Goal: Task Accomplishment & Management: Manage account settings

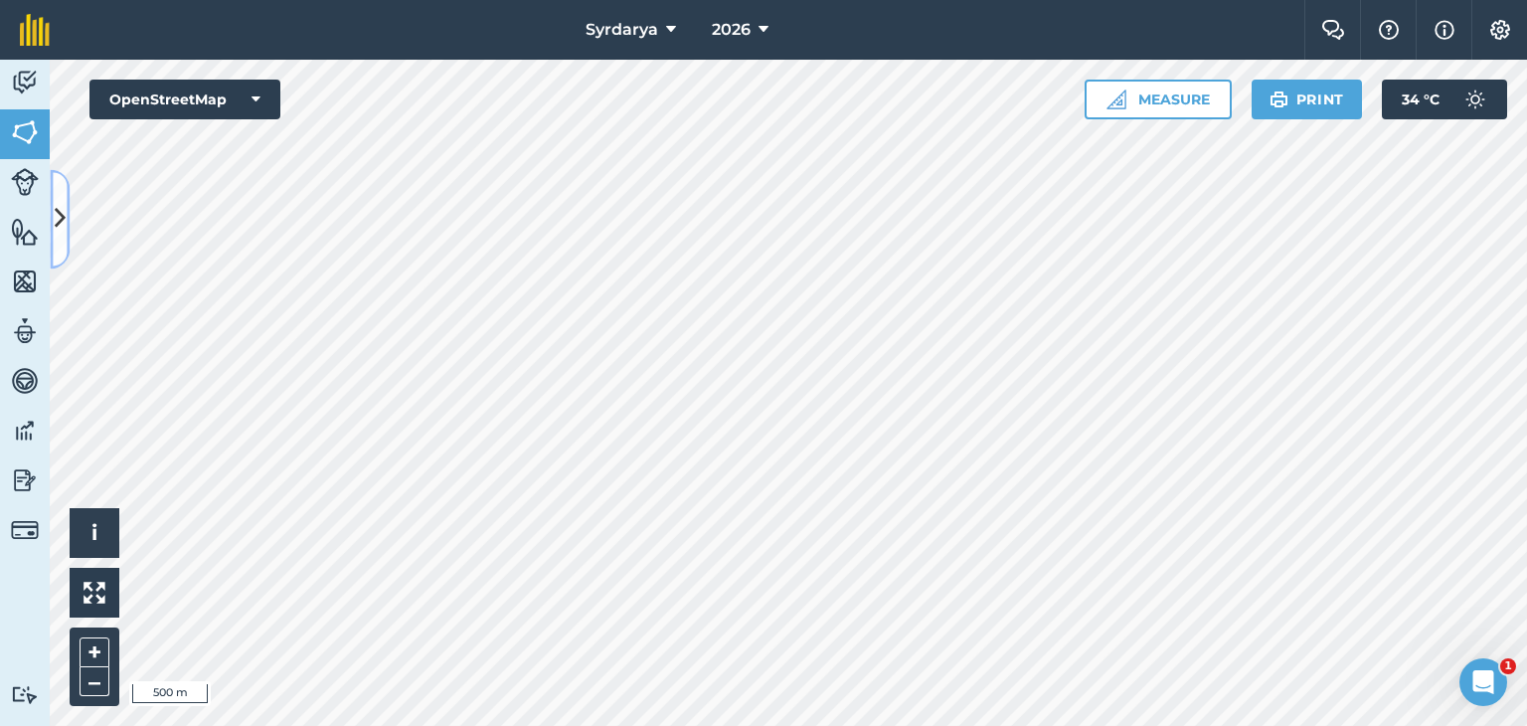
click at [63, 209] on icon at bounding box center [60, 219] width 11 height 35
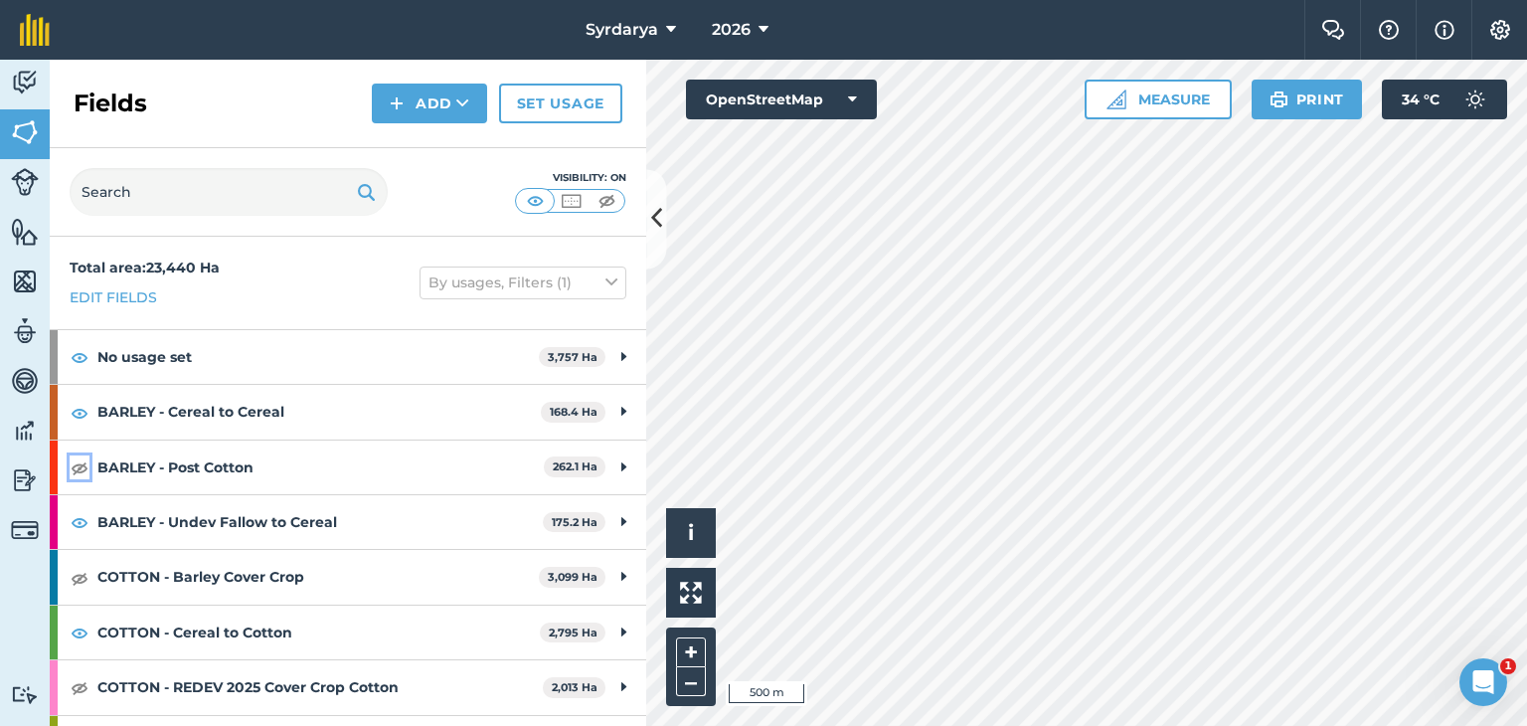
drag, startPoint x: 77, startPoint y: 462, endPoint x: 77, endPoint y: 490, distance: 27.8
click at [77, 462] on img at bounding box center [80, 467] width 18 height 24
click at [80, 574] on img at bounding box center [80, 578] width 18 height 24
click at [76, 685] on img at bounding box center [80, 687] width 18 height 24
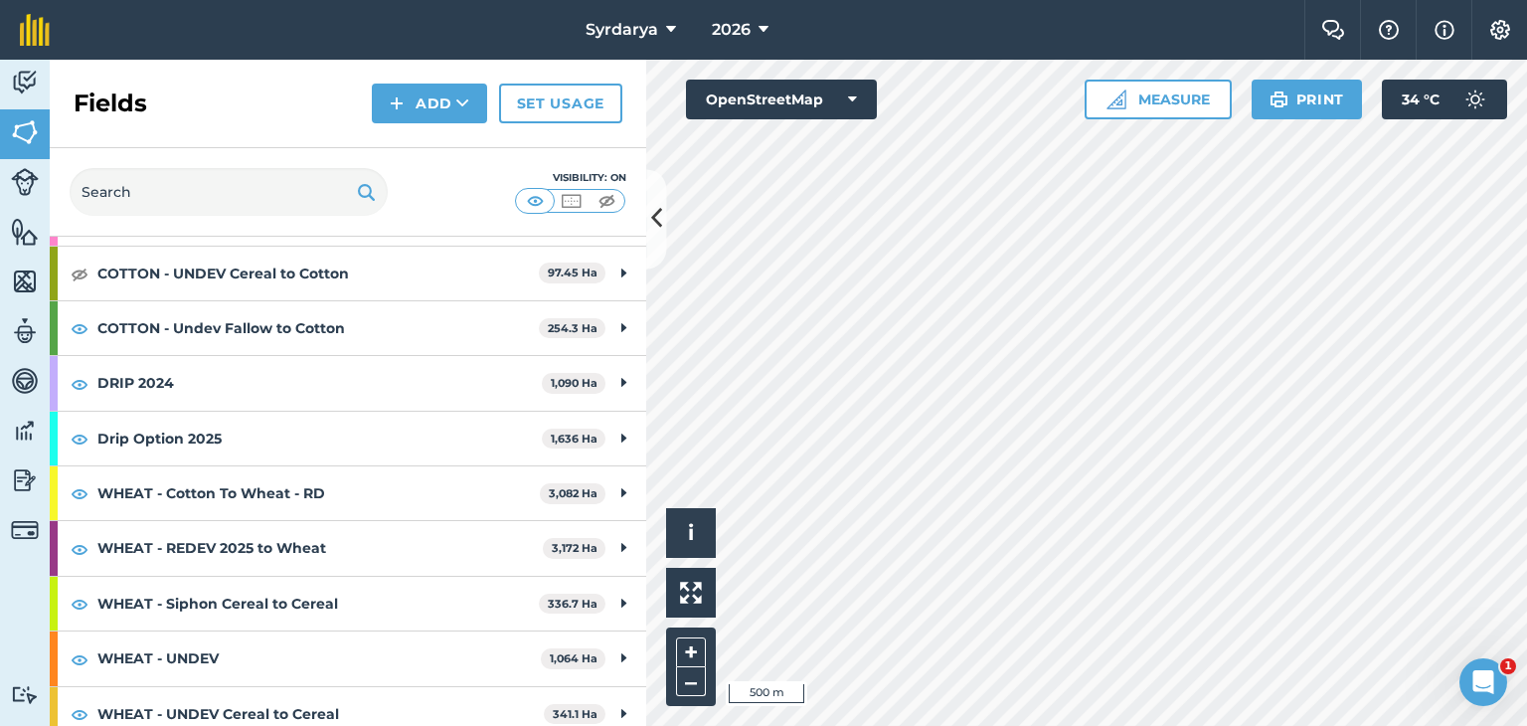
scroll to position [436, 0]
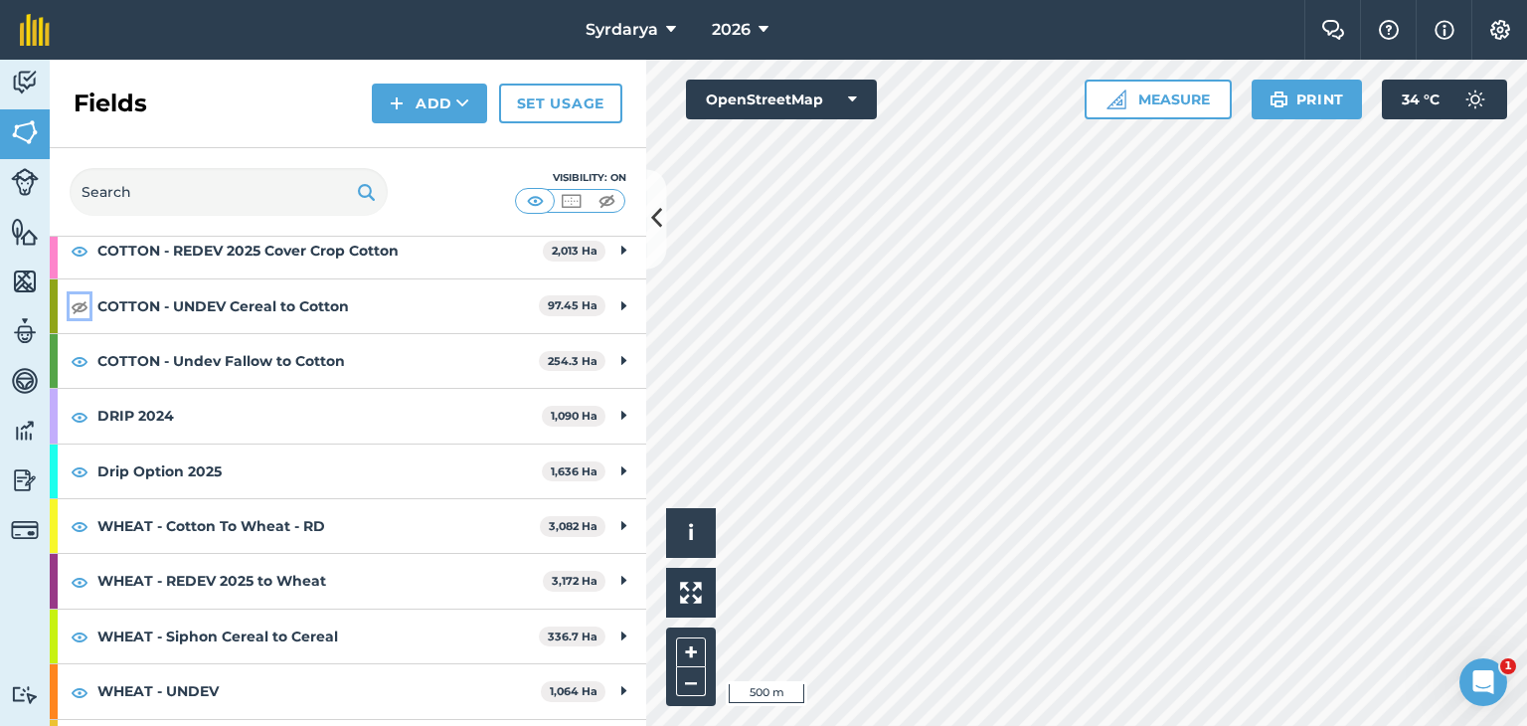
click at [76, 303] on img at bounding box center [80, 306] width 18 height 24
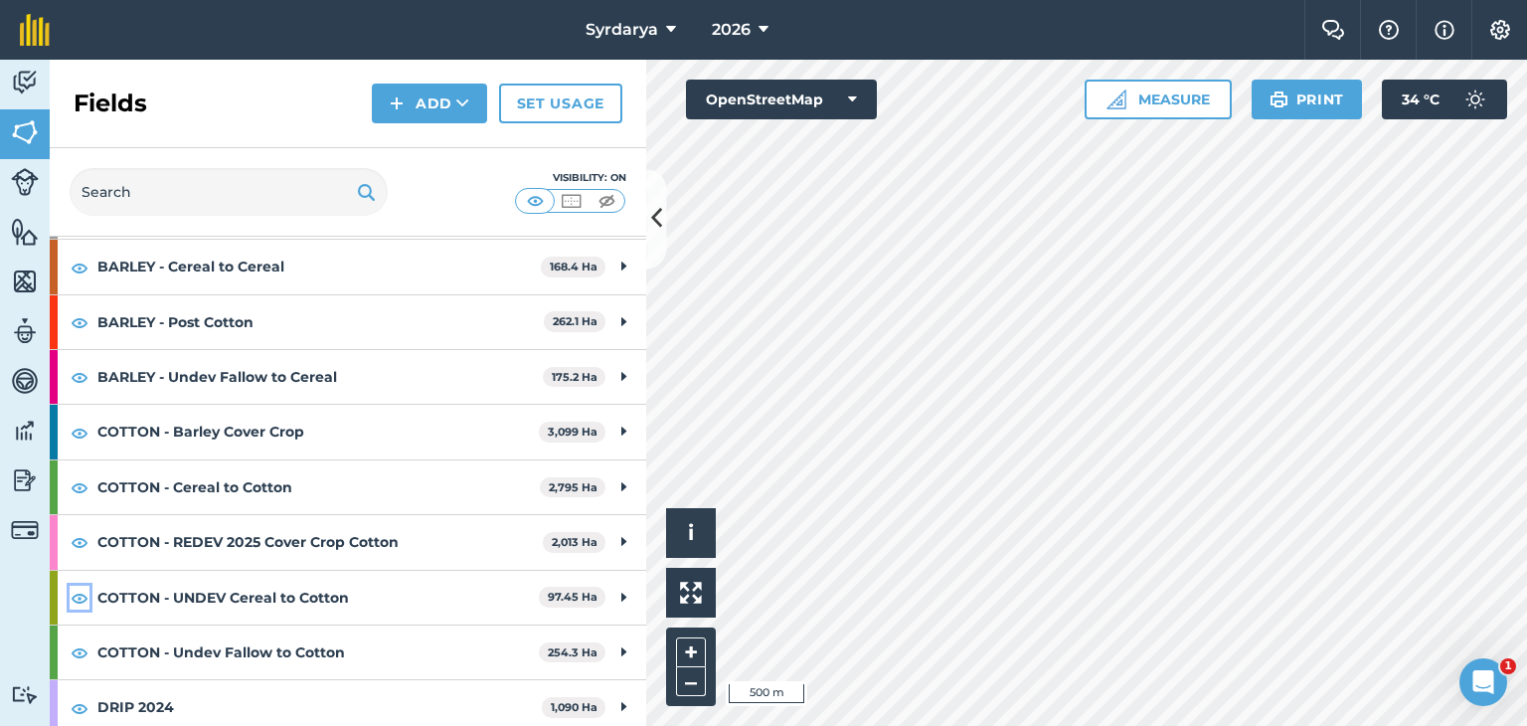
scroll to position [0, 0]
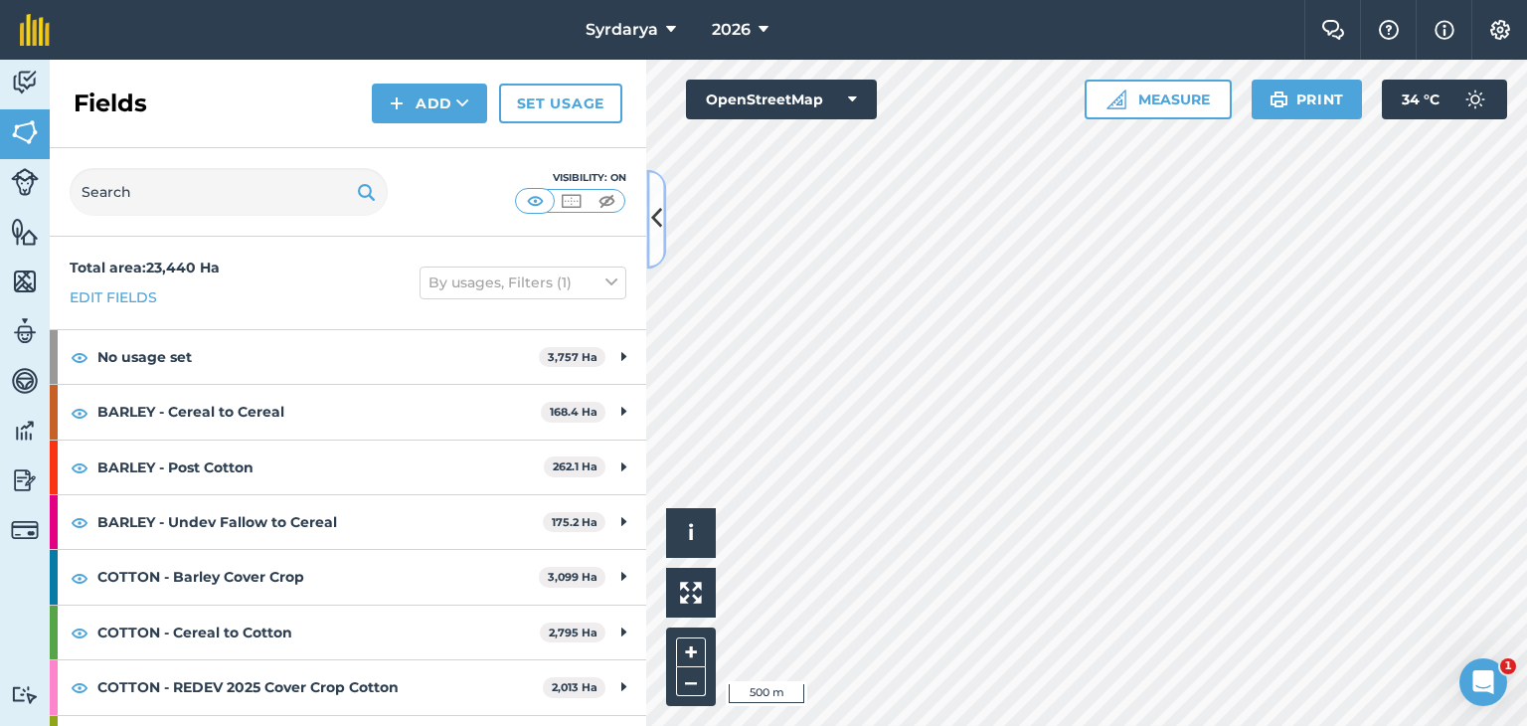
click at [653, 213] on icon at bounding box center [656, 219] width 11 height 35
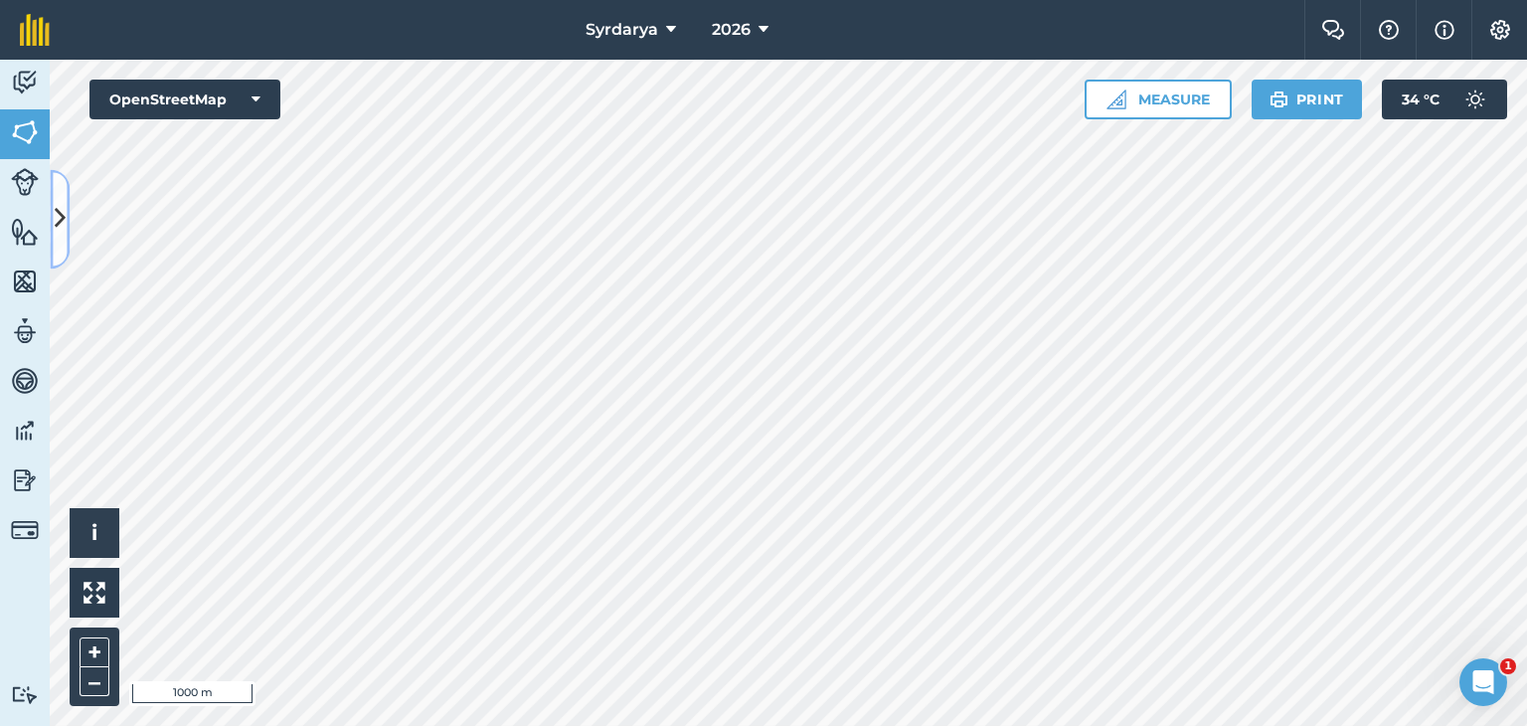
drag, startPoint x: 55, startPoint y: 200, endPoint x: 54, endPoint y: 211, distance: 11.0
click at [55, 208] on button at bounding box center [60, 218] width 20 height 99
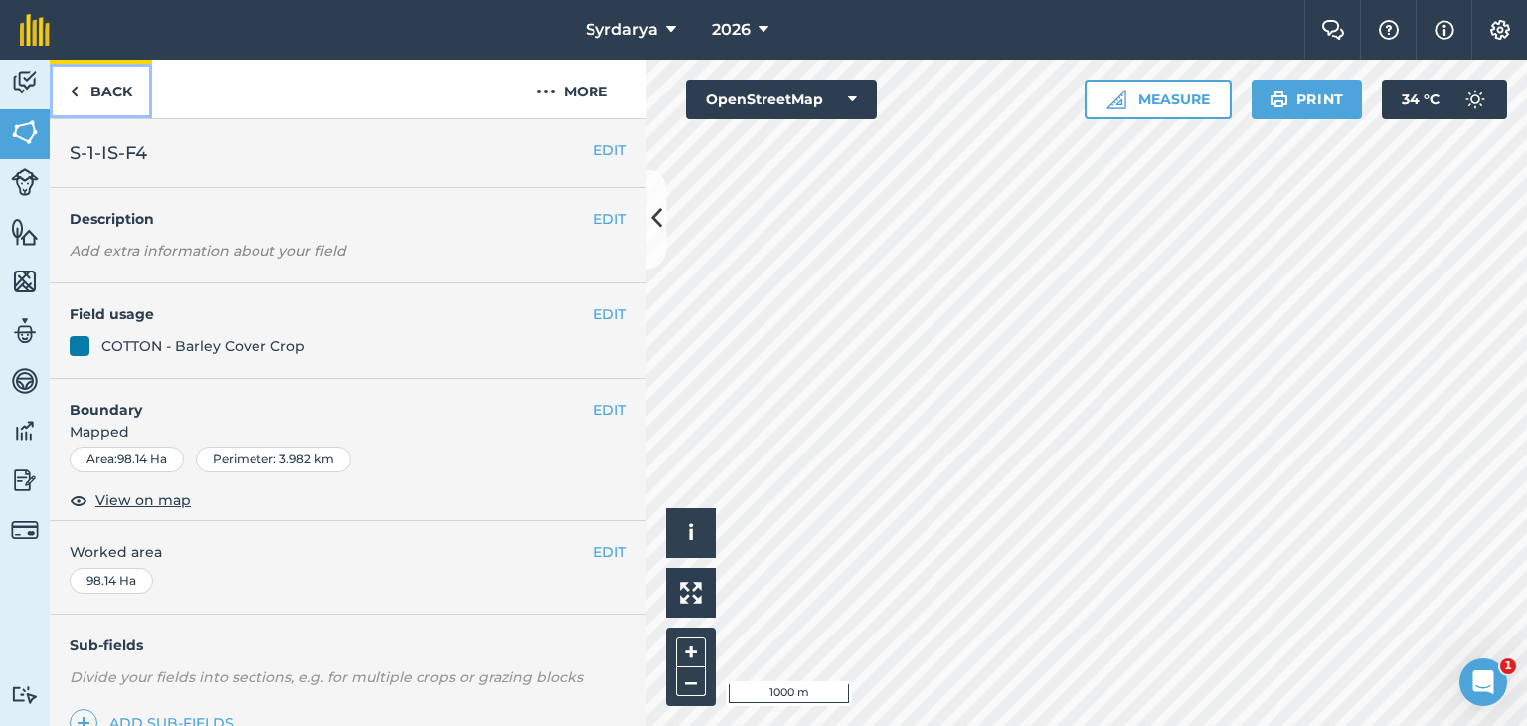
click at [70, 85] on img at bounding box center [74, 92] width 9 height 24
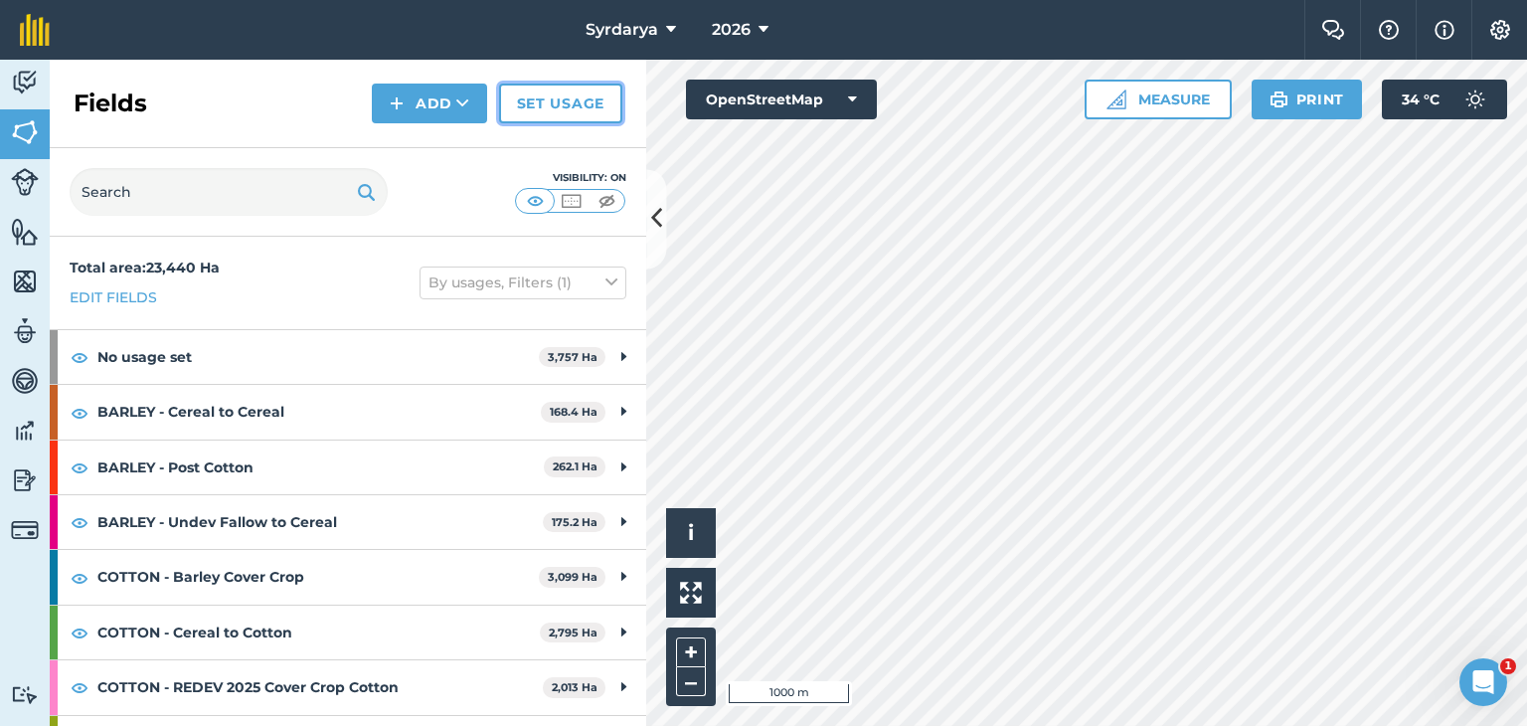
click at [540, 106] on link "Set usage" at bounding box center [560, 104] width 123 height 40
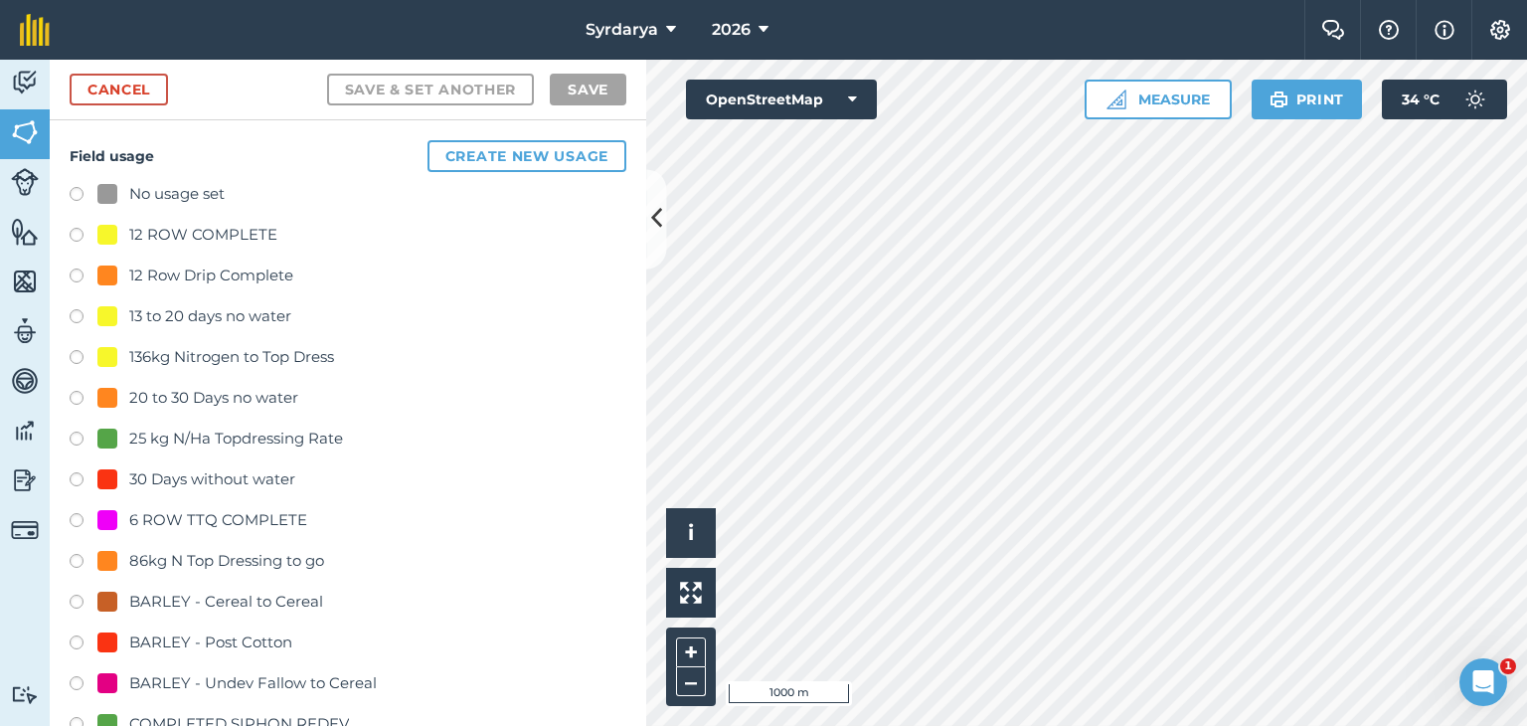
click at [74, 192] on label at bounding box center [84, 197] width 28 height 20
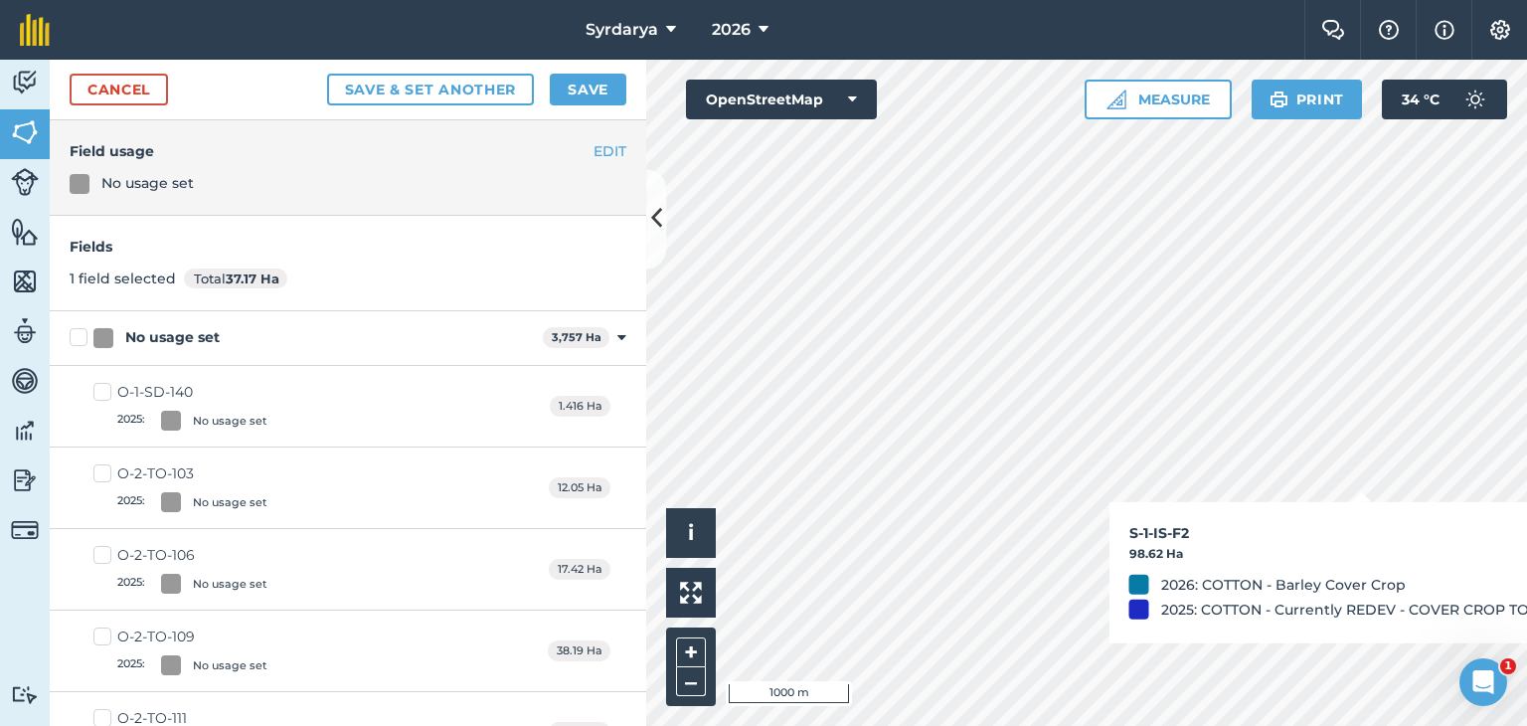
checkbox input "true"
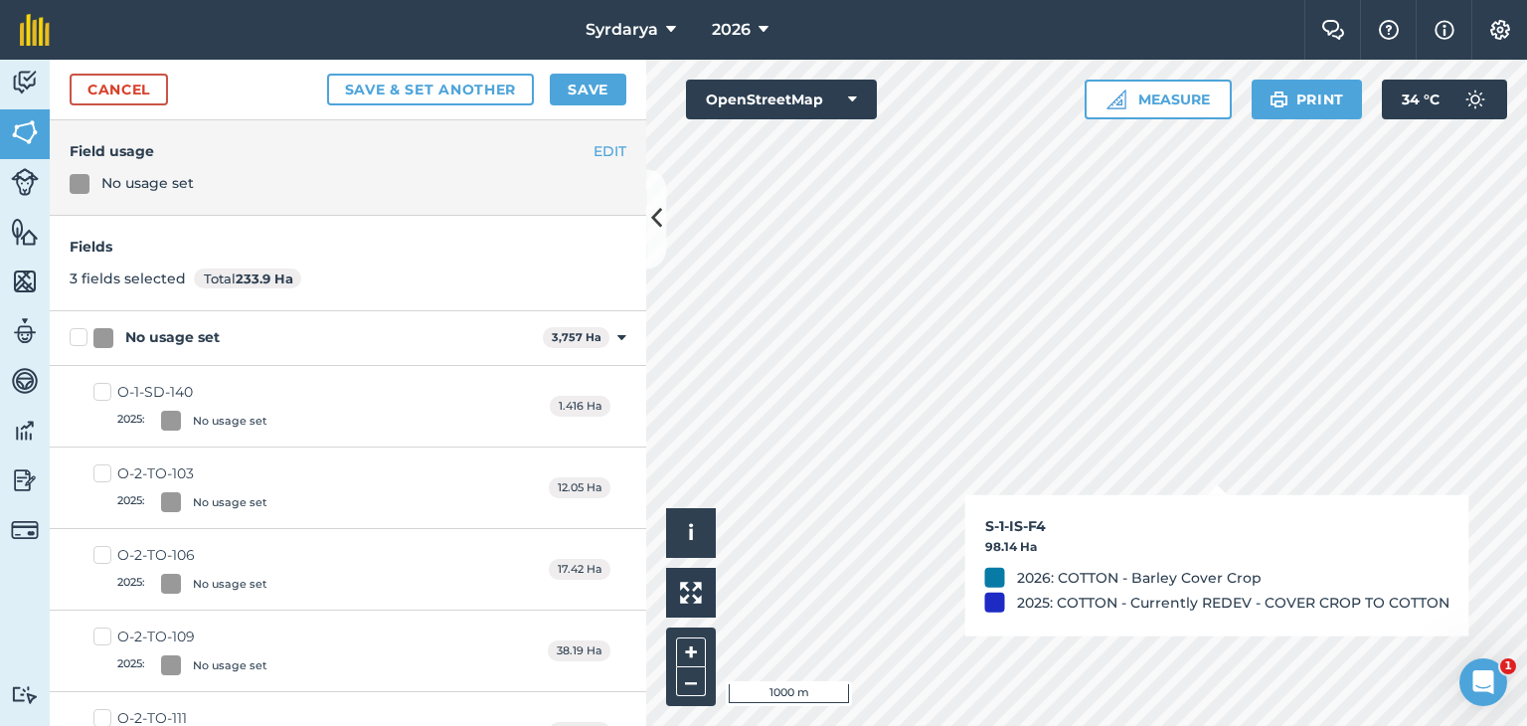
checkbox input "false"
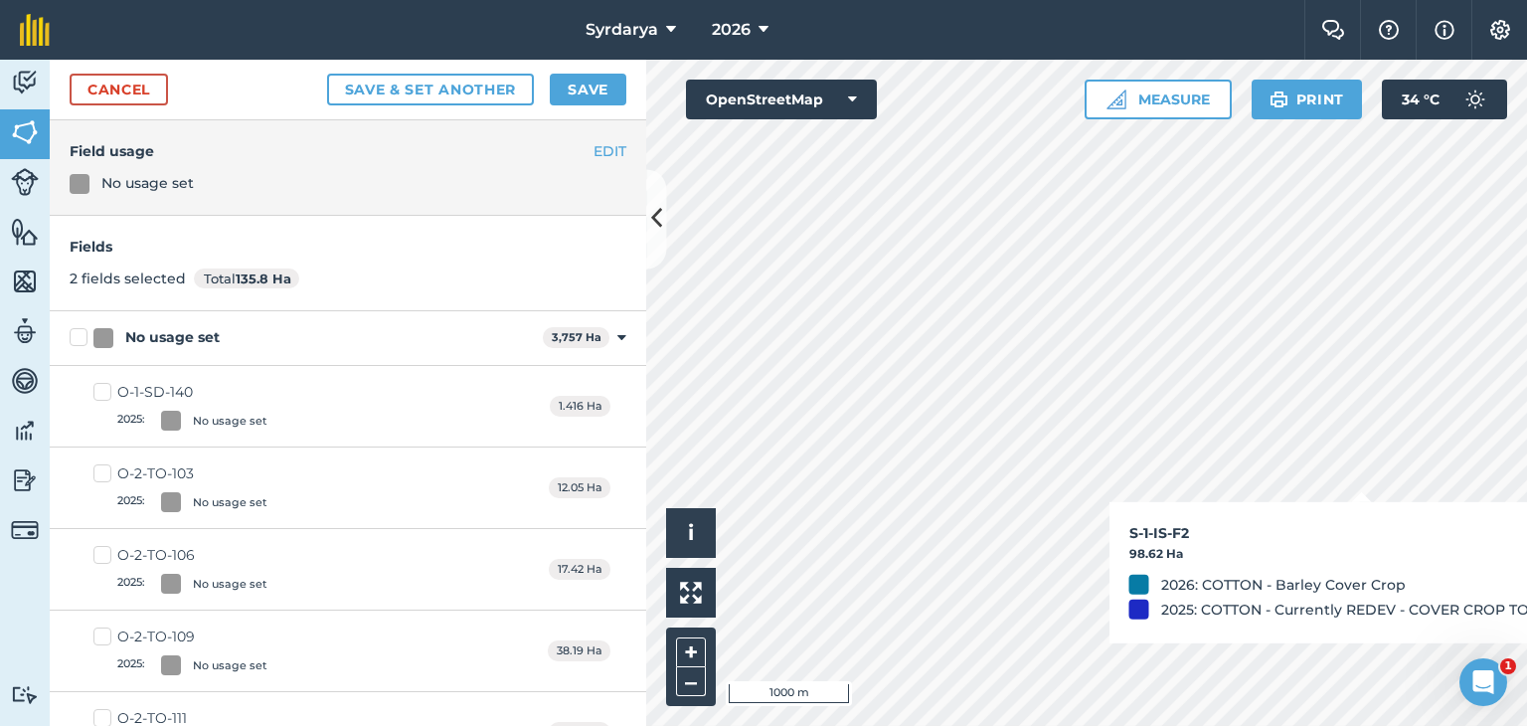
checkbox input "false"
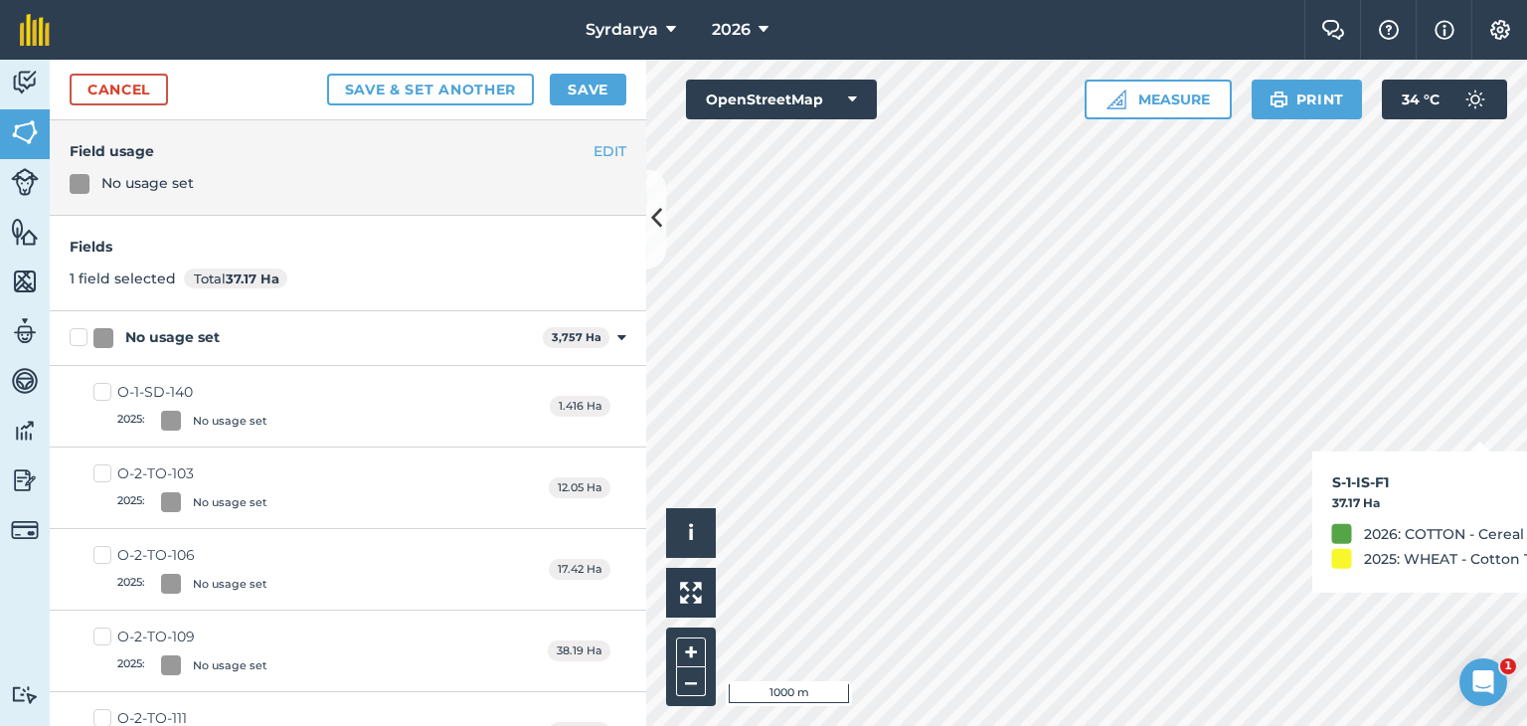
checkbox input "false"
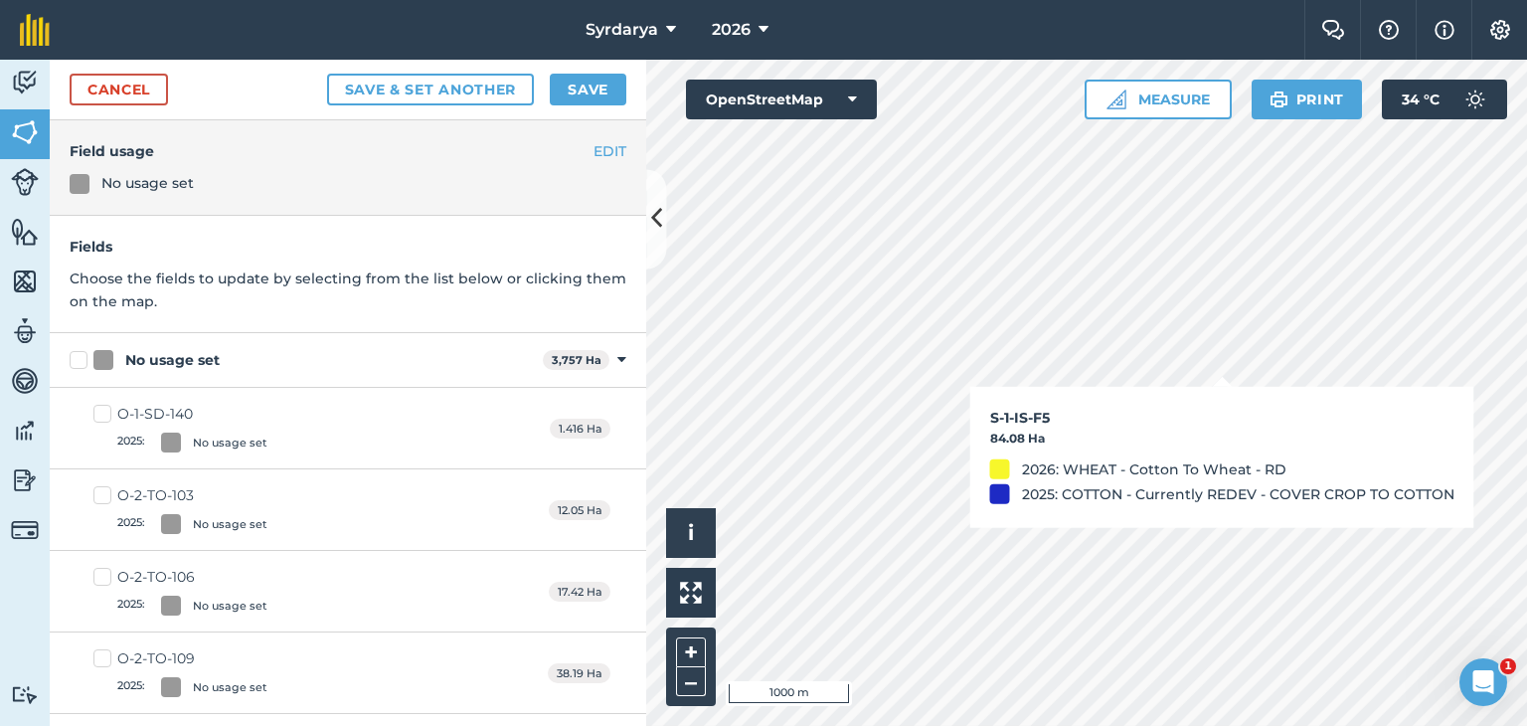
checkbox input "true"
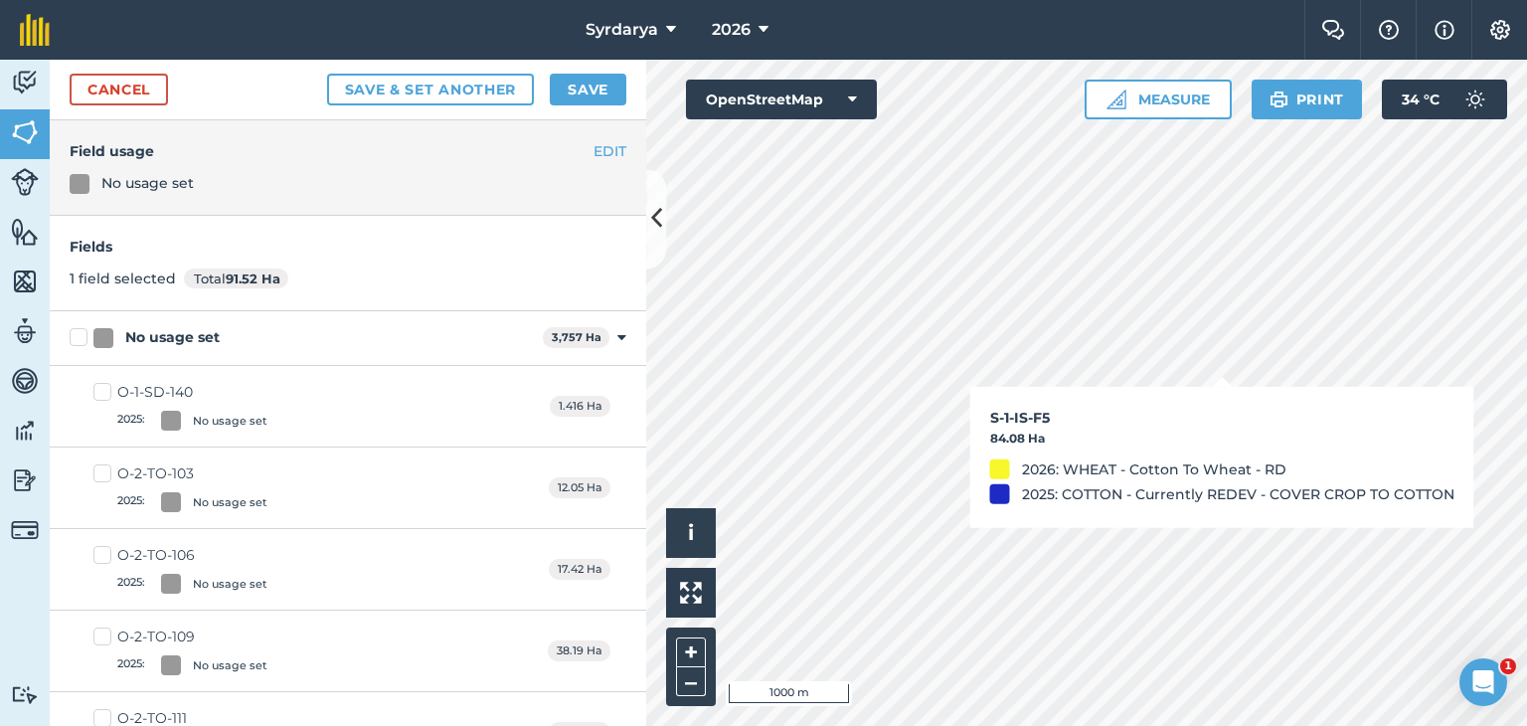
checkbox input "true"
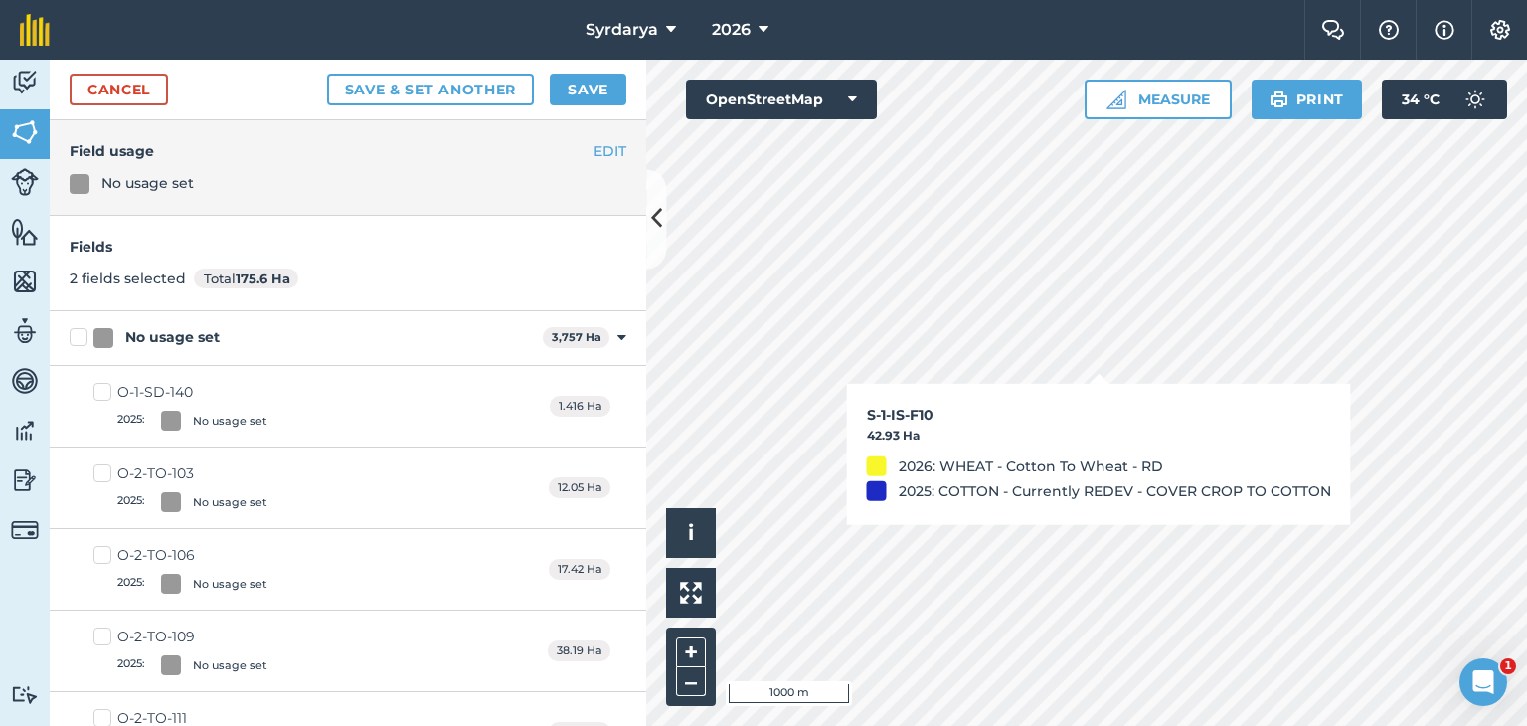
checkbox input "true"
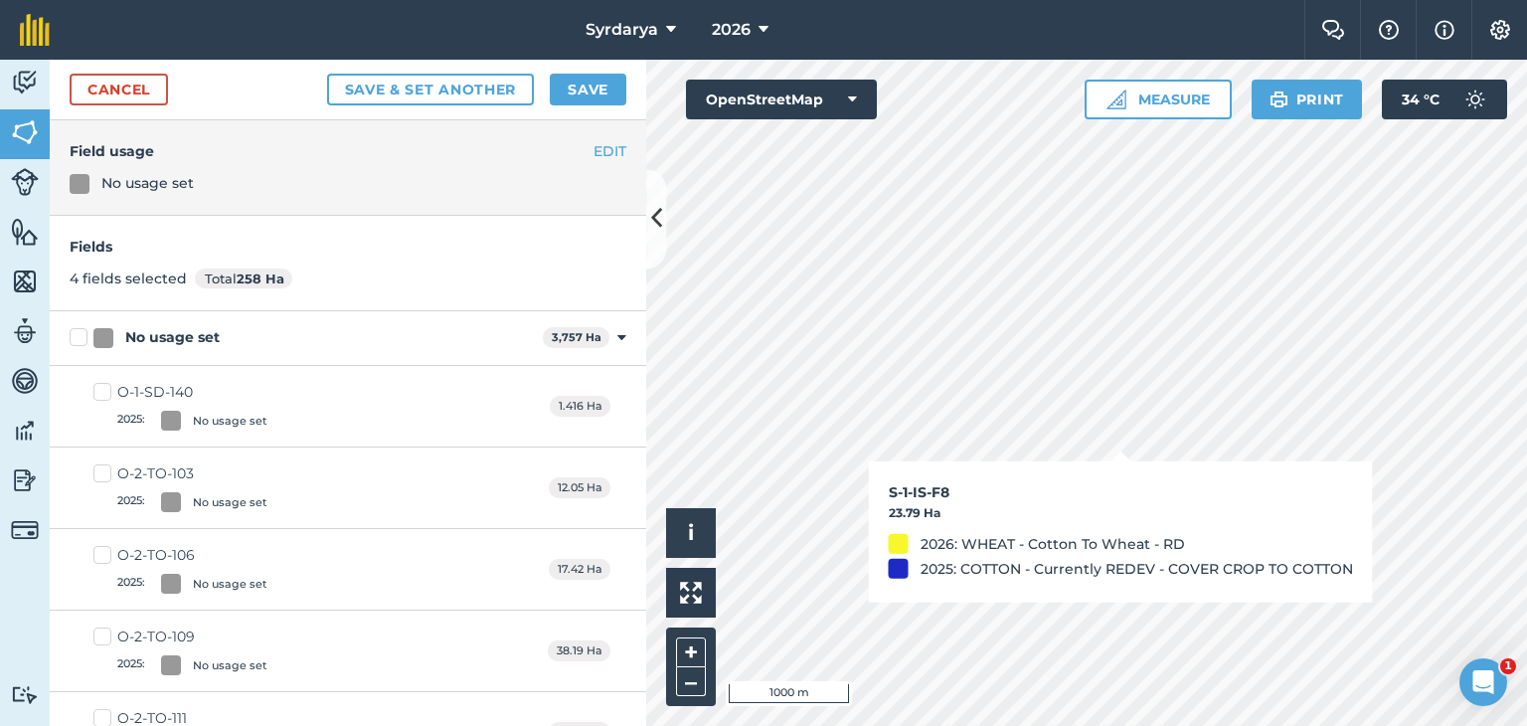
checkbox input "true"
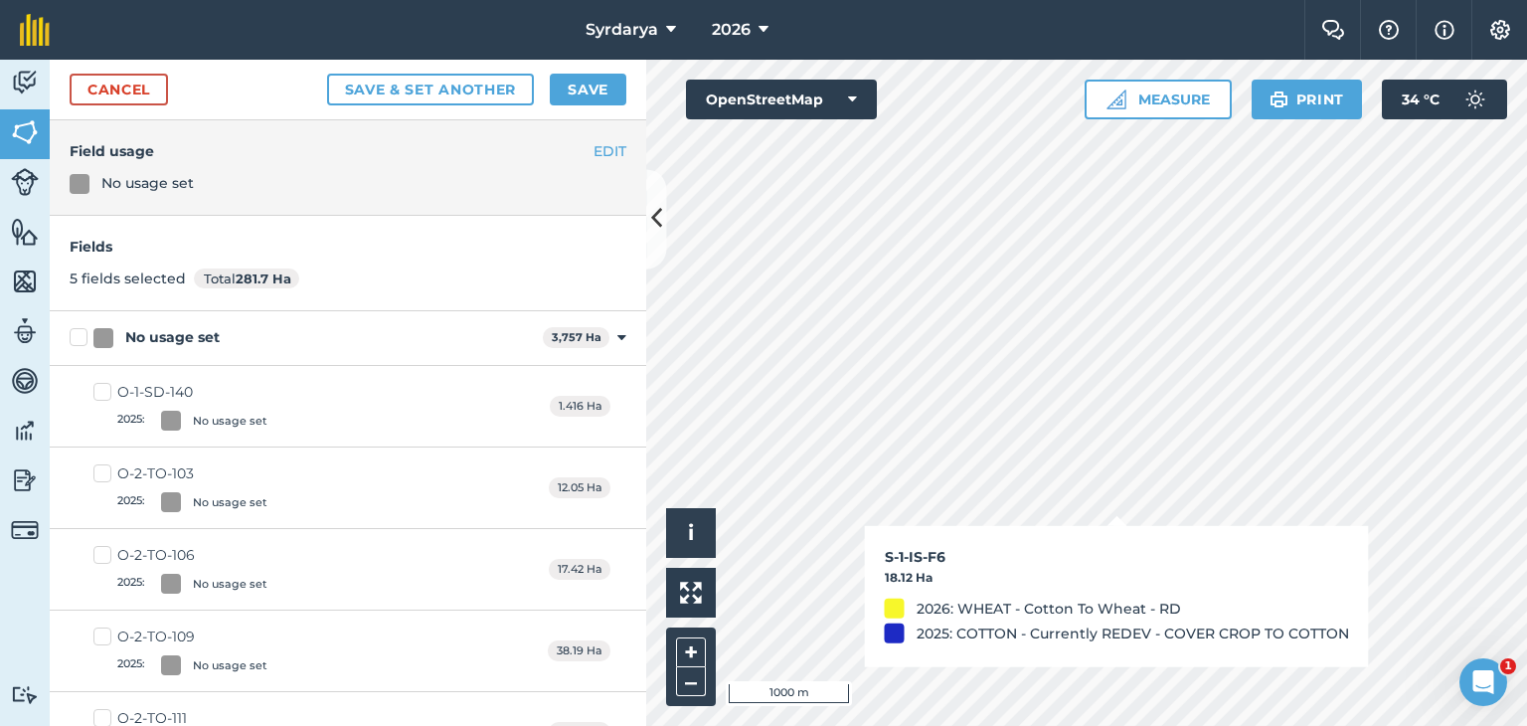
checkbox input "true"
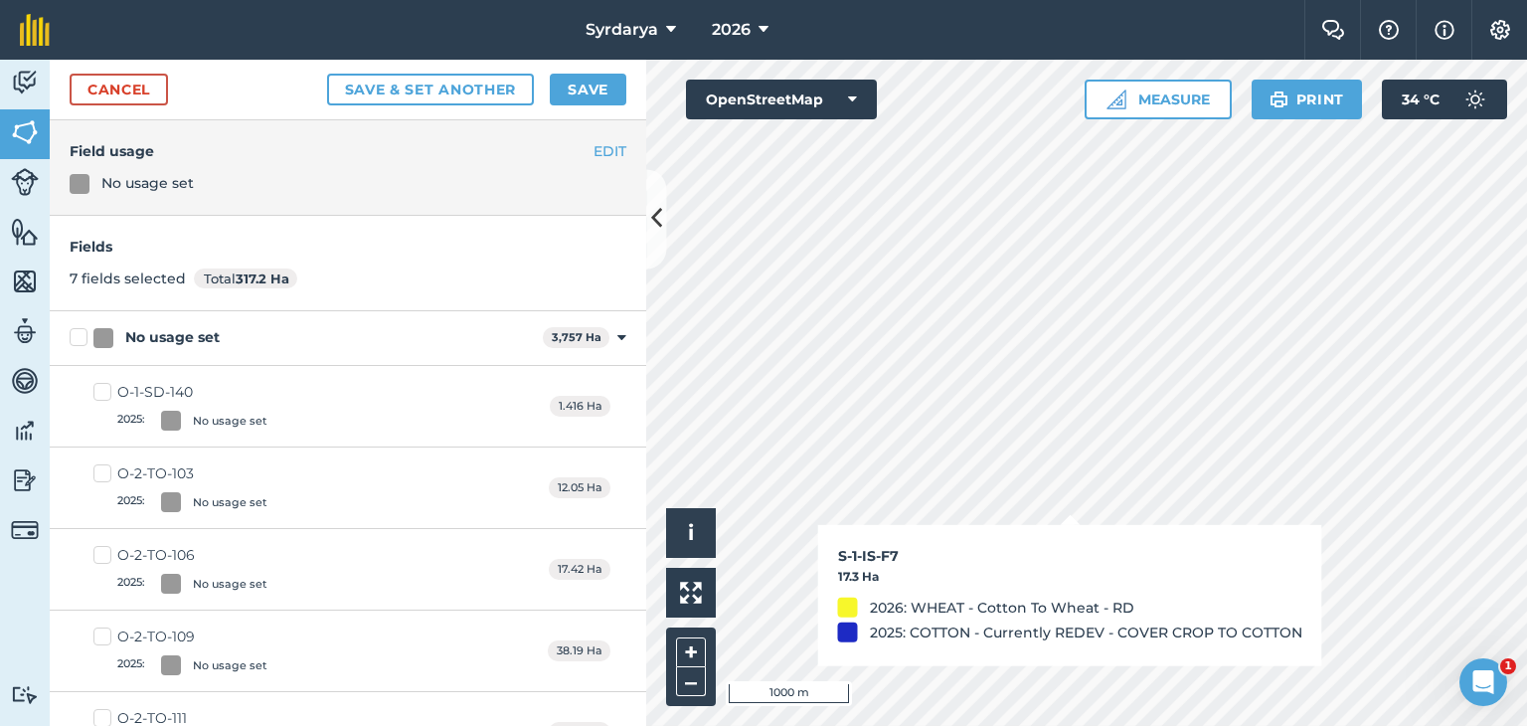
checkbox input "false"
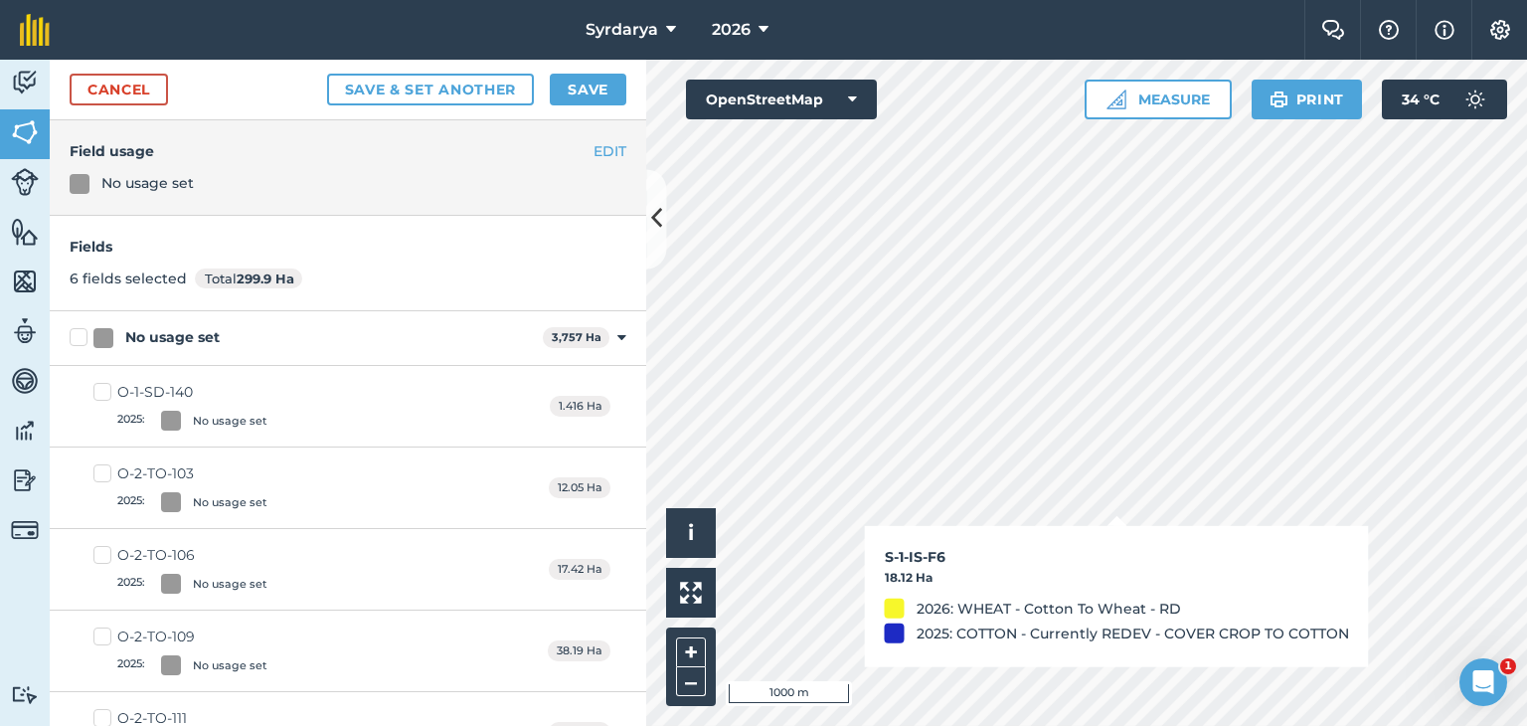
checkbox input "false"
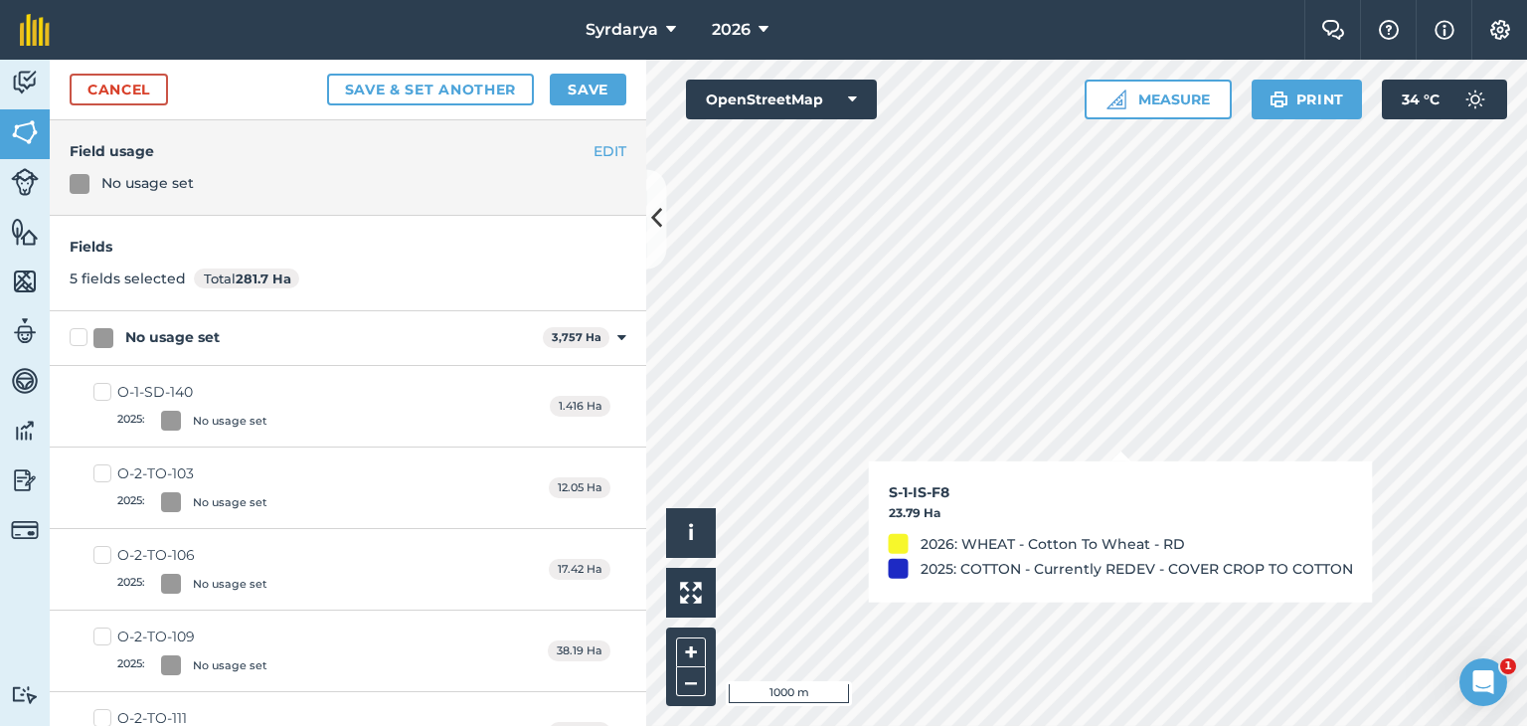
checkbox input "false"
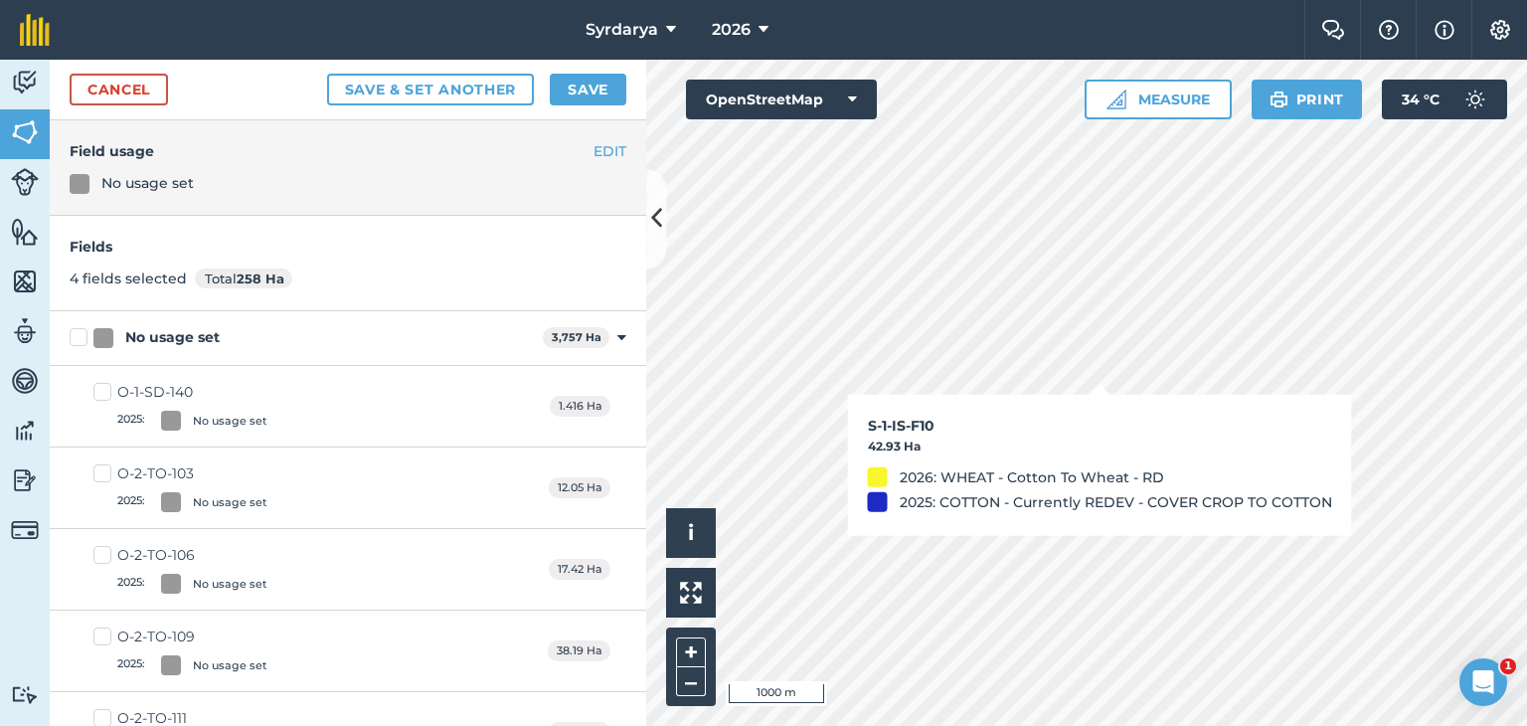
checkbox input "false"
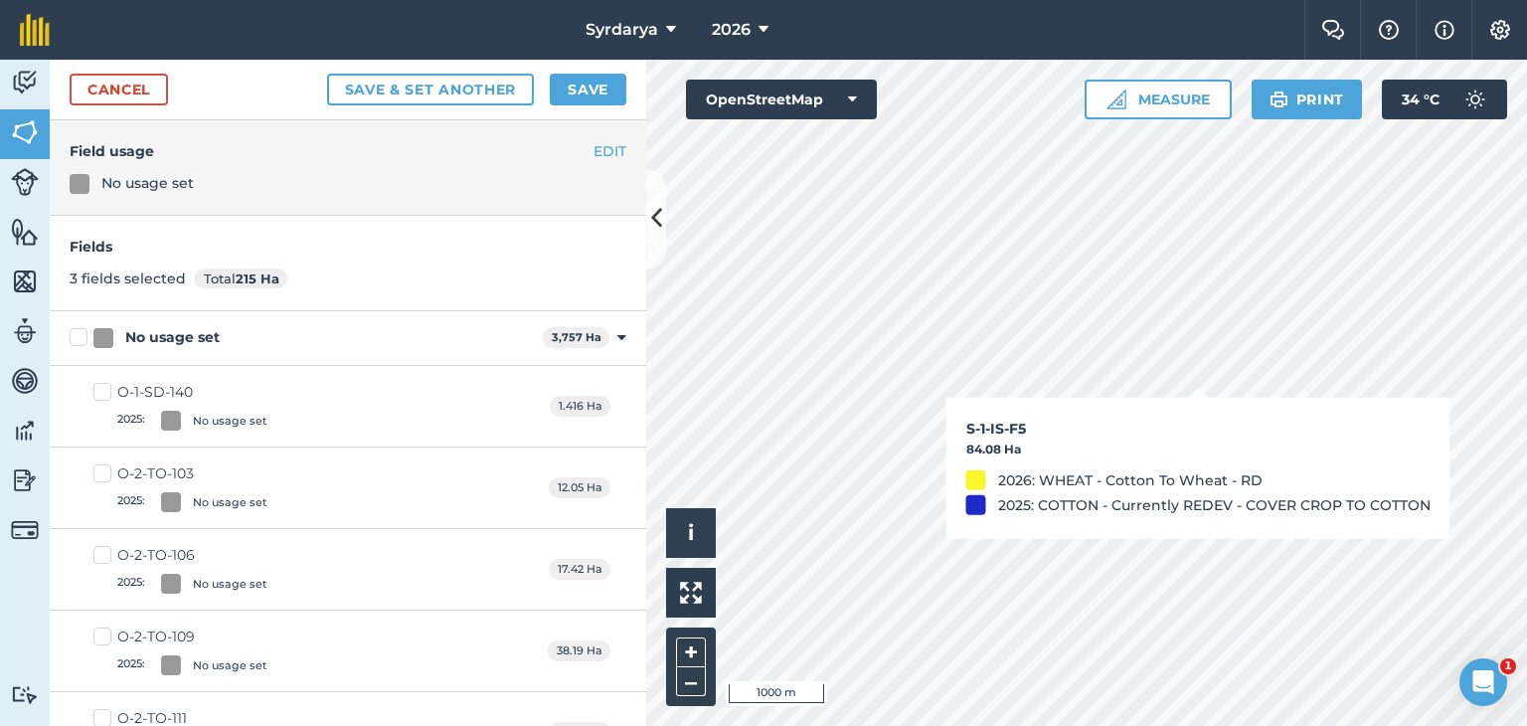
checkbox input "false"
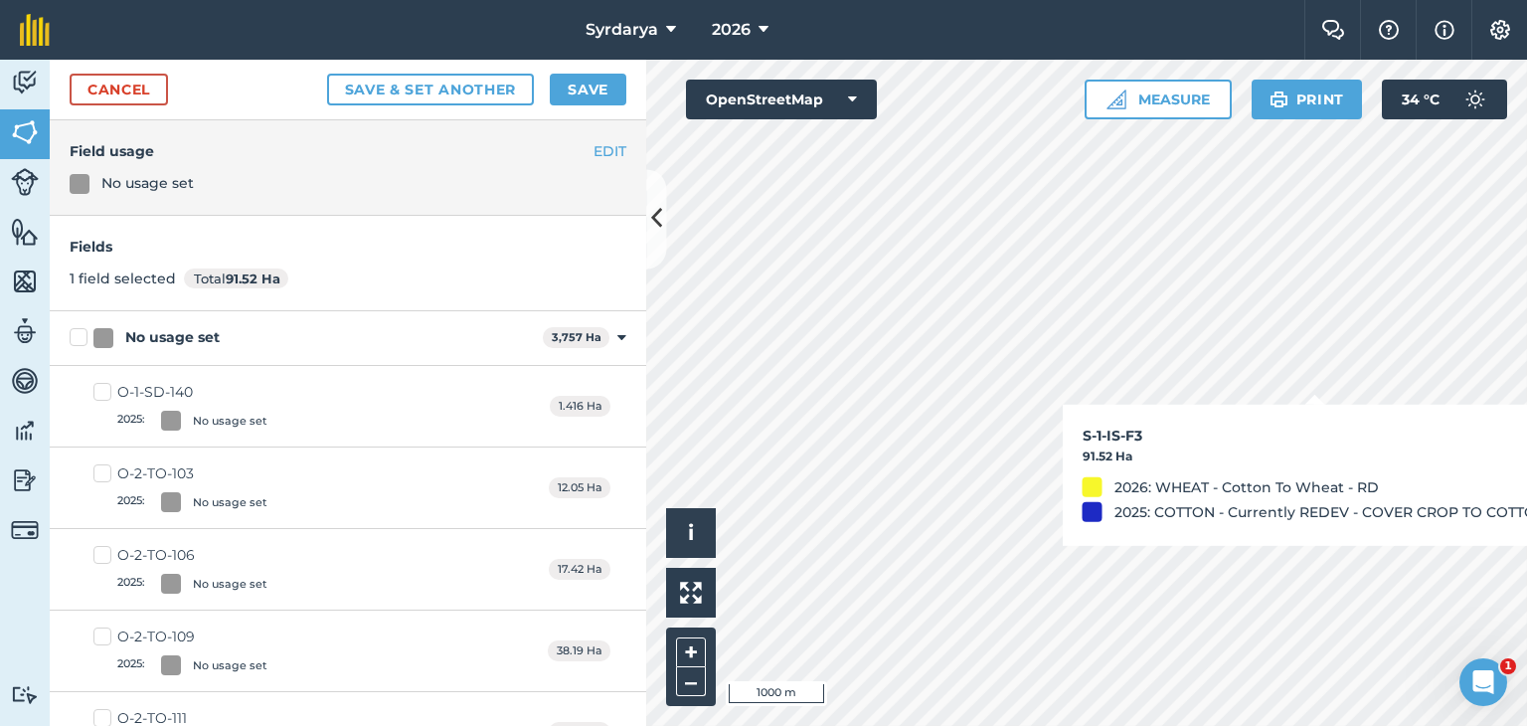
checkbox input "false"
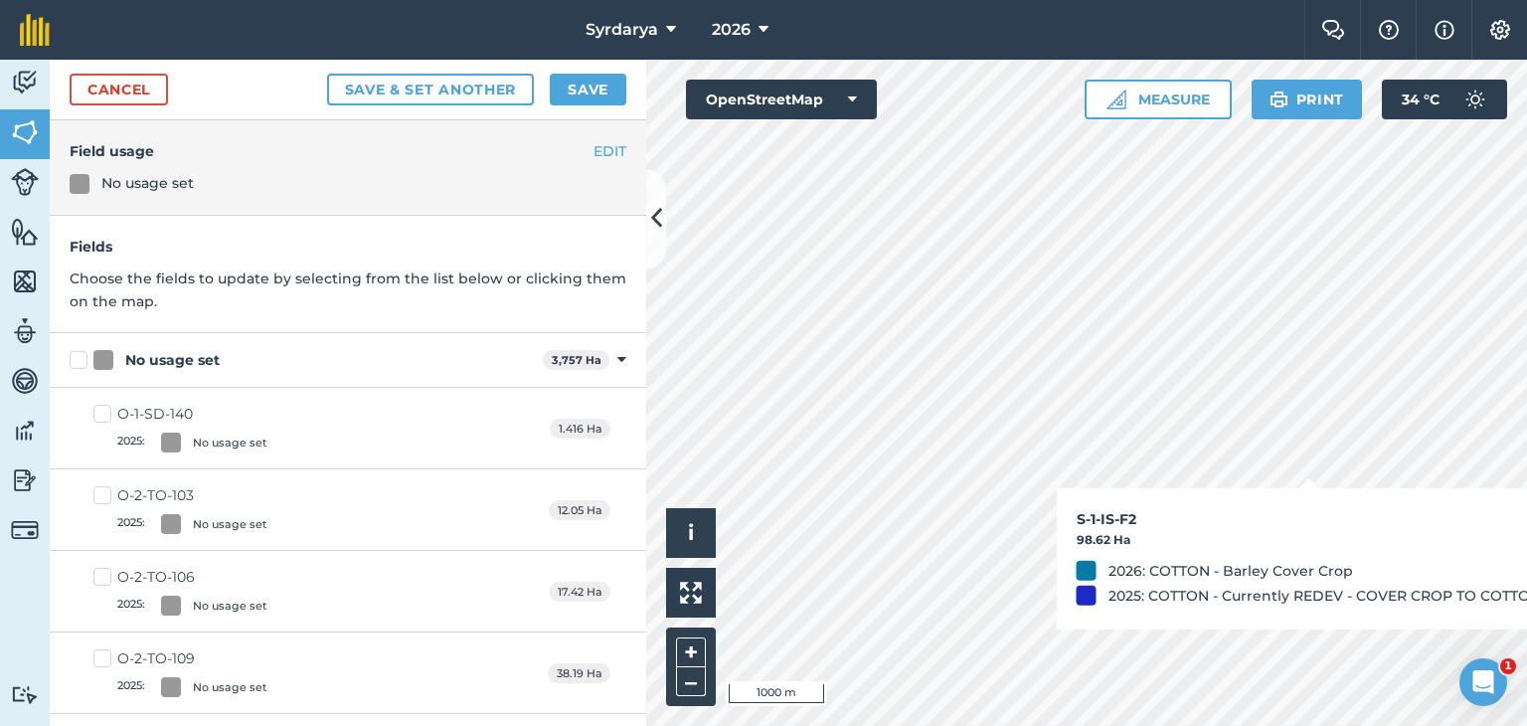
checkbox input "true"
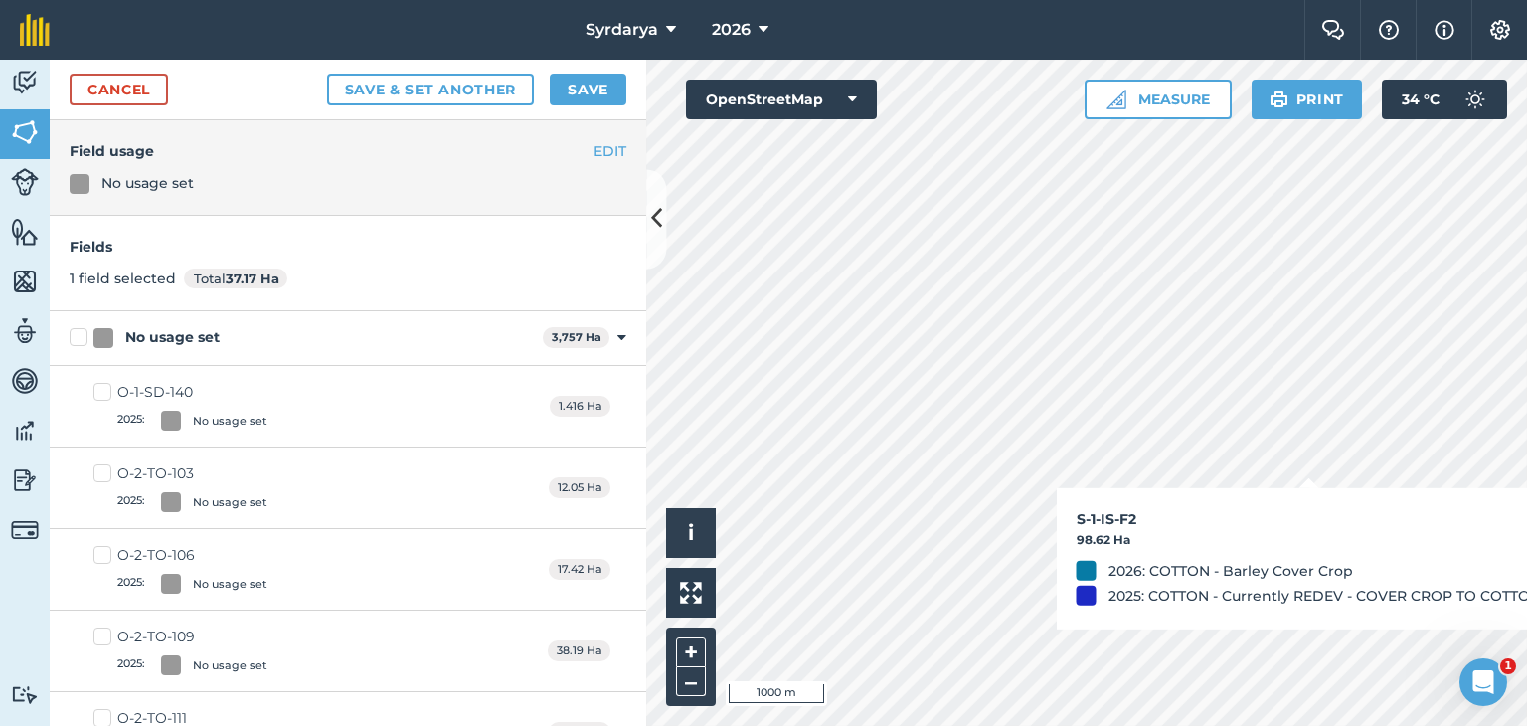
checkbox input "true"
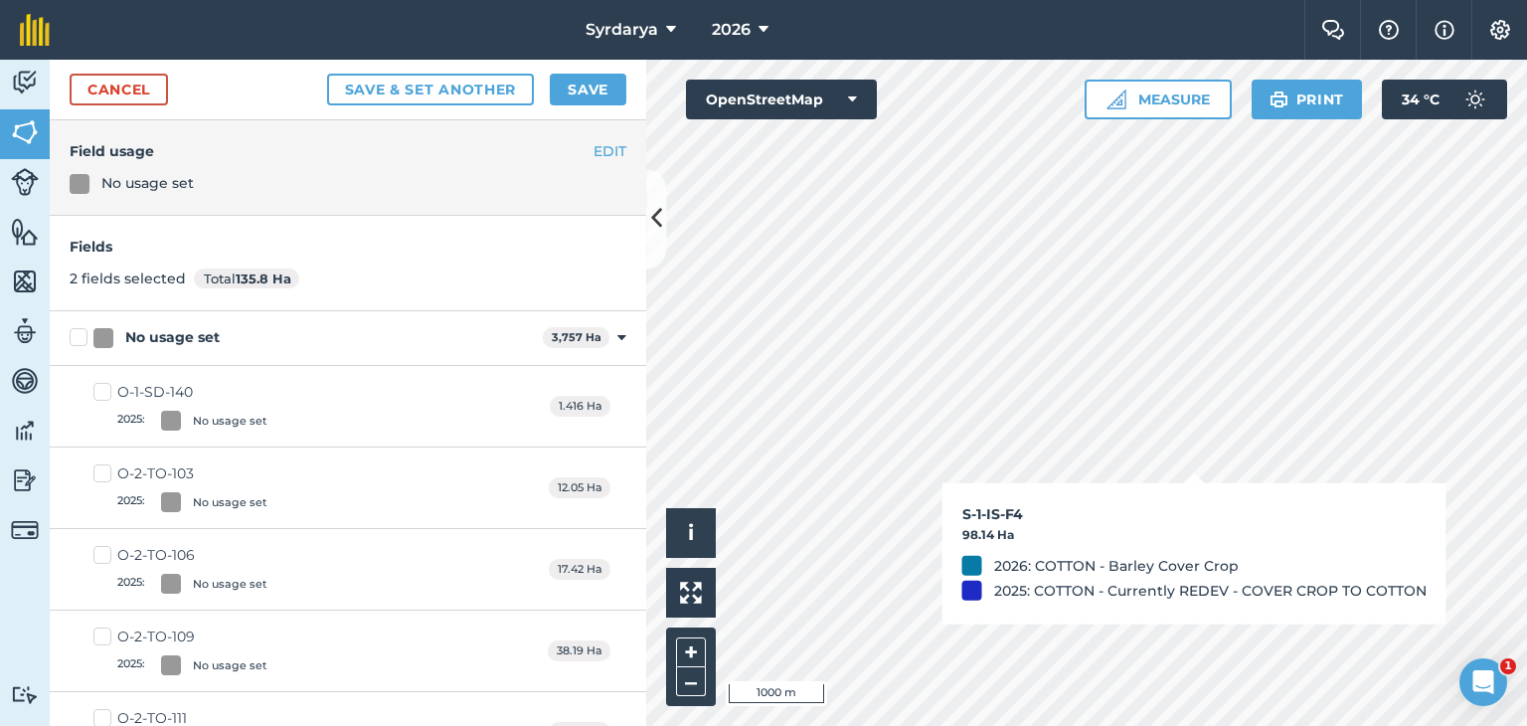
checkbox input "true"
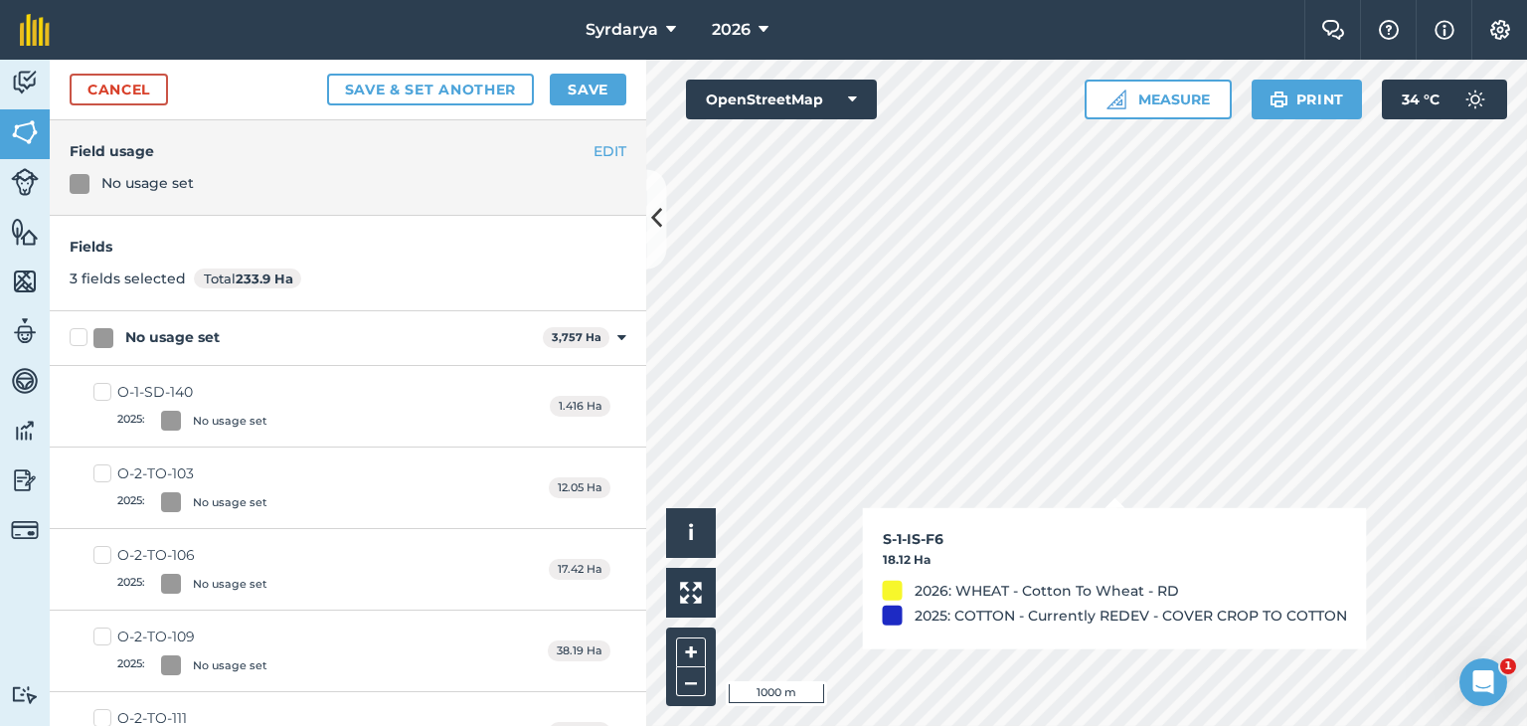
checkbox input "true"
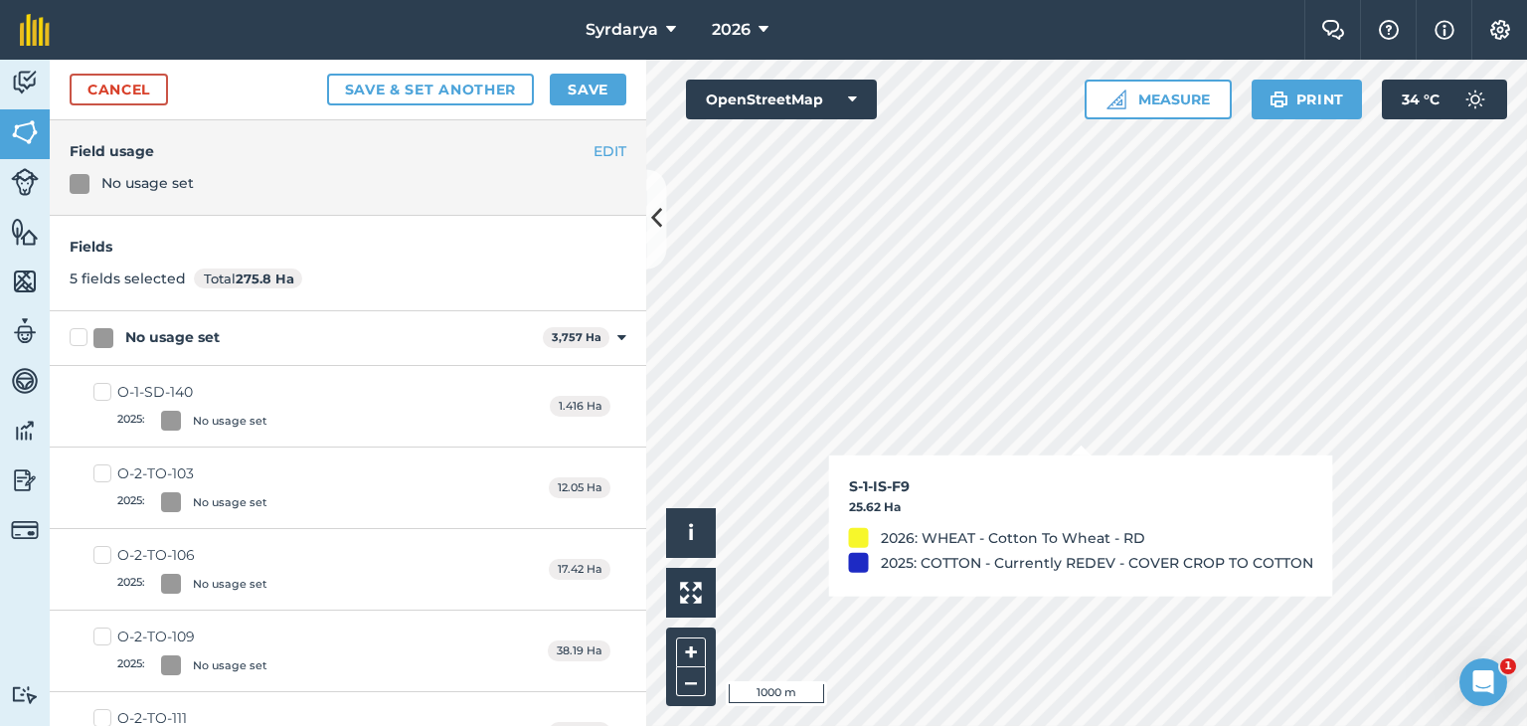
checkbox input "true"
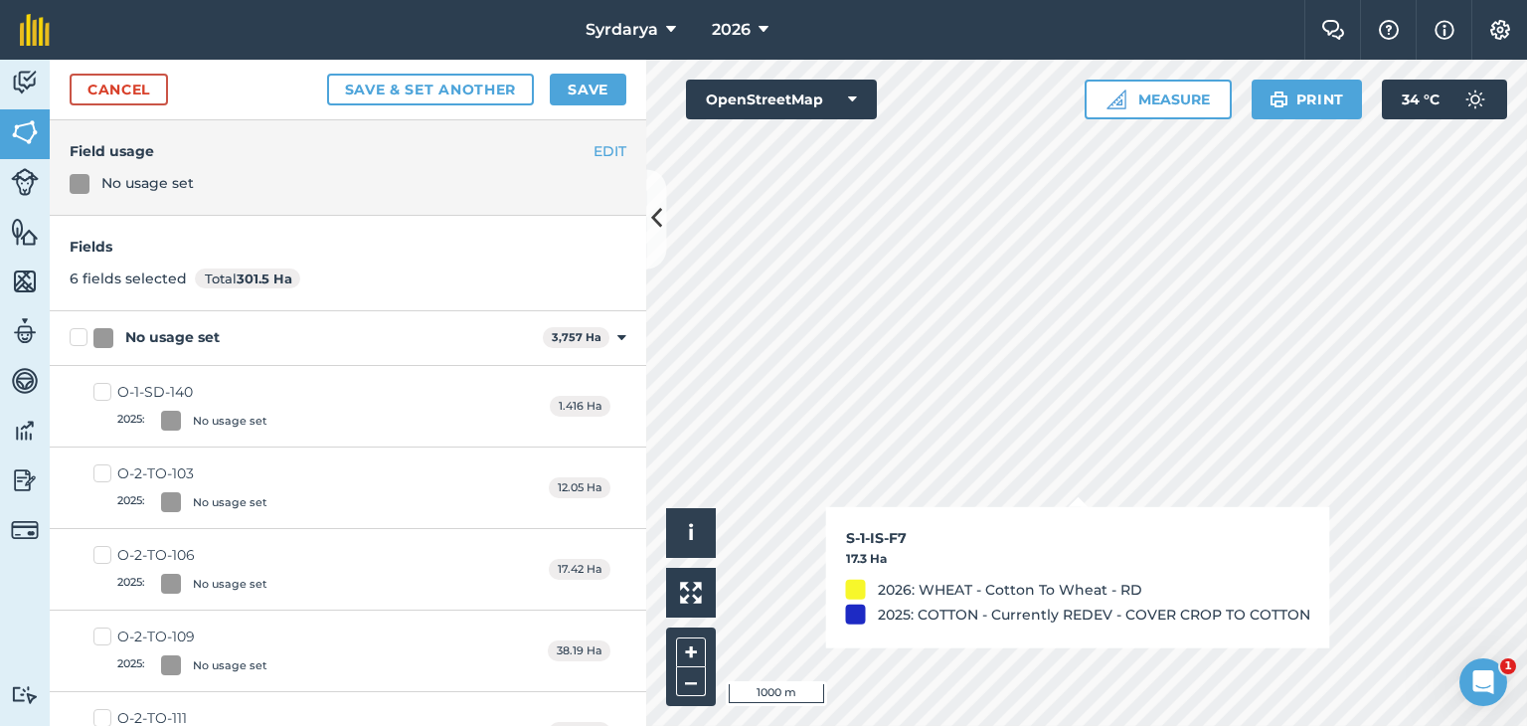
checkbox input "true"
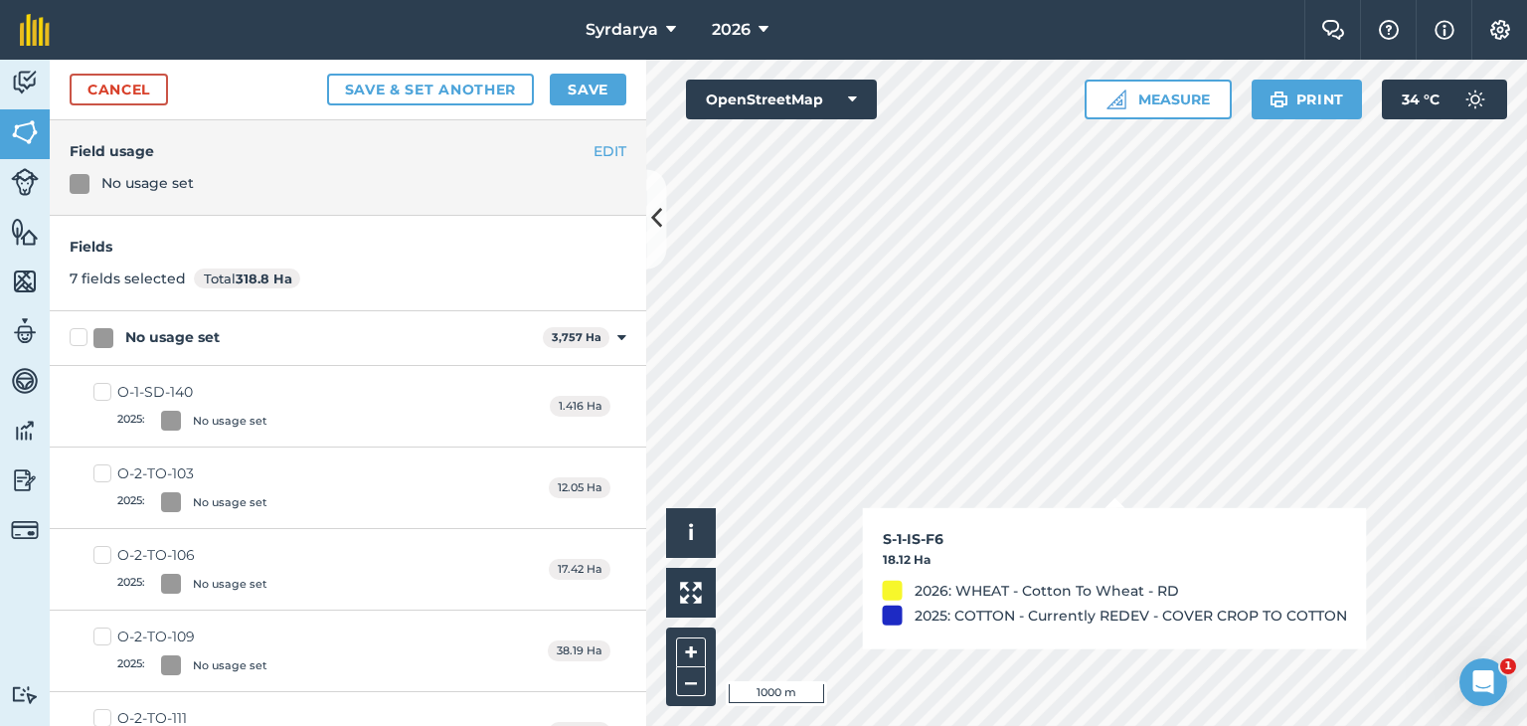
checkbox input "false"
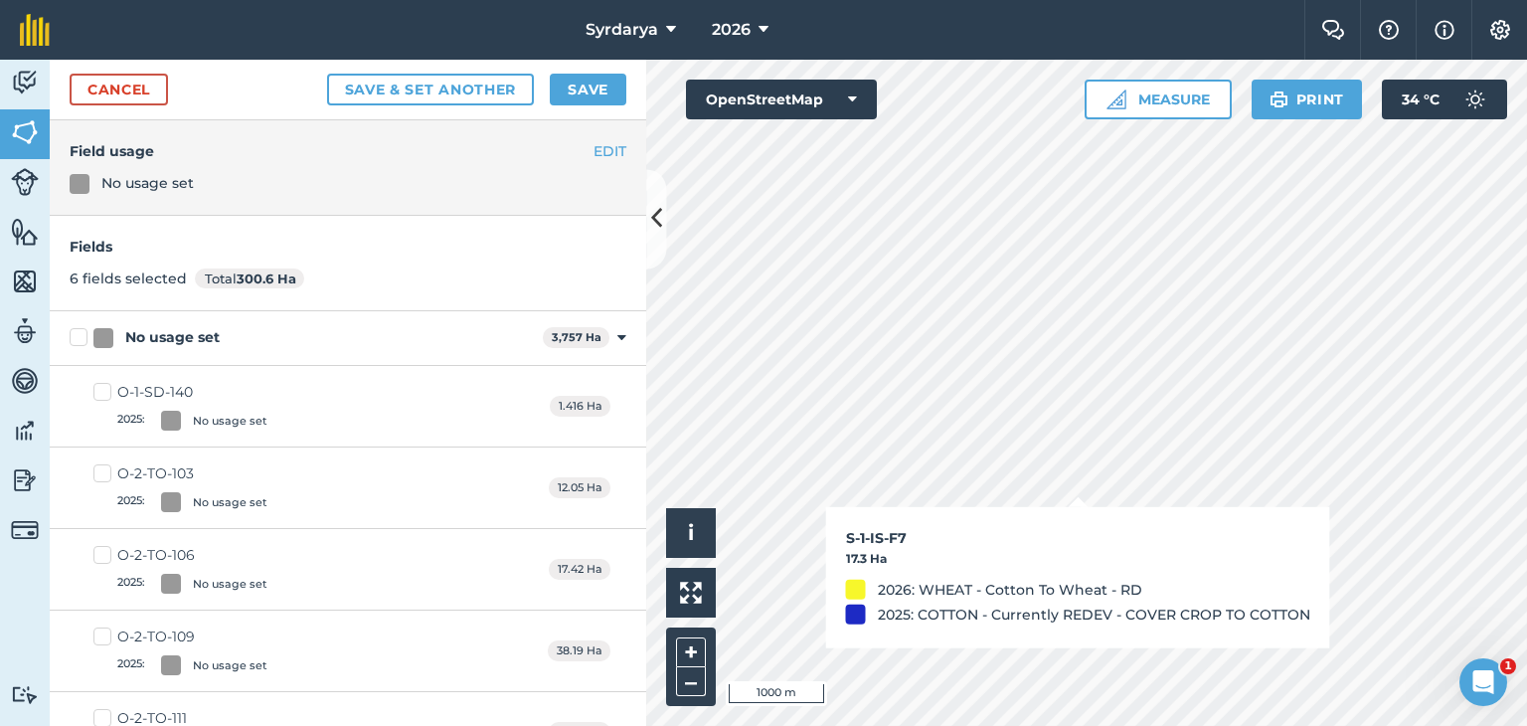
checkbox input "false"
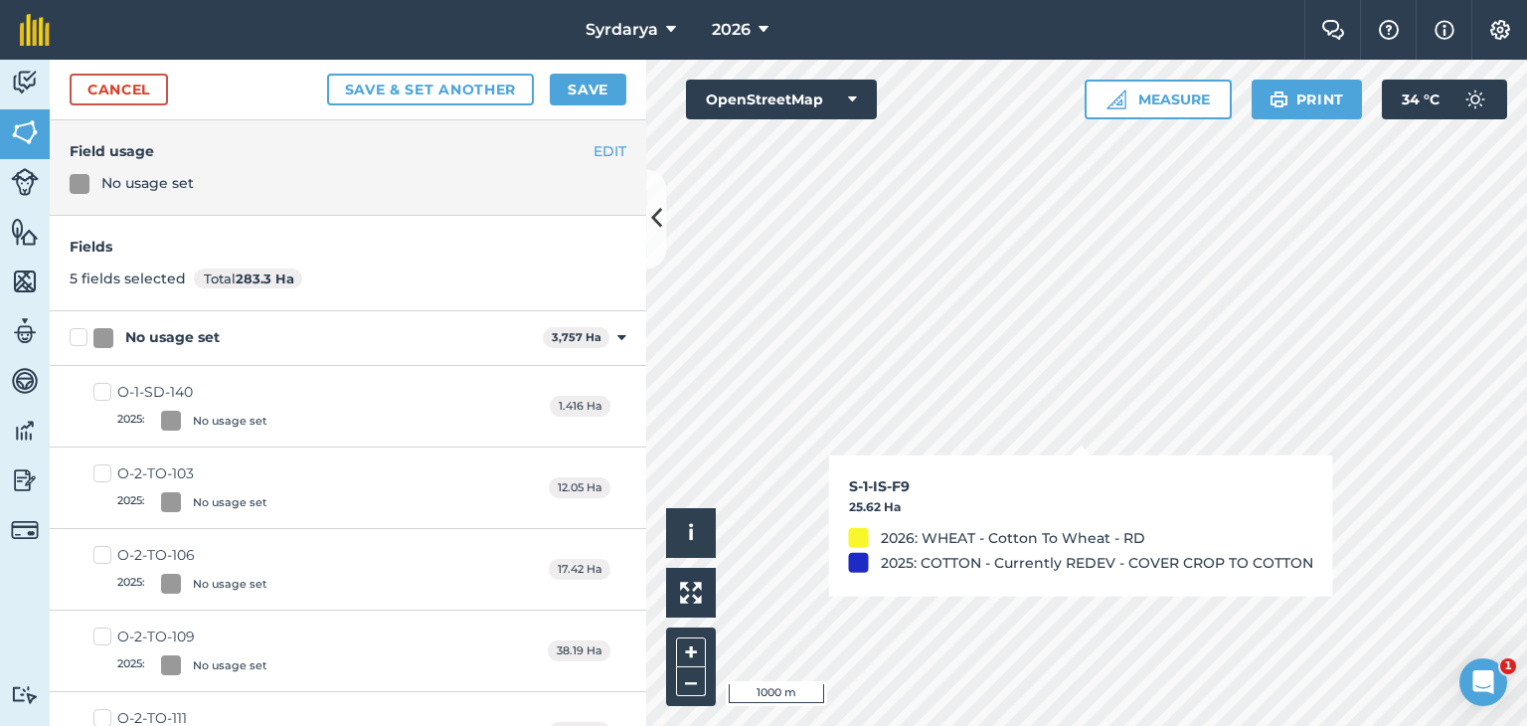
checkbox input "false"
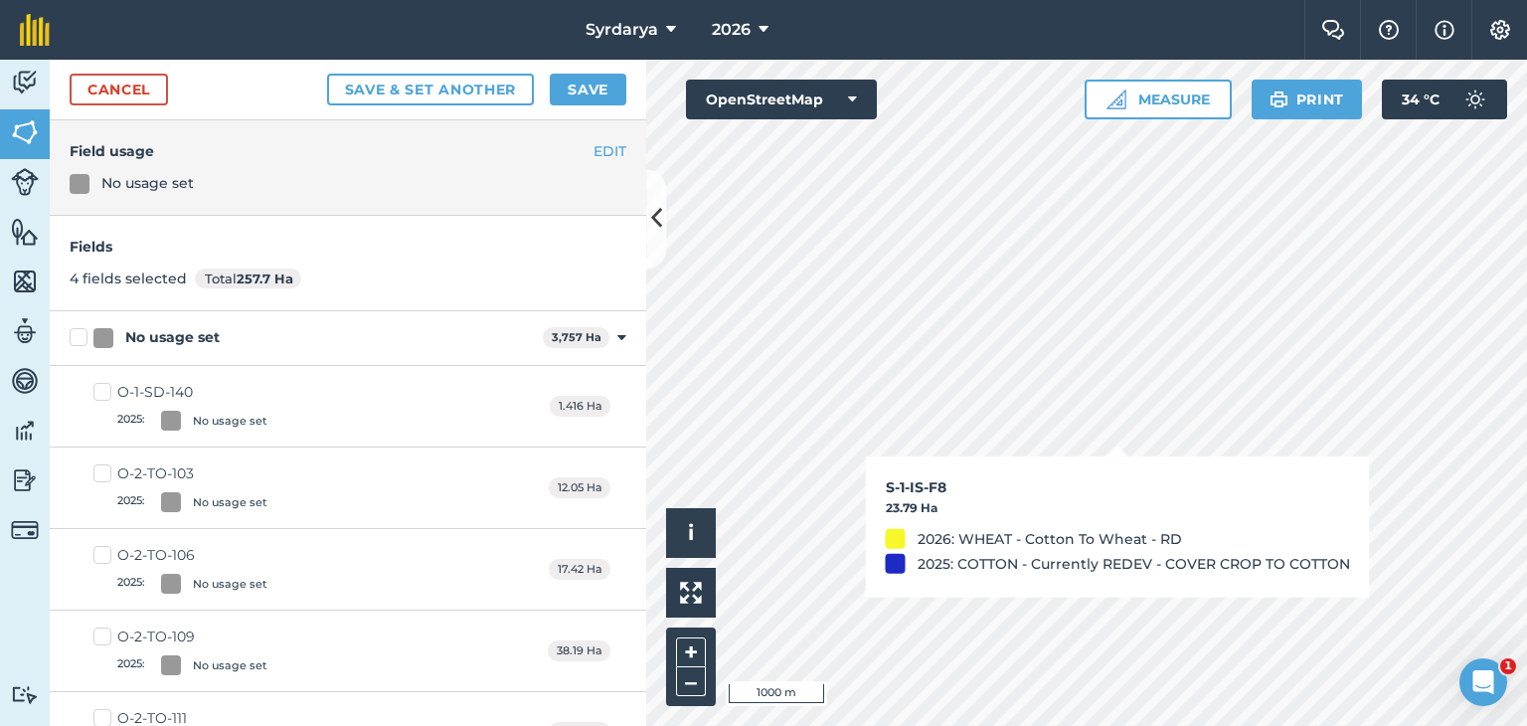
checkbox input "false"
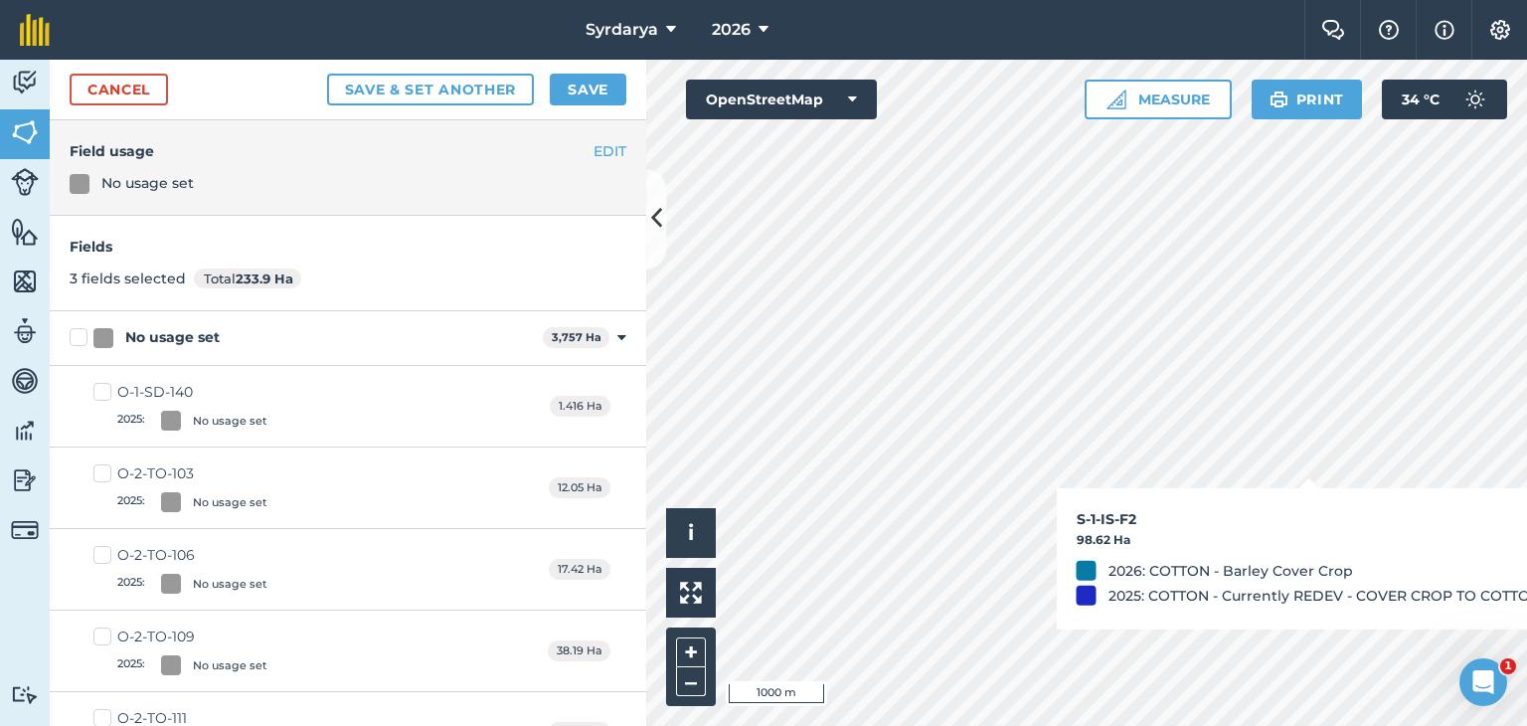
checkbox input "false"
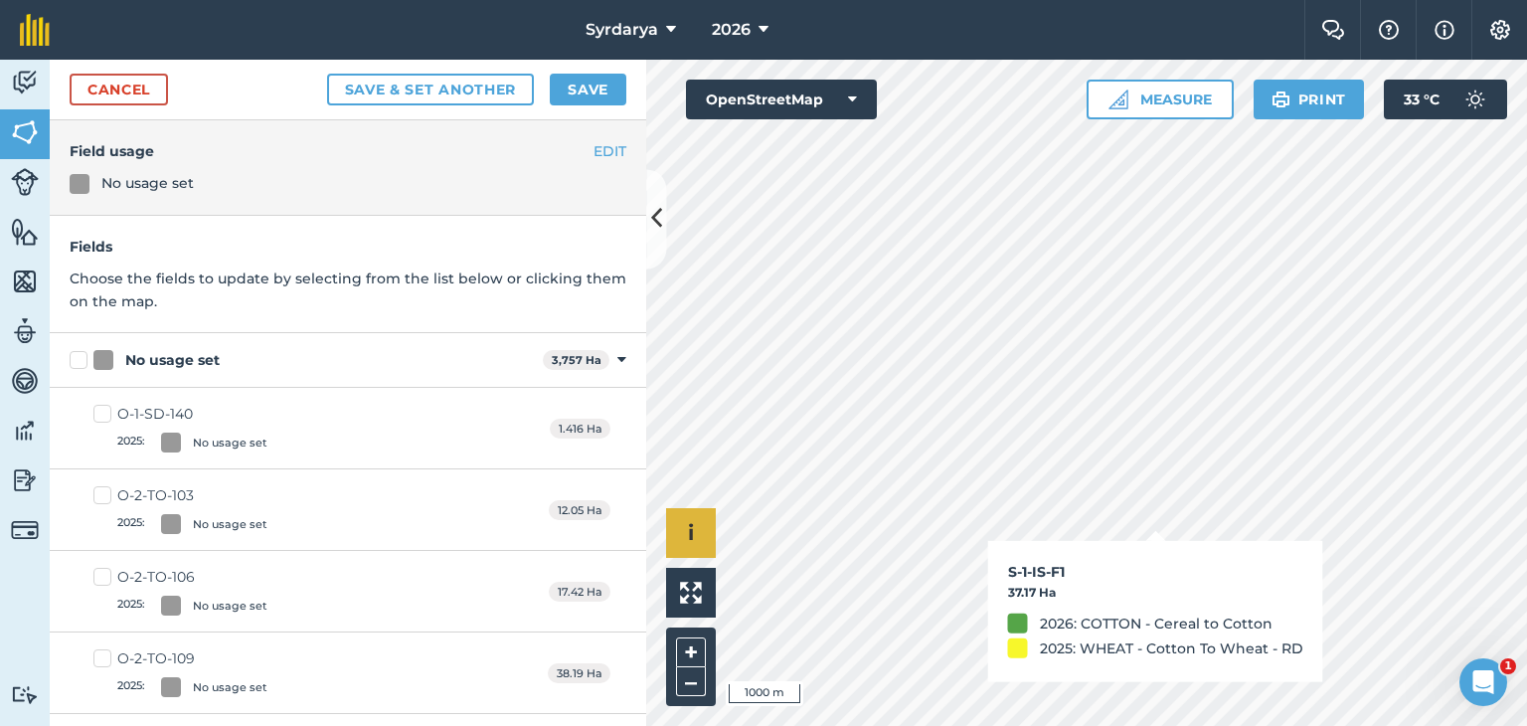
checkbox input "true"
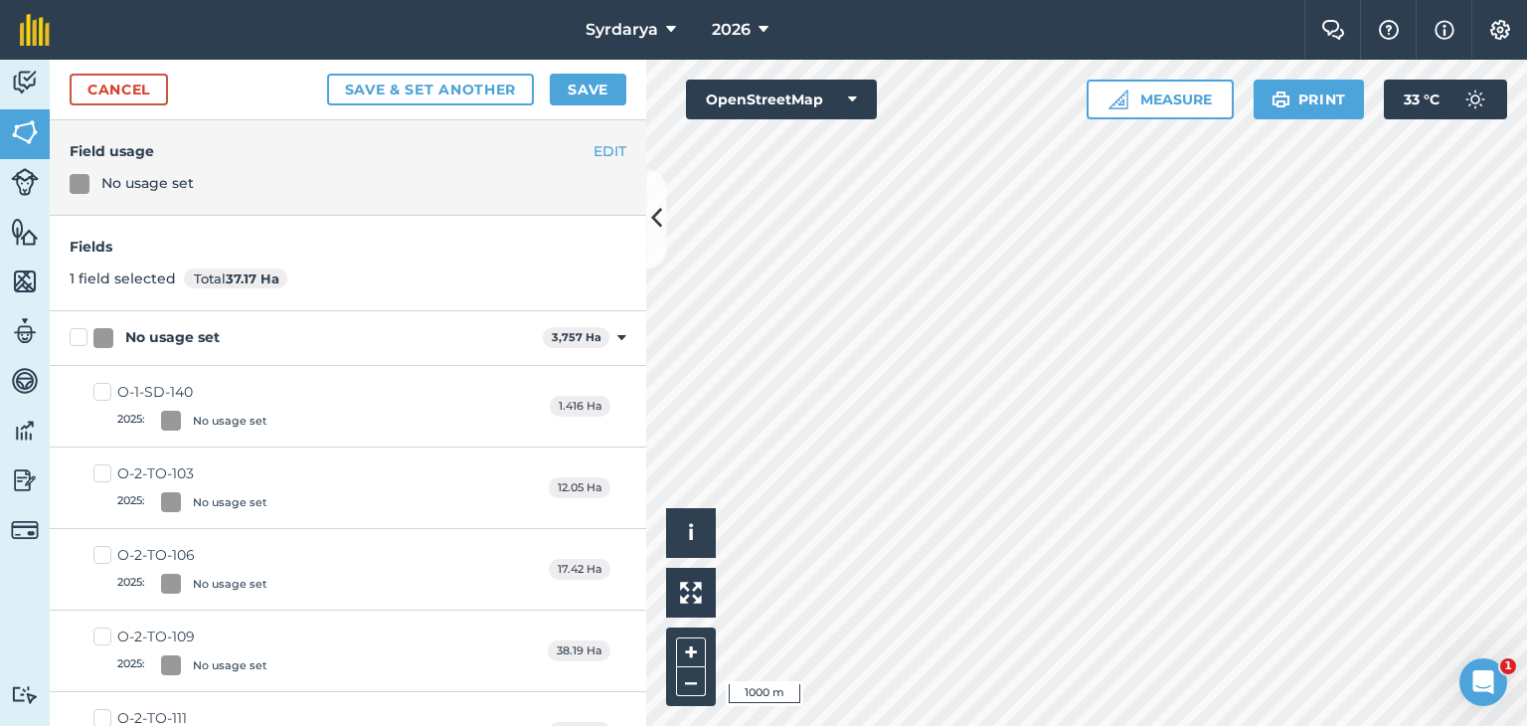
click at [76, 338] on label "No usage set" at bounding box center [302, 337] width 465 height 21
click at [76, 338] on input "No usage set" at bounding box center [76, 333] width 13 height 13
checkbox input "true"
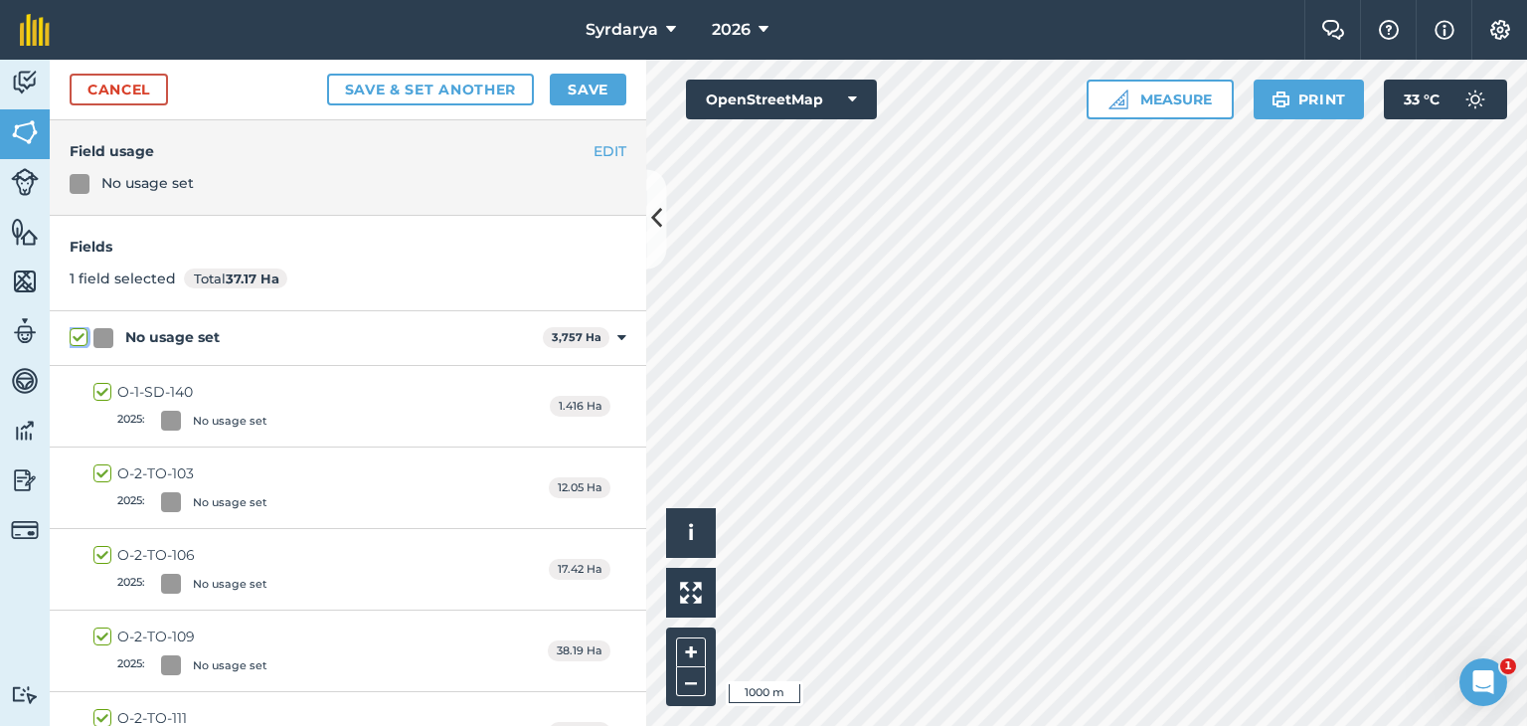
checkbox input "true"
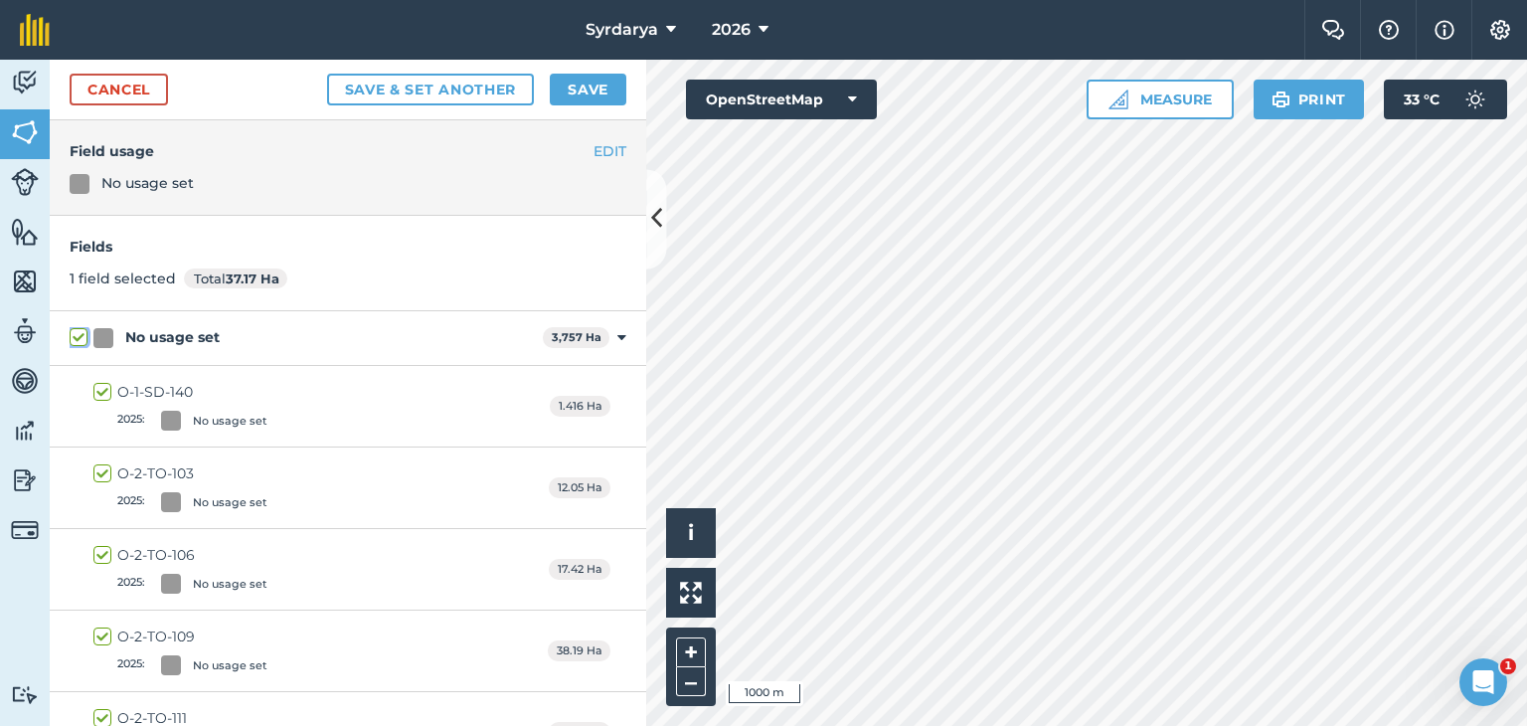
checkbox input "true"
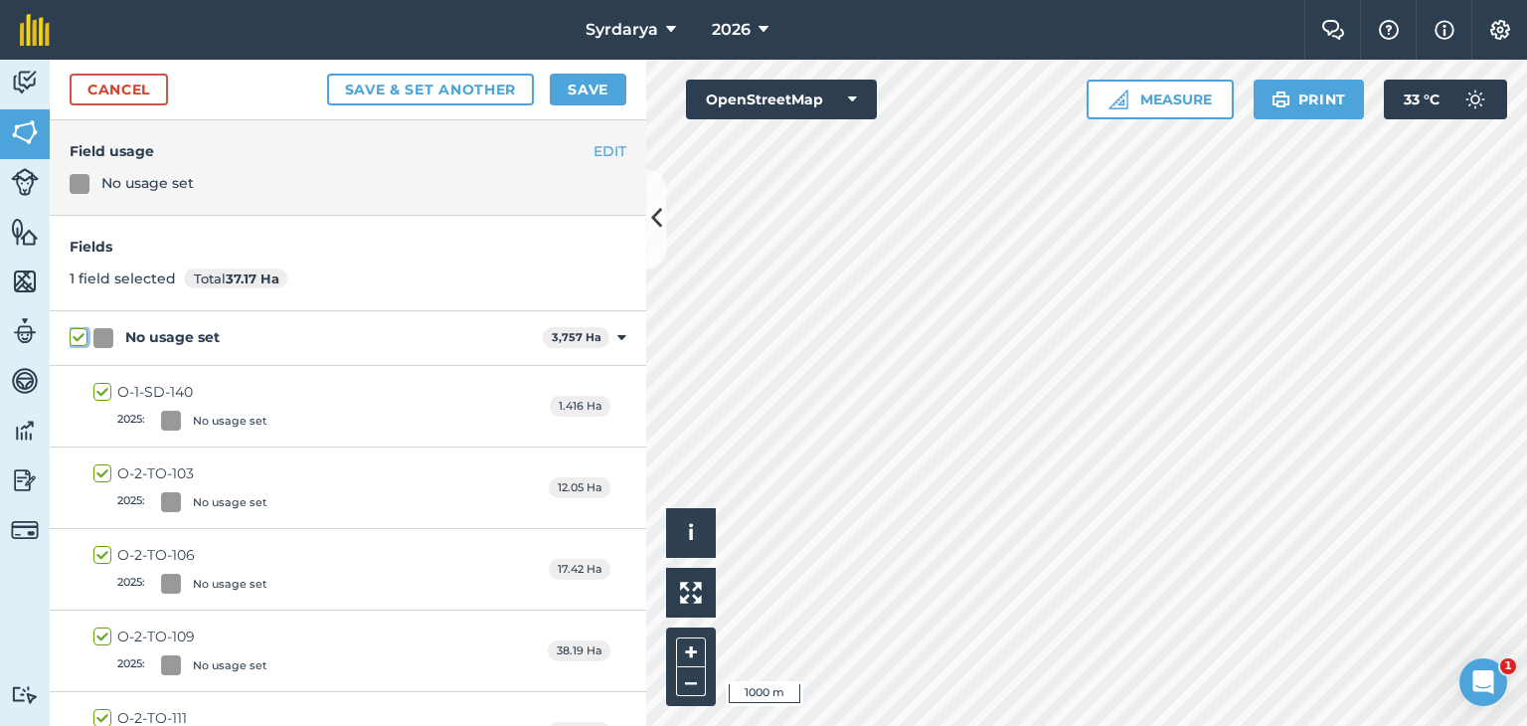
checkbox input "true"
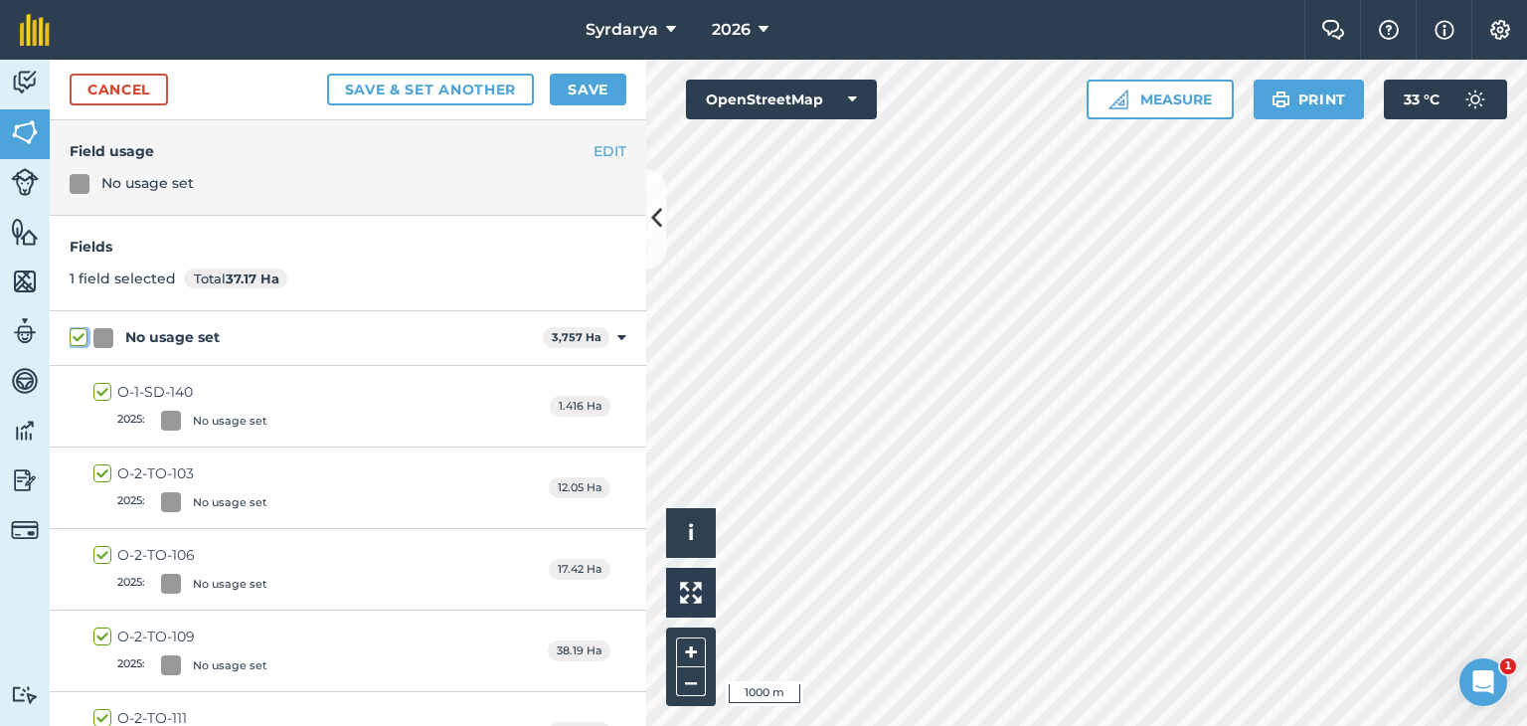
checkbox input "true"
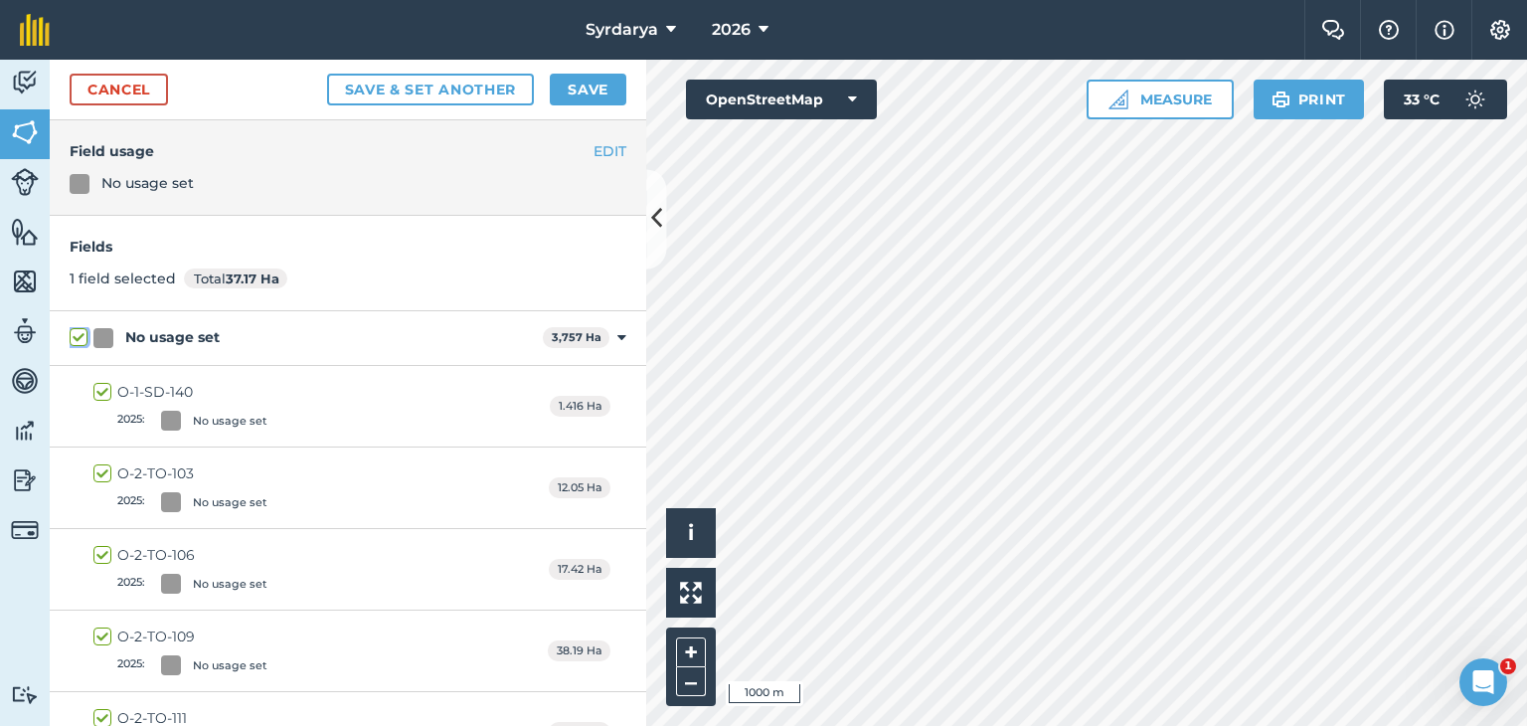
checkbox input "true"
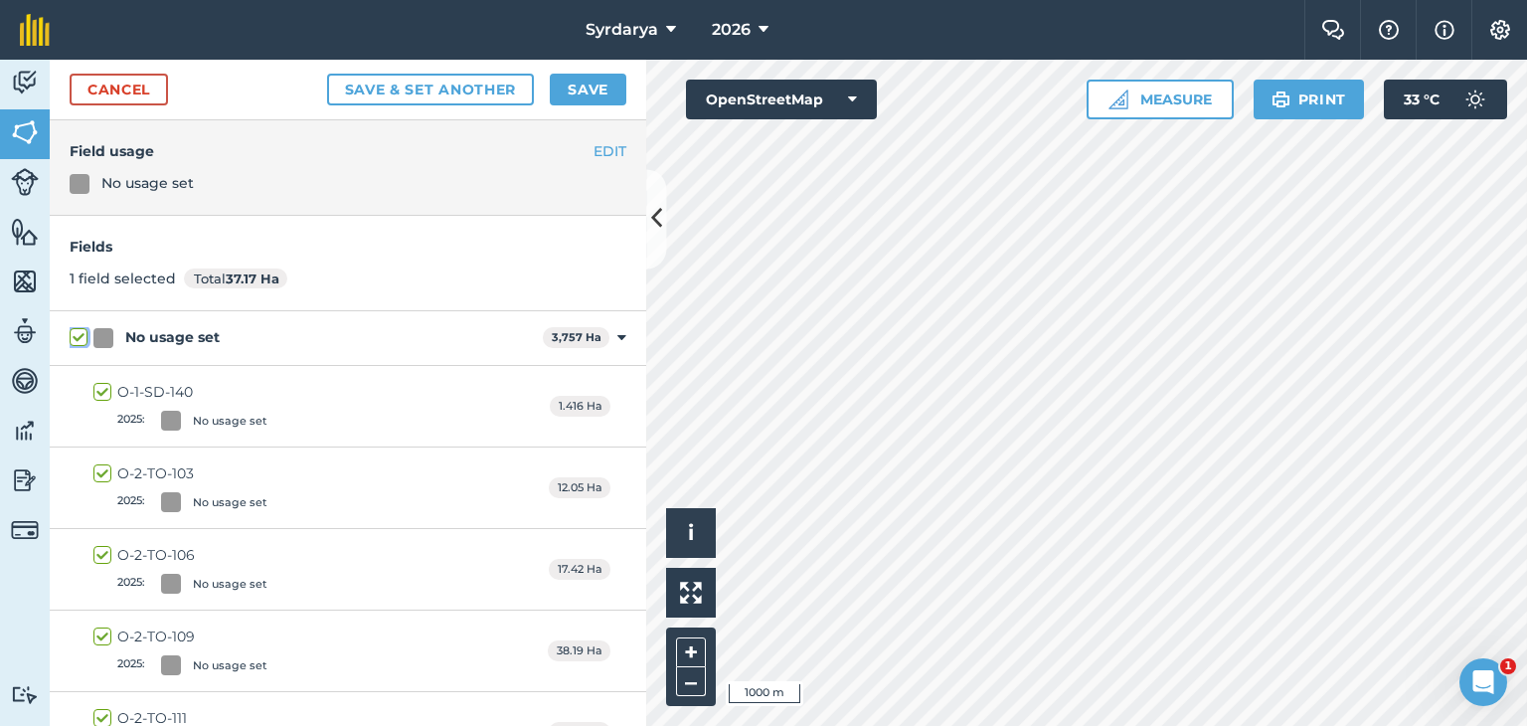
checkbox input "true"
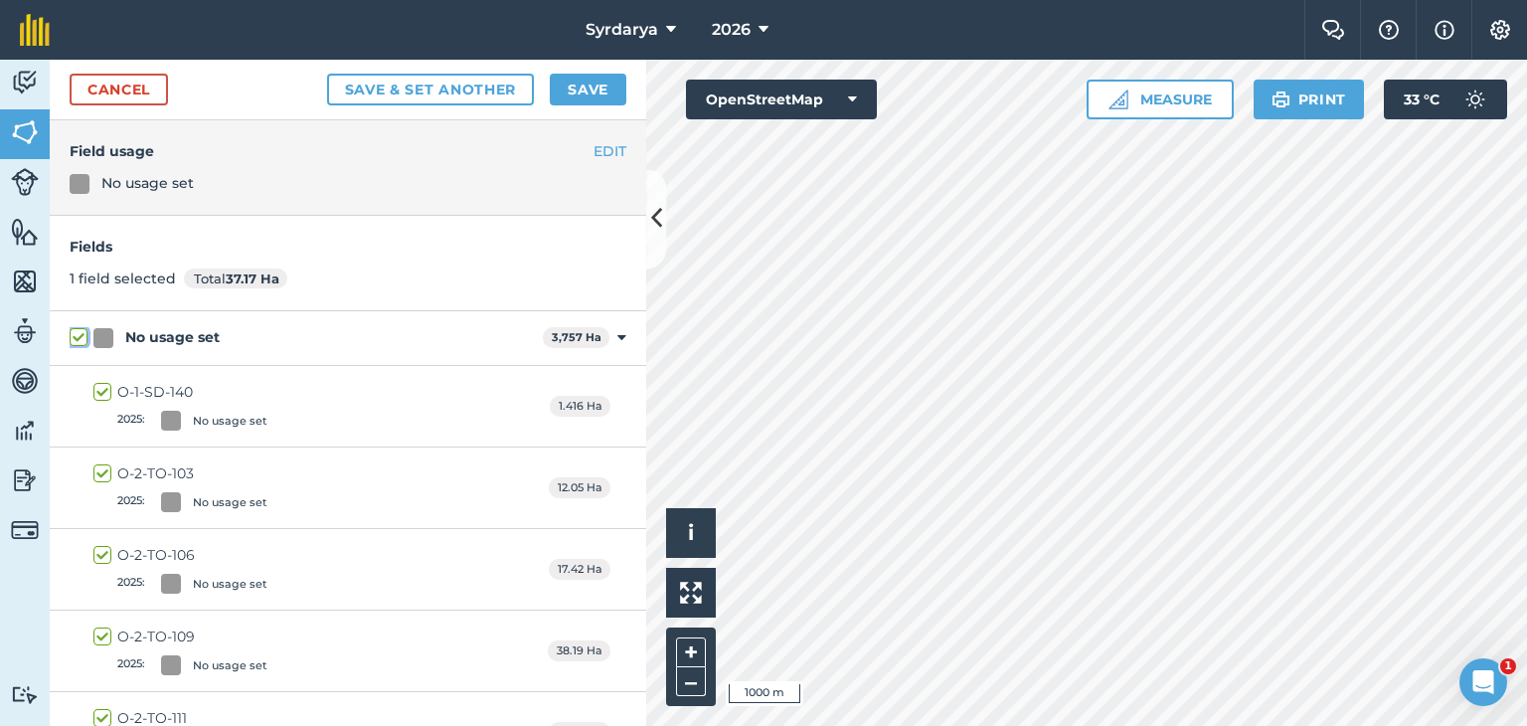
checkbox input "true"
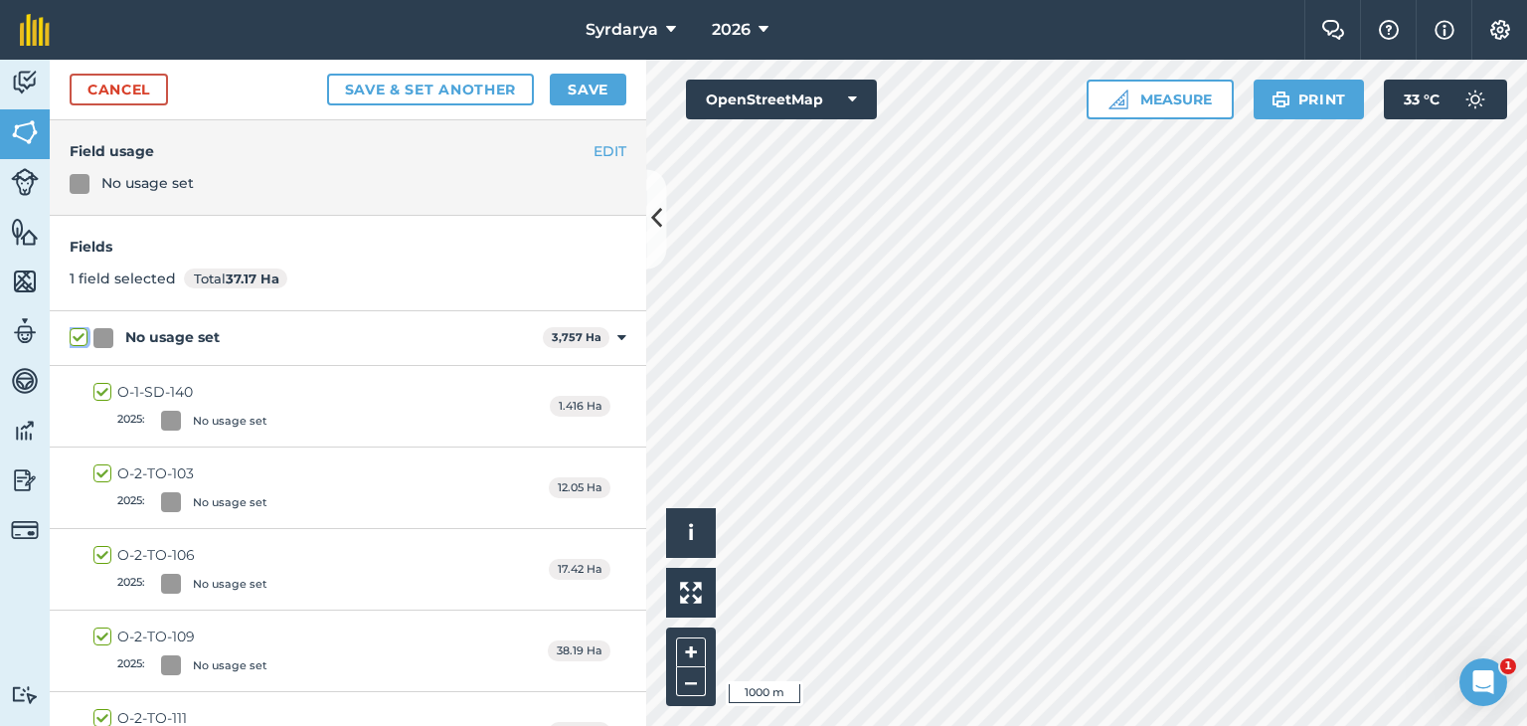
checkbox input "true"
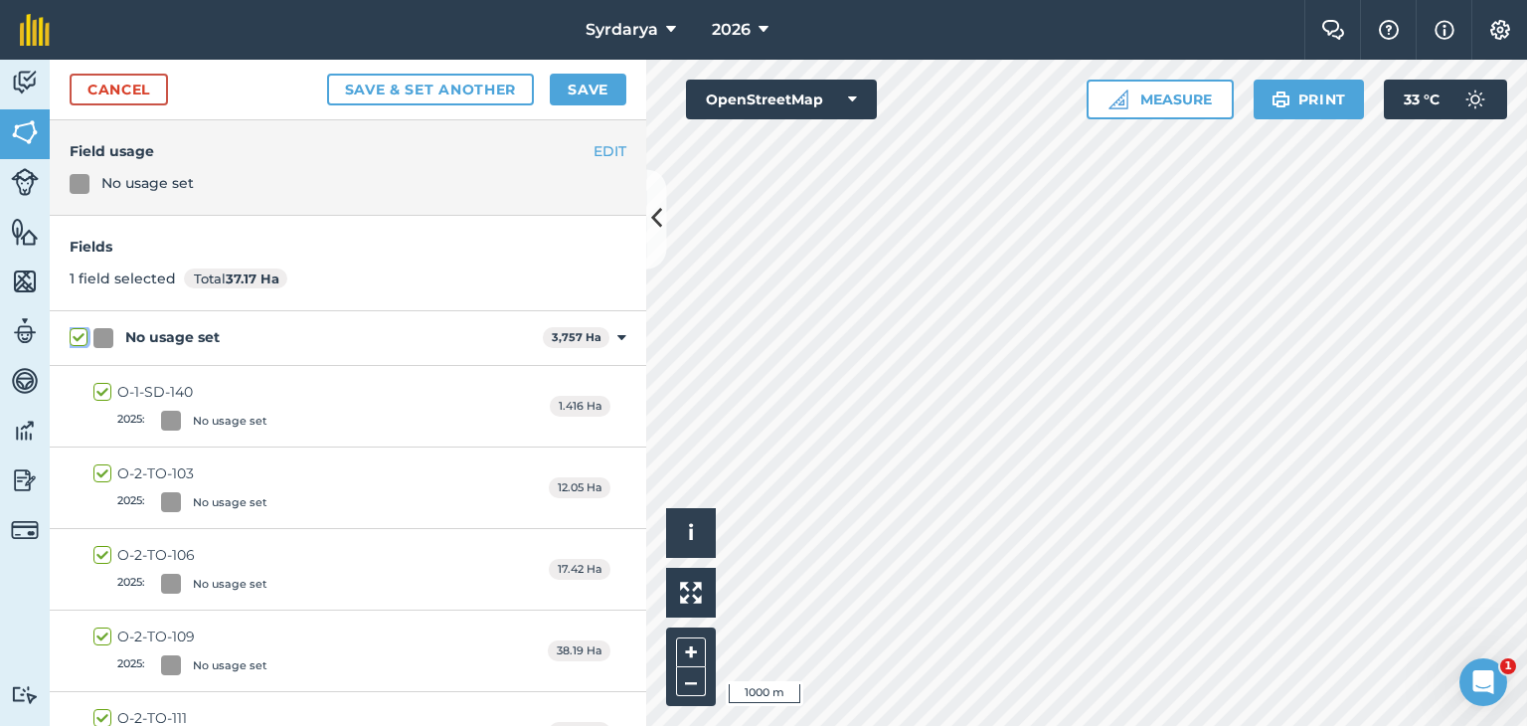
checkbox input "true"
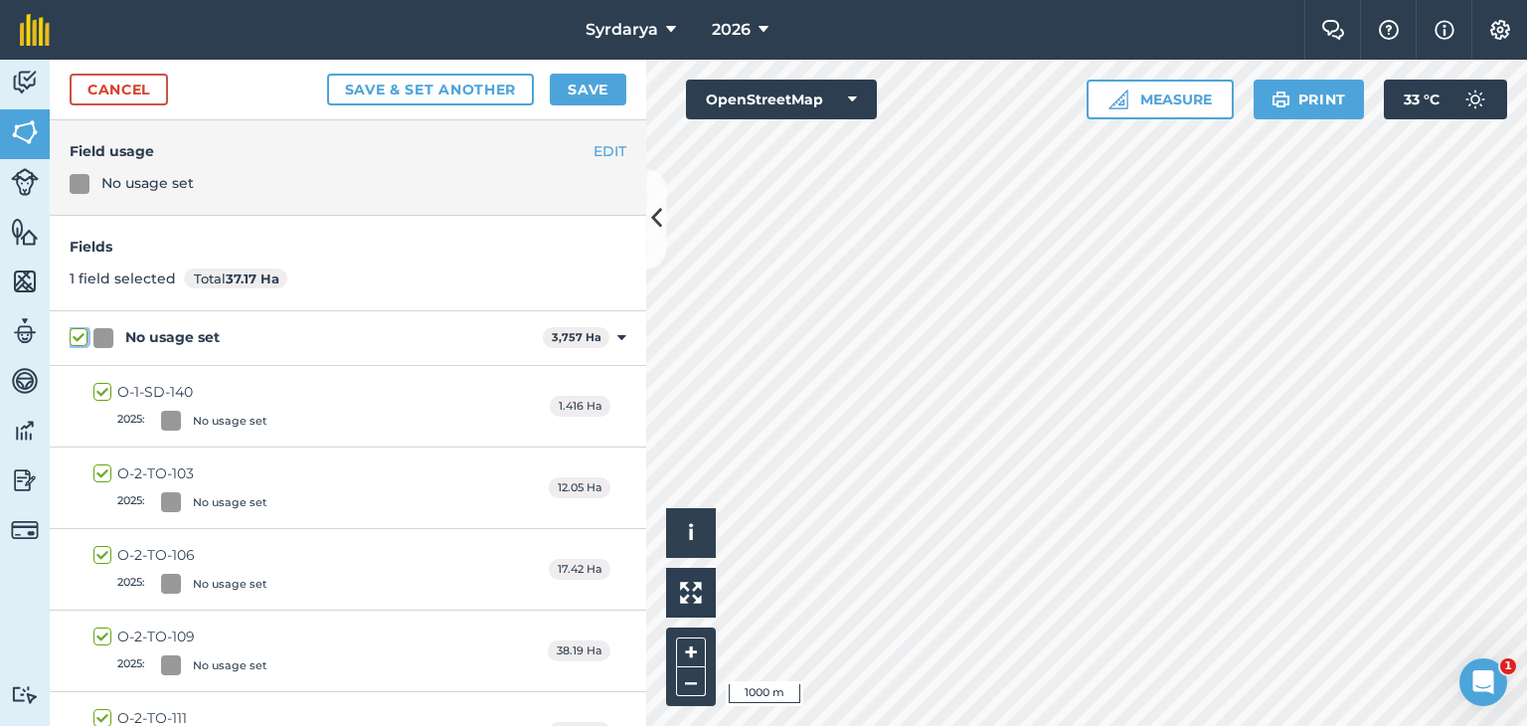
checkbox input "true"
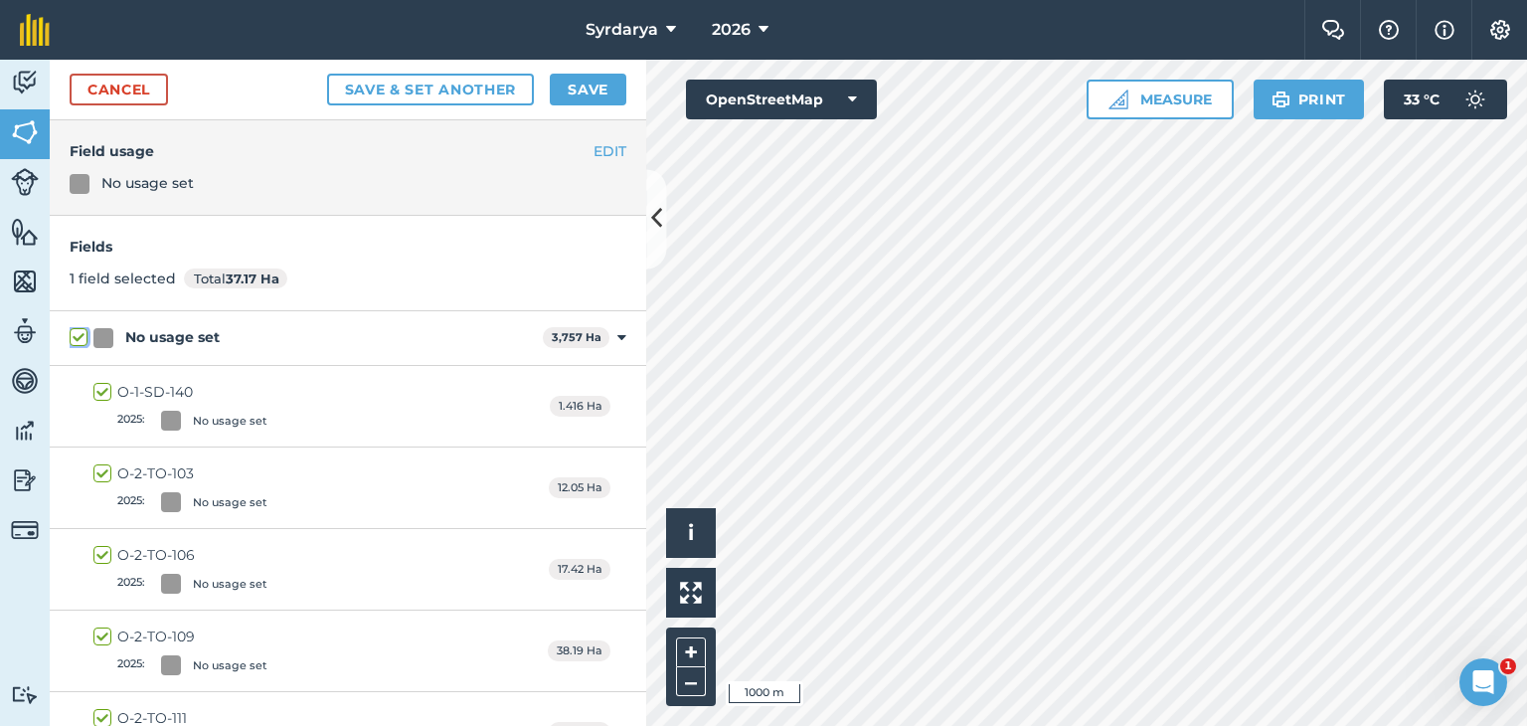
checkbox input "true"
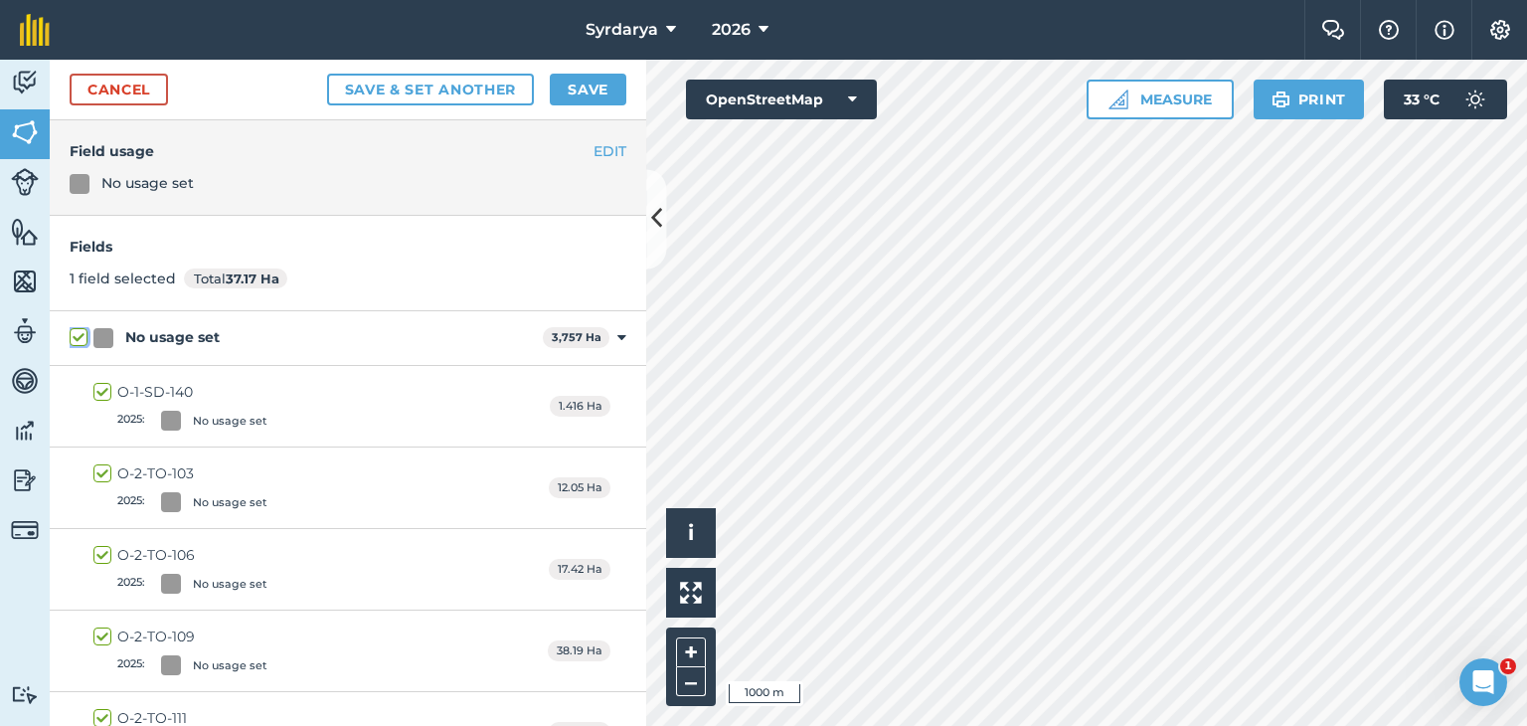
checkbox input "true"
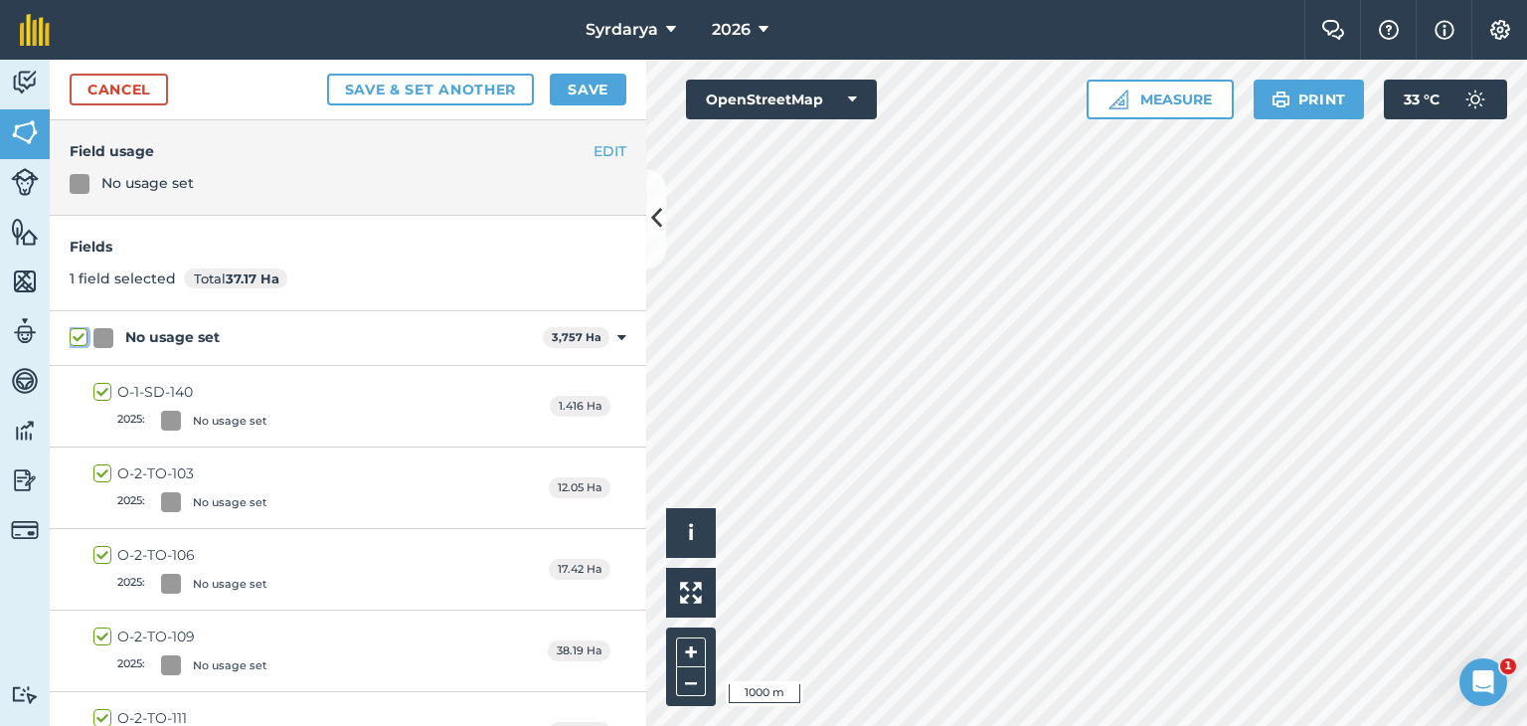
checkbox input "true"
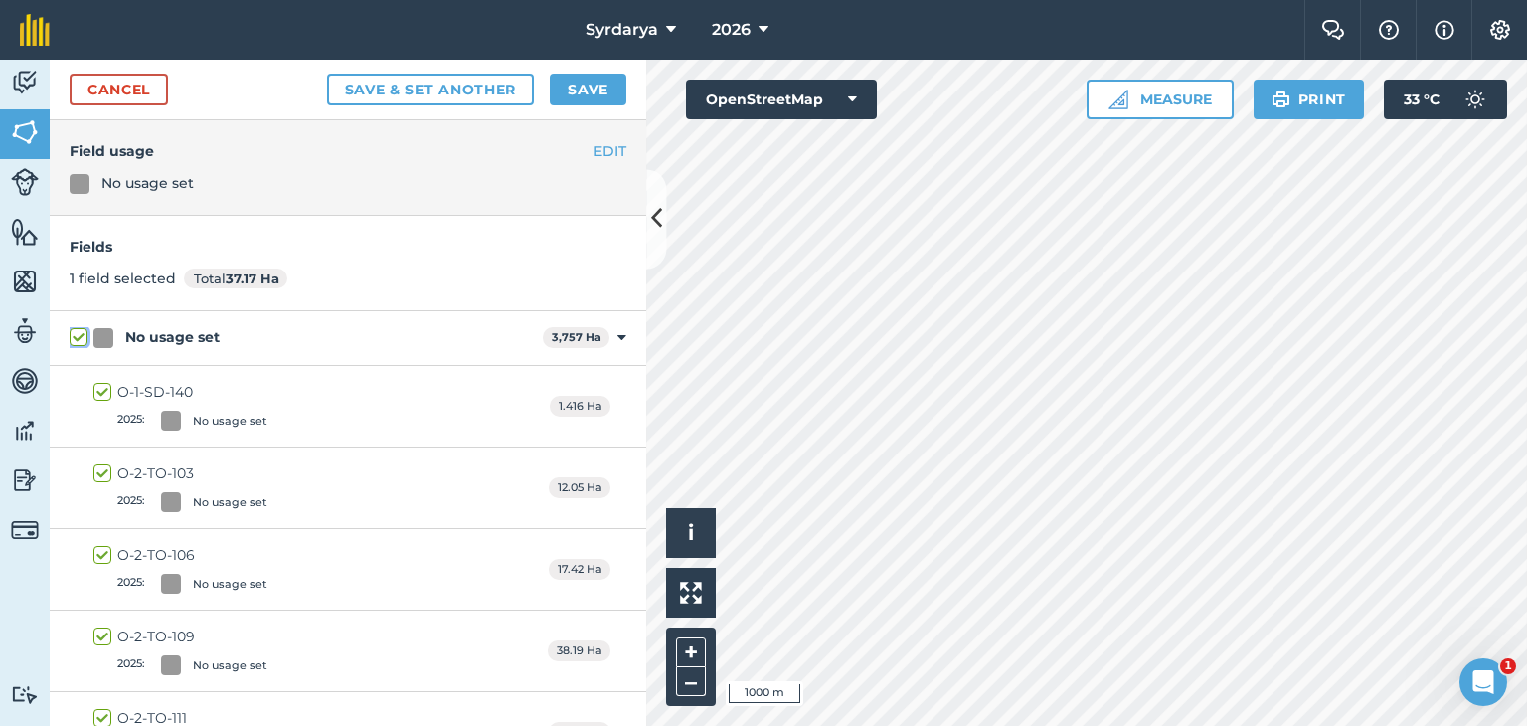
checkbox input "true"
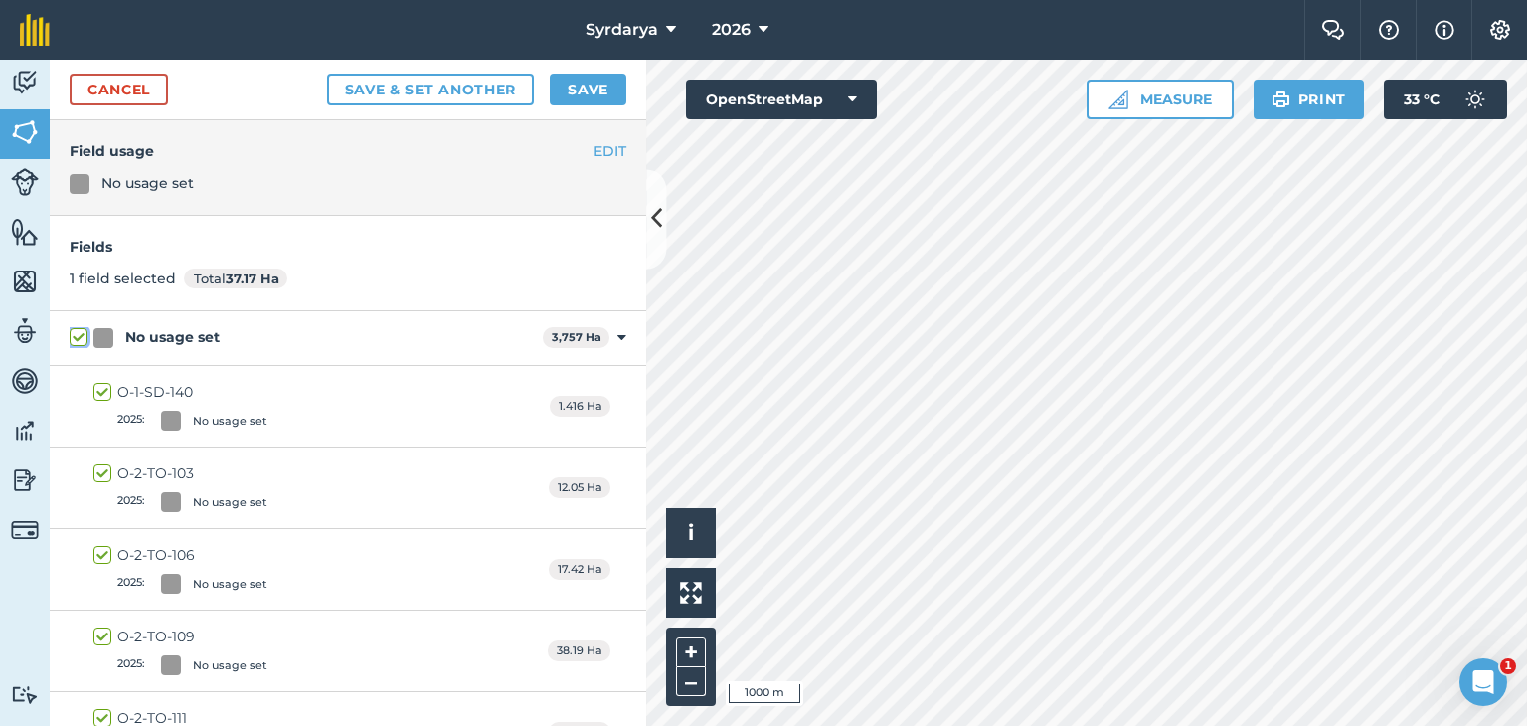
checkbox input "true"
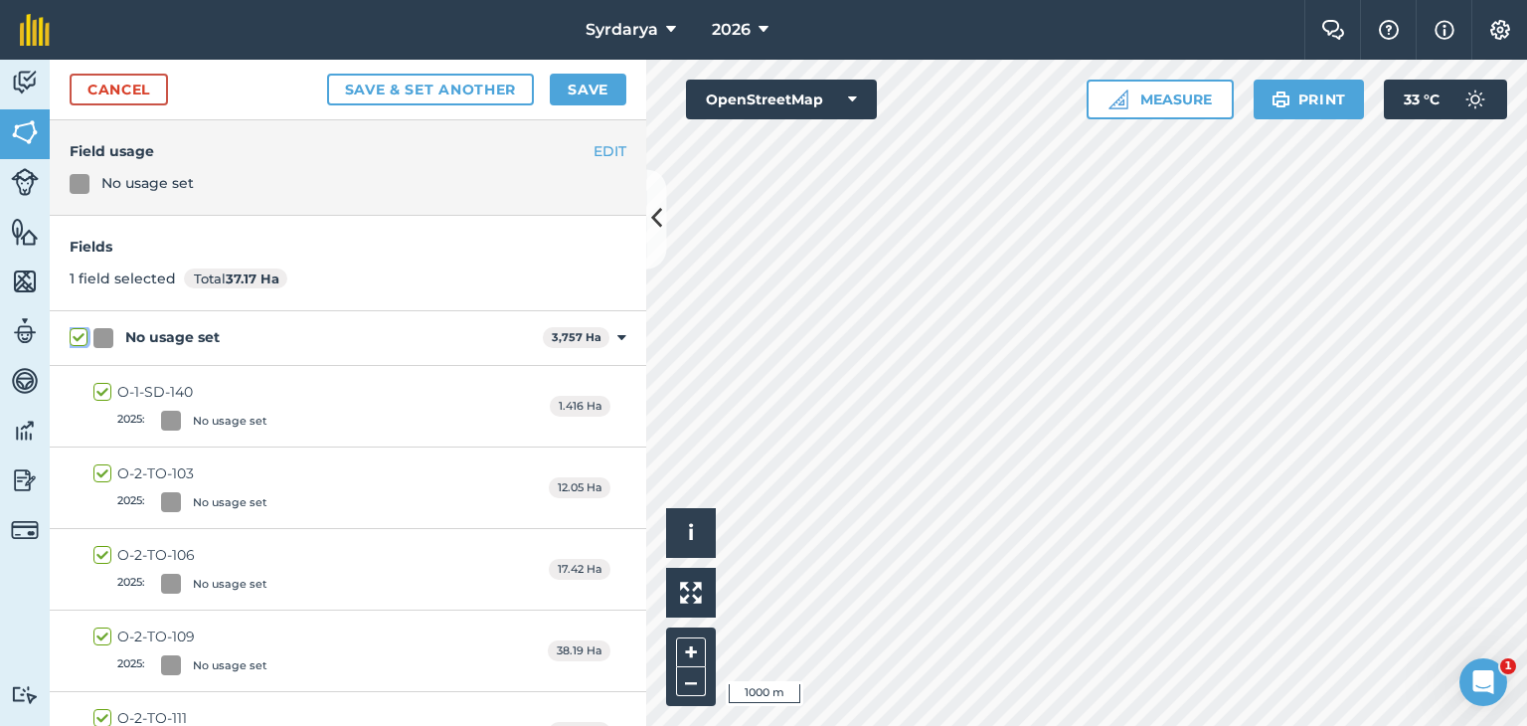
checkbox input "true"
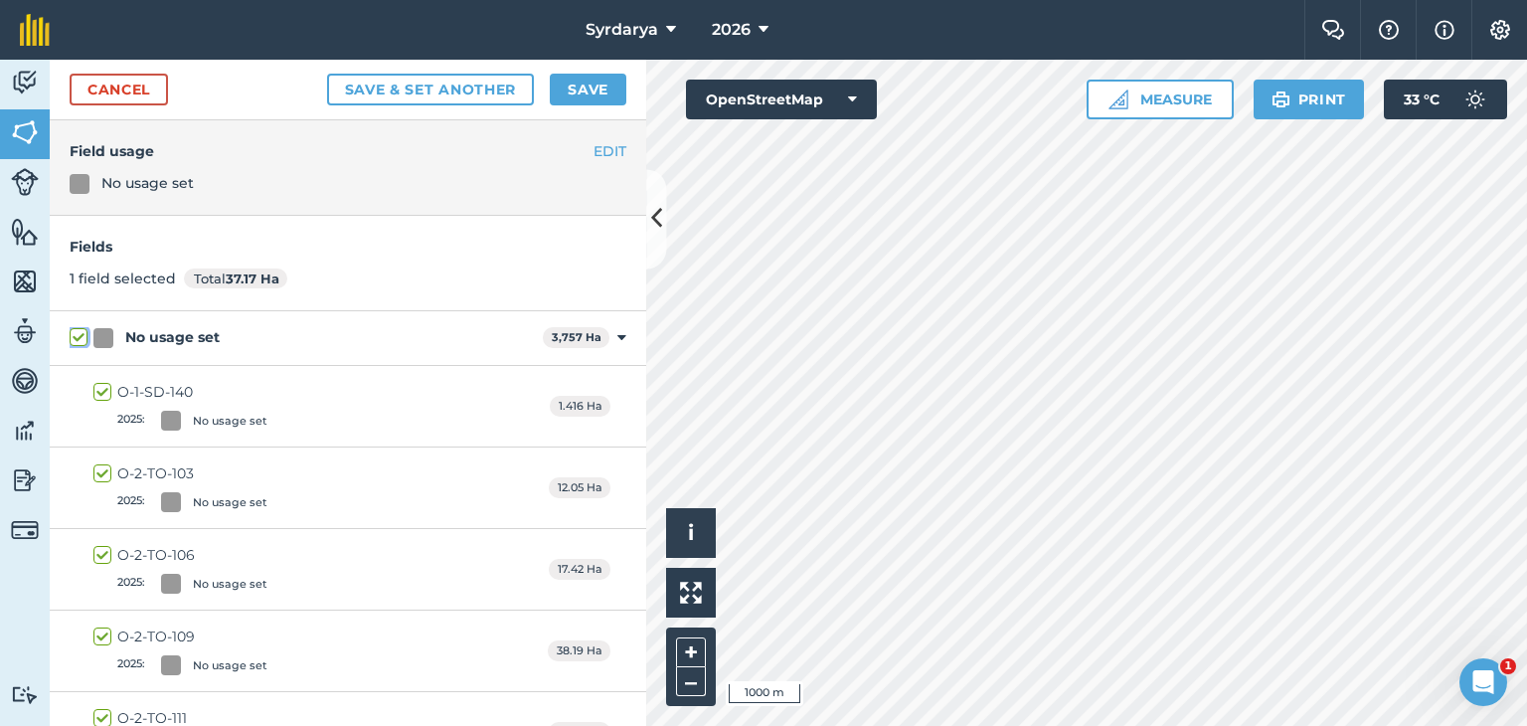
checkbox input "true"
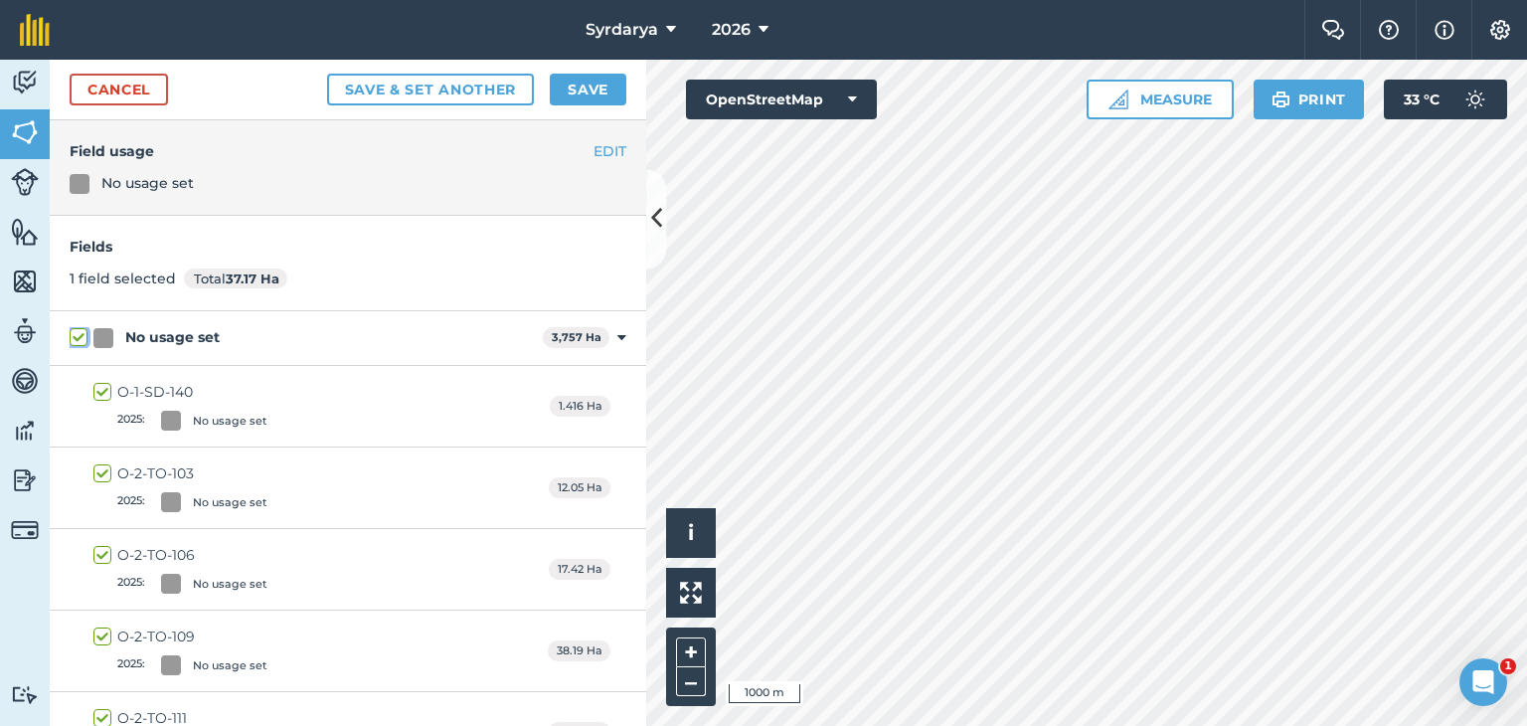
checkbox input "true"
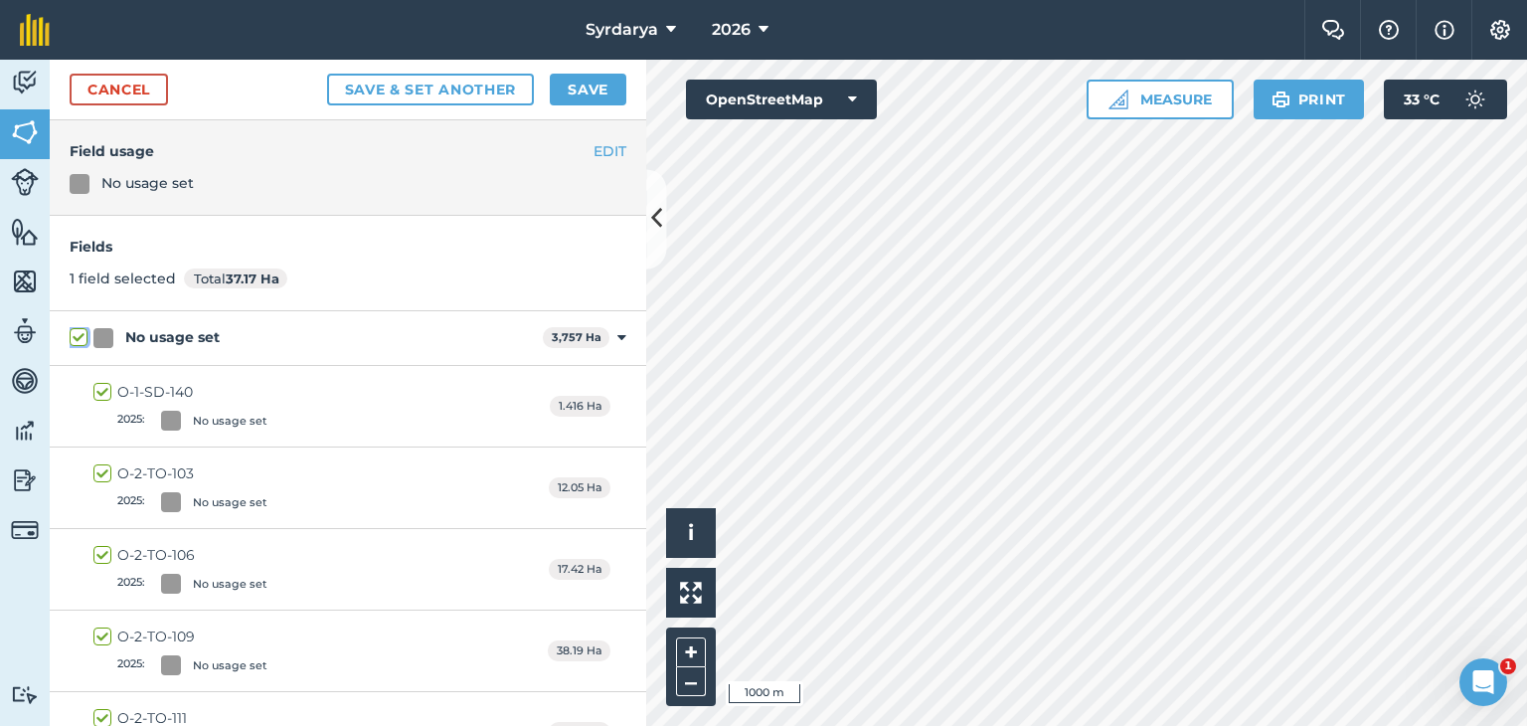
checkbox input "true"
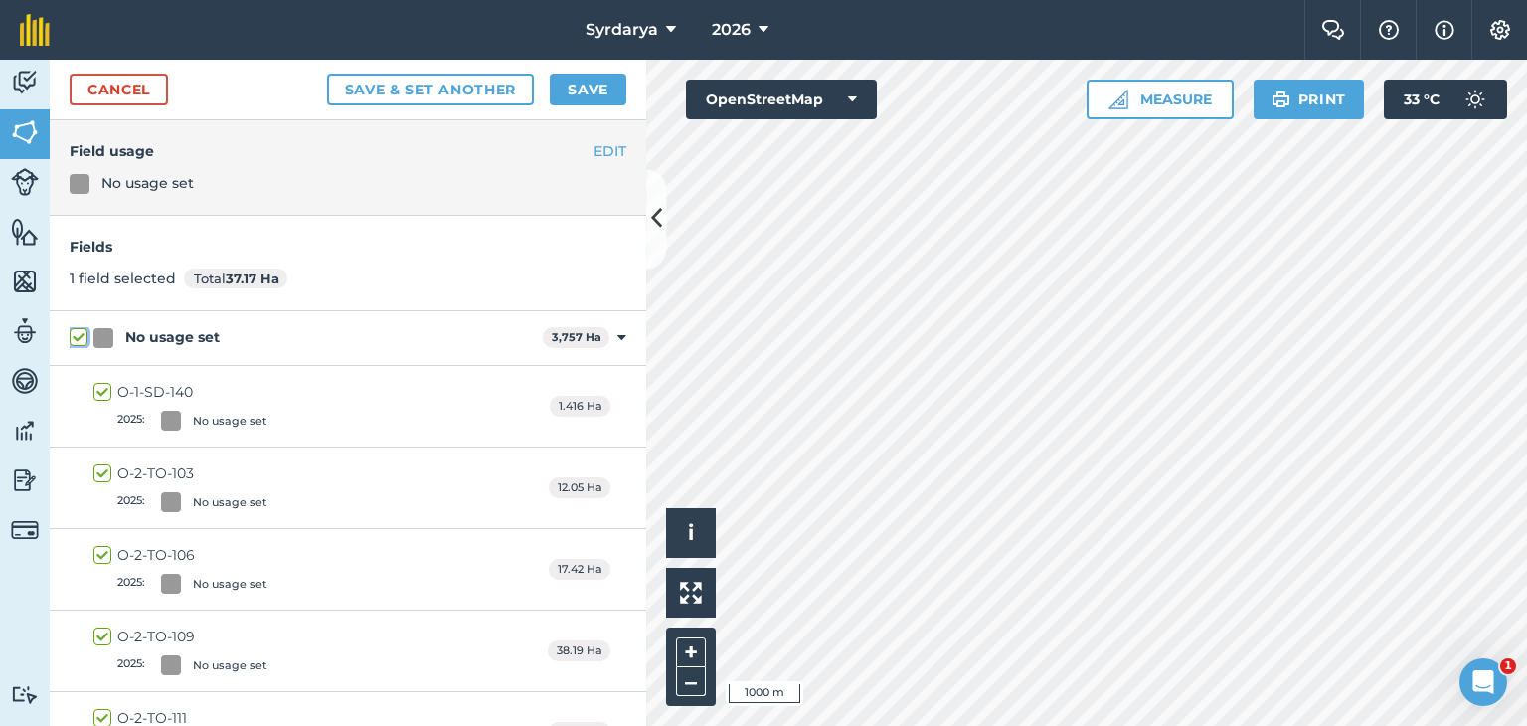
checkbox input "true"
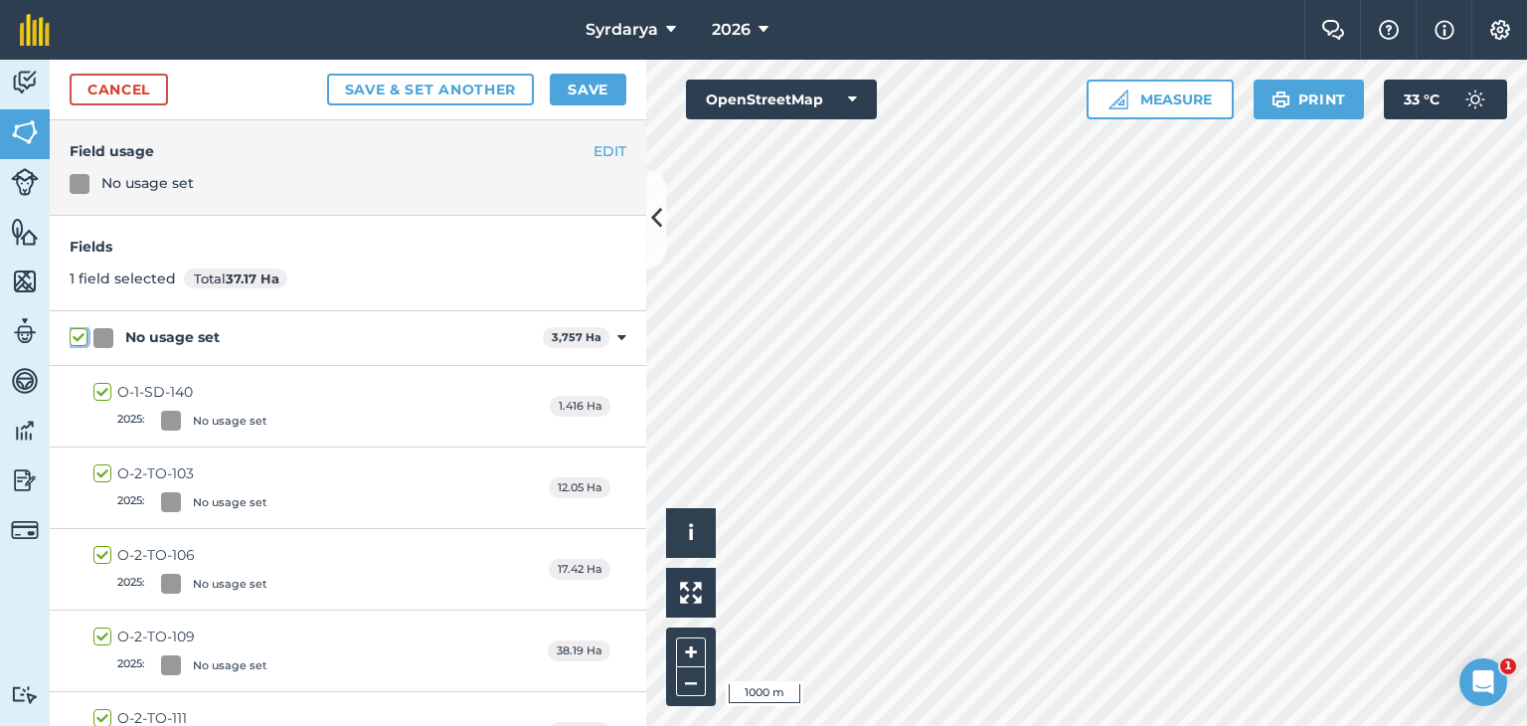
checkbox input "true"
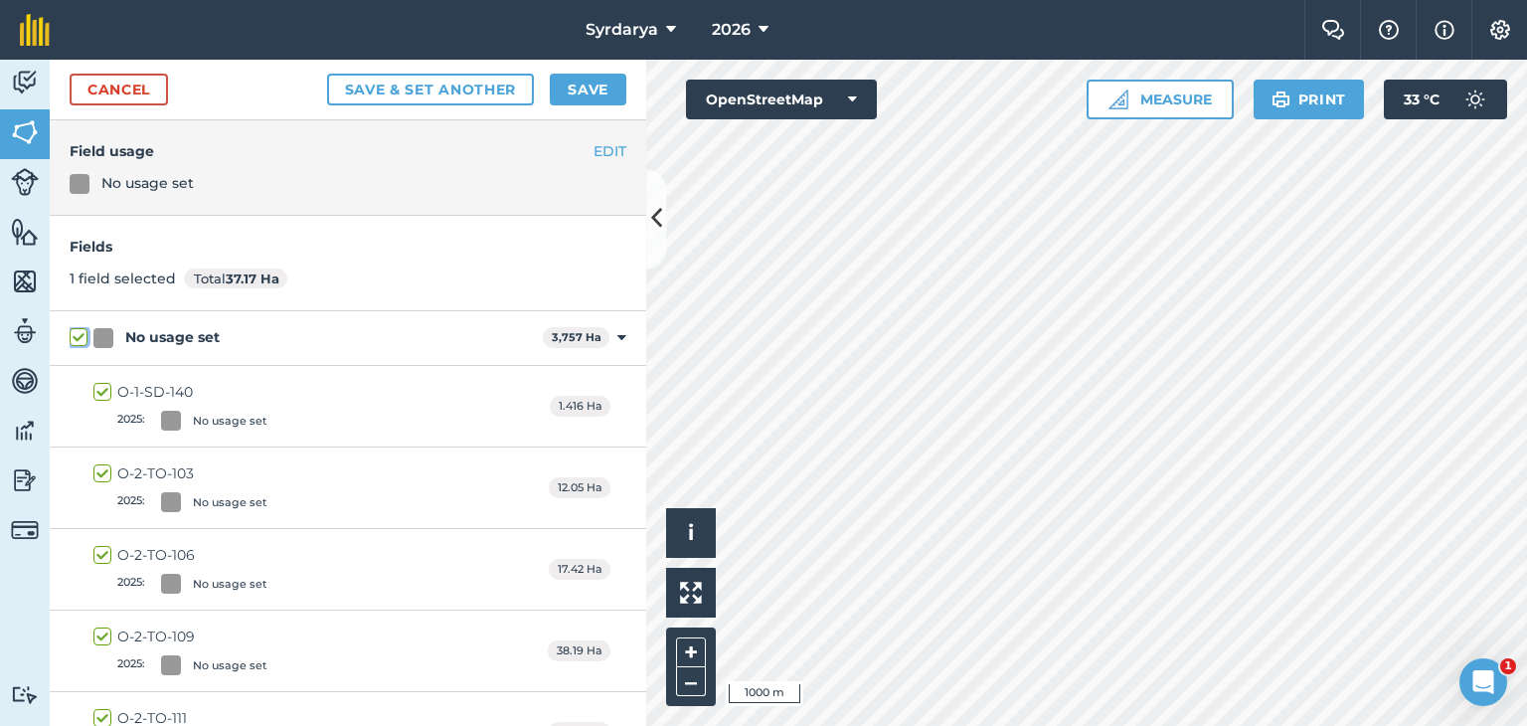
checkbox input "true"
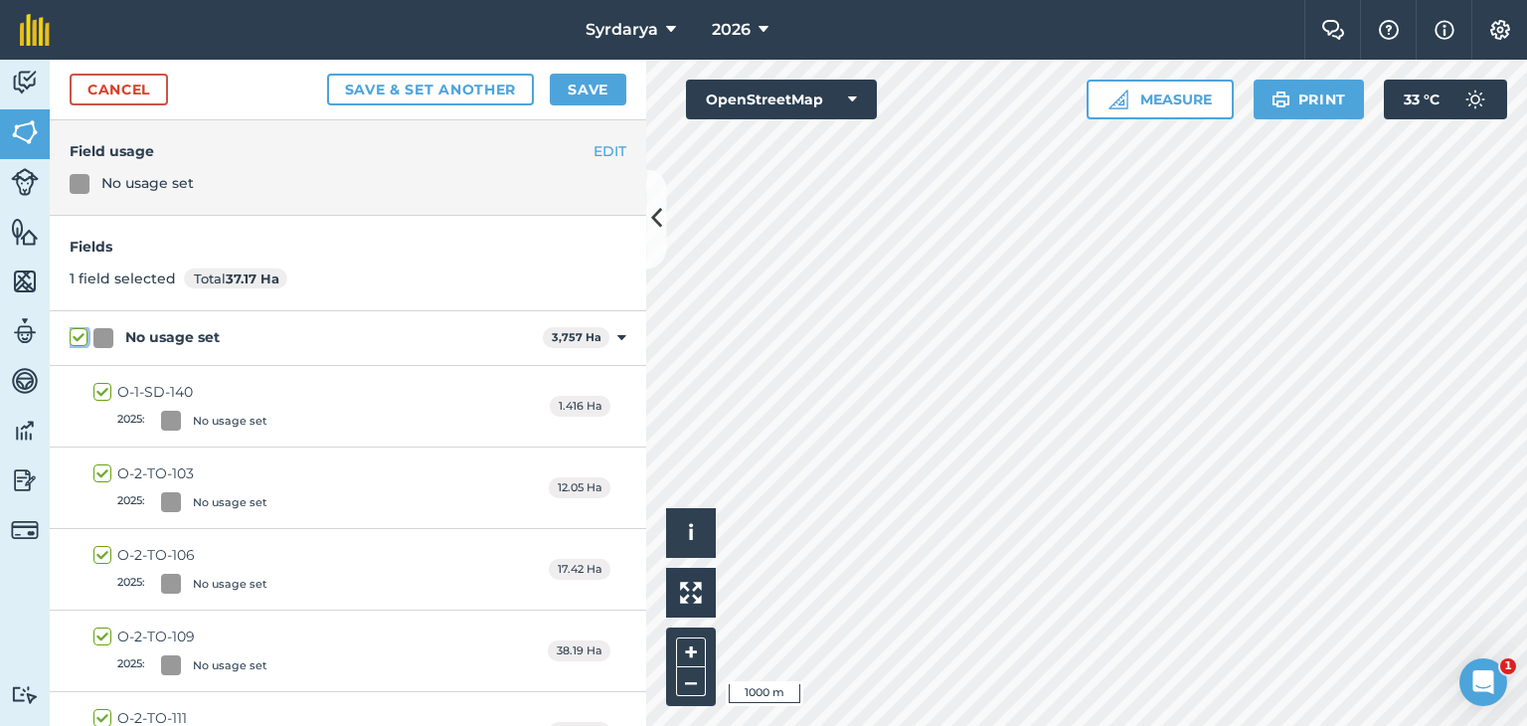
checkbox input "true"
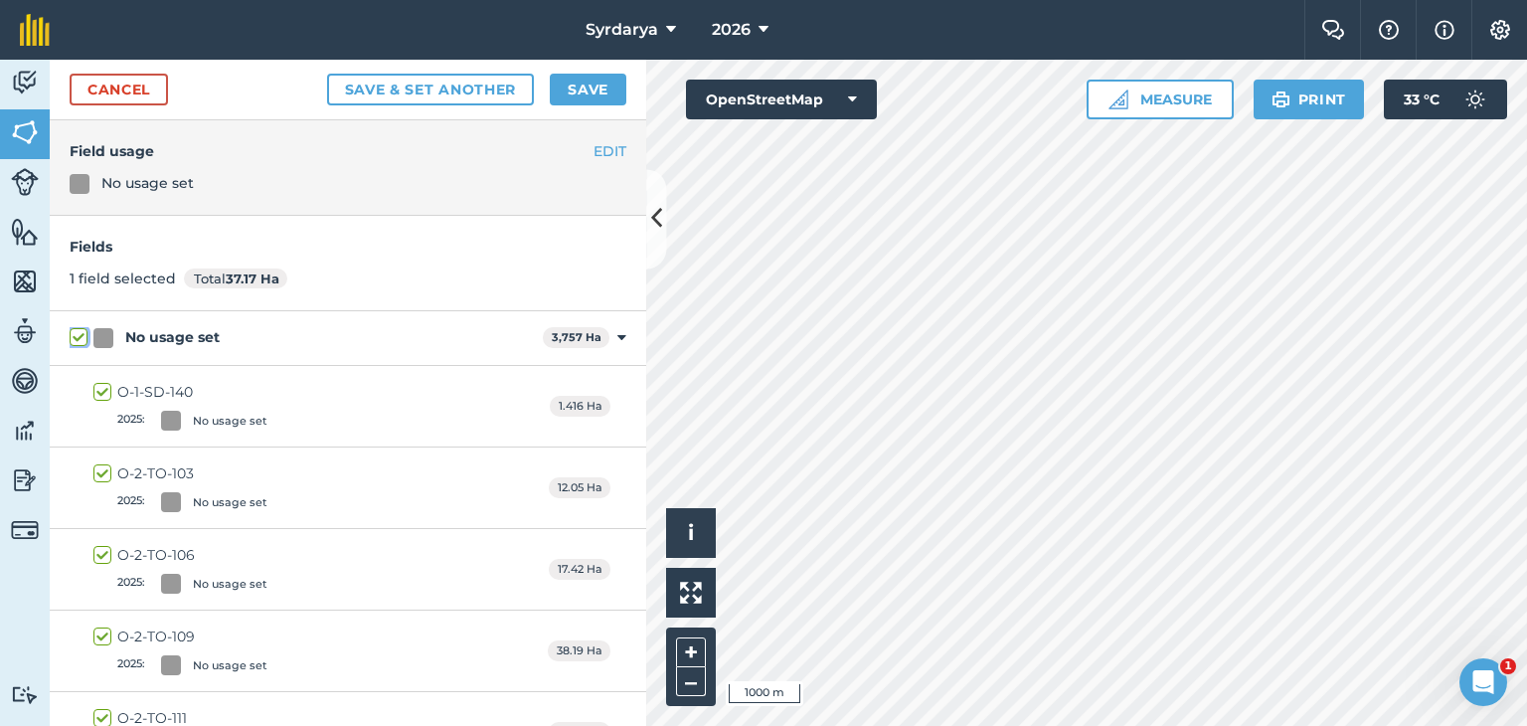
checkbox input "true"
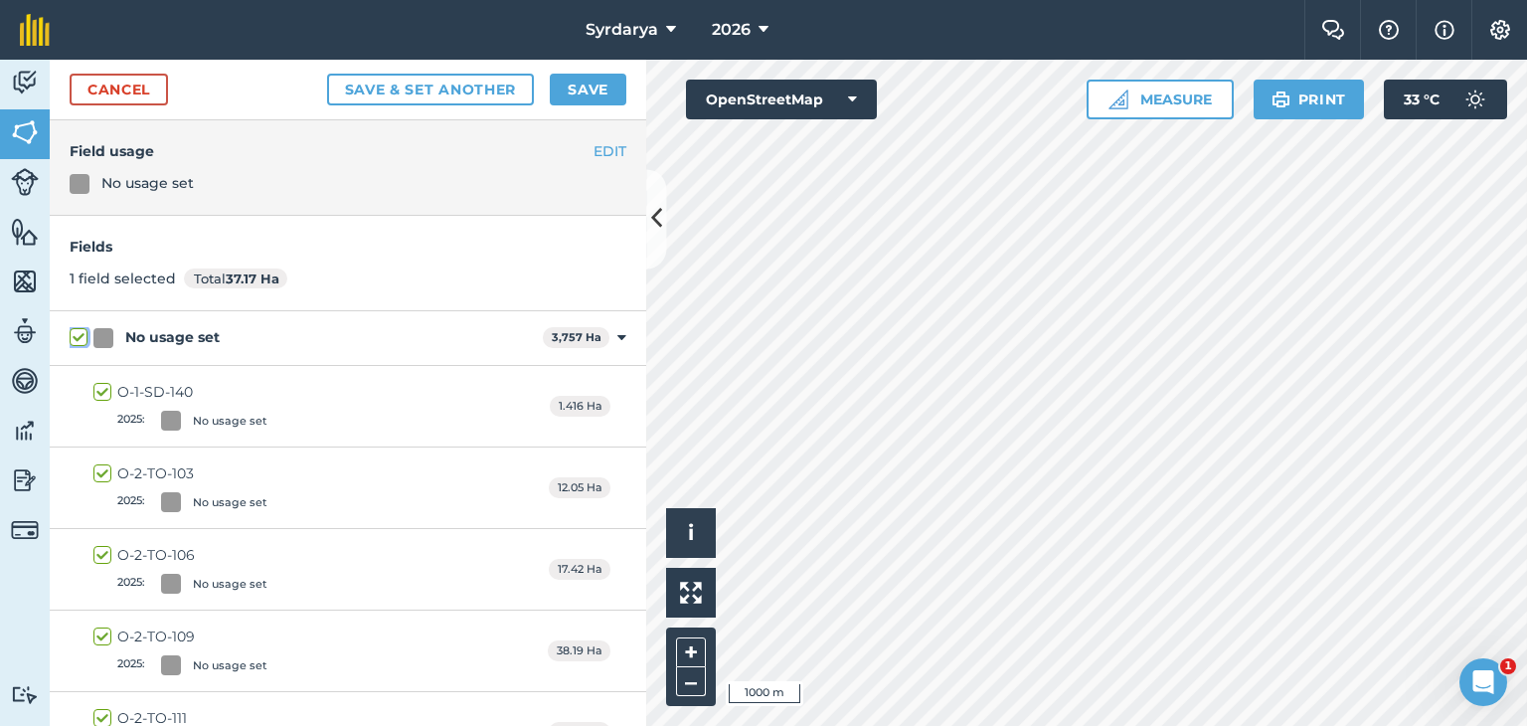
checkbox input "true"
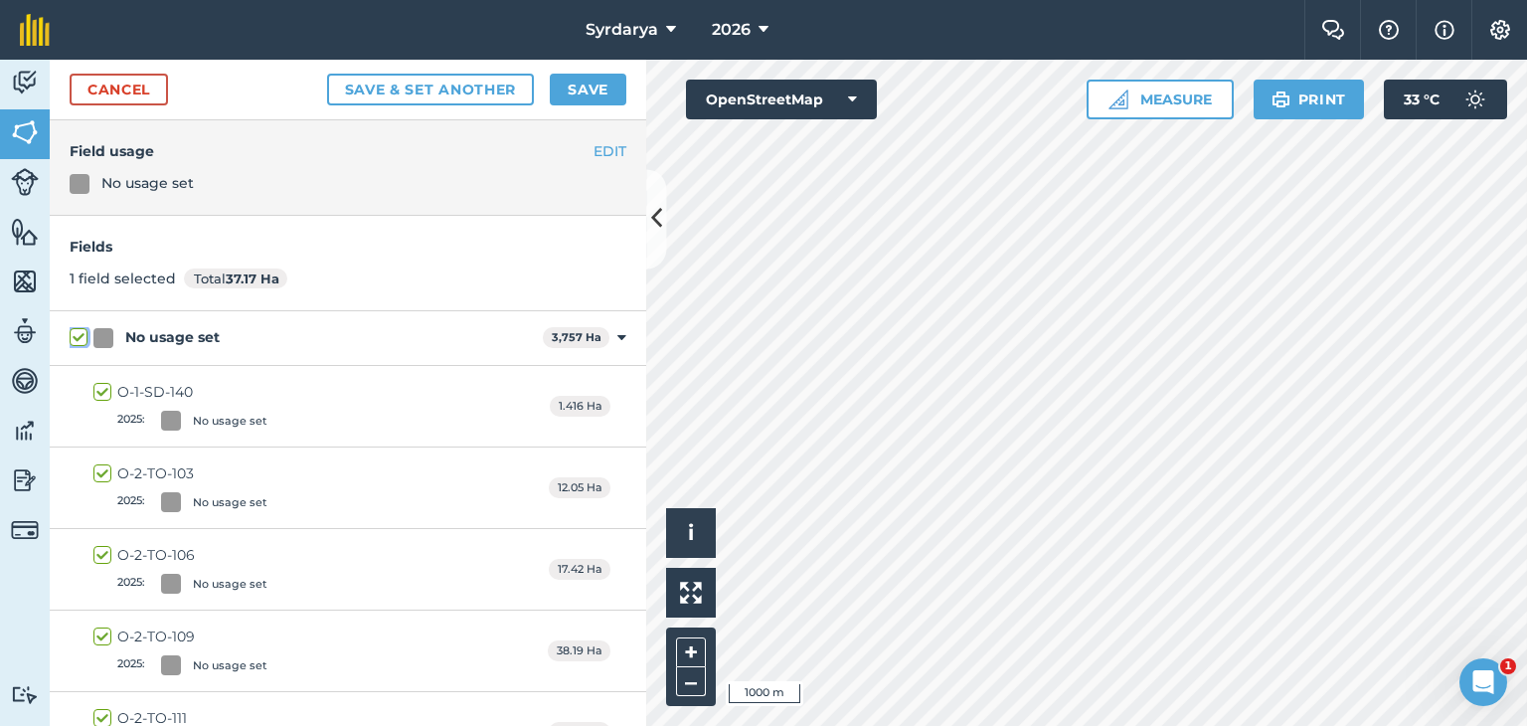
checkbox input "true"
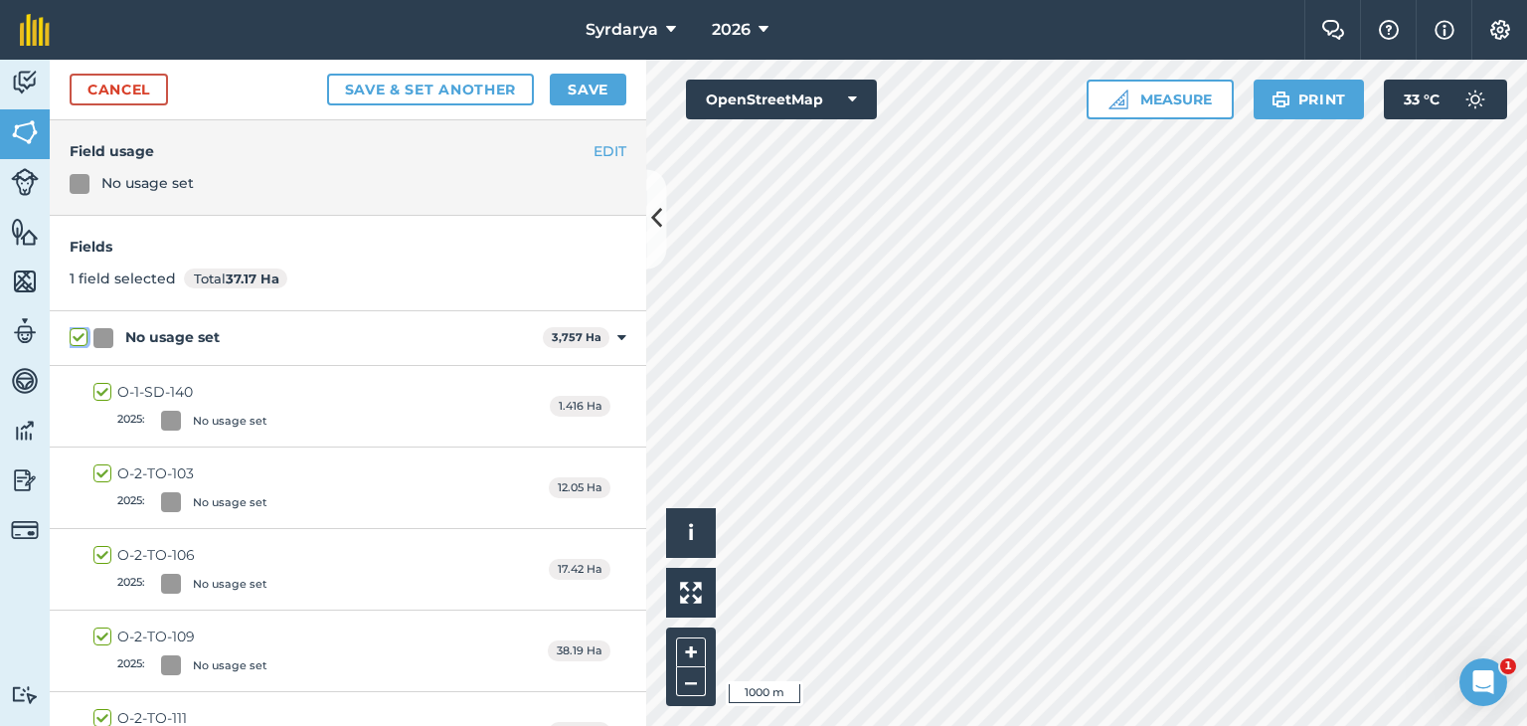
checkbox input "true"
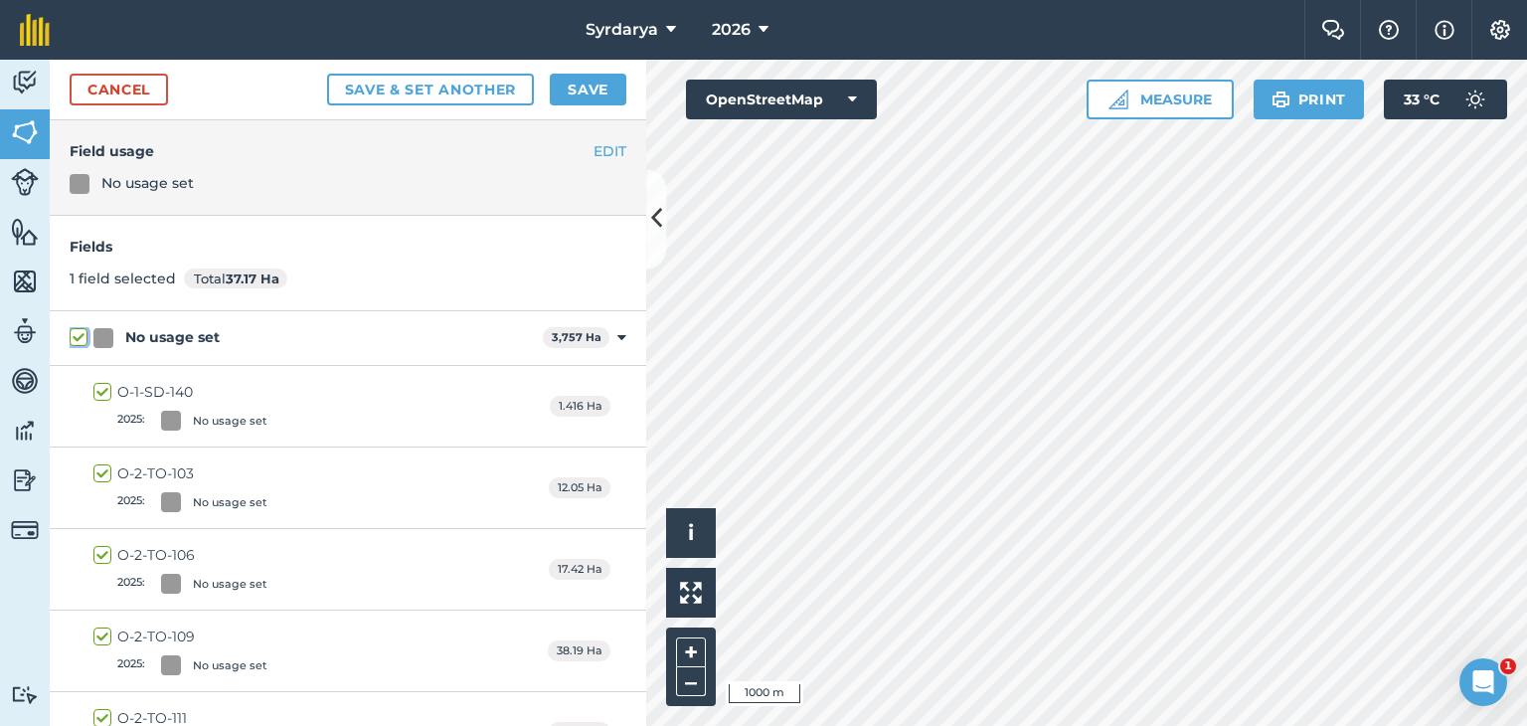
checkbox input "true"
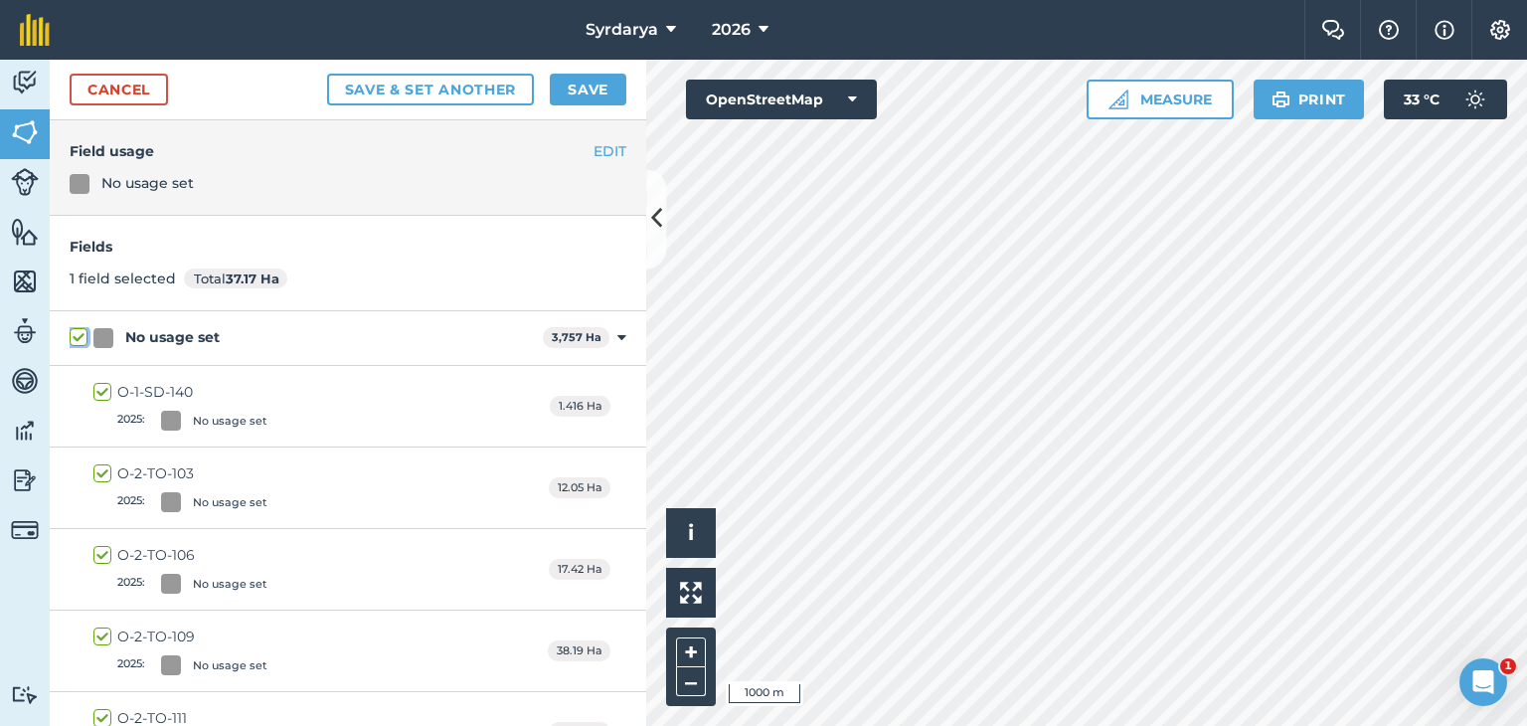
checkbox input "true"
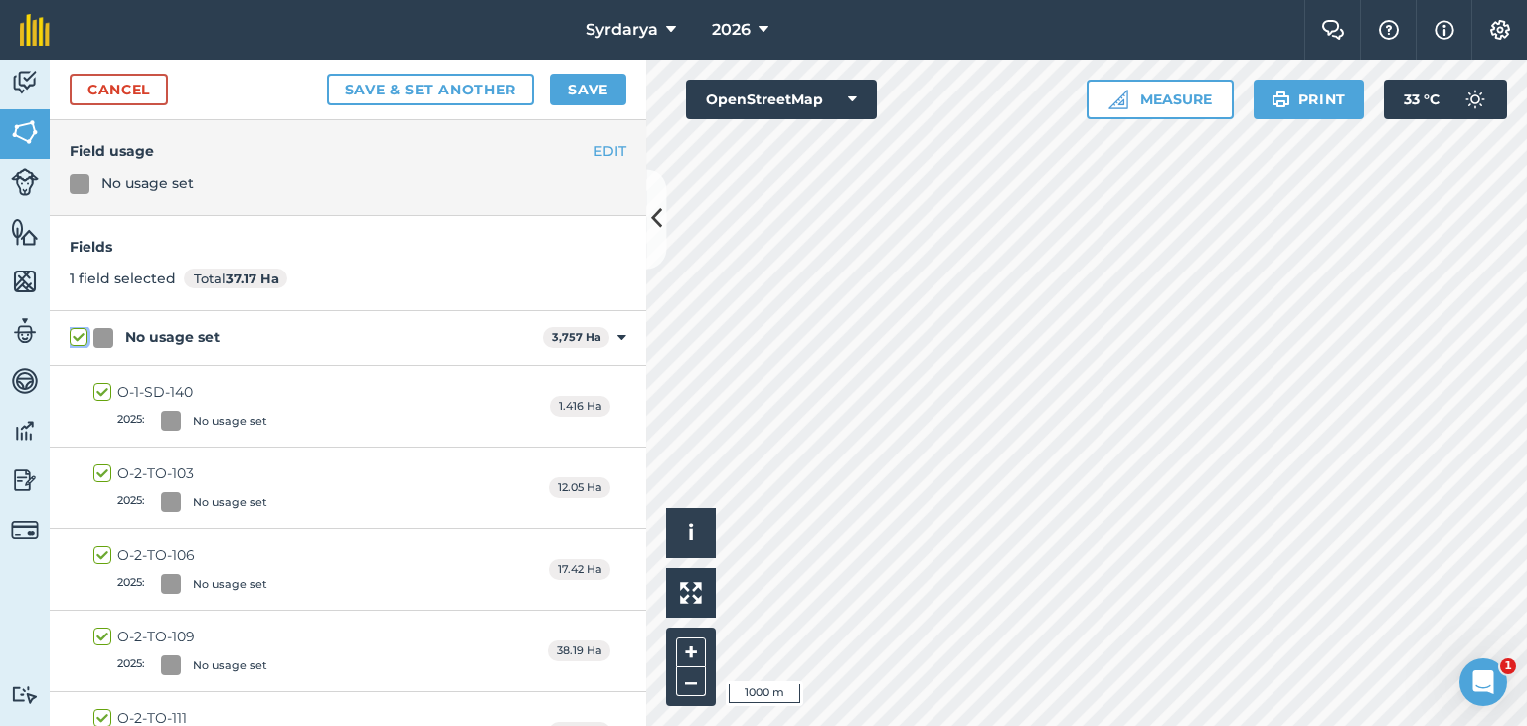
checkbox input "true"
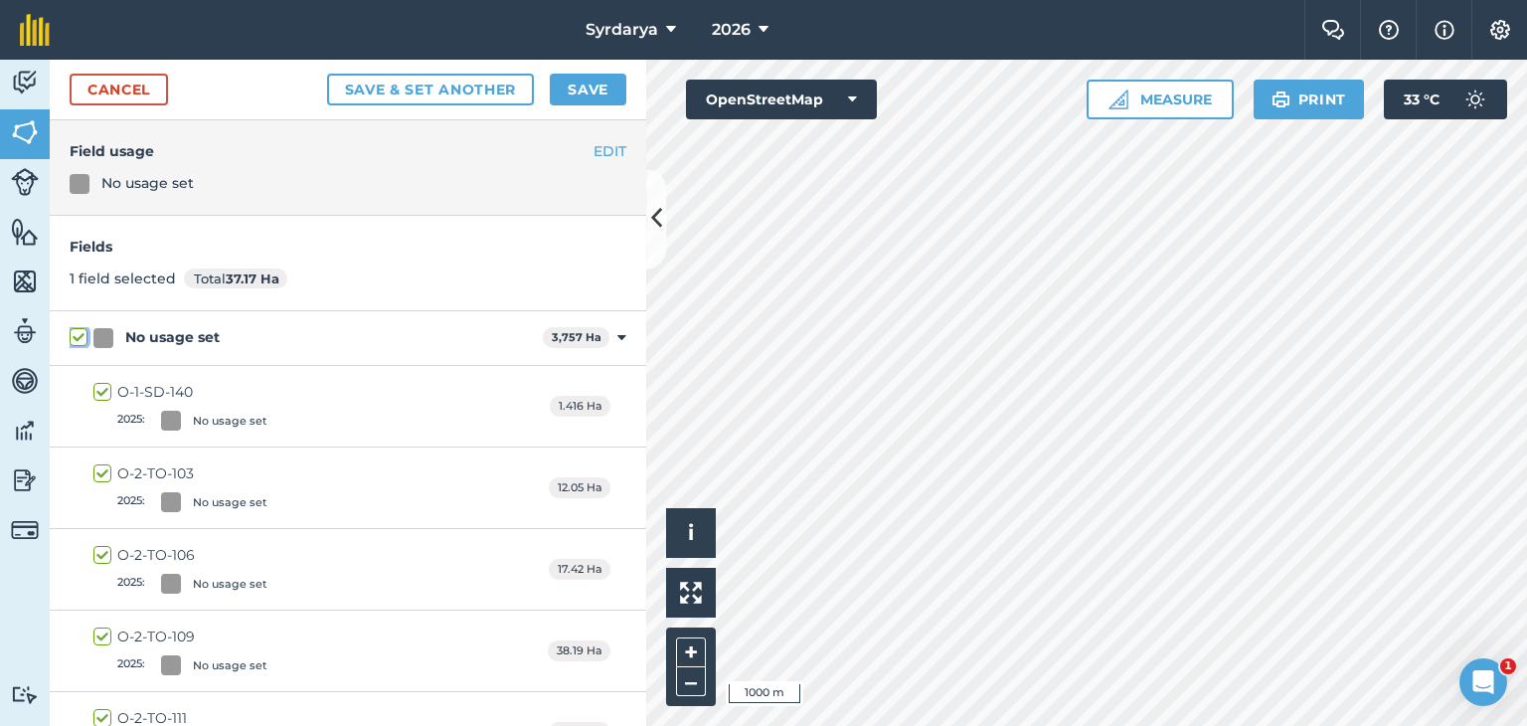
checkbox input "true"
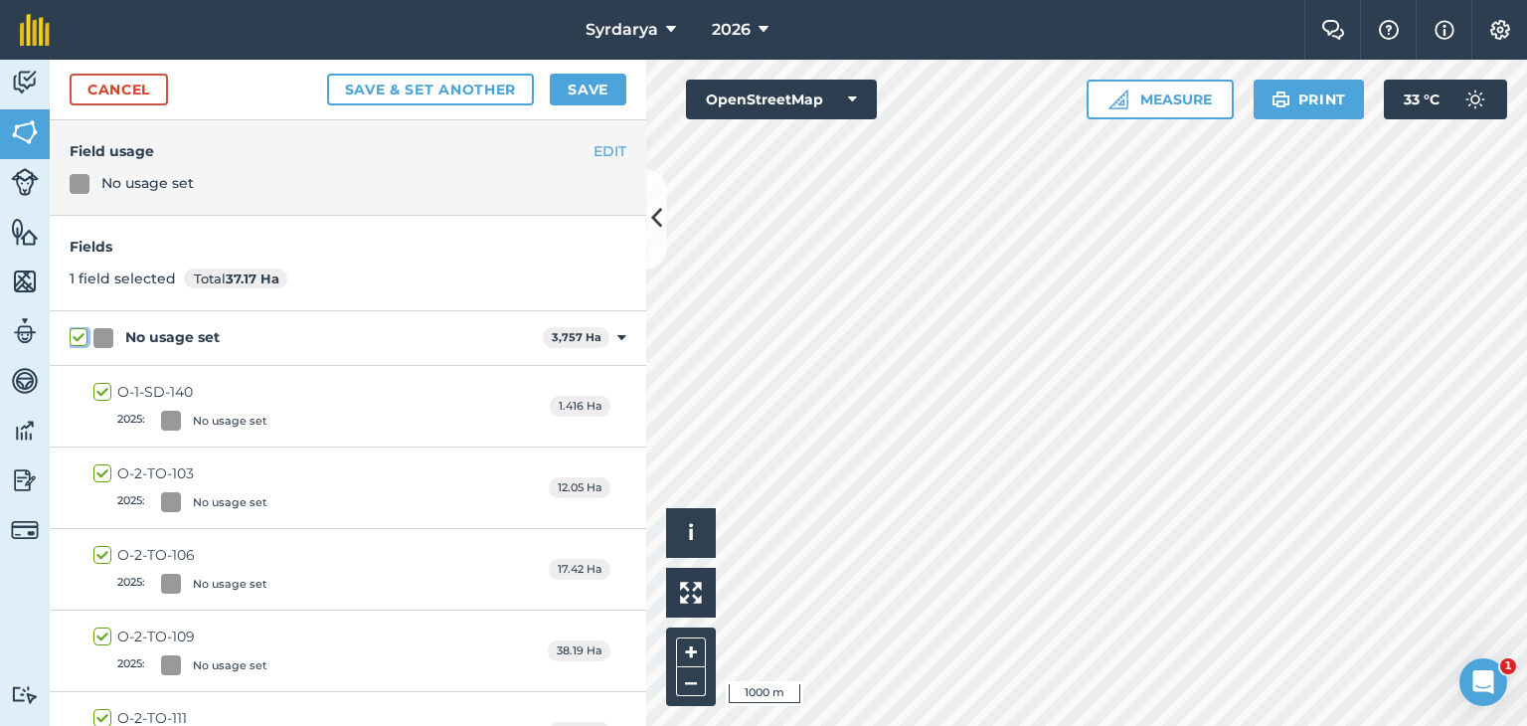
checkbox input "true"
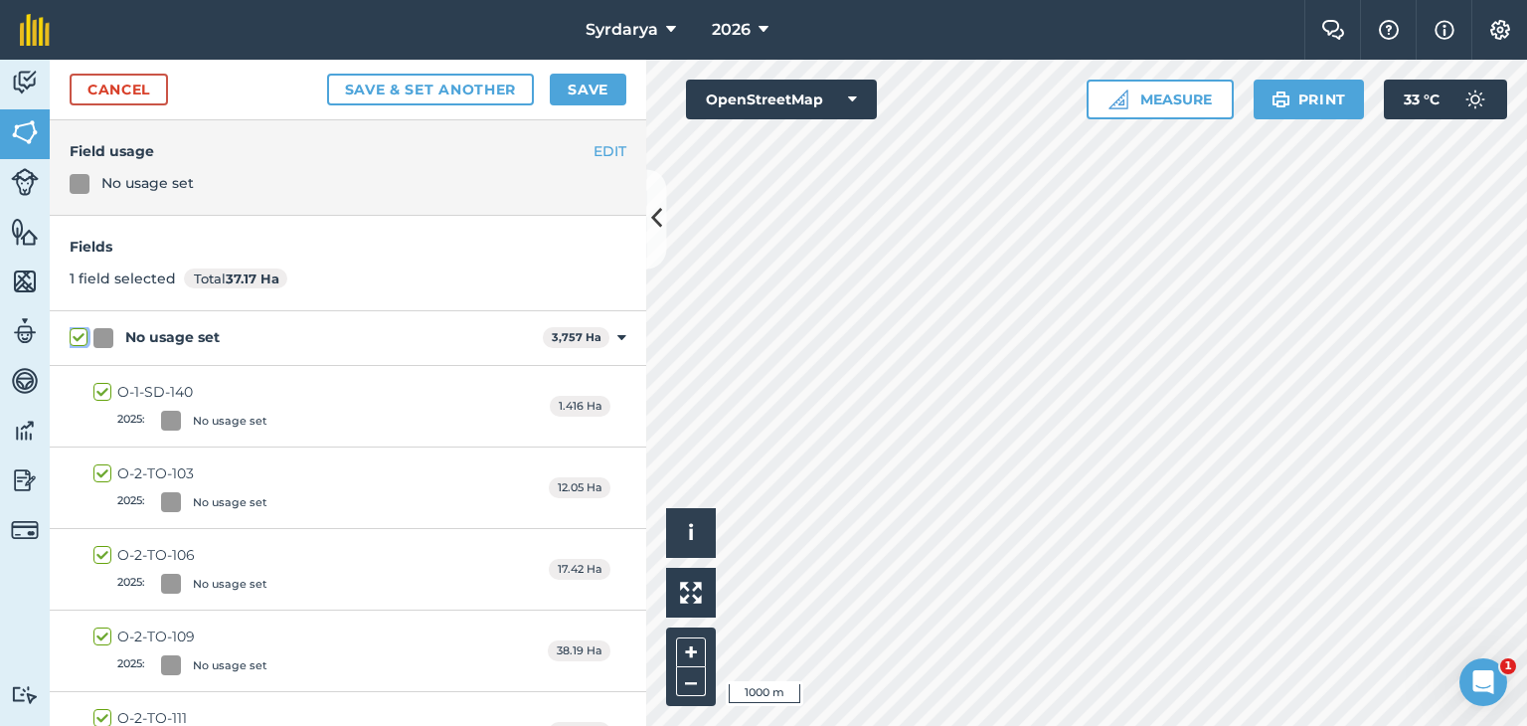
checkbox input "true"
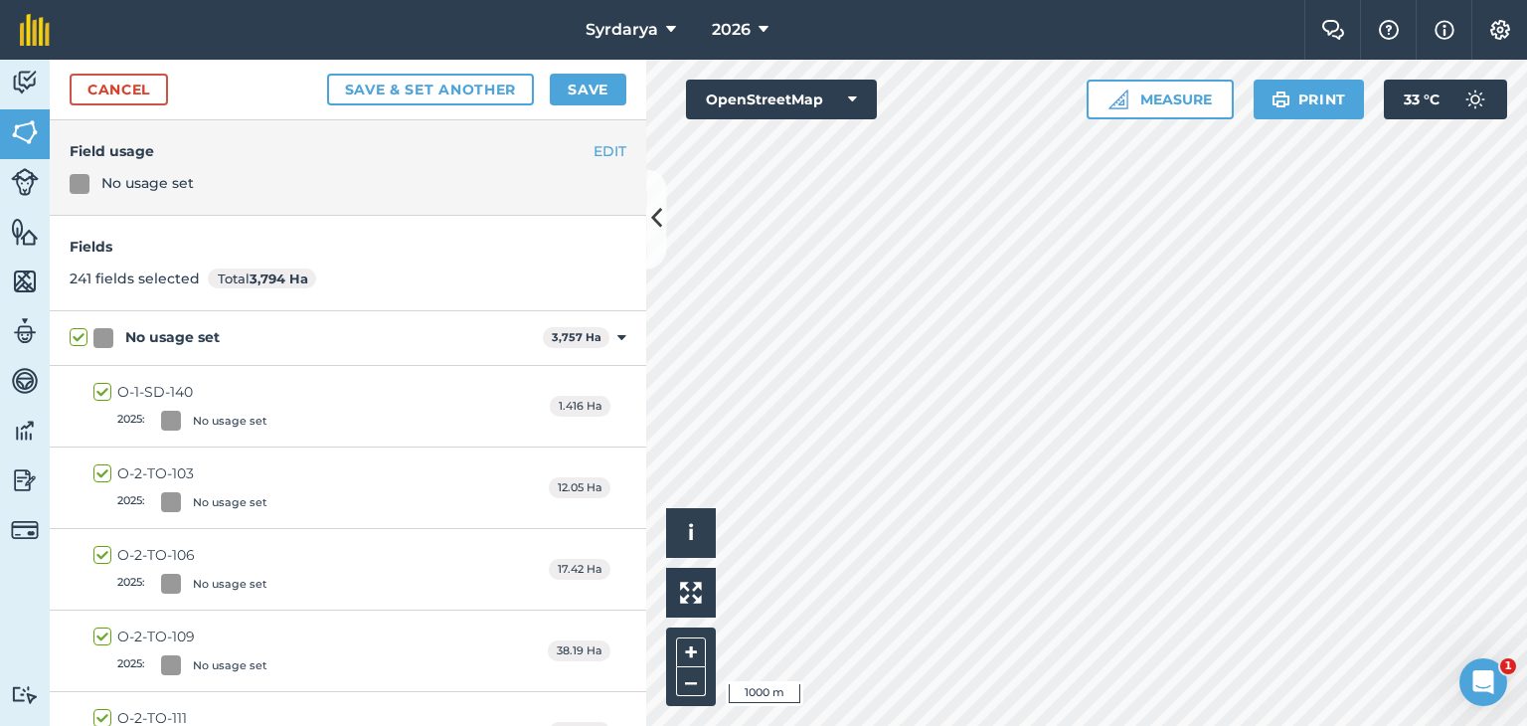
click at [76, 337] on label "No usage set" at bounding box center [302, 337] width 465 height 21
click at [76, 337] on input "No usage set" at bounding box center [76, 333] width 13 height 13
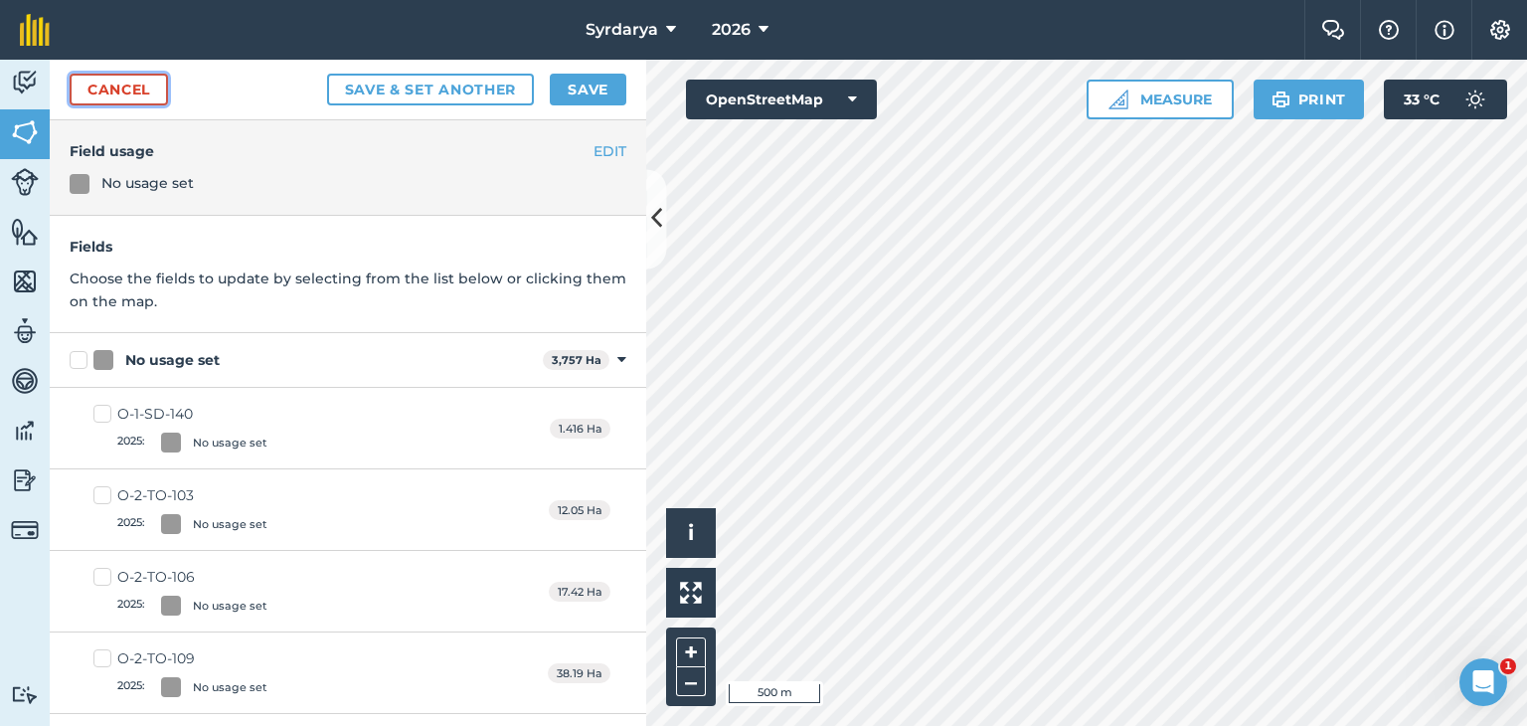
click at [129, 89] on link "Cancel" at bounding box center [119, 90] width 98 height 32
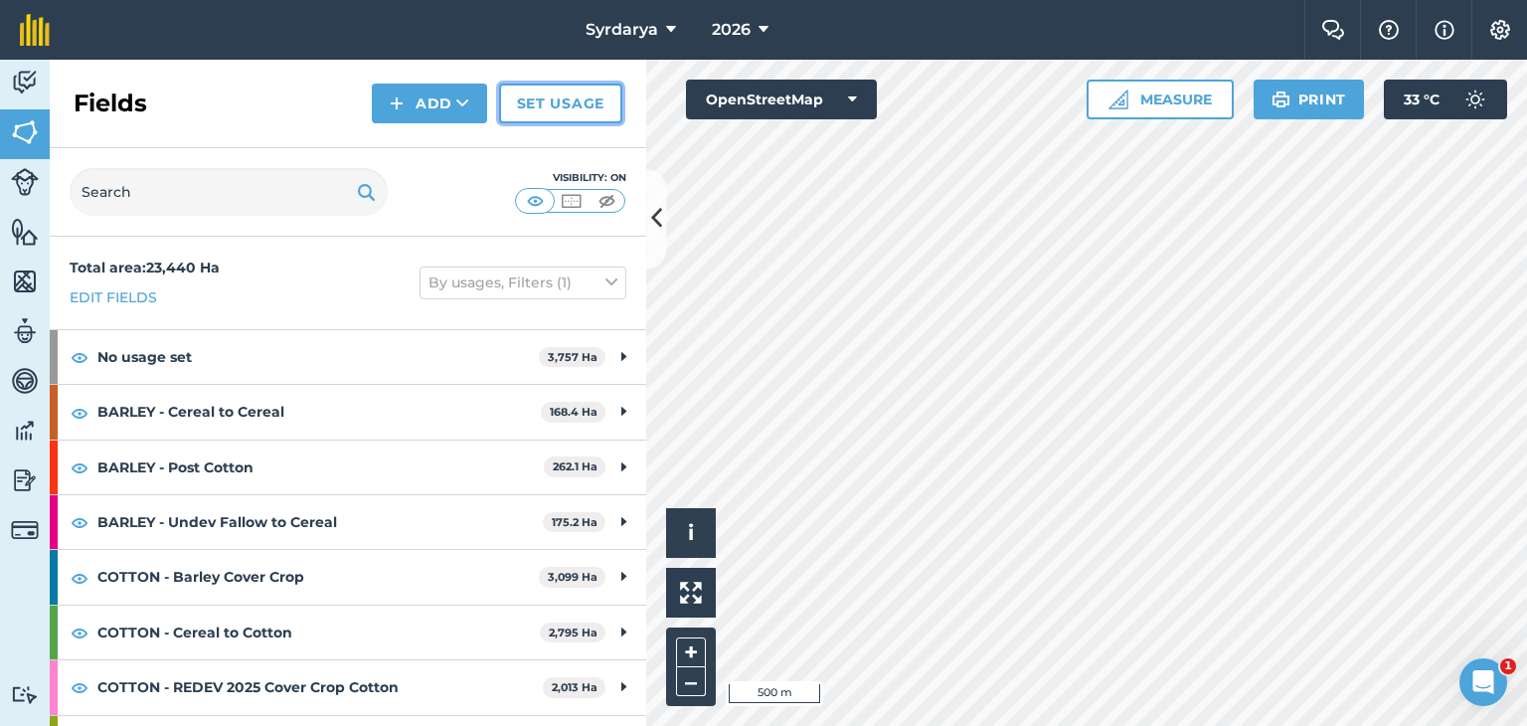
click at [583, 112] on link "Set usage" at bounding box center [560, 104] width 123 height 40
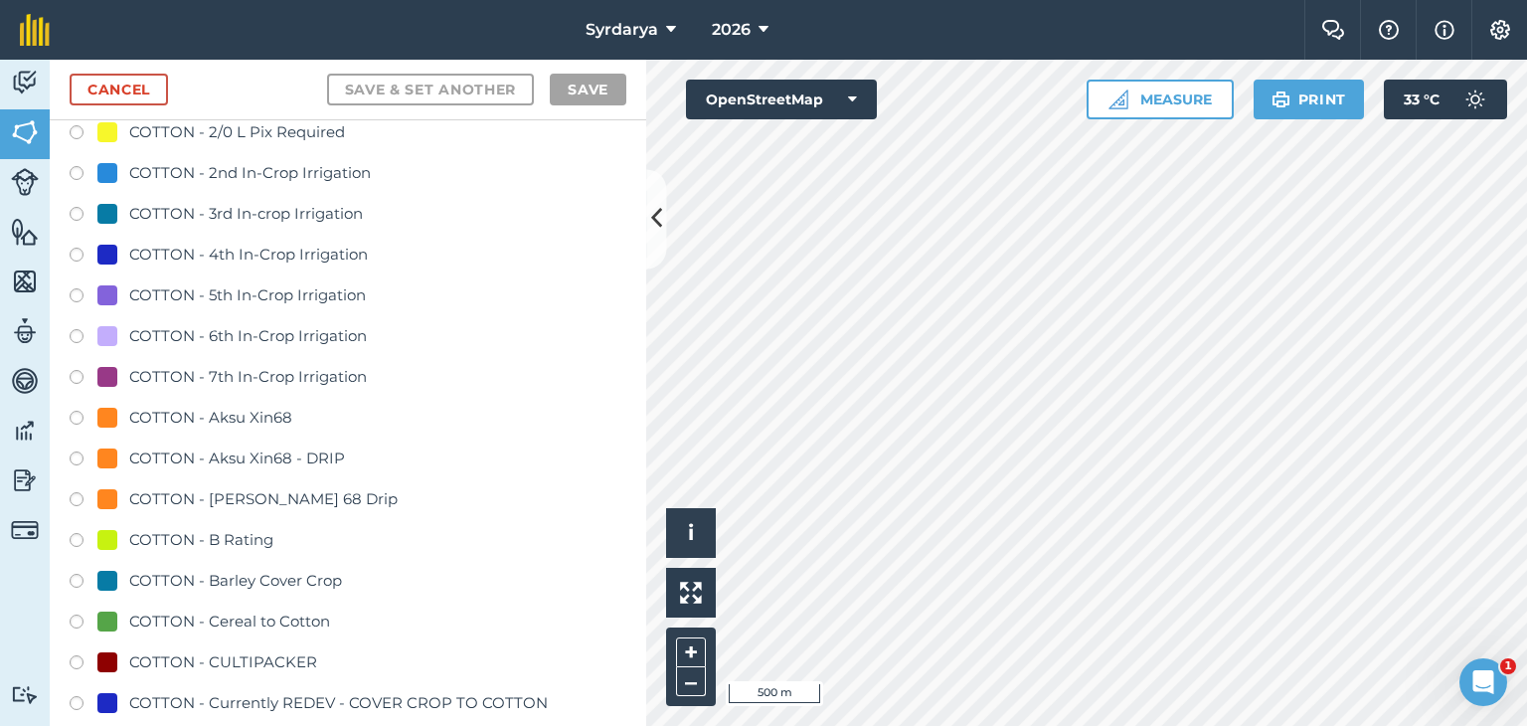
scroll to position [795, 0]
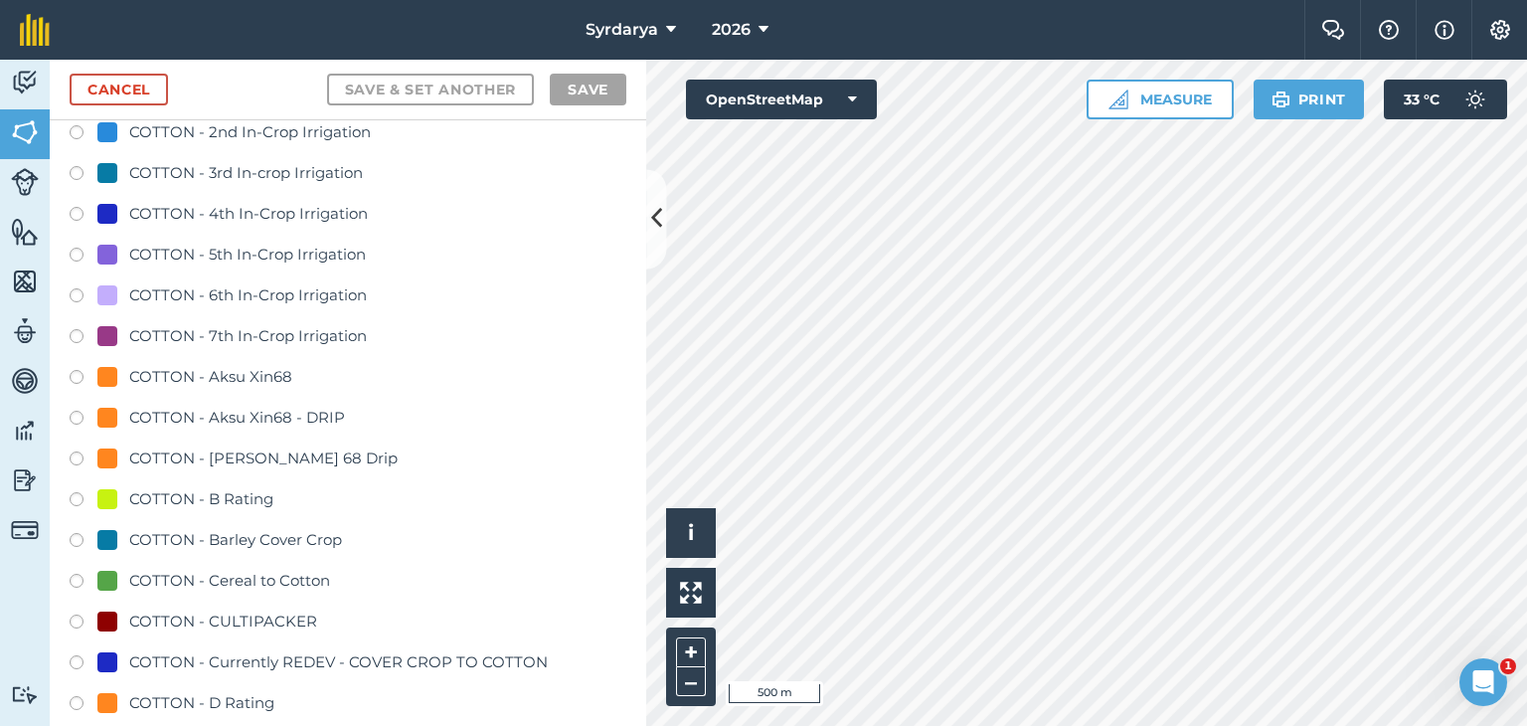
click at [78, 577] on label at bounding box center [84, 584] width 28 height 20
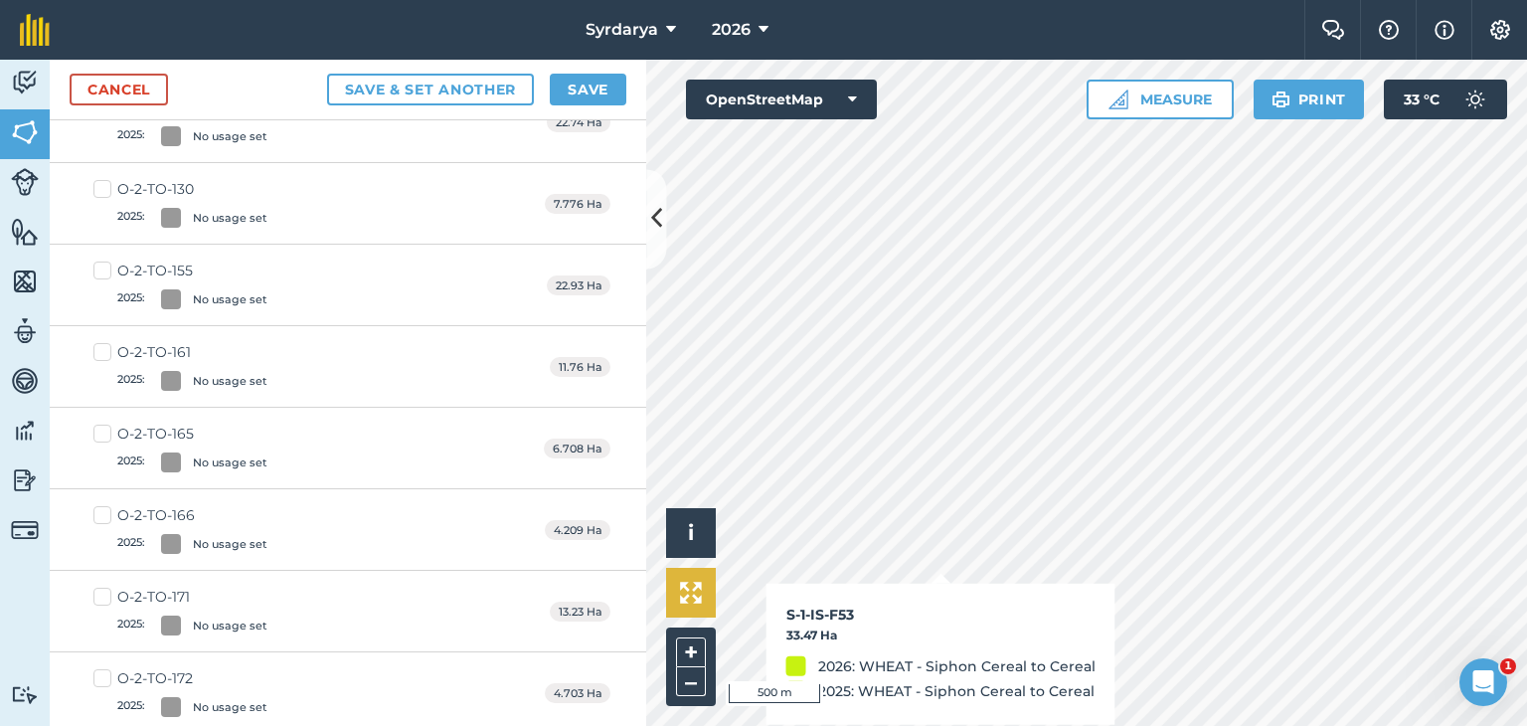
scroll to position [772, 0]
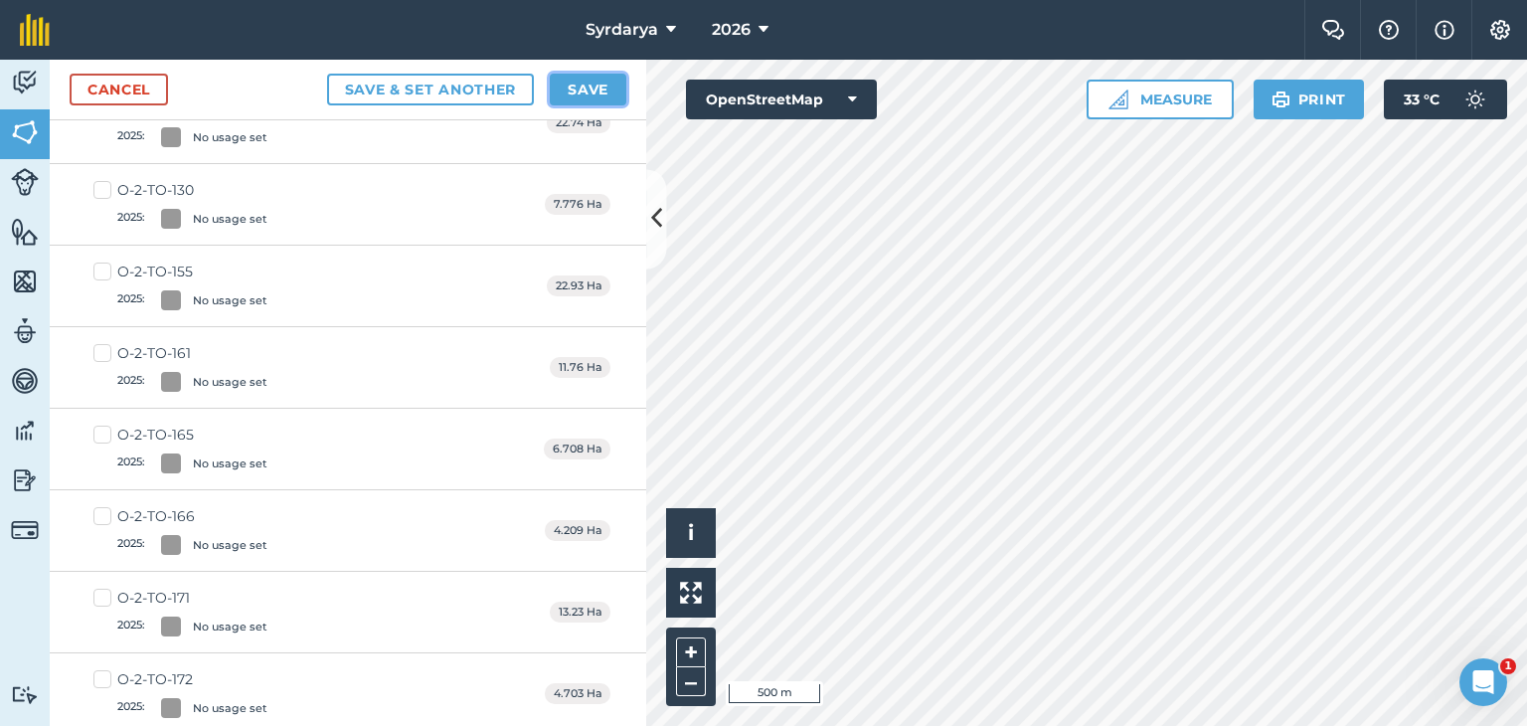
click at [592, 91] on button "Save" at bounding box center [588, 90] width 77 height 32
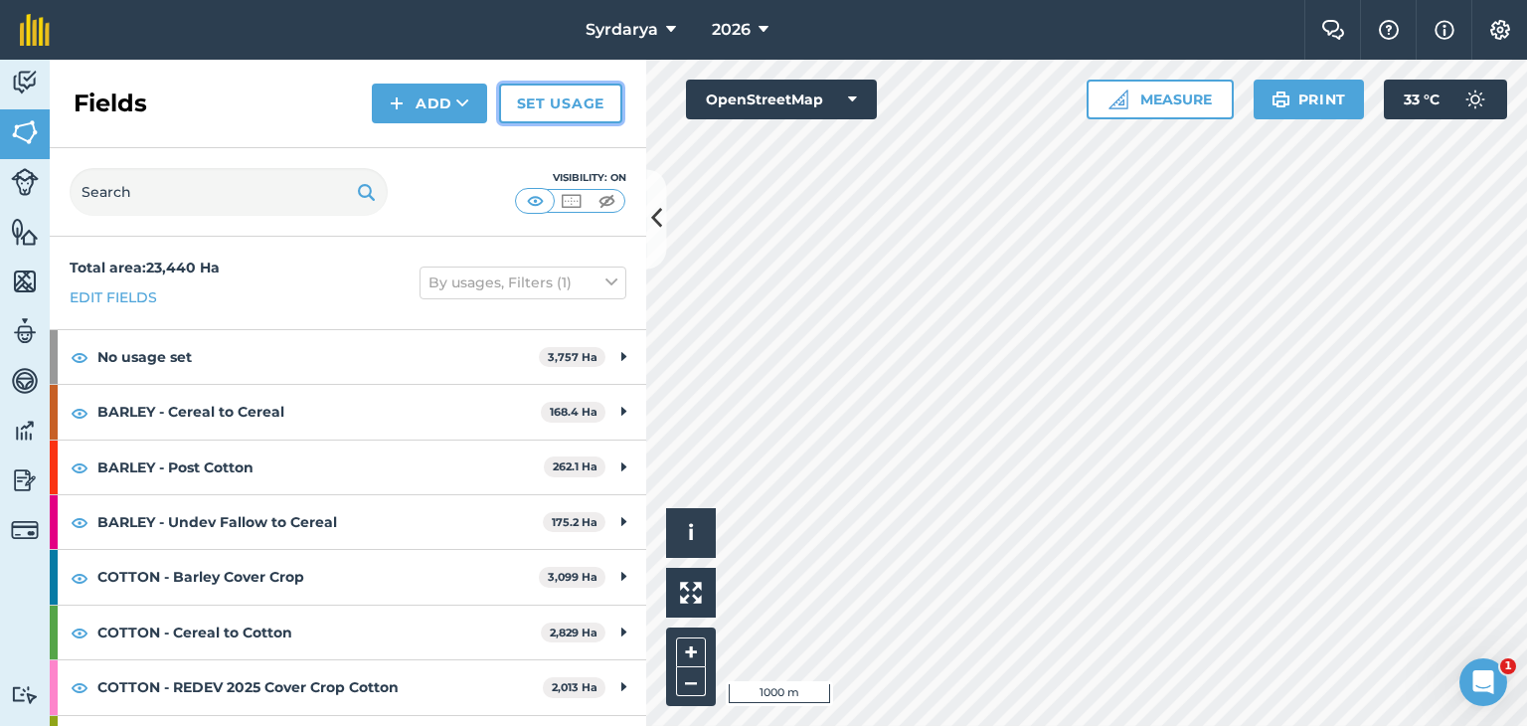
click at [575, 98] on link "Set usage" at bounding box center [560, 104] width 123 height 40
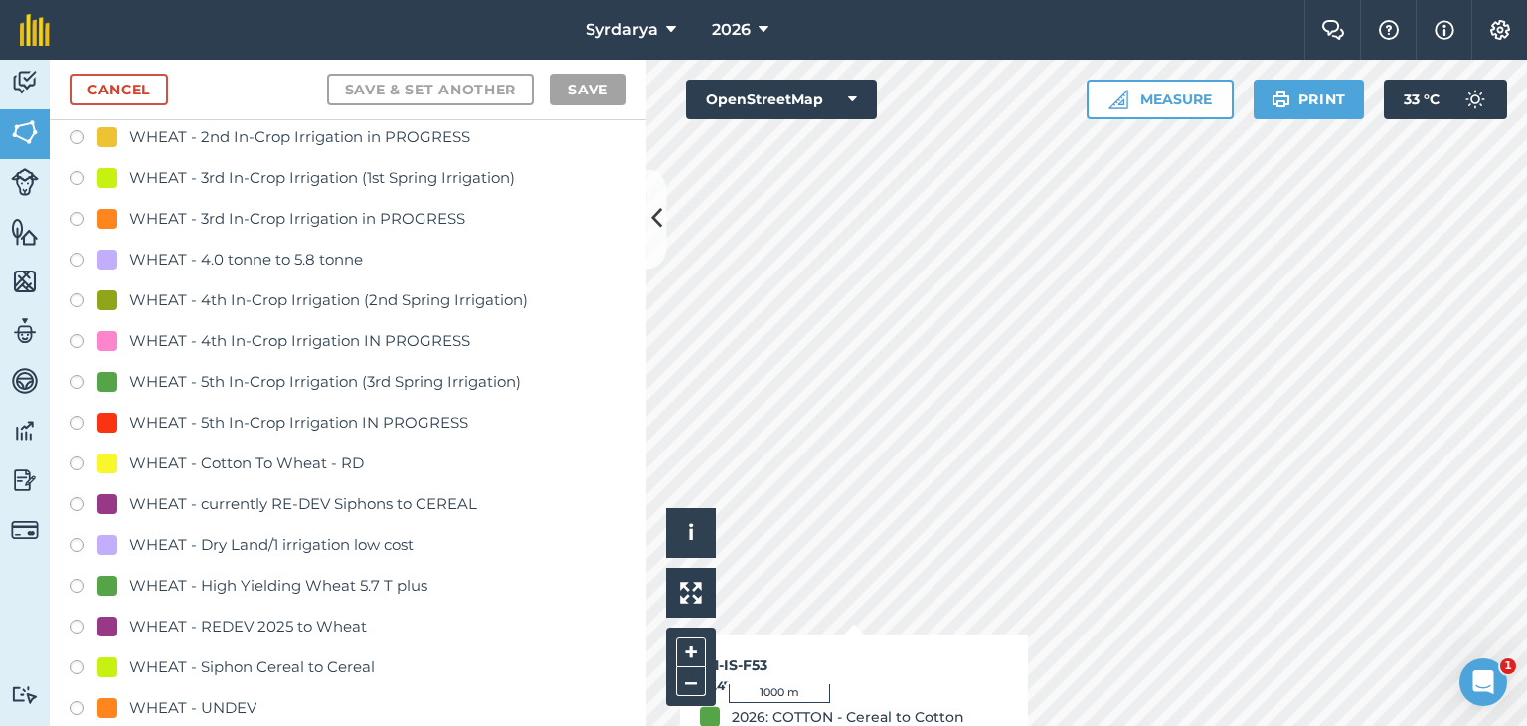
scroll to position [4076, 0]
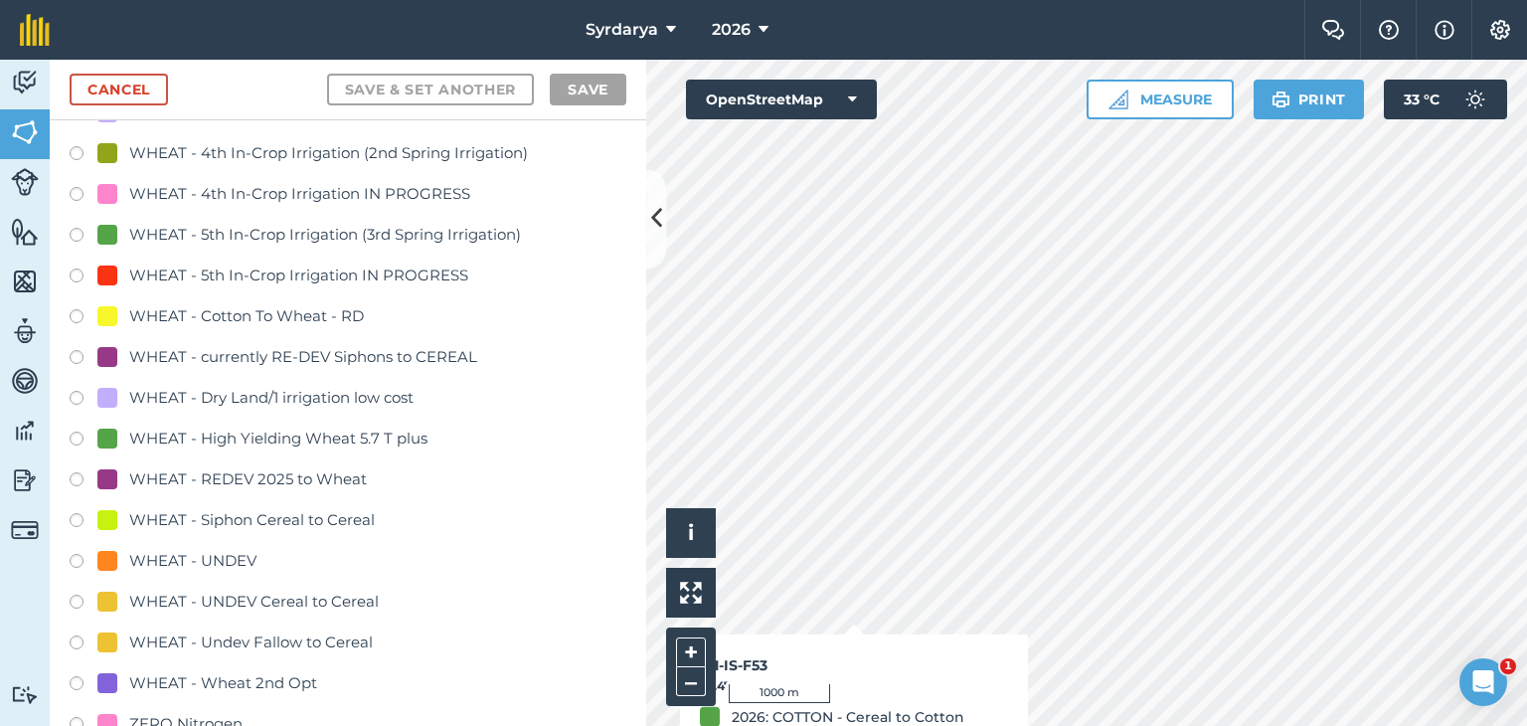
click at [73, 310] on label at bounding box center [84, 319] width 28 height 20
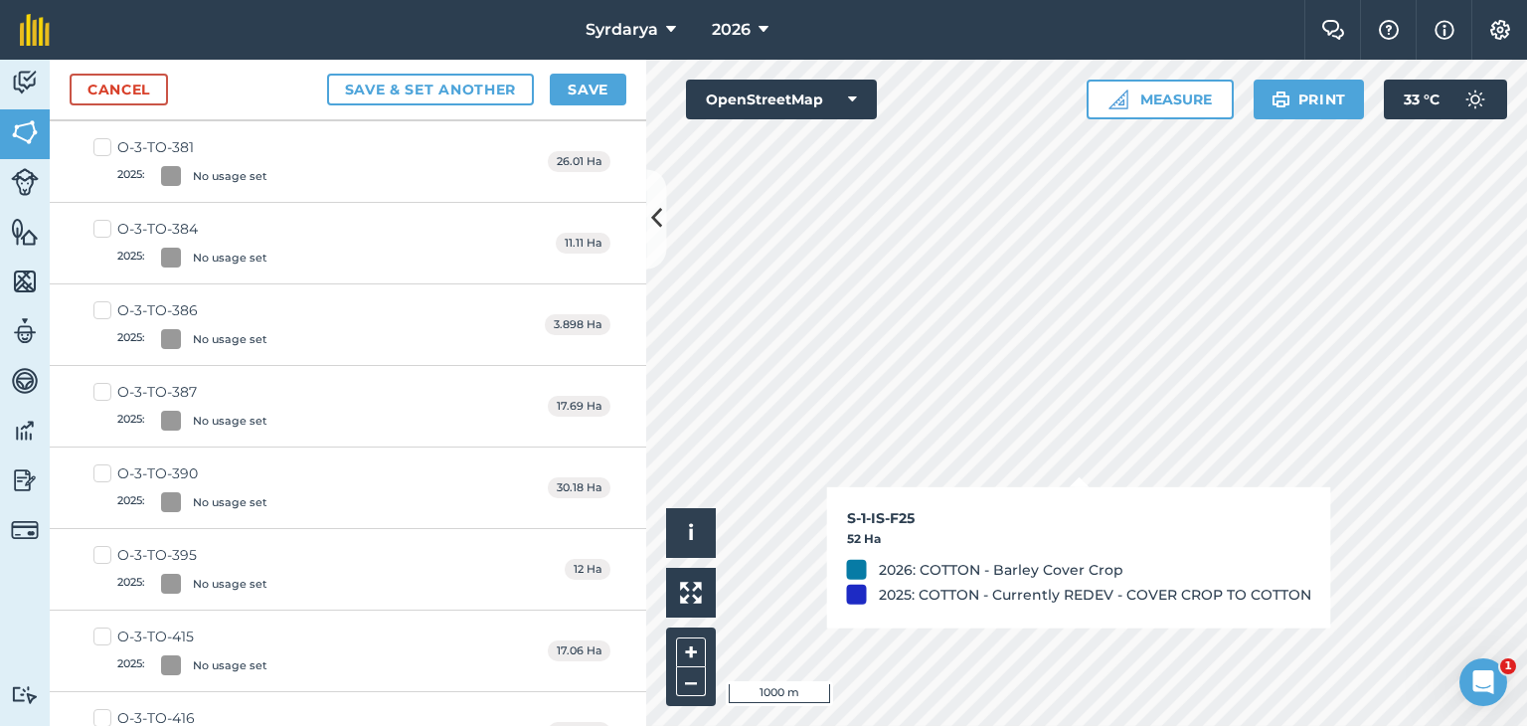
scroll to position [4053, 0]
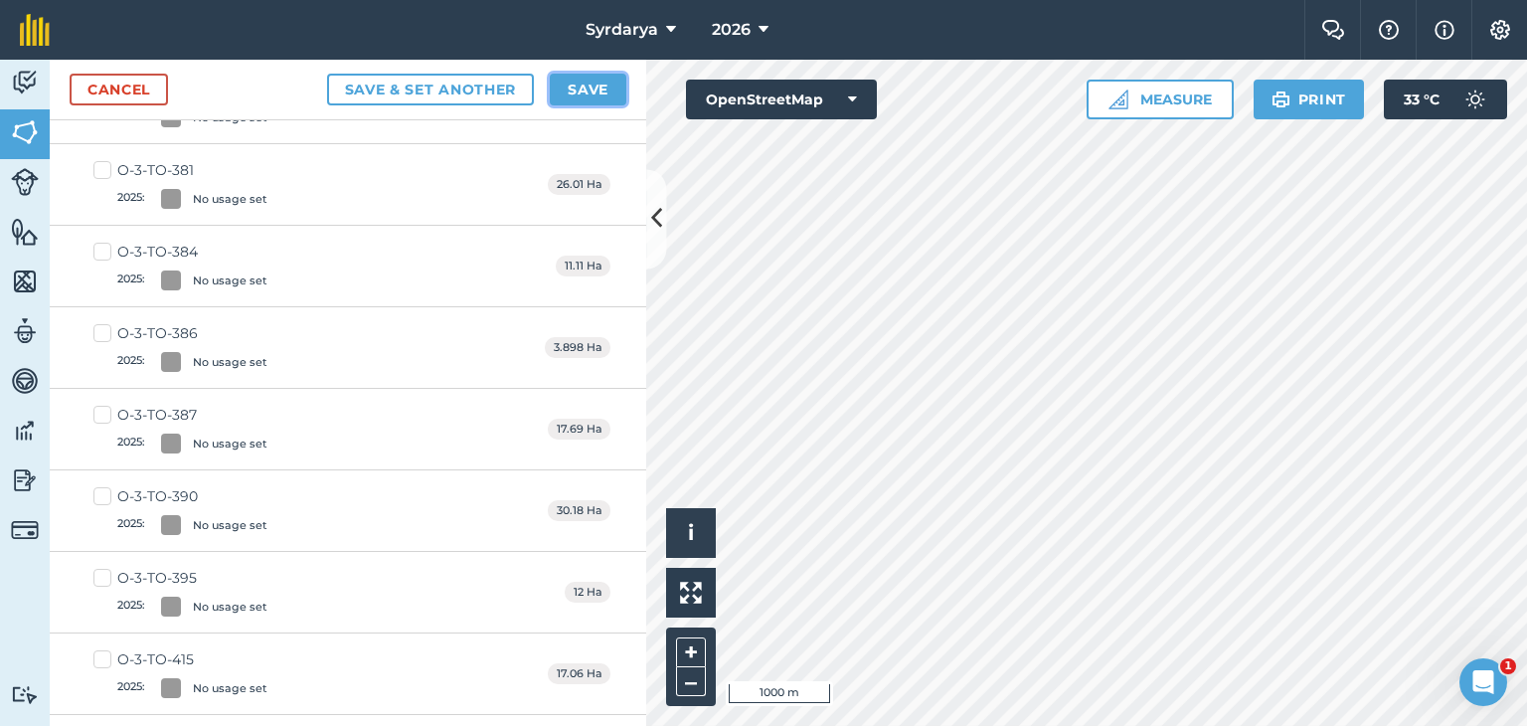
click at [568, 84] on button "Save" at bounding box center [588, 90] width 77 height 32
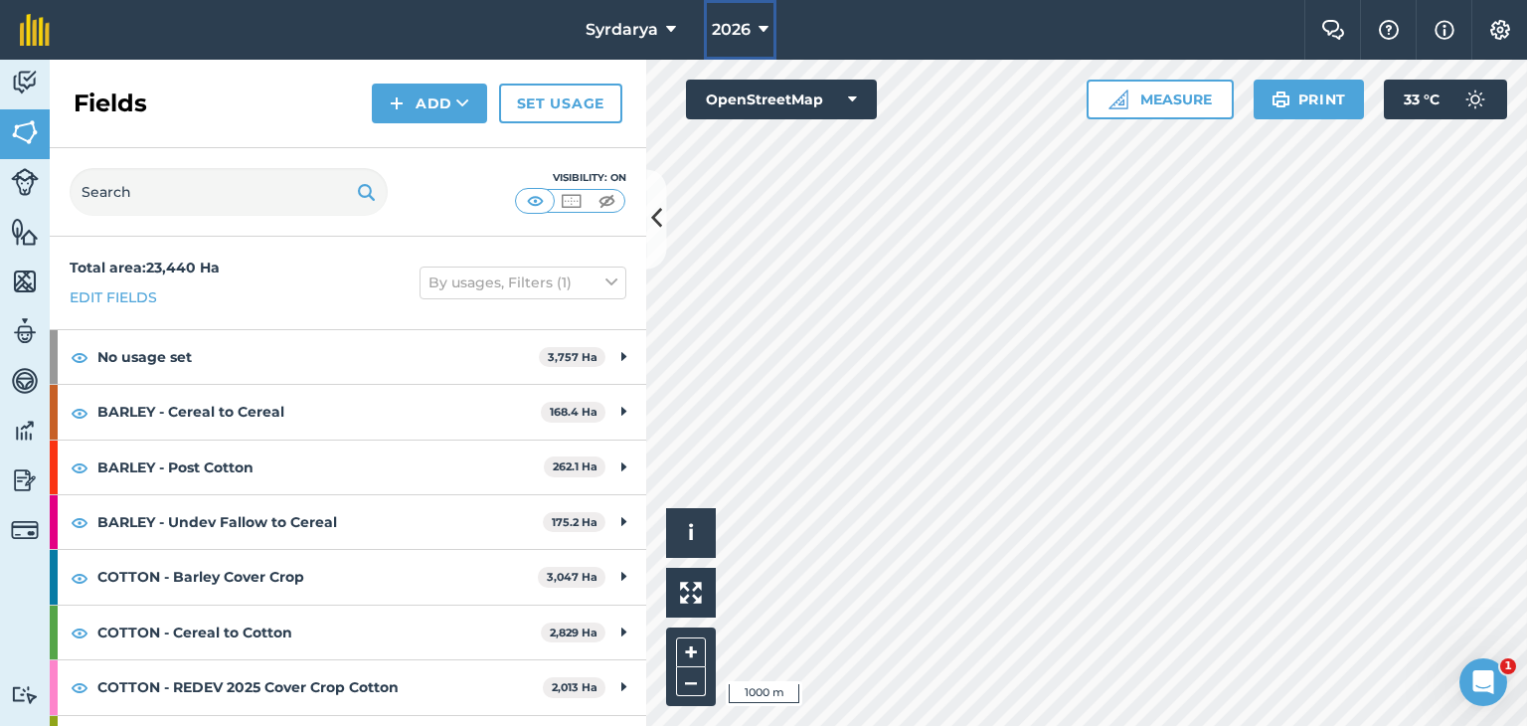
click at [749, 25] on span "2026" at bounding box center [731, 30] width 39 height 24
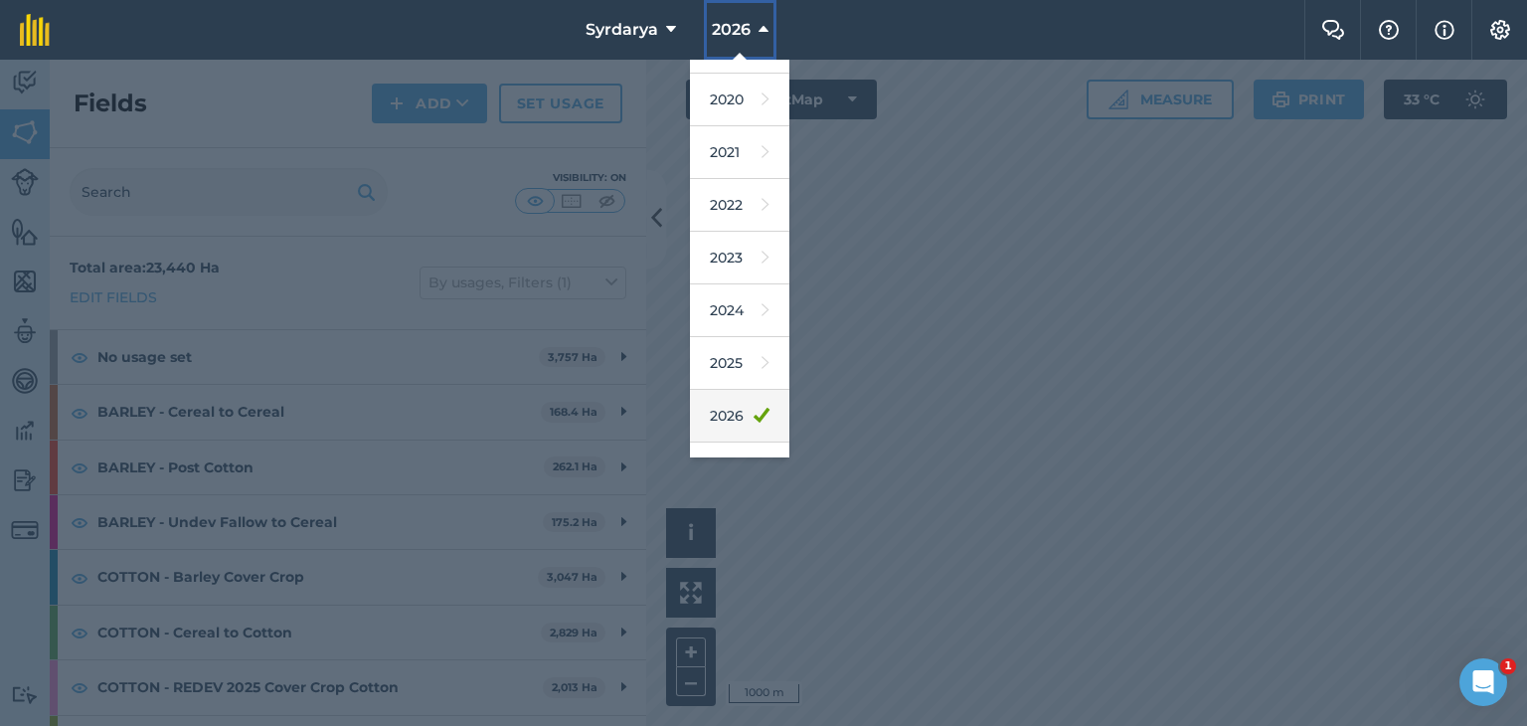
scroll to position [127, 0]
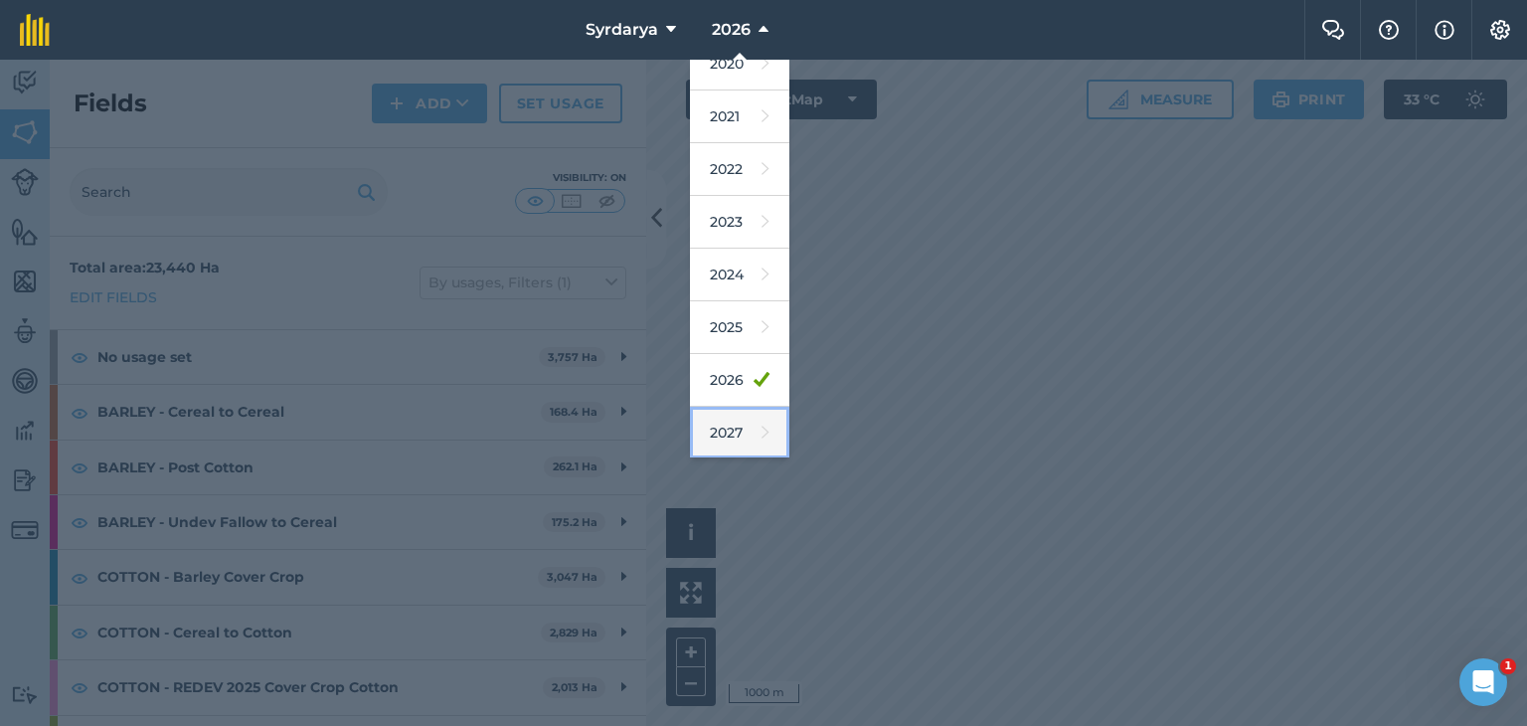
click at [729, 420] on link "2027" at bounding box center [739, 433] width 99 height 53
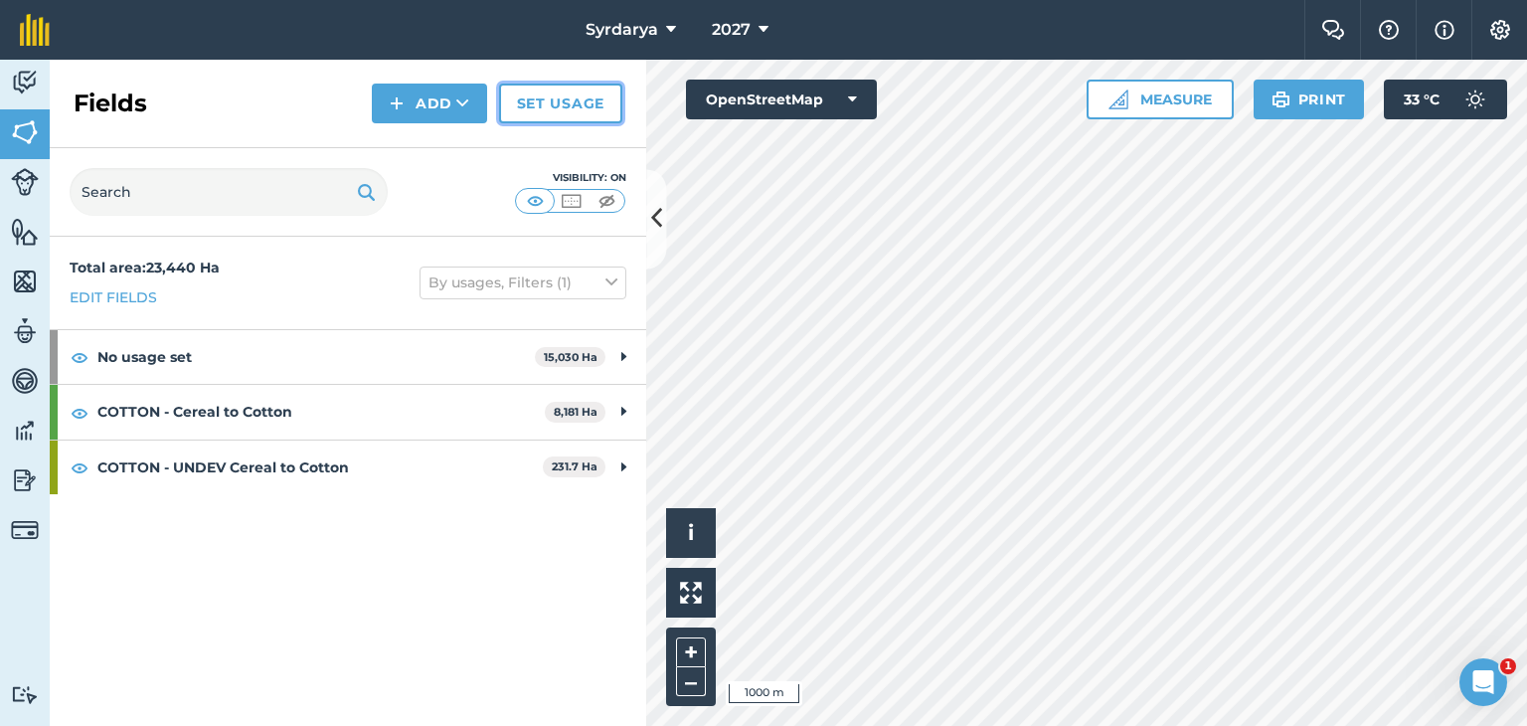
click at [561, 104] on link "Set usage" at bounding box center [560, 104] width 123 height 40
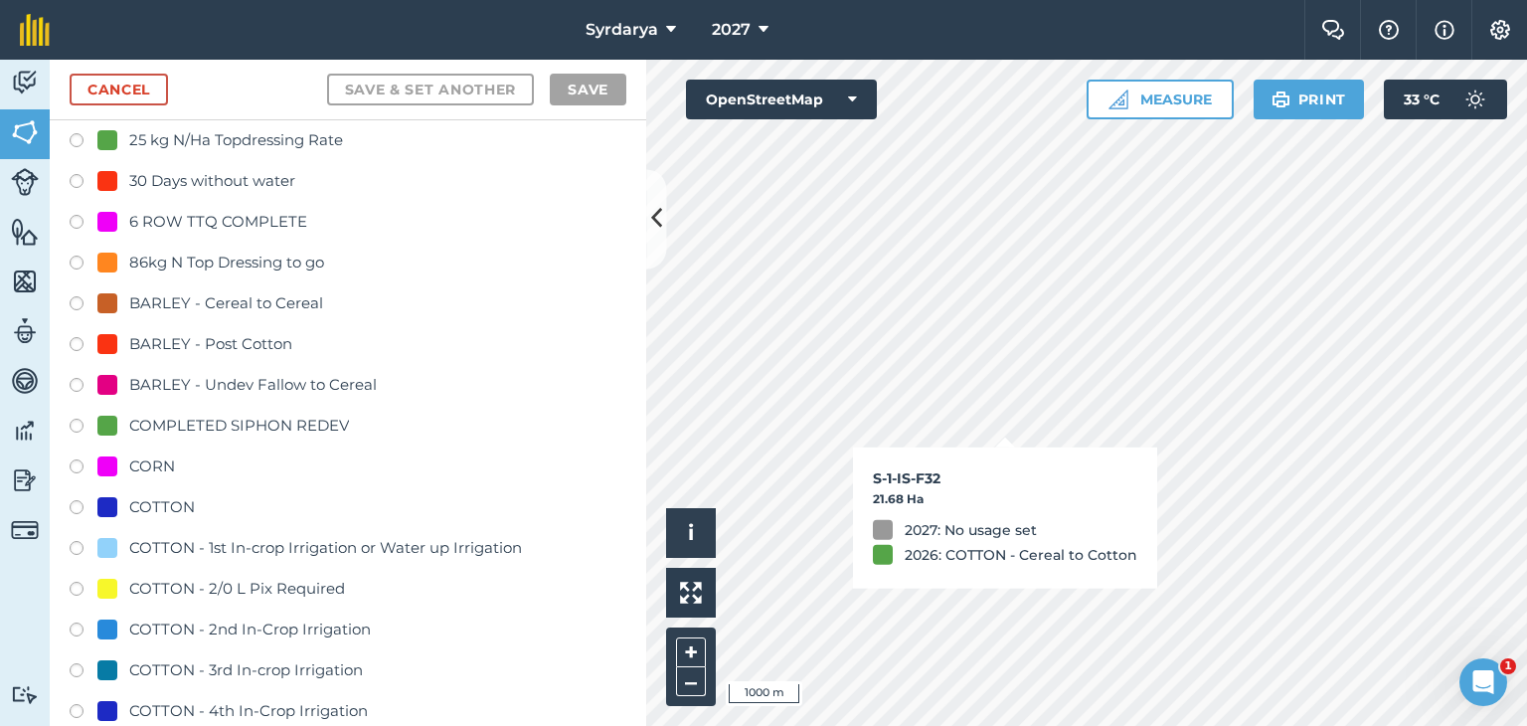
scroll to position [994, 0]
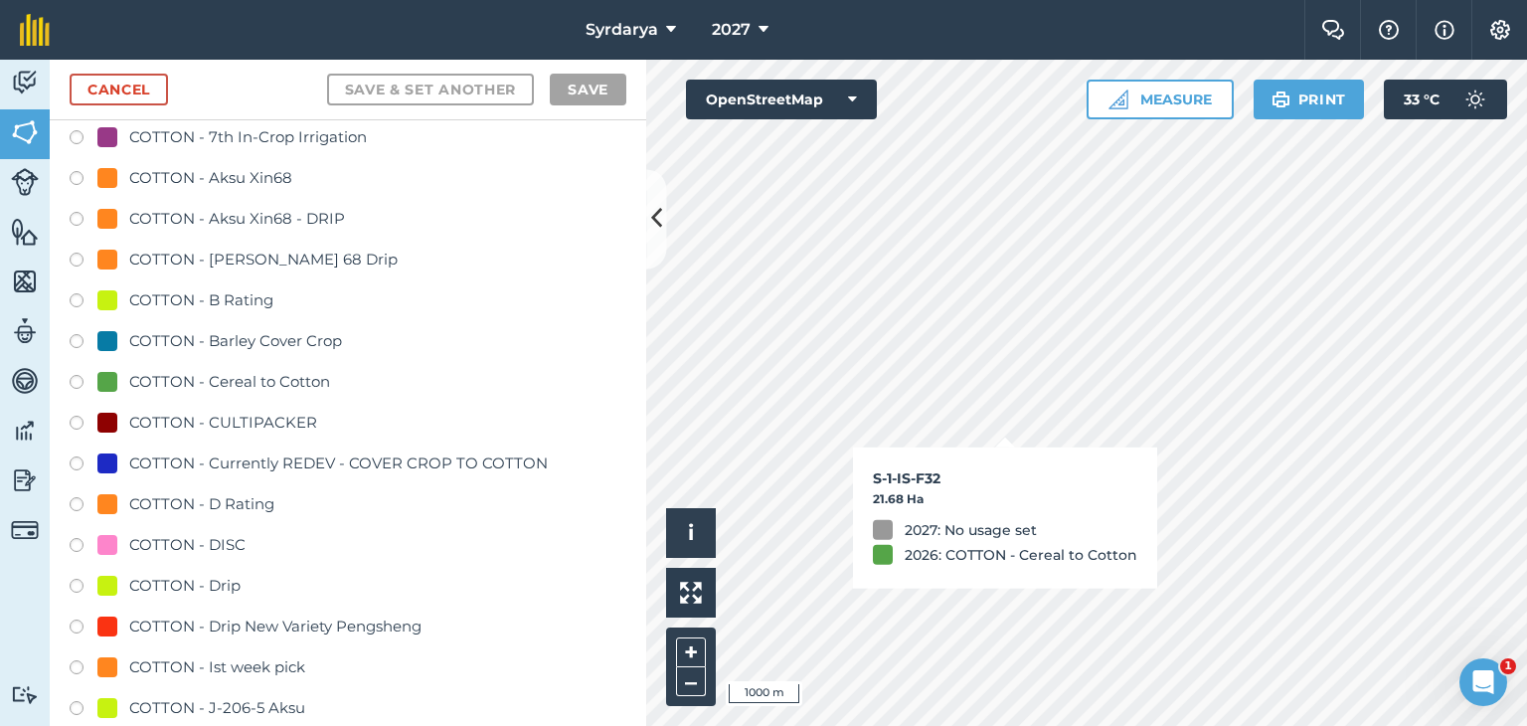
click at [76, 376] on label at bounding box center [84, 385] width 28 height 20
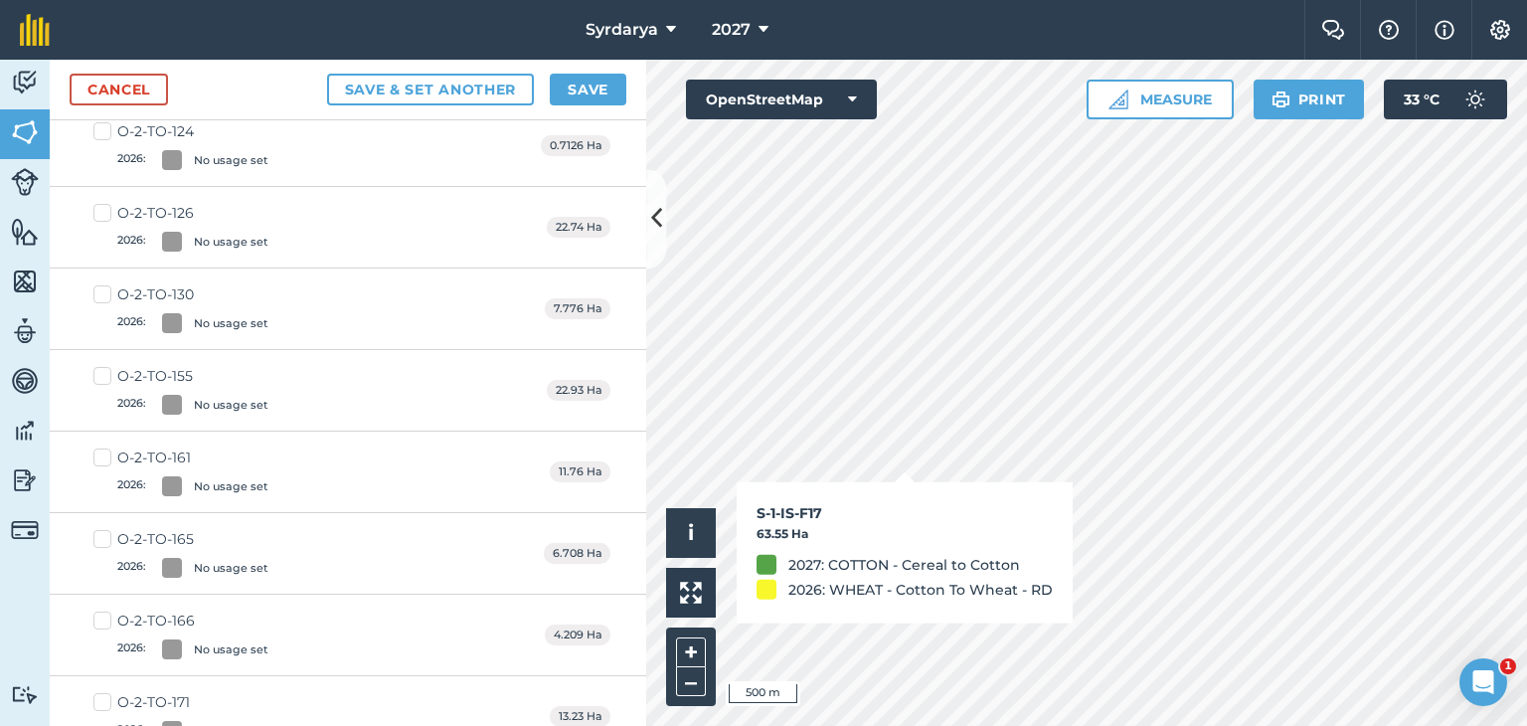
scroll to position [971, 0]
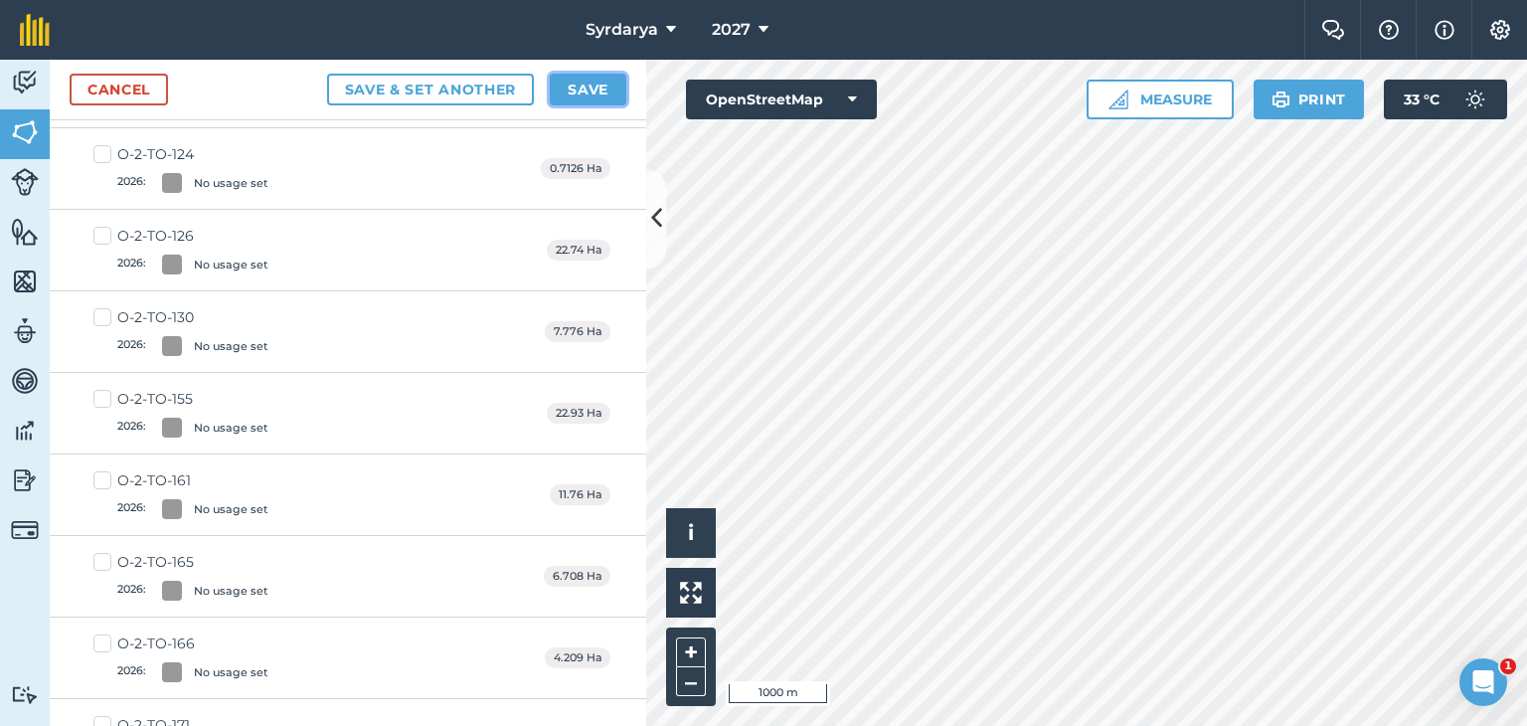
click at [583, 88] on button "Save" at bounding box center [588, 90] width 77 height 32
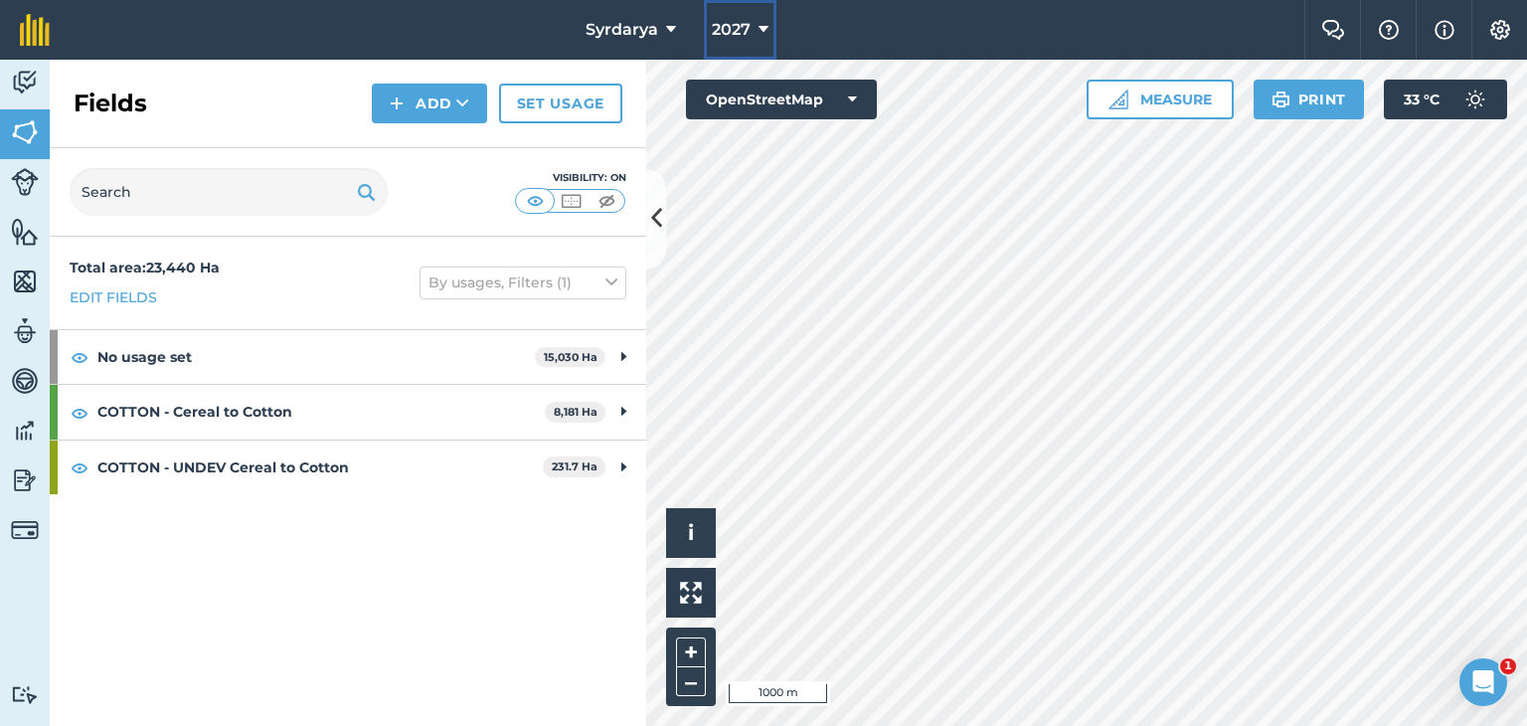
click at [744, 31] on span "2027" at bounding box center [731, 30] width 39 height 24
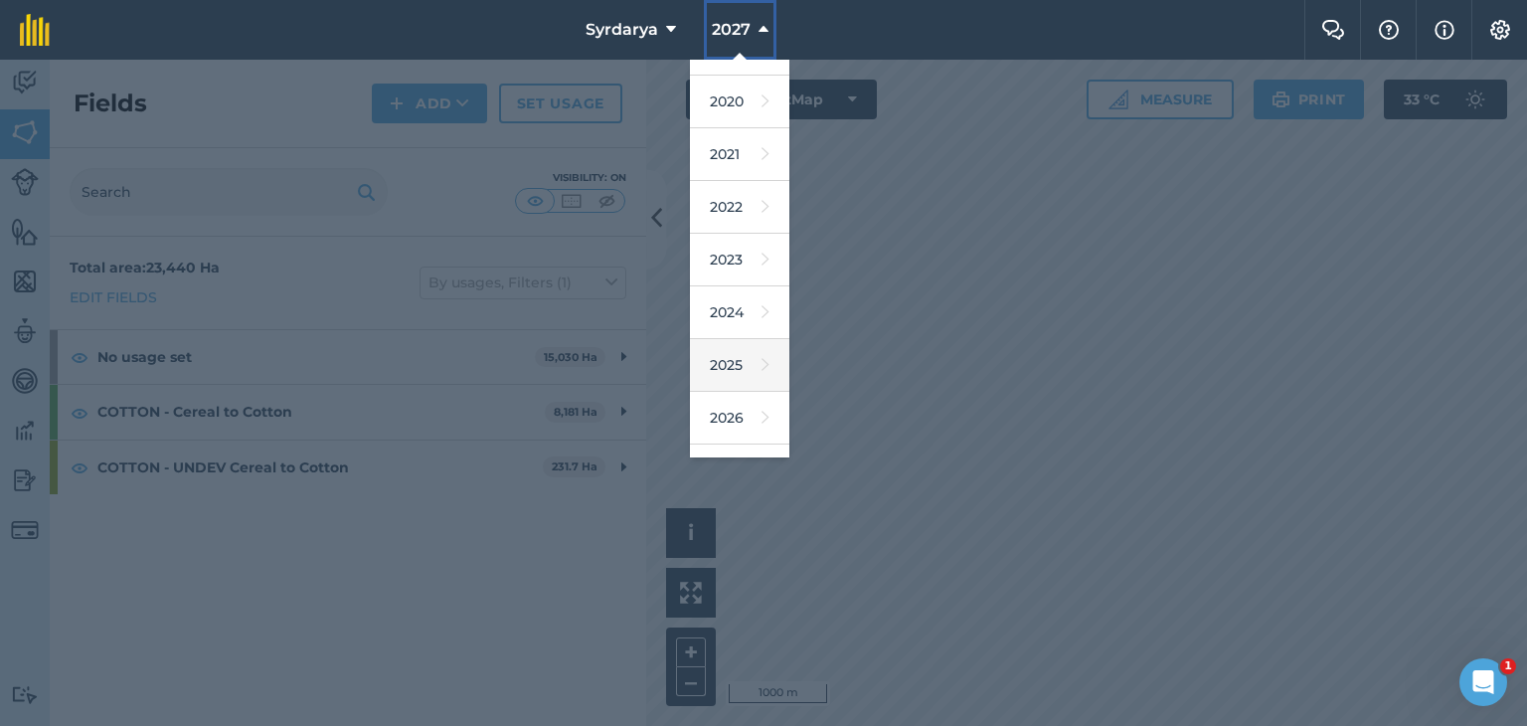
scroll to position [127, 0]
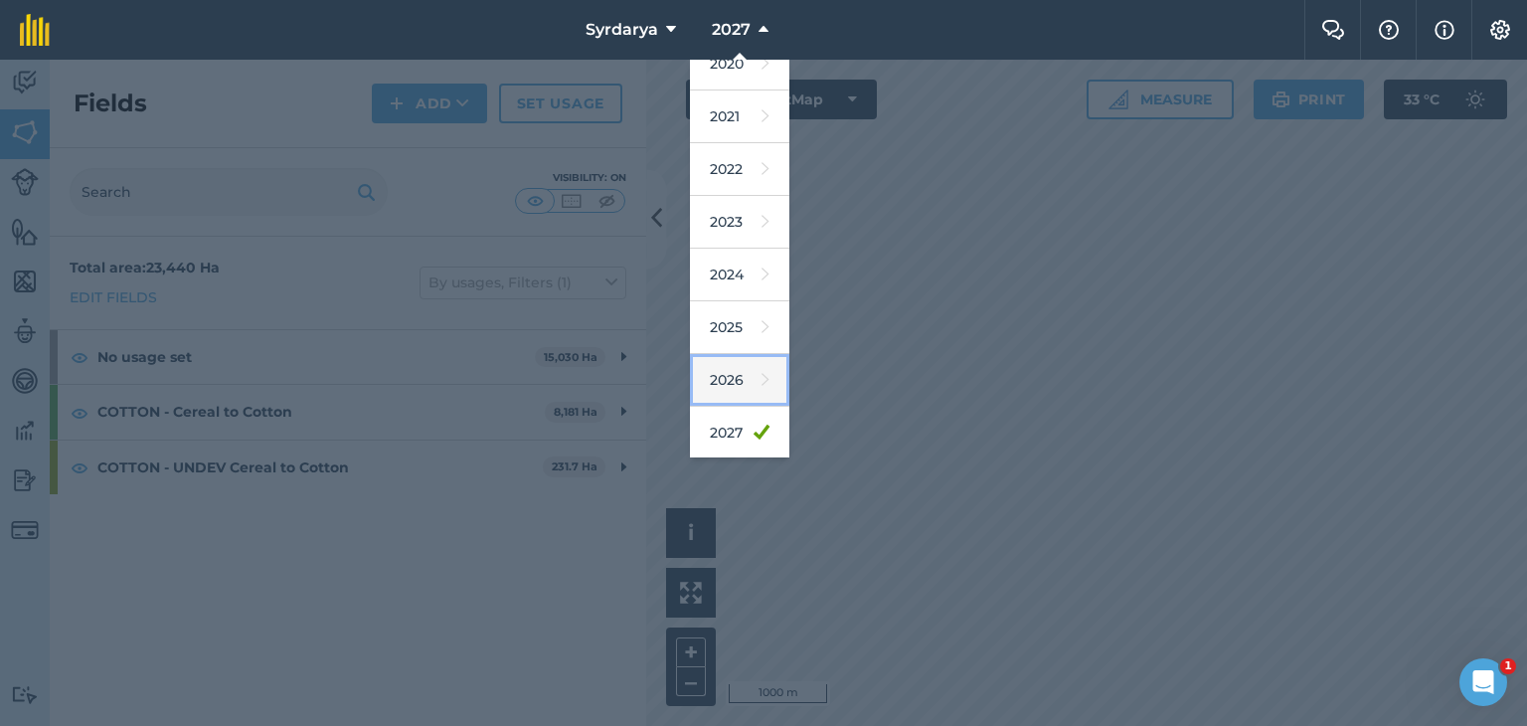
click at [726, 364] on link "2026" at bounding box center [739, 380] width 99 height 53
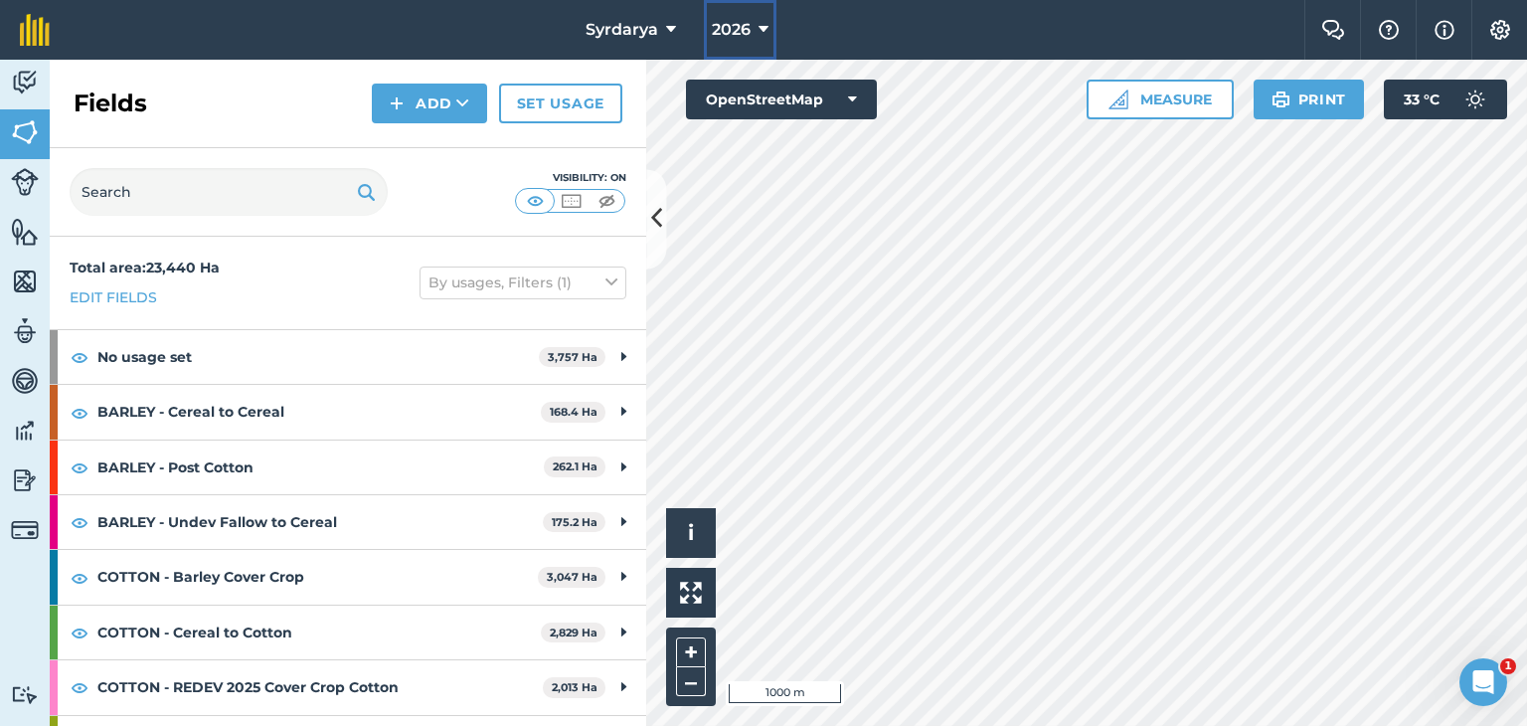
click at [762, 31] on icon at bounding box center [763, 30] width 10 height 24
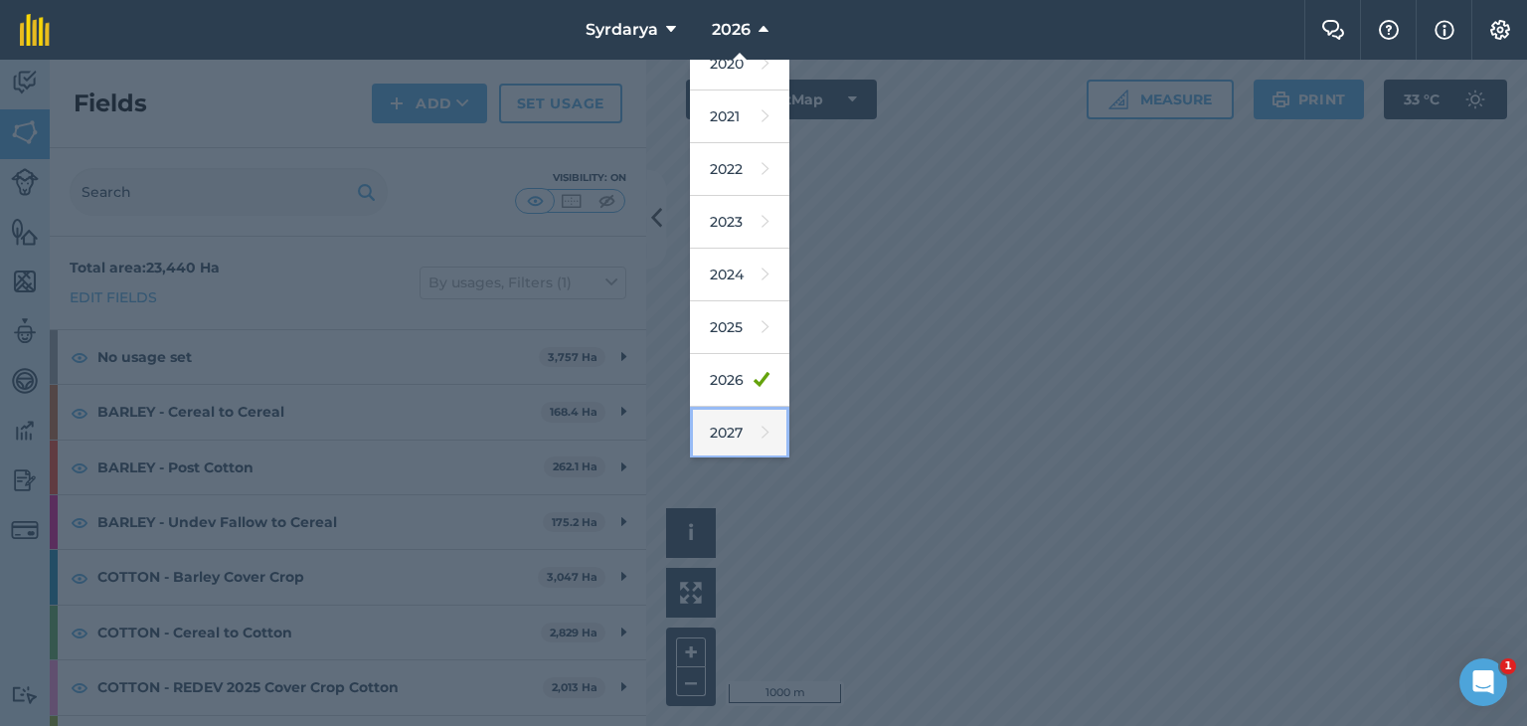
click at [727, 428] on link "2027" at bounding box center [739, 433] width 99 height 53
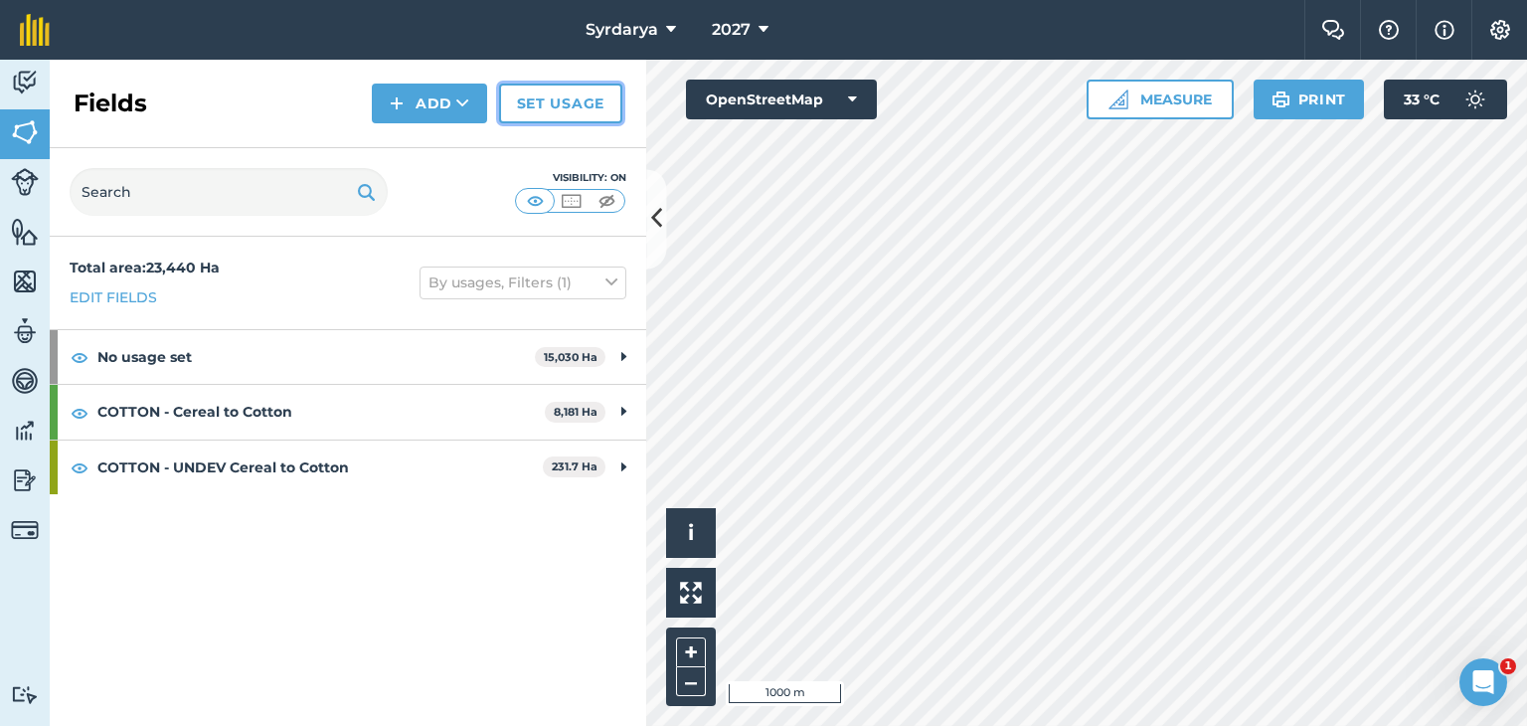
click at [535, 105] on link "Set usage" at bounding box center [560, 104] width 123 height 40
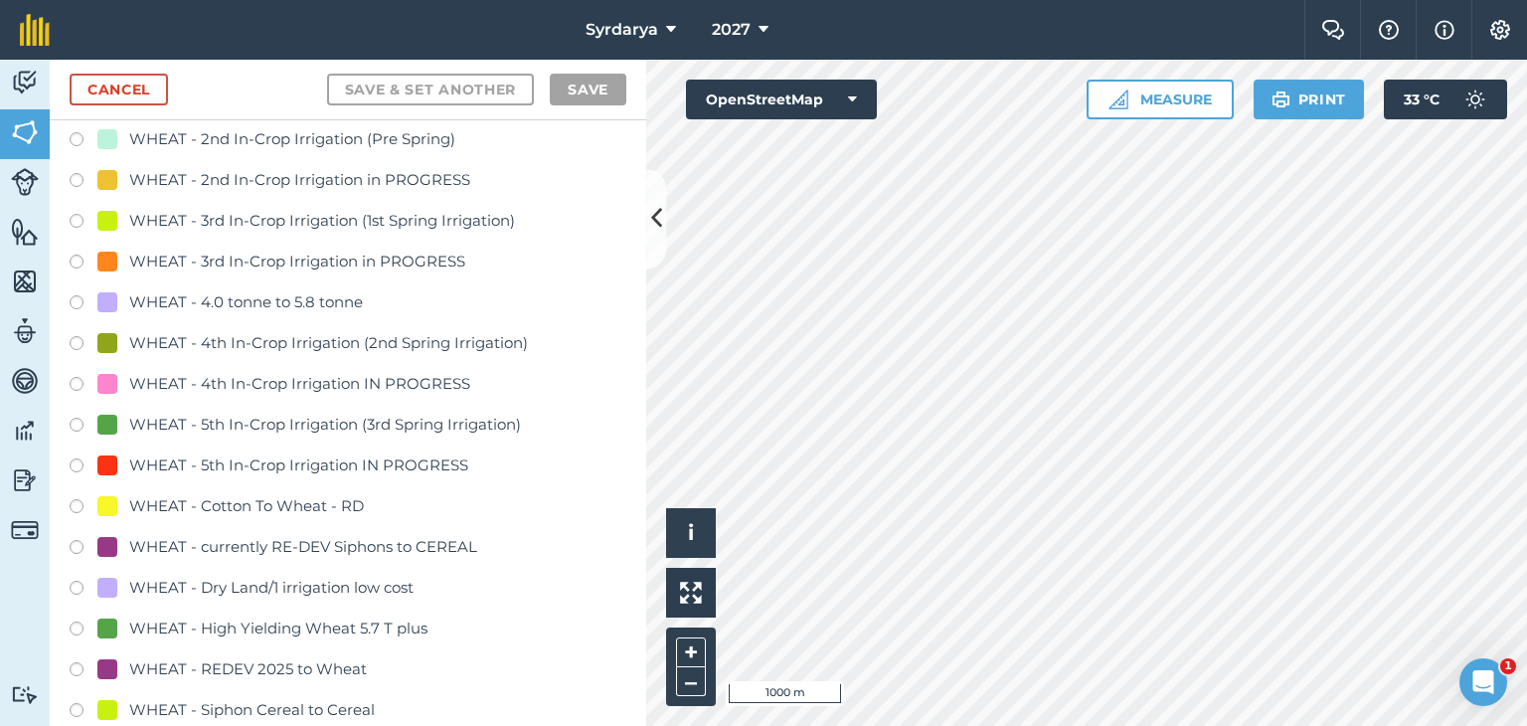
scroll to position [3877, 0]
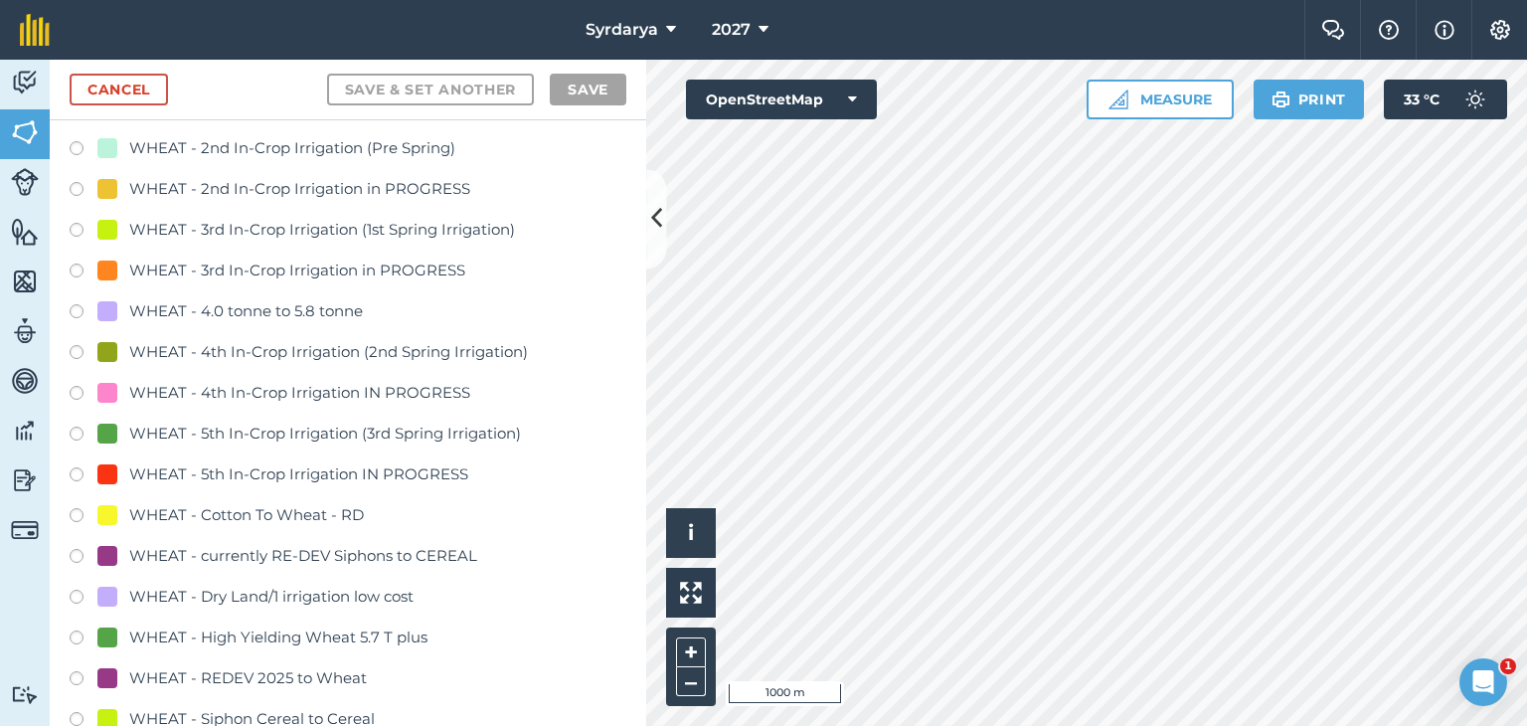
click at [76, 511] on label at bounding box center [84, 518] width 28 height 20
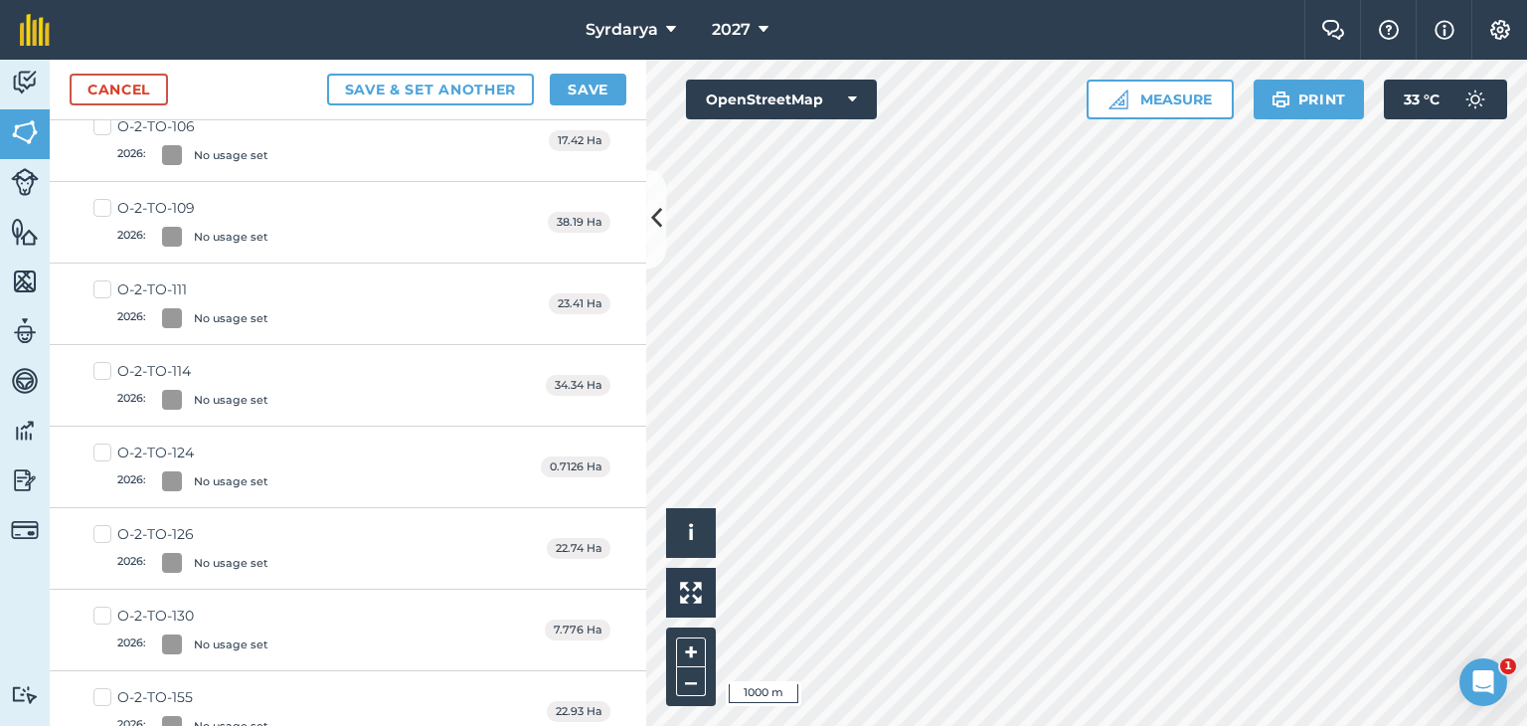
scroll to position [0, 0]
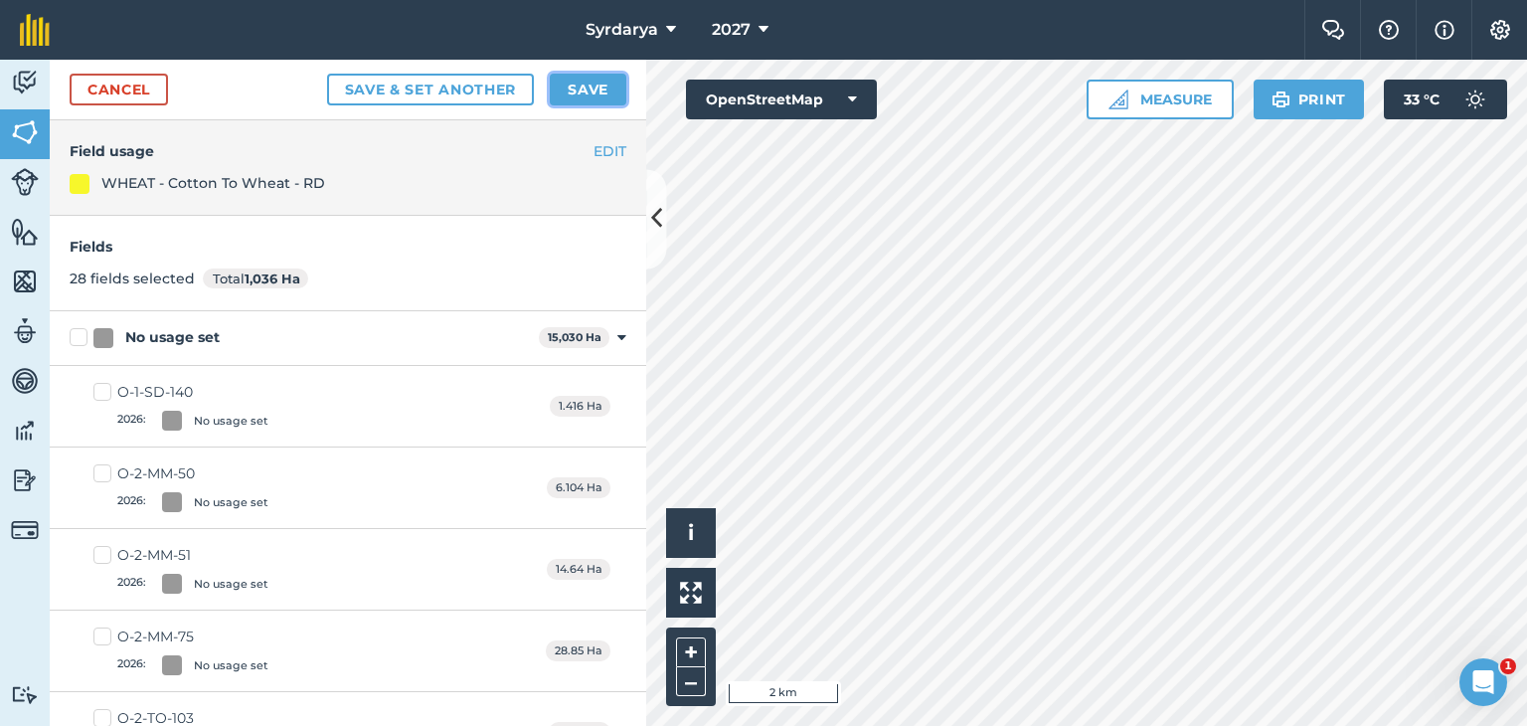
click at [573, 76] on button "Save" at bounding box center [588, 90] width 77 height 32
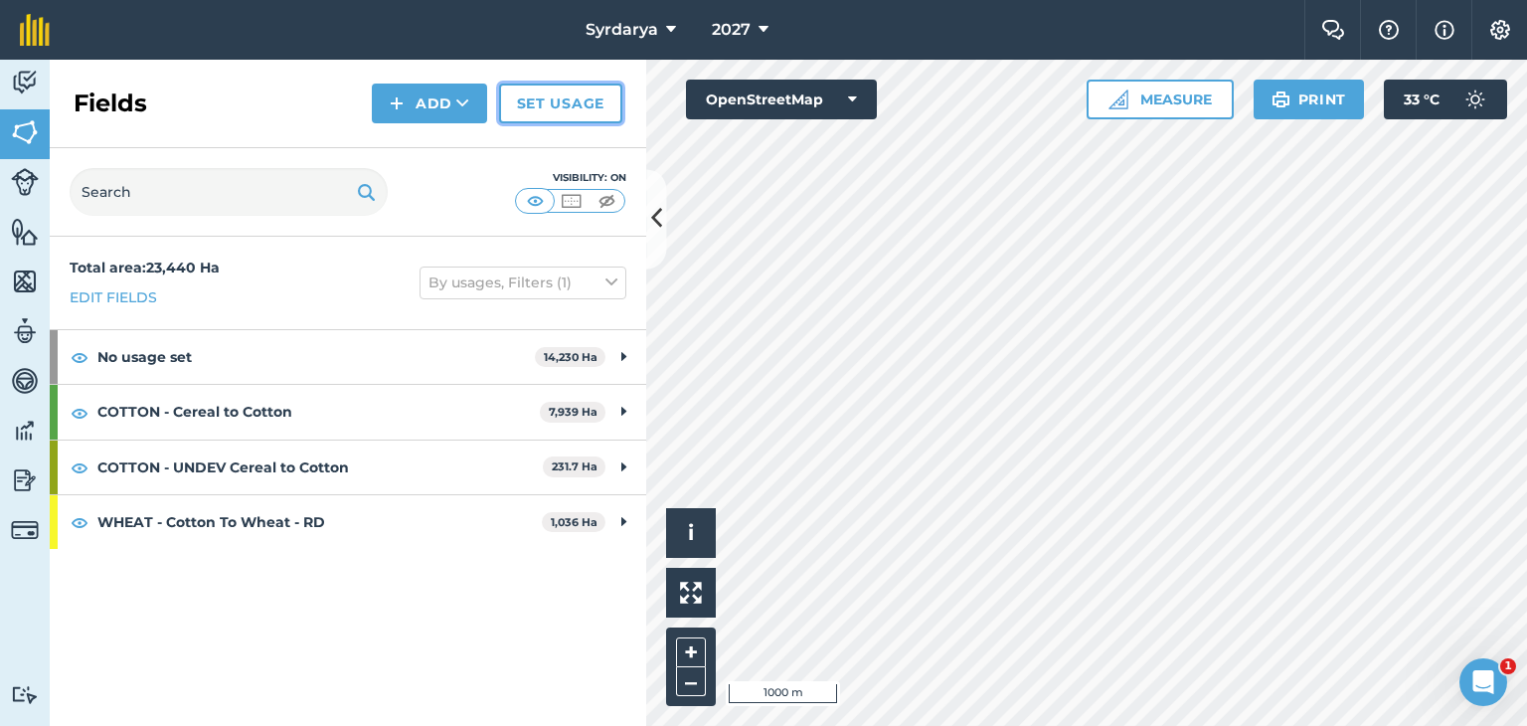
click at [557, 96] on link "Set usage" at bounding box center [560, 104] width 123 height 40
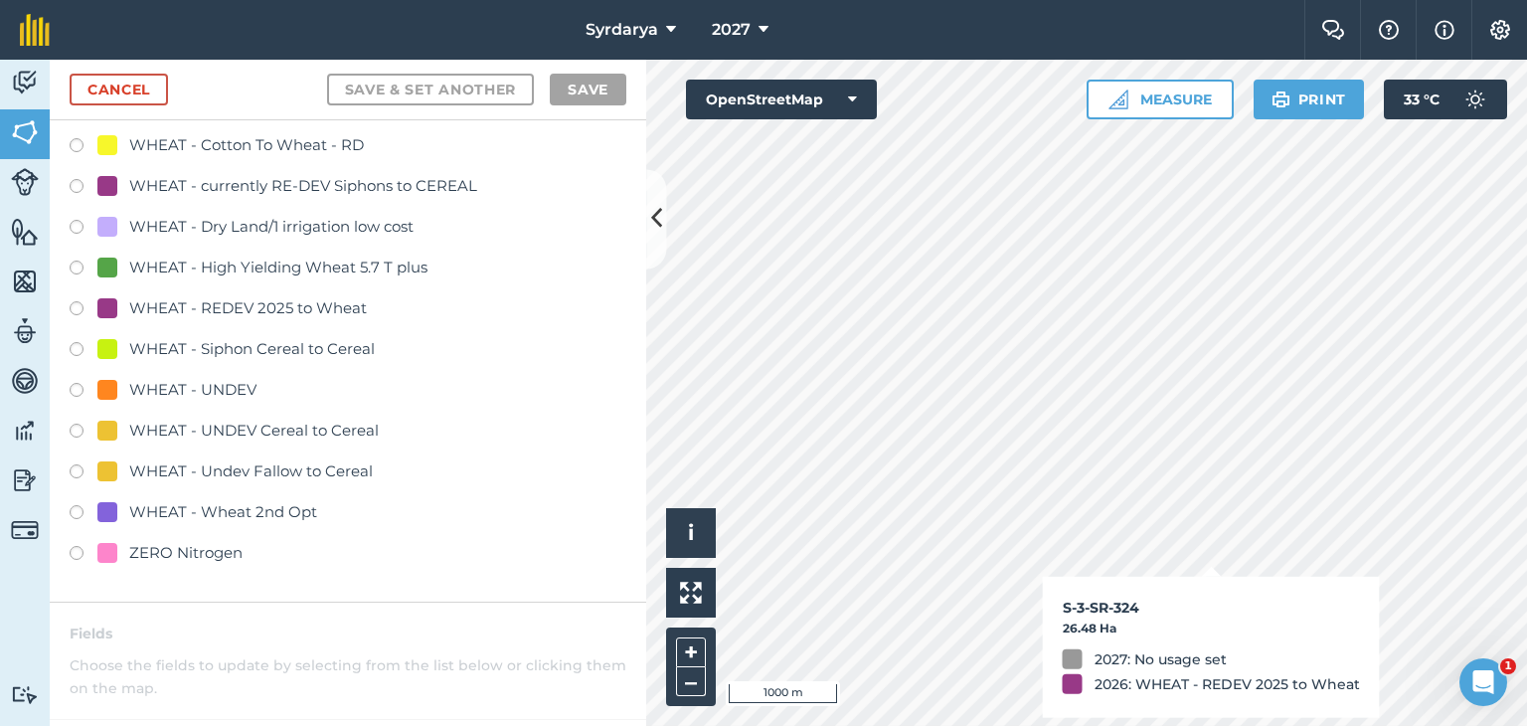
scroll to position [4274, 0]
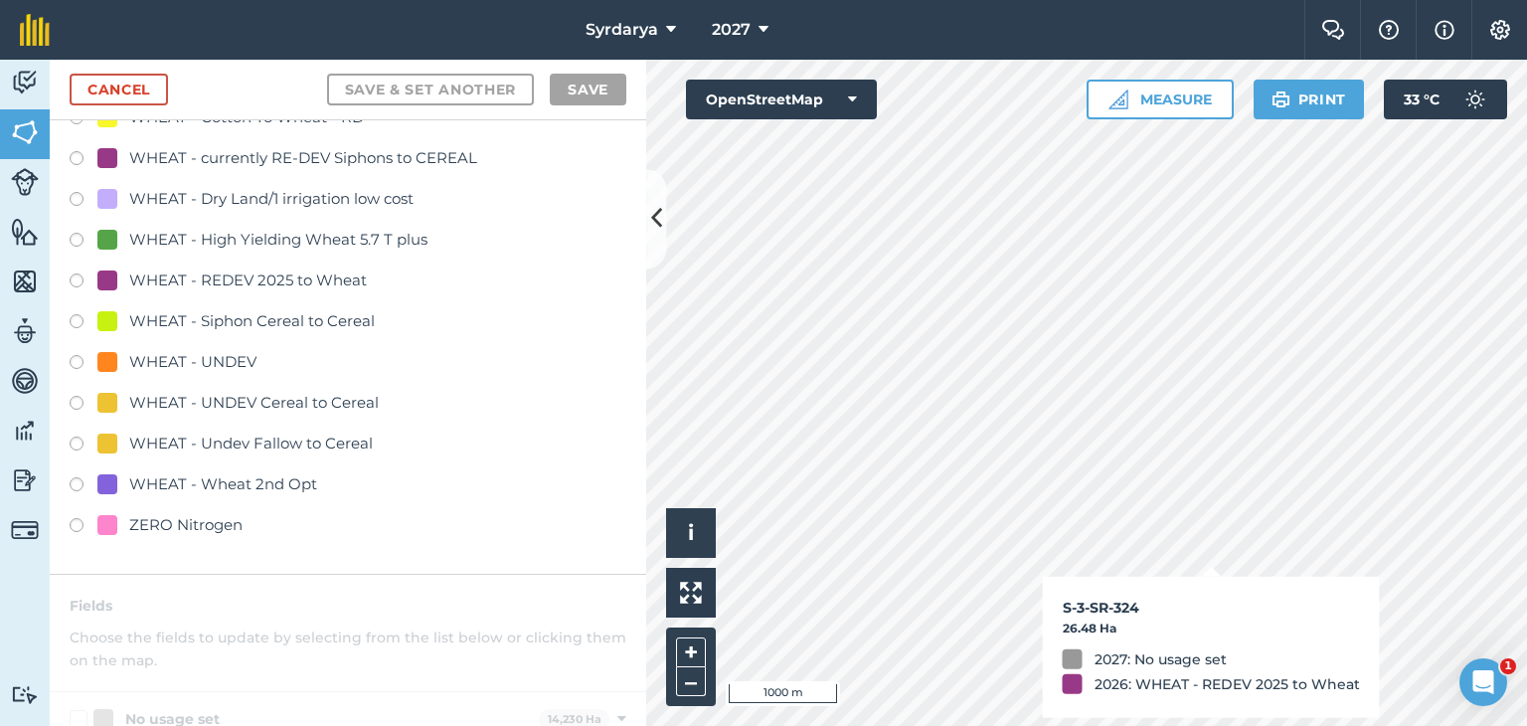
click at [77, 318] on label at bounding box center [84, 324] width 28 height 20
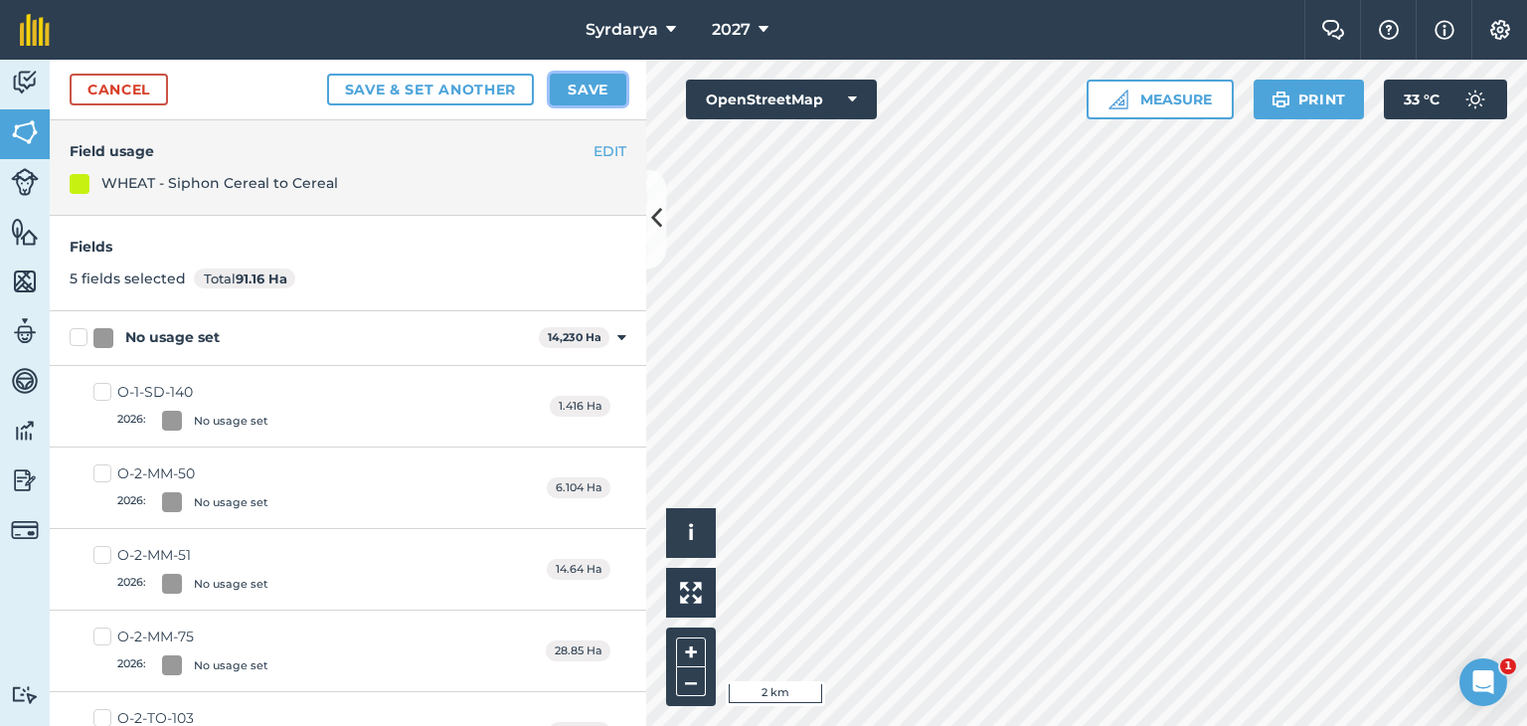
click at [594, 88] on button "Save" at bounding box center [588, 90] width 77 height 32
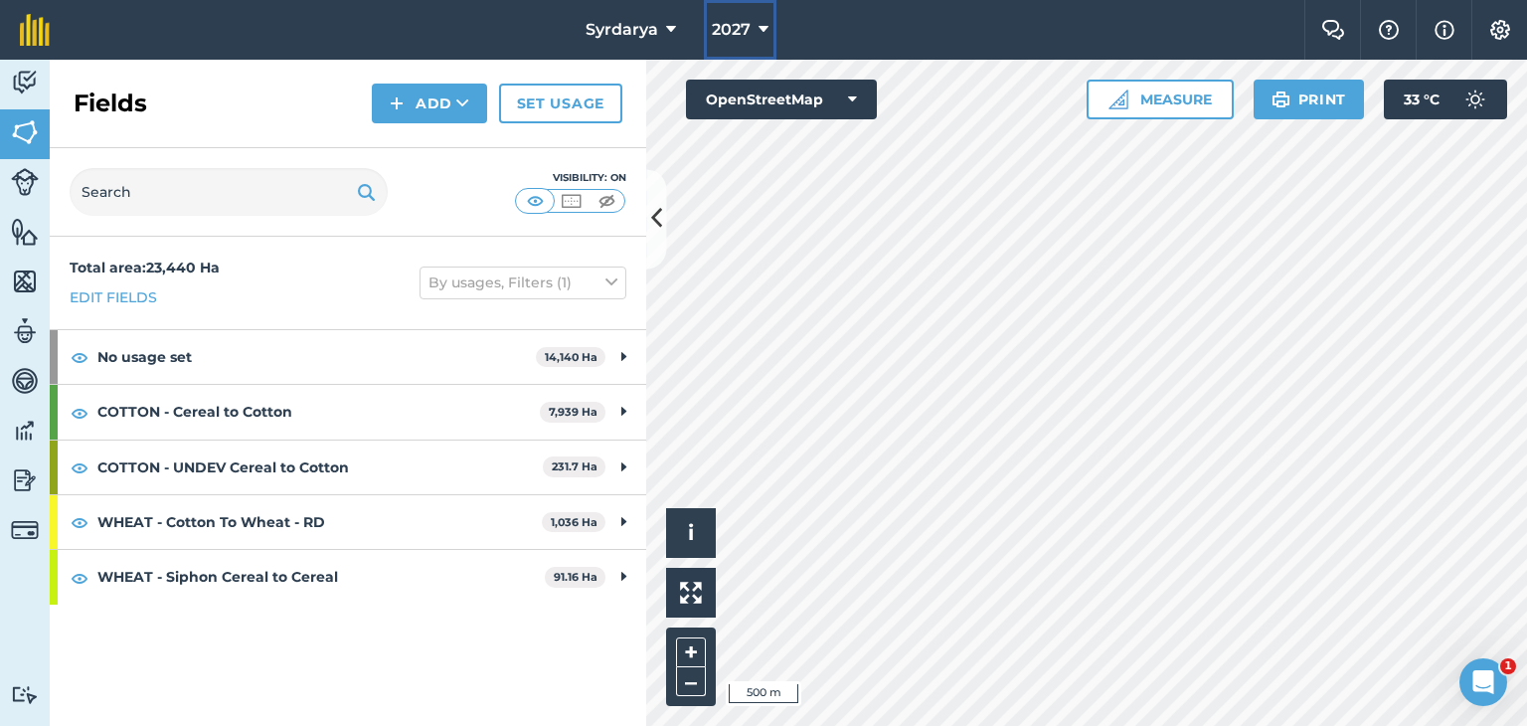
click at [763, 20] on icon at bounding box center [763, 30] width 10 height 24
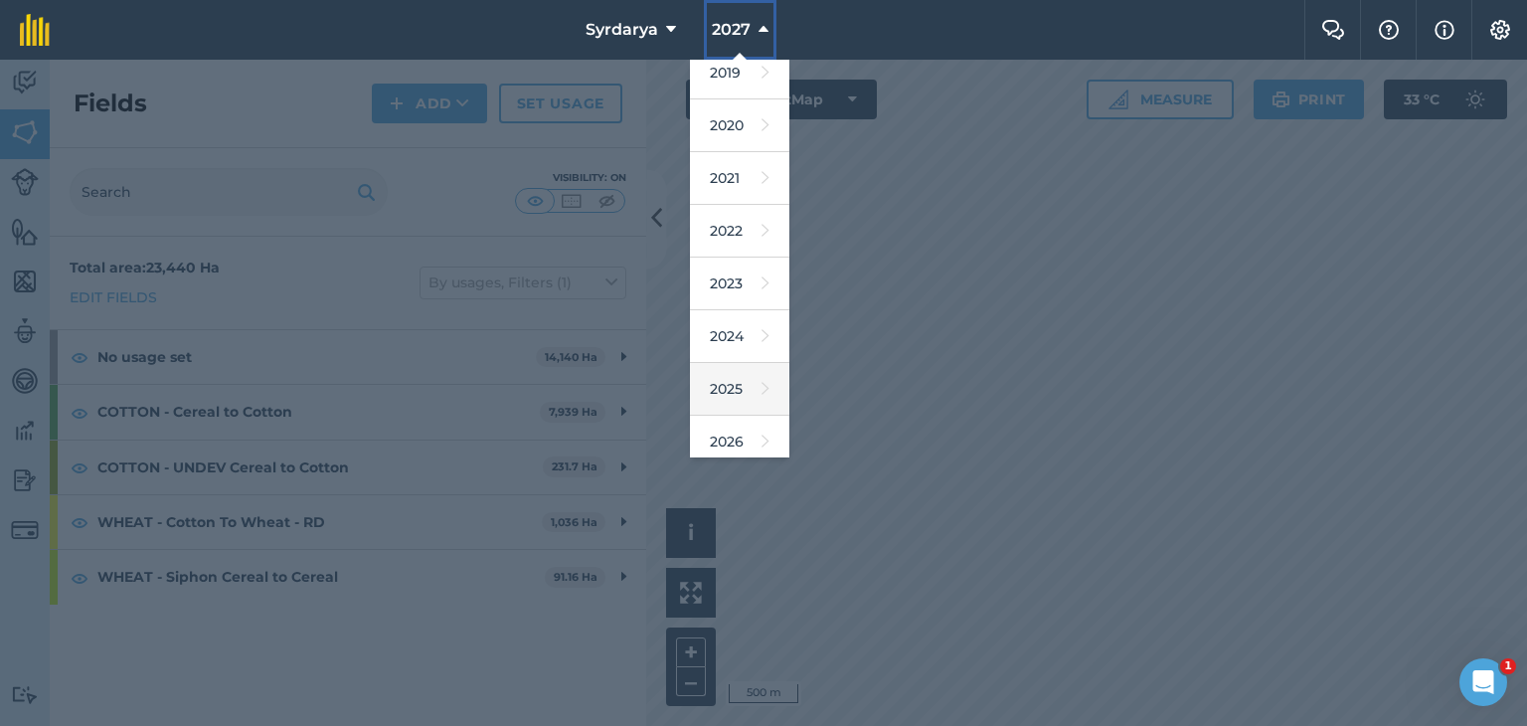
scroll to position [127, 0]
click at [781, 596] on div at bounding box center [763, 393] width 1527 height 666
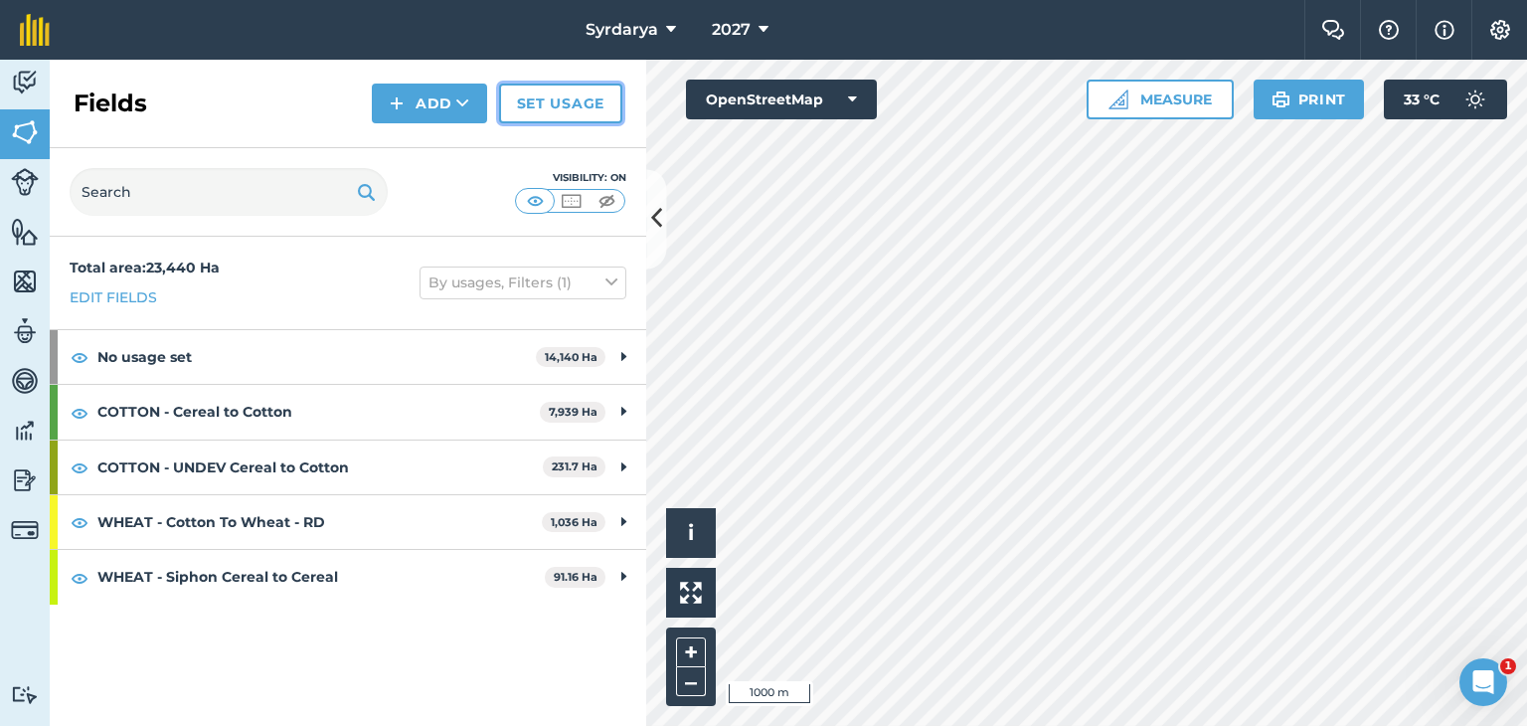
click at [587, 100] on link "Set usage" at bounding box center [560, 104] width 123 height 40
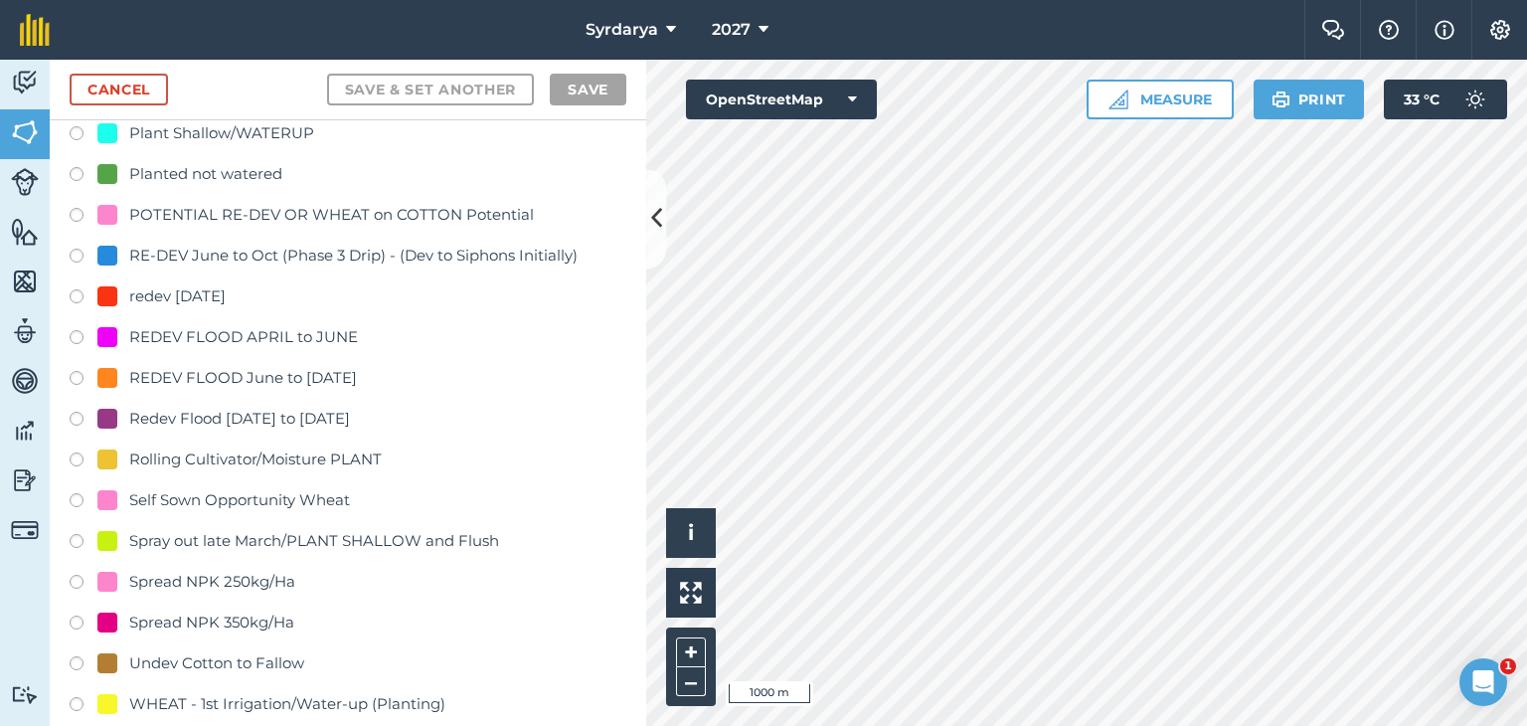
scroll to position [3777, 0]
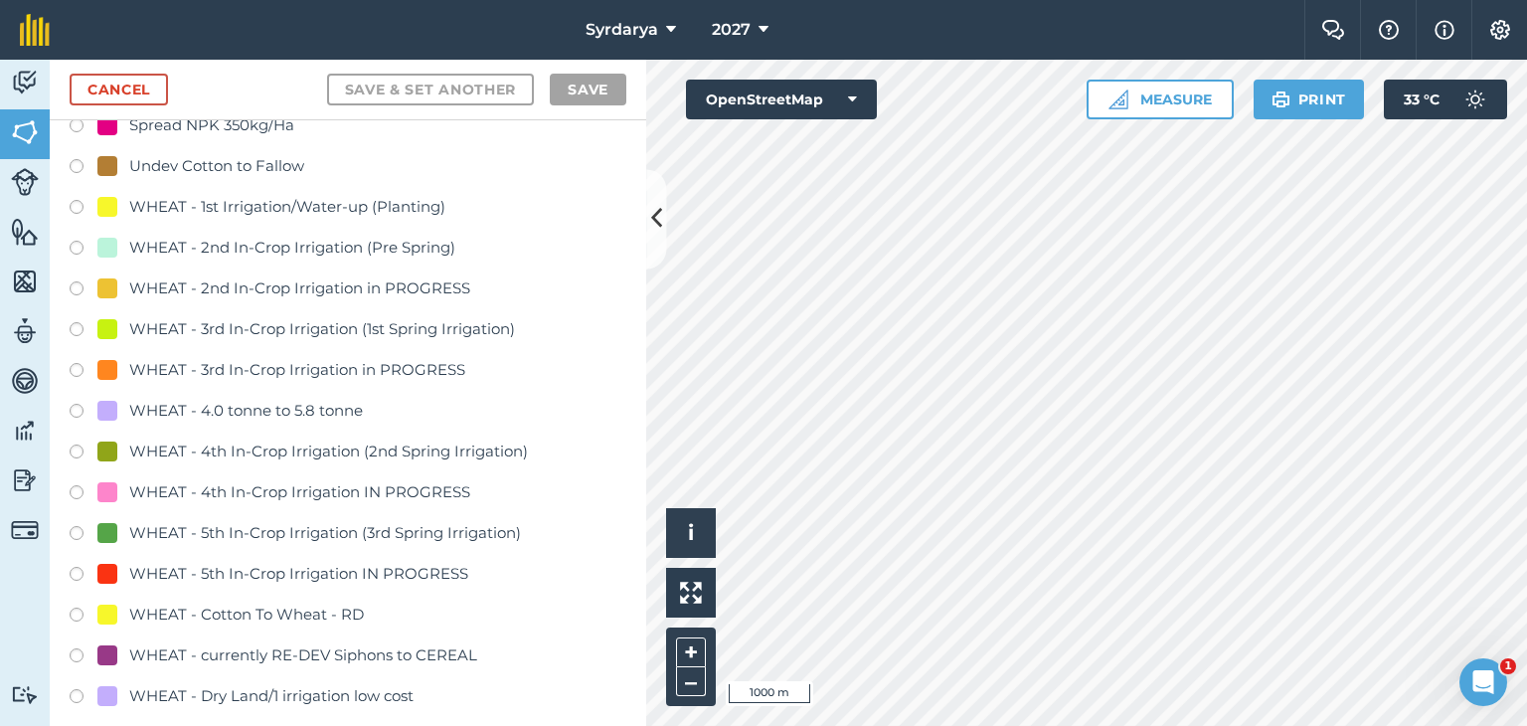
click at [74, 613] on label at bounding box center [84, 617] width 28 height 20
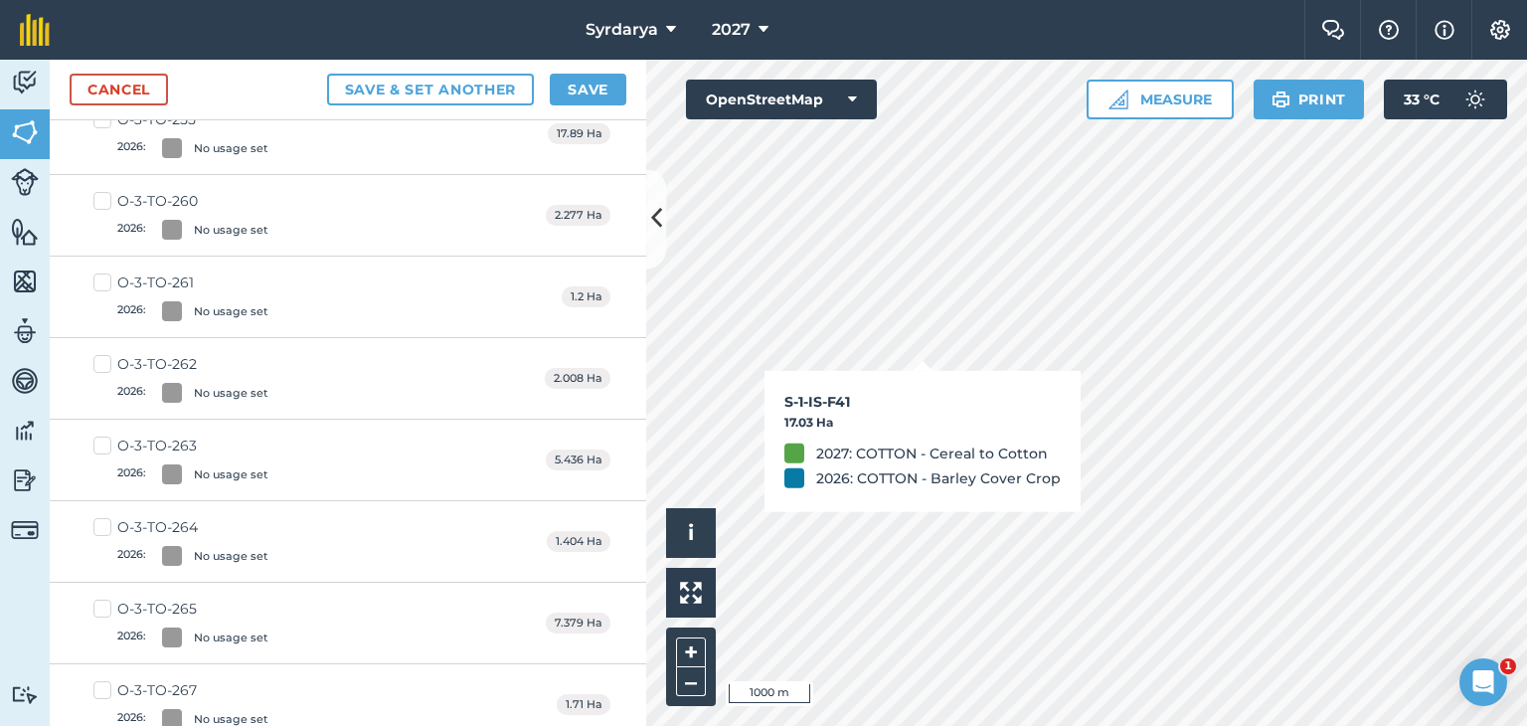
scroll to position [3755, 0]
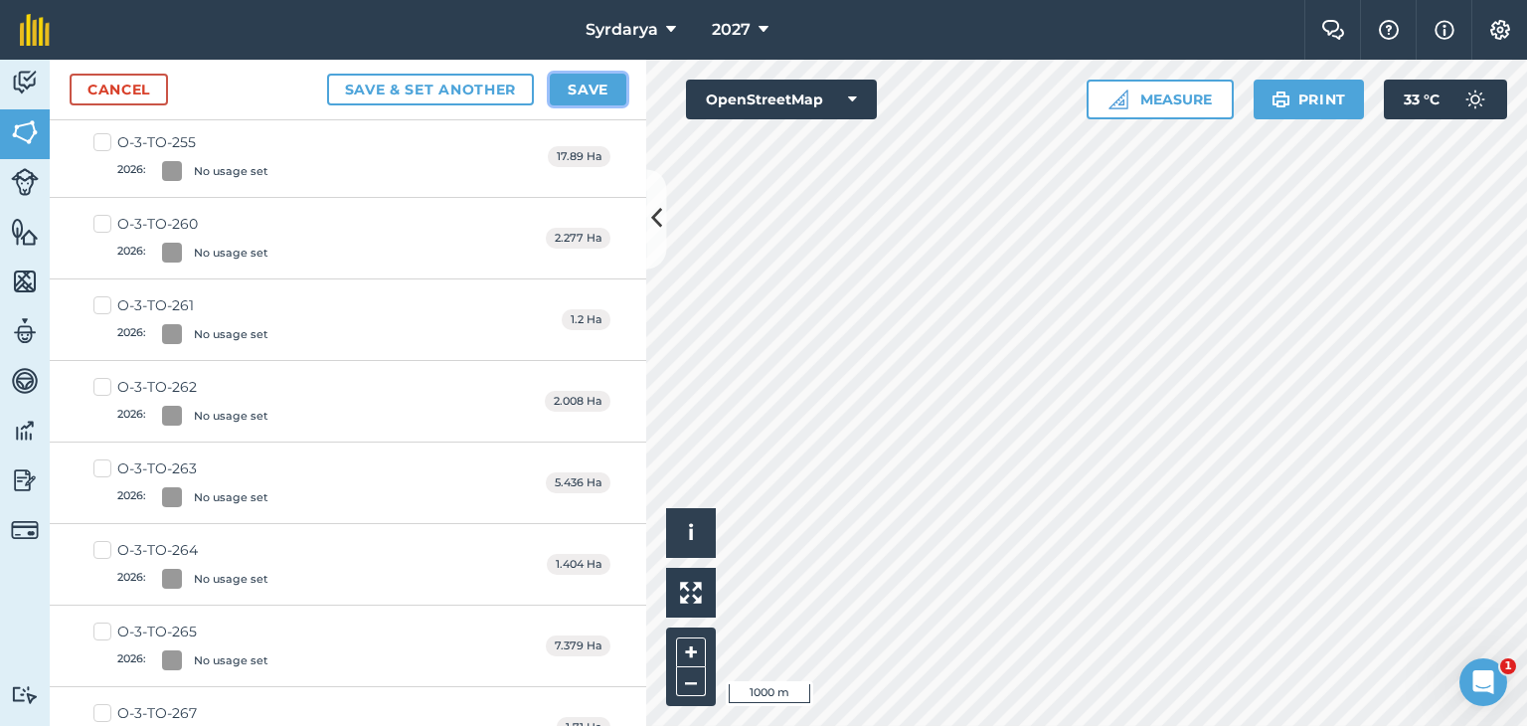
click at [600, 84] on button "Save" at bounding box center [588, 90] width 77 height 32
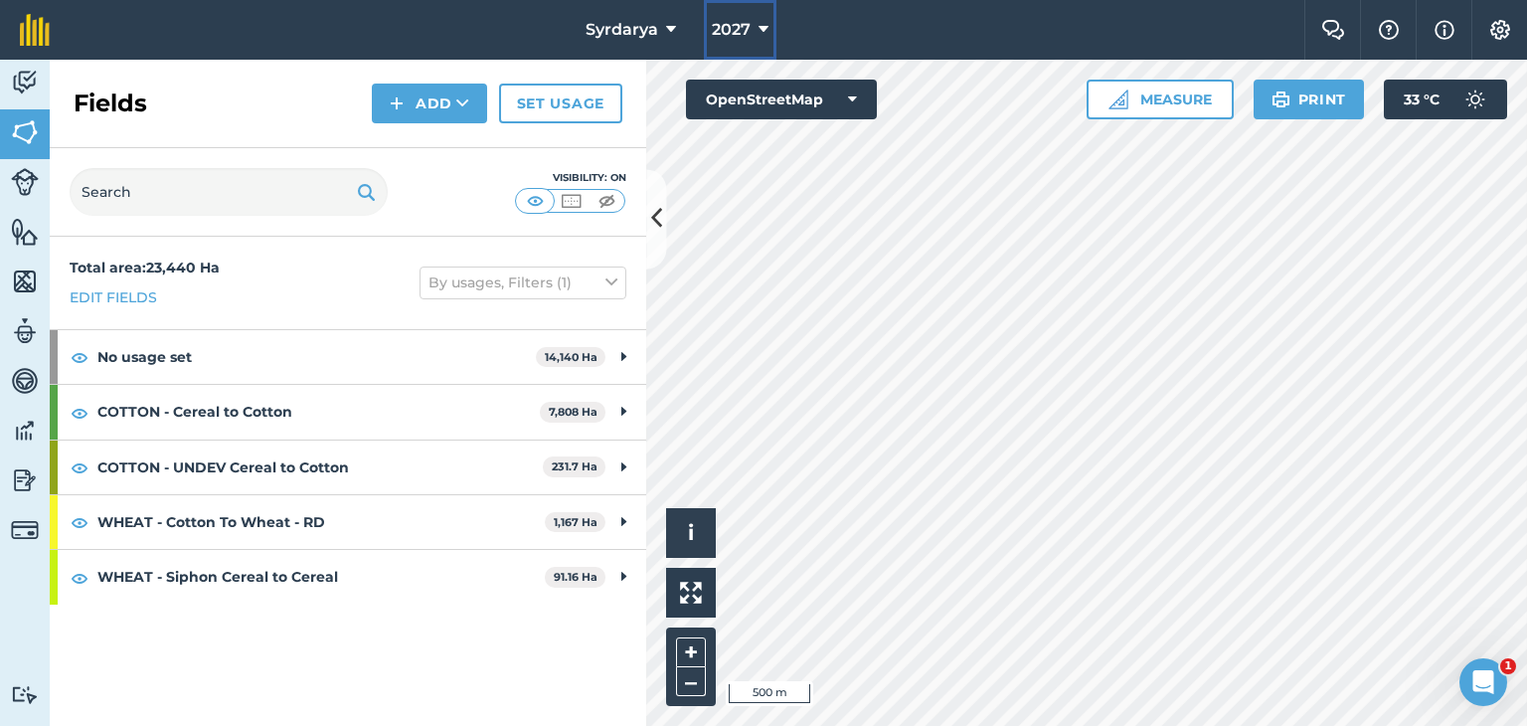
click at [747, 27] on span "2027" at bounding box center [731, 30] width 39 height 24
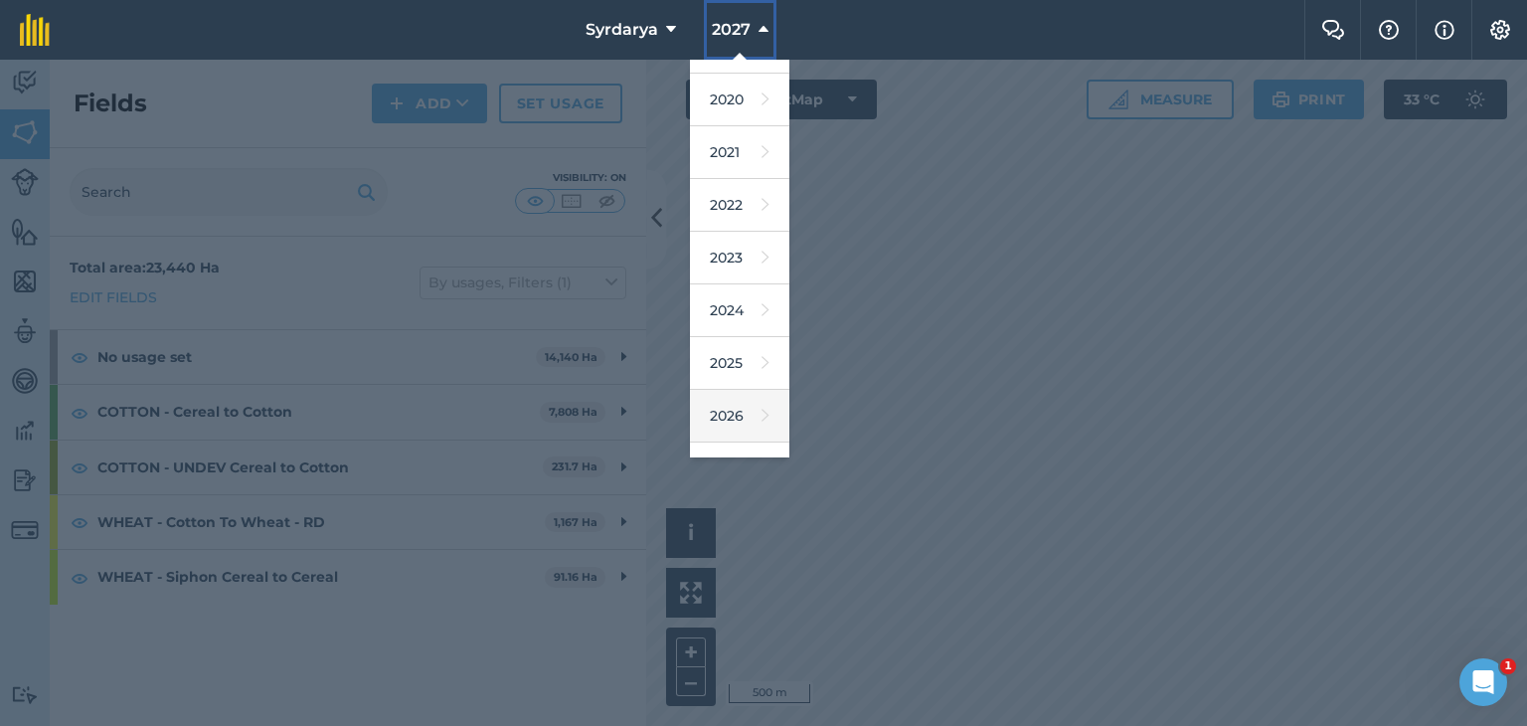
scroll to position [127, 0]
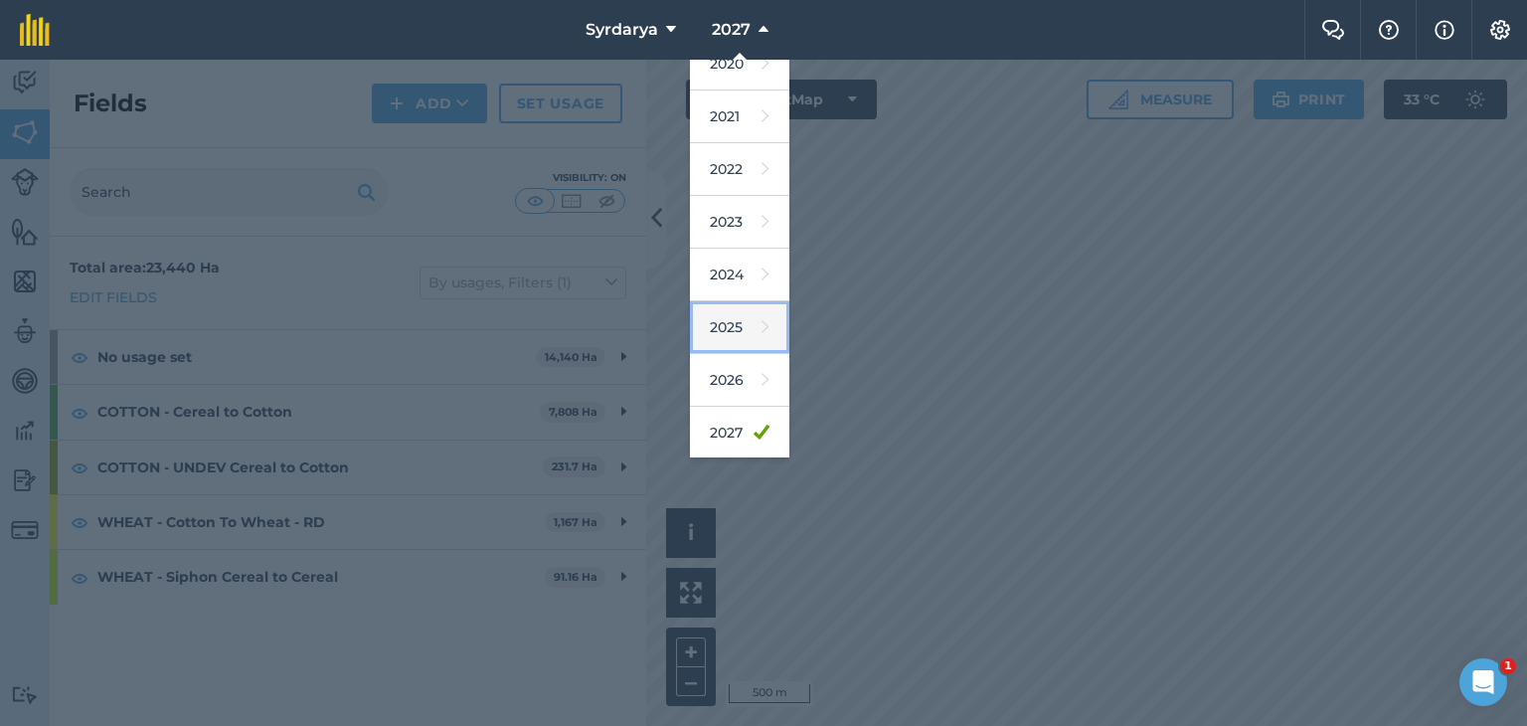
click at [730, 314] on link "2025" at bounding box center [739, 327] width 99 height 53
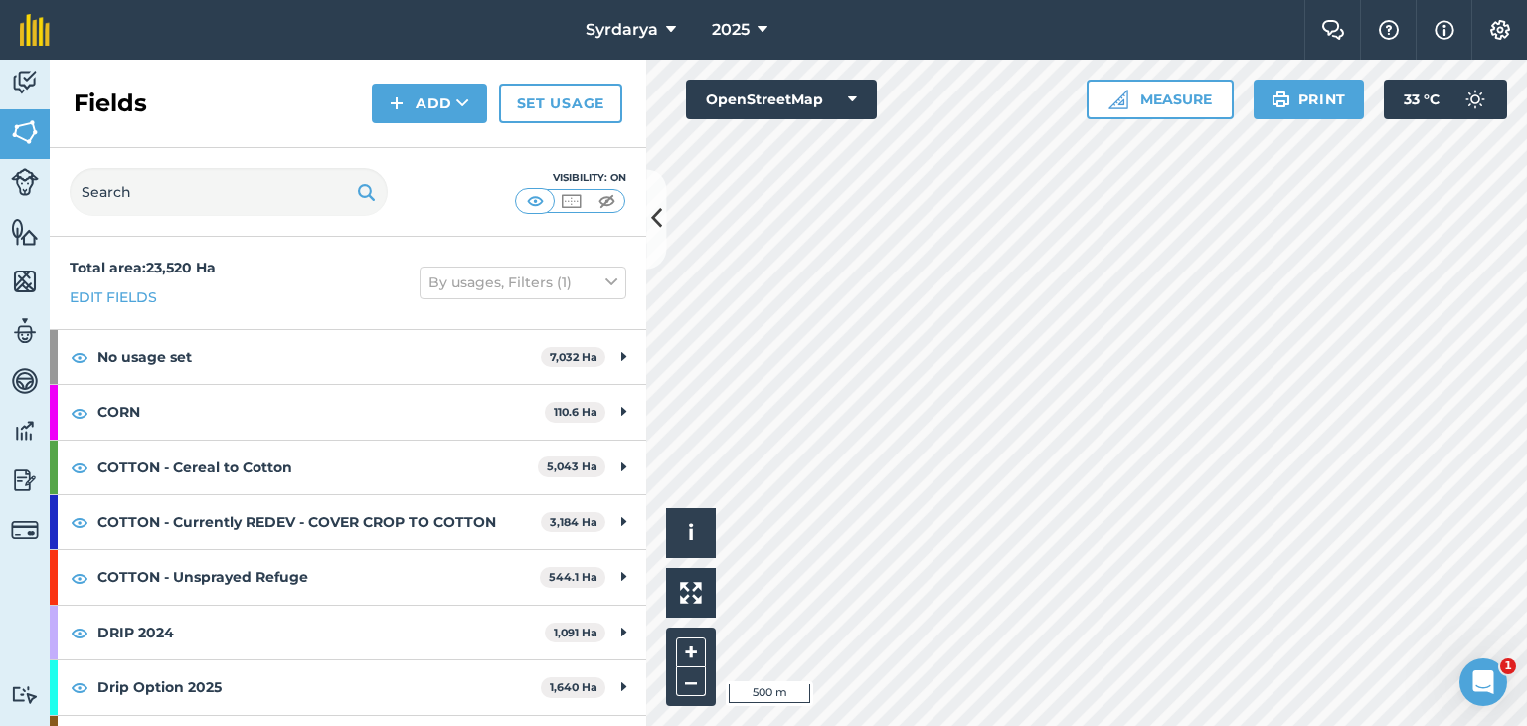
click at [561, 77] on div "Fields Add Set usage" at bounding box center [348, 104] width 596 height 88
click at [564, 100] on link "Set usage" at bounding box center [560, 104] width 123 height 40
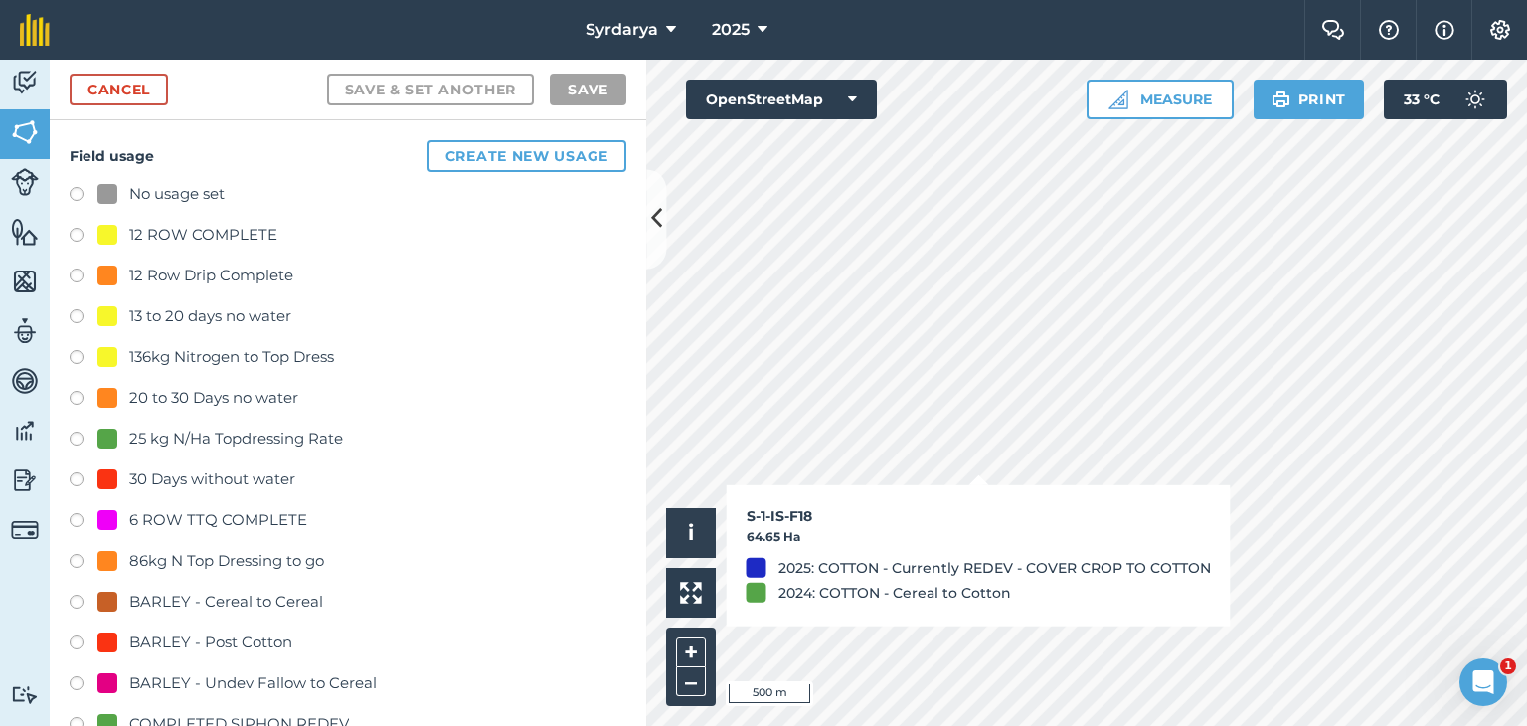
click at [72, 189] on label at bounding box center [84, 197] width 28 height 20
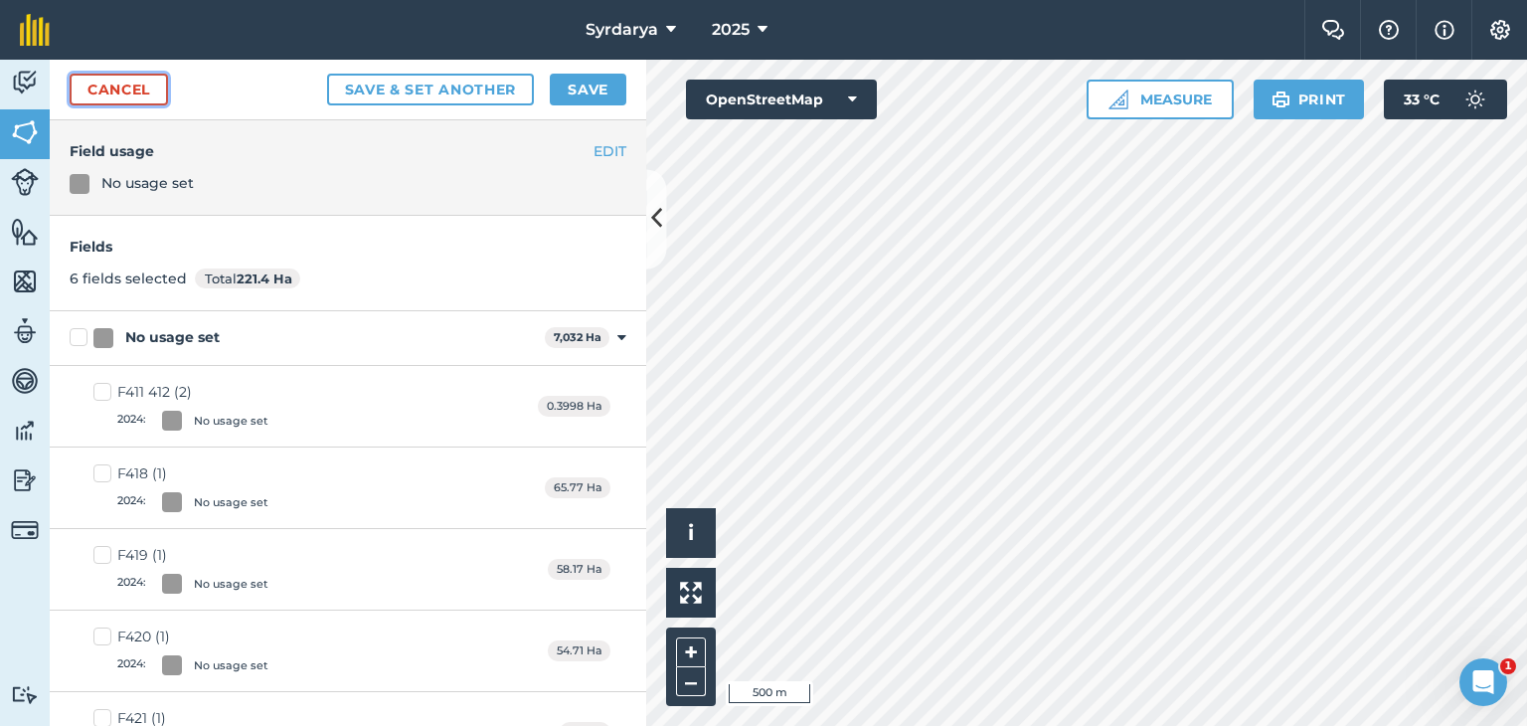
click at [138, 85] on link "Cancel" at bounding box center [119, 90] width 98 height 32
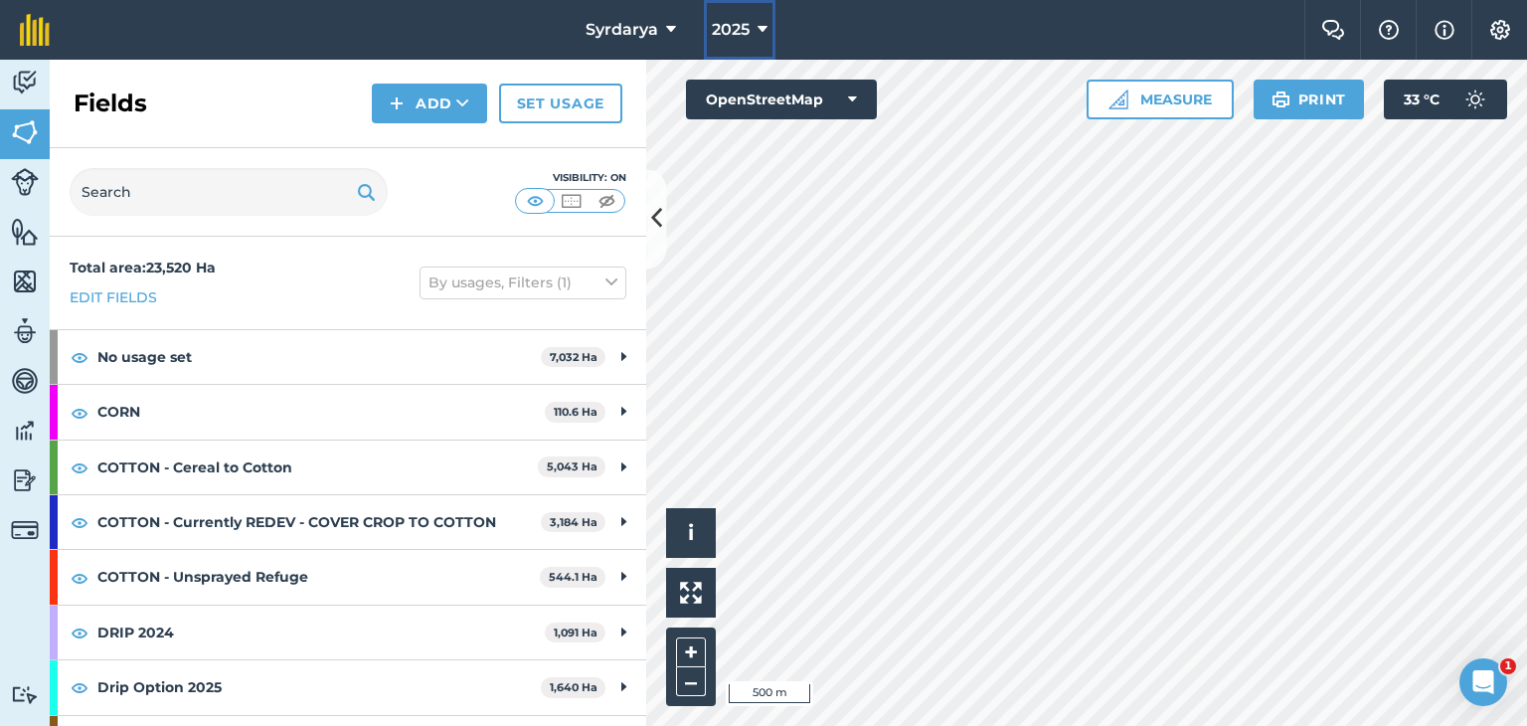
click at [753, 29] on button "2025" at bounding box center [740, 30] width 72 height 60
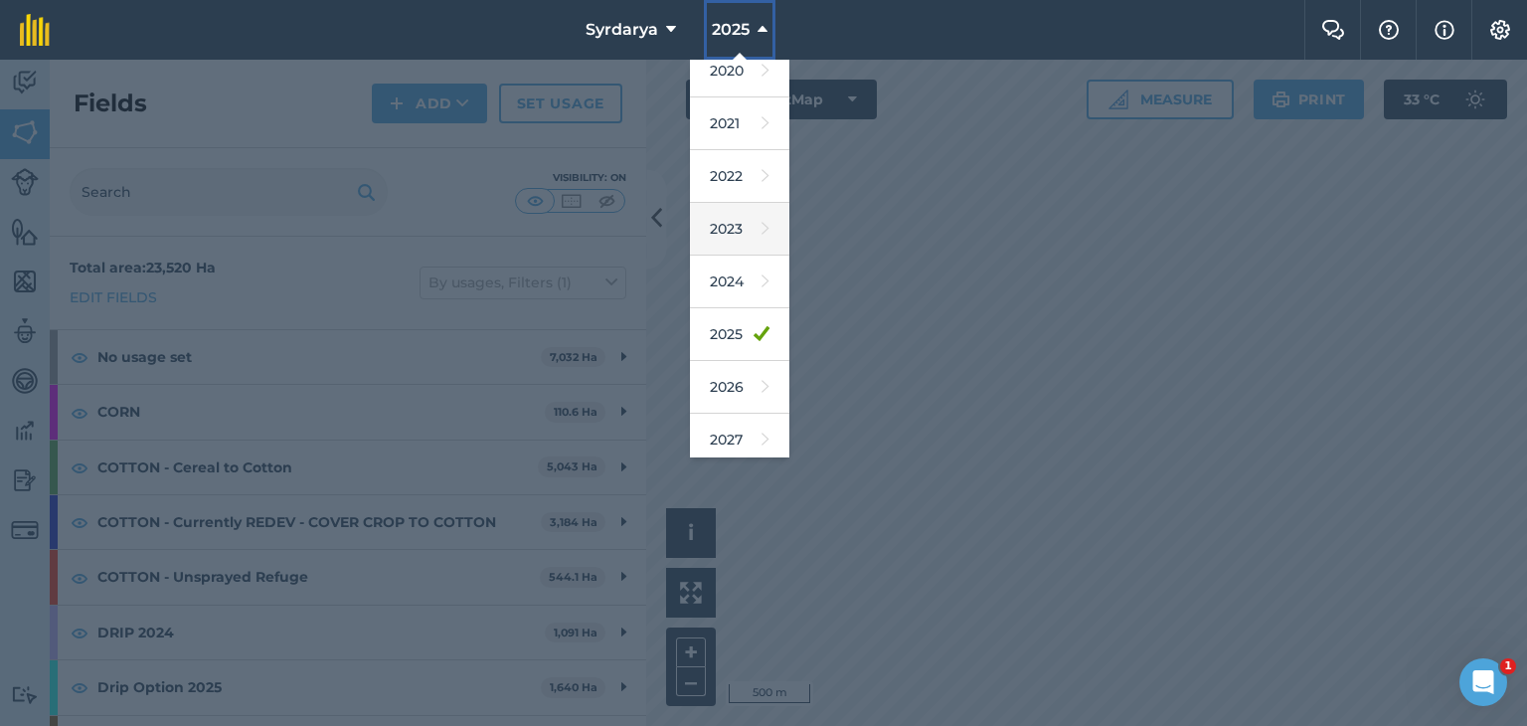
scroll to position [127, 0]
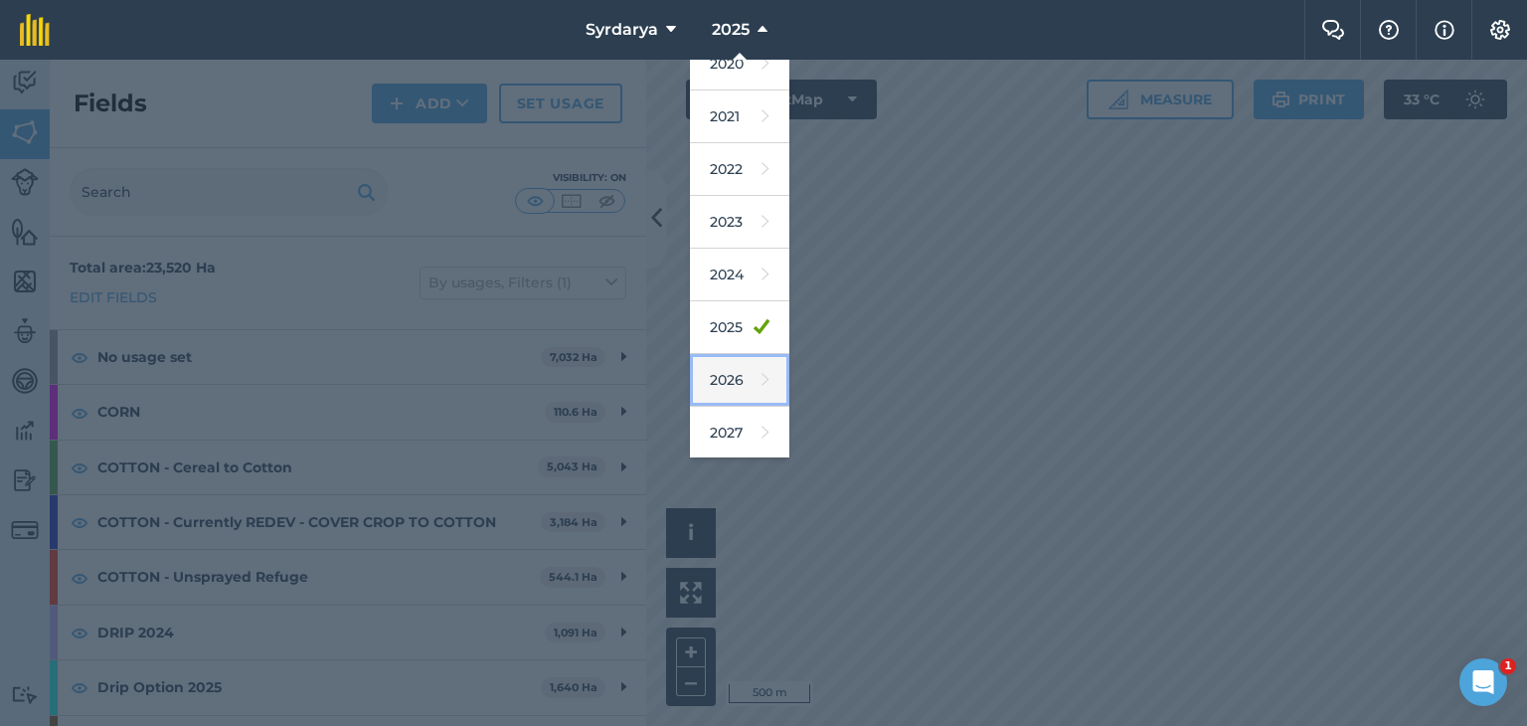
click at [726, 370] on link "2026" at bounding box center [739, 380] width 99 height 53
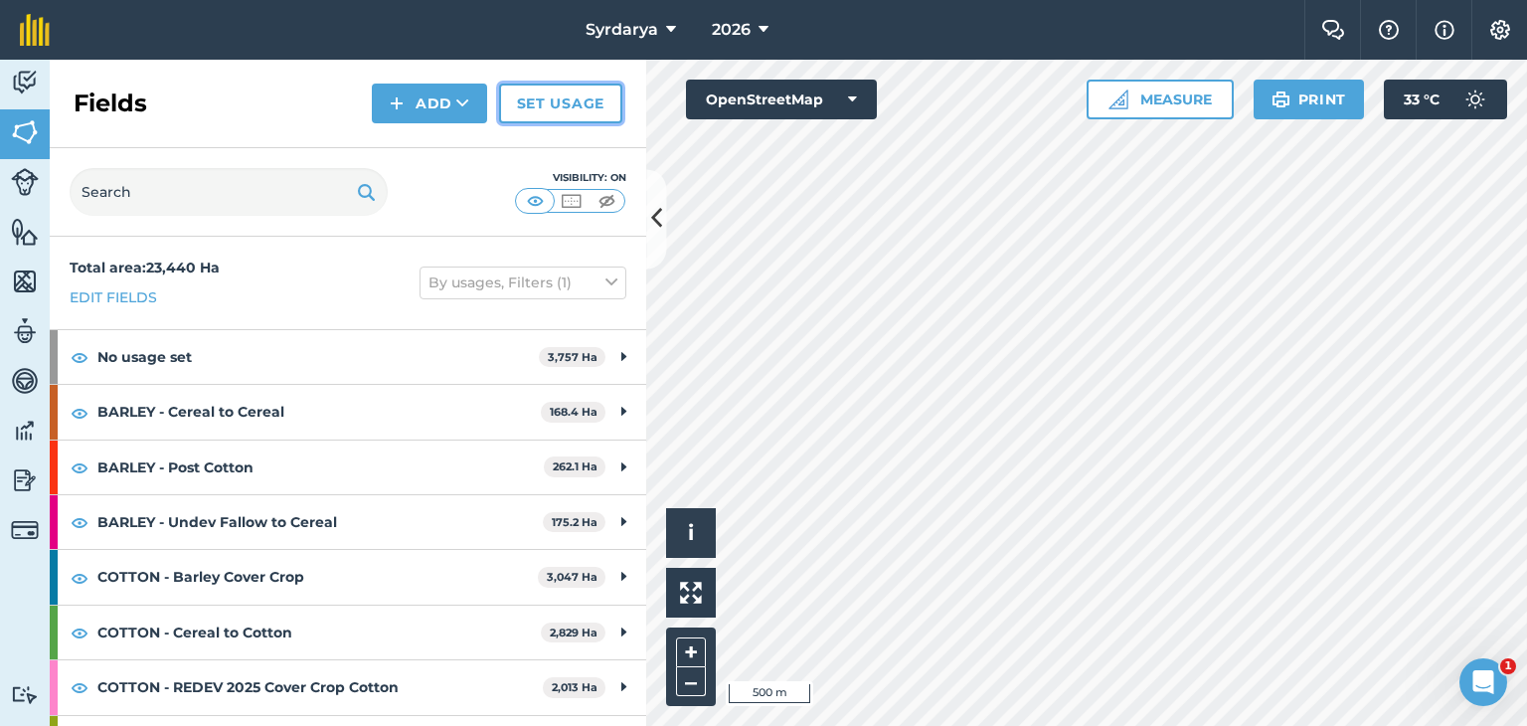
click at [583, 104] on link "Set usage" at bounding box center [560, 104] width 123 height 40
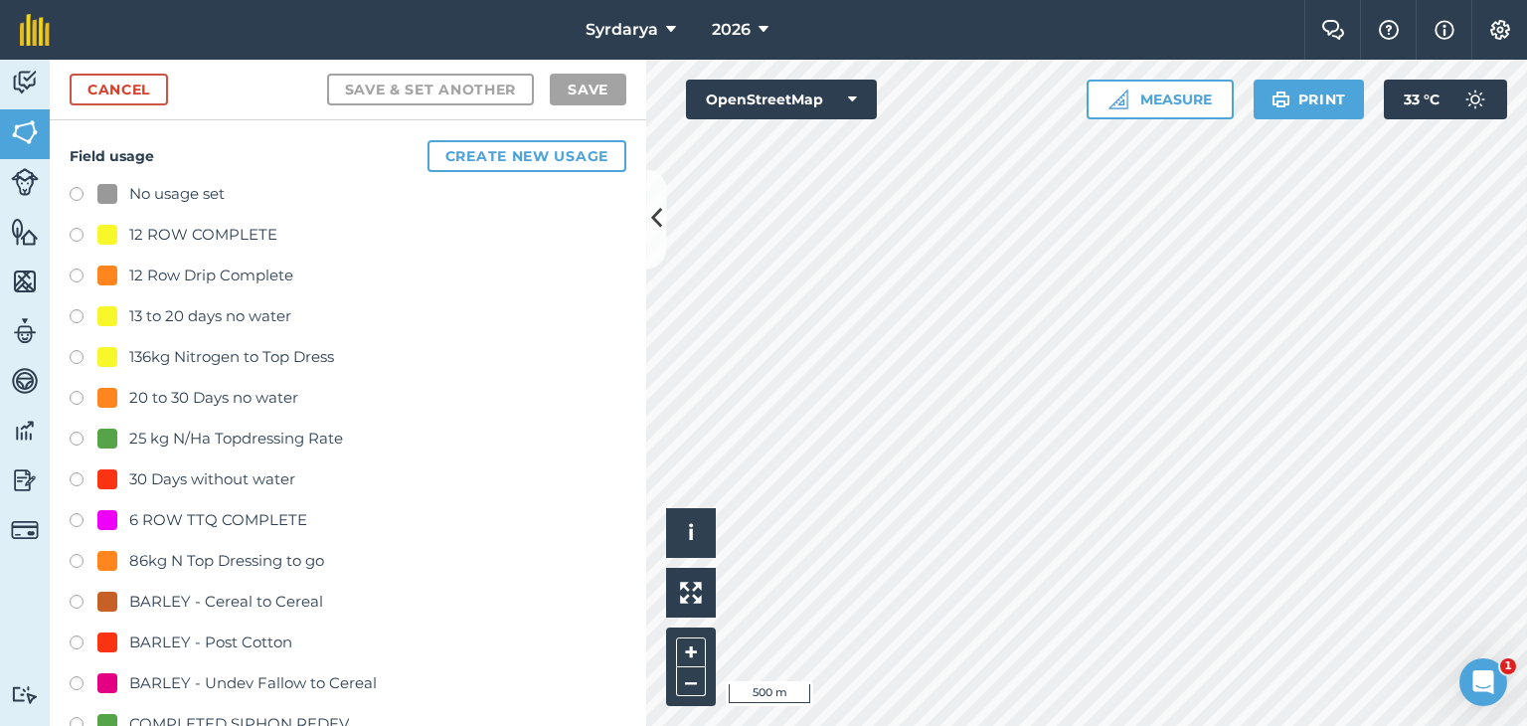
click at [78, 192] on label at bounding box center [84, 197] width 28 height 20
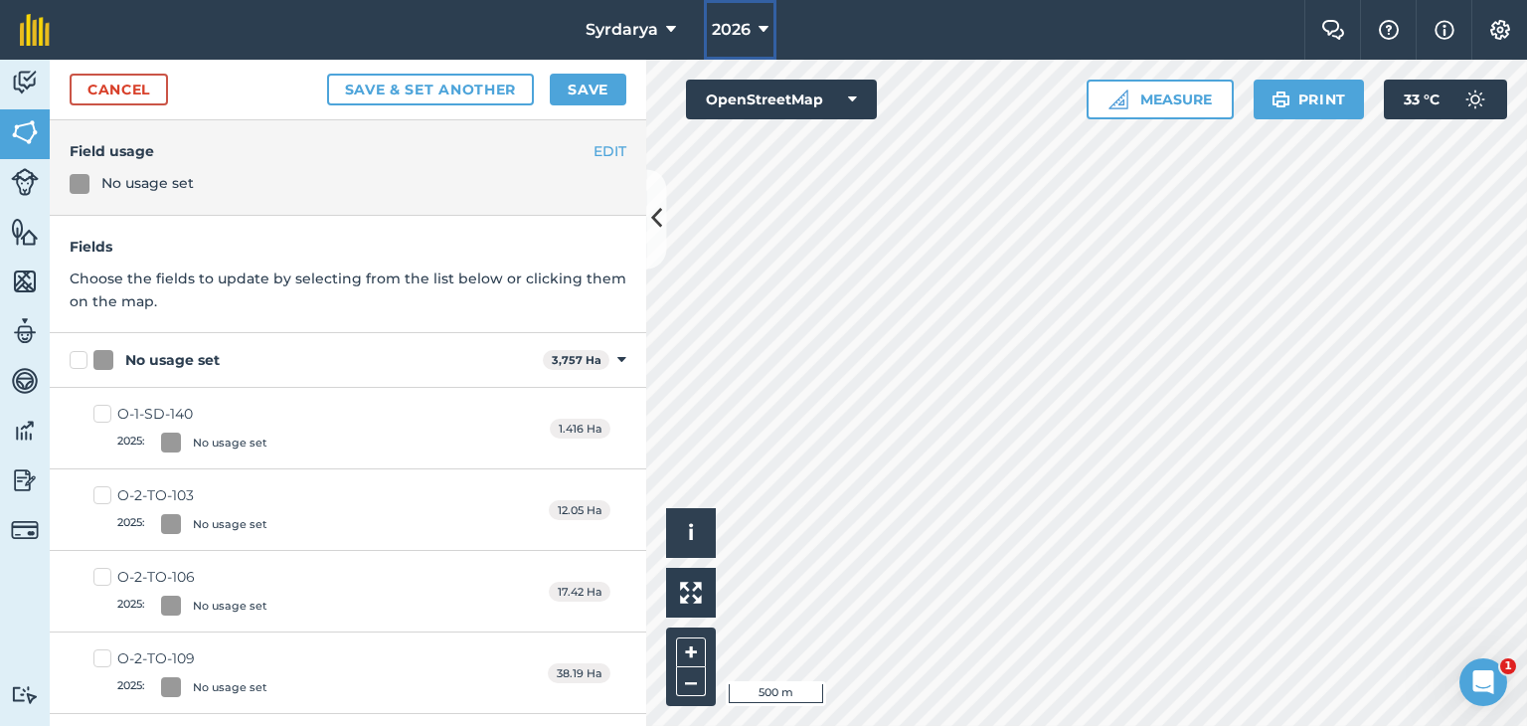
click at [763, 29] on icon at bounding box center [763, 30] width 10 height 24
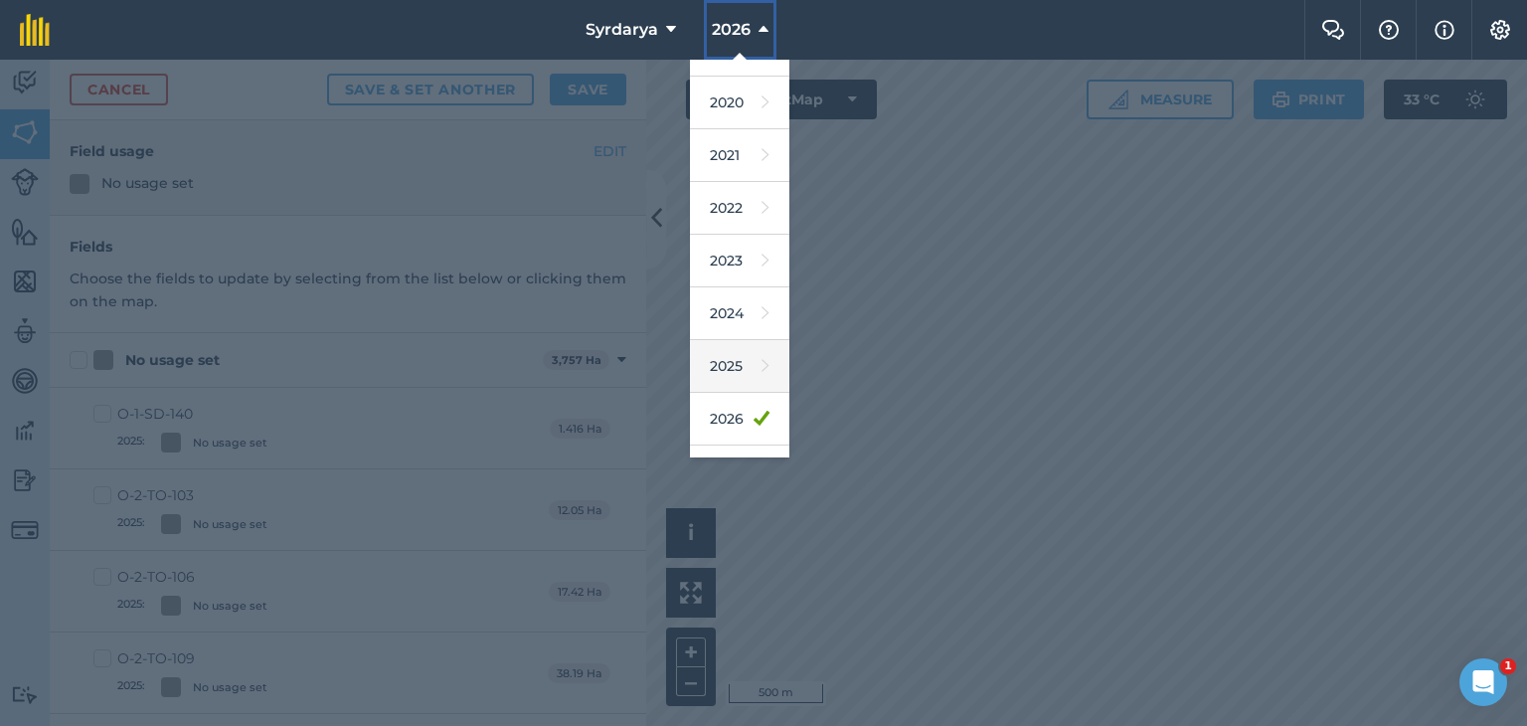
scroll to position [127, 0]
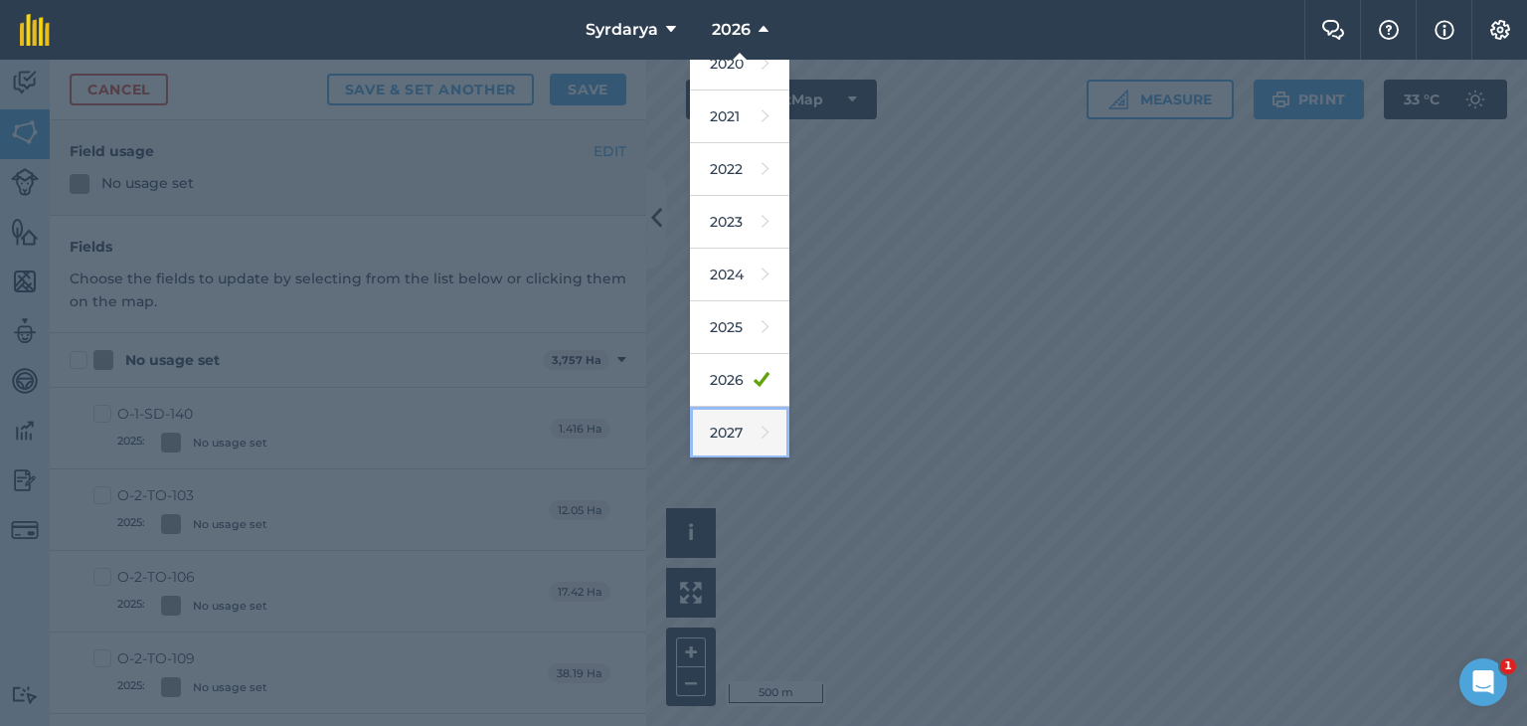
click at [725, 423] on link "2027" at bounding box center [739, 433] width 99 height 53
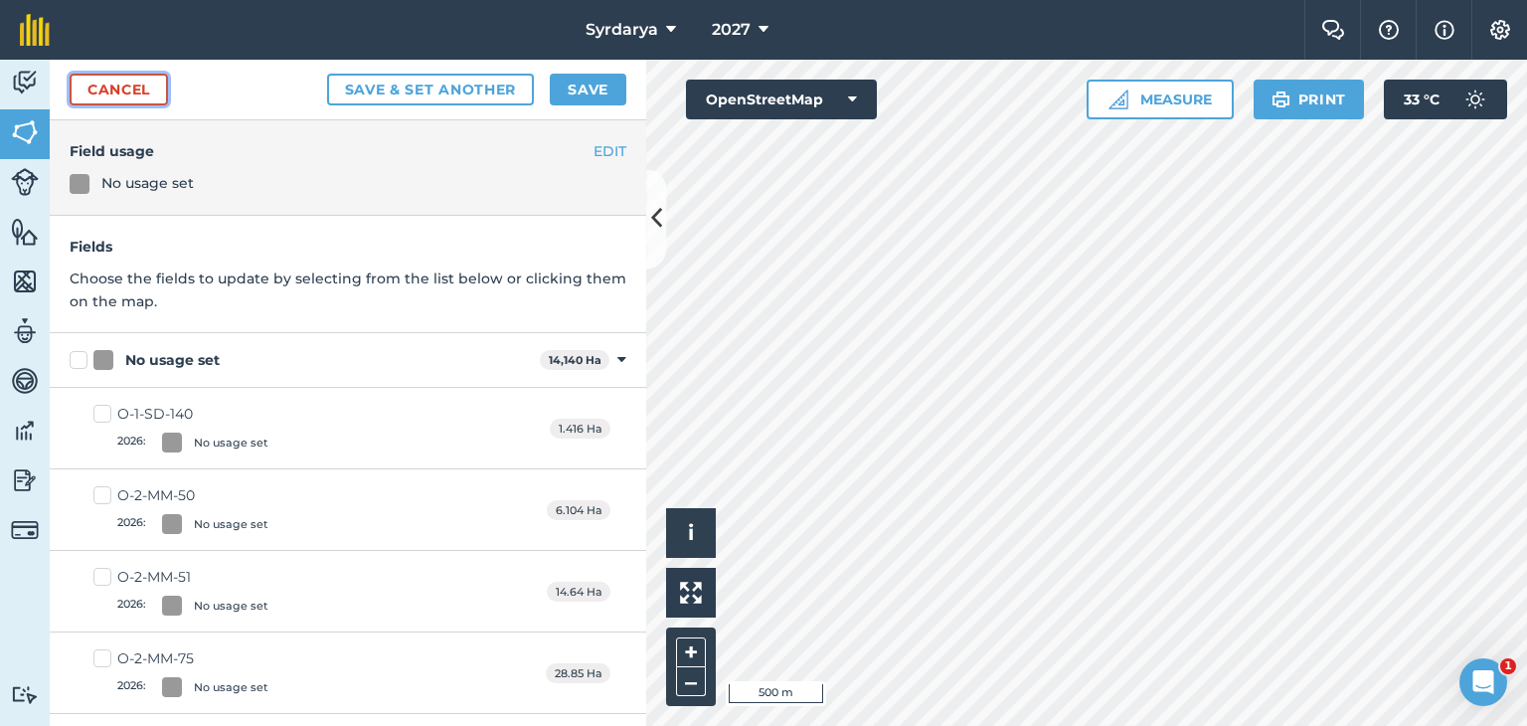
click at [123, 85] on link "Cancel" at bounding box center [119, 90] width 98 height 32
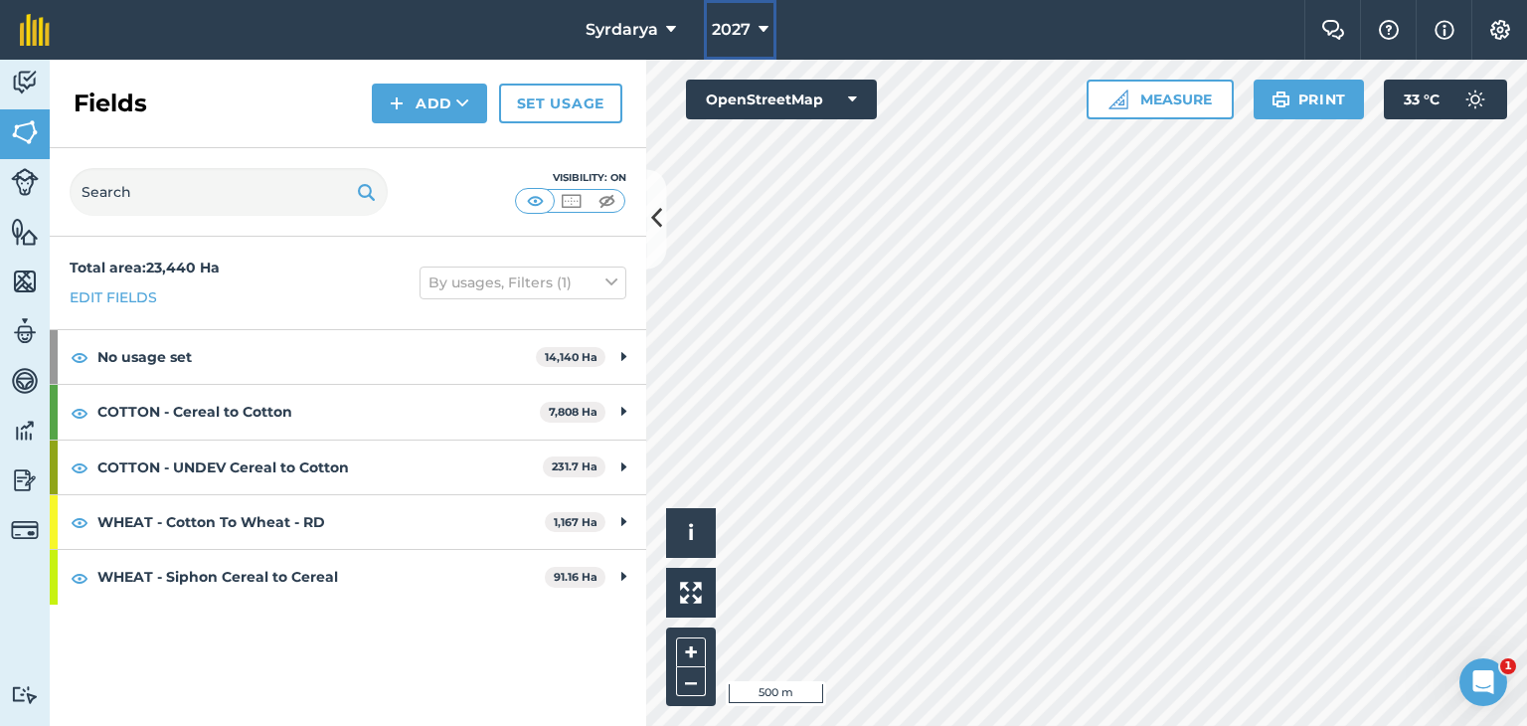
click at [752, 31] on button "2027" at bounding box center [740, 30] width 73 height 60
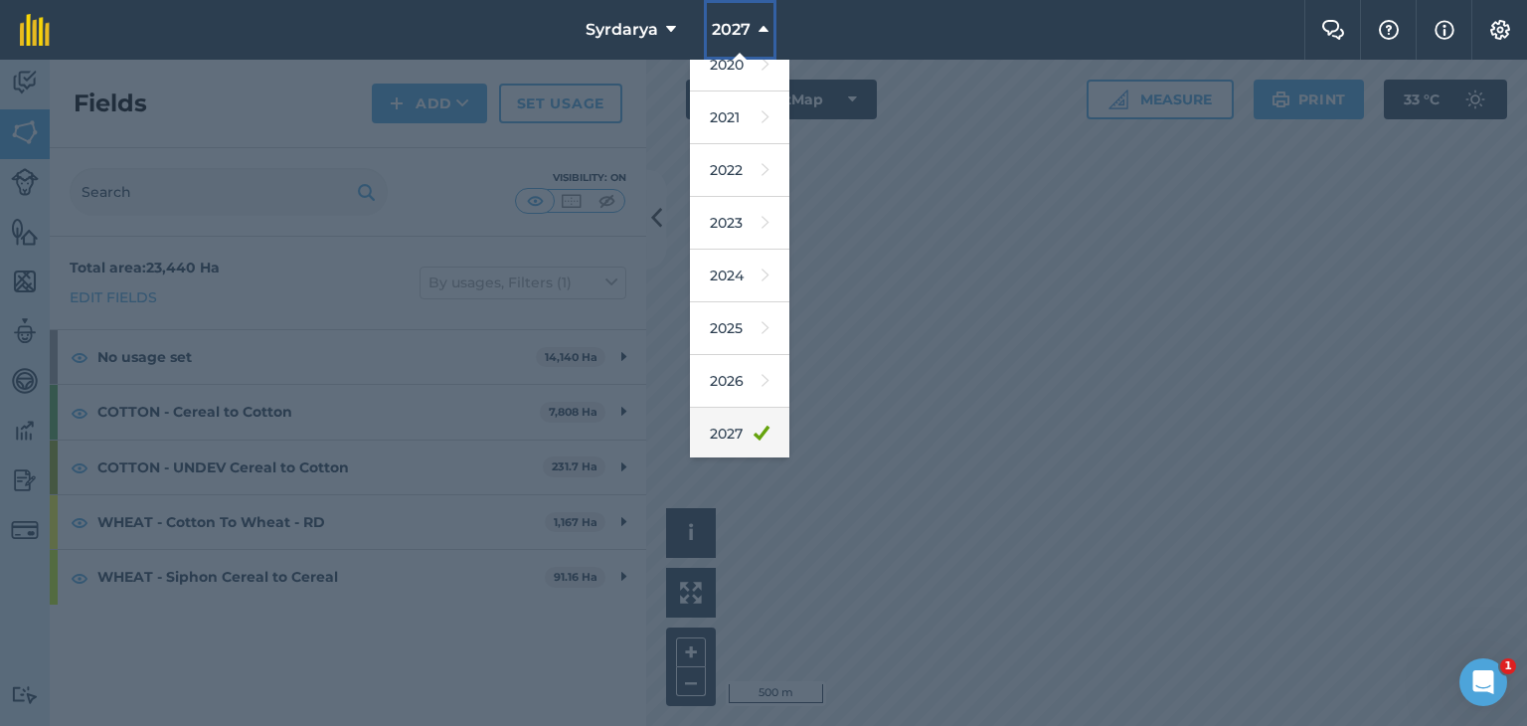
scroll to position [127, 0]
click at [727, 379] on link "2026" at bounding box center [739, 380] width 99 height 53
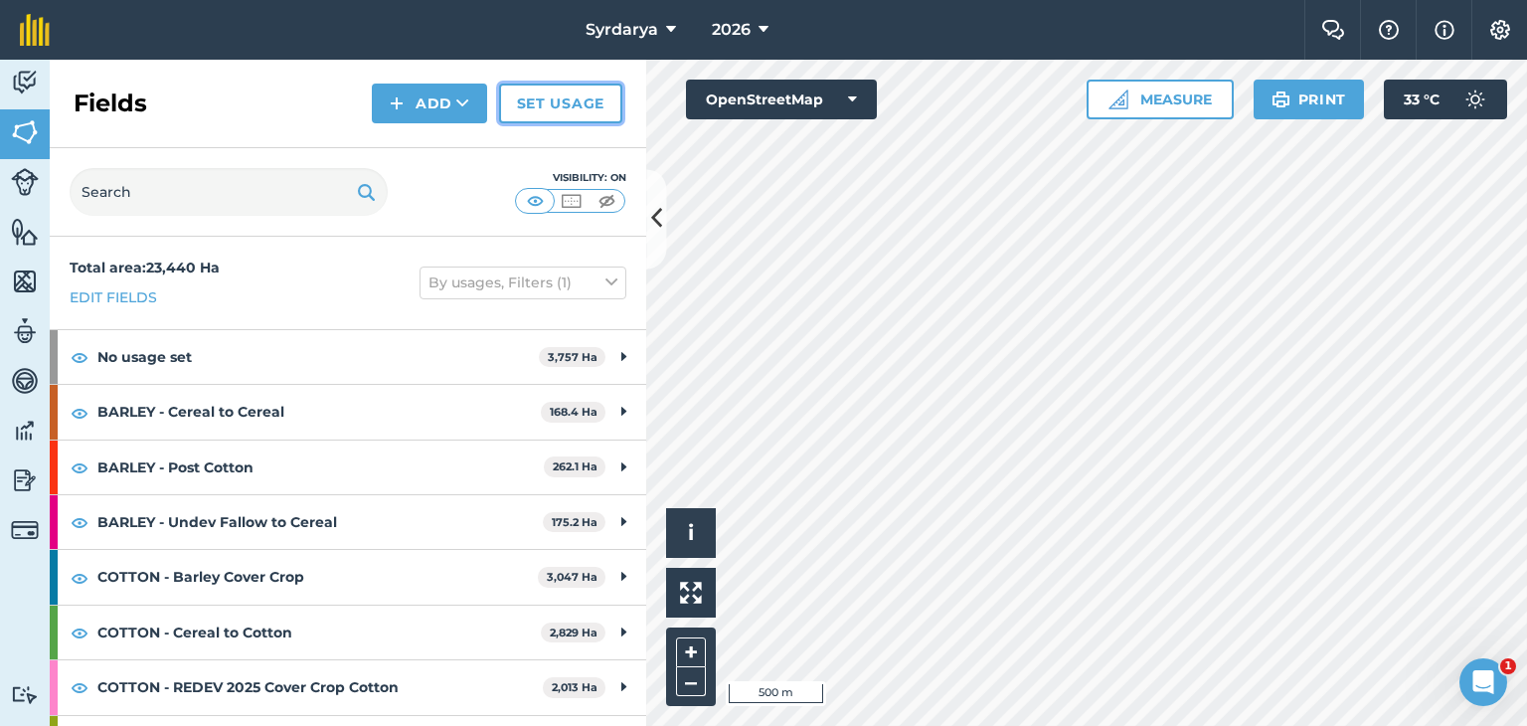
click at [556, 91] on link "Set usage" at bounding box center [560, 104] width 123 height 40
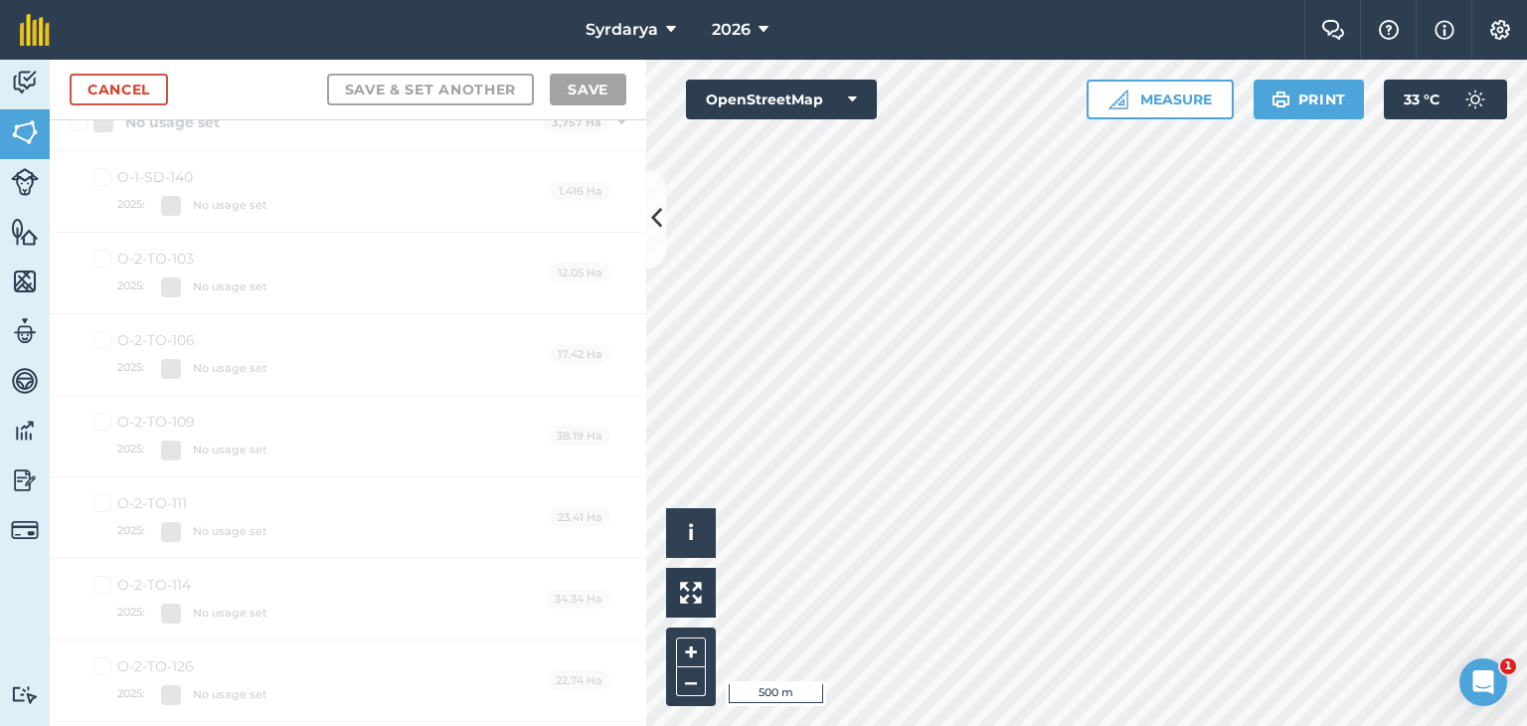
scroll to position [4076, 0]
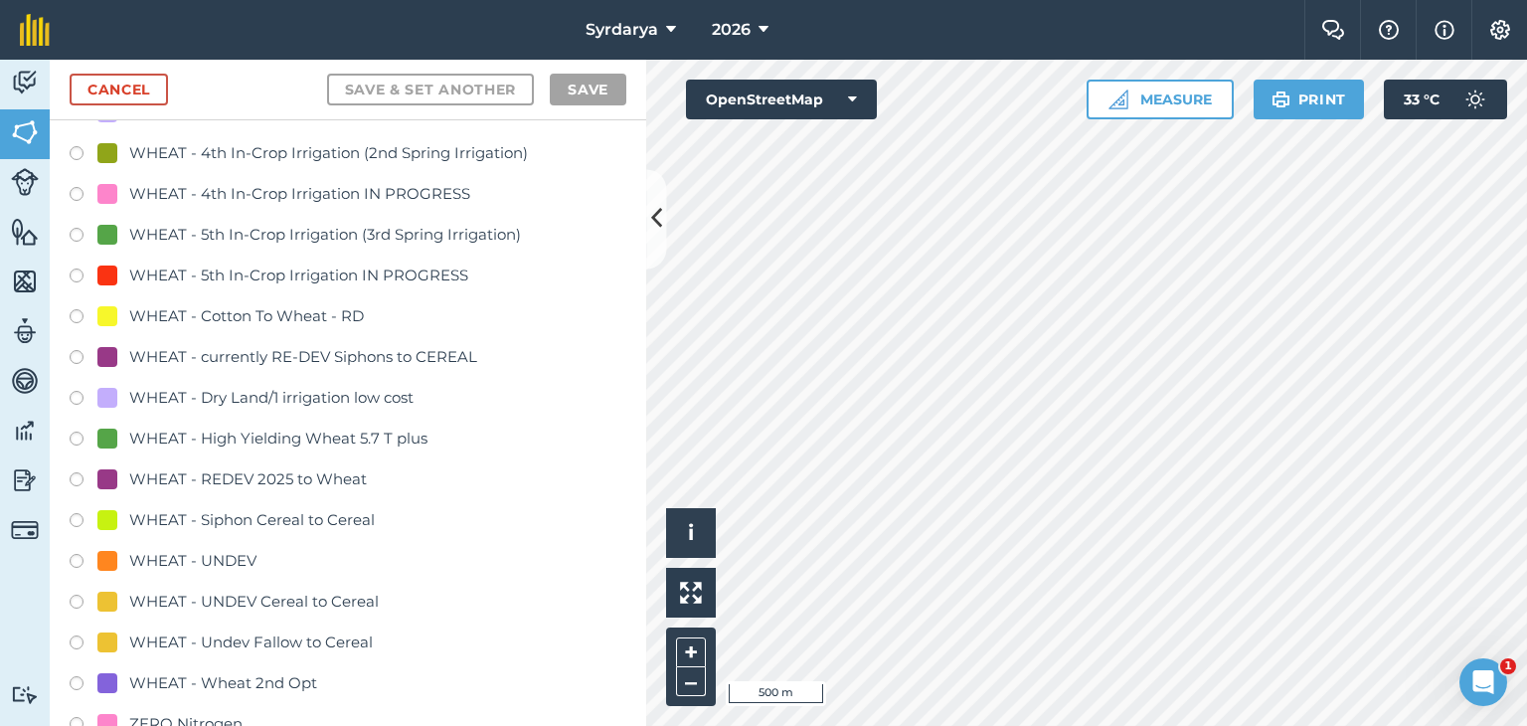
click at [73, 314] on label at bounding box center [84, 319] width 28 height 20
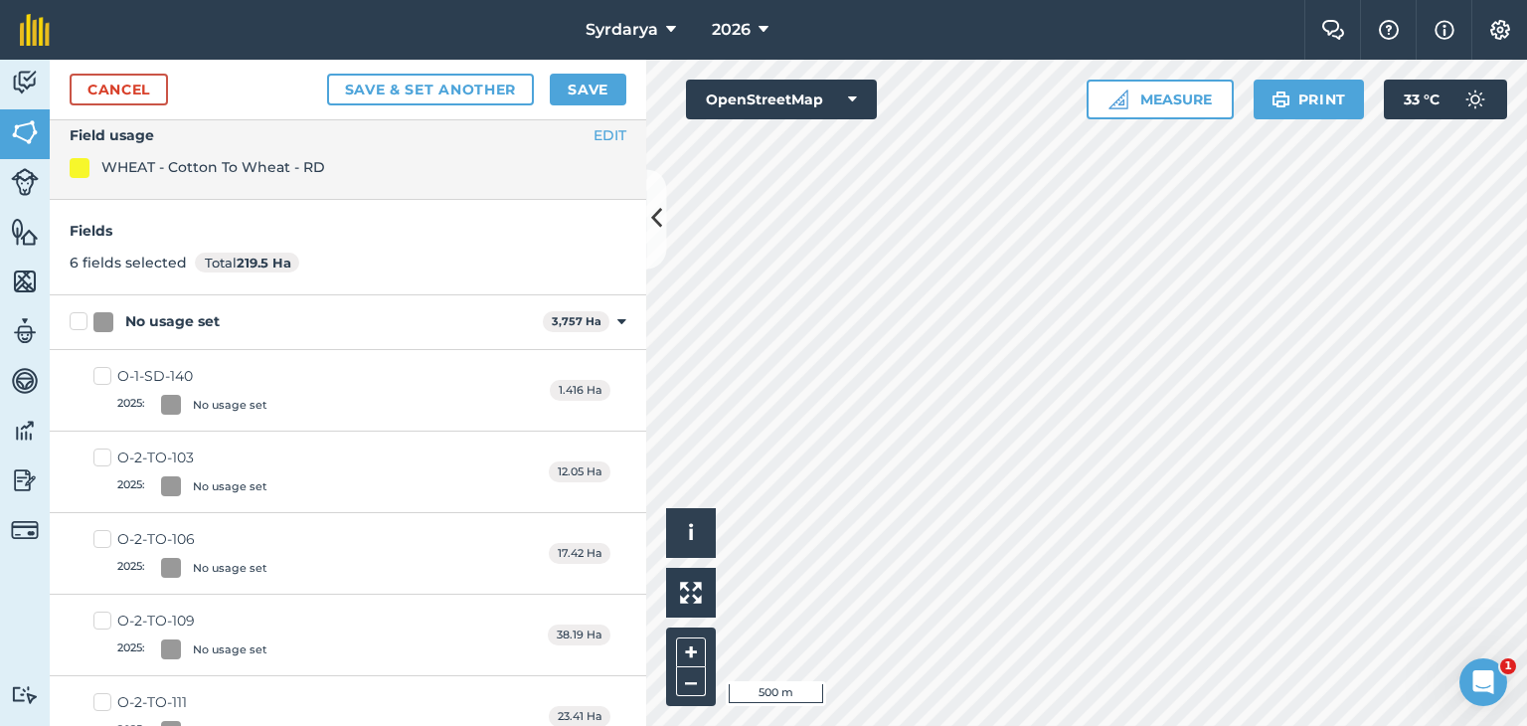
scroll to position [0, 0]
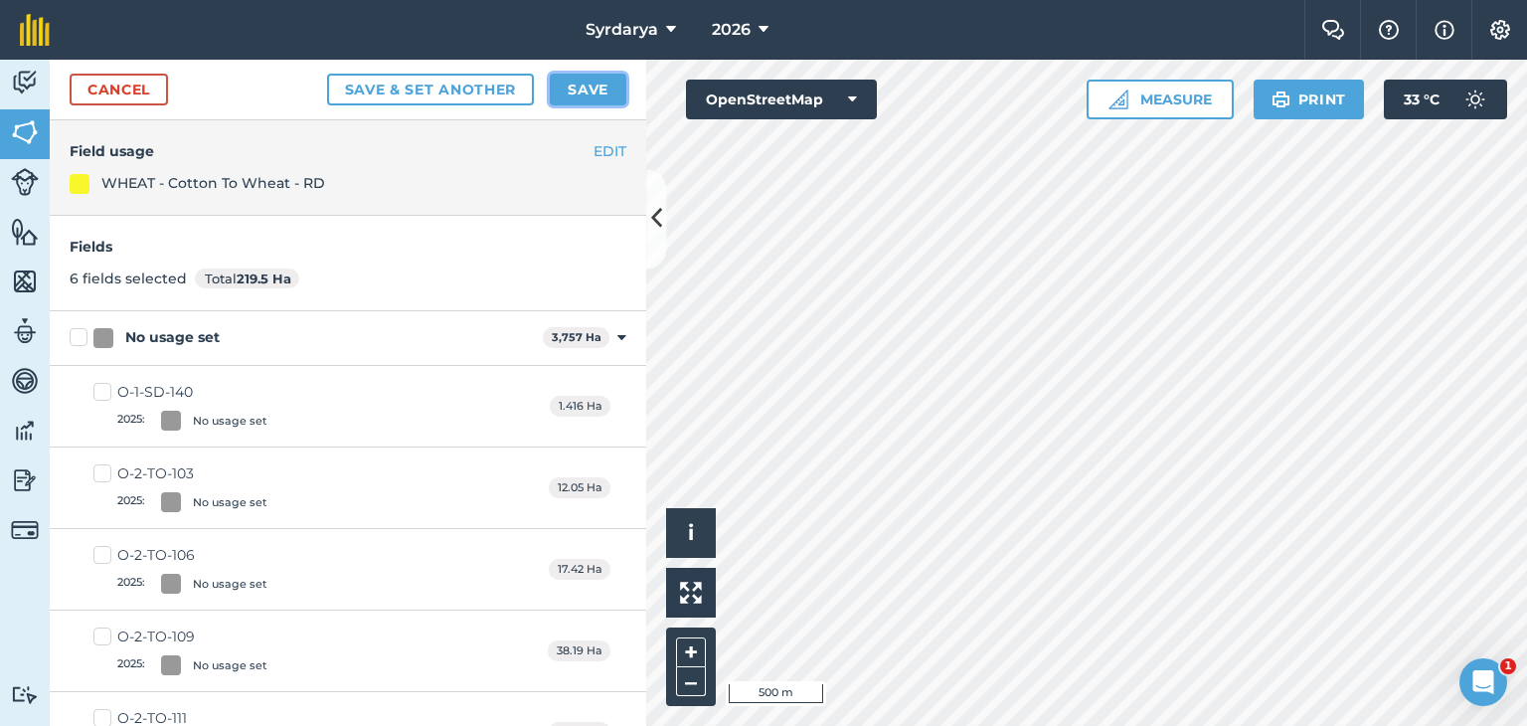
click at [598, 88] on button "Save" at bounding box center [588, 90] width 77 height 32
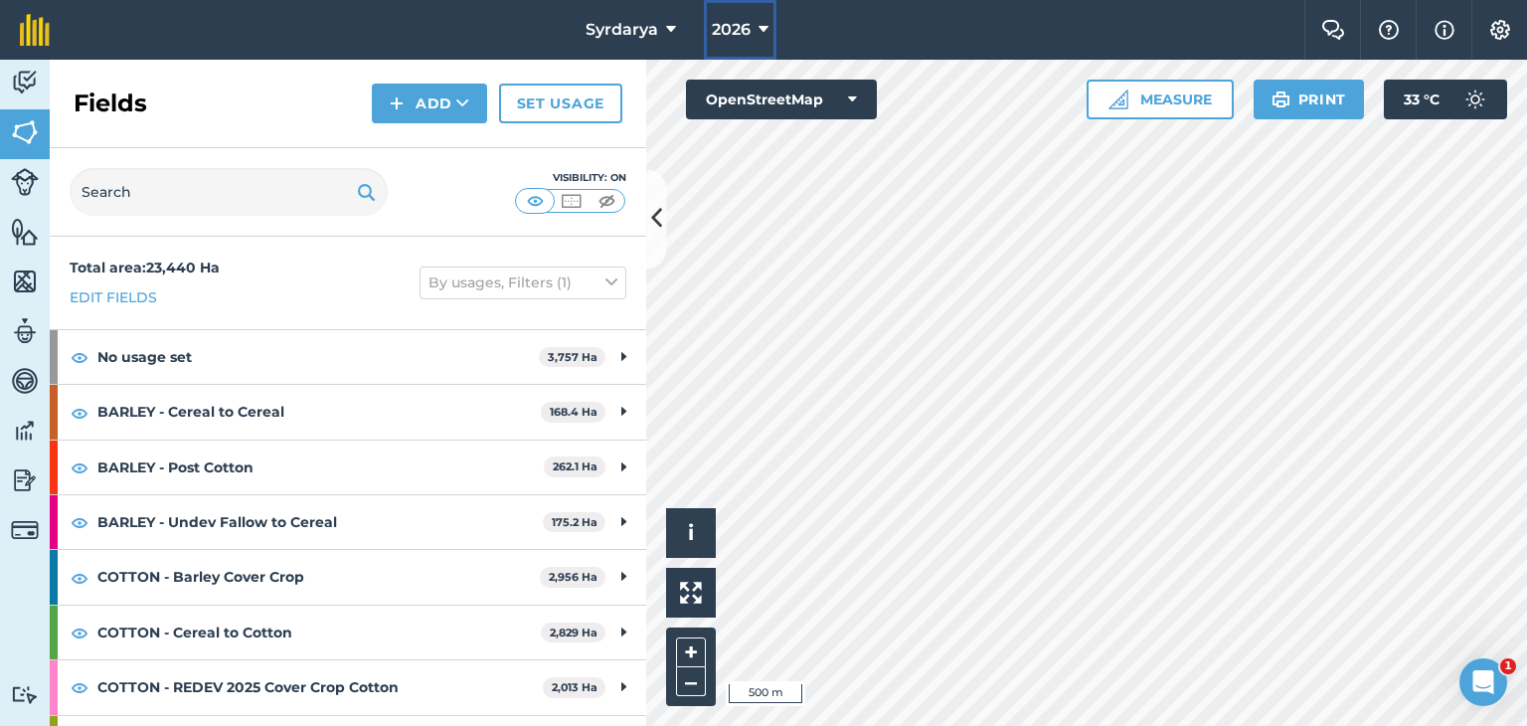
click at [750, 33] on span "2026" at bounding box center [731, 30] width 39 height 24
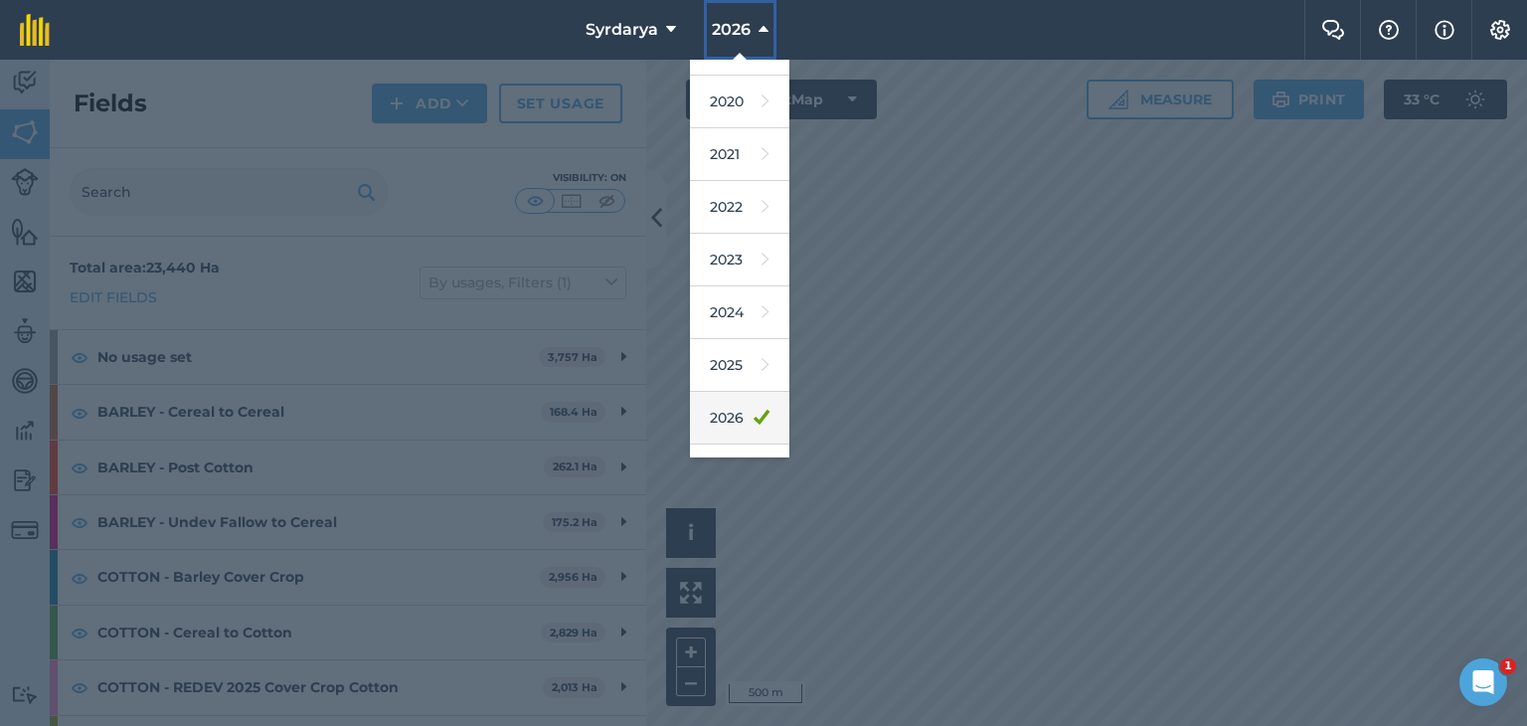
scroll to position [127, 0]
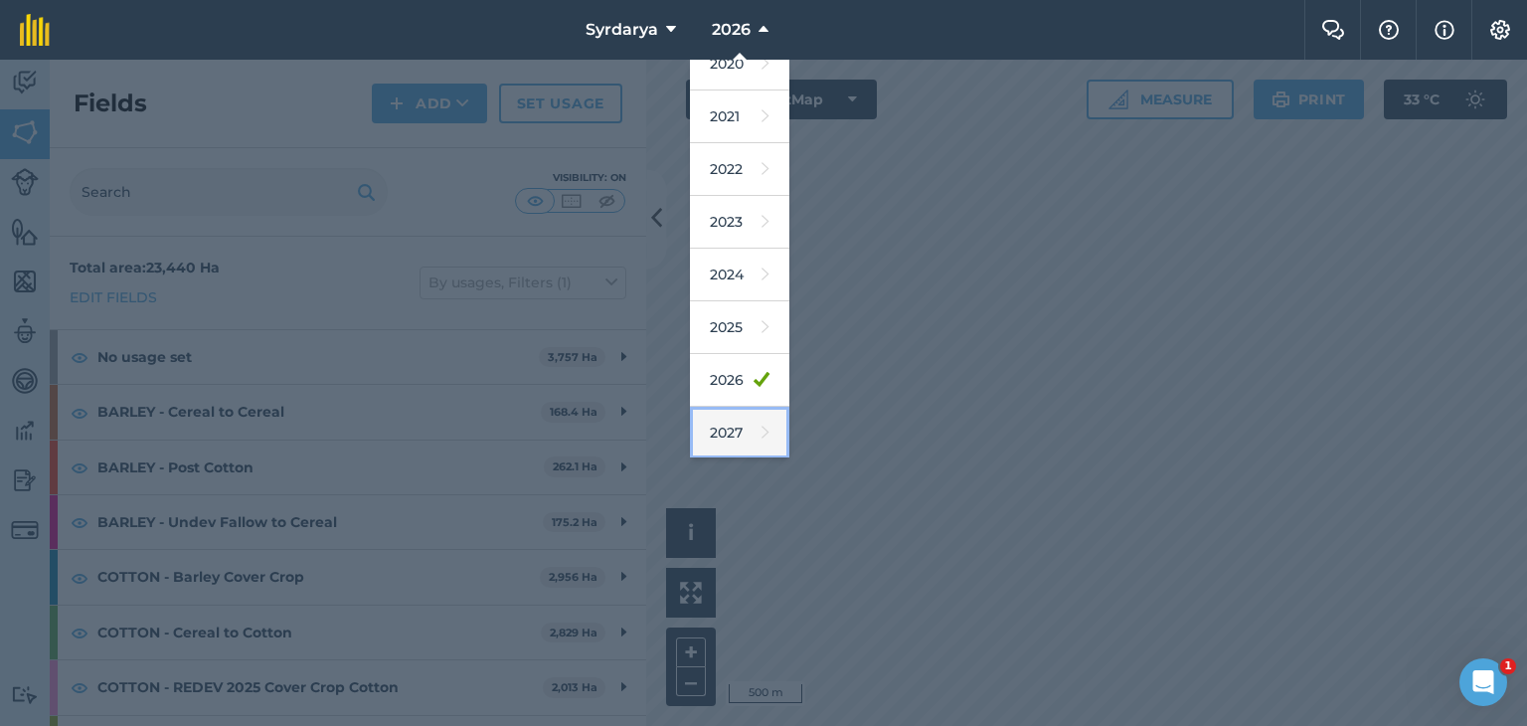
click at [732, 426] on link "2027" at bounding box center [739, 433] width 99 height 53
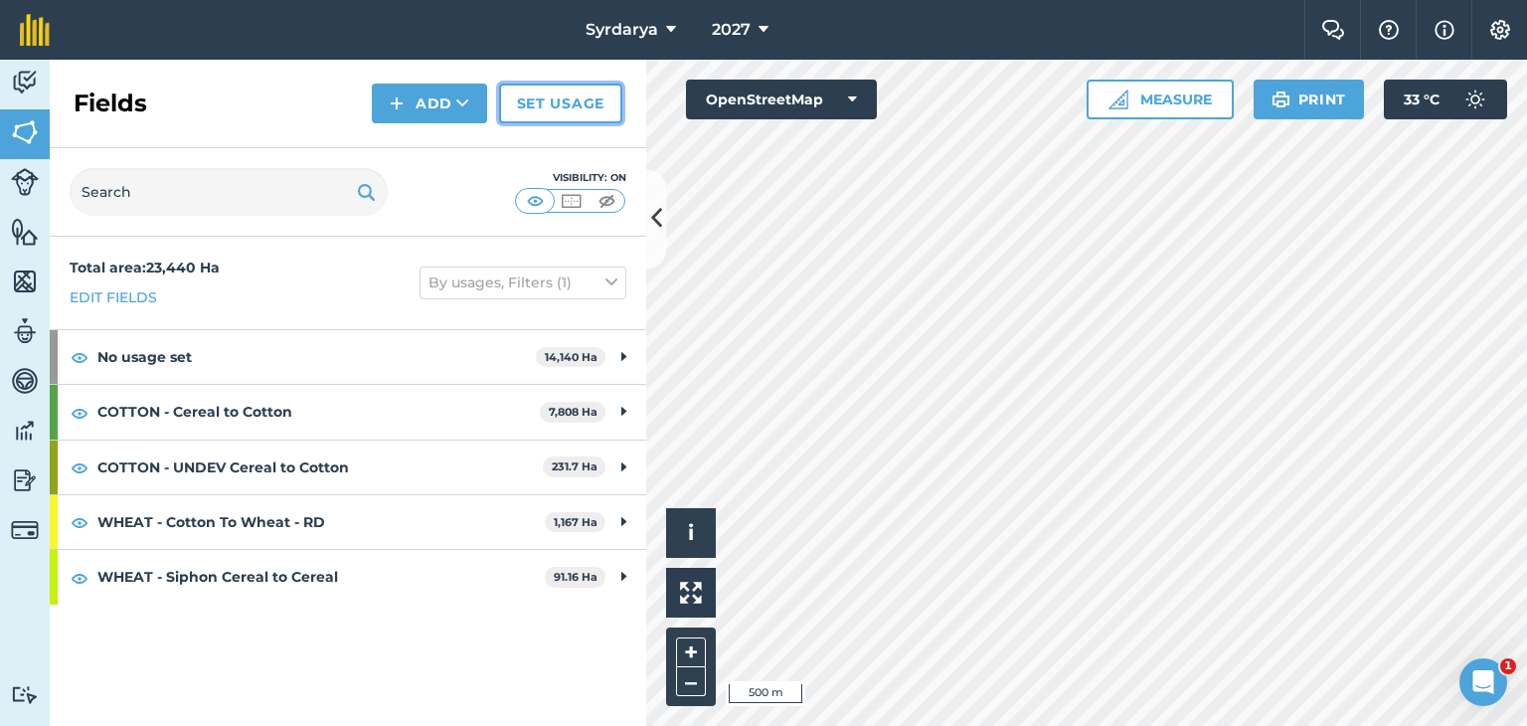
click at [569, 95] on link "Set usage" at bounding box center [560, 104] width 123 height 40
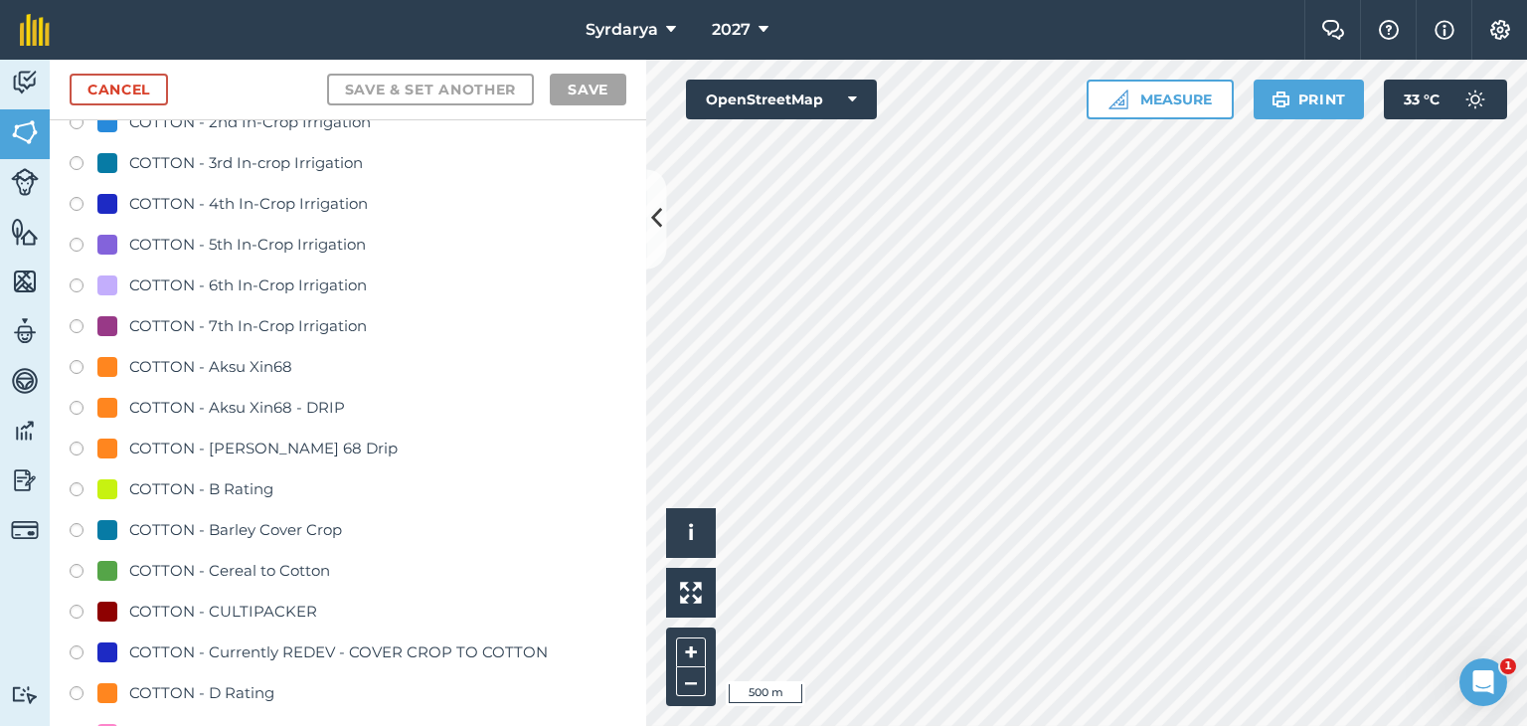
scroll to position [895, 0]
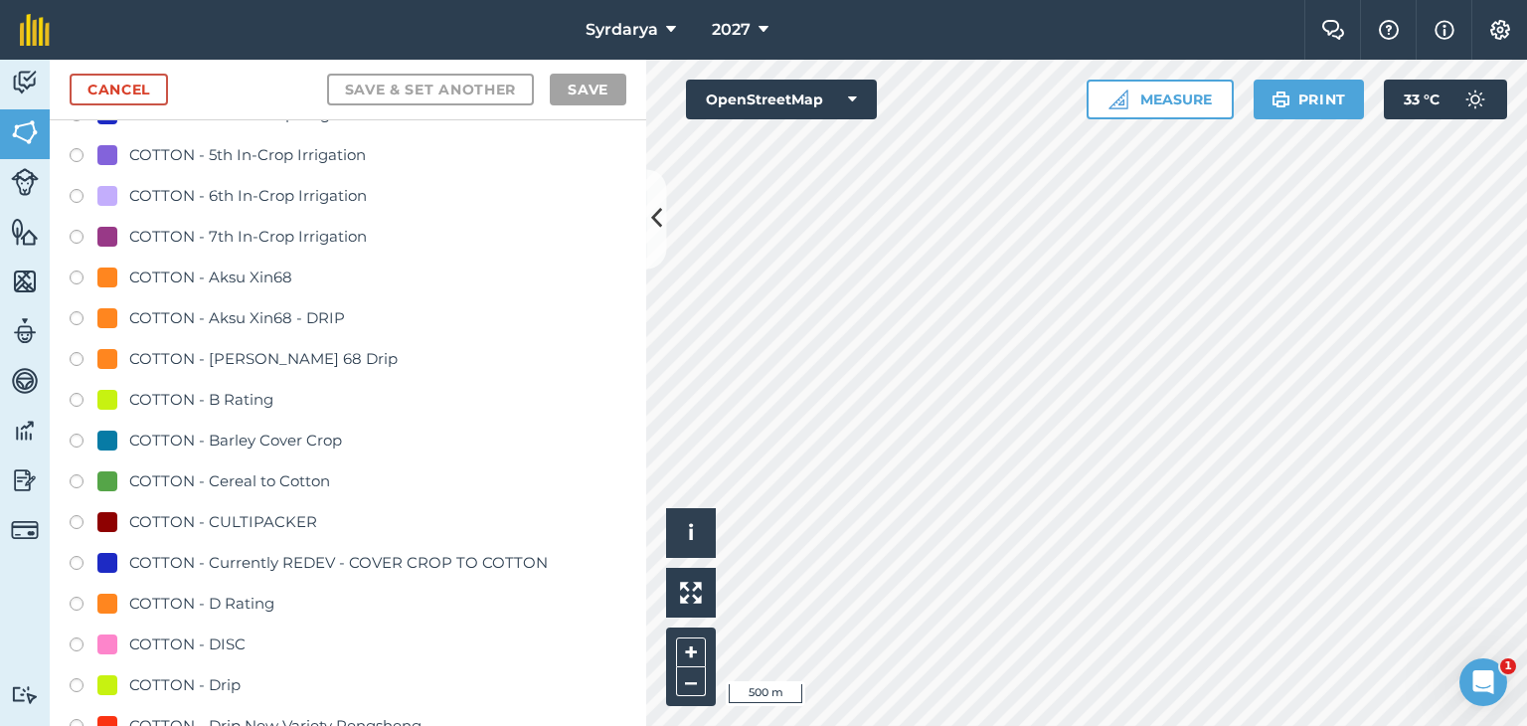
click at [76, 476] on label at bounding box center [84, 484] width 28 height 20
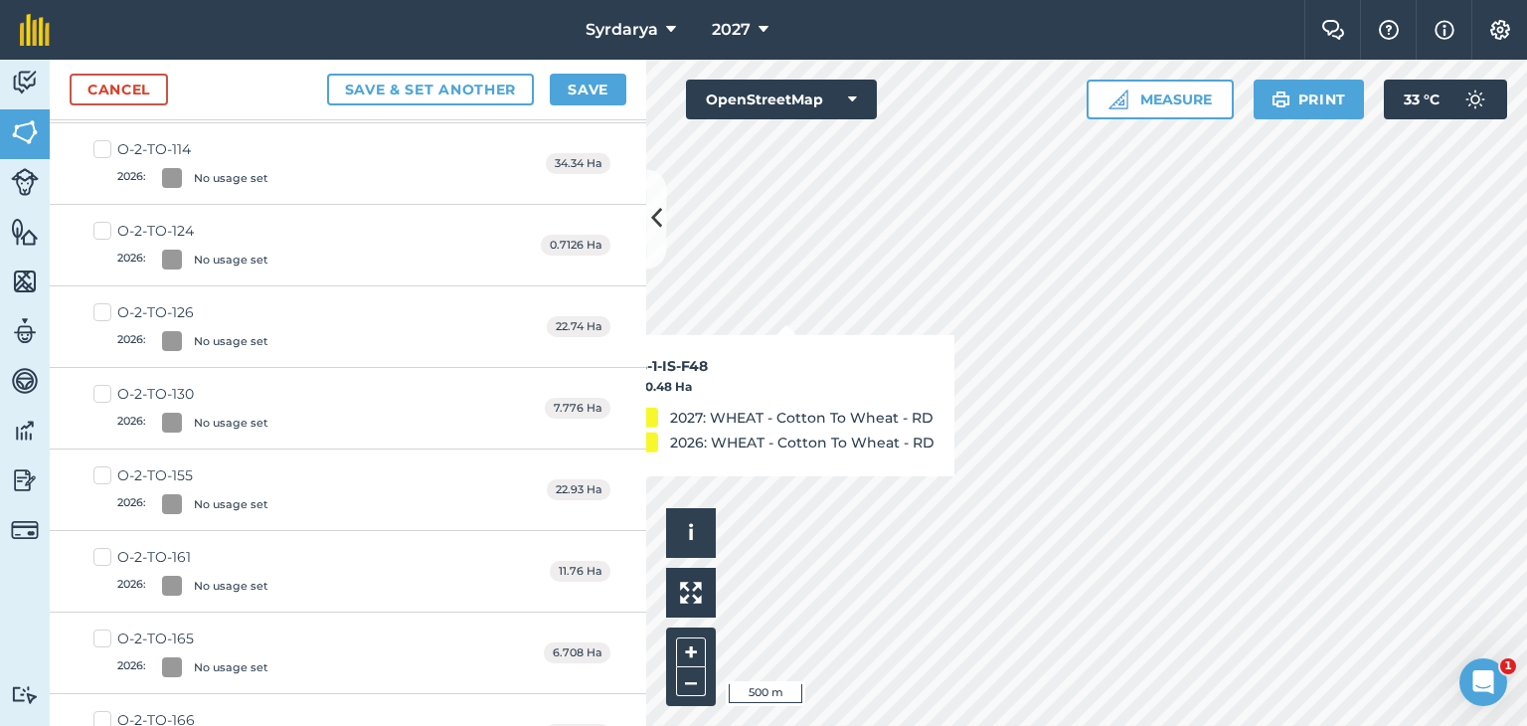
scroll to position [872, 0]
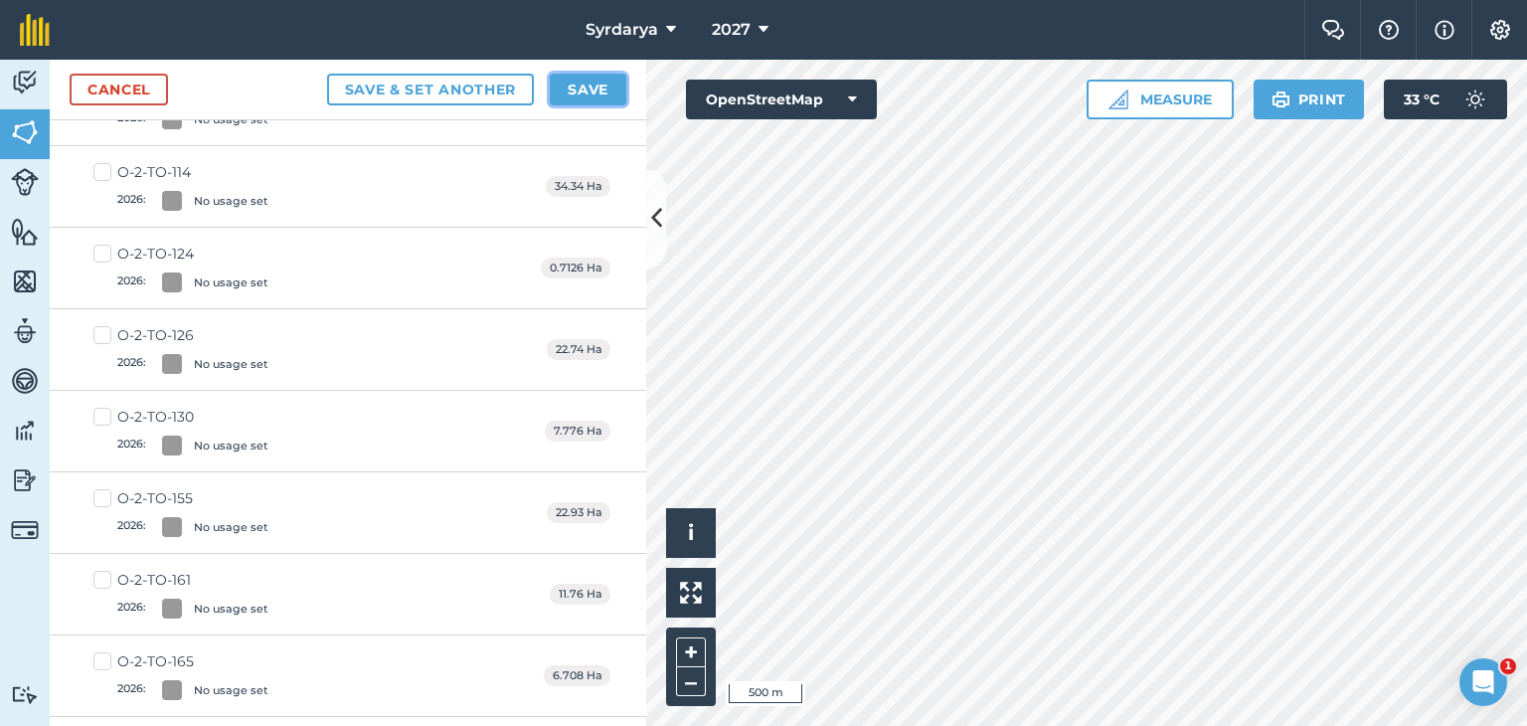
click at [596, 88] on button "Save" at bounding box center [588, 90] width 77 height 32
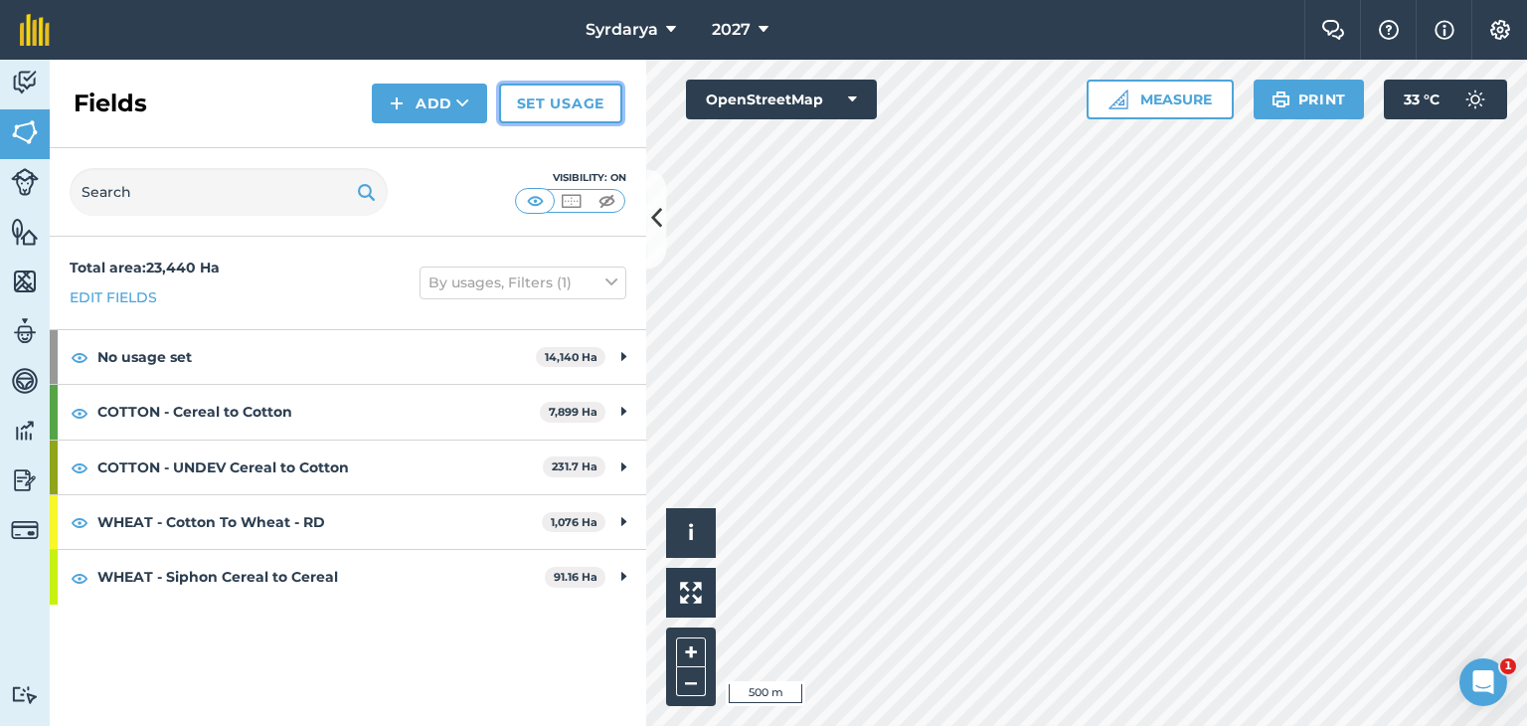
click at [565, 104] on link "Set usage" at bounding box center [560, 104] width 123 height 40
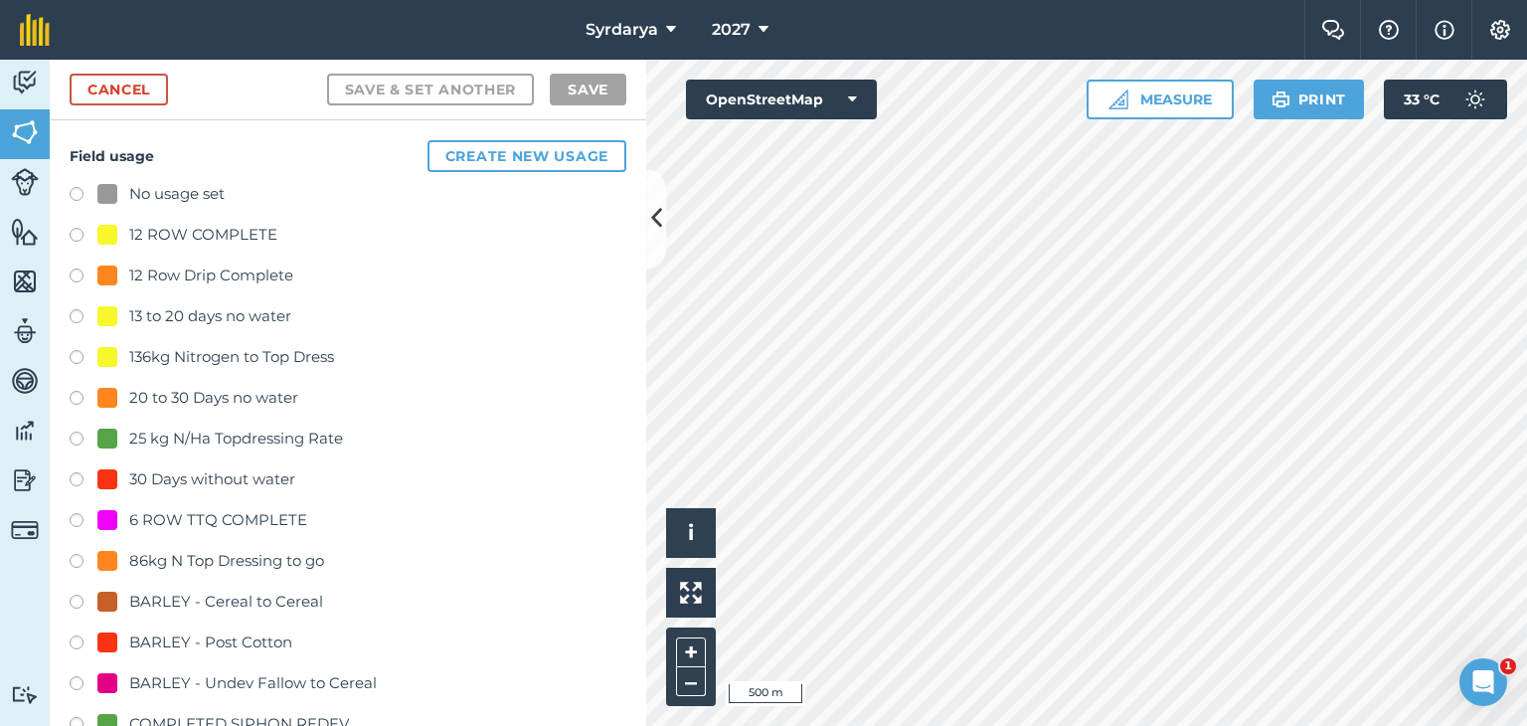
click at [73, 194] on label at bounding box center [84, 197] width 28 height 20
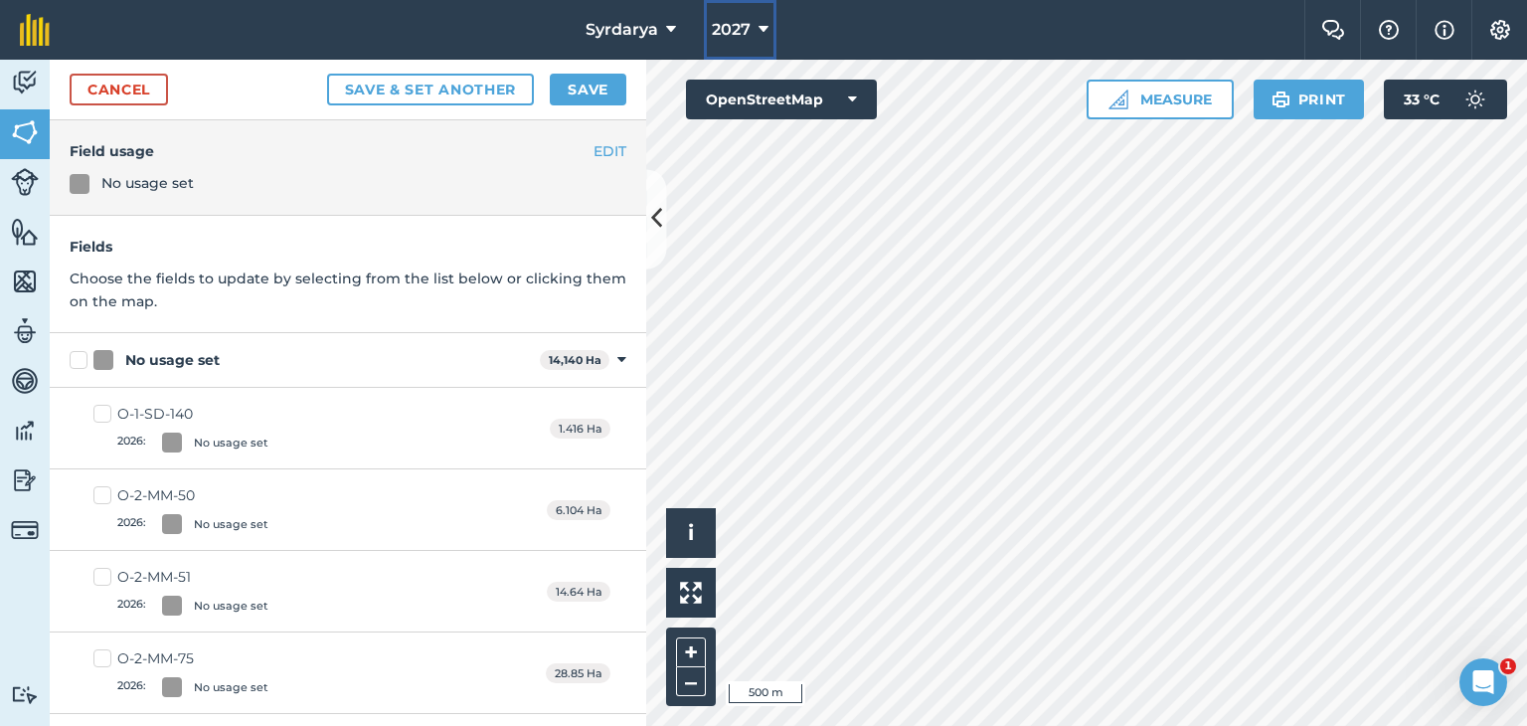
click at [712, 37] on span "2027" at bounding box center [731, 30] width 39 height 24
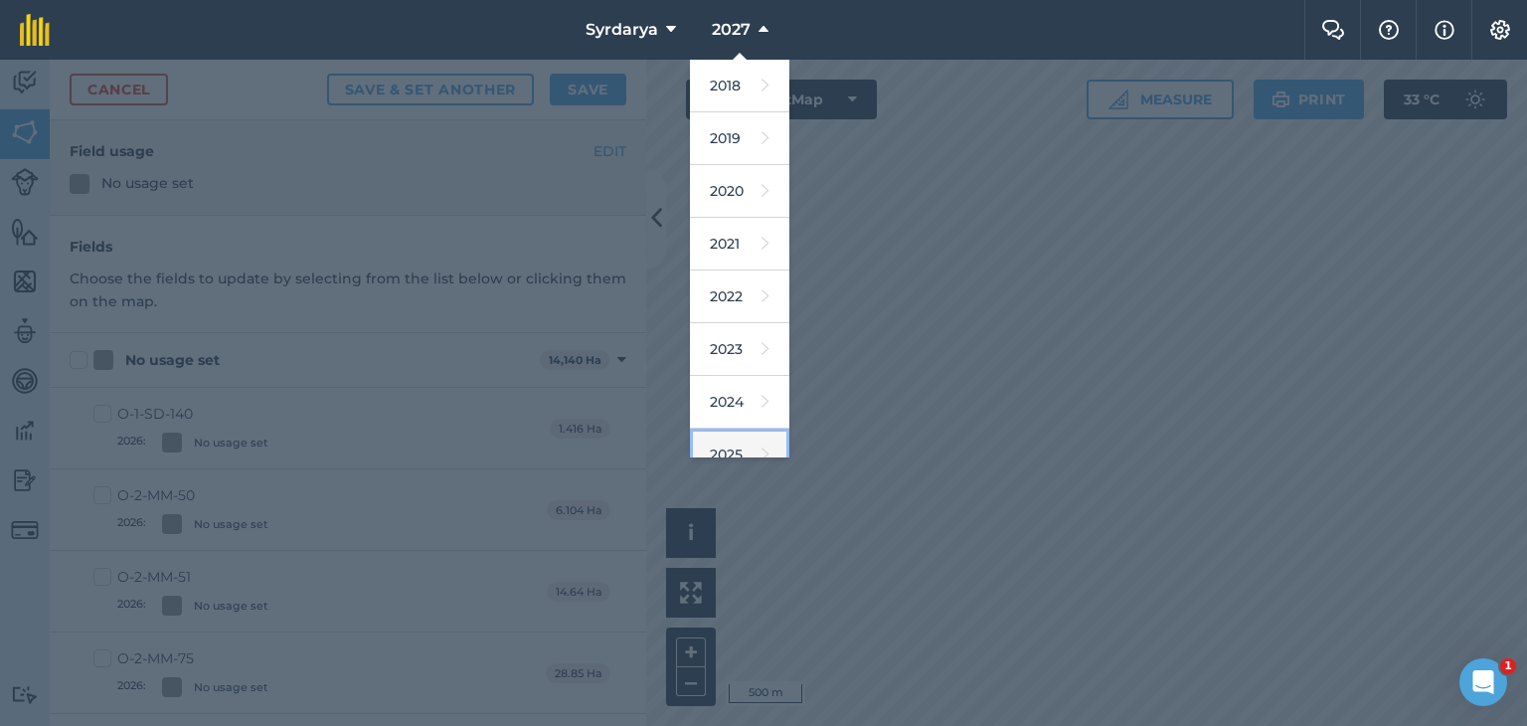
click at [729, 454] on link "2025" at bounding box center [739, 454] width 99 height 53
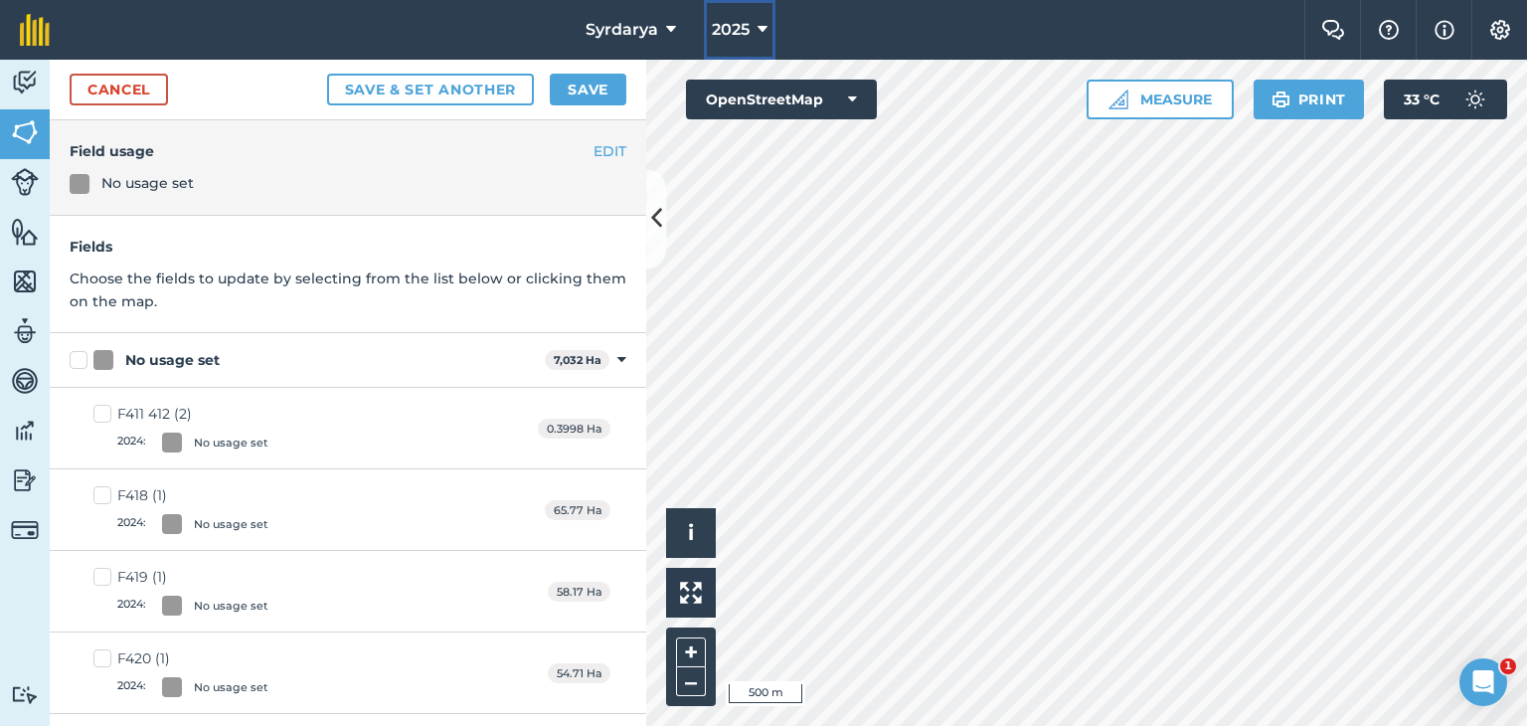
click at [751, 31] on button "2025" at bounding box center [740, 30] width 72 height 60
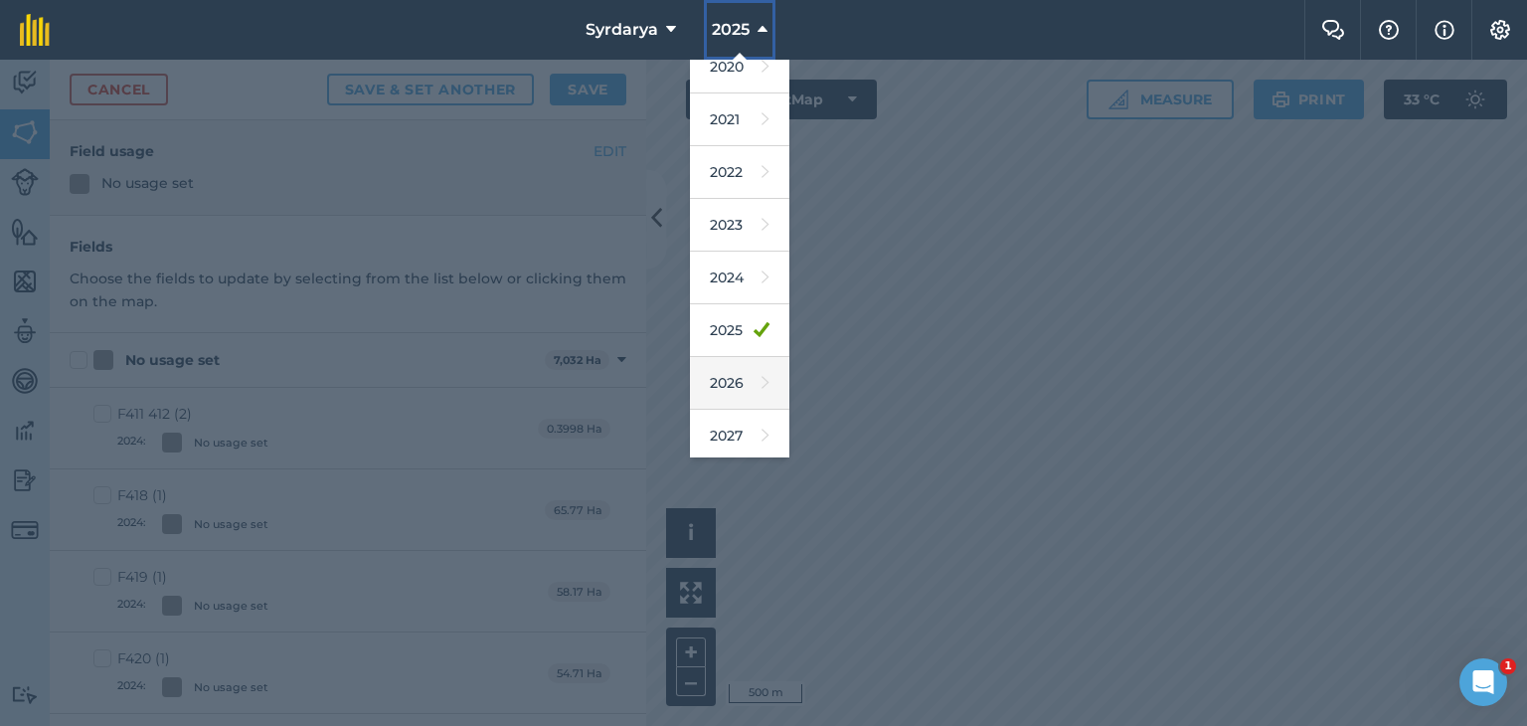
scroll to position [127, 0]
click at [725, 372] on link "2026" at bounding box center [739, 380] width 99 height 53
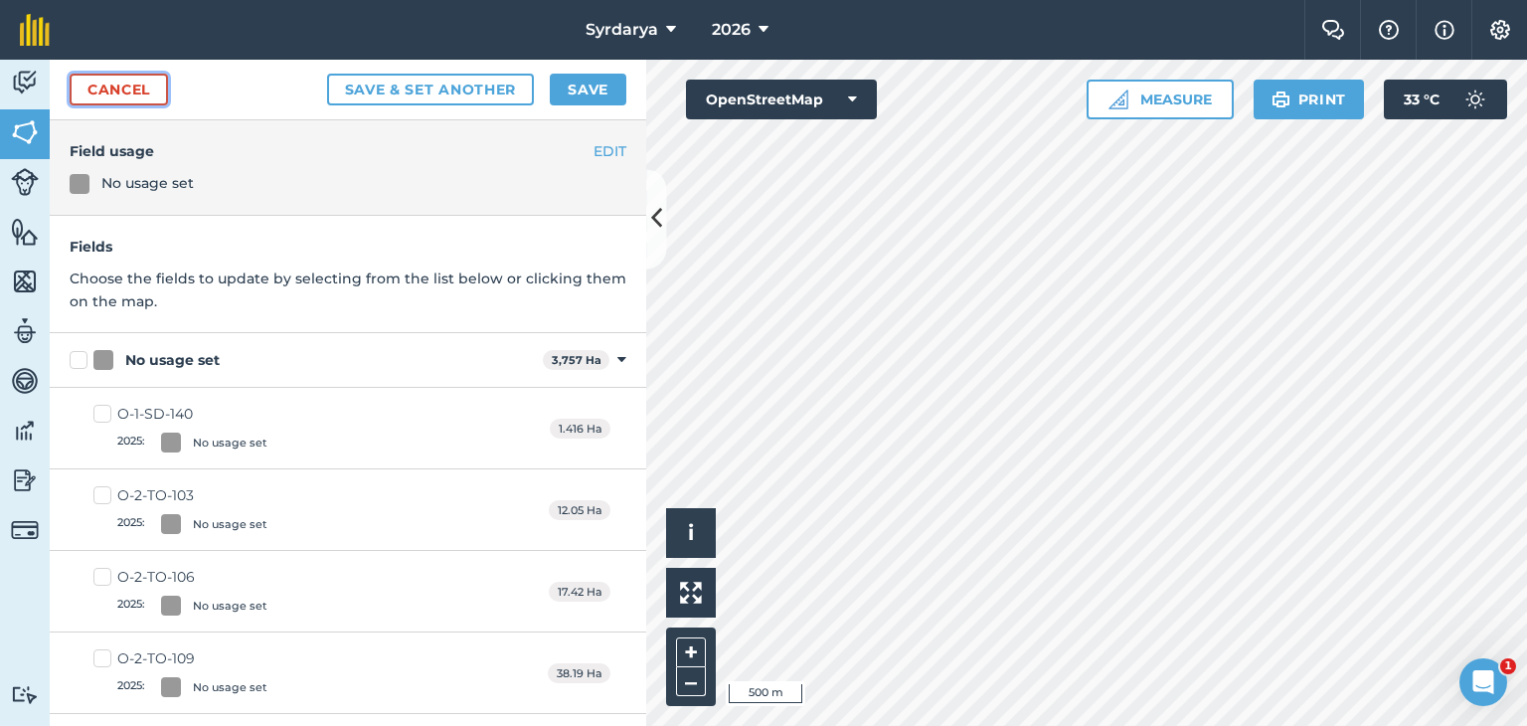
click at [115, 86] on link "Cancel" at bounding box center [119, 90] width 98 height 32
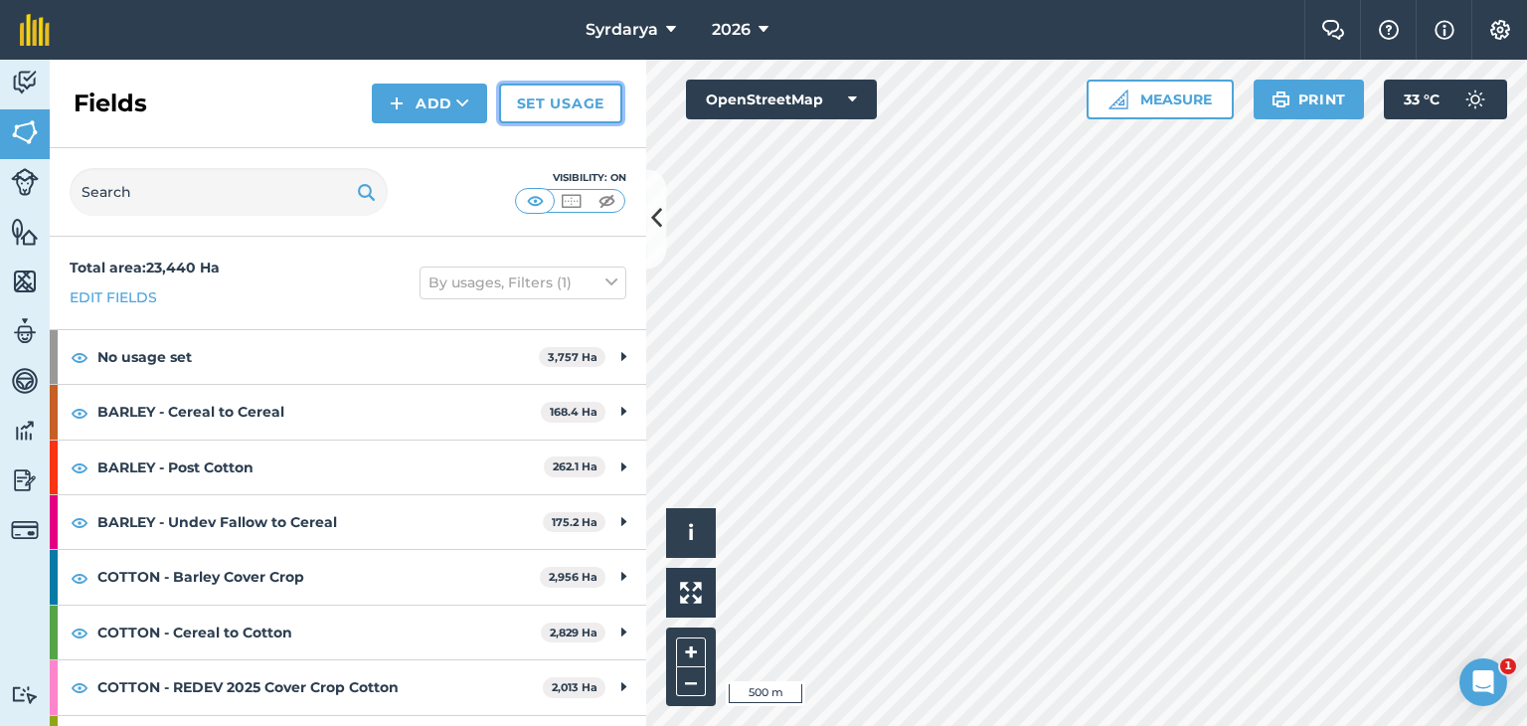
click at [585, 107] on link "Set usage" at bounding box center [560, 104] width 123 height 40
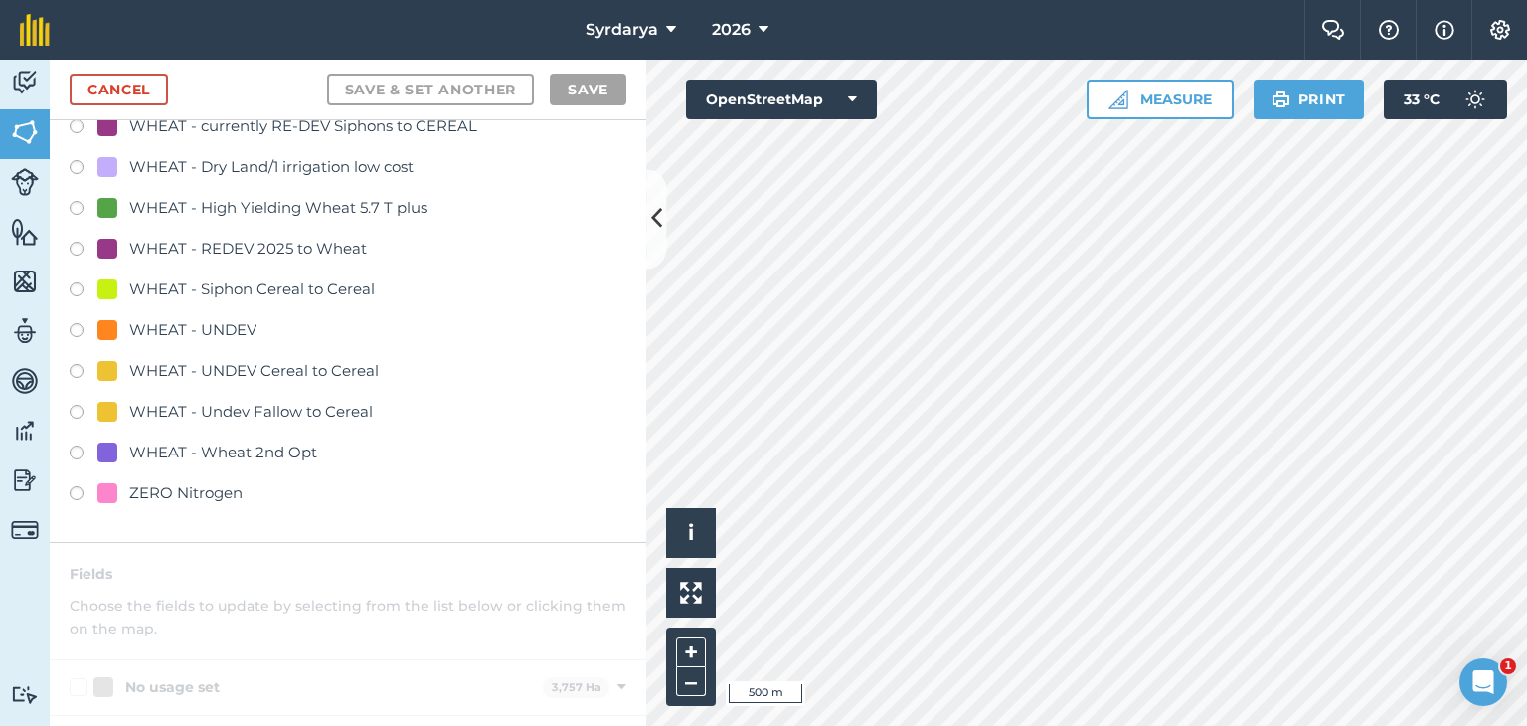
scroll to position [4274, 0]
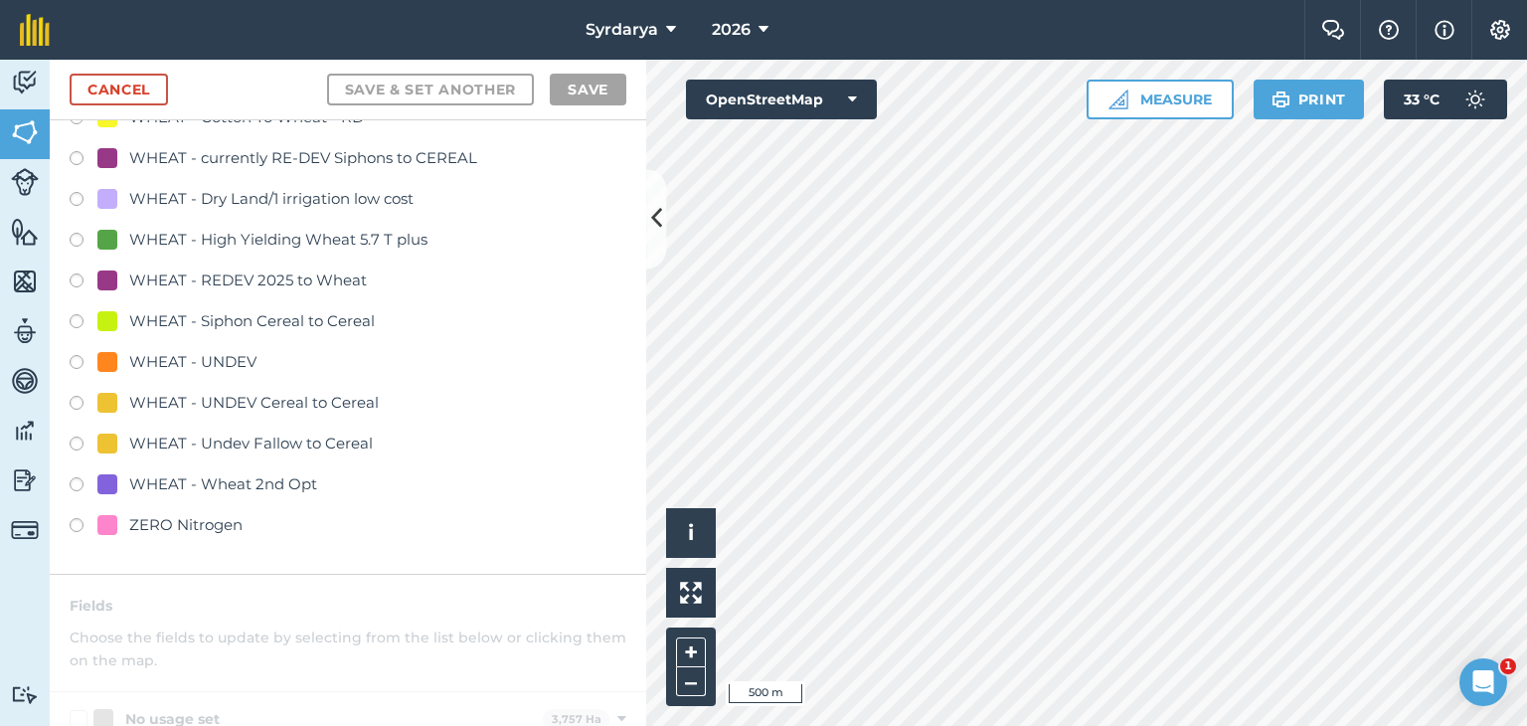
click at [78, 320] on label at bounding box center [84, 324] width 28 height 20
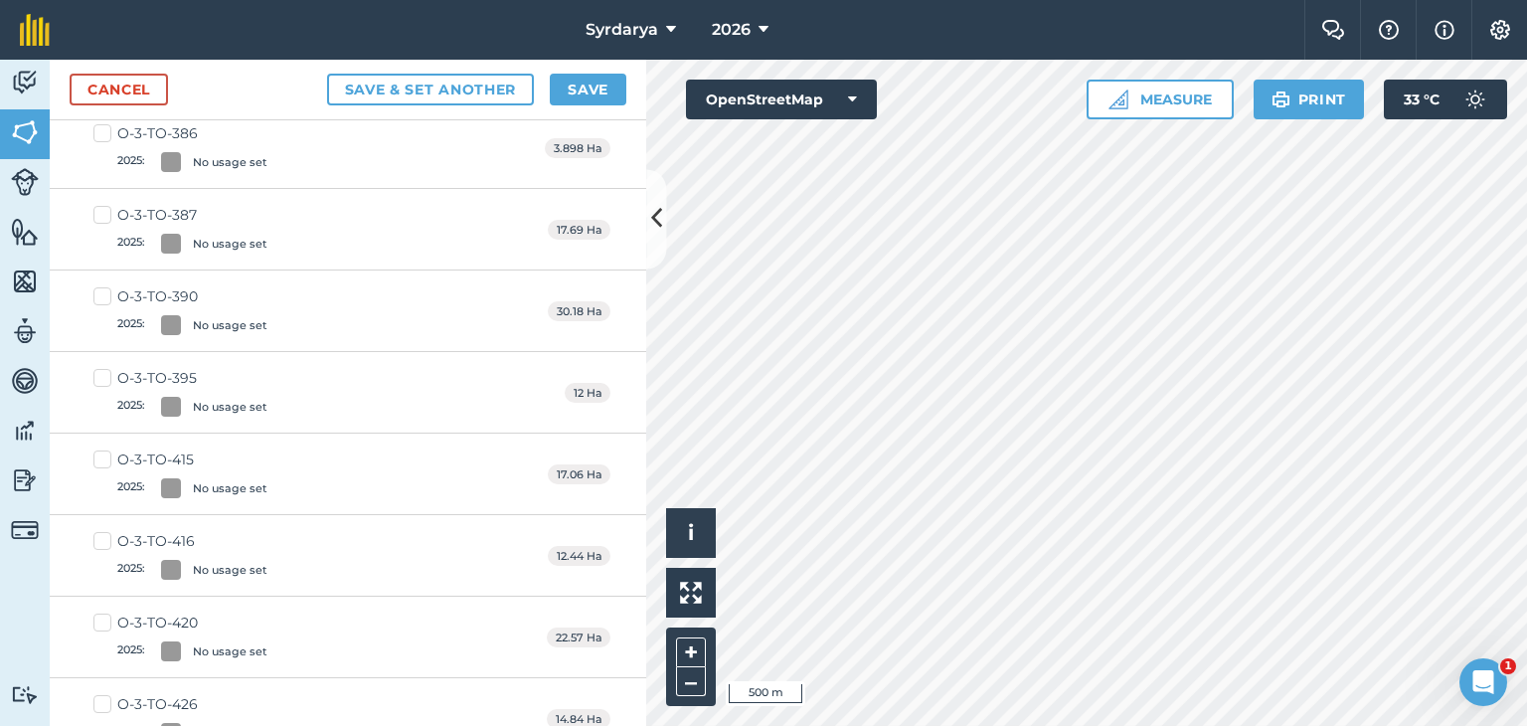
scroll to position [0, 0]
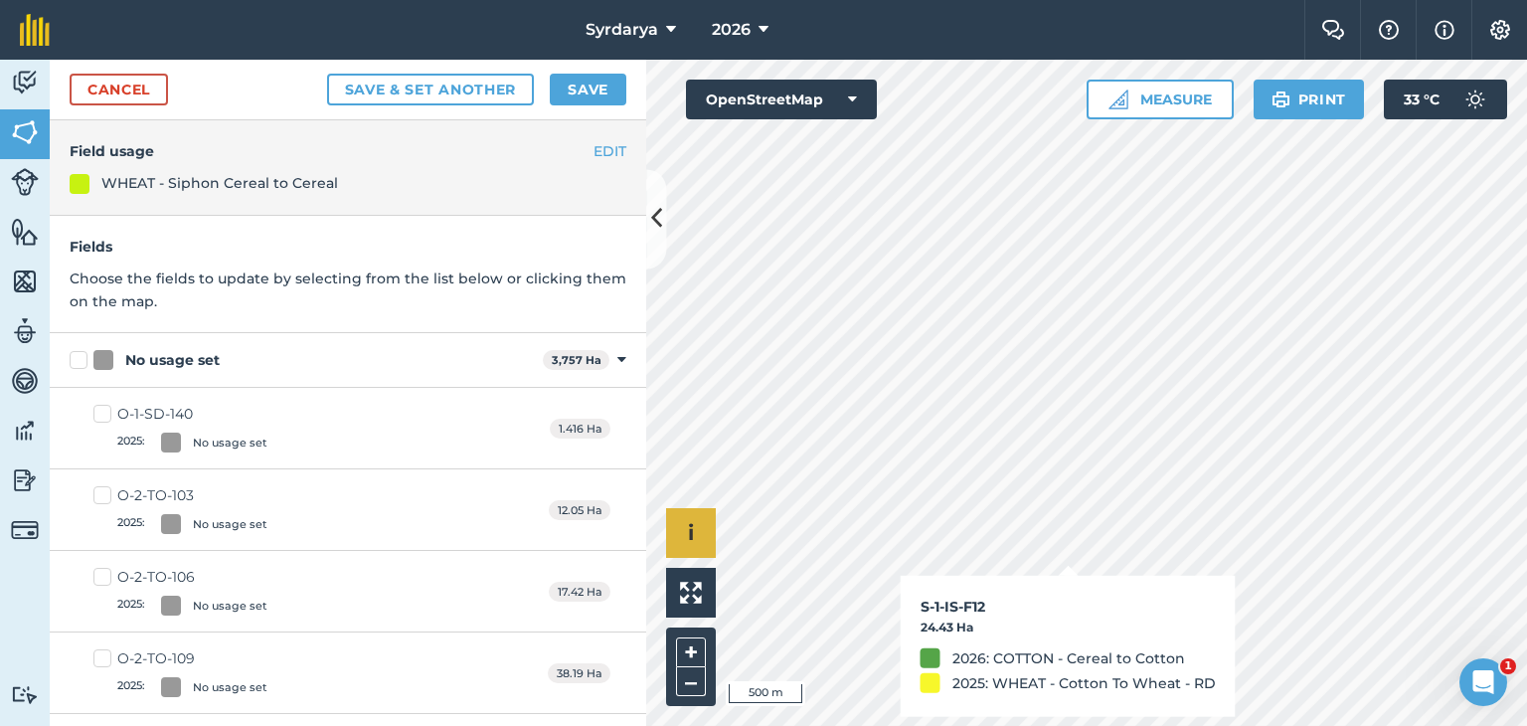
checkbox input "true"
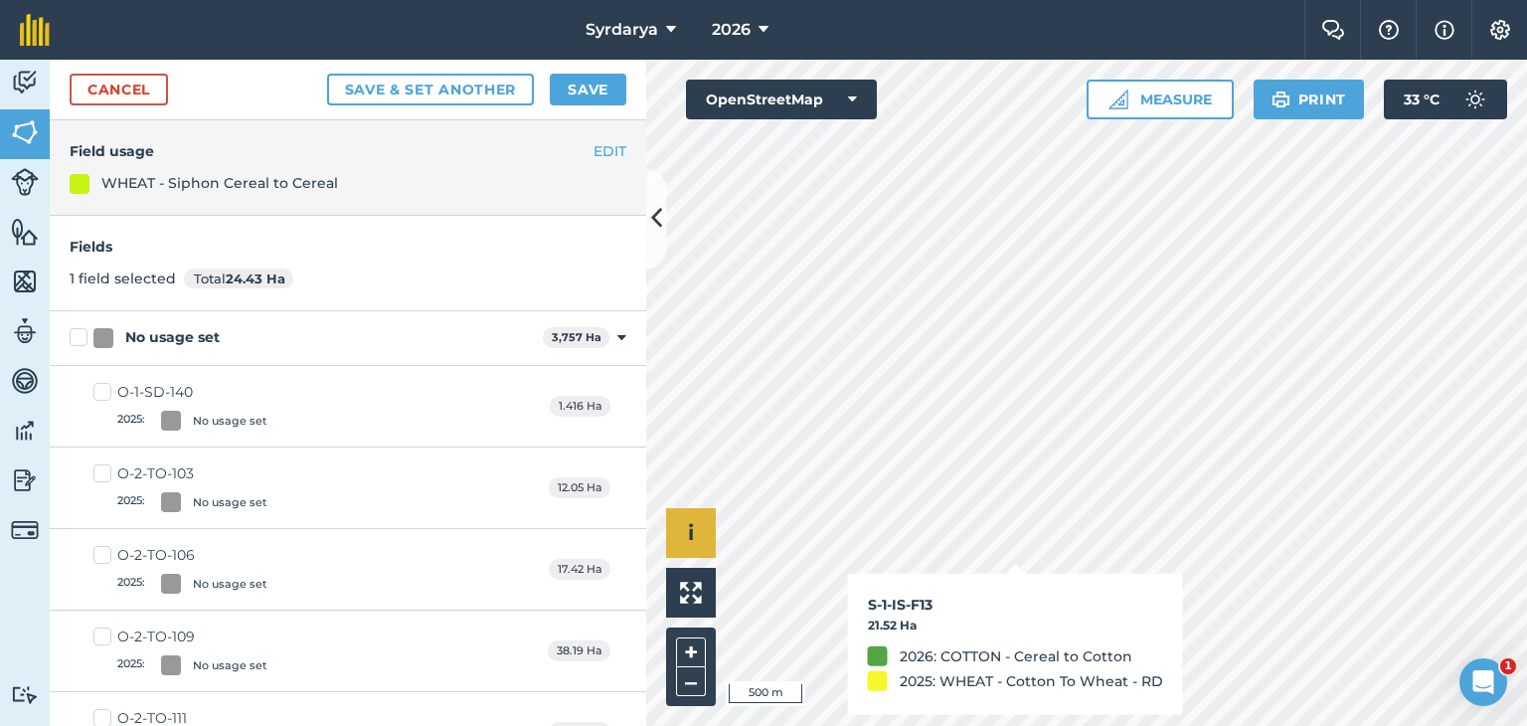
checkbox input "true"
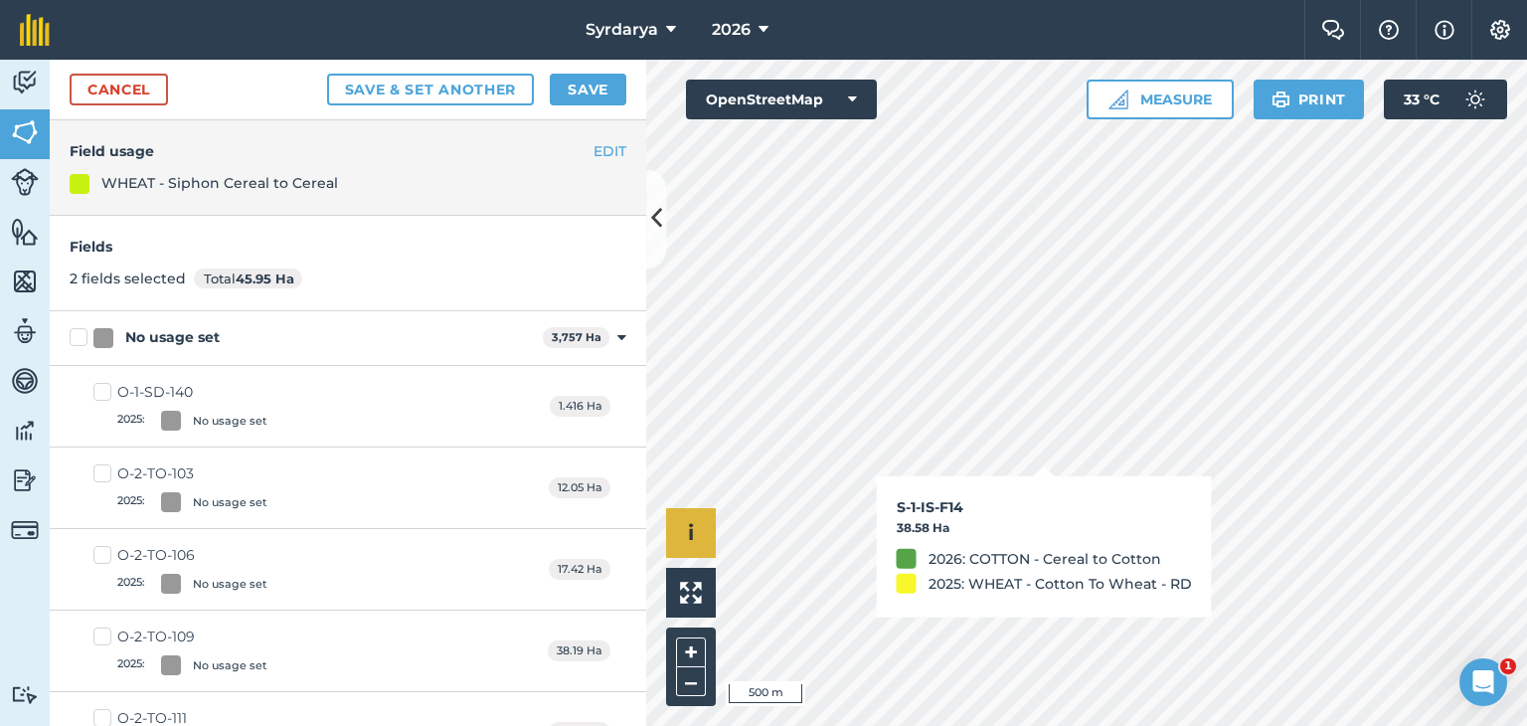
checkbox input "true"
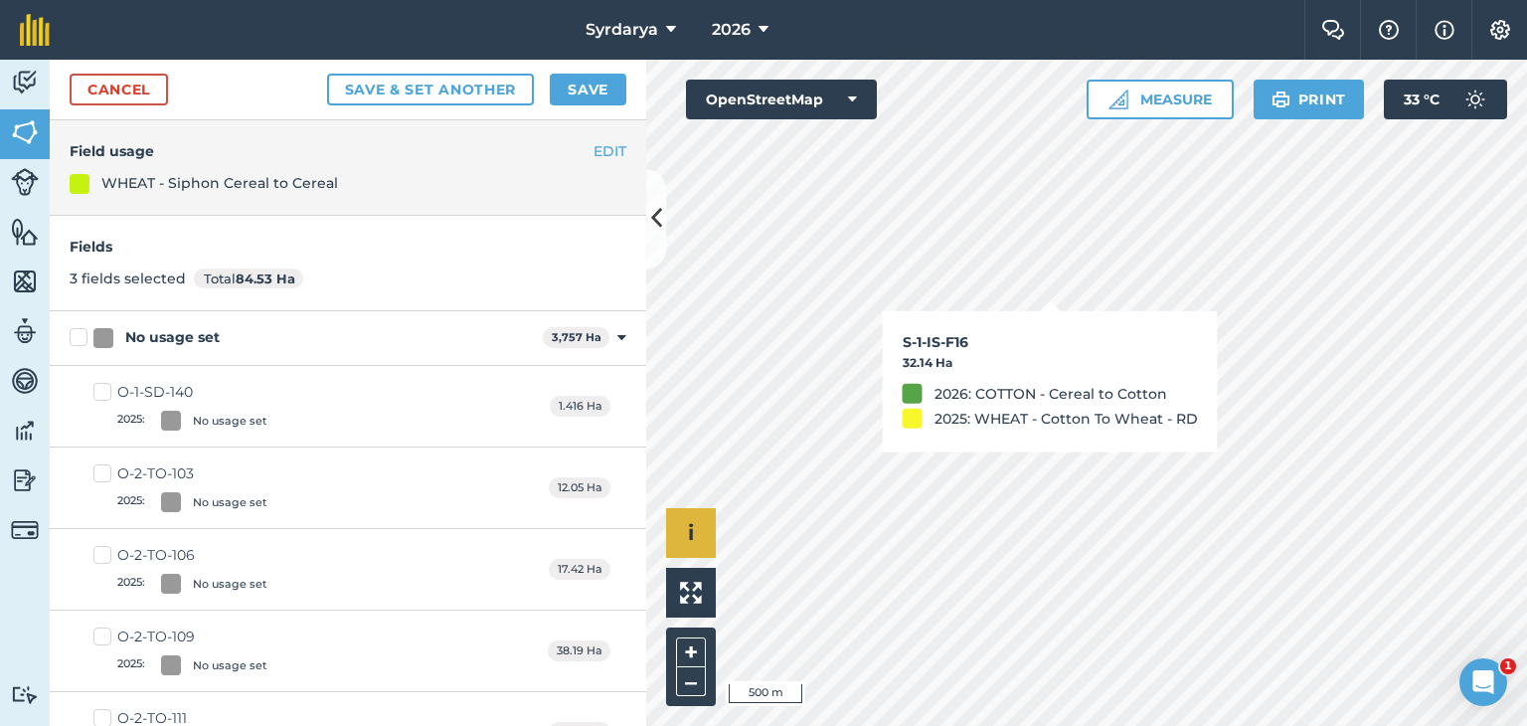
checkbox input "true"
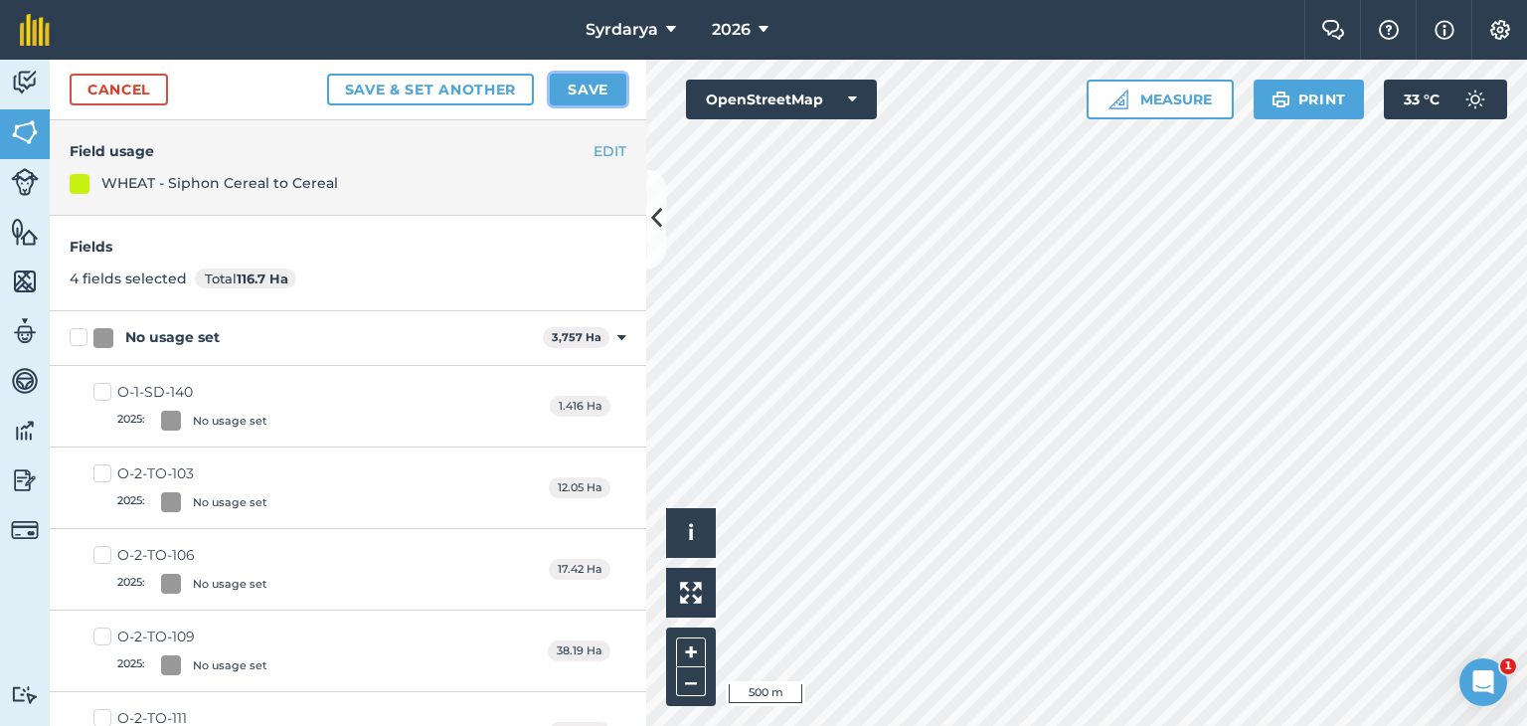
click at [577, 89] on button "Save" at bounding box center [588, 90] width 77 height 32
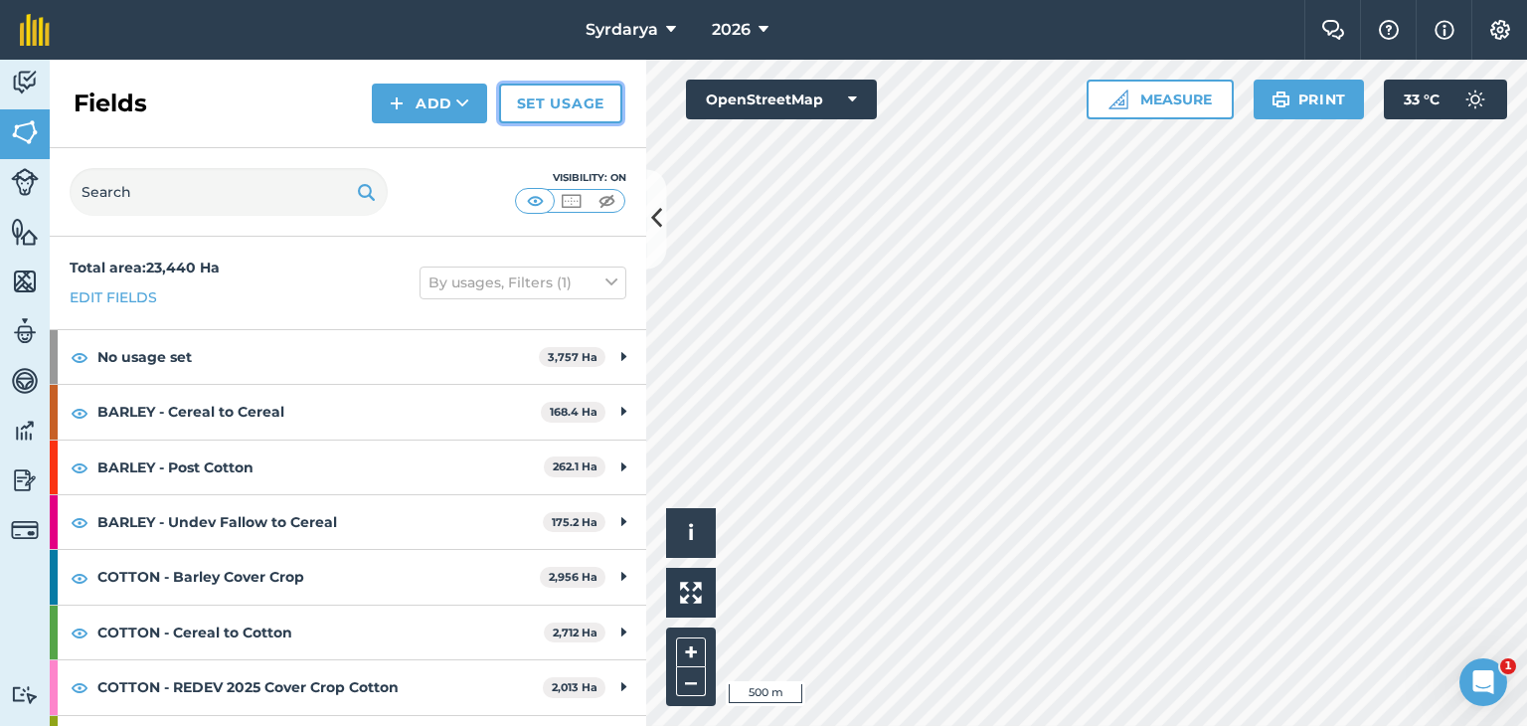
click at [583, 96] on link "Set usage" at bounding box center [560, 104] width 123 height 40
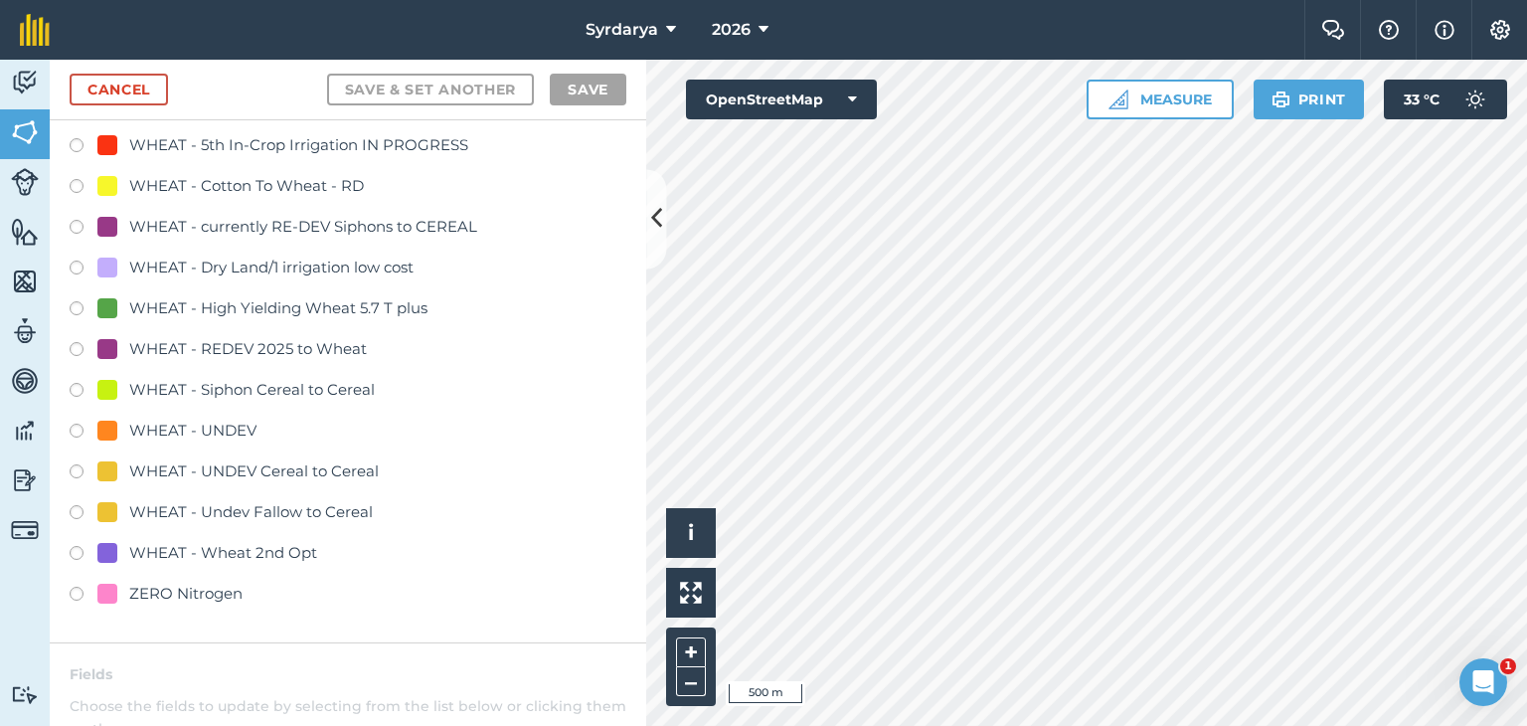
scroll to position [4175, 0]
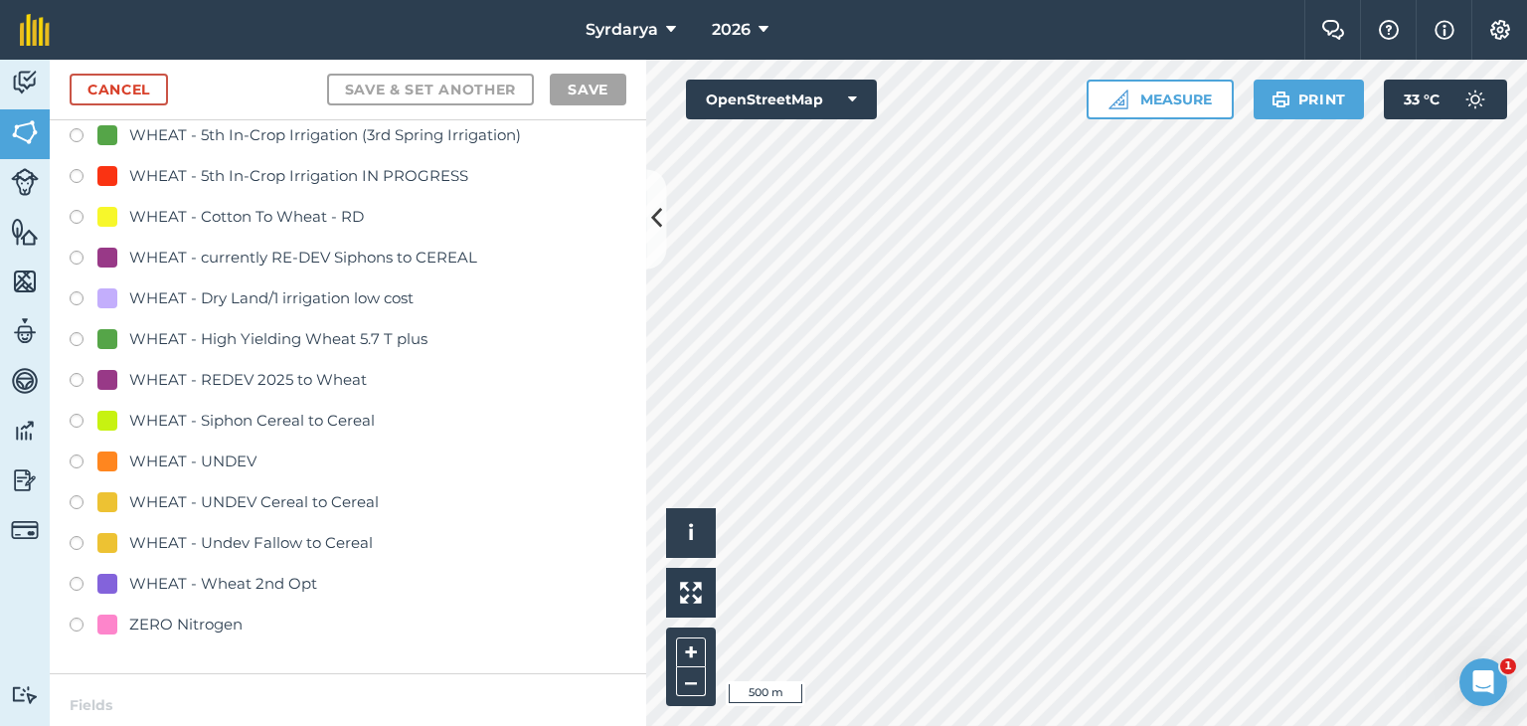
click at [74, 212] on label at bounding box center [84, 220] width 28 height 20
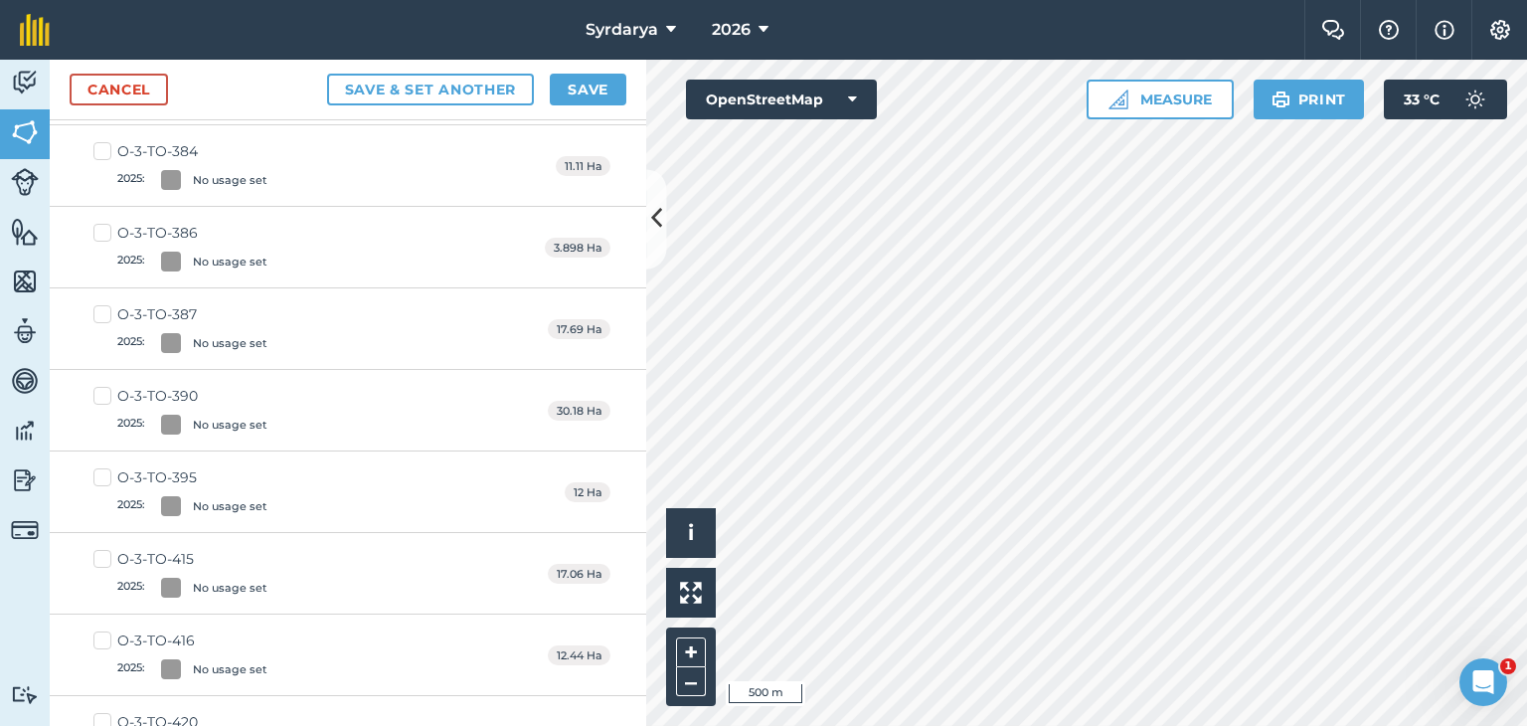
scroll to position [0, 0]
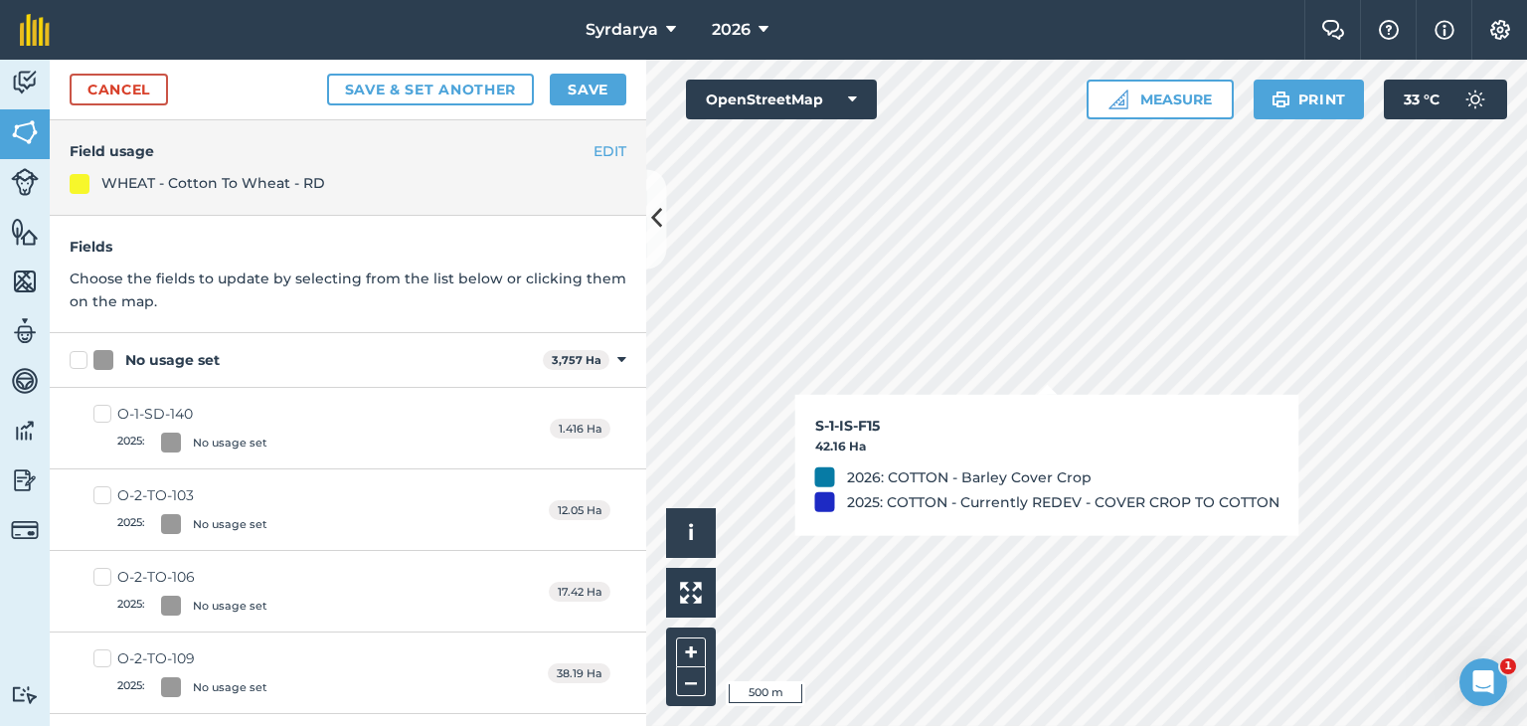
checkbox input "true"
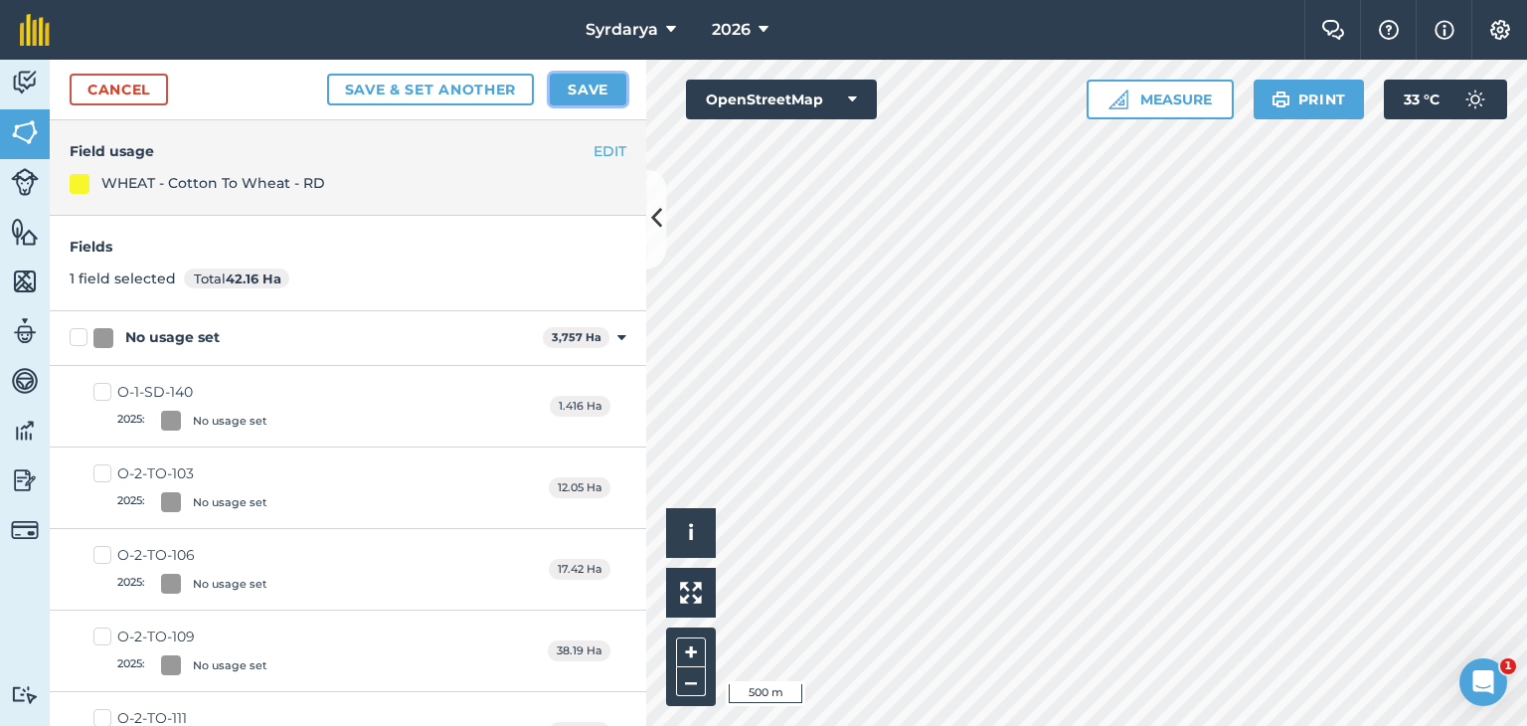
click at [578, 87] on button "Save" at bounding box center [588, 90] width 77 height 32
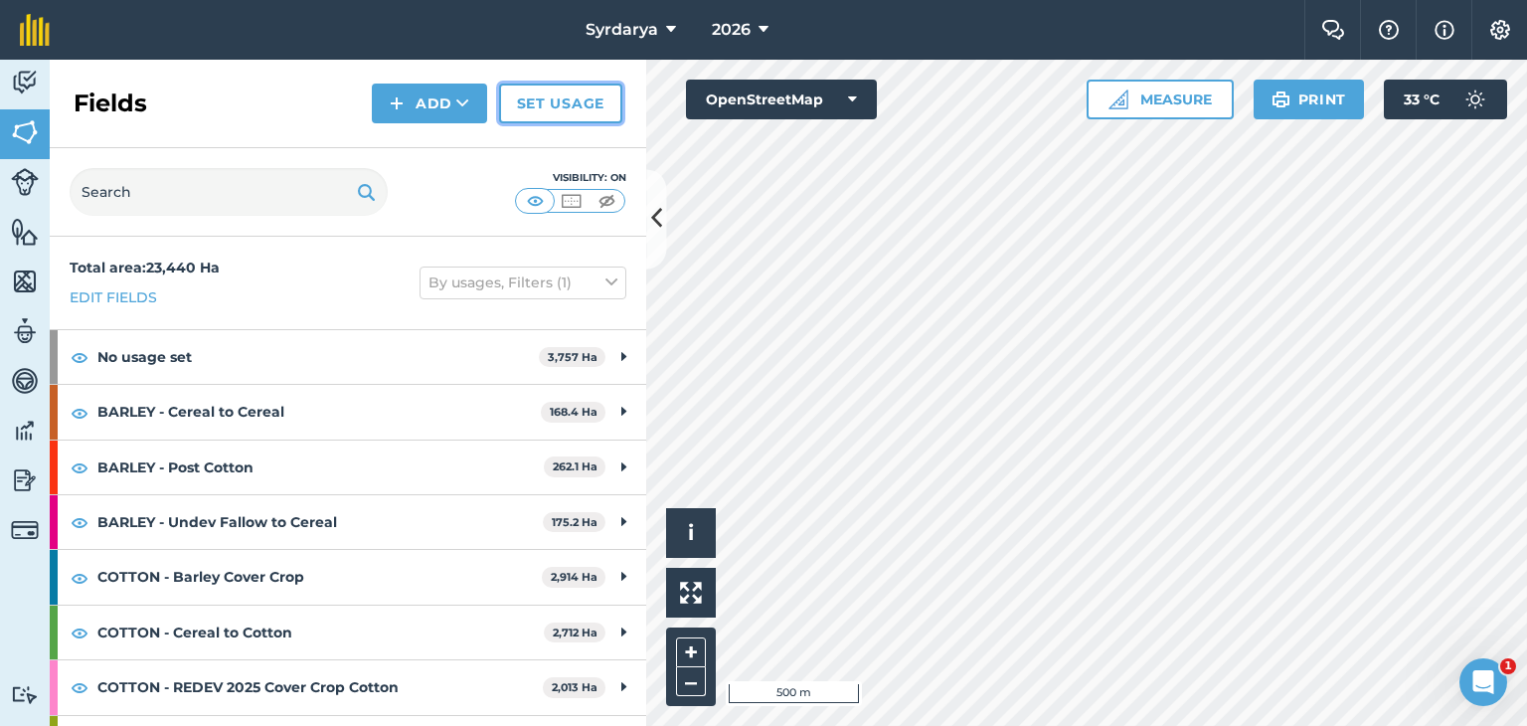
click at [580, 104] on link "Set usage" at bounding box center [560, 104] width 123 height 40
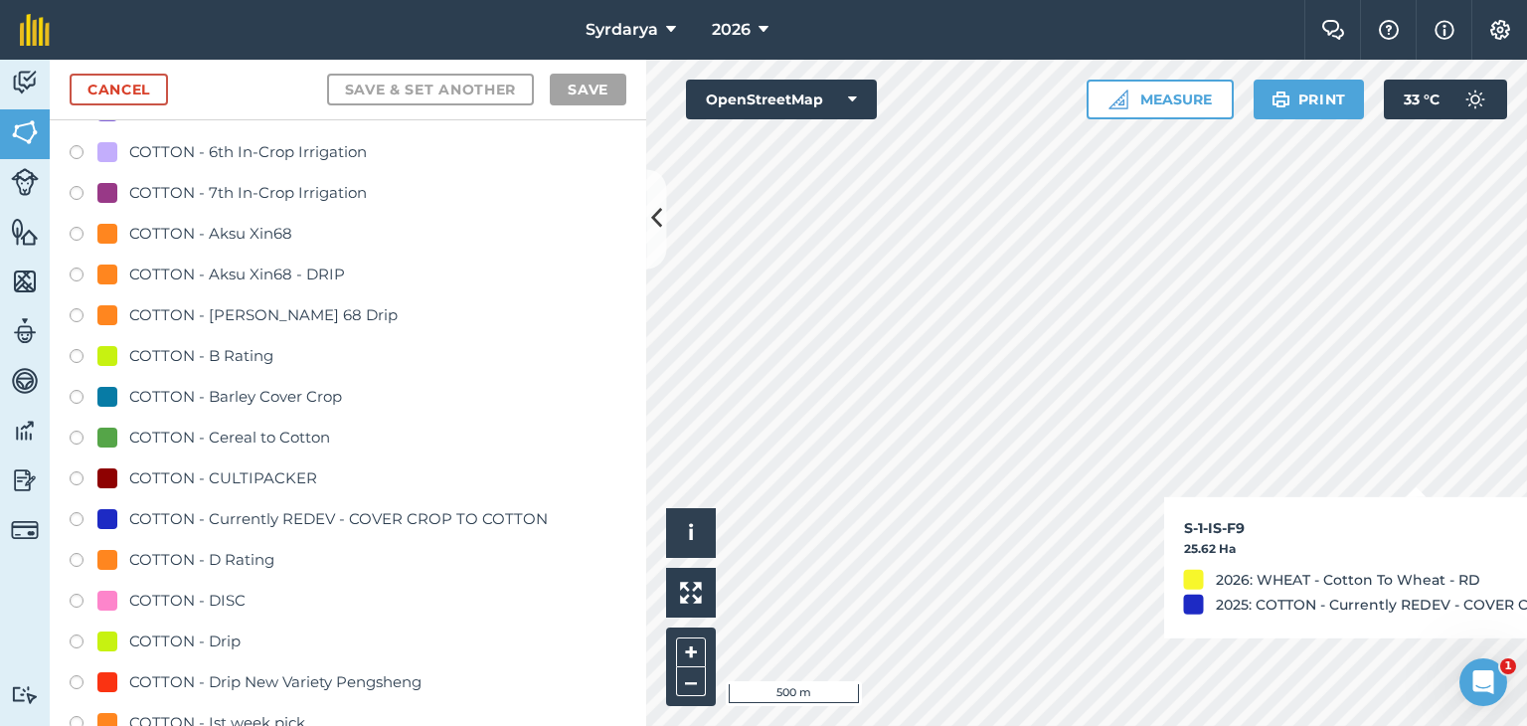
scroll to position [994, 0]
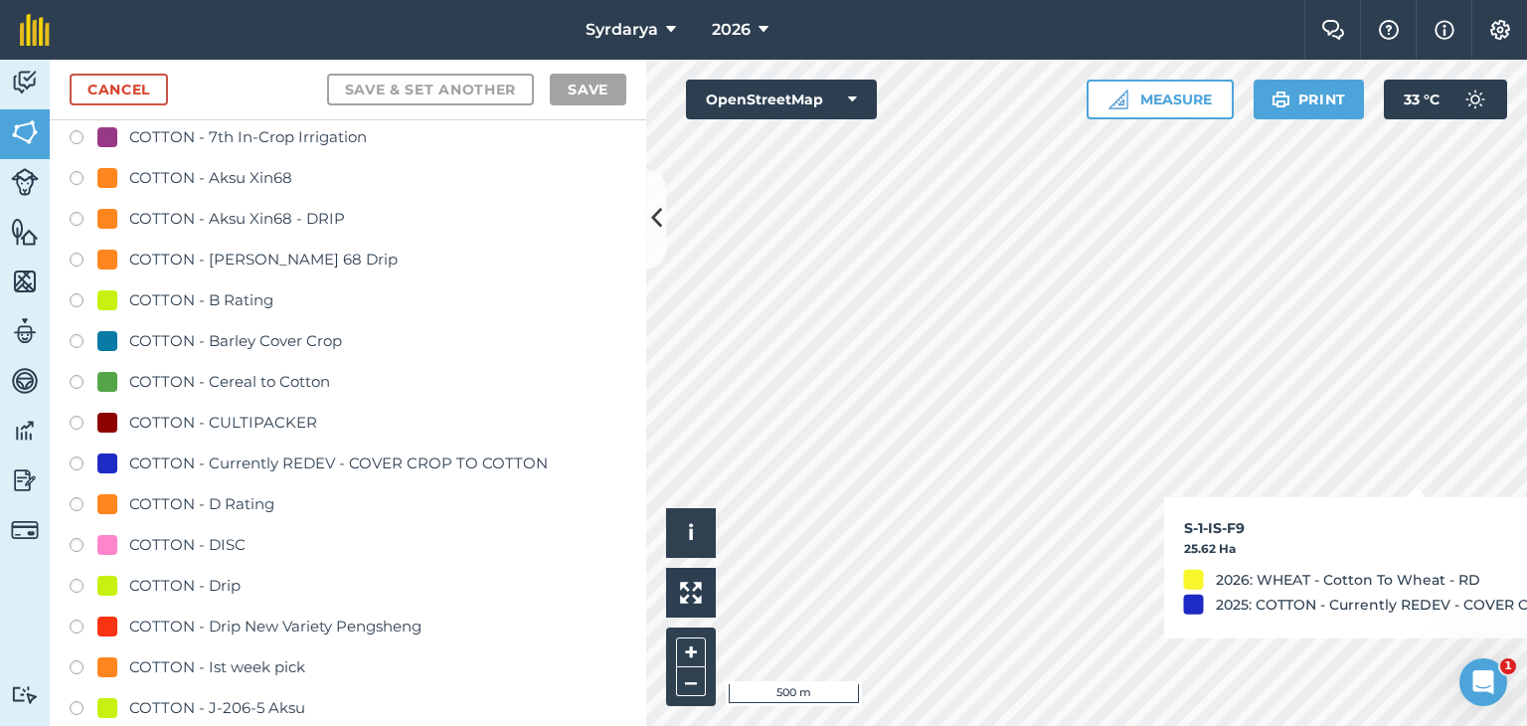
click at [77, 339] on label at bounding box center [84, 344] width 28 height 20
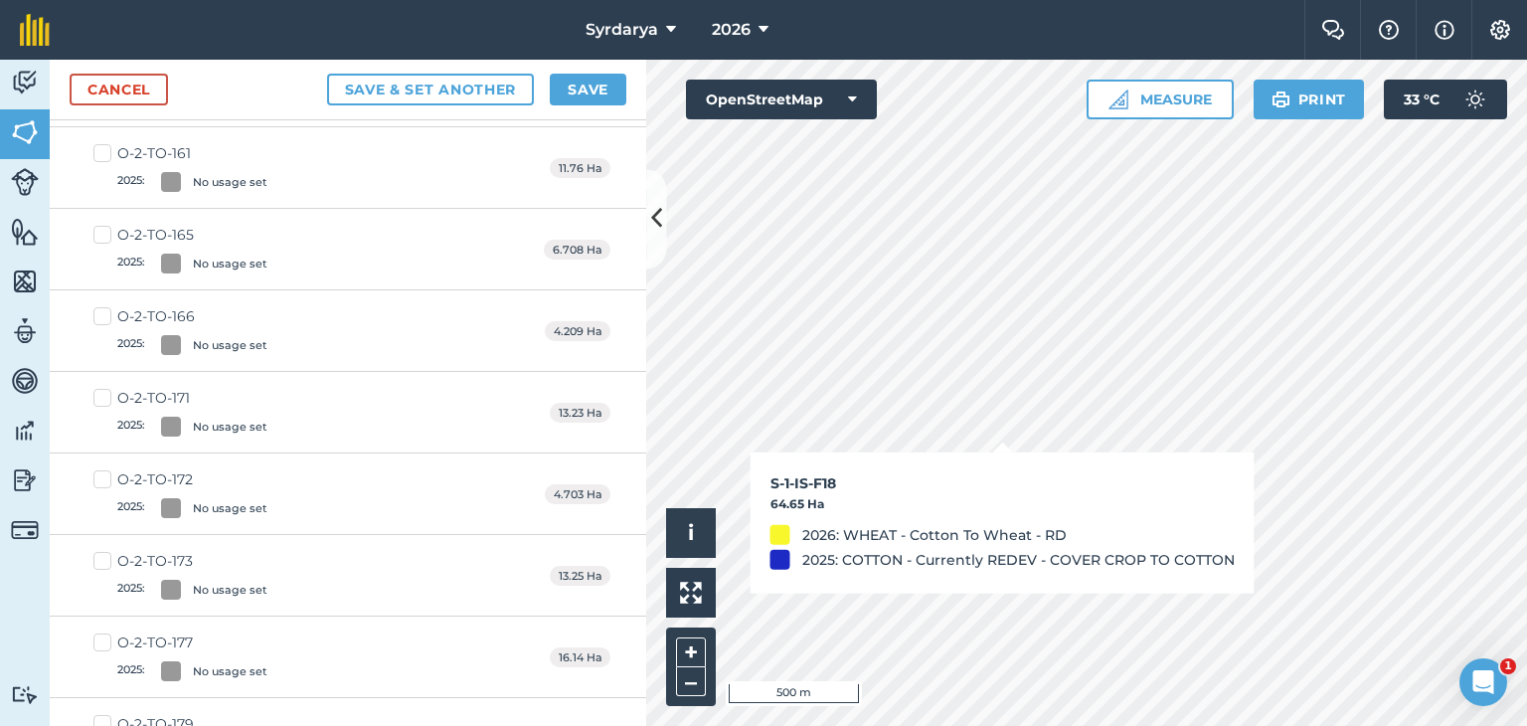
checkbox input "true"
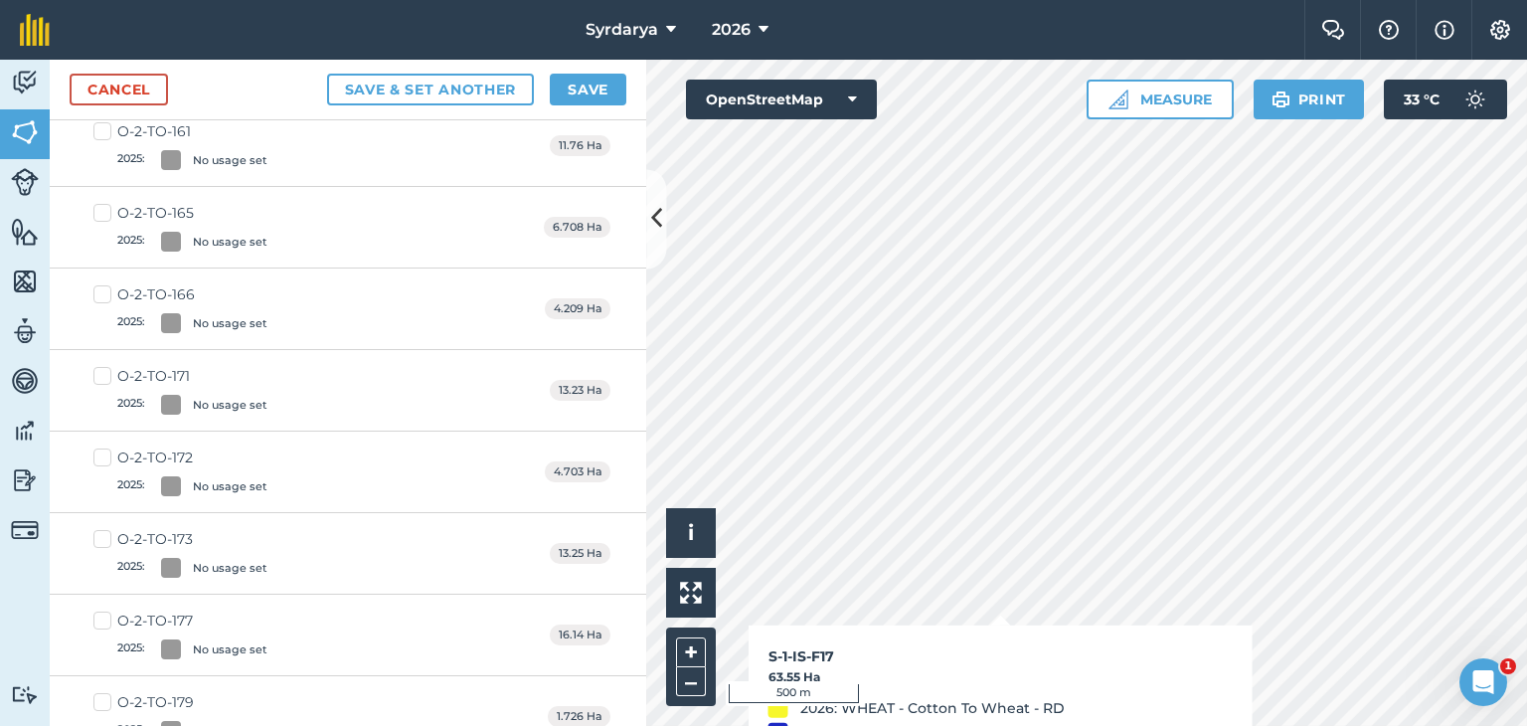
scroll to position [971, 0]
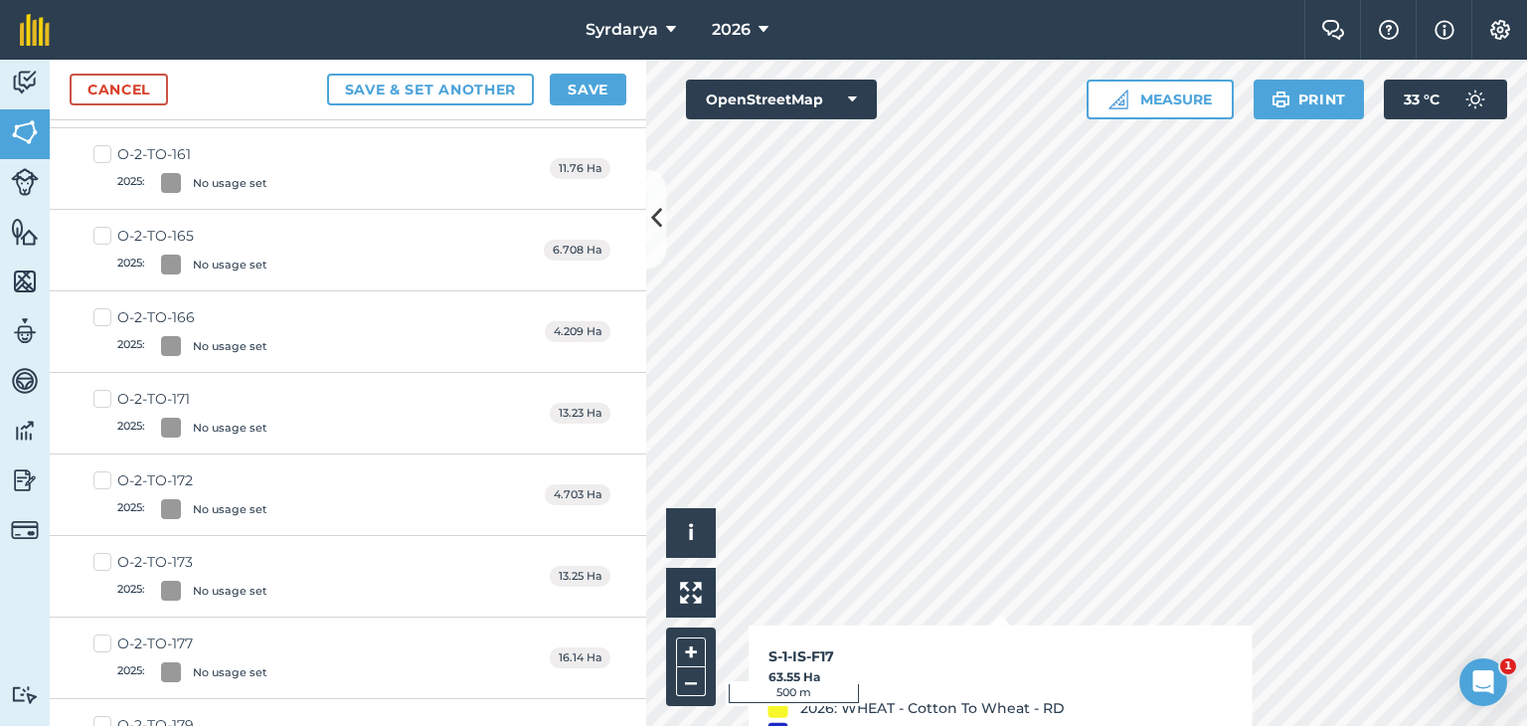
checkbox input "true"
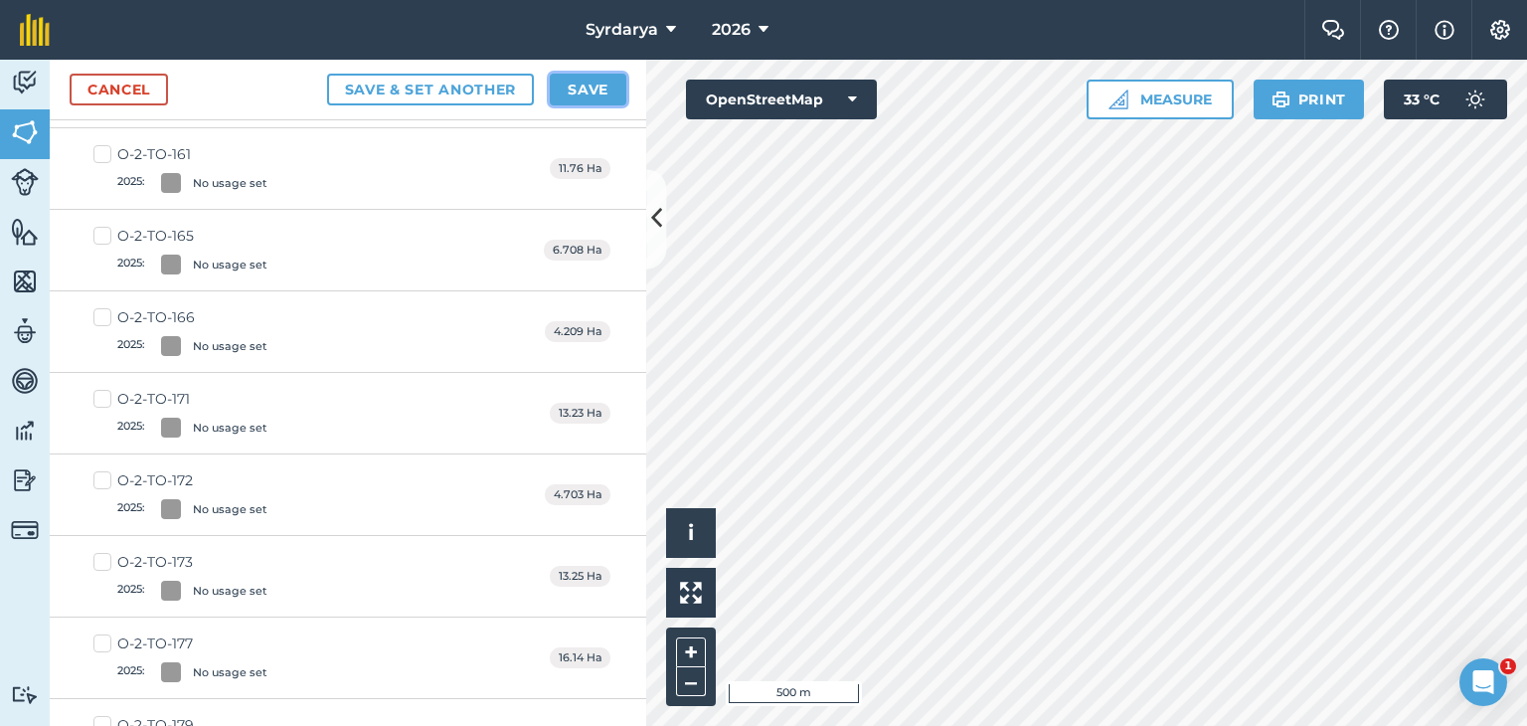
click at [597, 90] on button "Save" at bounding box center [588, 90] width 77 height 32
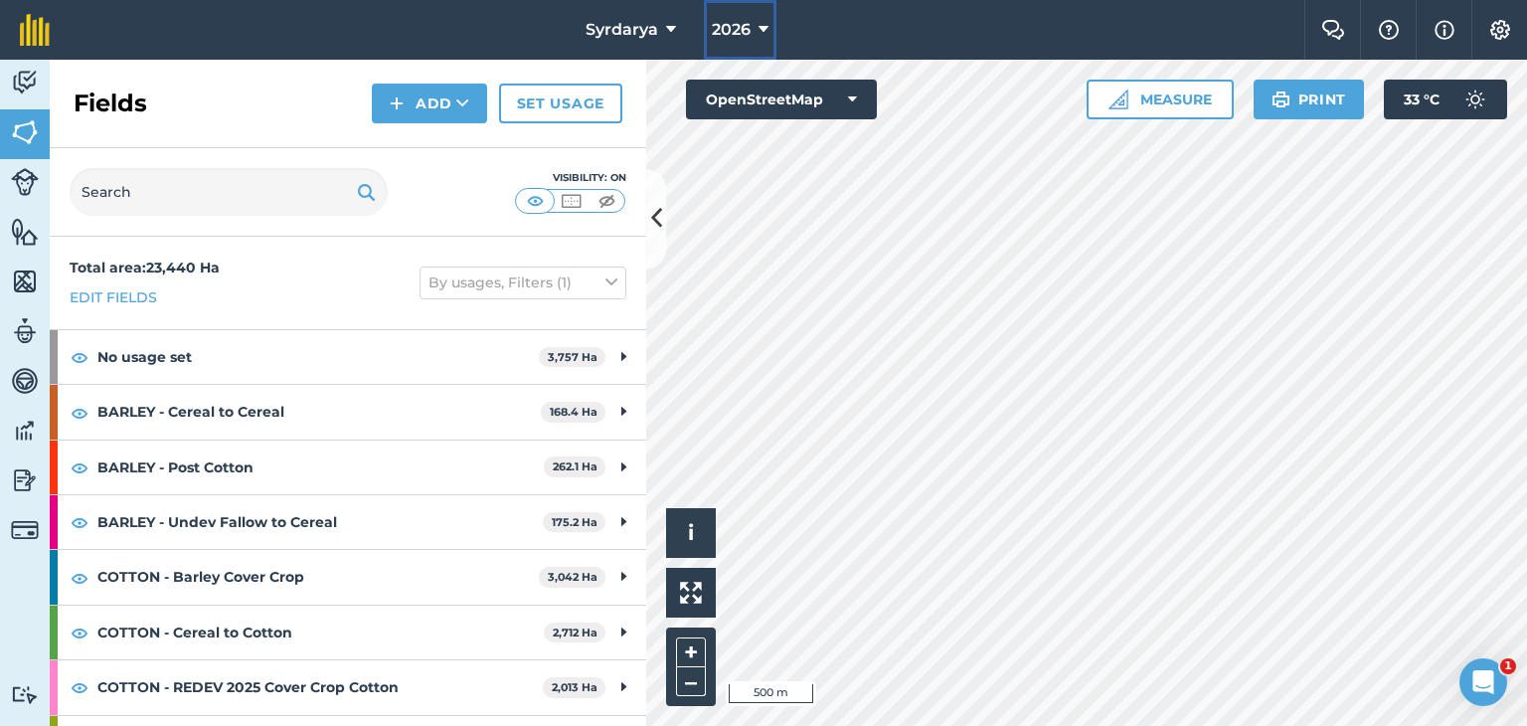
click at [749, 28] on span "2026" at bounding box center [731, 30] width 39 height 24
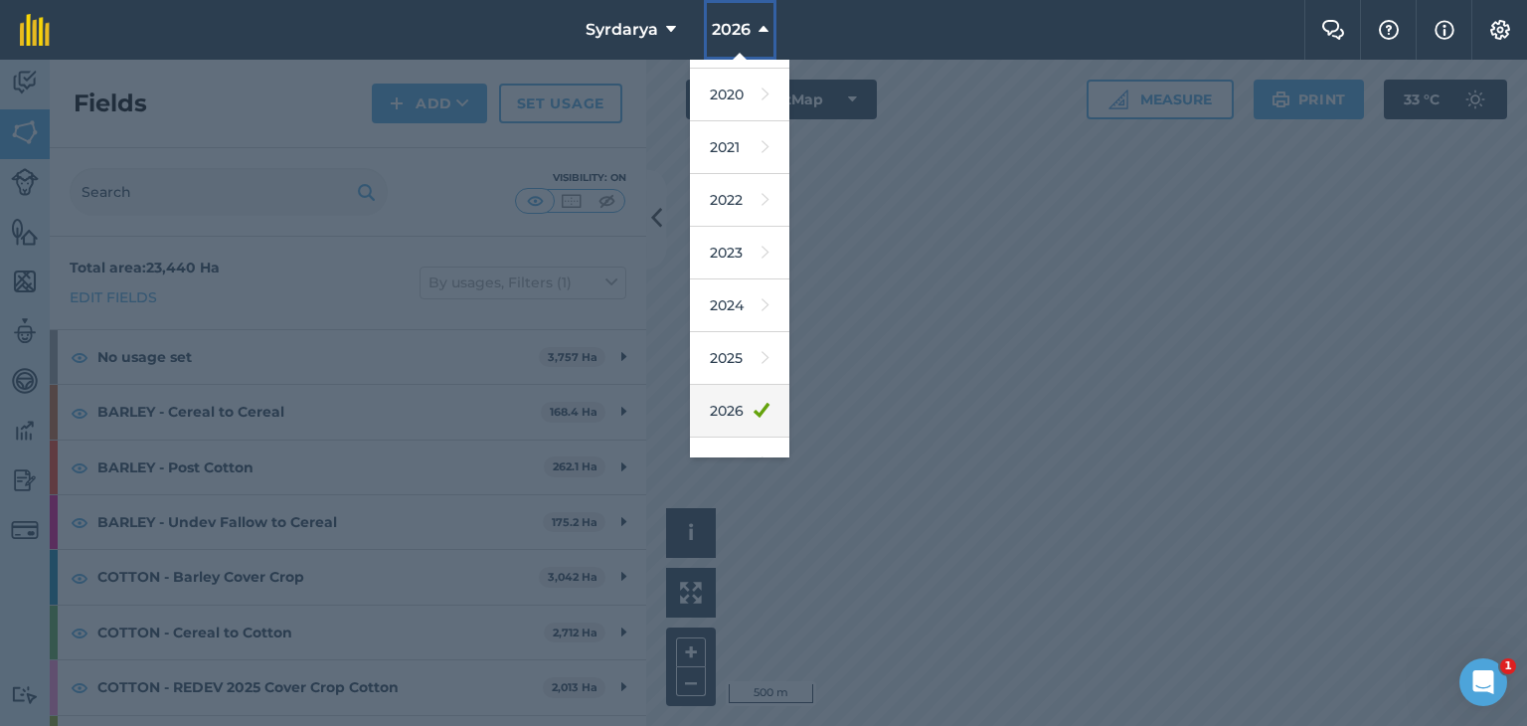
scroll to position [127, 0]
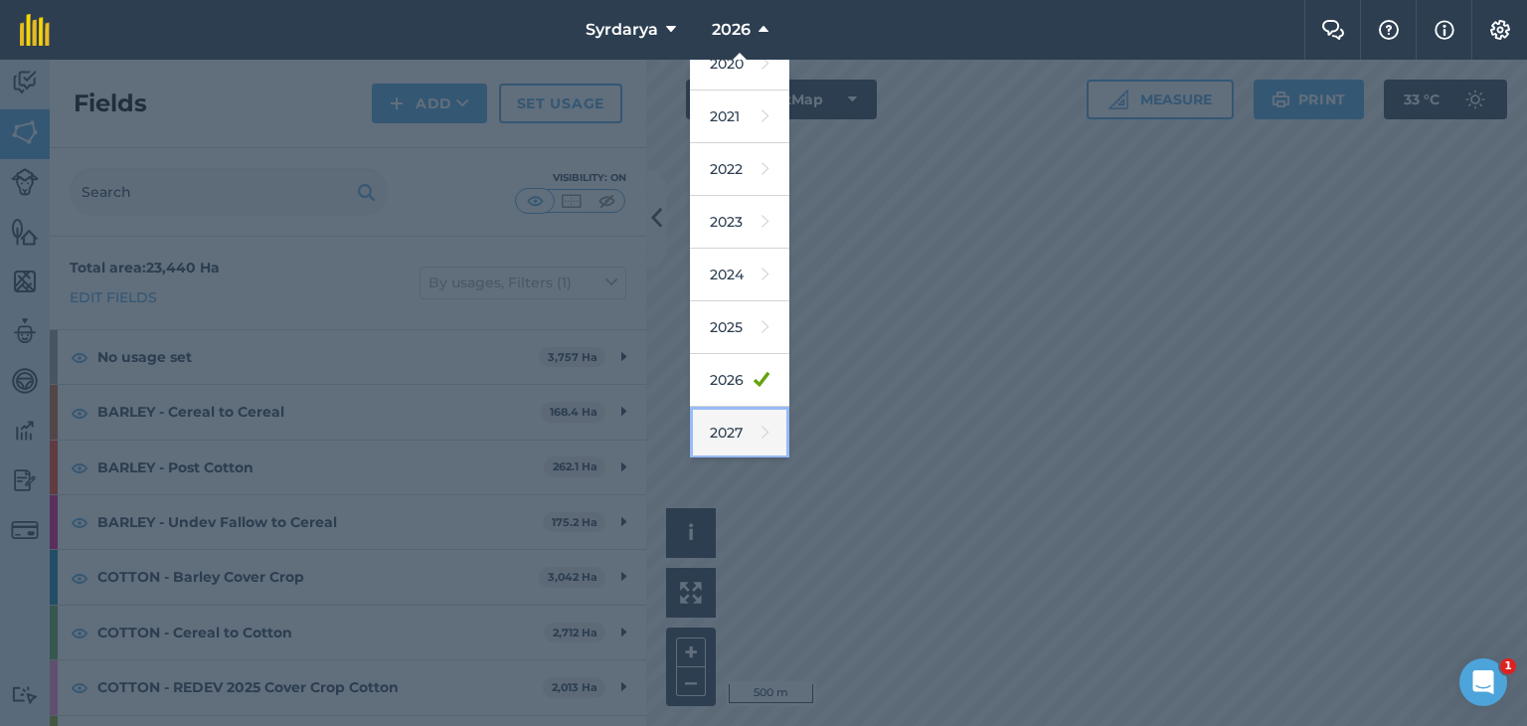
click at [727, 430] on link "2027" at bounding box center [739, 433] width 99 height 53
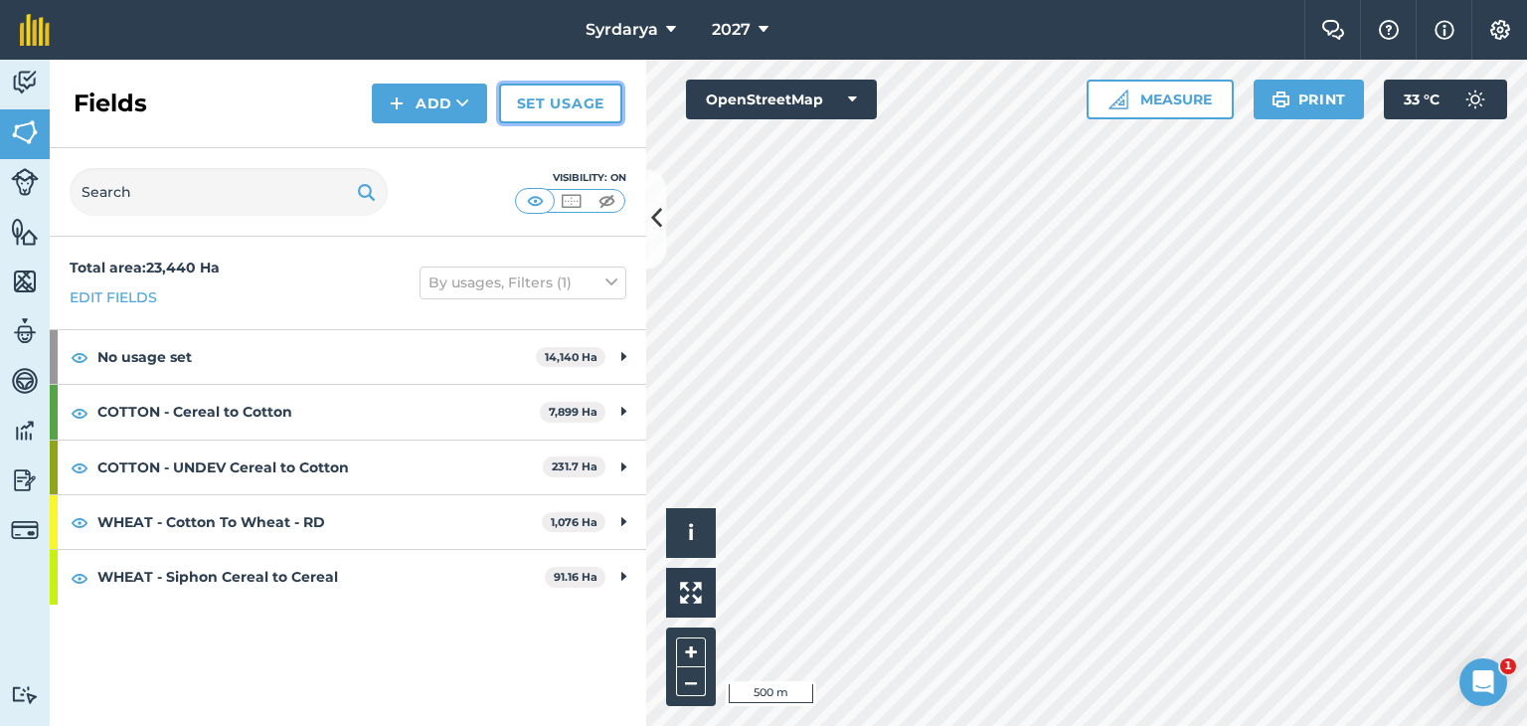
click at [555, 90] on link "Set usage" at bounding box center [560, 104] width 123 height 40
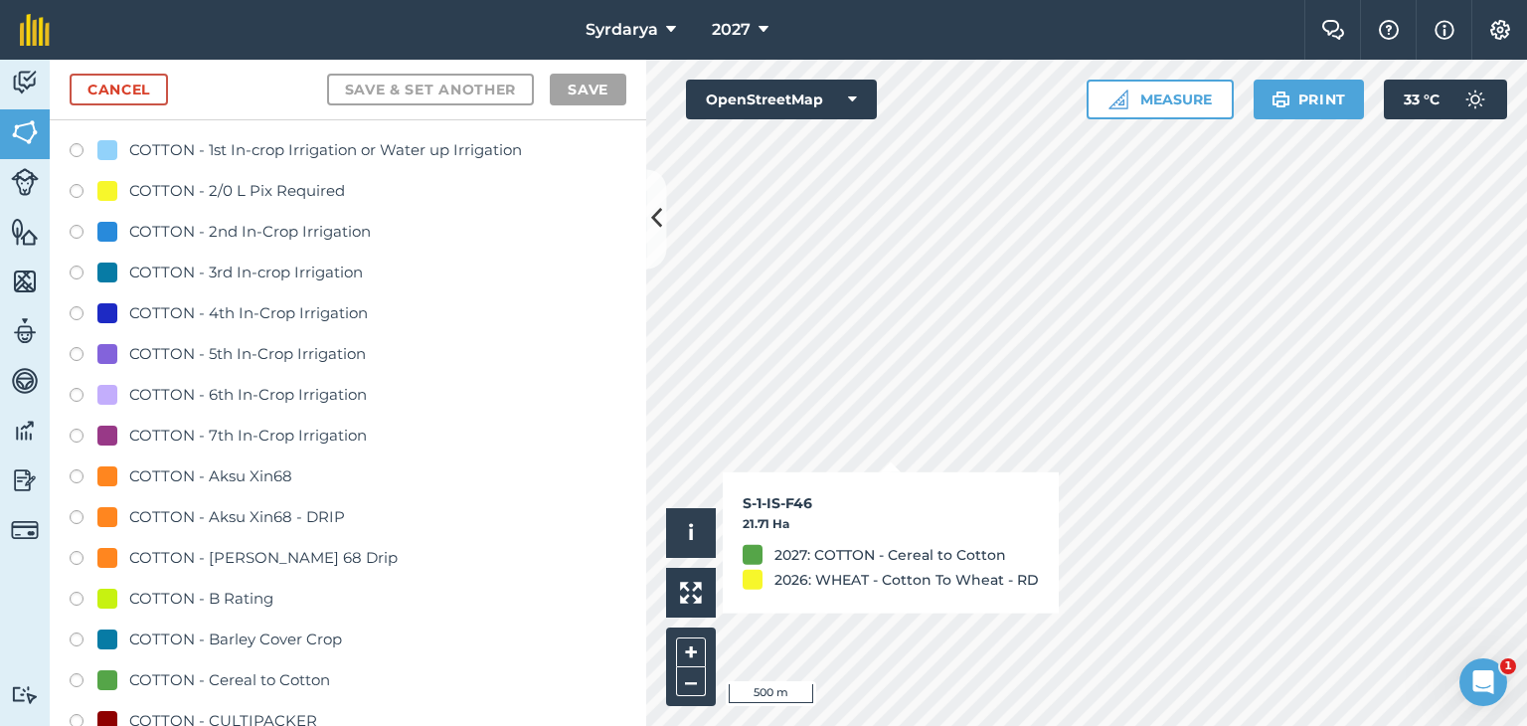
scroll to position [795, 0]
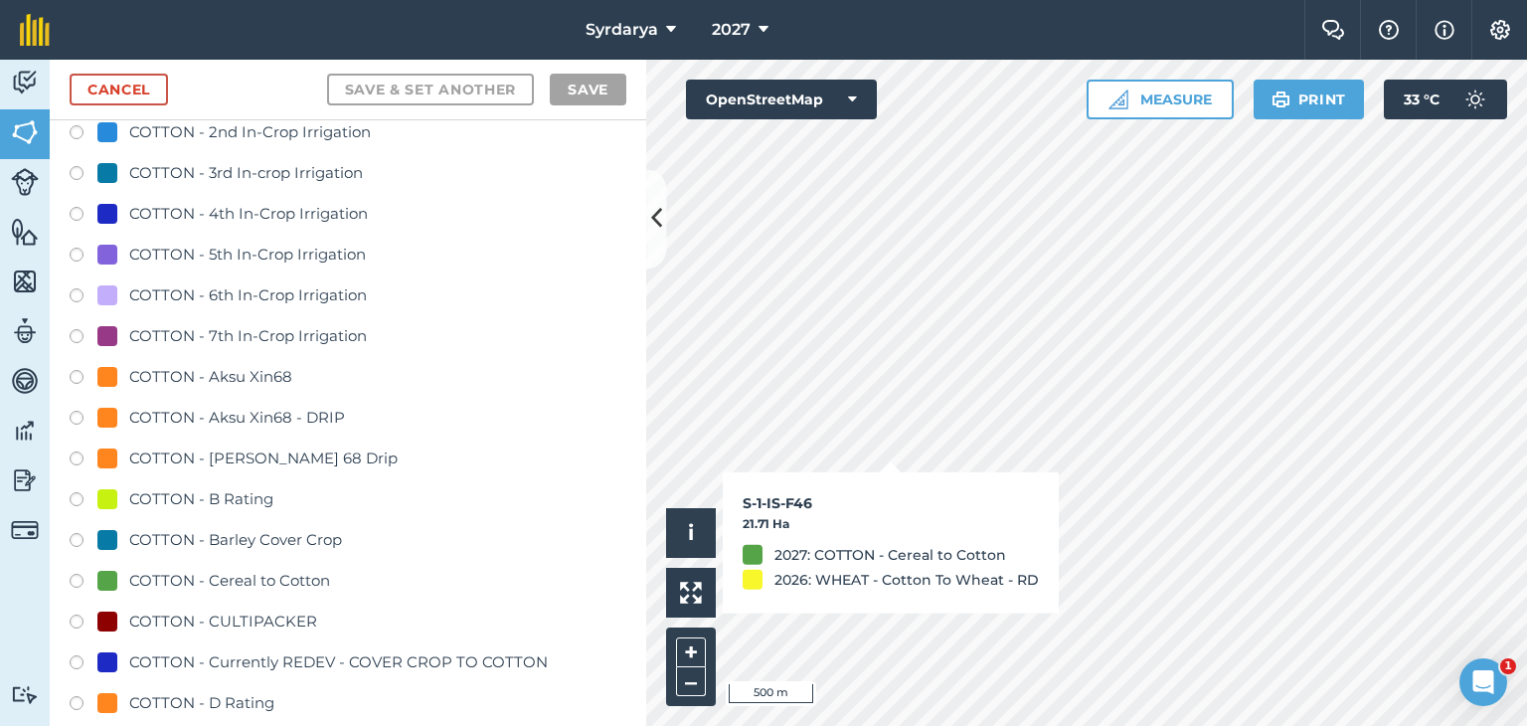
click at [73, 580] on label at bounding box center [84, 584] width 28 height 20
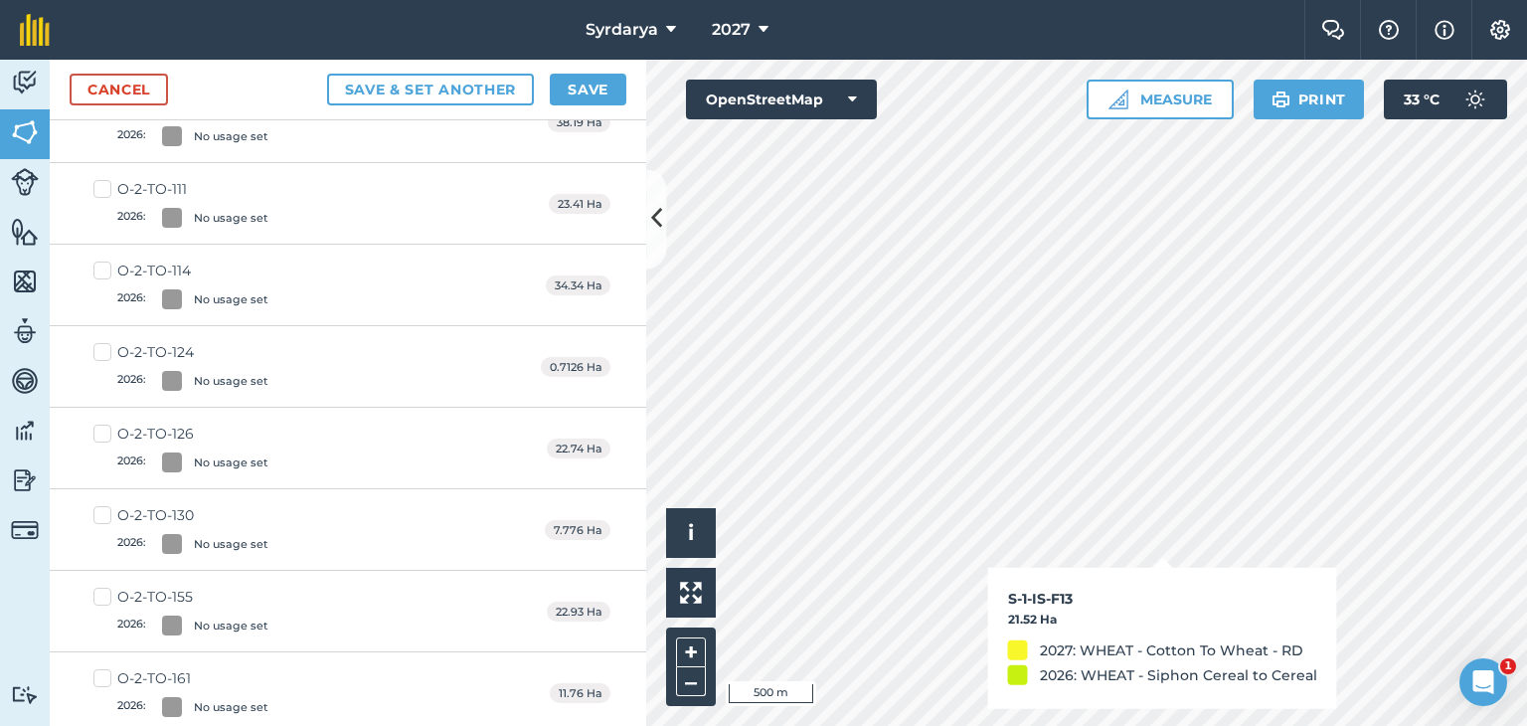
checkbox input "true"
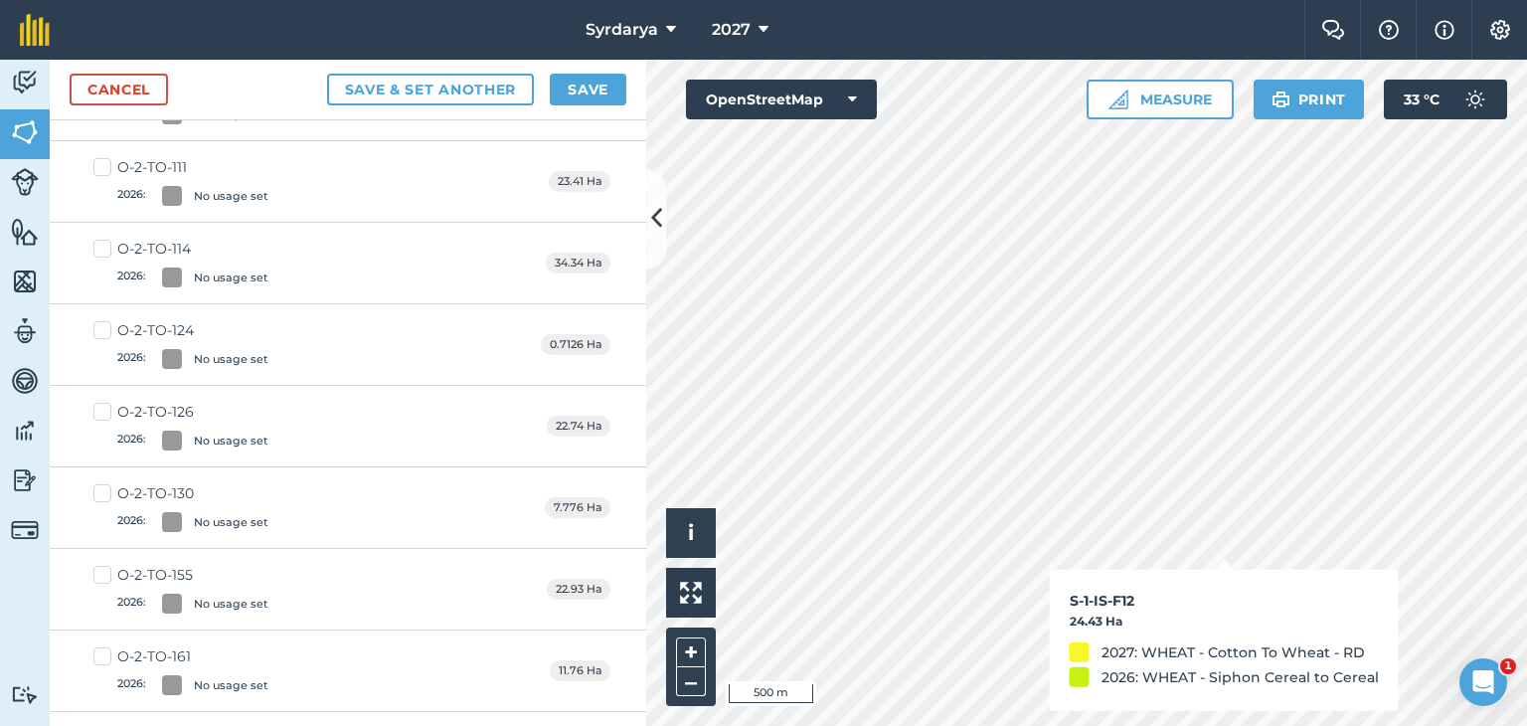
scroll to position [772, 0]
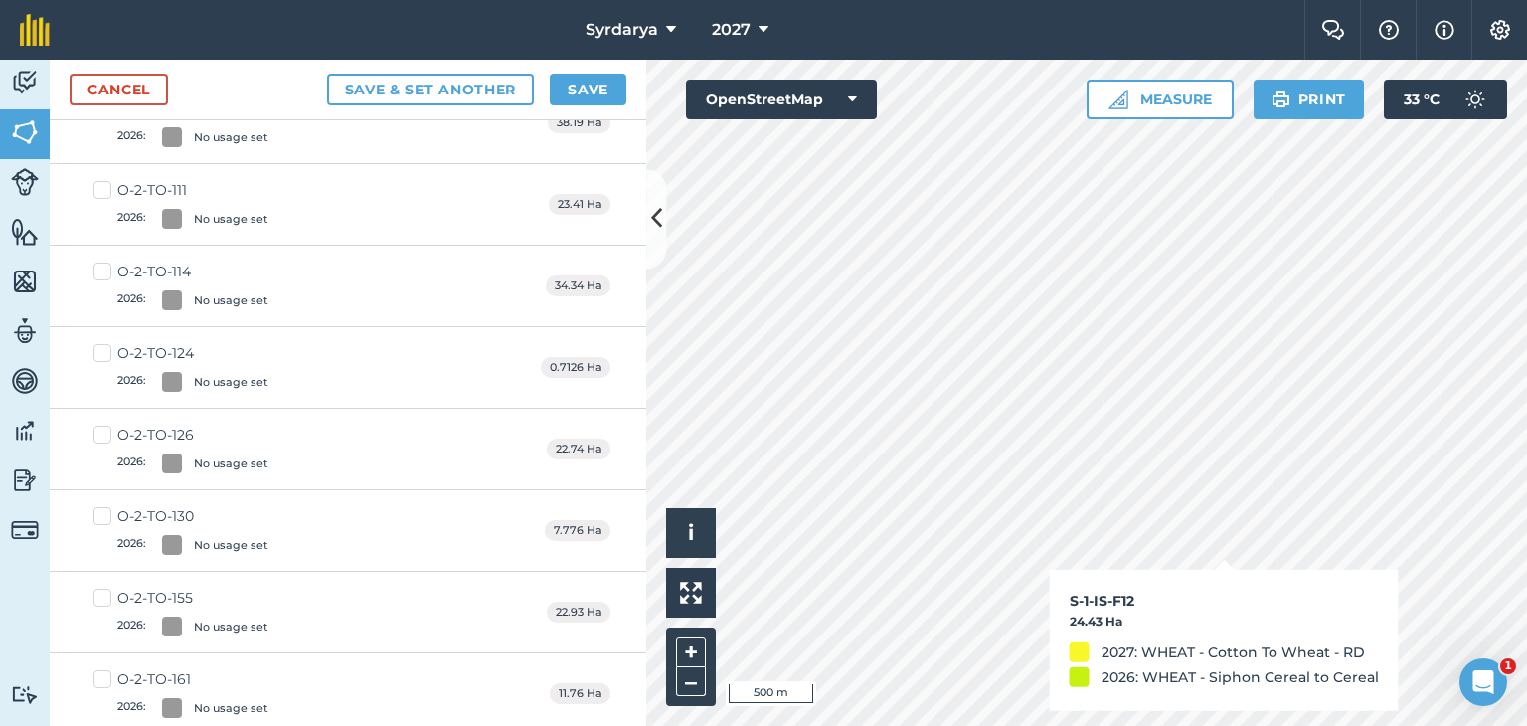
checkbox input "true"
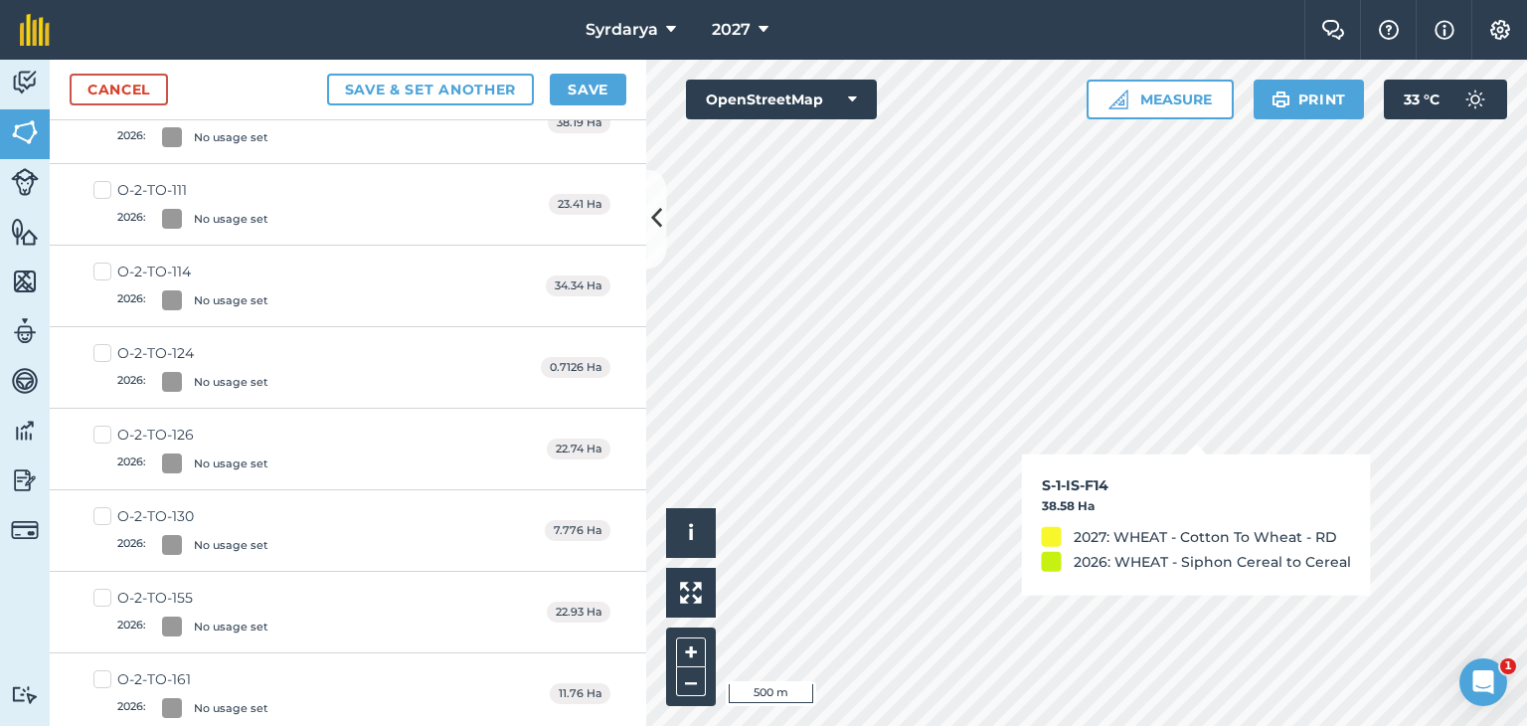
checkbox input "true"
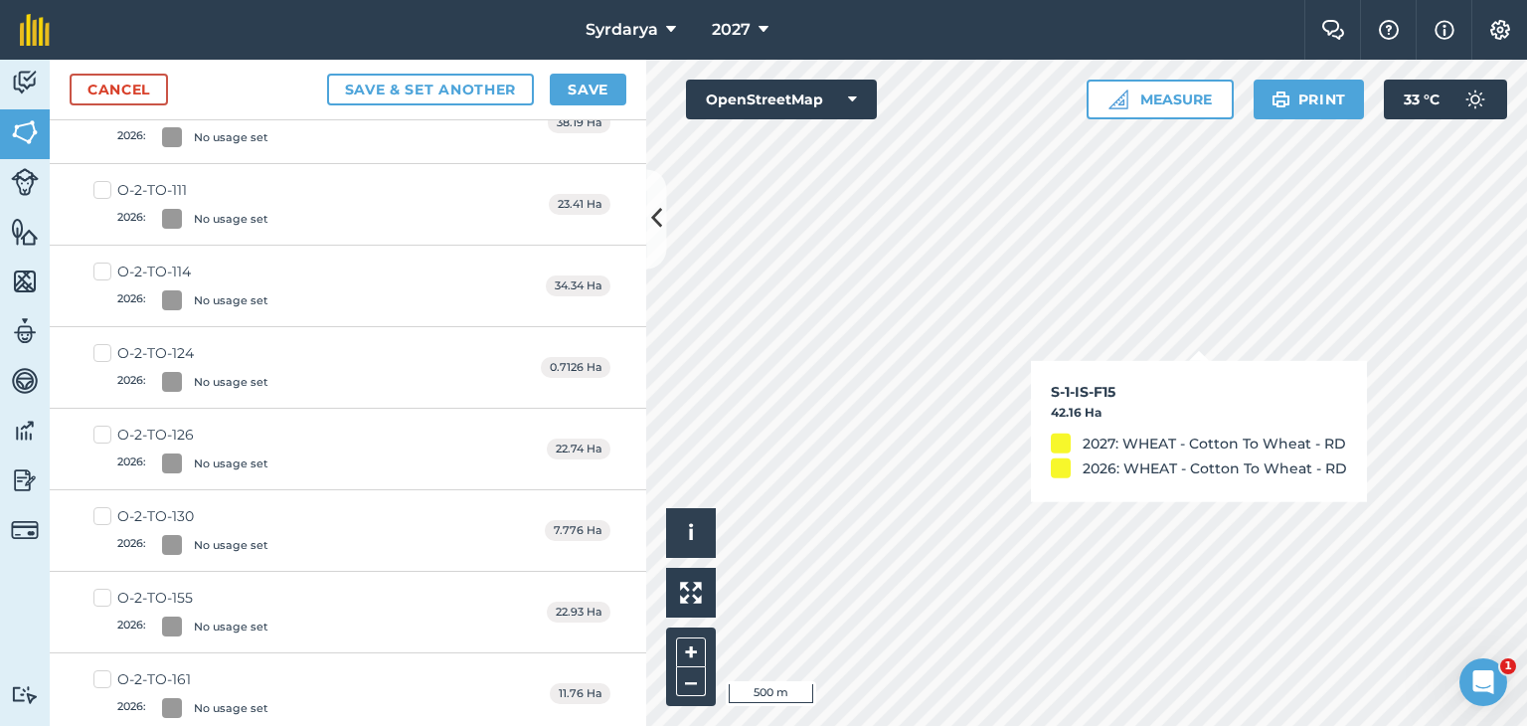
checkbox input "false"
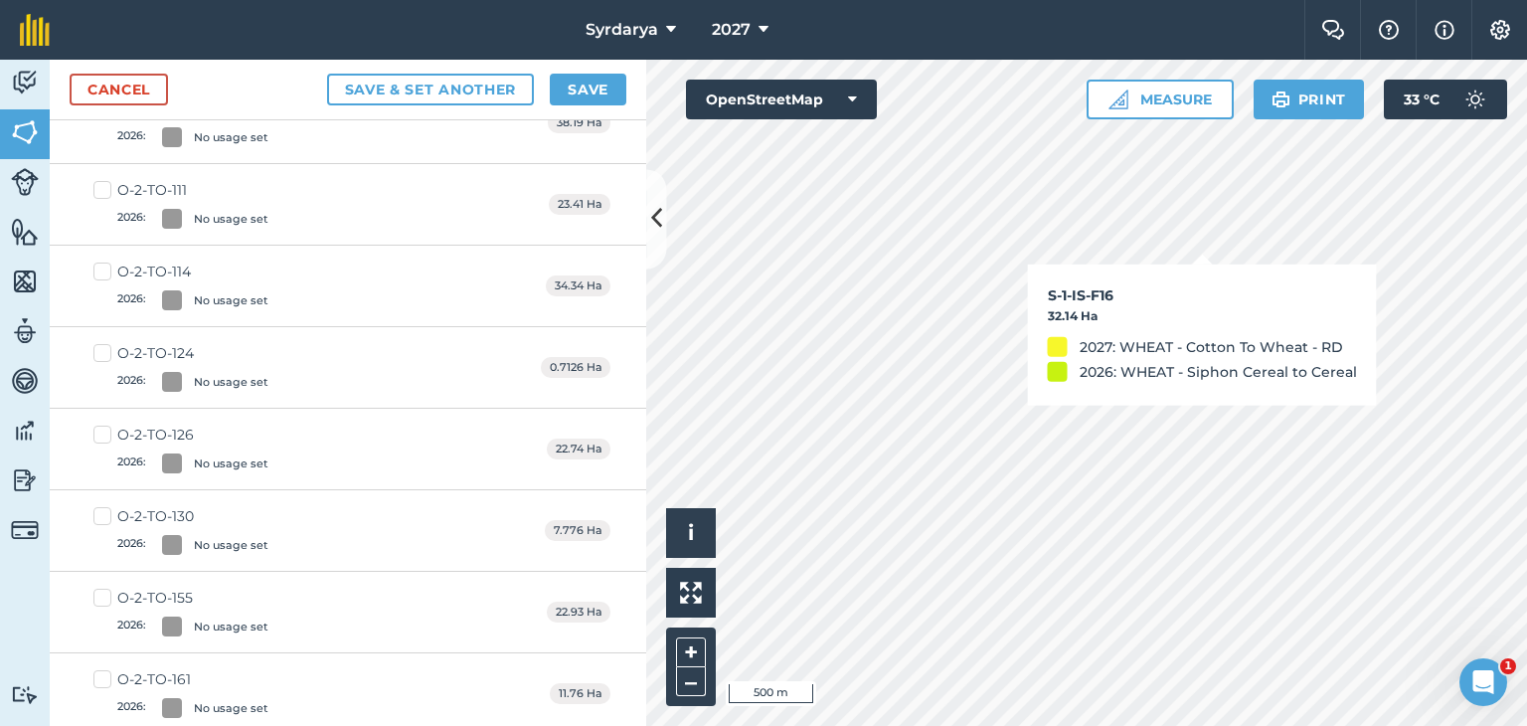
checkbox input "true"
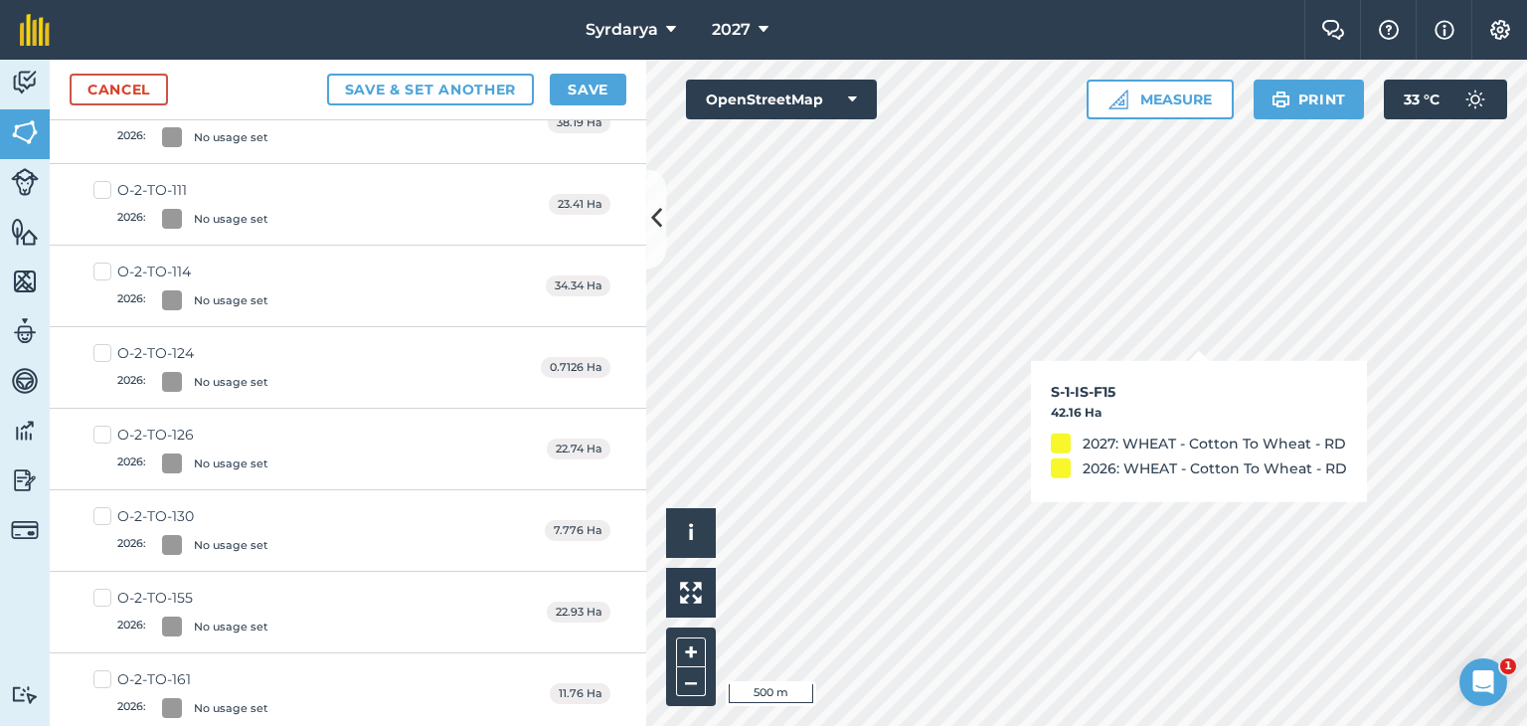
checkbox input "true"
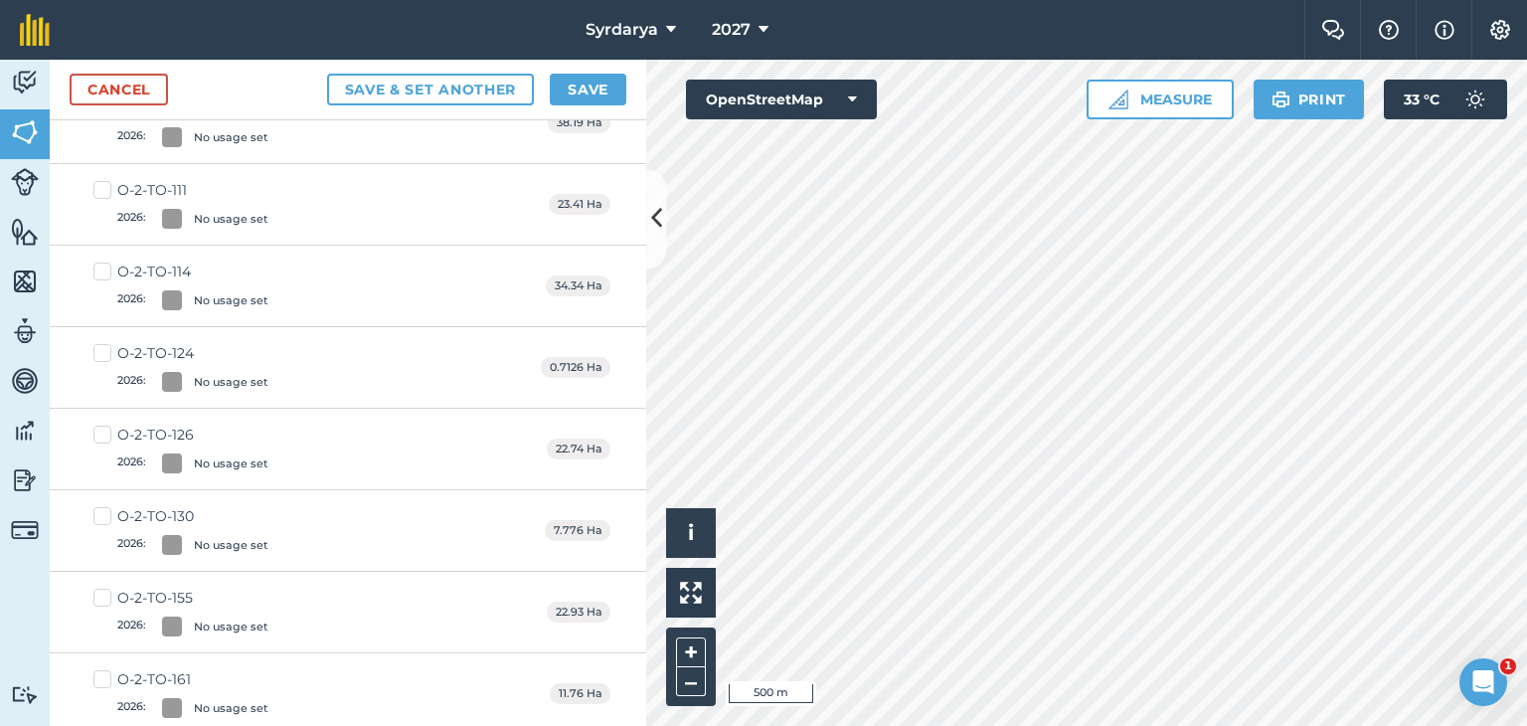
scroll to position [0, 0]
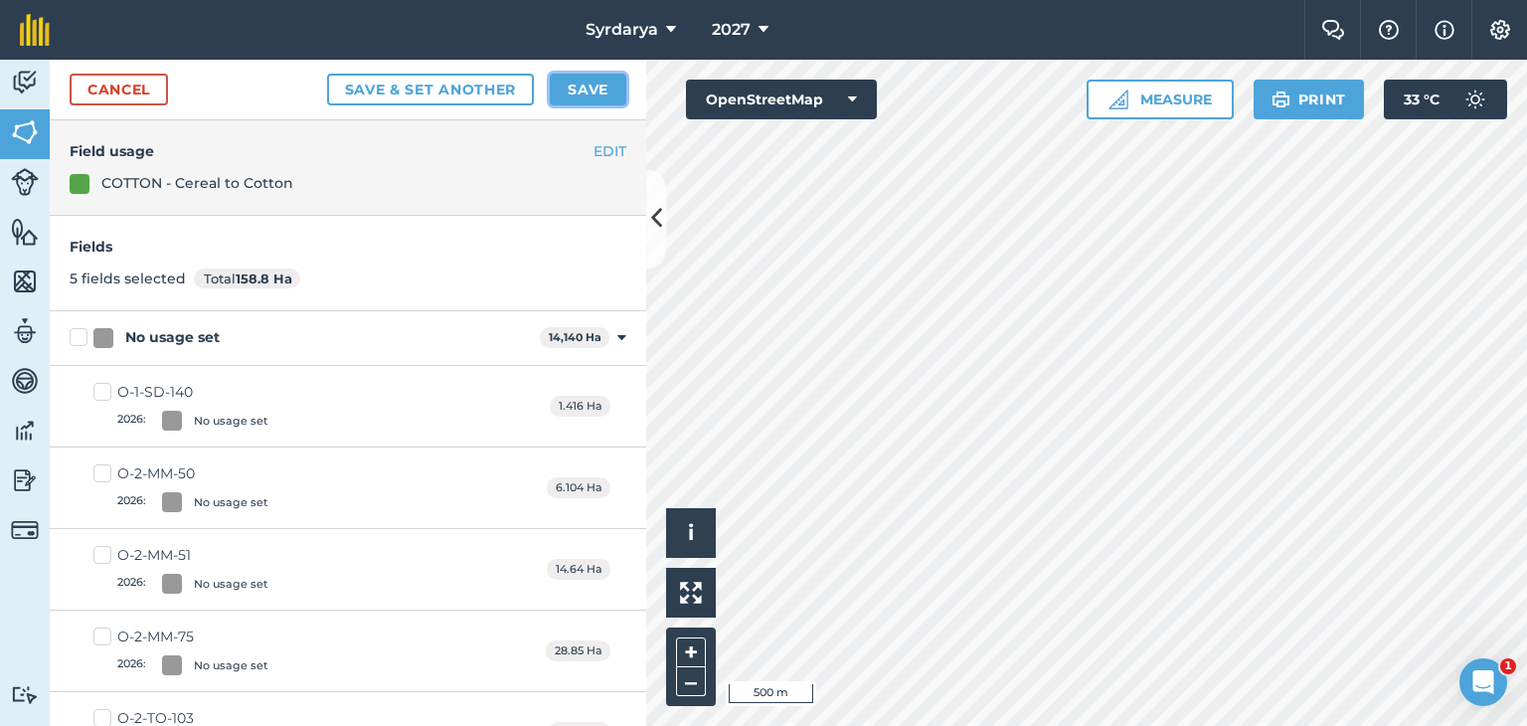
click at [594, 84] on button "Save" at bounding box center [588, 90] width 77 height 32
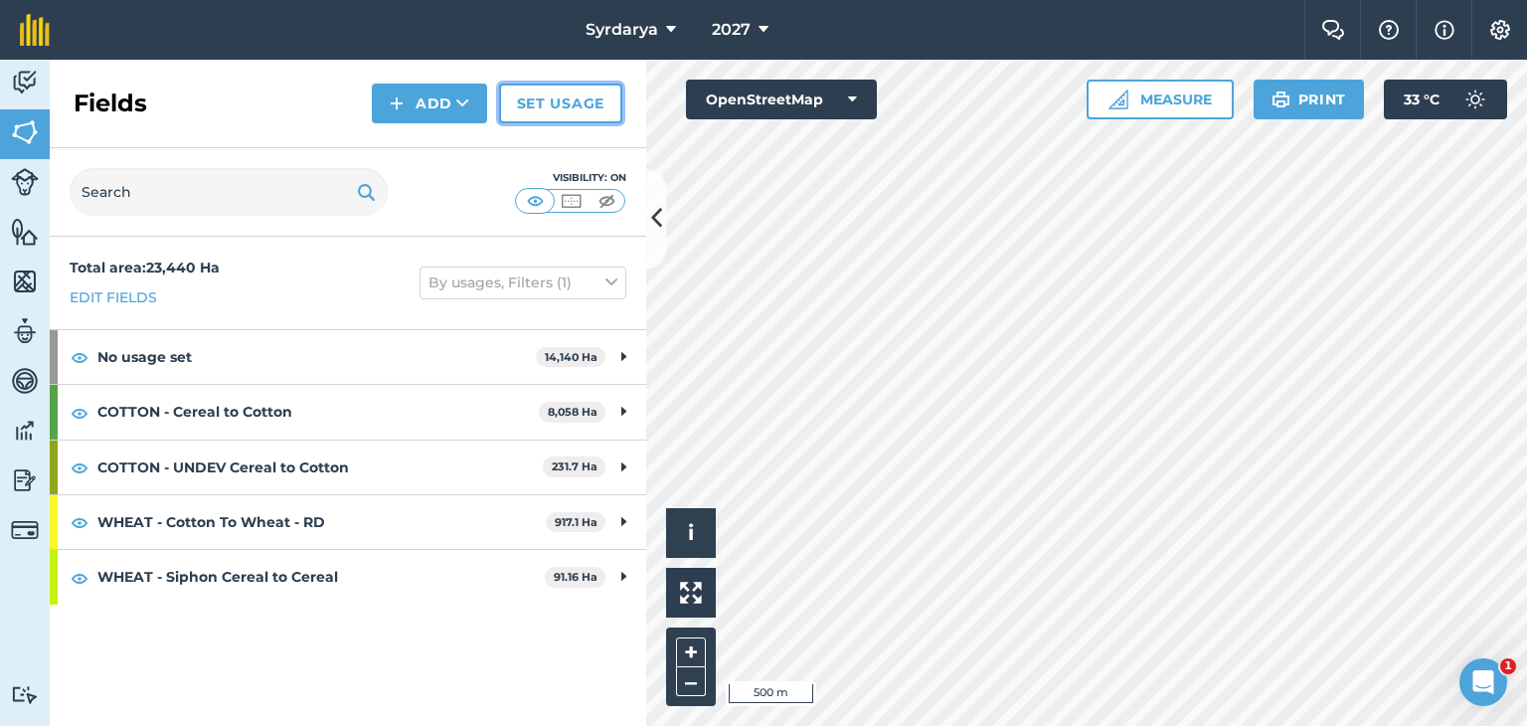
click at [571, 94] on link "Set usage" at bounding box center [560, 104] width 123 height 40
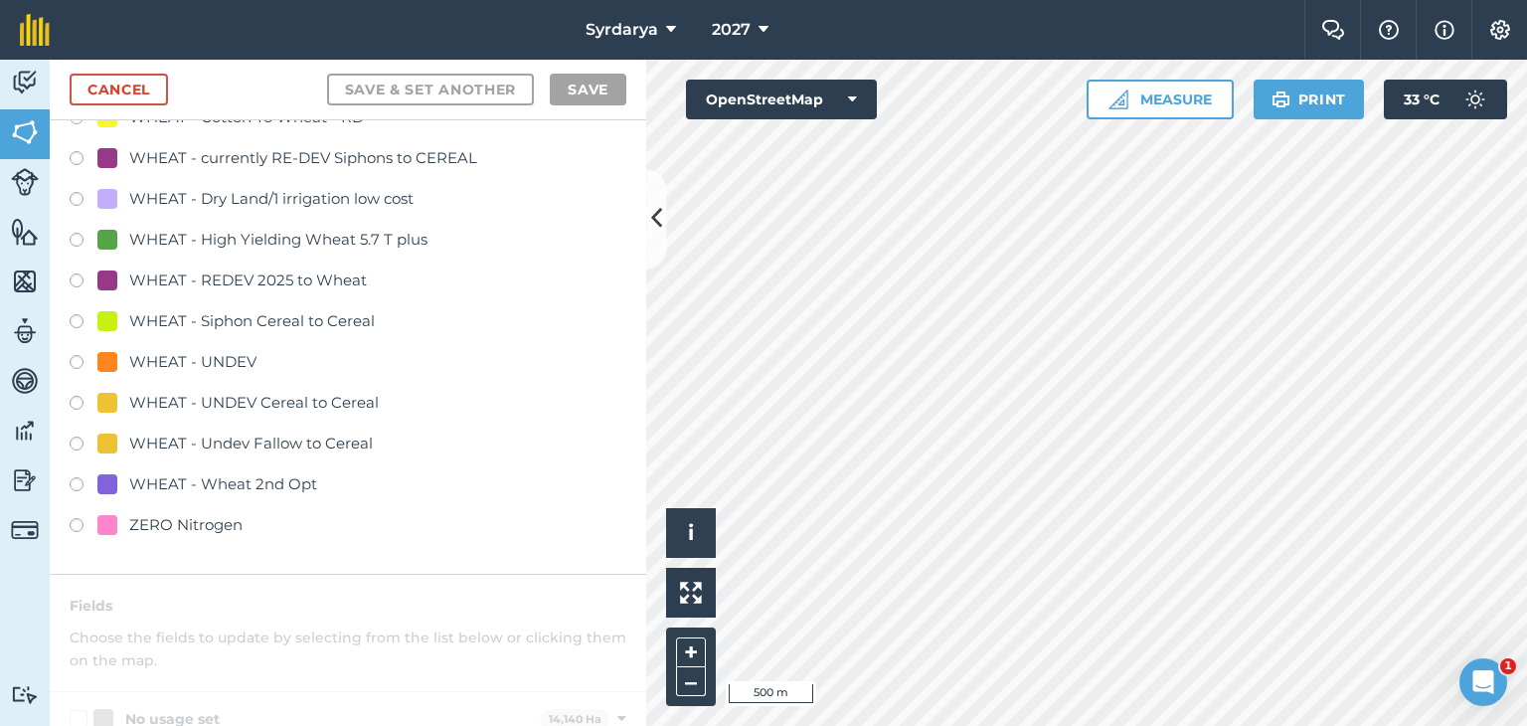
scroll to position [3877, 0]
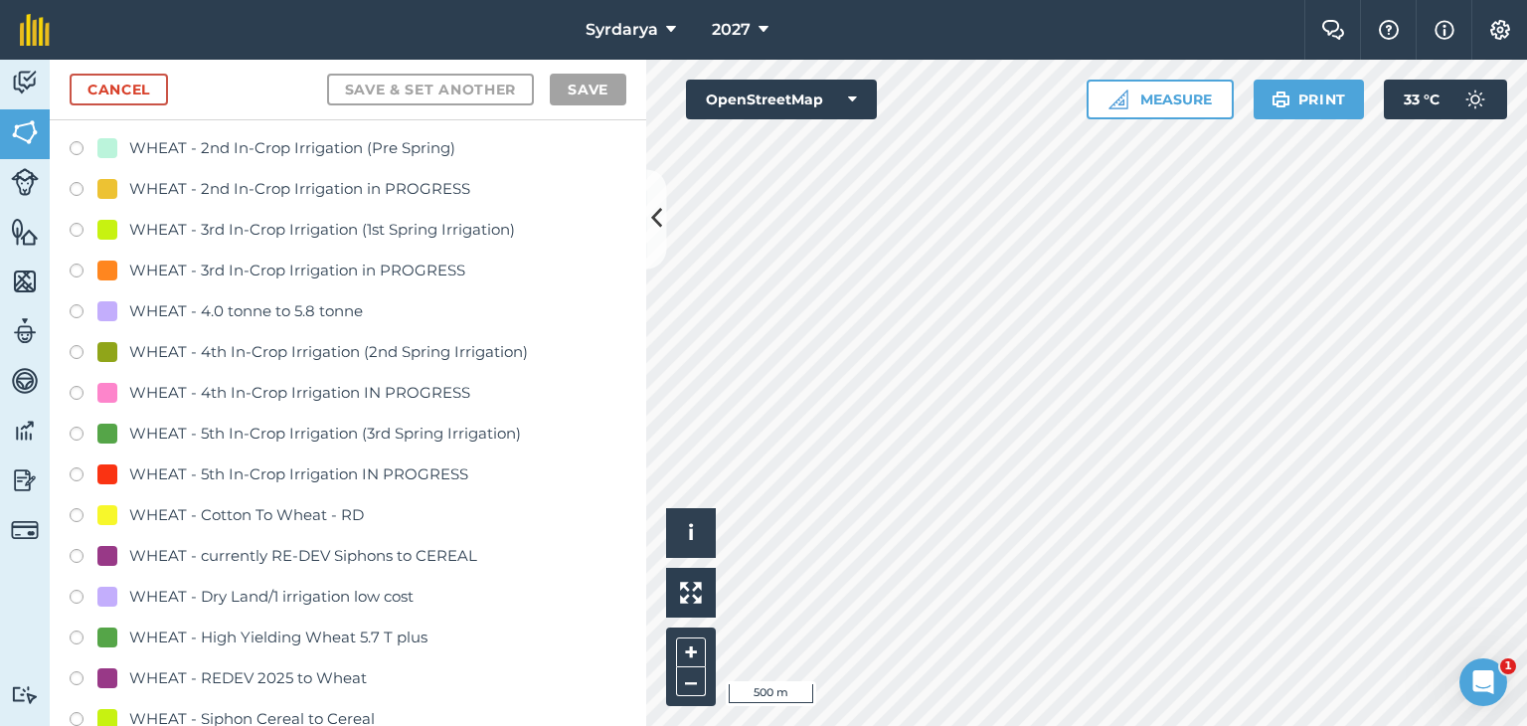
click at [77, 512] on label at bounding box center [84, 518] width 28 height 20
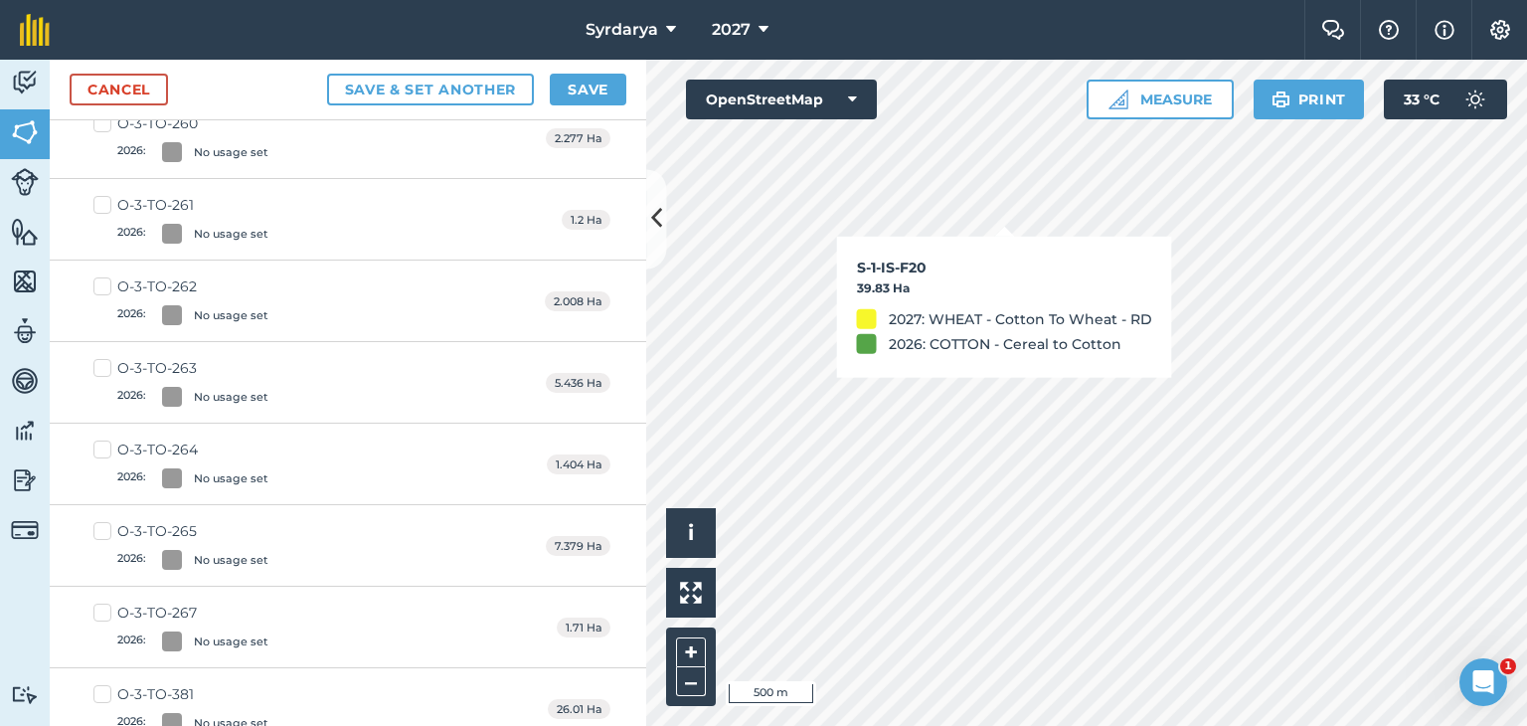
checkbox input "true"
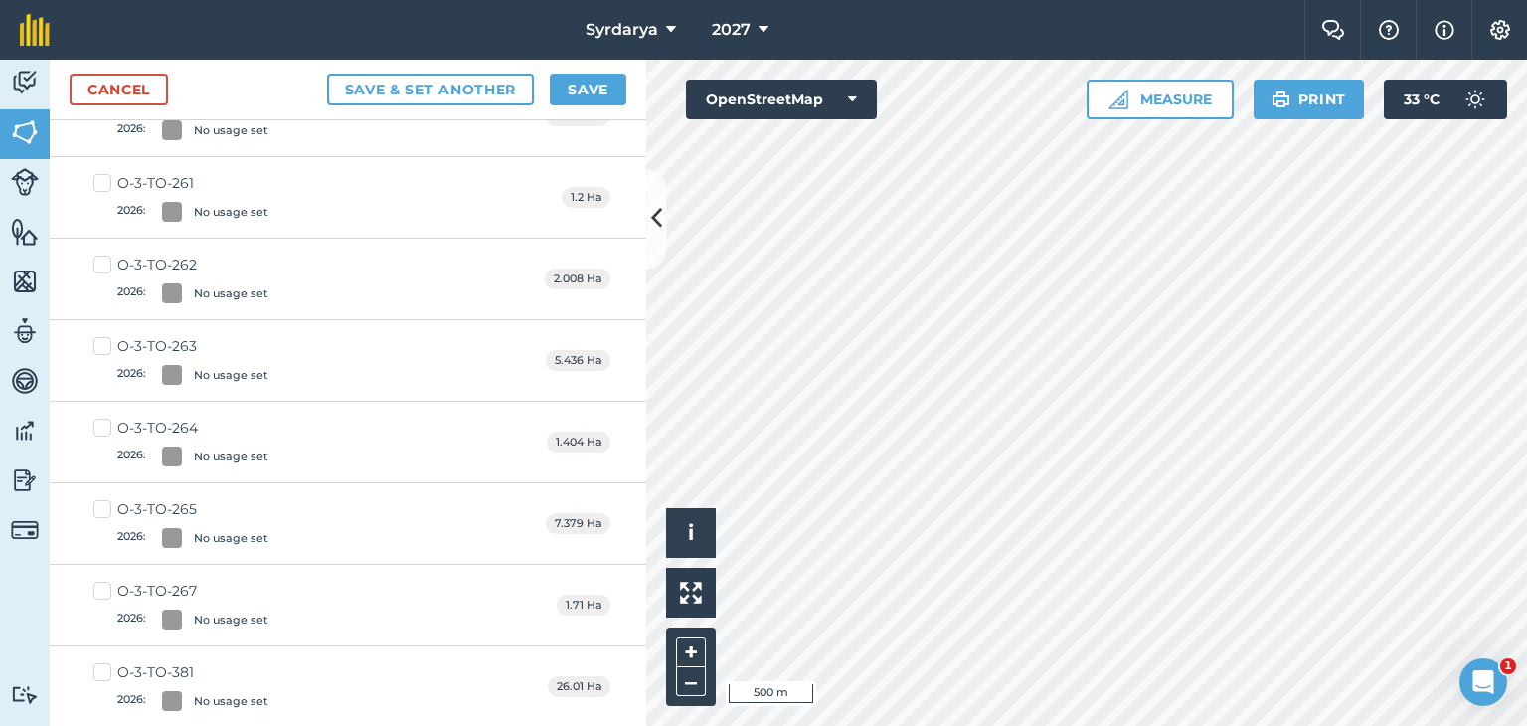
scroll to position [3854, 0]
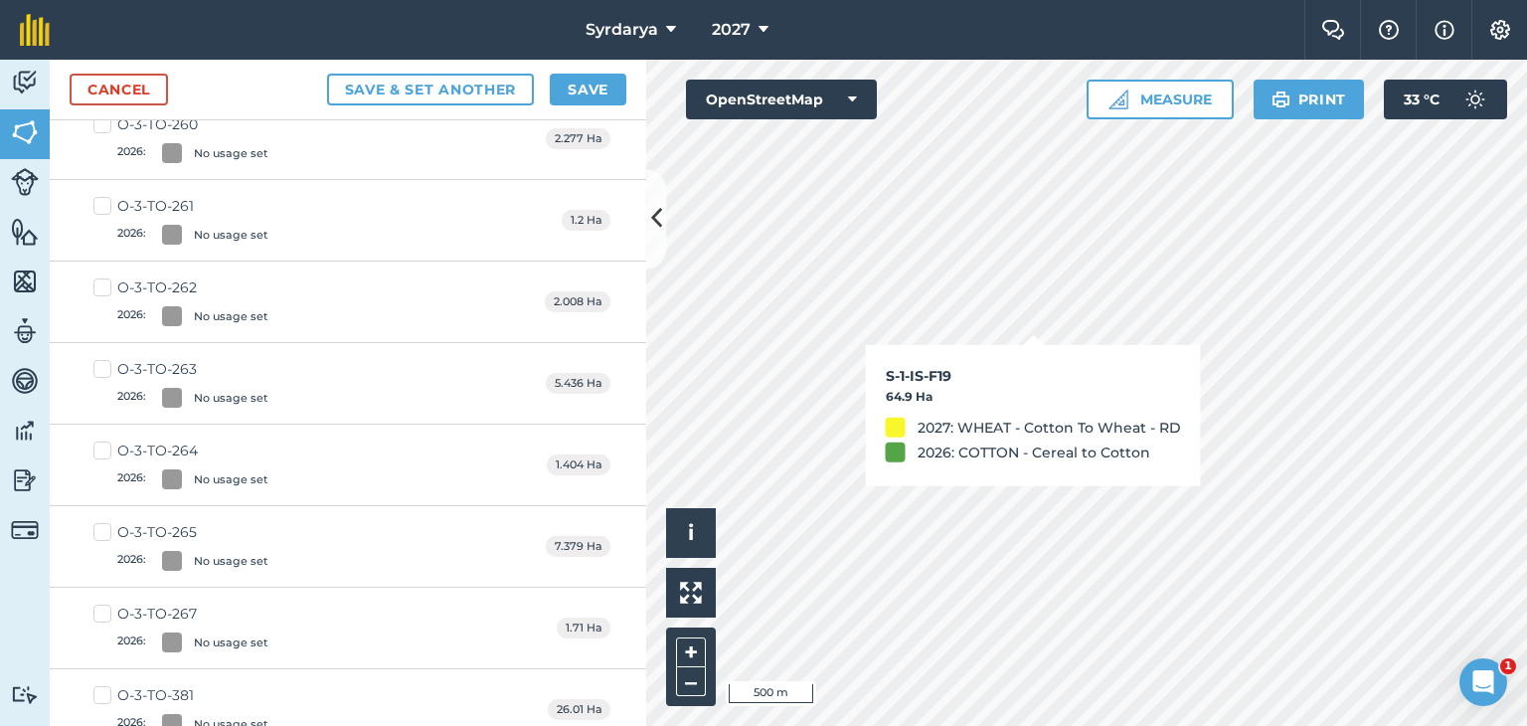
checkbox input "true"
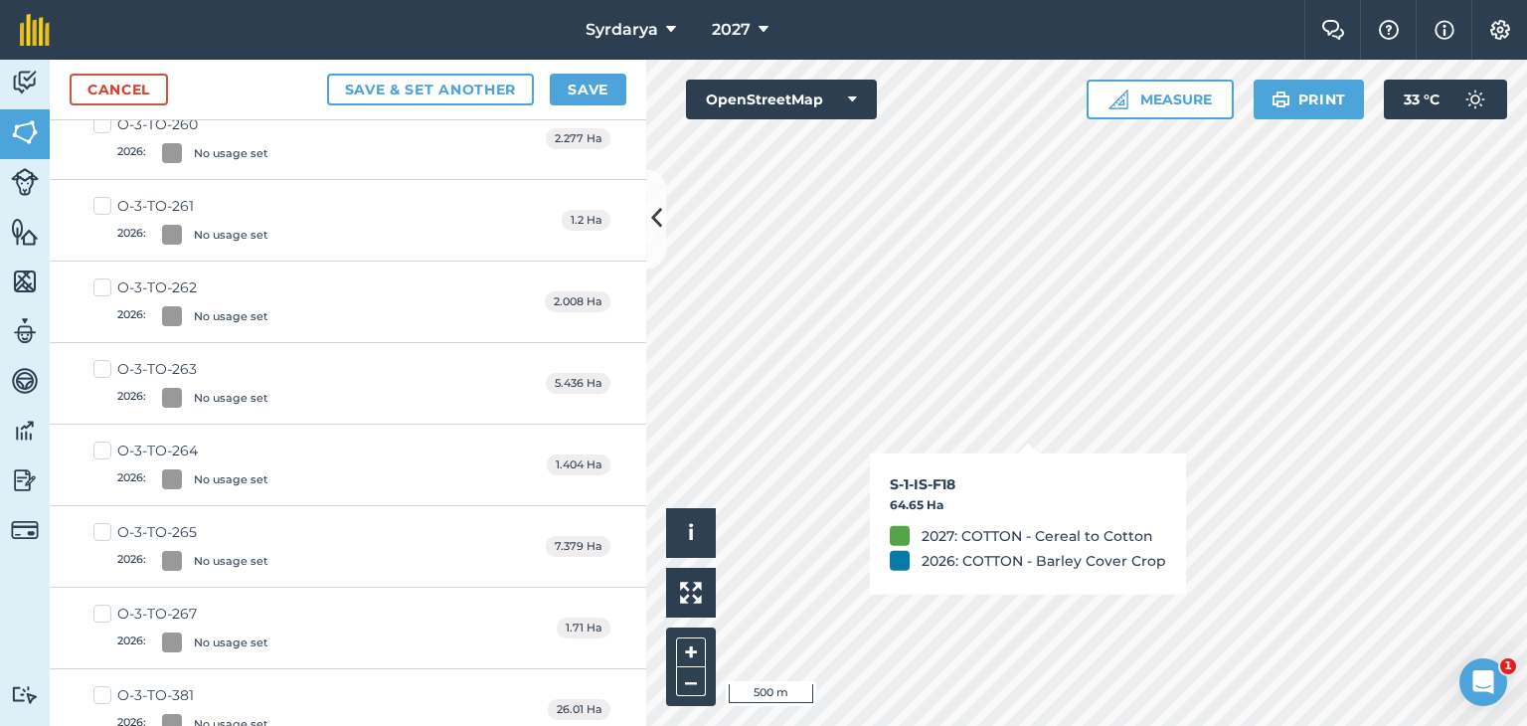
checkbox input "true"
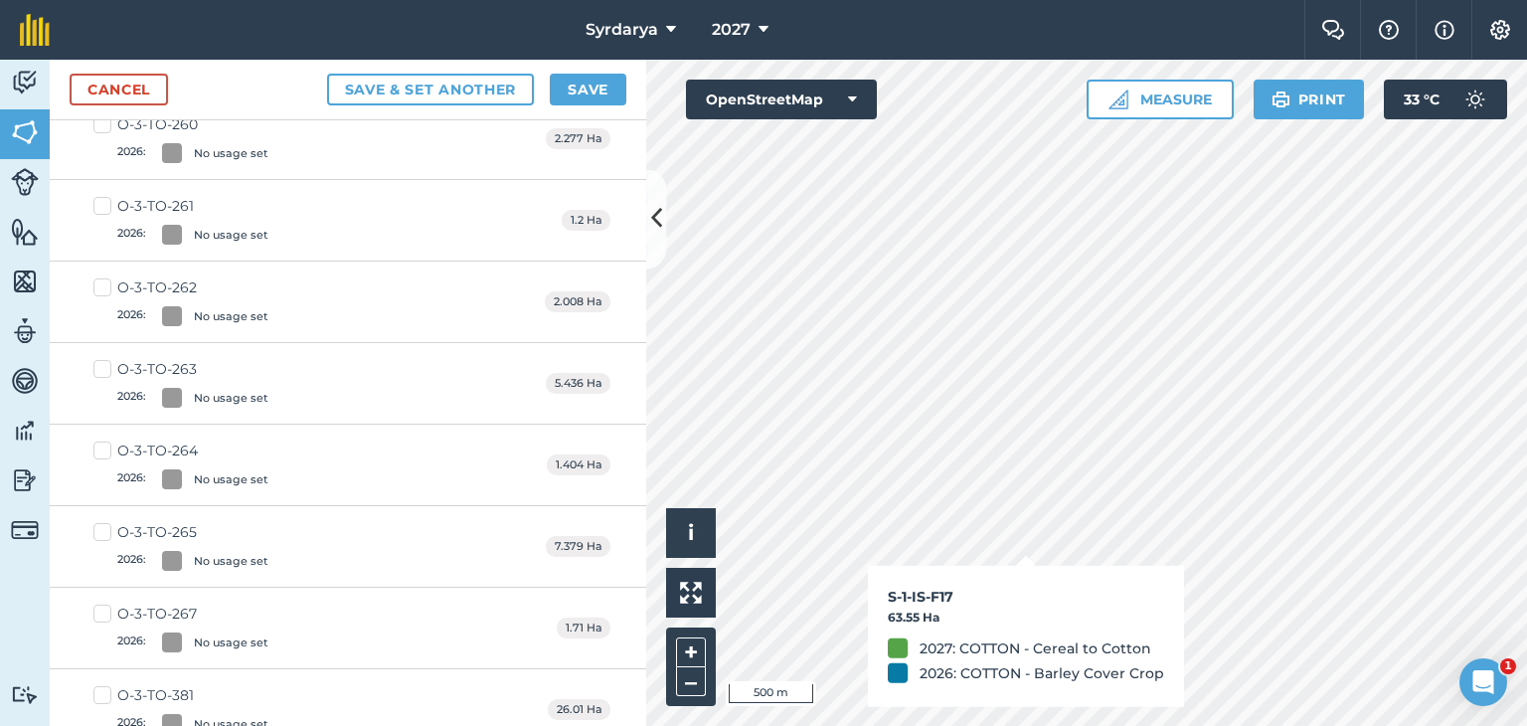
checkbox input "true"
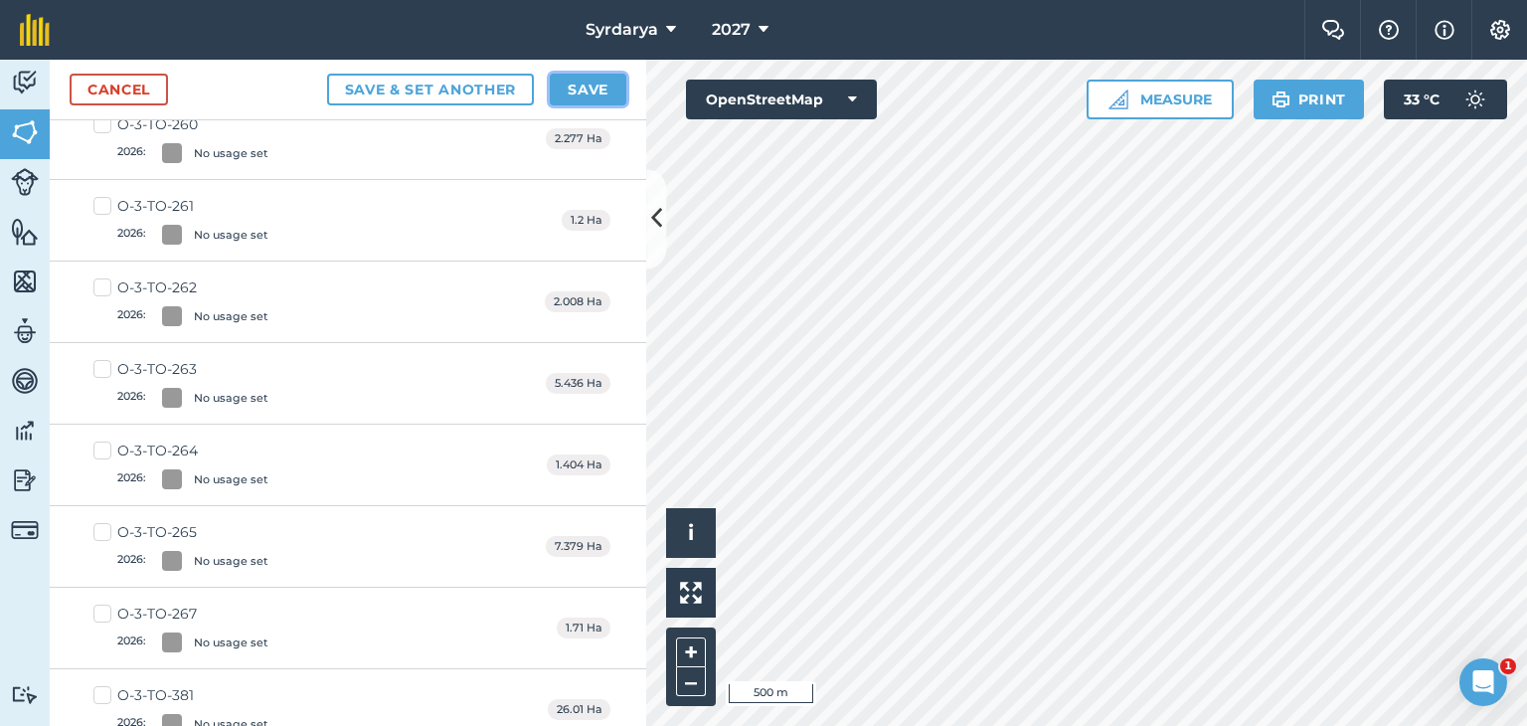
click at [578, 84] on button "Save" at bounding box center [588, 90] width 77 height 32
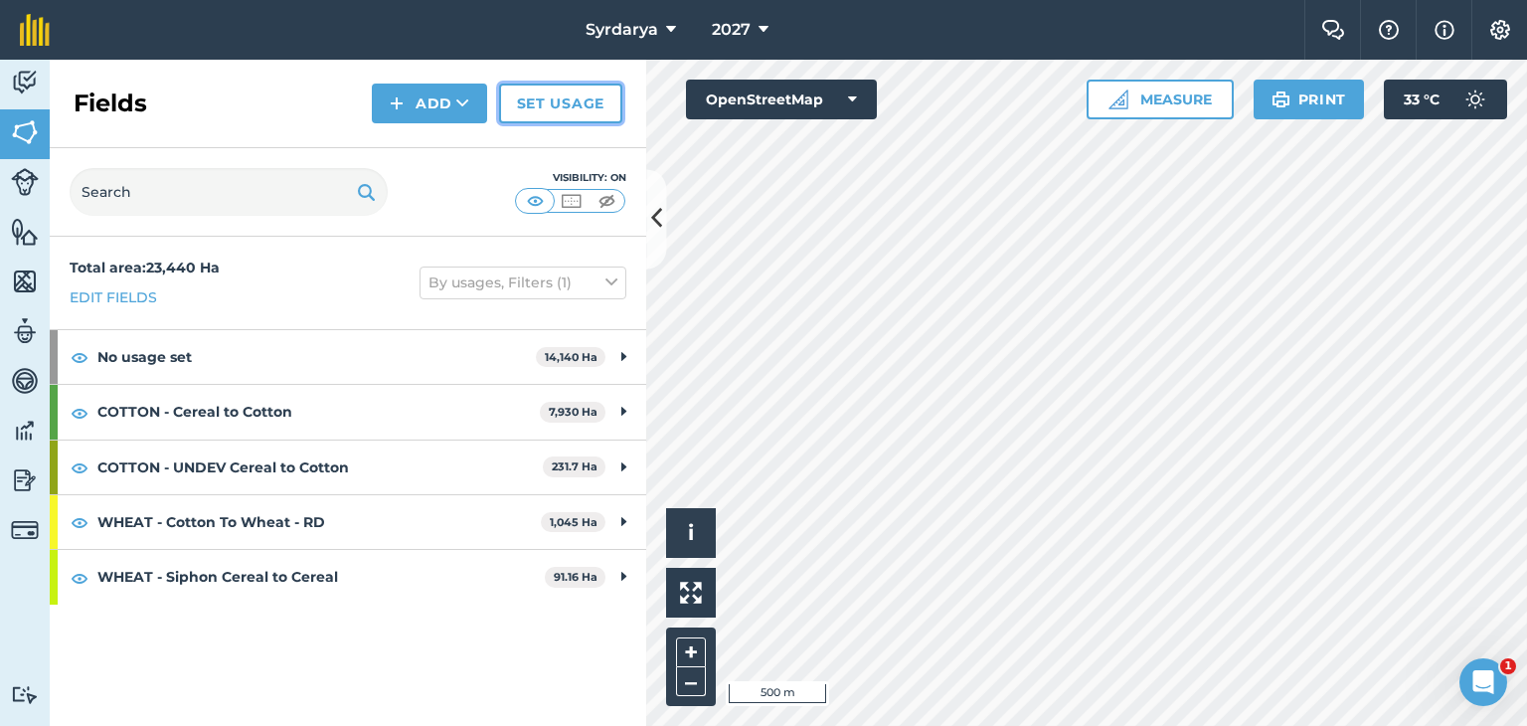
click at [563, 100] on link "Set usage" at bounding box center [560, 104] width 123 height 40
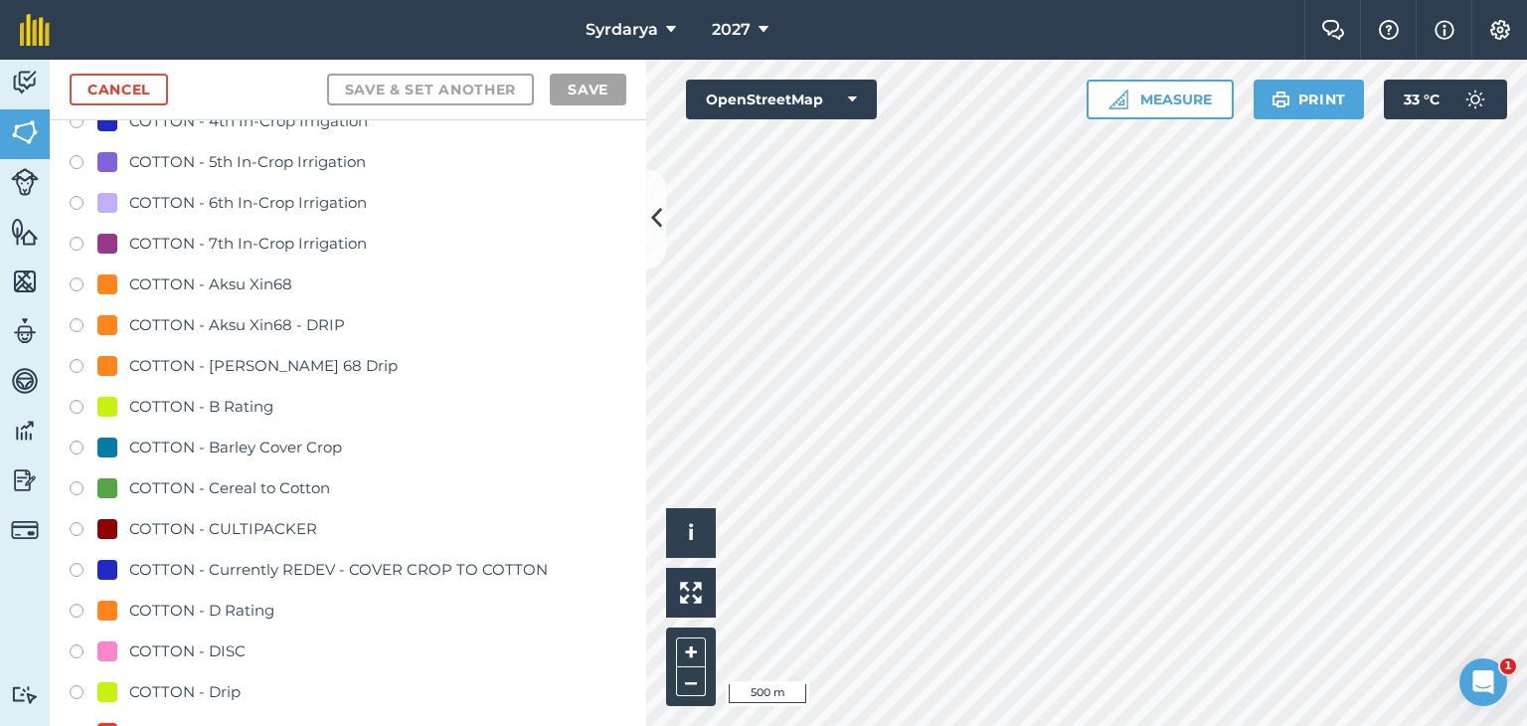
scroll to position [895, 0]
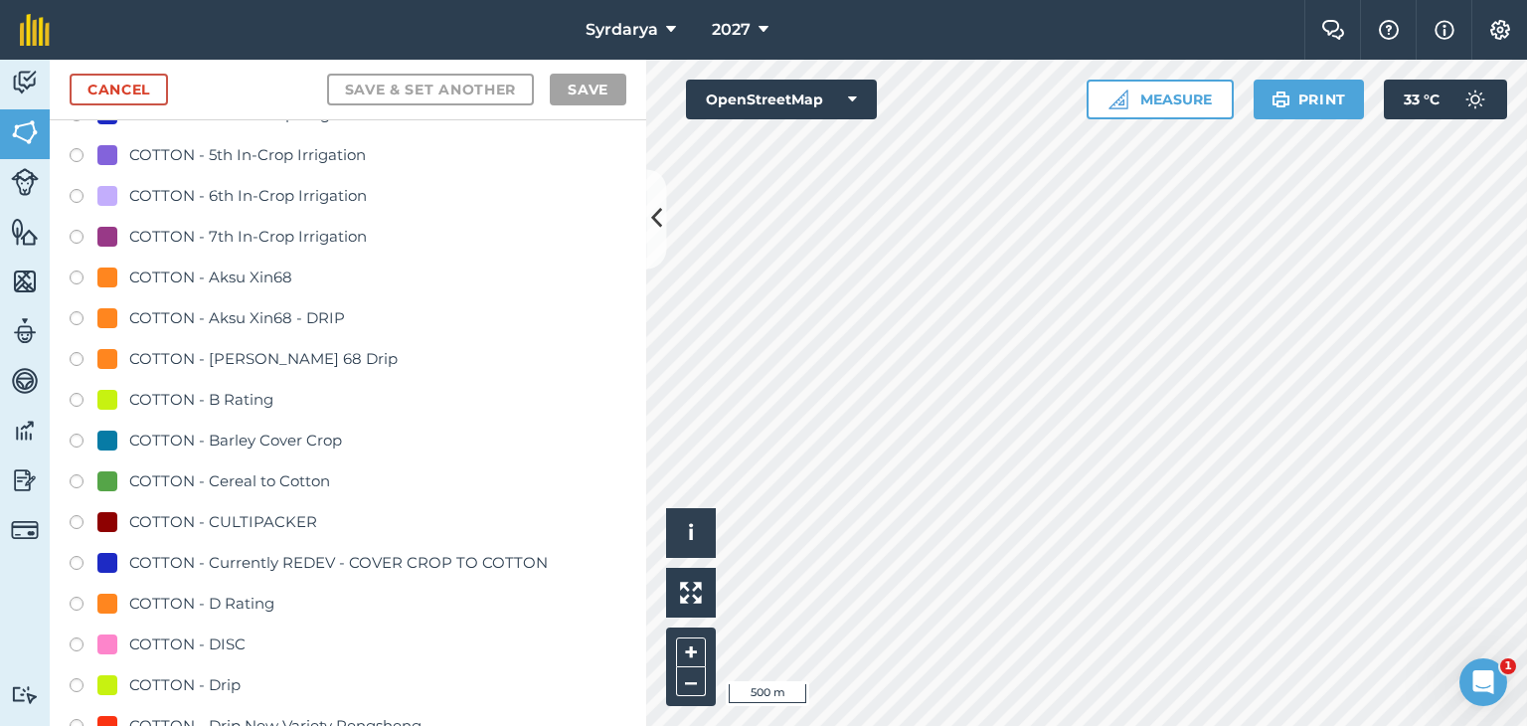
click at [78, 478] on label at bounding box center [84, 484] width 28 height 20
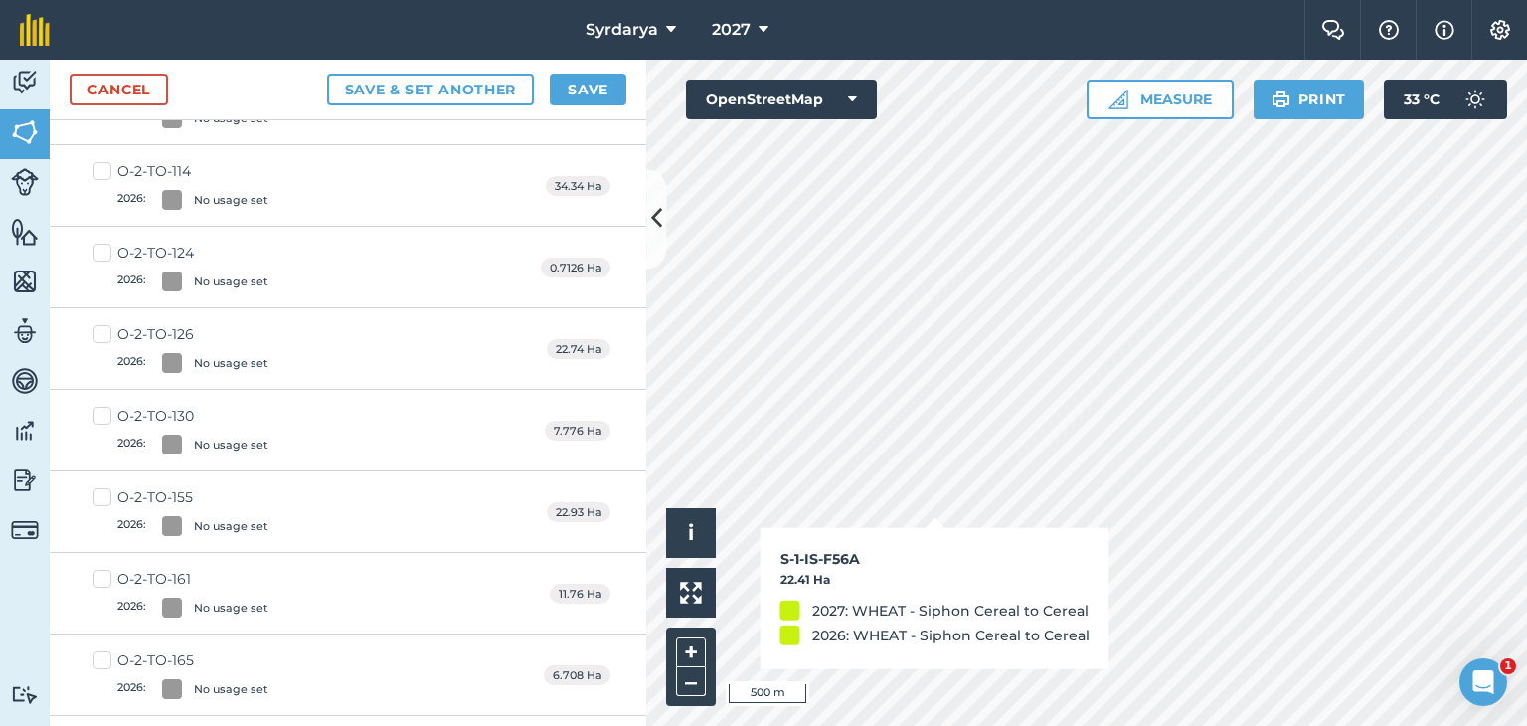
checkbox input "true"
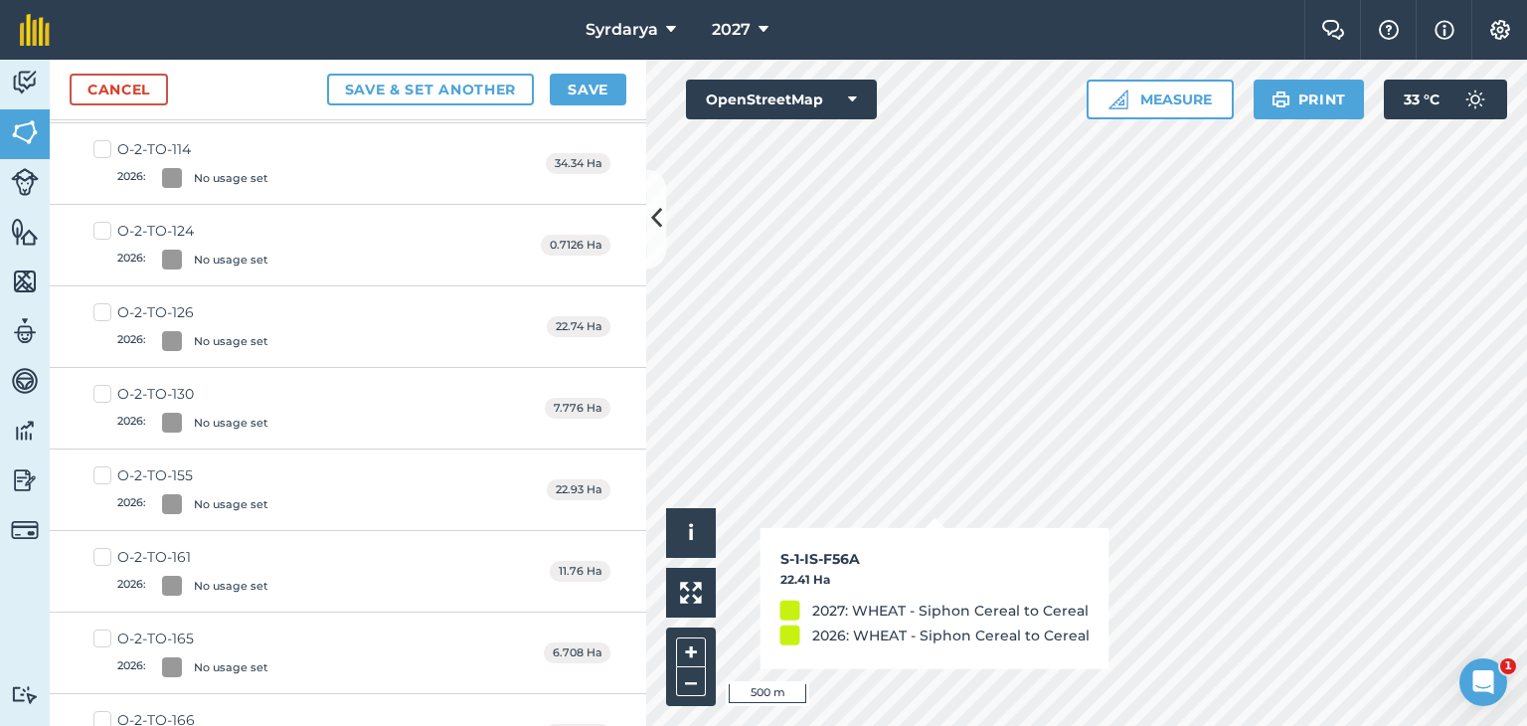
scroll to position [872, 0]
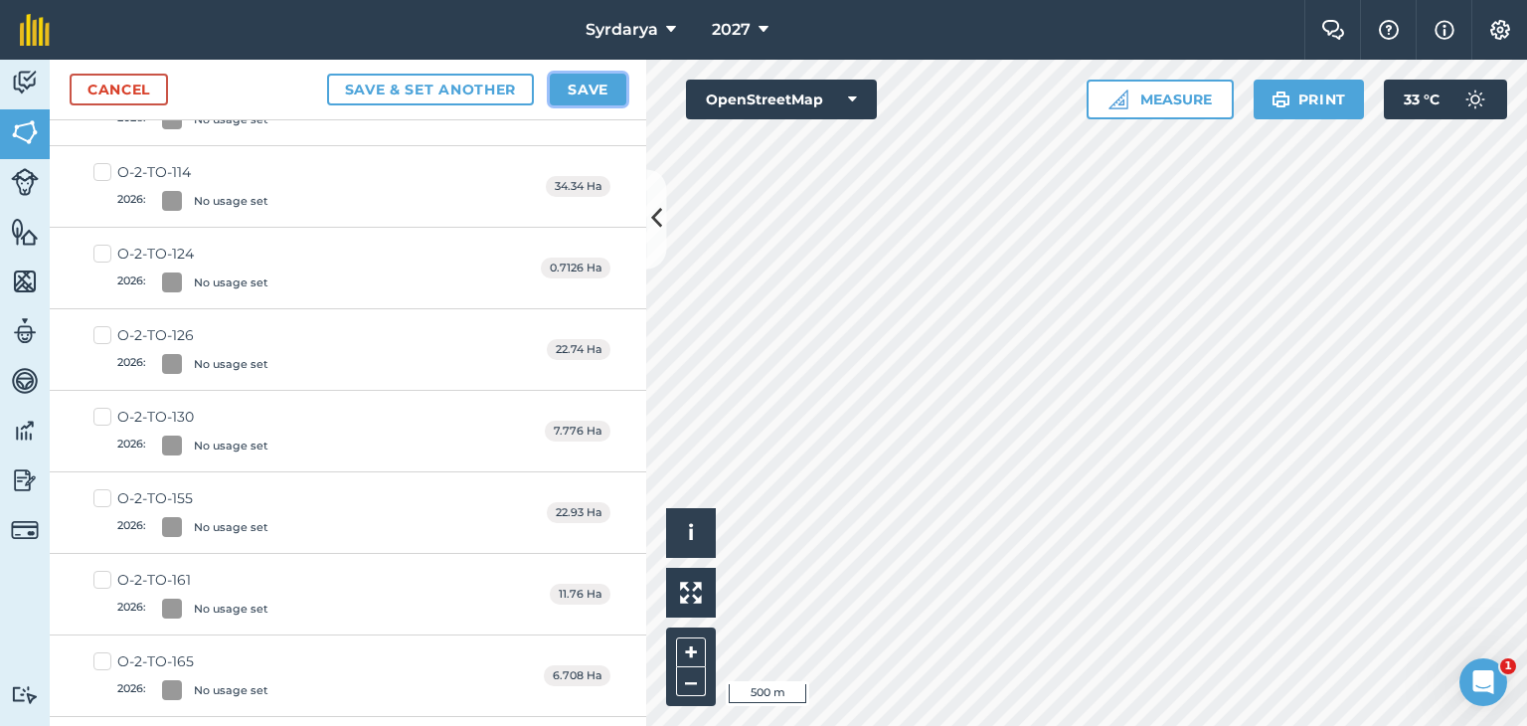
click at [602, 88] on button "Save" at bounding box center [588, 90] width 77 height 32
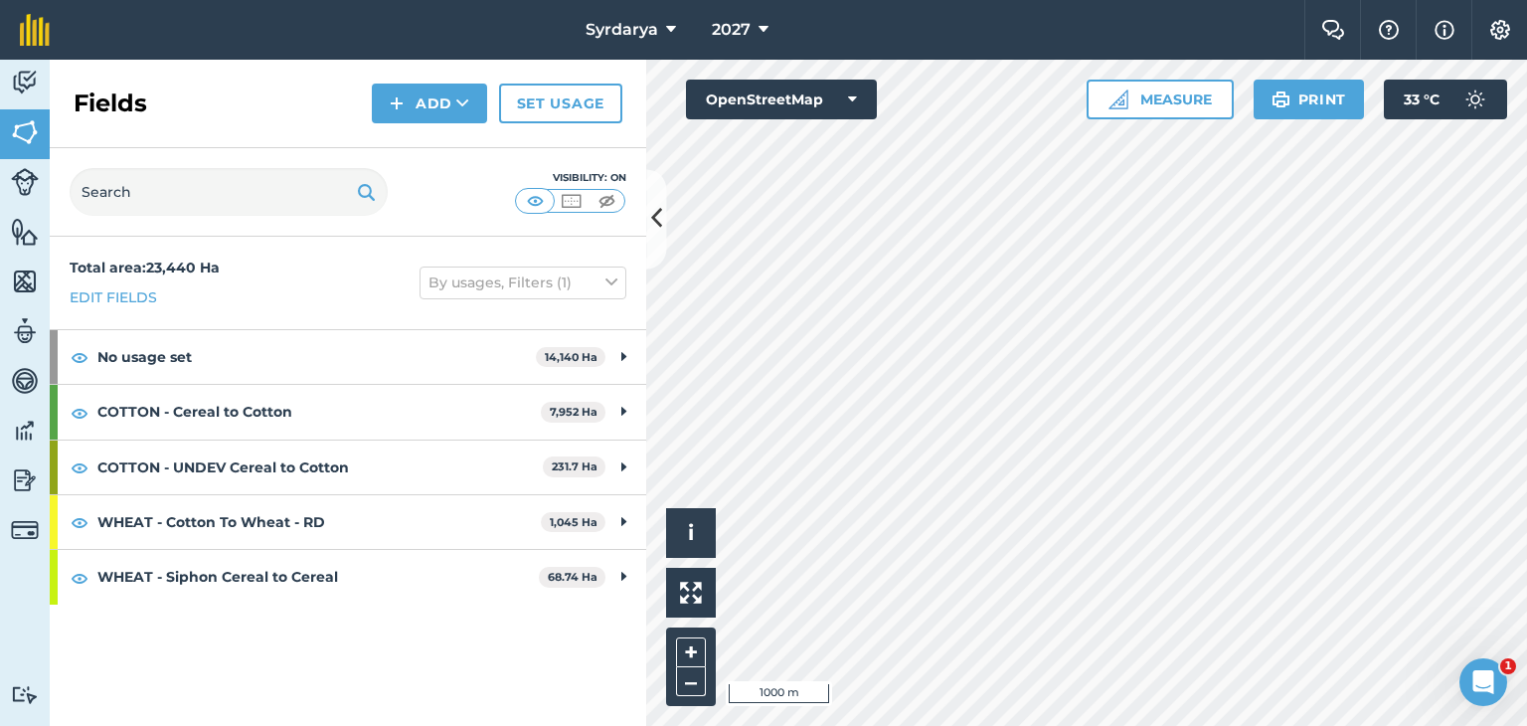
click at [779, 28] on div "2027" at bounding box center [739, 30] width 111 height 60
click at [767, 26] on icon at bounding box center [763, 30] width 10 height 24
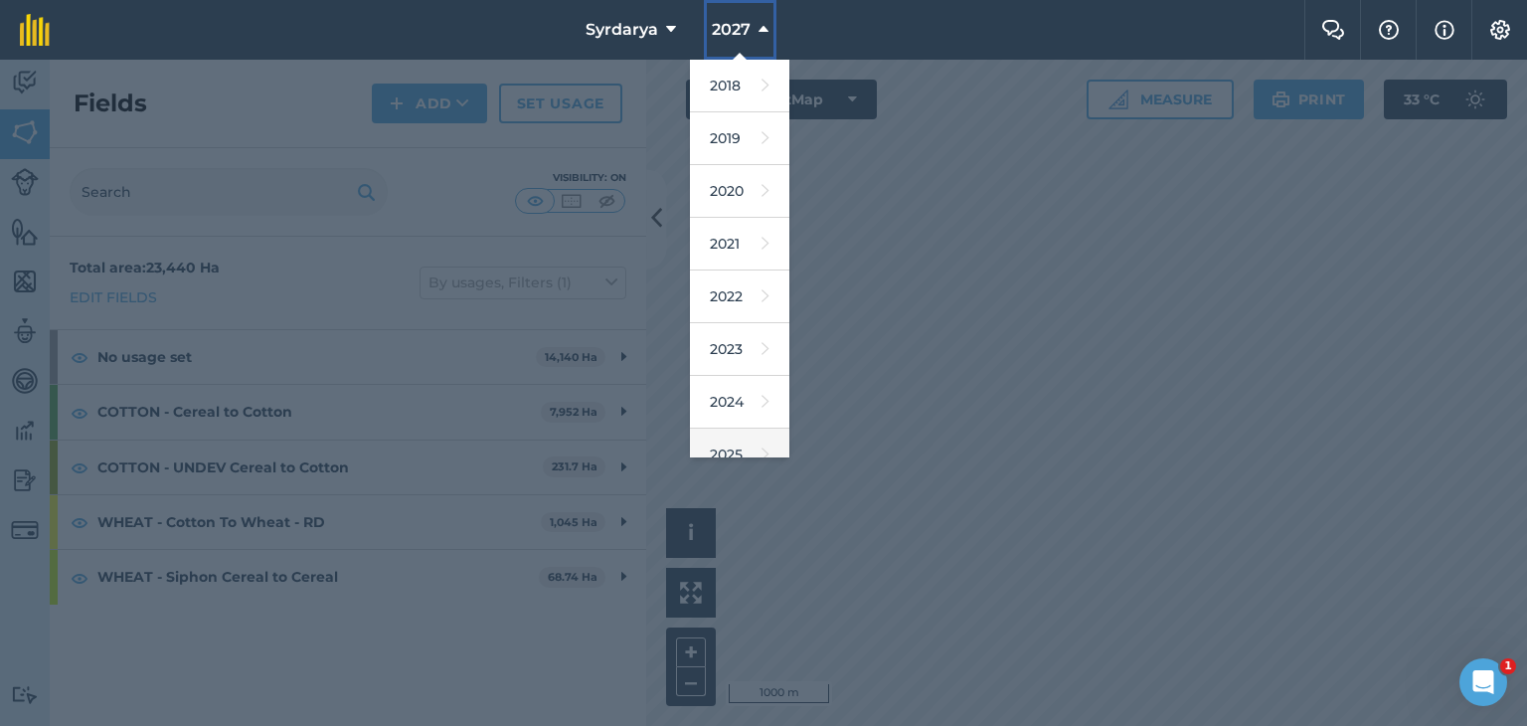
scroll to position [127, 0]
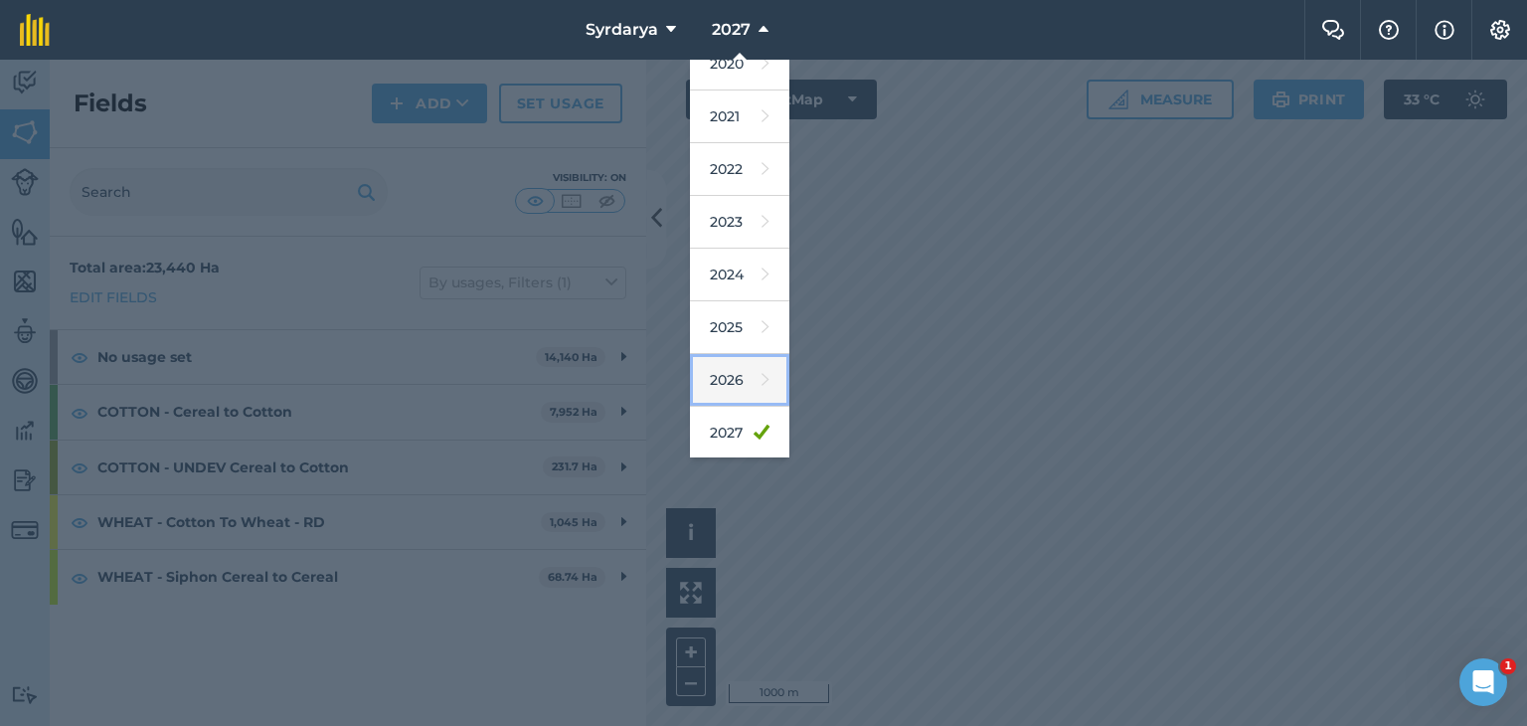
click at [728, 379] on link "2026" at bounding box center [739, 380] width 99 height 53
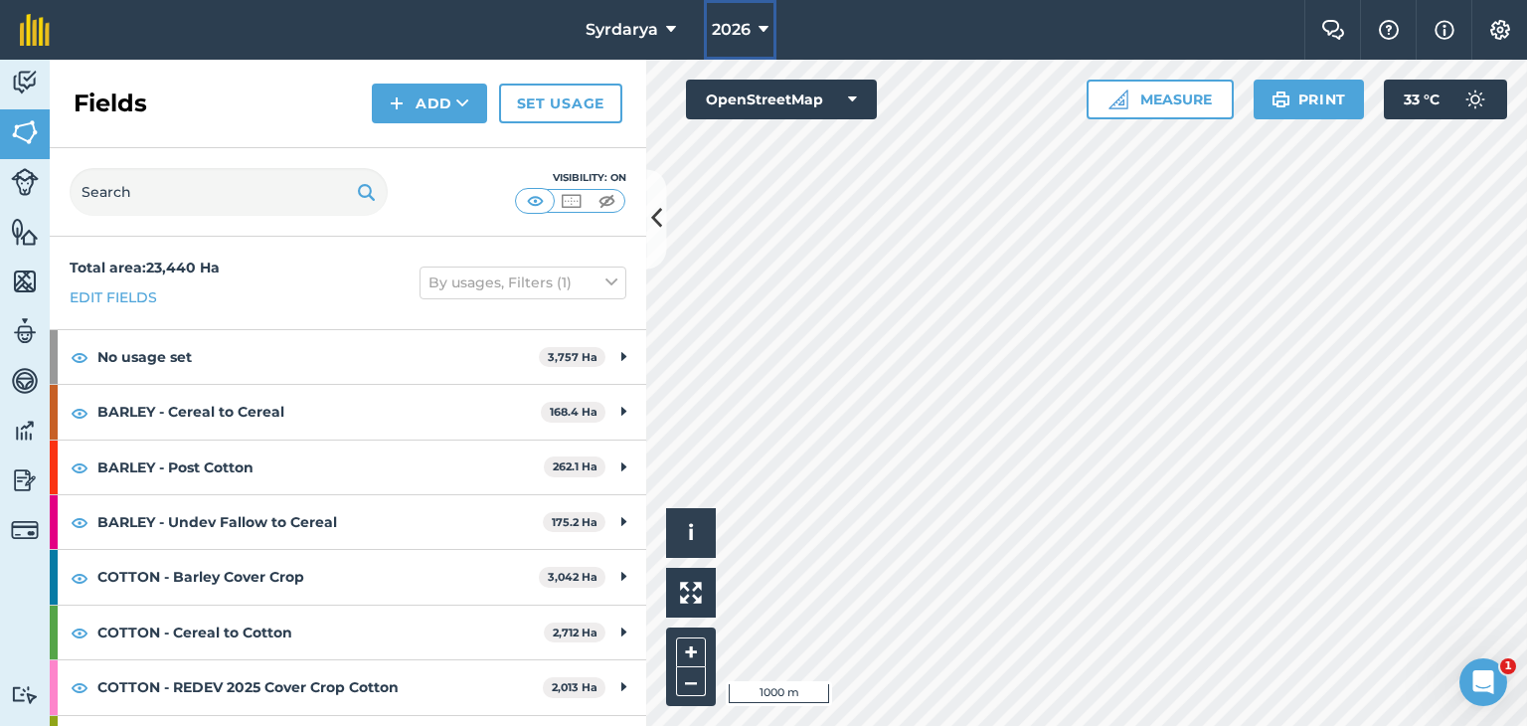
click at [740, 31] on span "2026" at bounding box center [731, 30] width 39 height 24
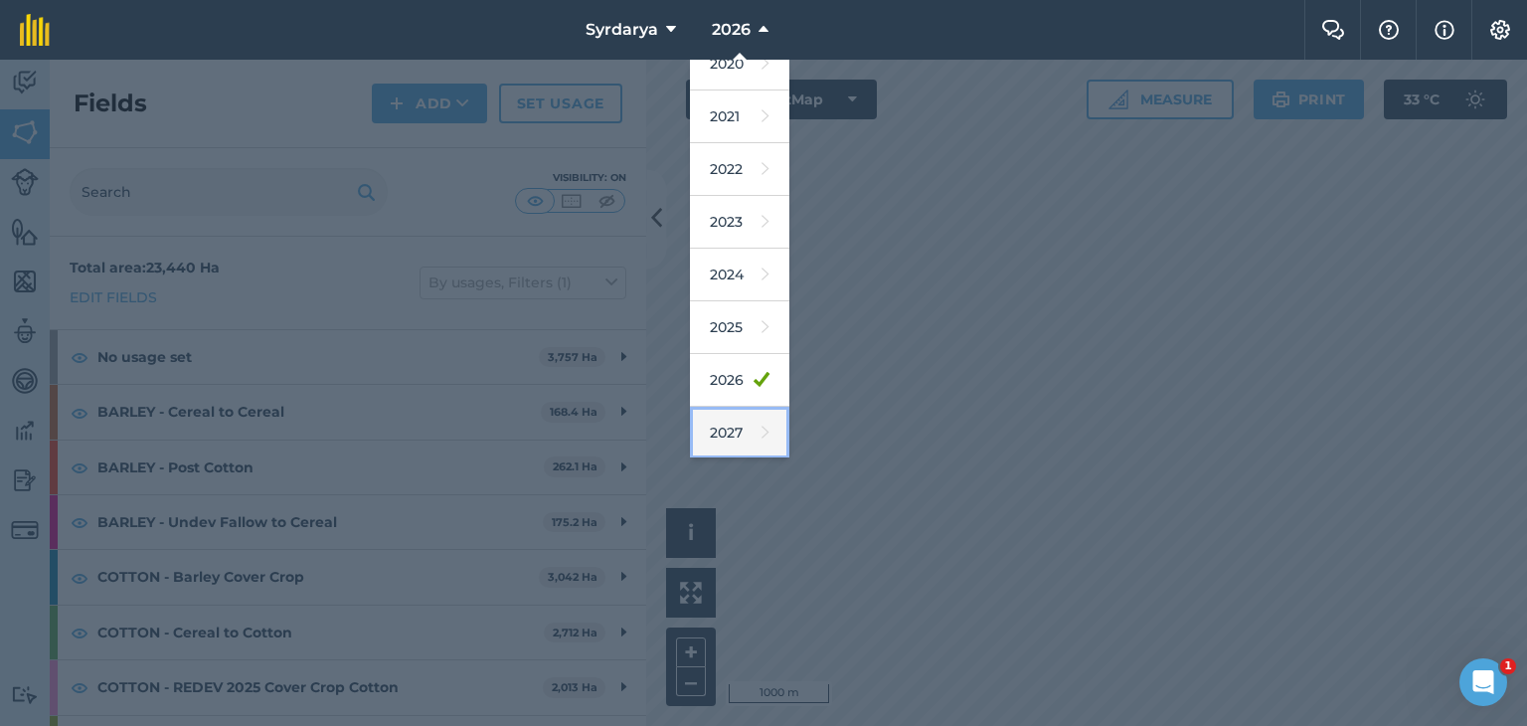
click at [724, 425] on link "2027" at bounding box center [739, 433] width 99 height 53
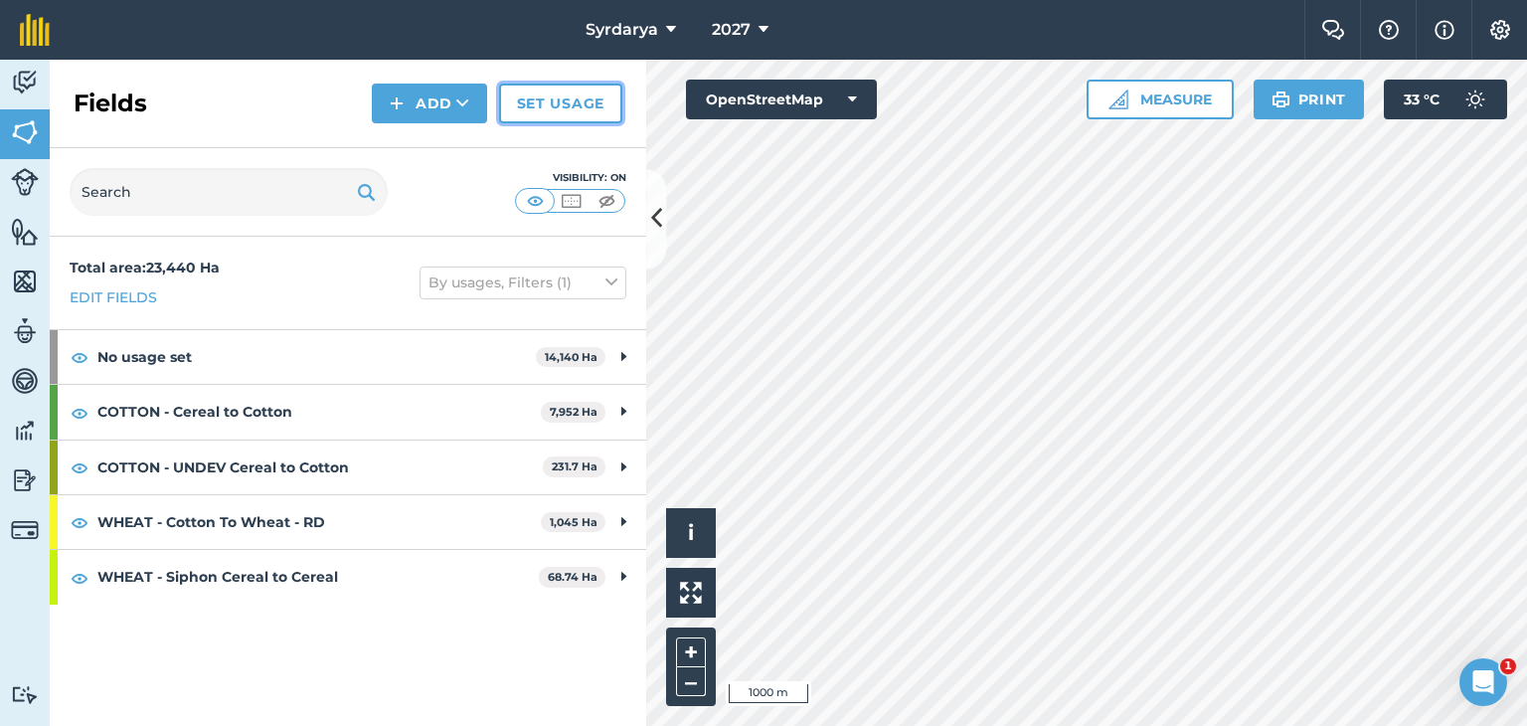
click at [553, 108] on link "Set usage" at bounding box center [560, 104] width 123 height 40
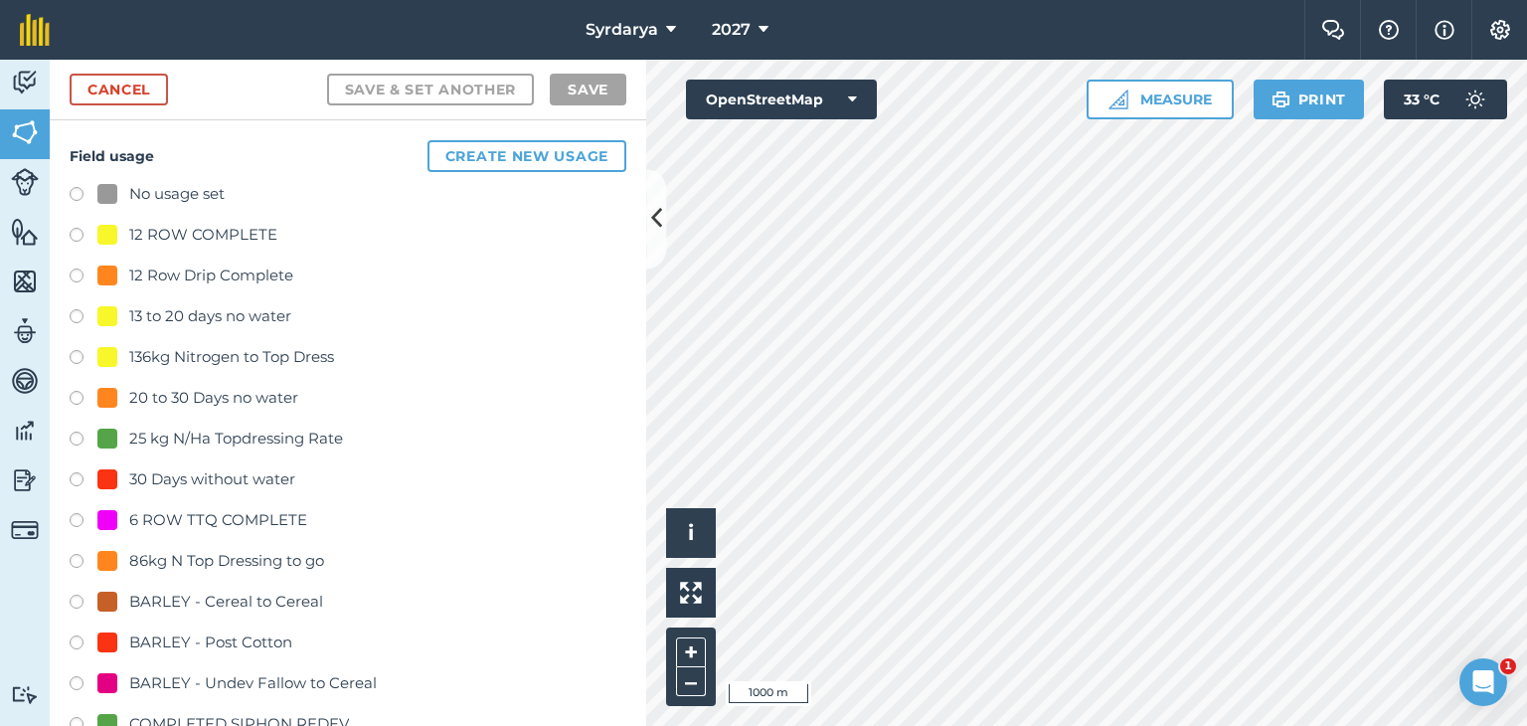
click at [75, 191] on label at bounding box center [84, 197] width 28 height 20
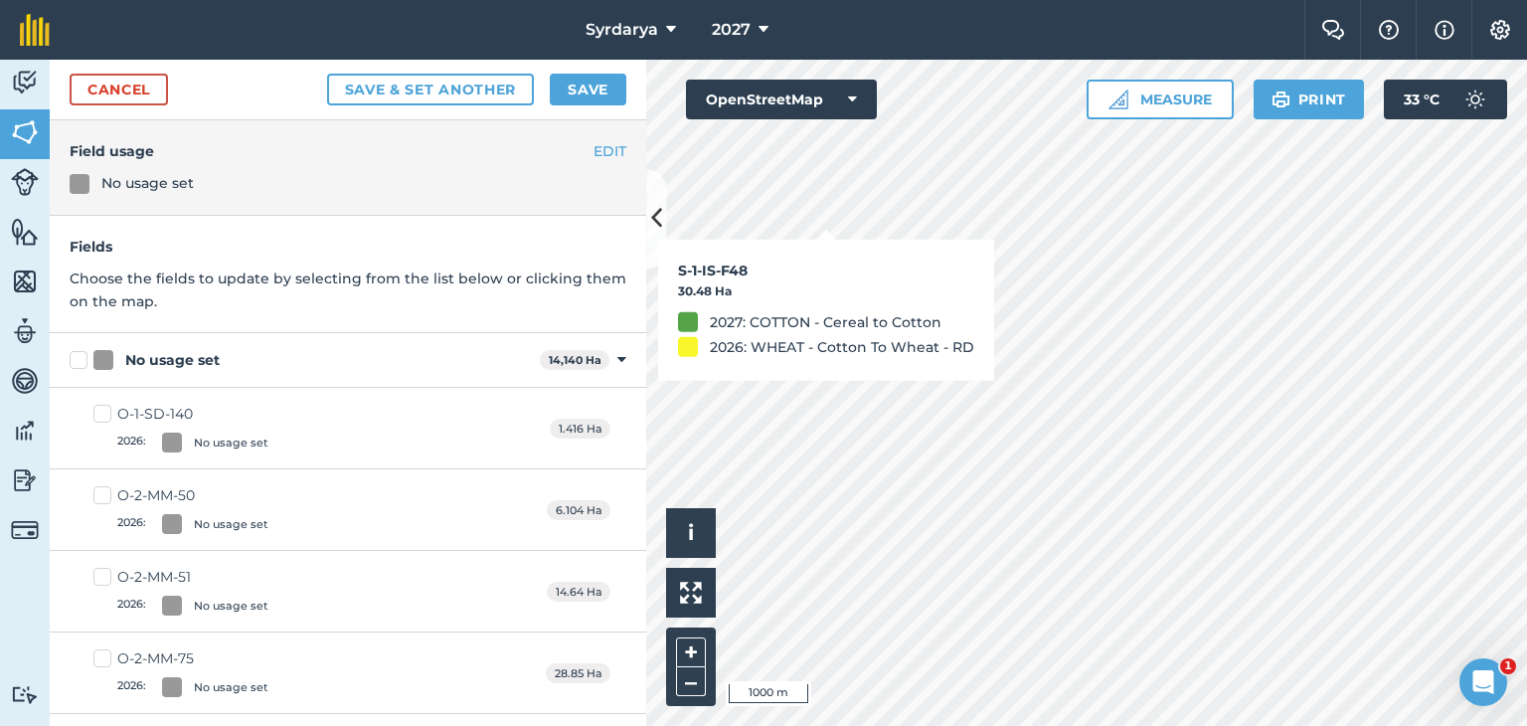
checkbox input "true"
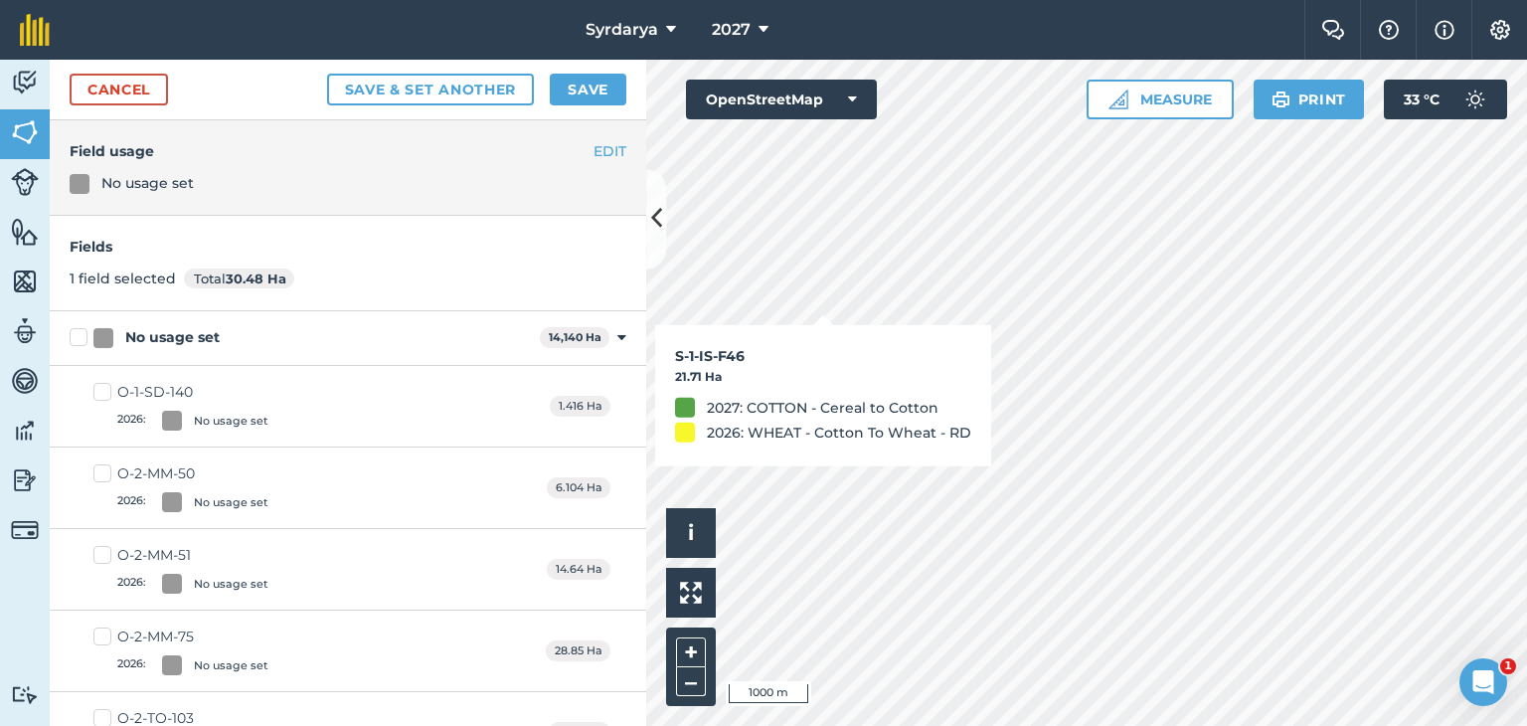
checkbox input "true"
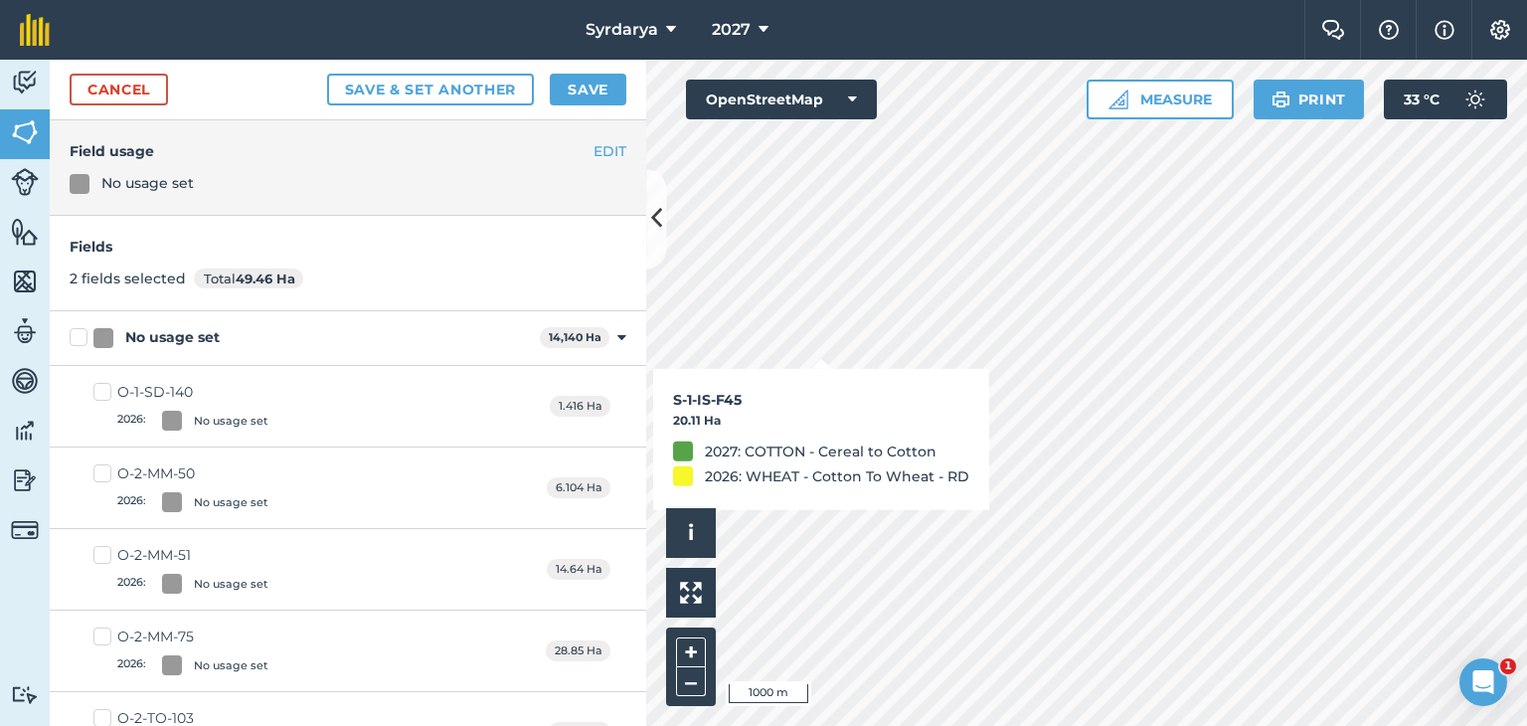
checkbox input "true"
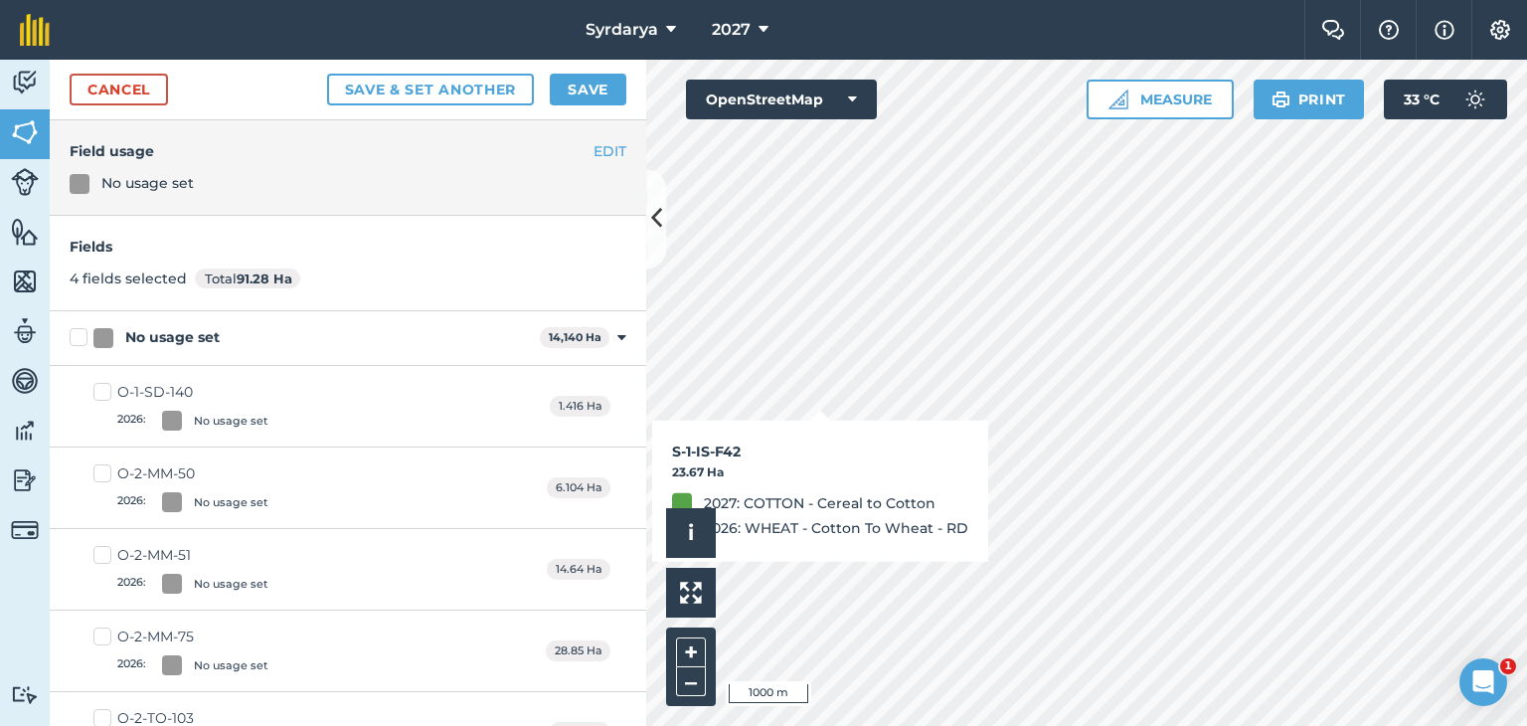
checkbox input "true"
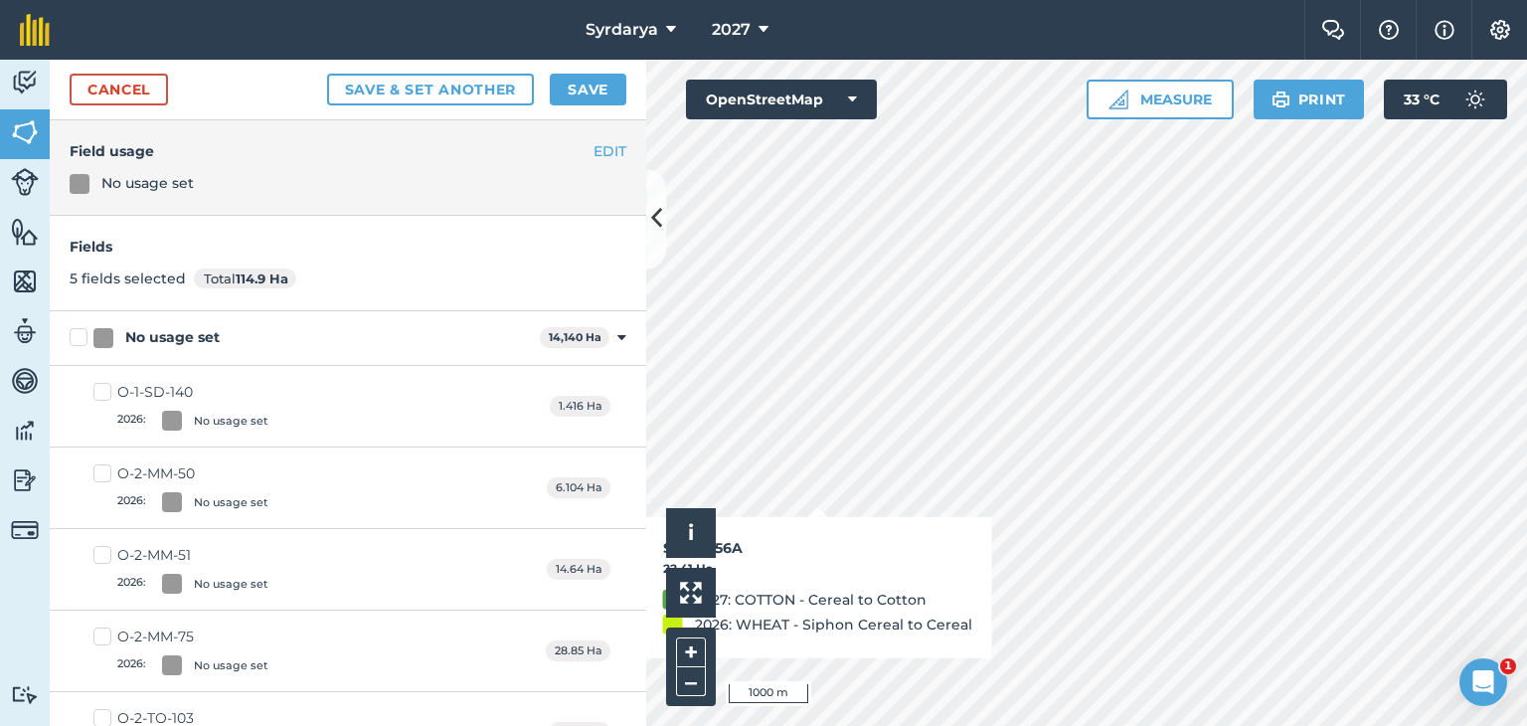
checkbox input "true"
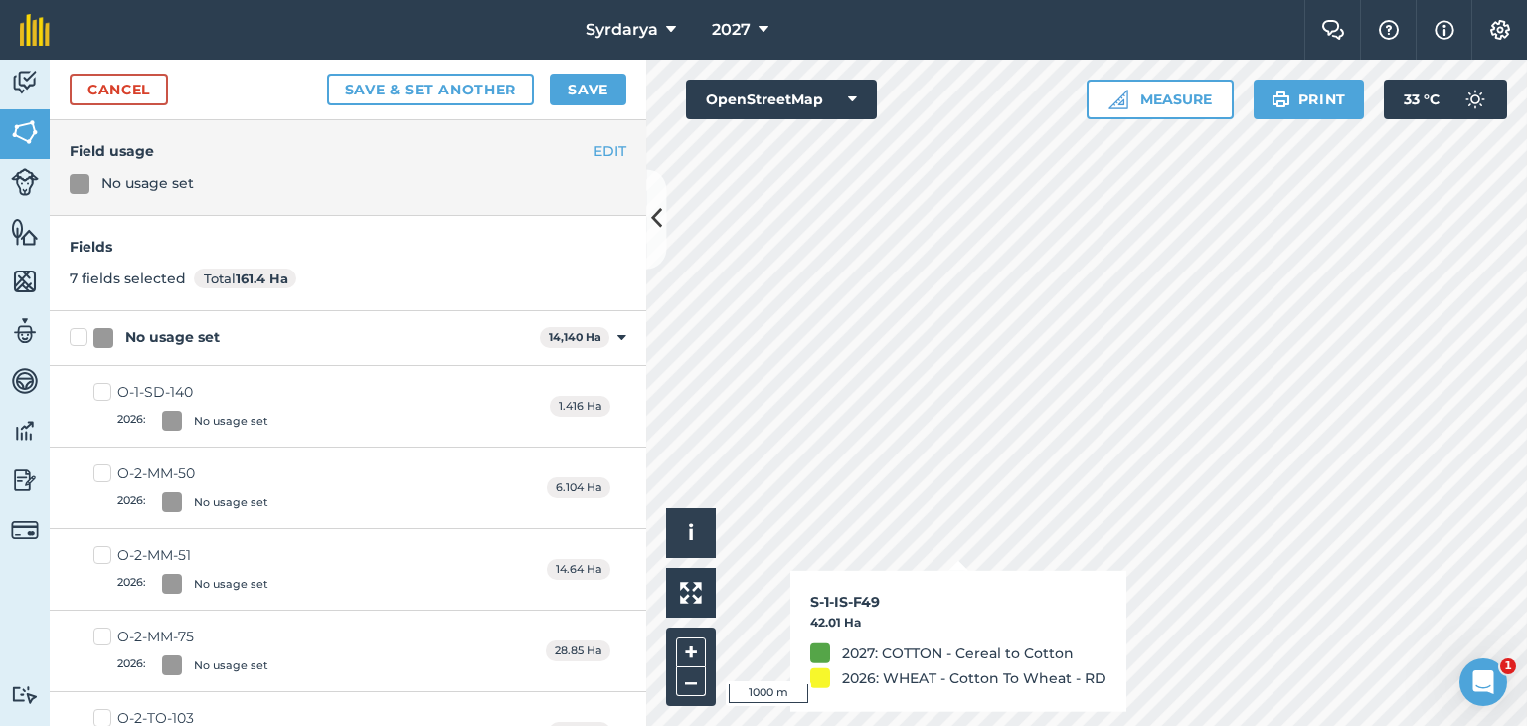
checkbox input "true"
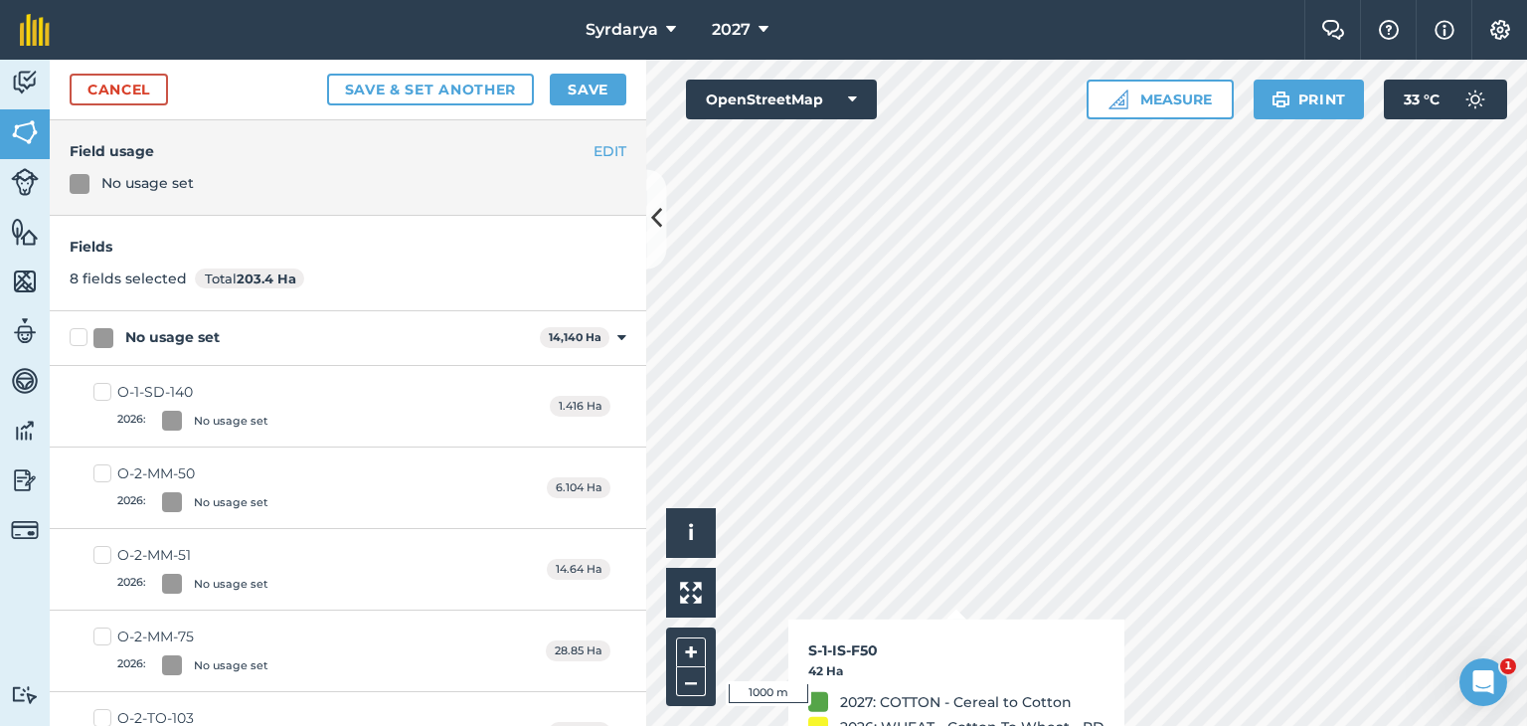
checkbox input "true"
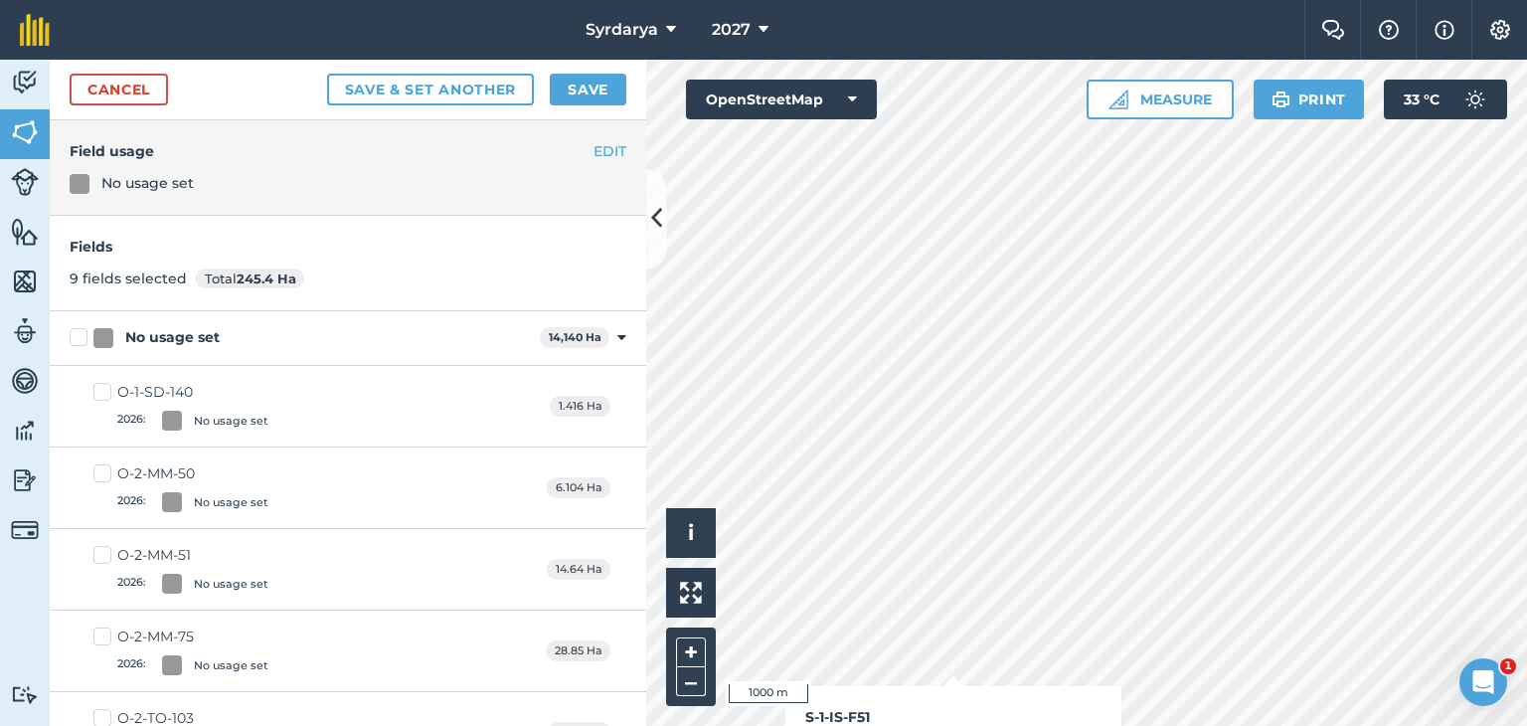
checkbox input "true"
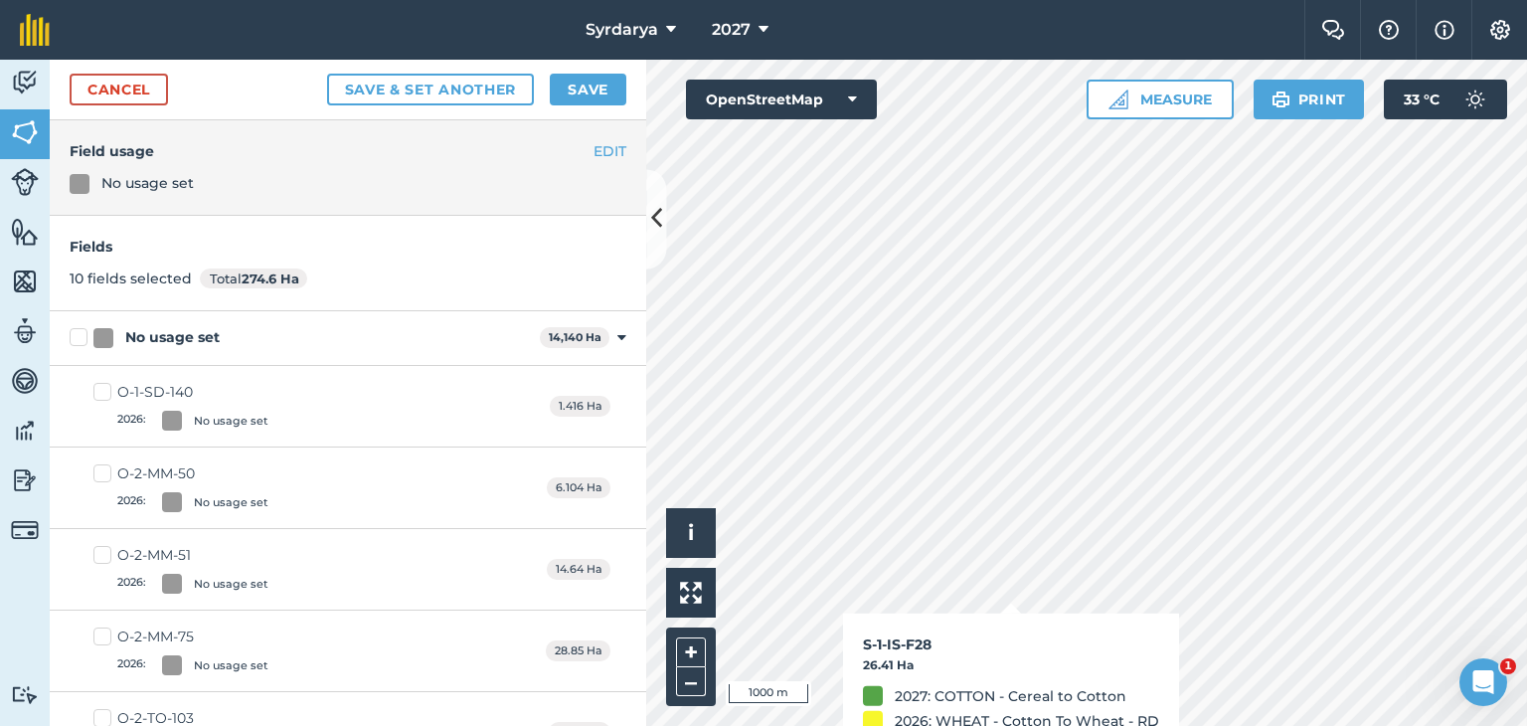
checkbox input "true"
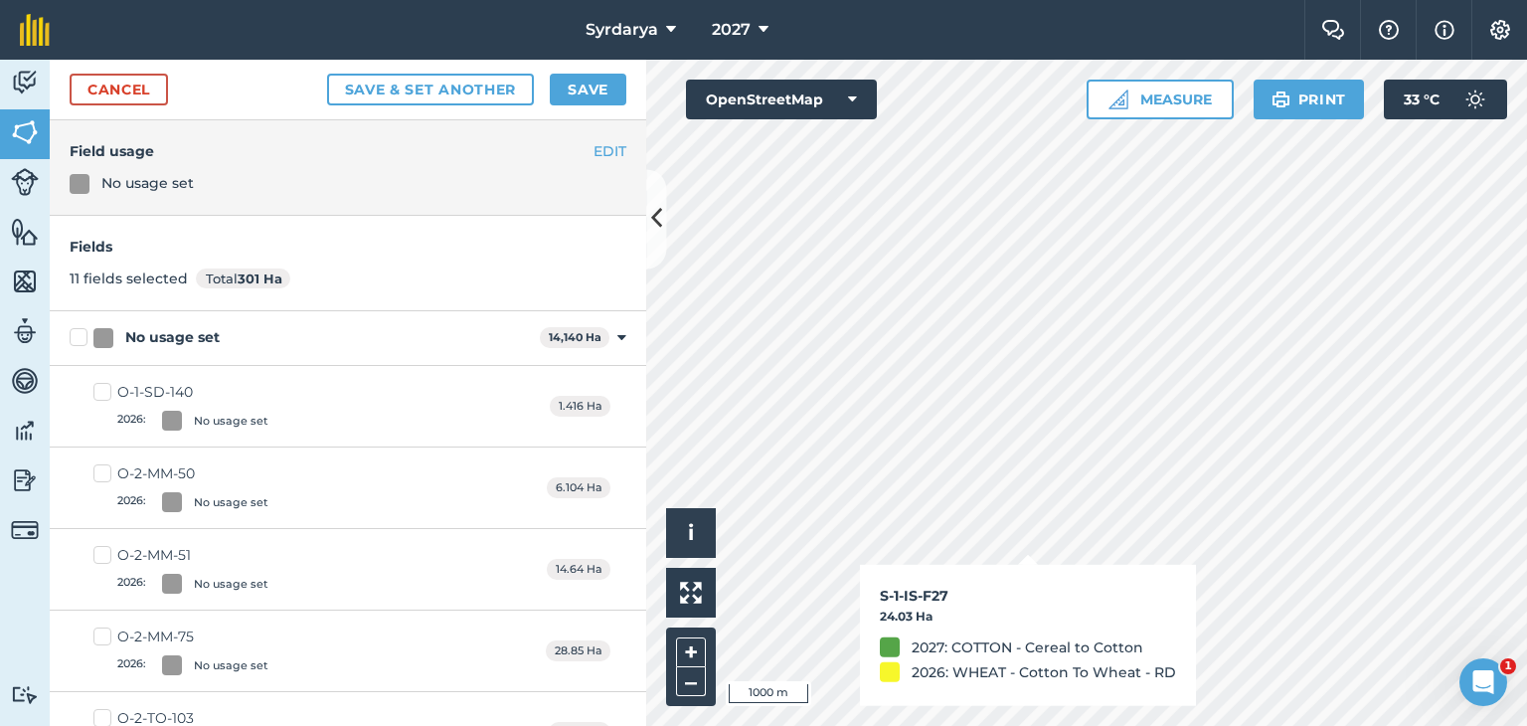
checkbox input "true"
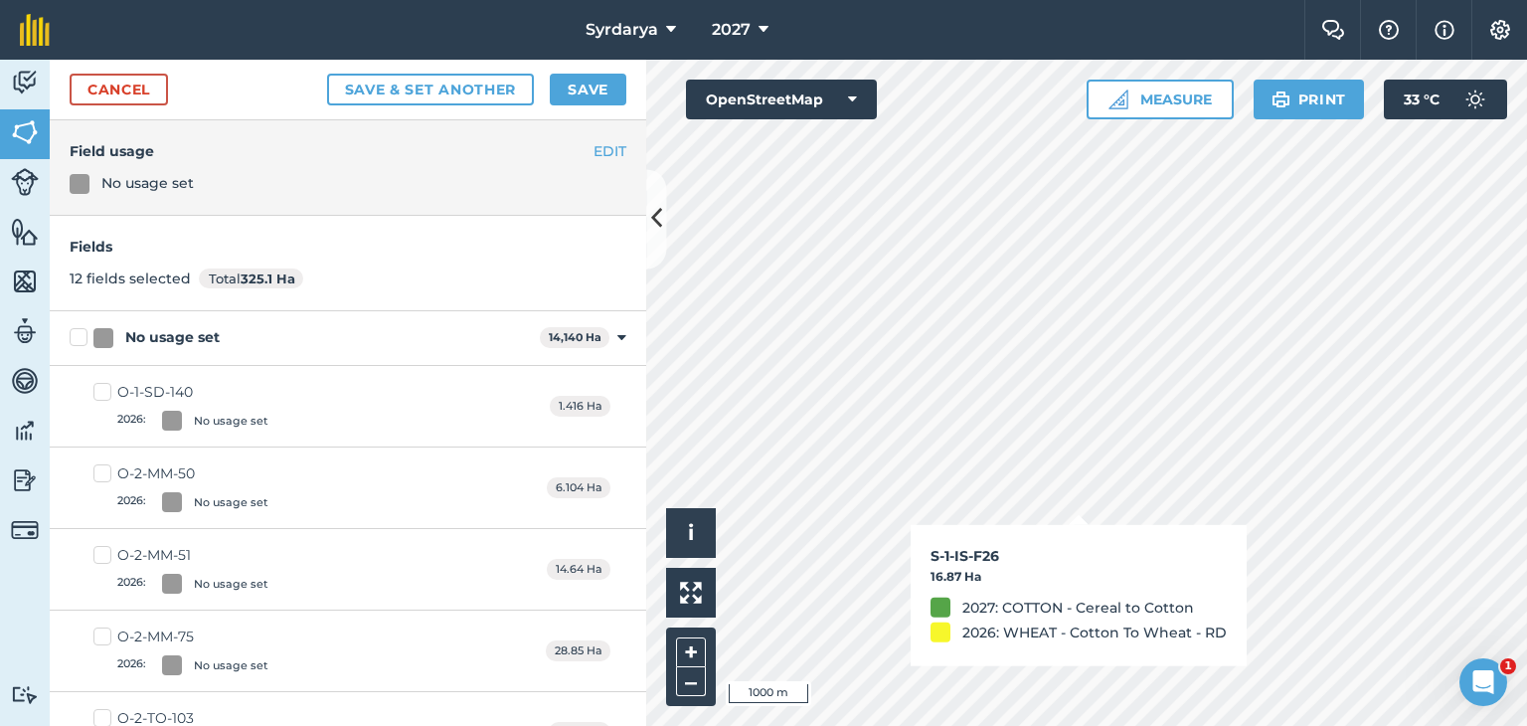
checkbox input "true"
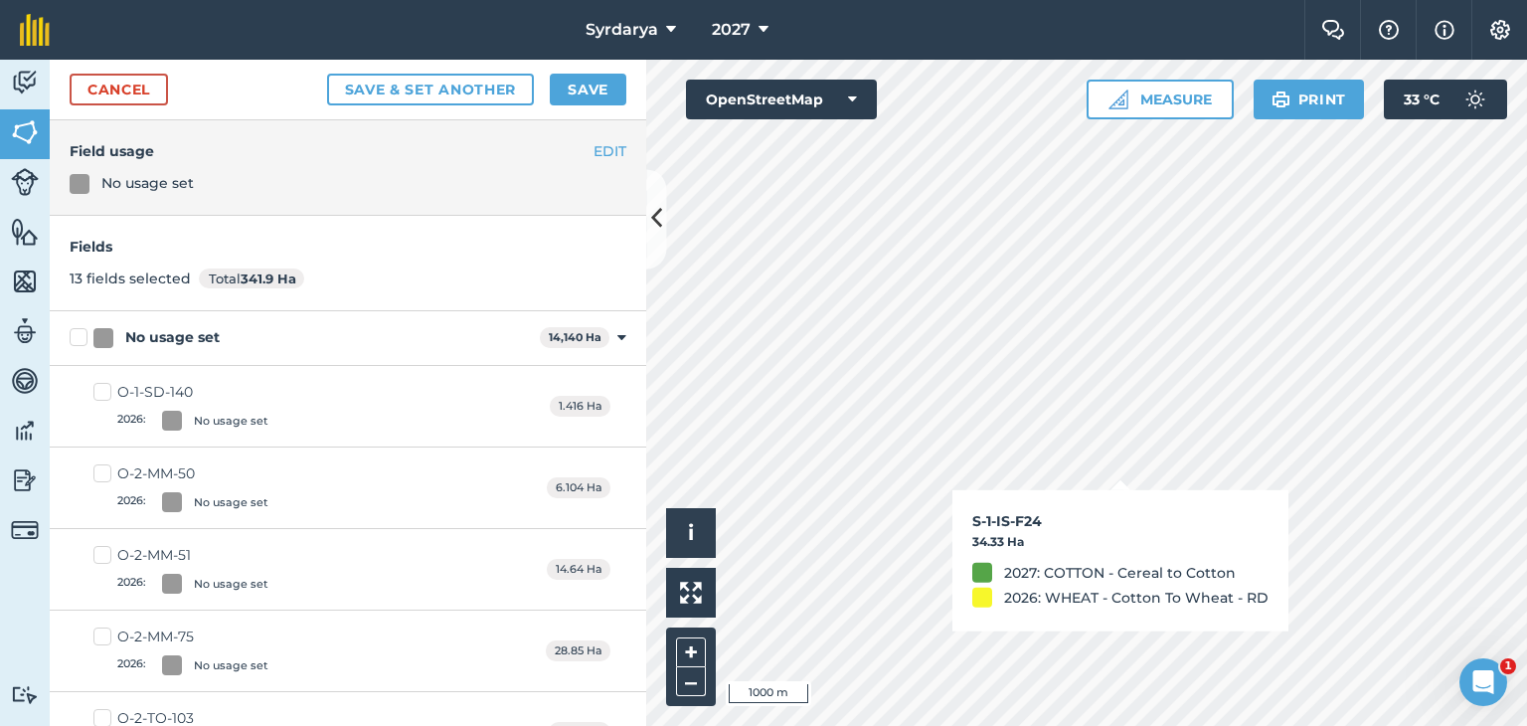
checkbox input "true"
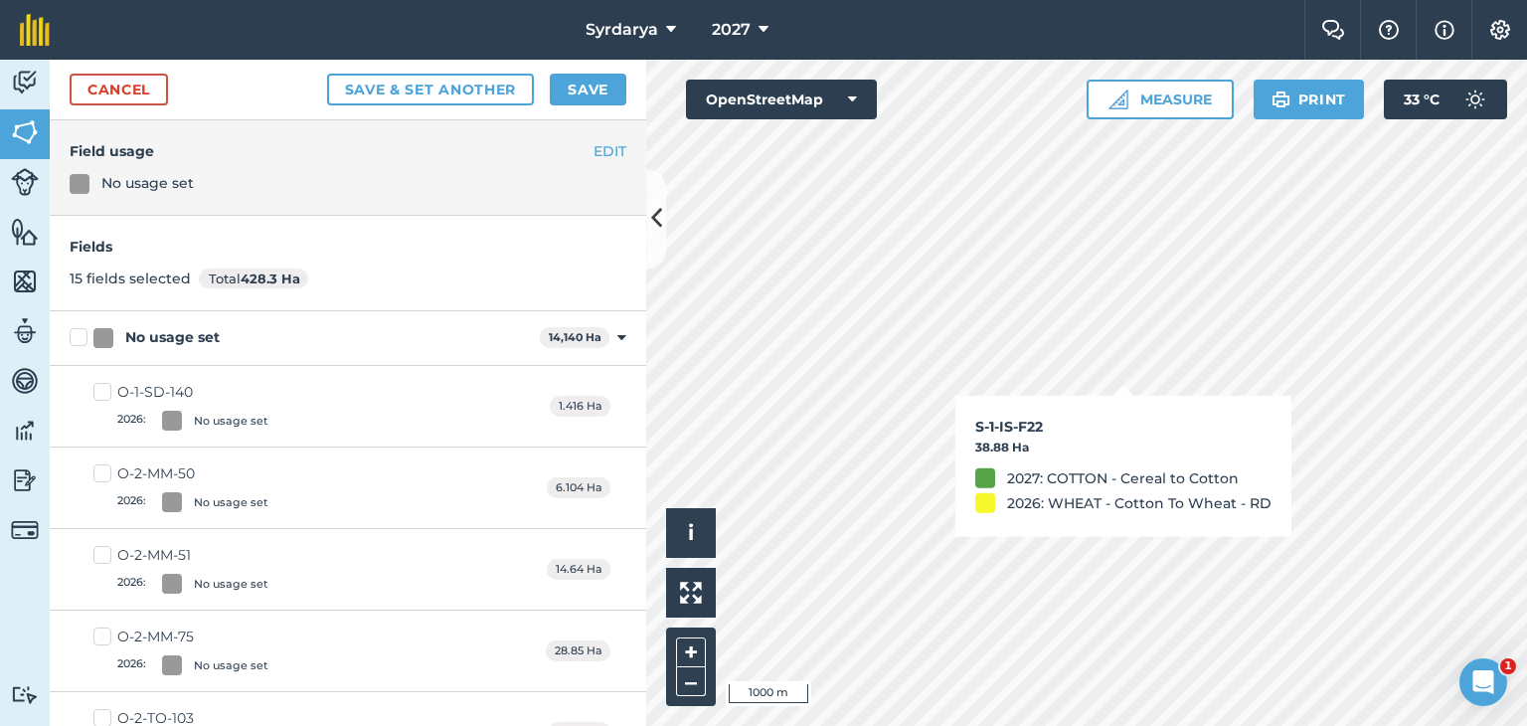
checkbox input "true"
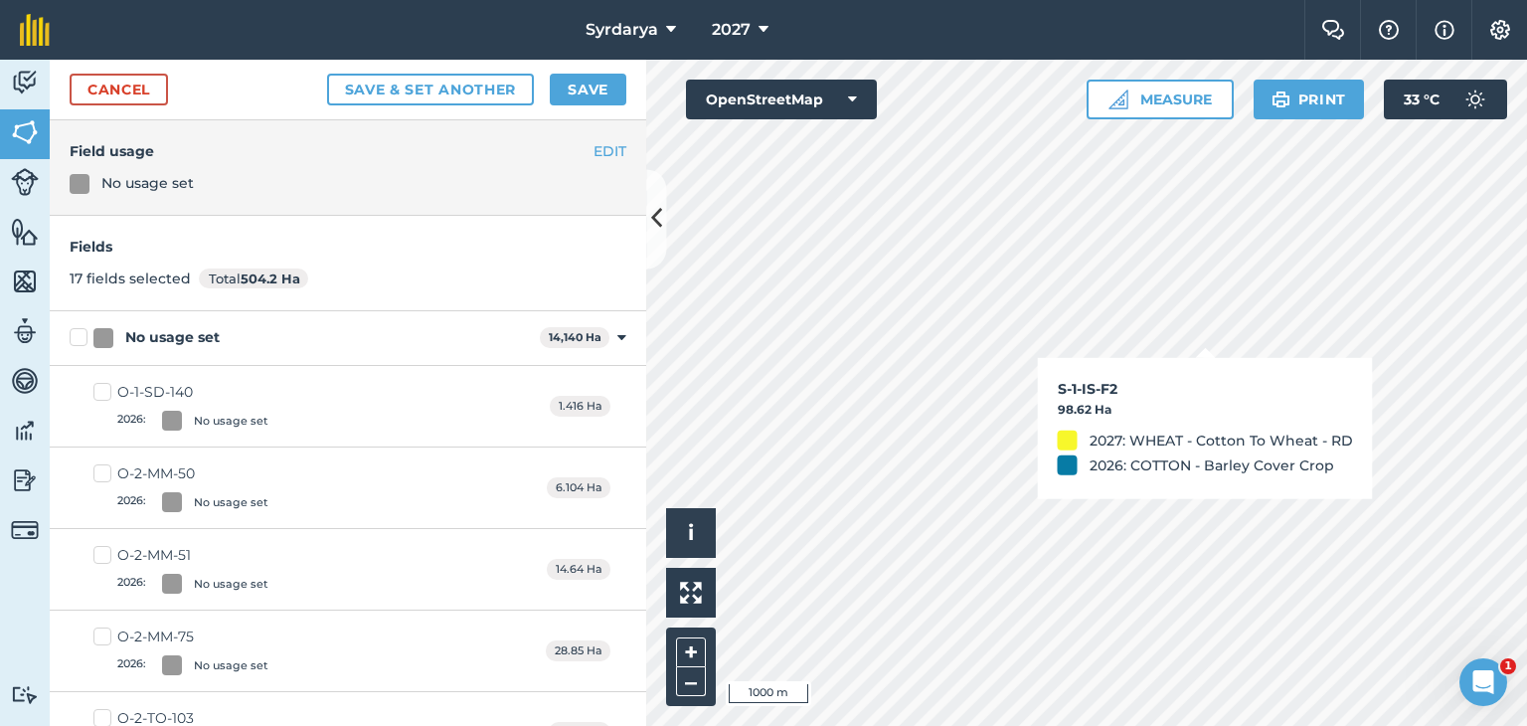
checkbox input "true"
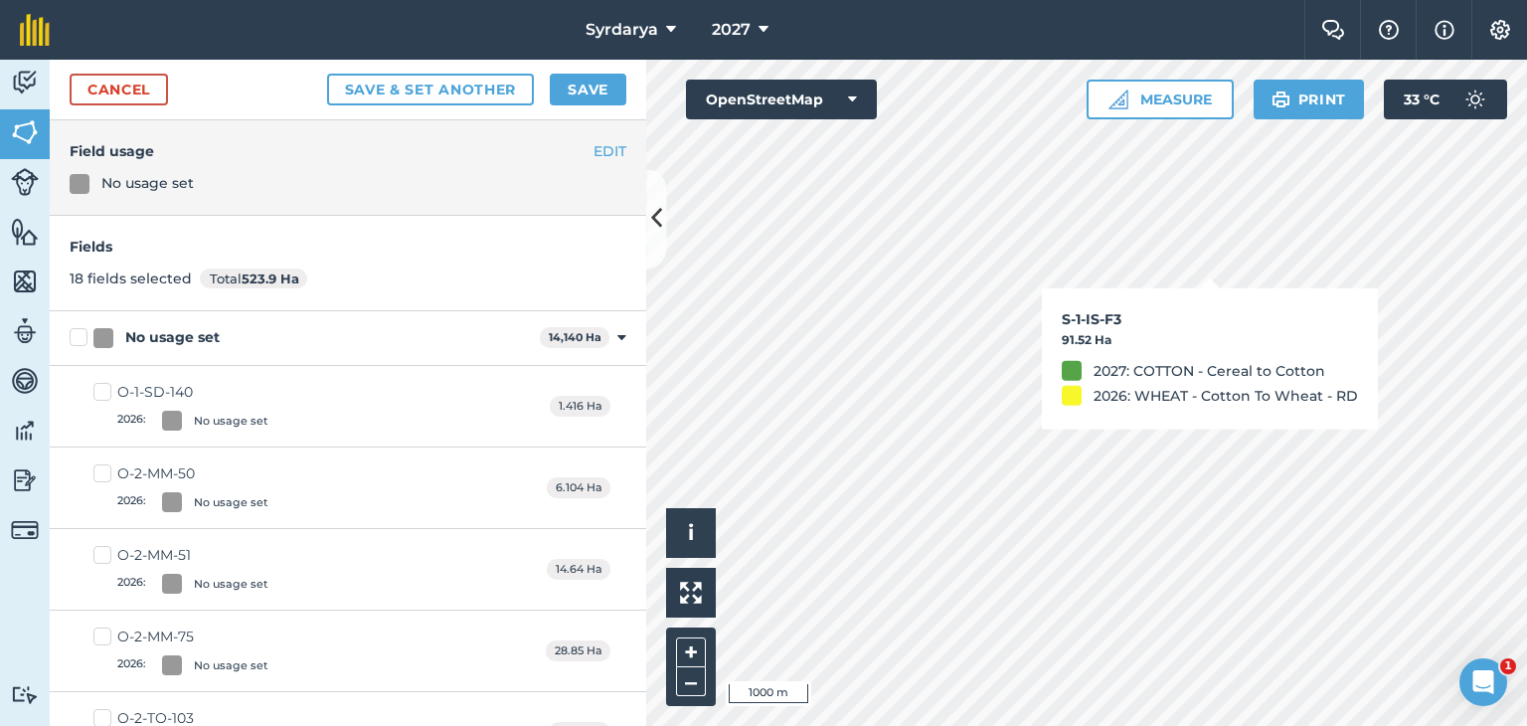
checkbox input "true"
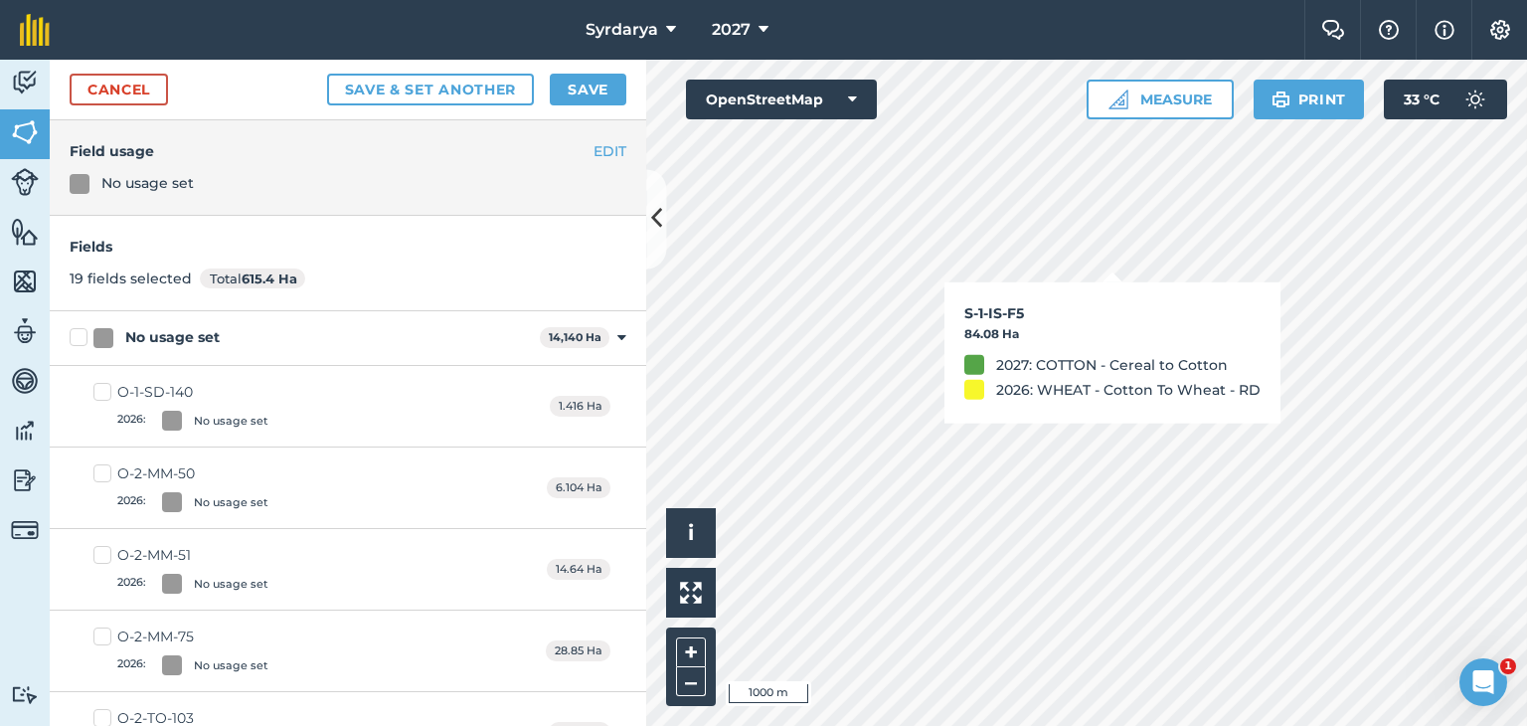
checkbox input "true"
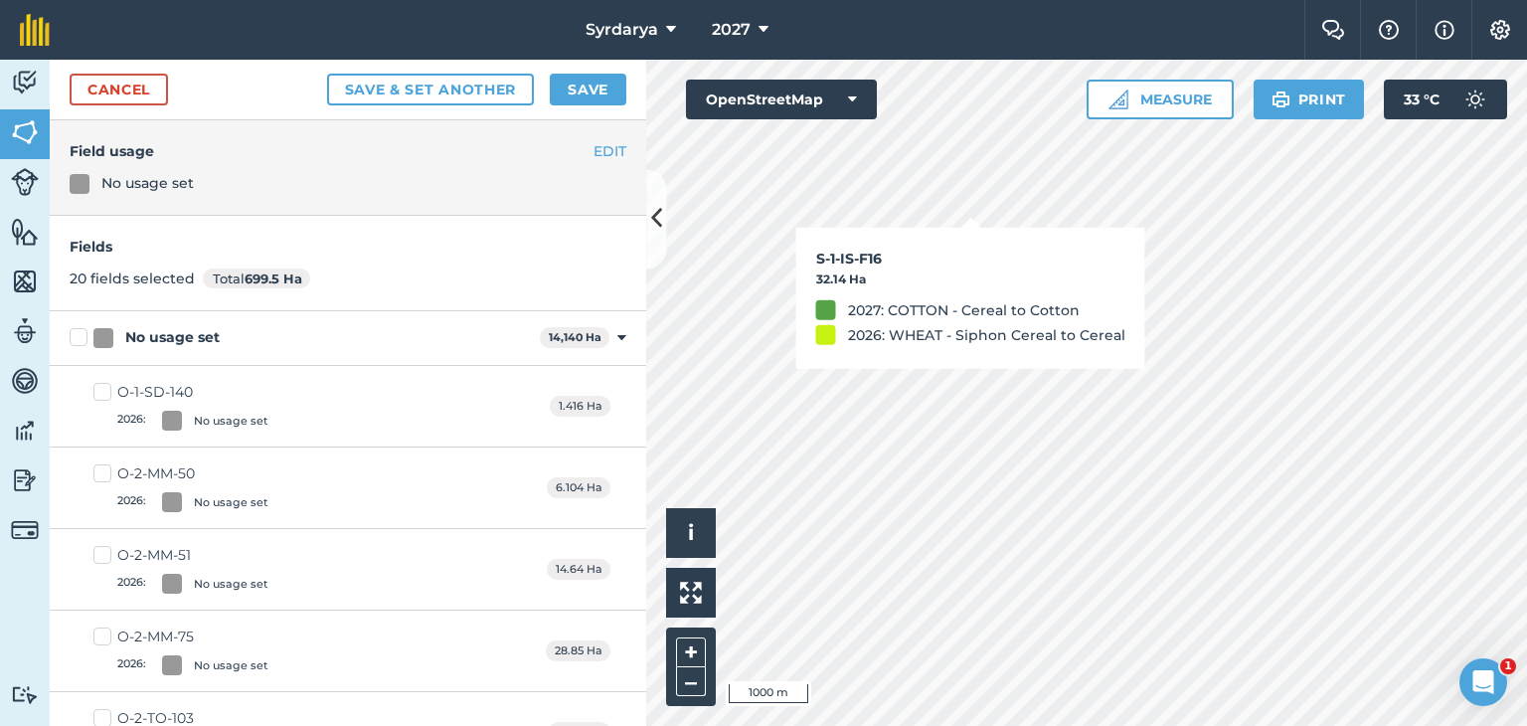
checkbox input "true"
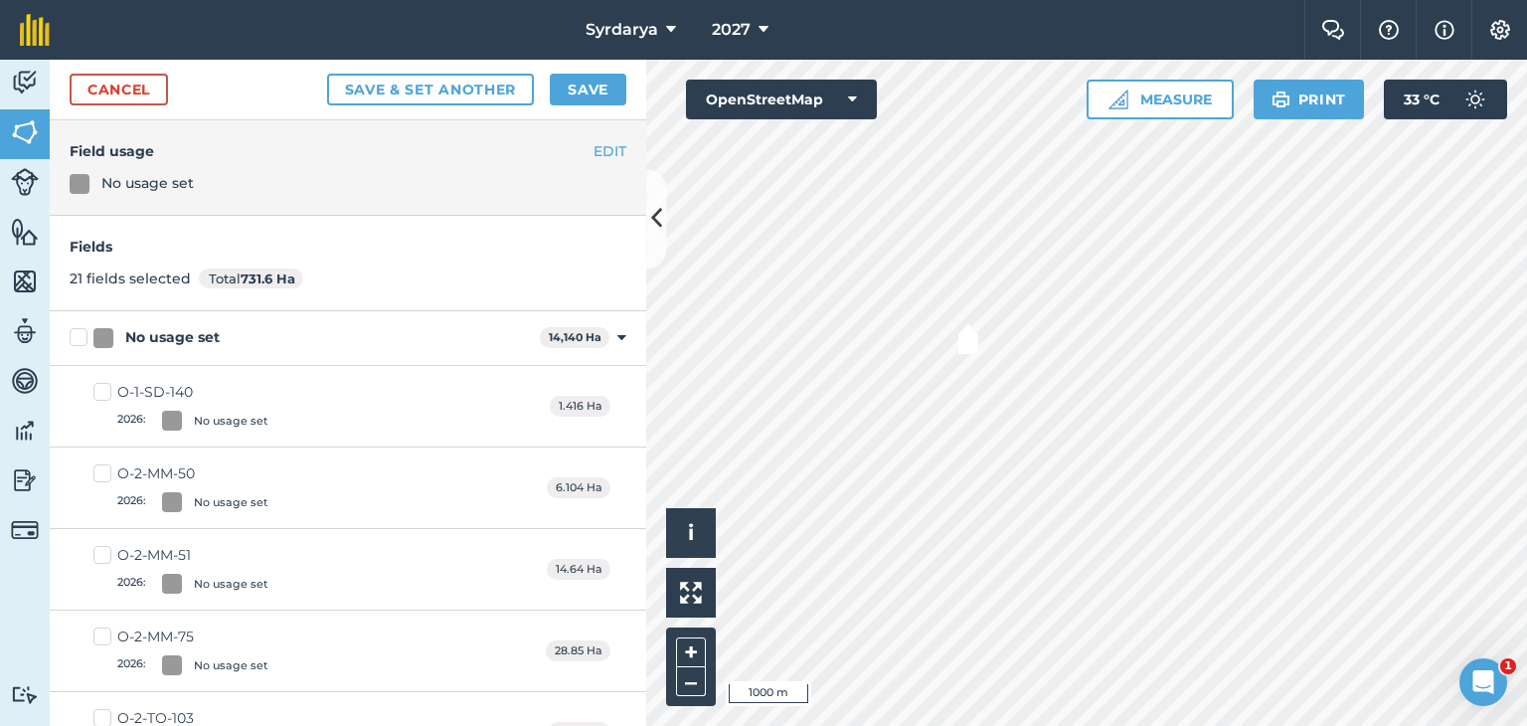
checkbox input "true"
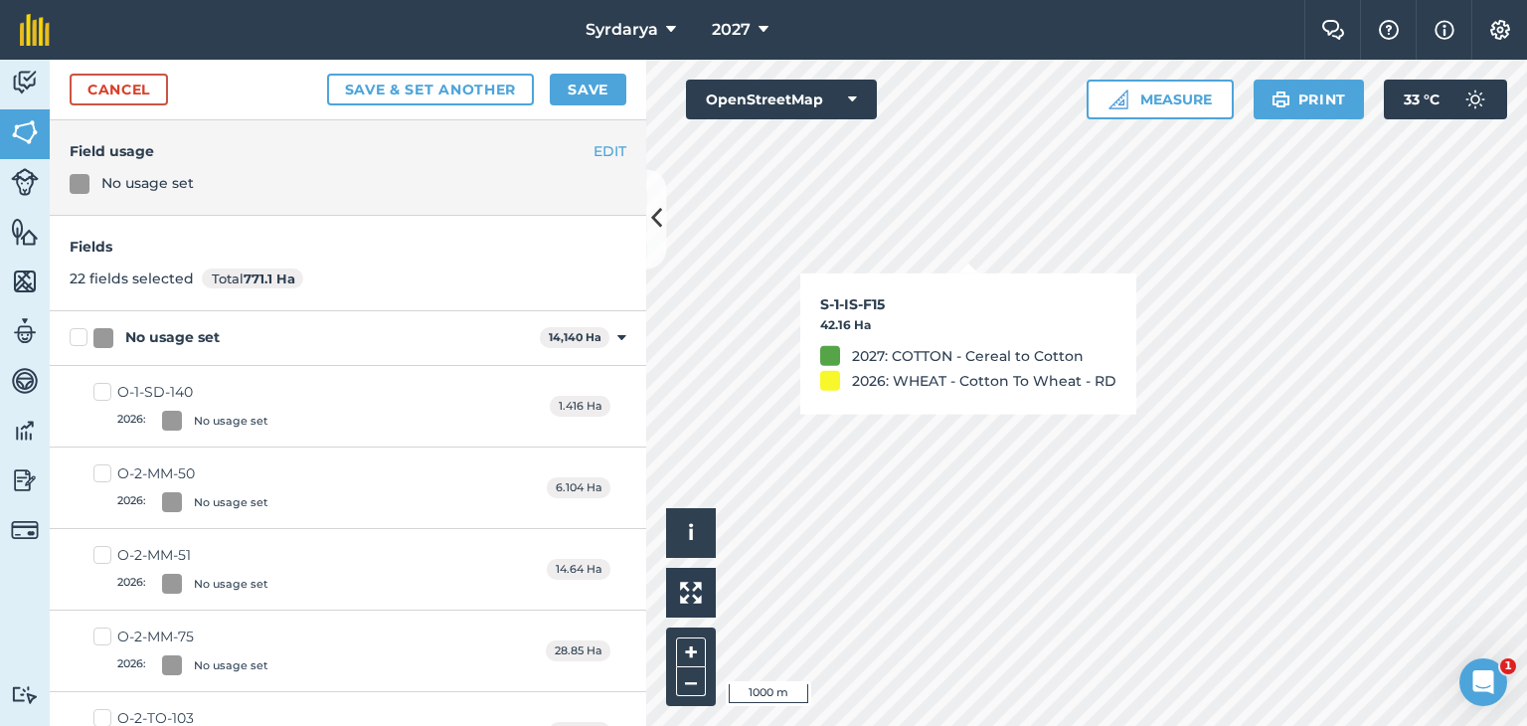
checkbox input "true"
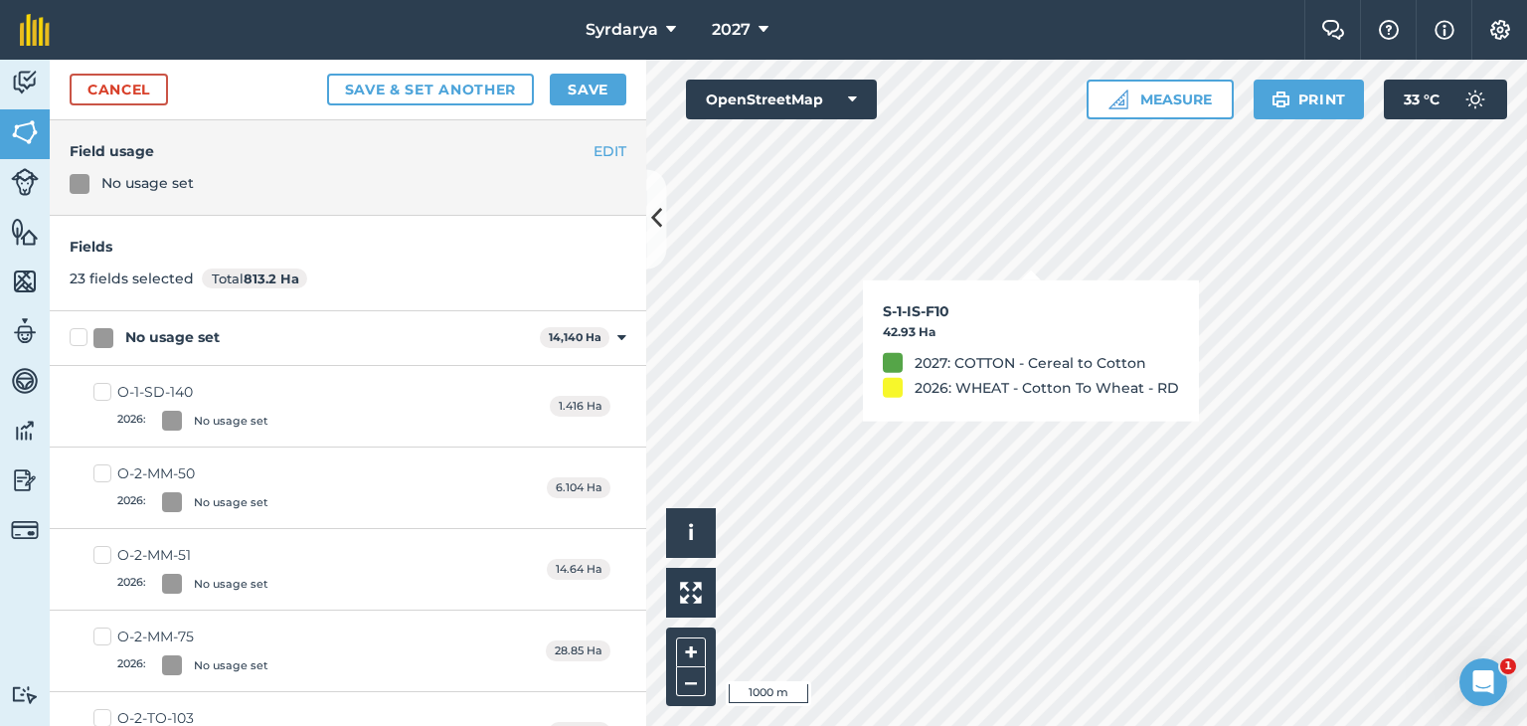
checkbox input "true"
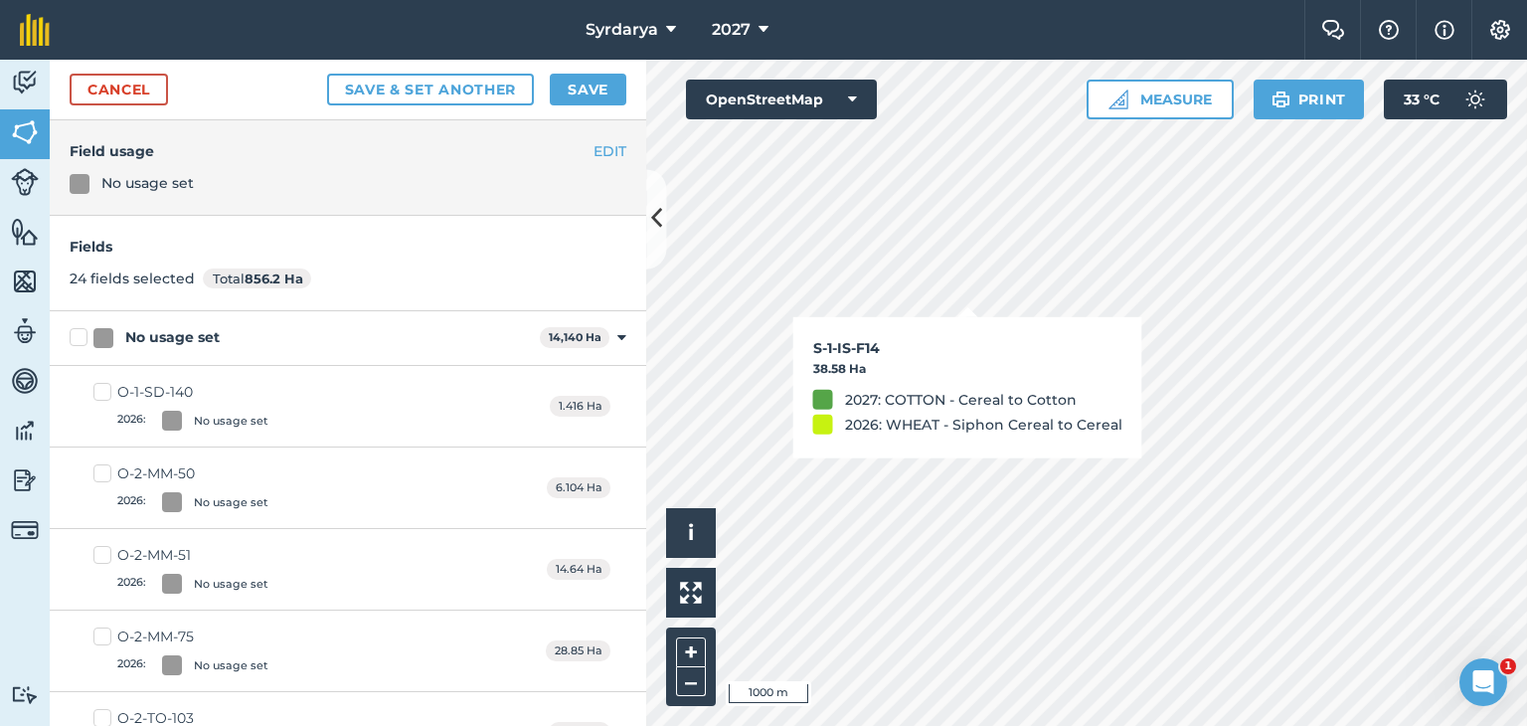
checkbox input "true"
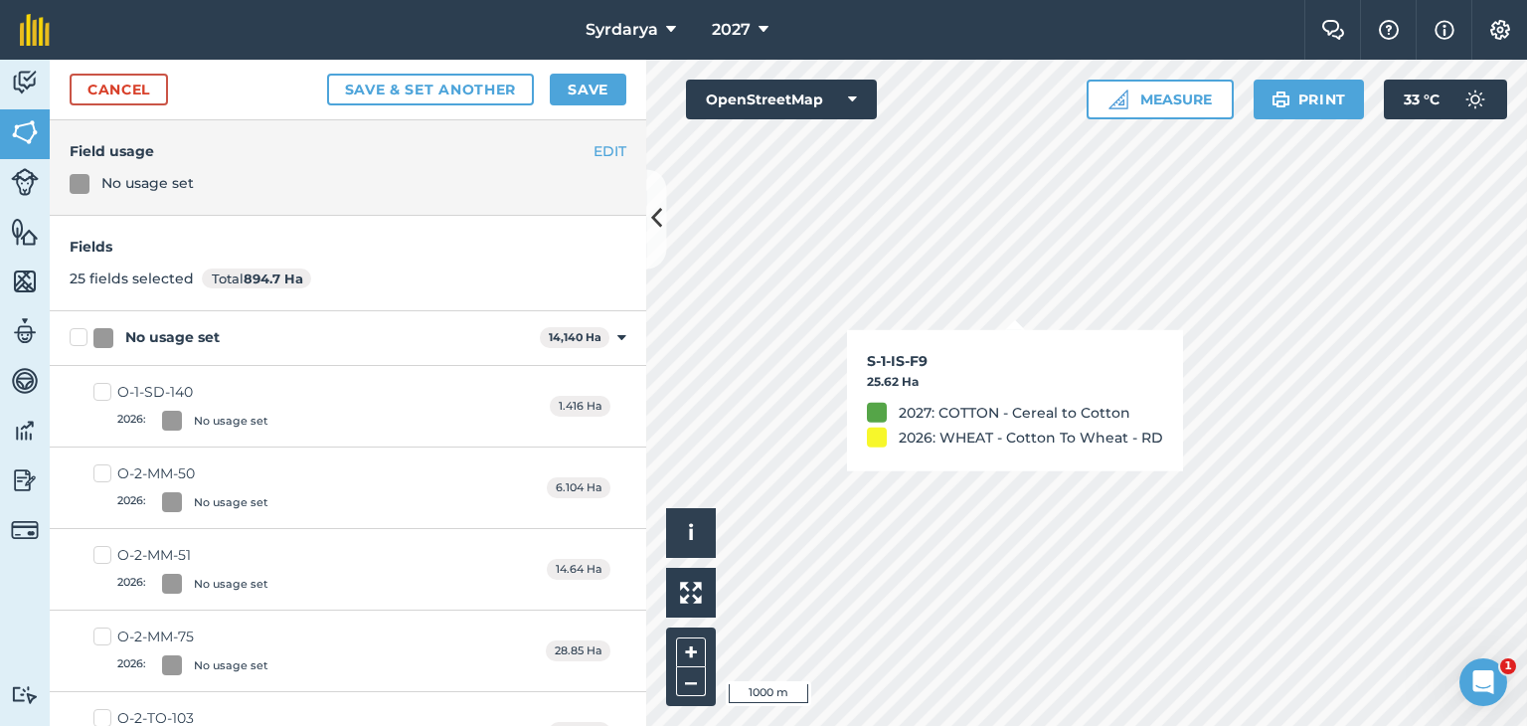
checkbox input "true"
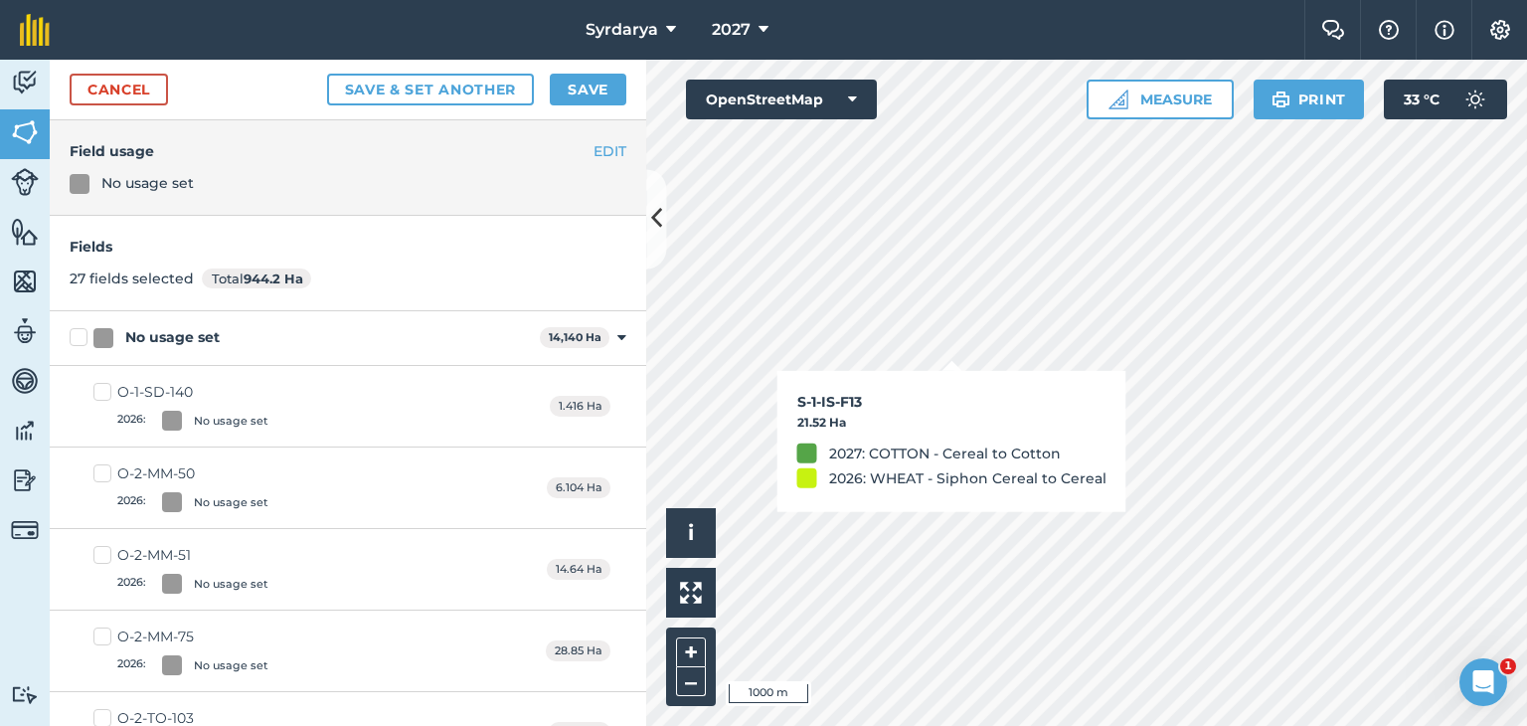
checkbox input "true"
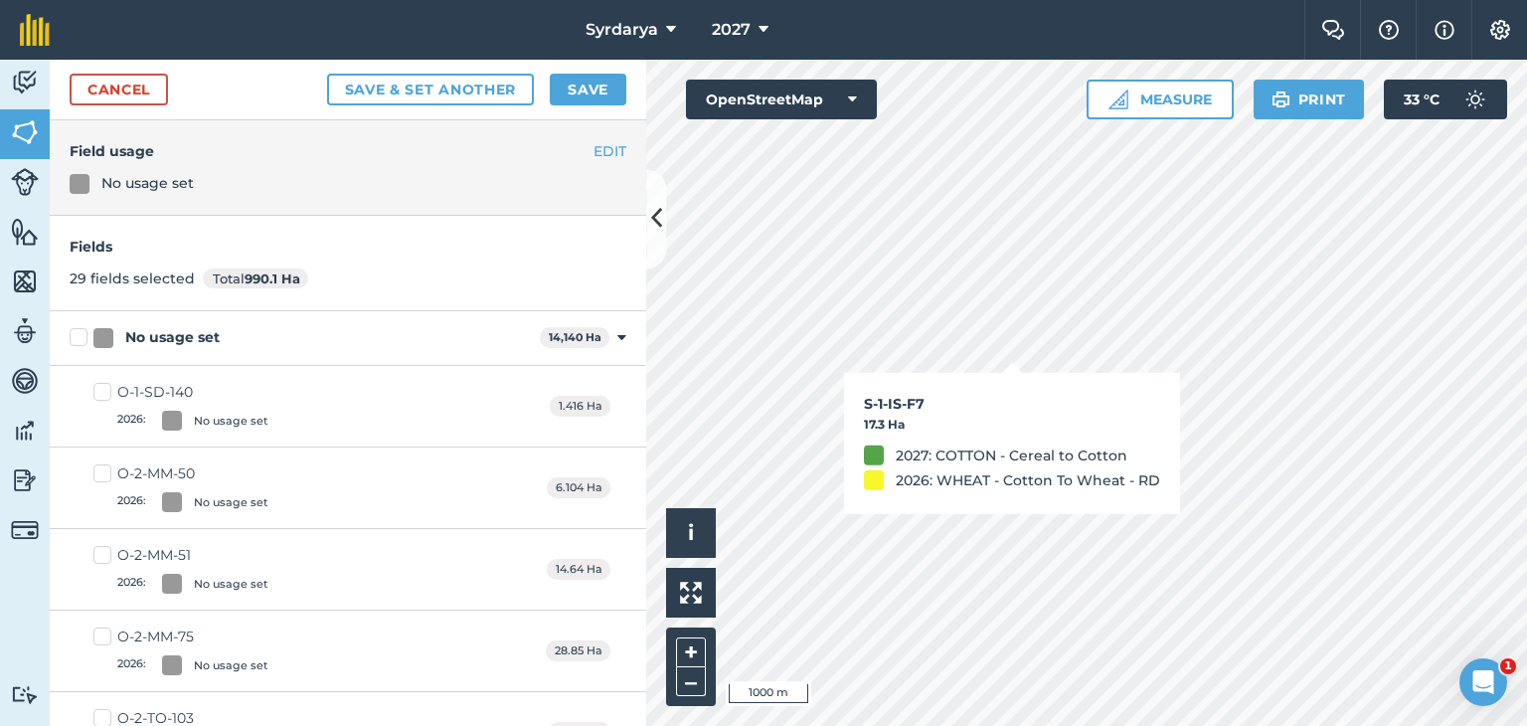
checkbox input "true"
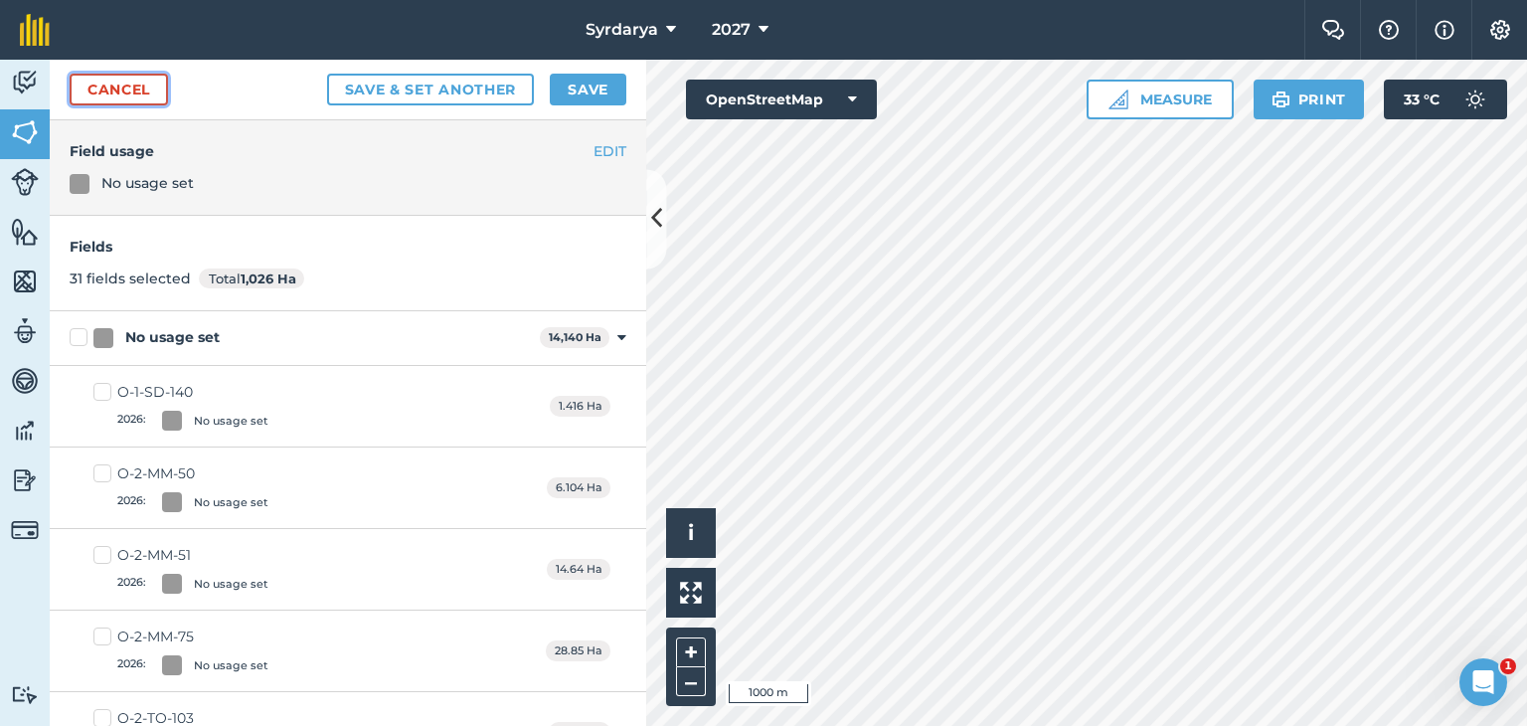
click at [139, 85] on link "Cancel" at bounding box center [119, 90] width 98 height 32
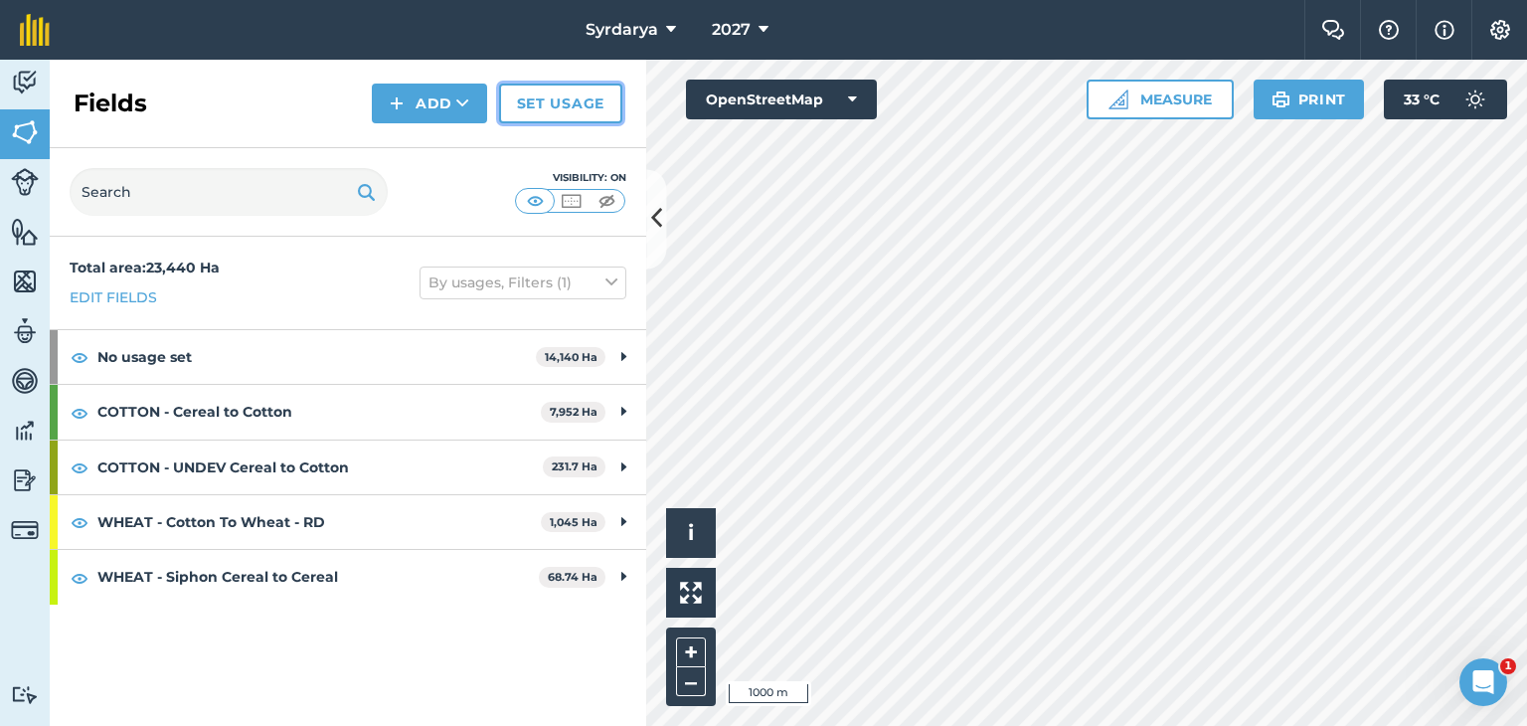
click at [553, 92] on link "Set usage" at bounding box center [560, 104] width 123 height 40
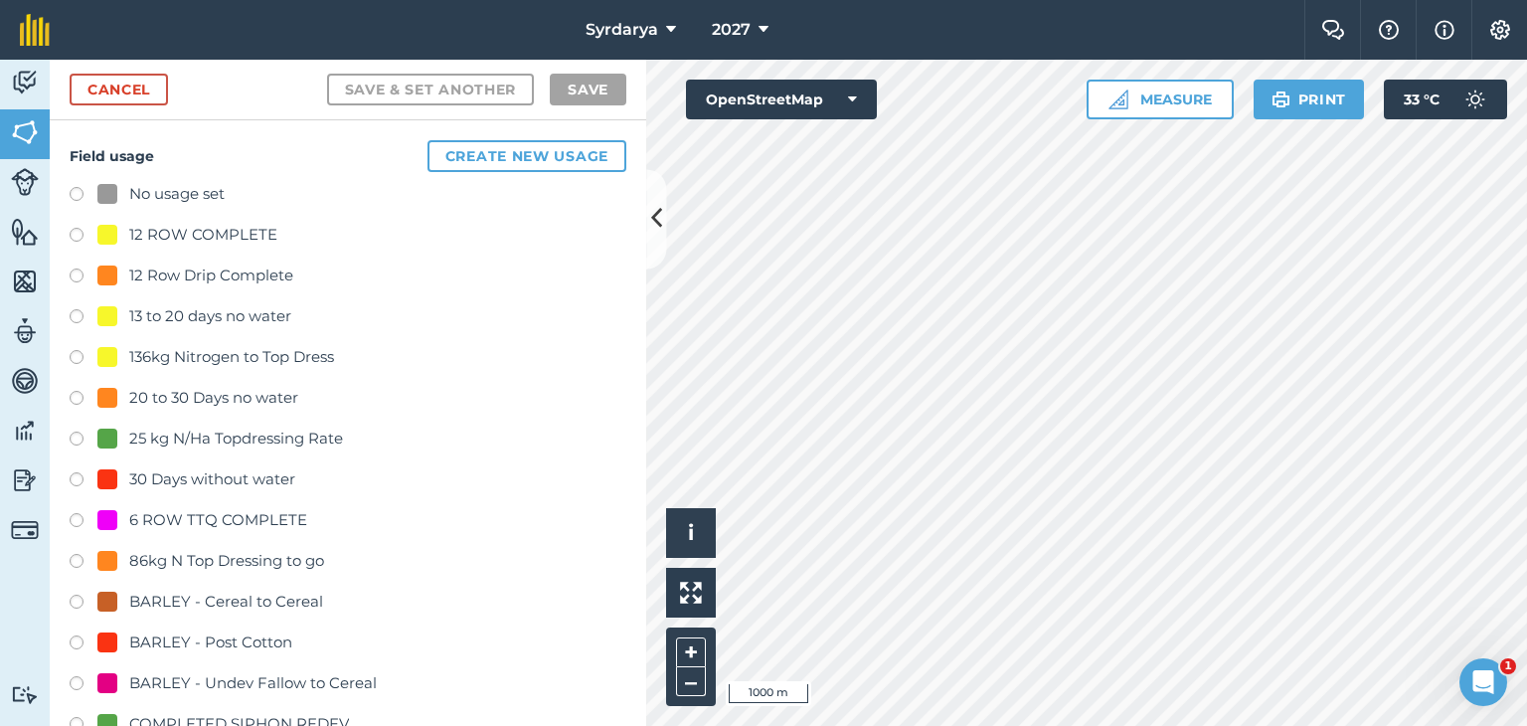
click at [76, 191] on label at bounding box center [84, 197] width 28 height 20
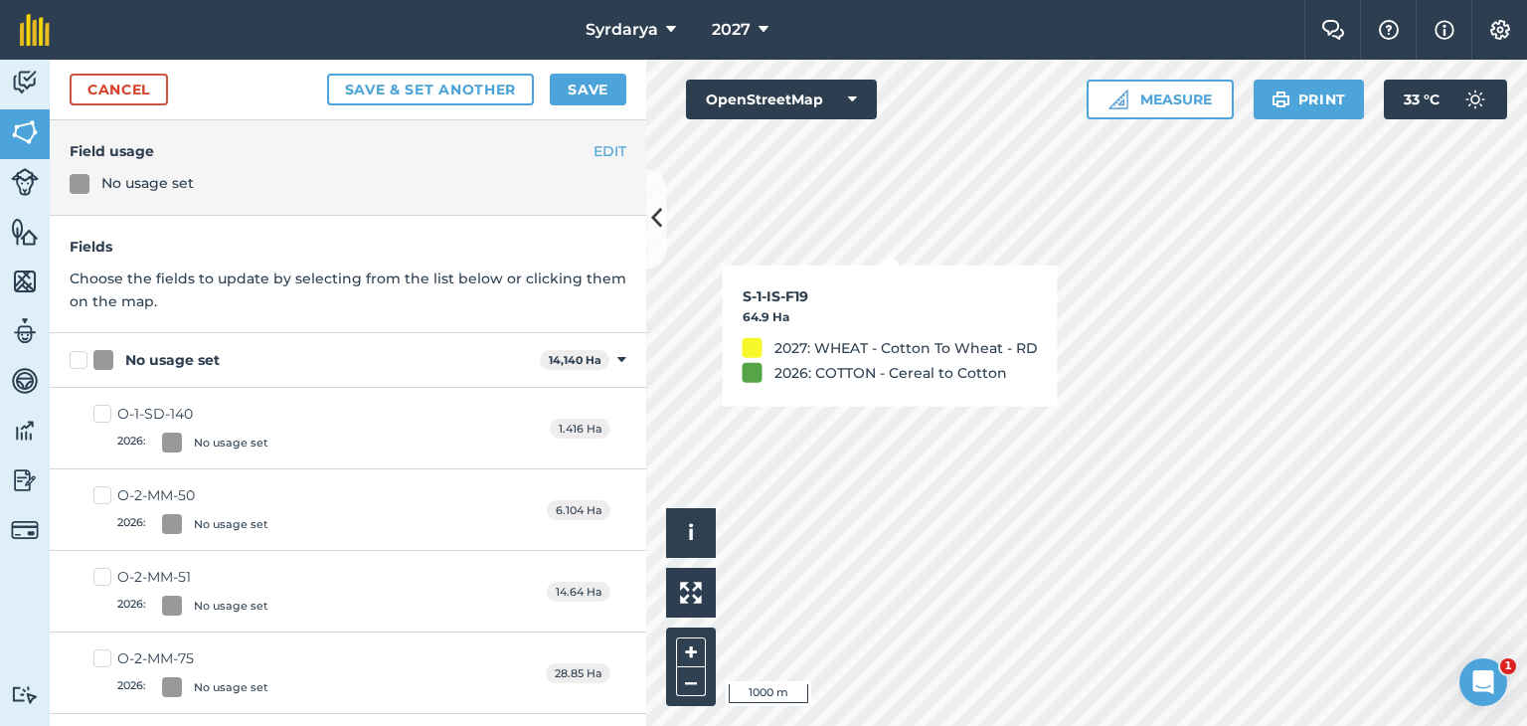
checkbox input "true"
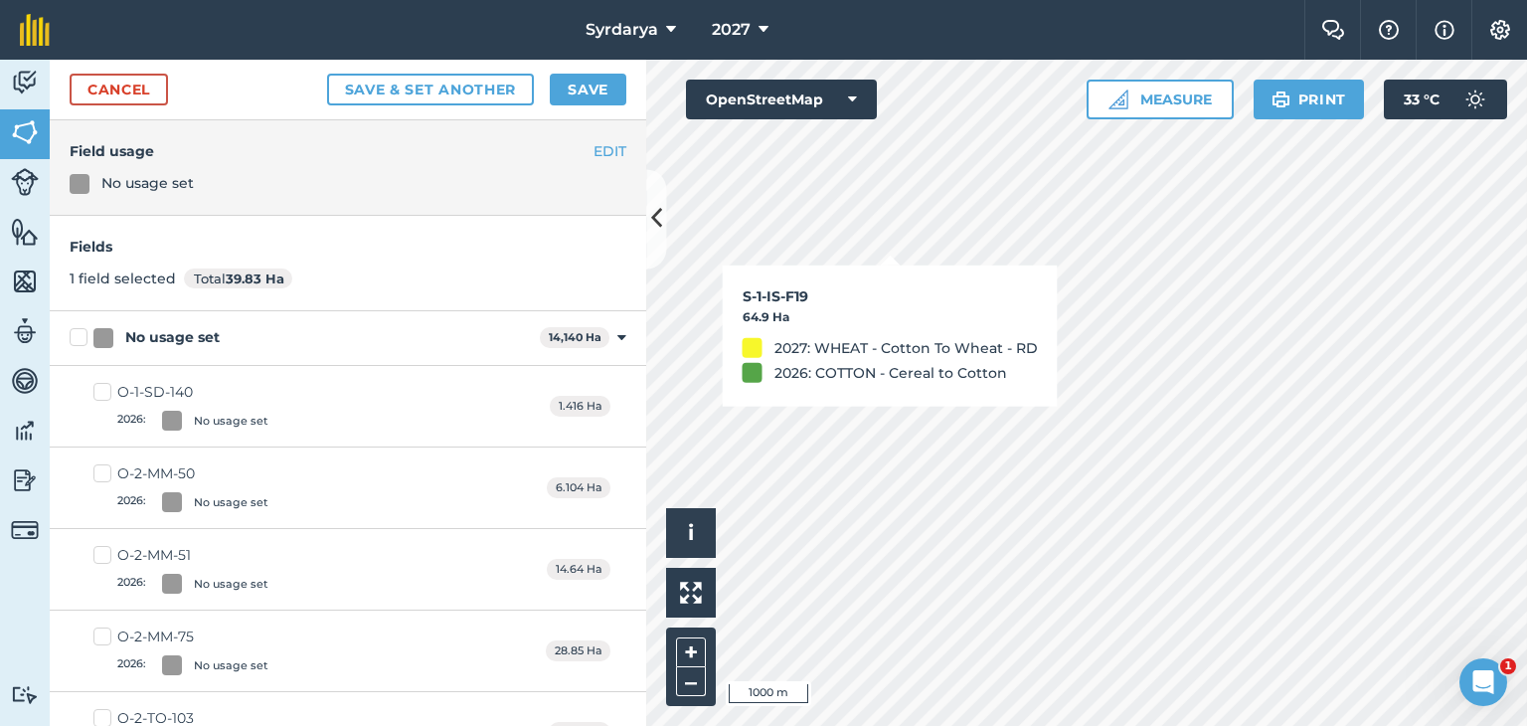
checkbox input "true"
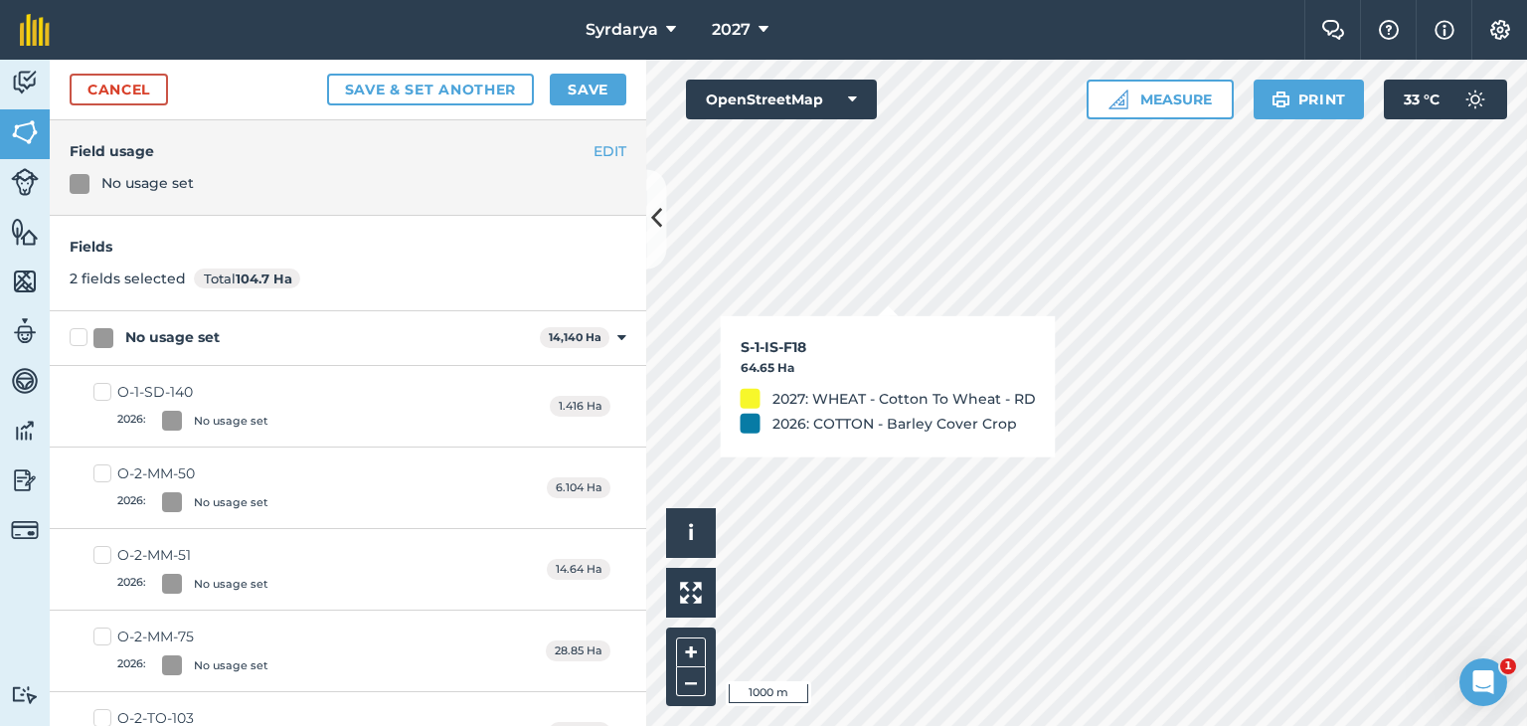
checkbox input "true"
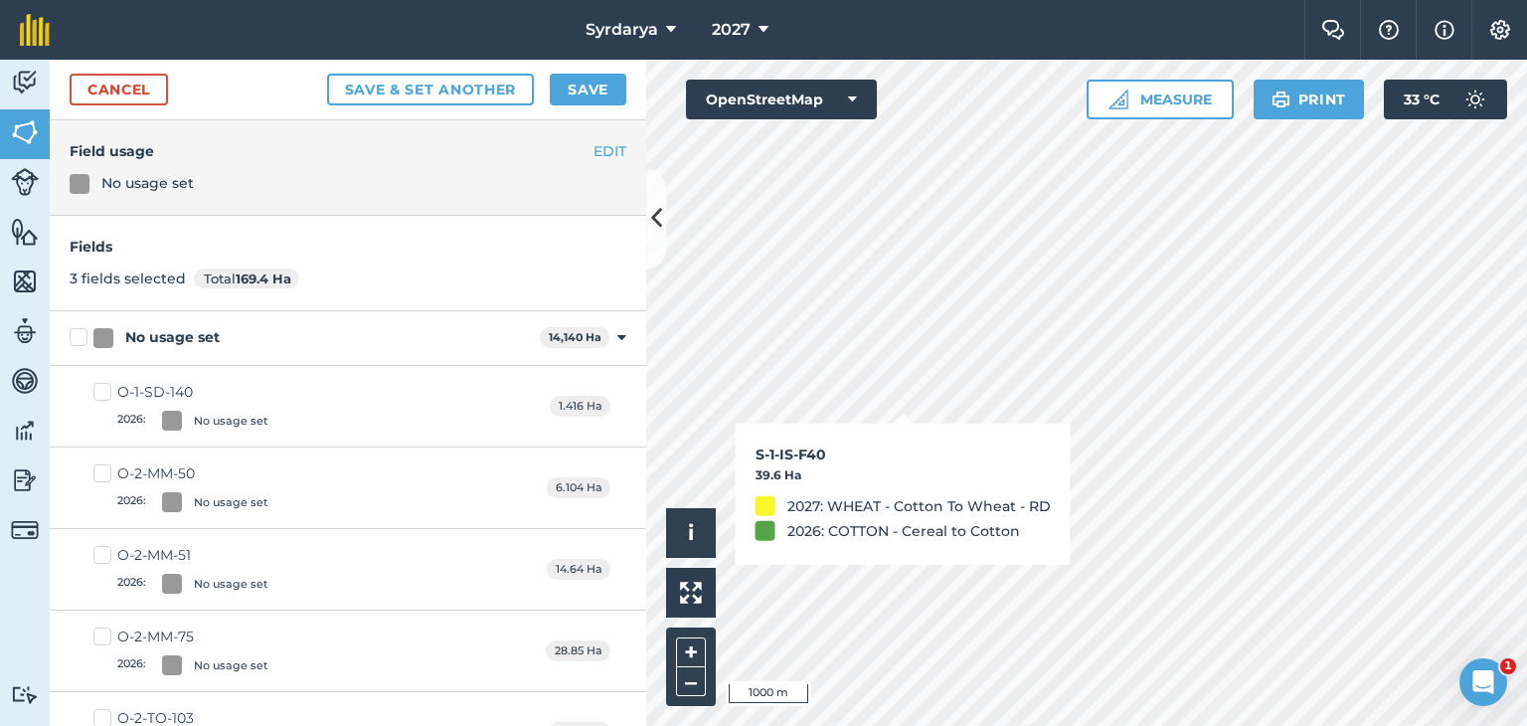
checkbox input "true"
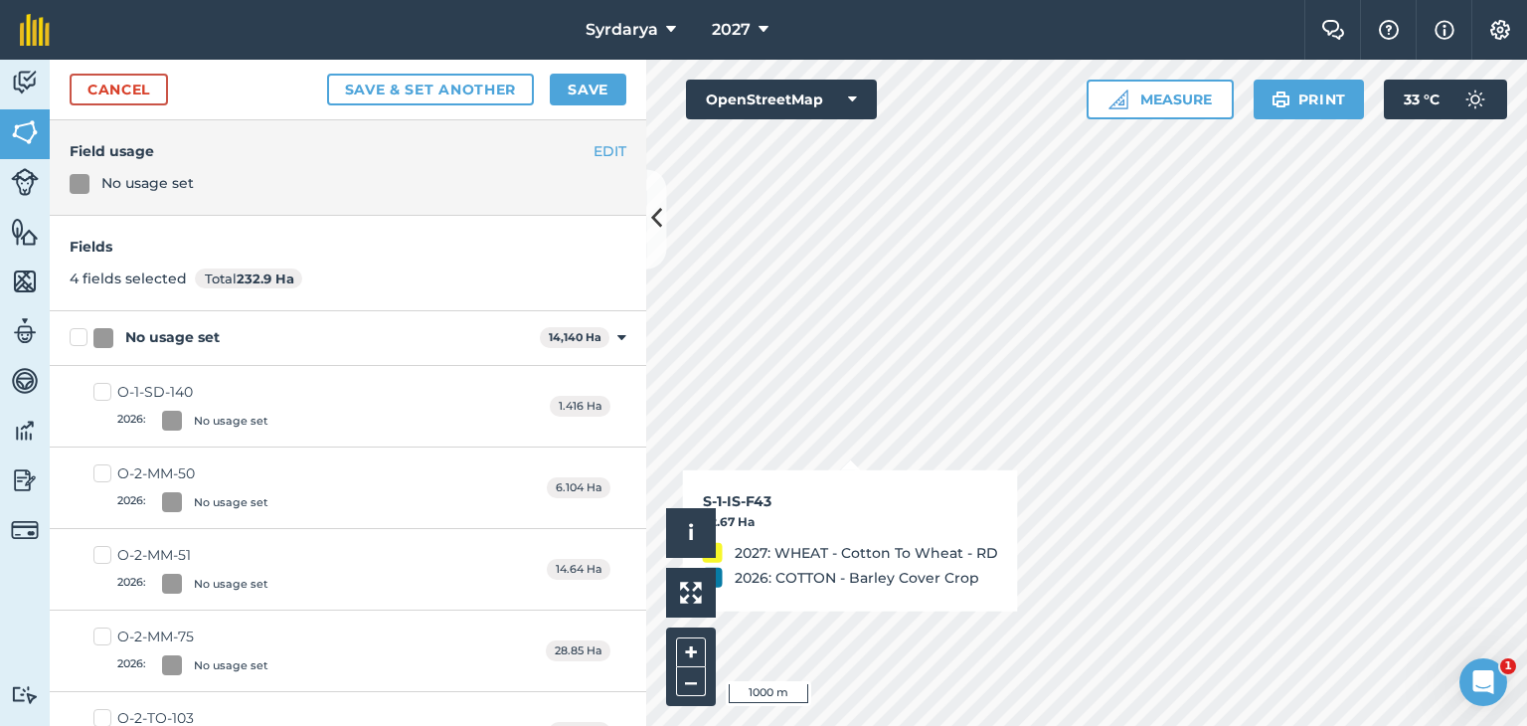
checkbox input "true"
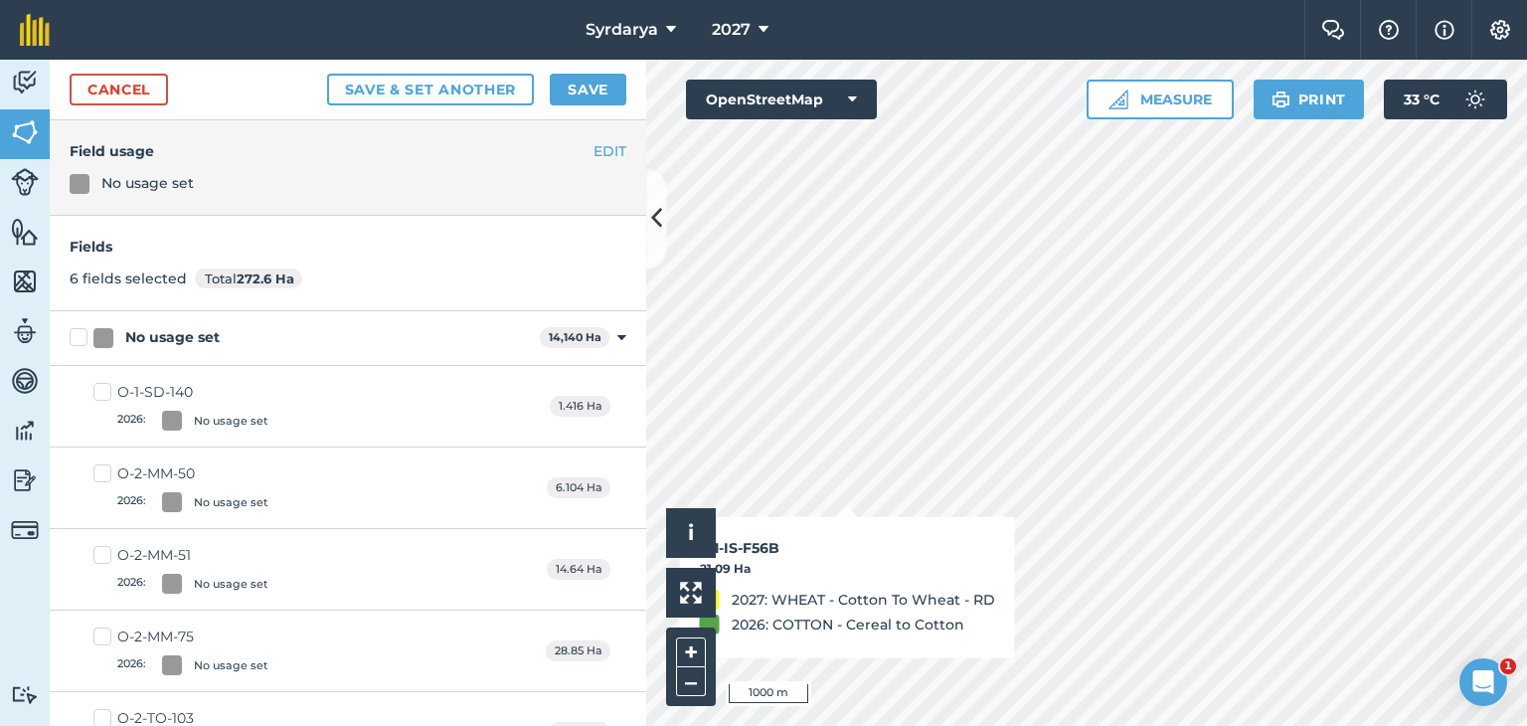
checkbox input "true"
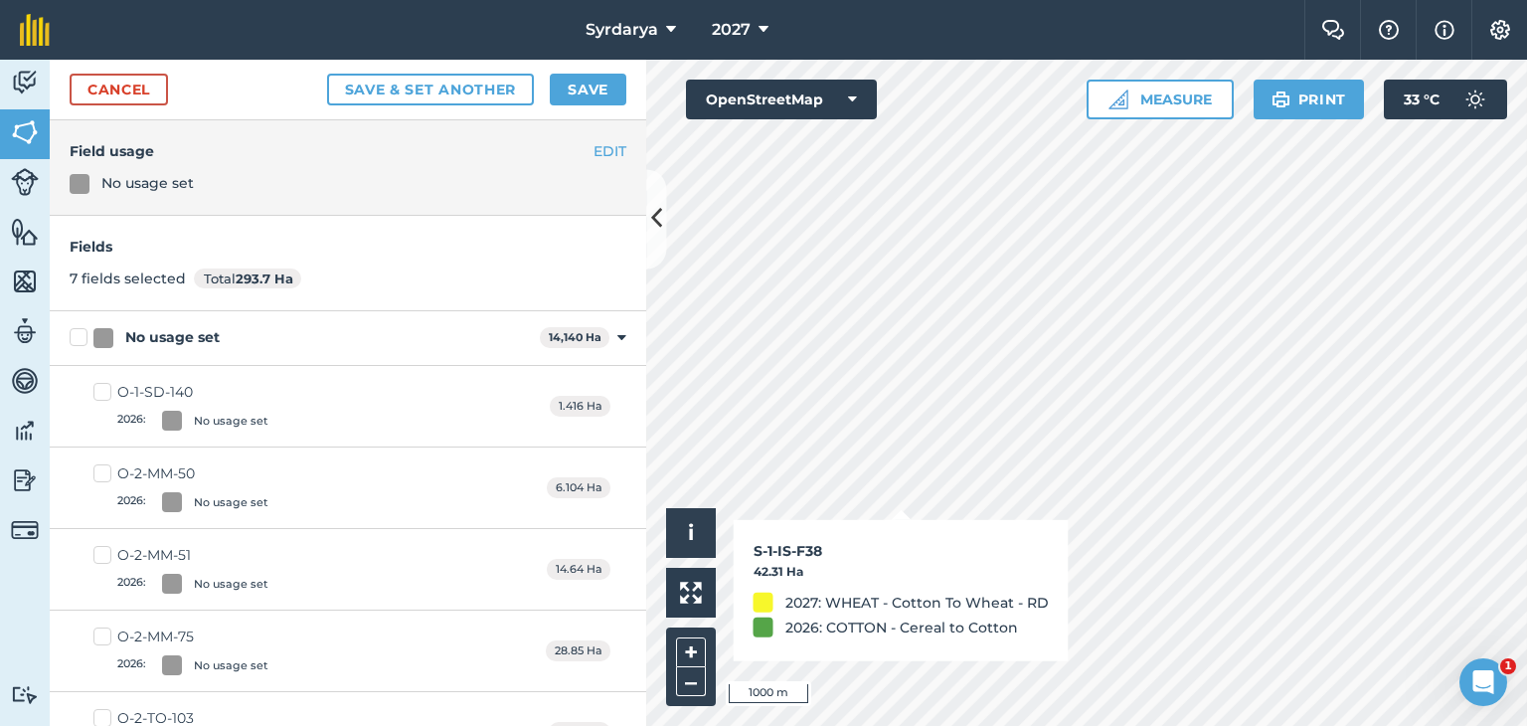
checkbox input "true"
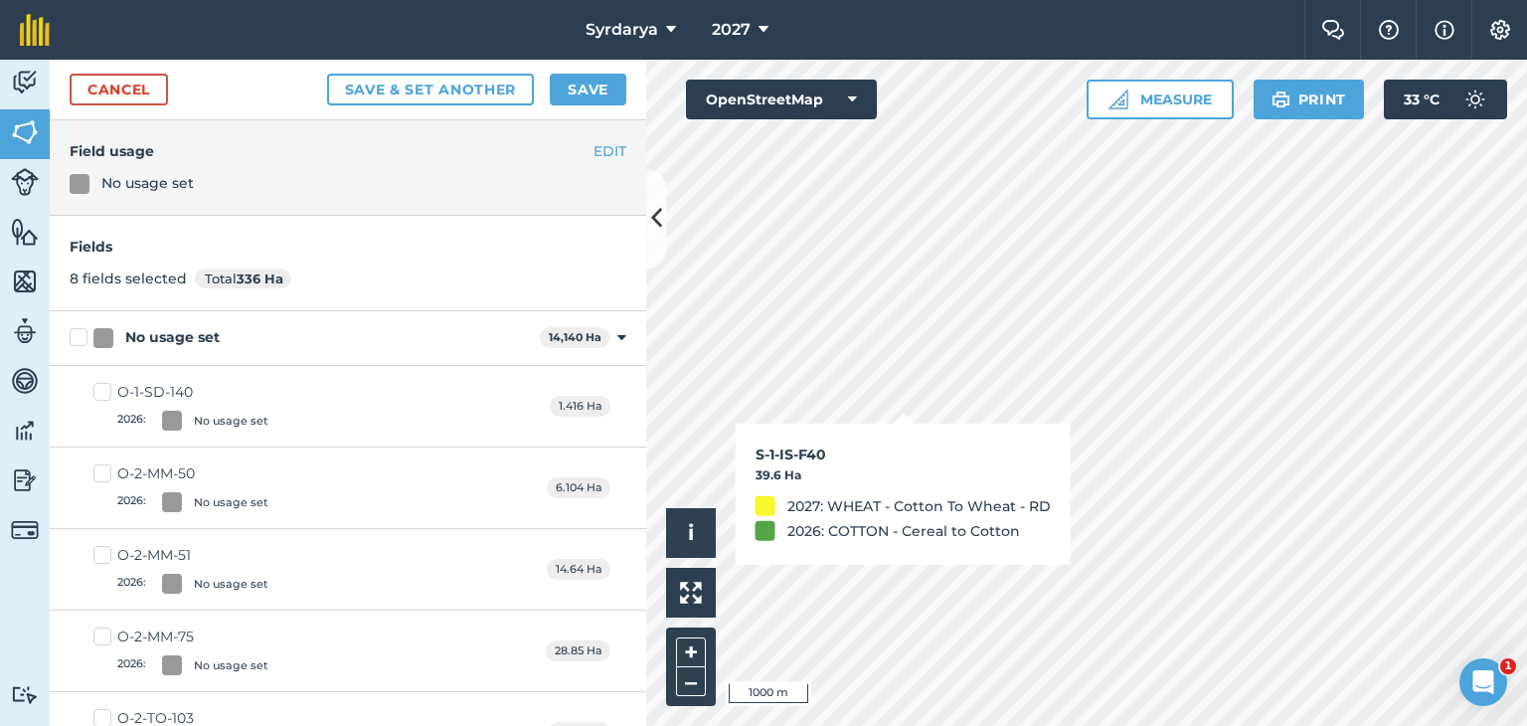
checkbox input "true"
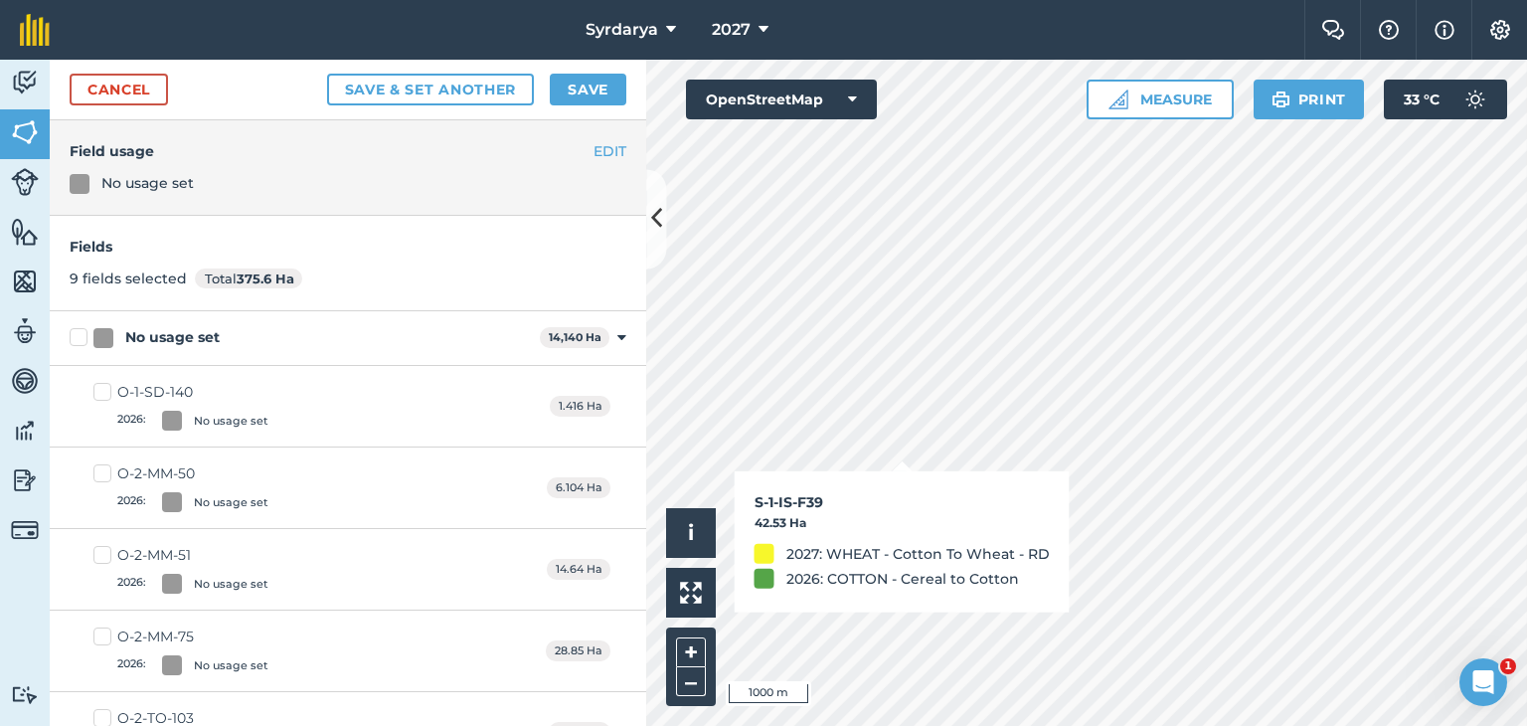
checkbox input "true"
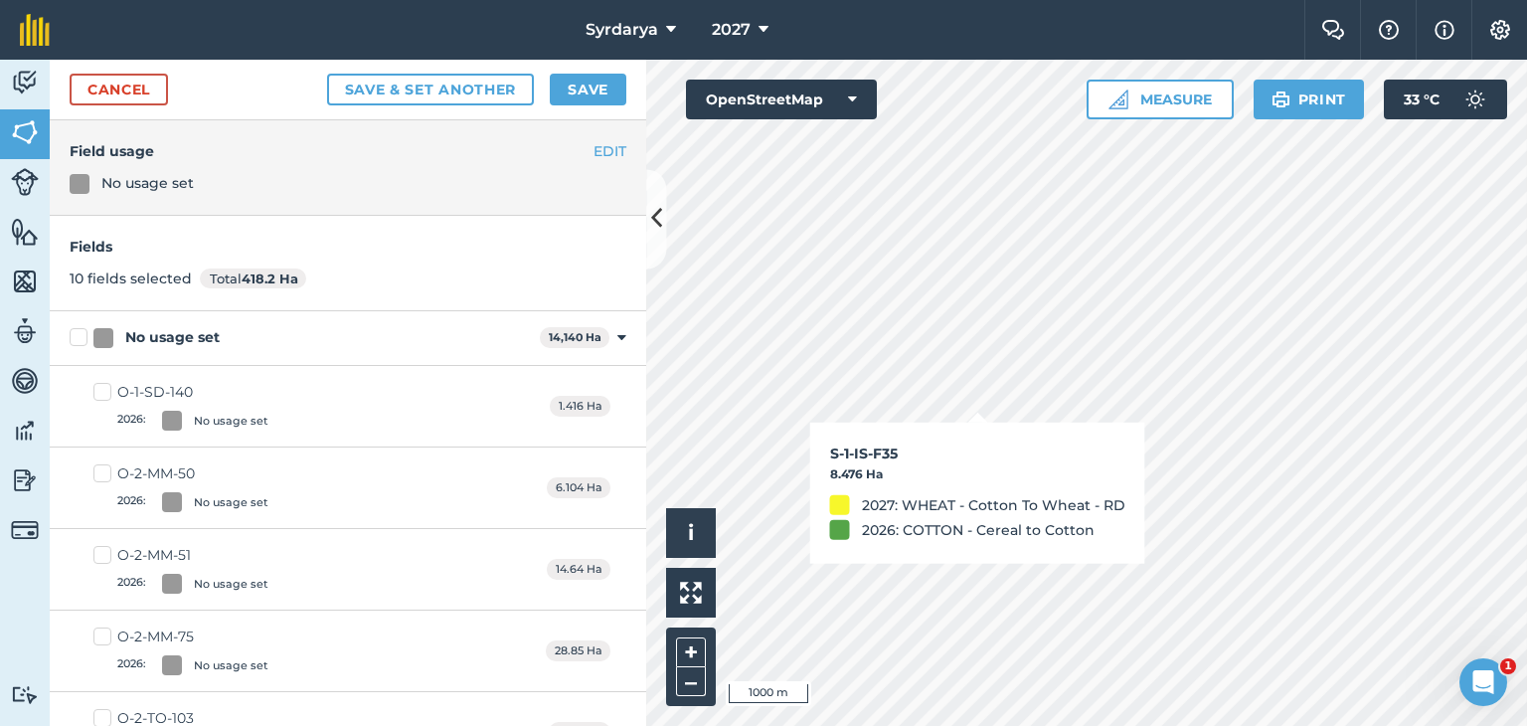
checkbox input "true"
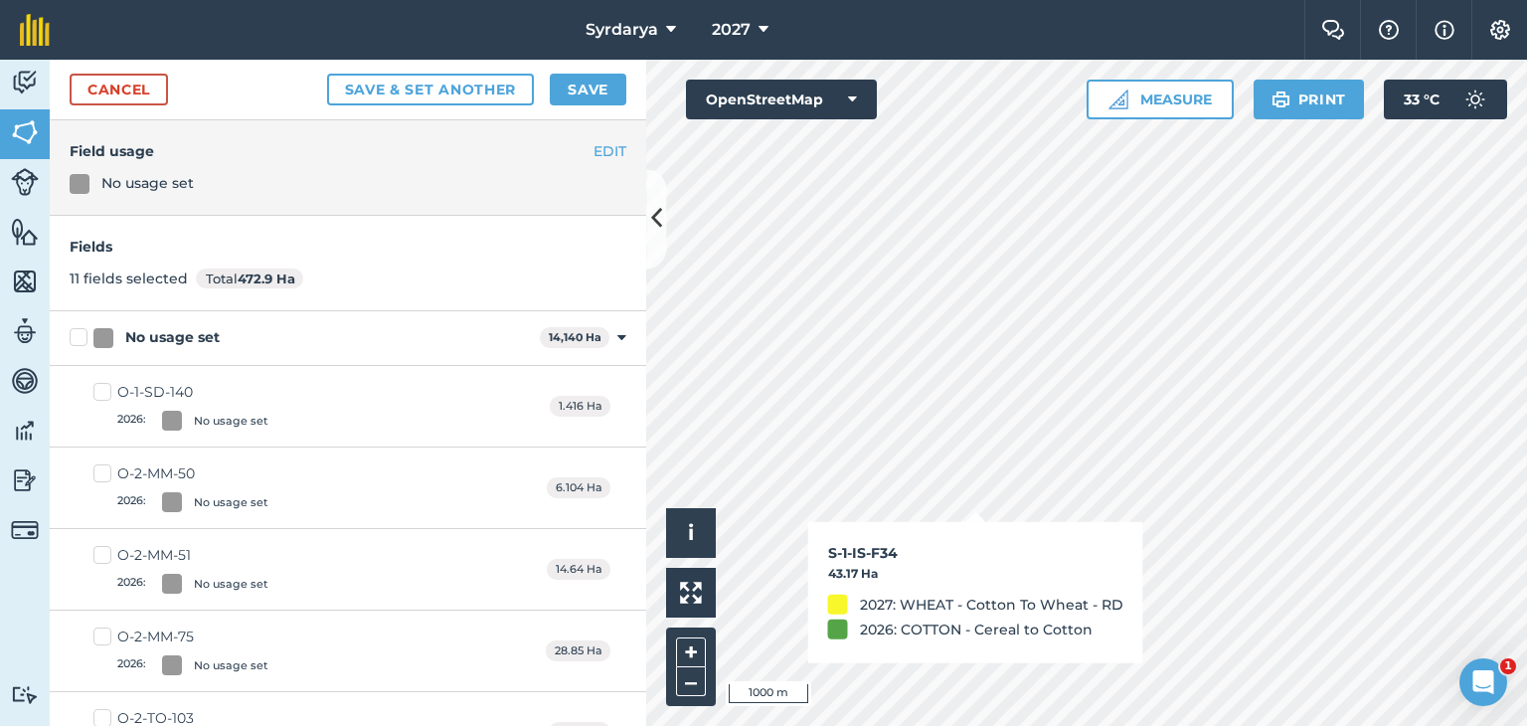
checkbox input "true"
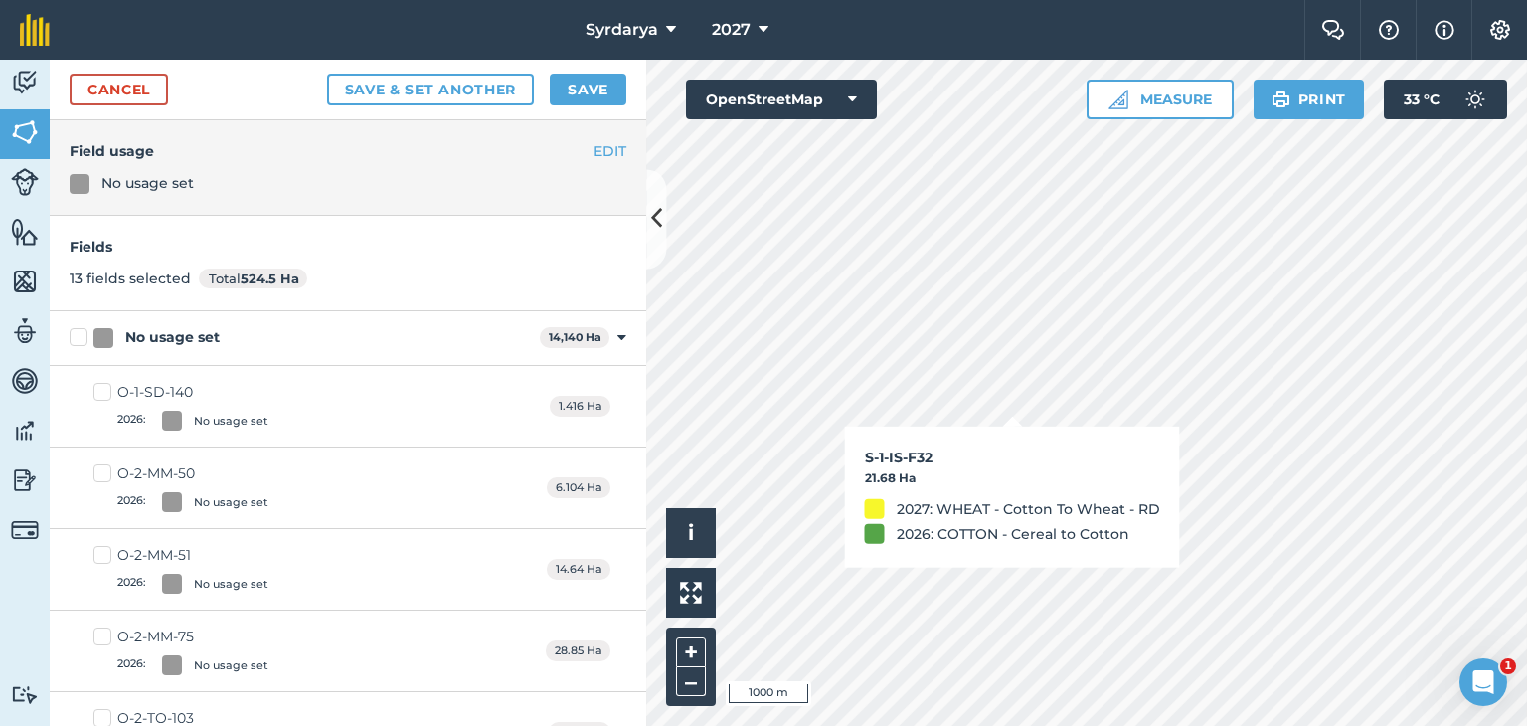
checkbox input "true"
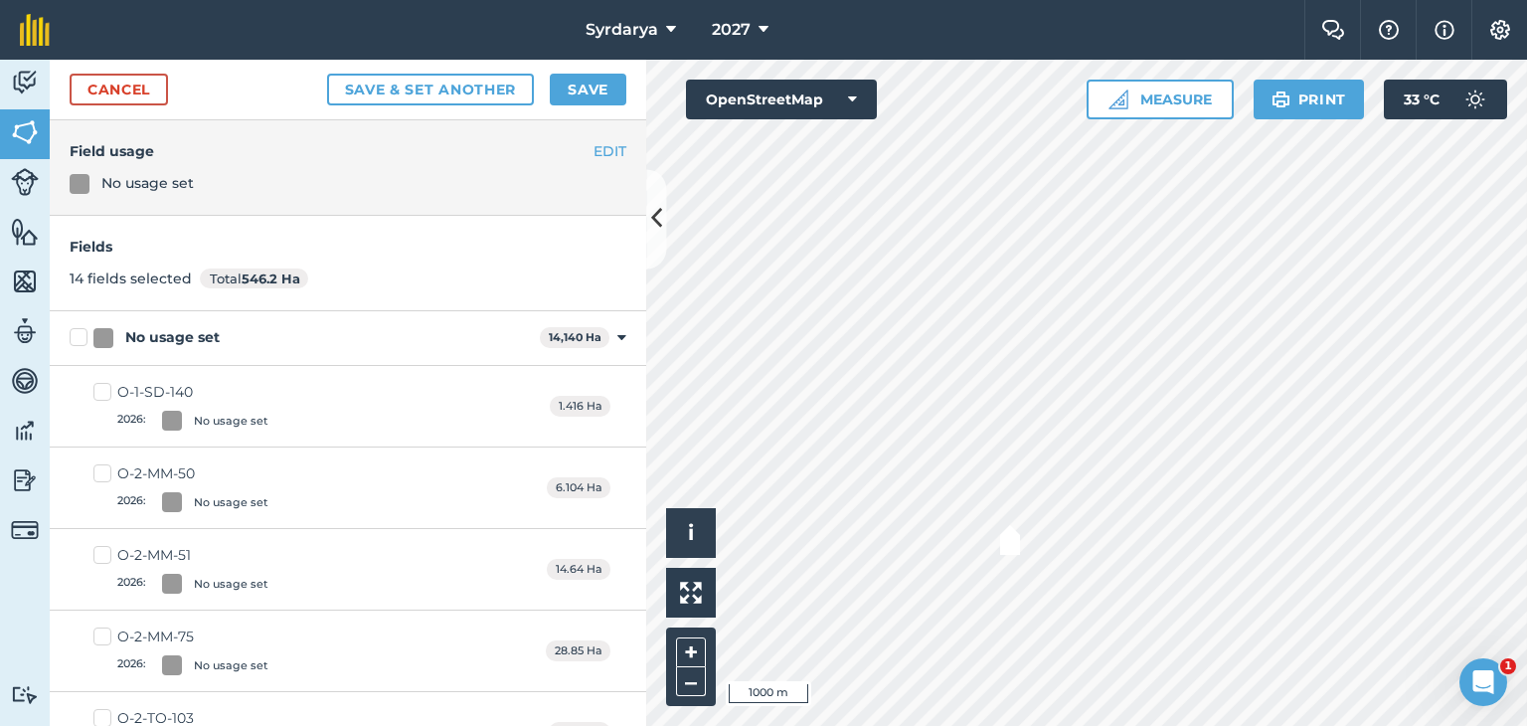
checkbox input "true"
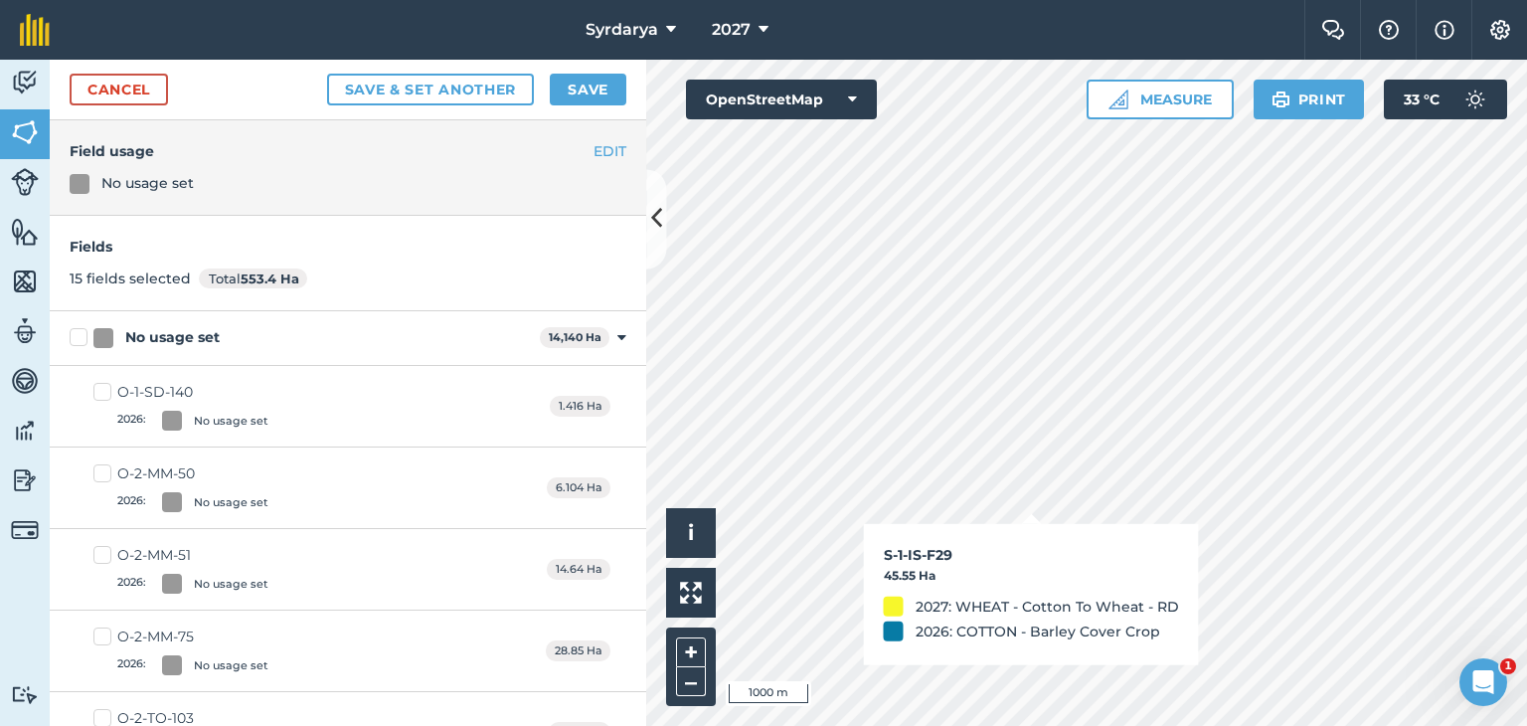
checkbox input "true"
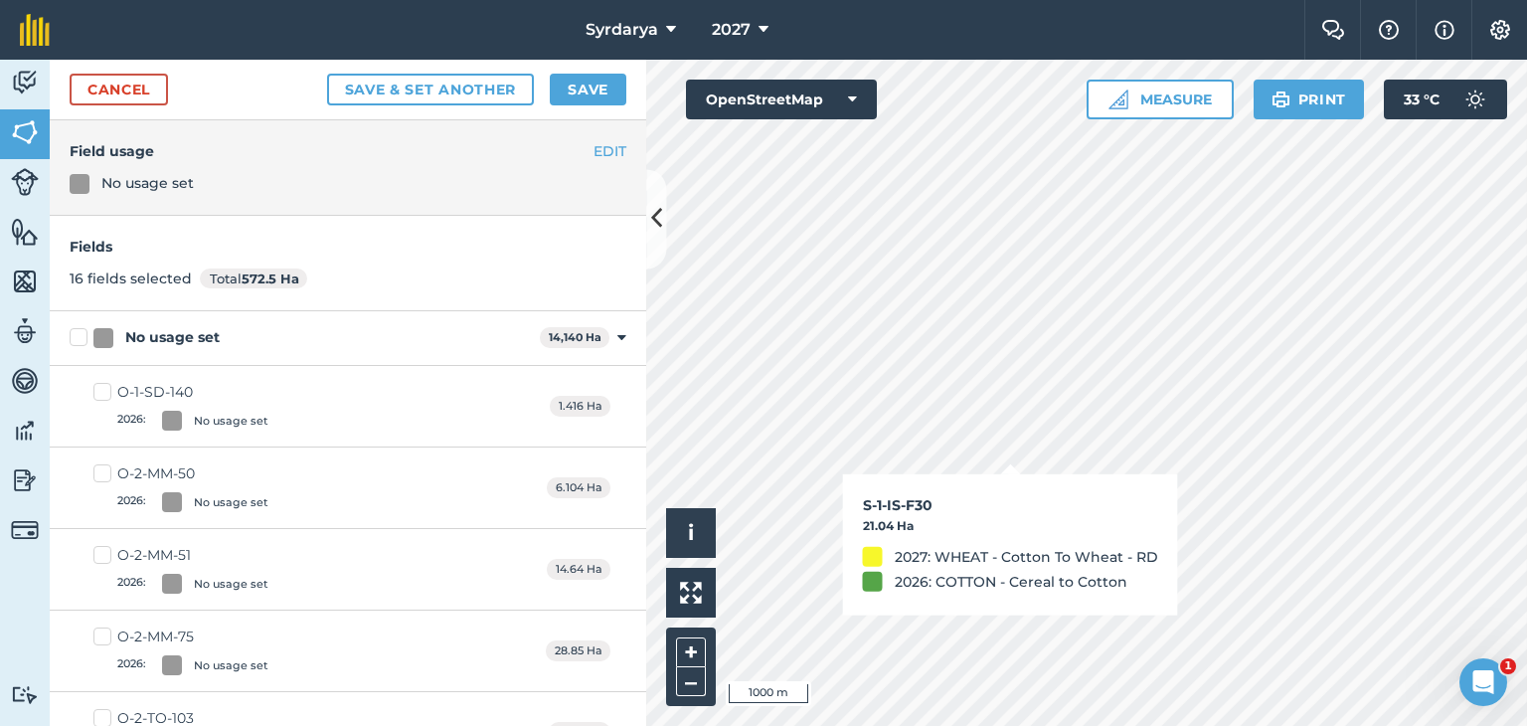
checkbox input "true"
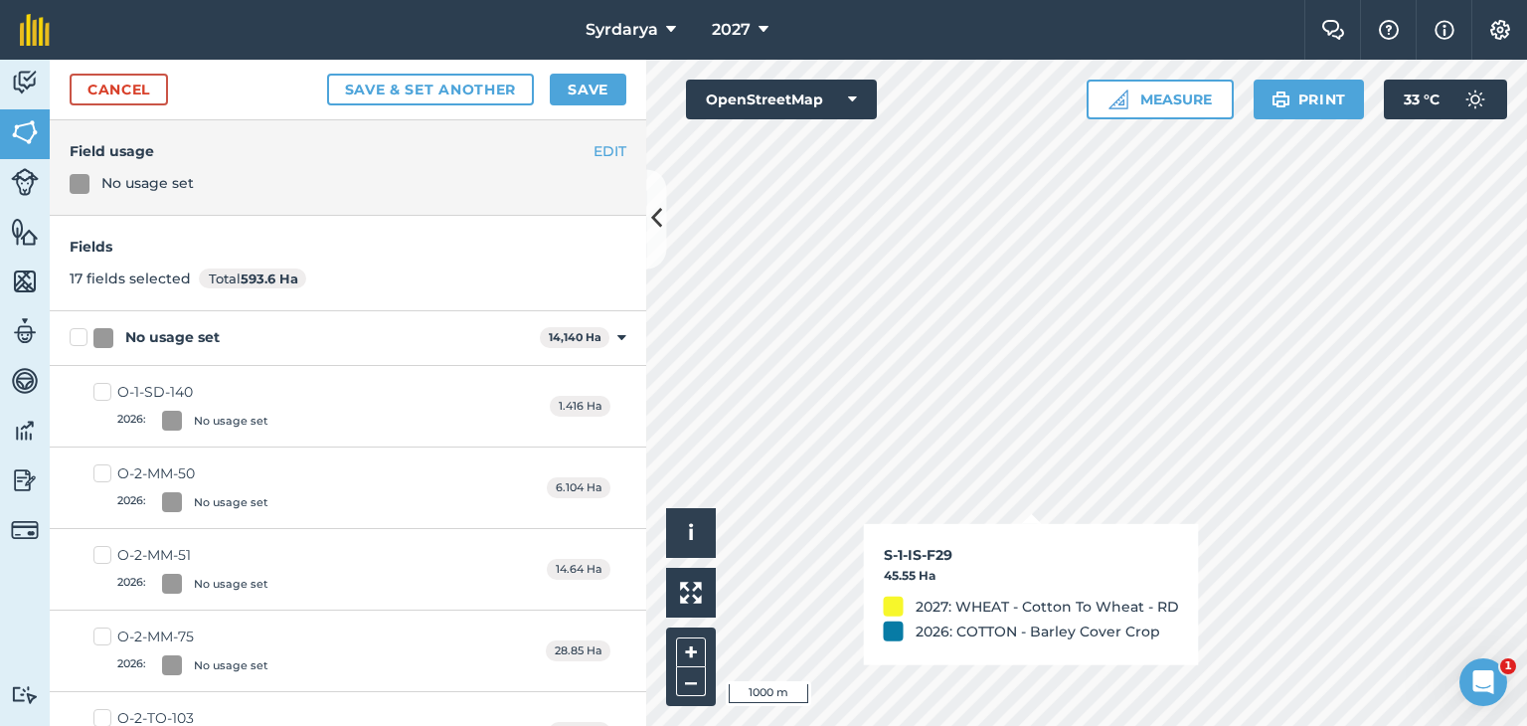
checkbox input "true"
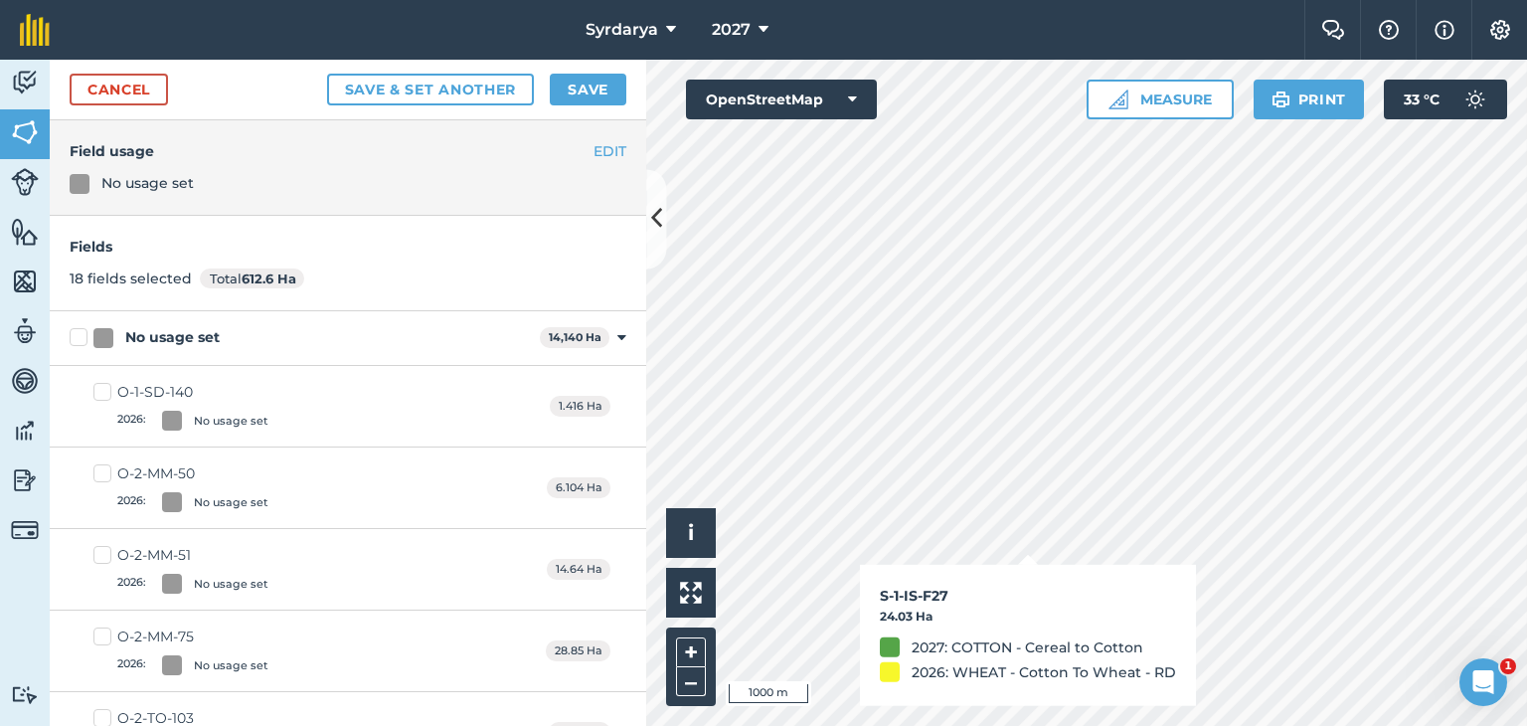
checkbox input "true"
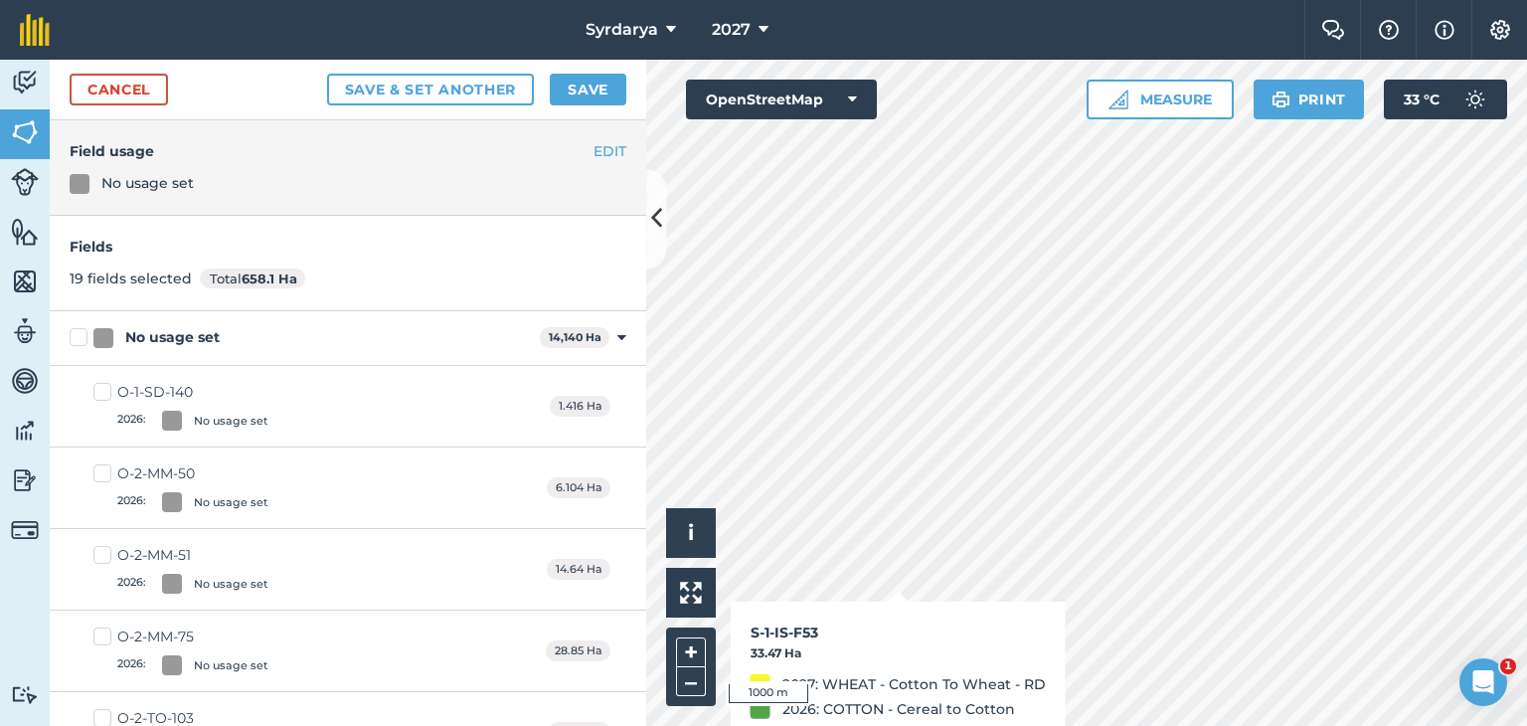
checkbox input "true"
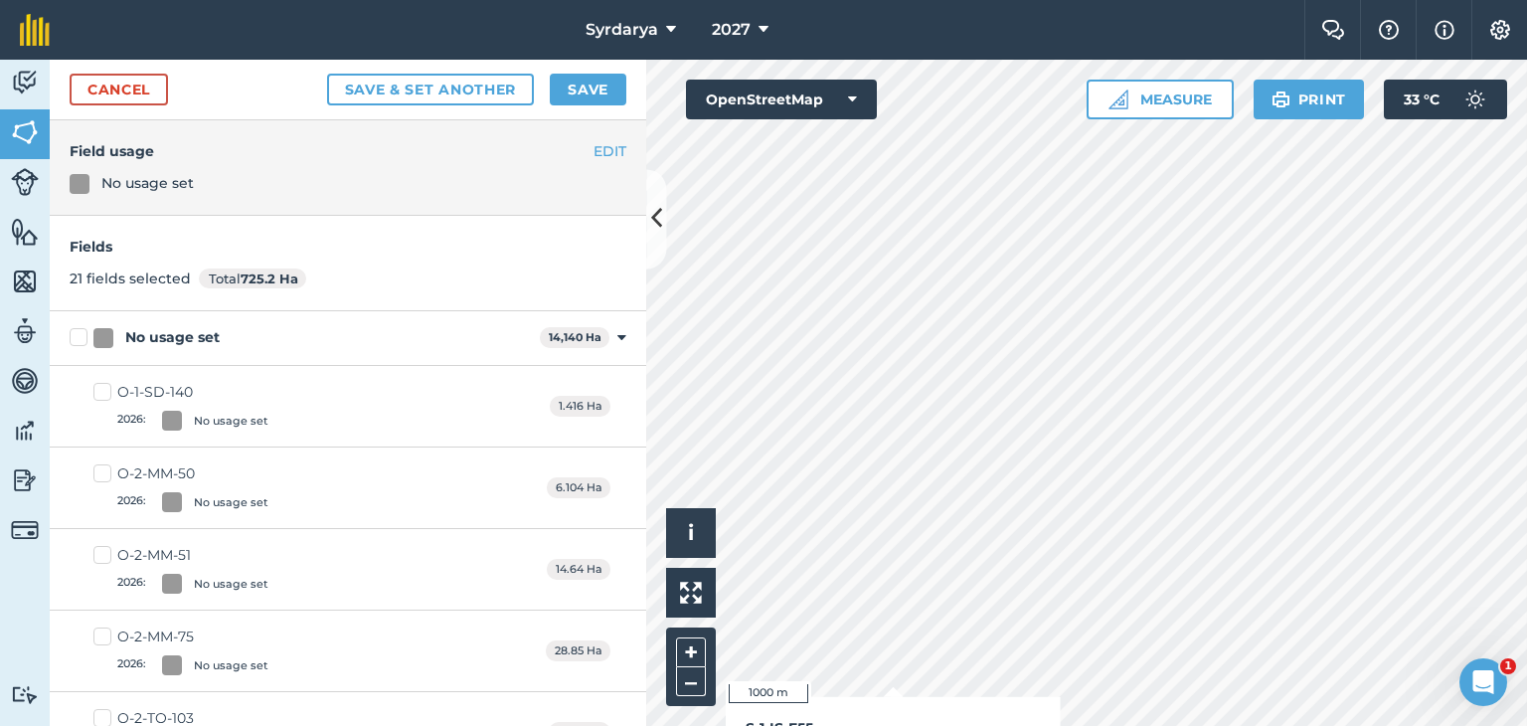
checkbox input "true"
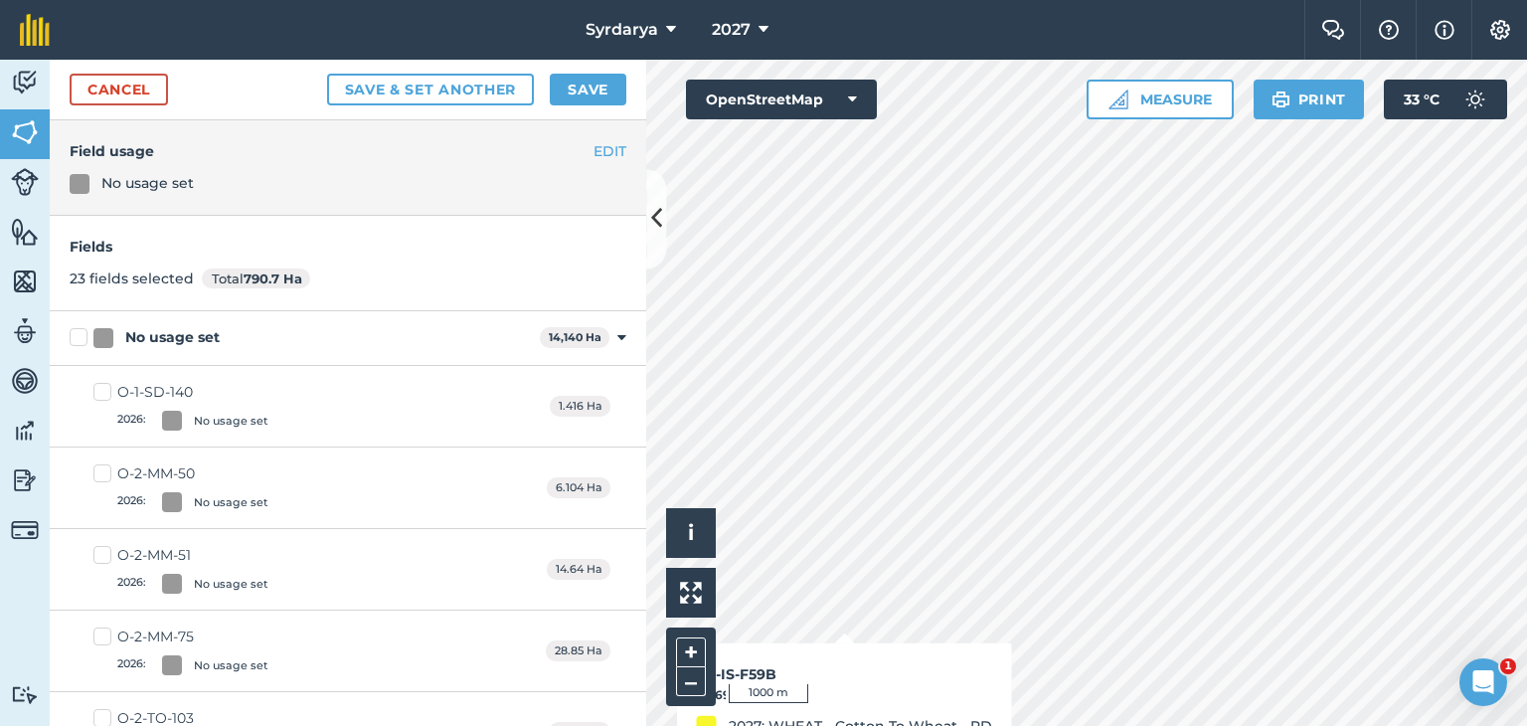
checkbox input "true"
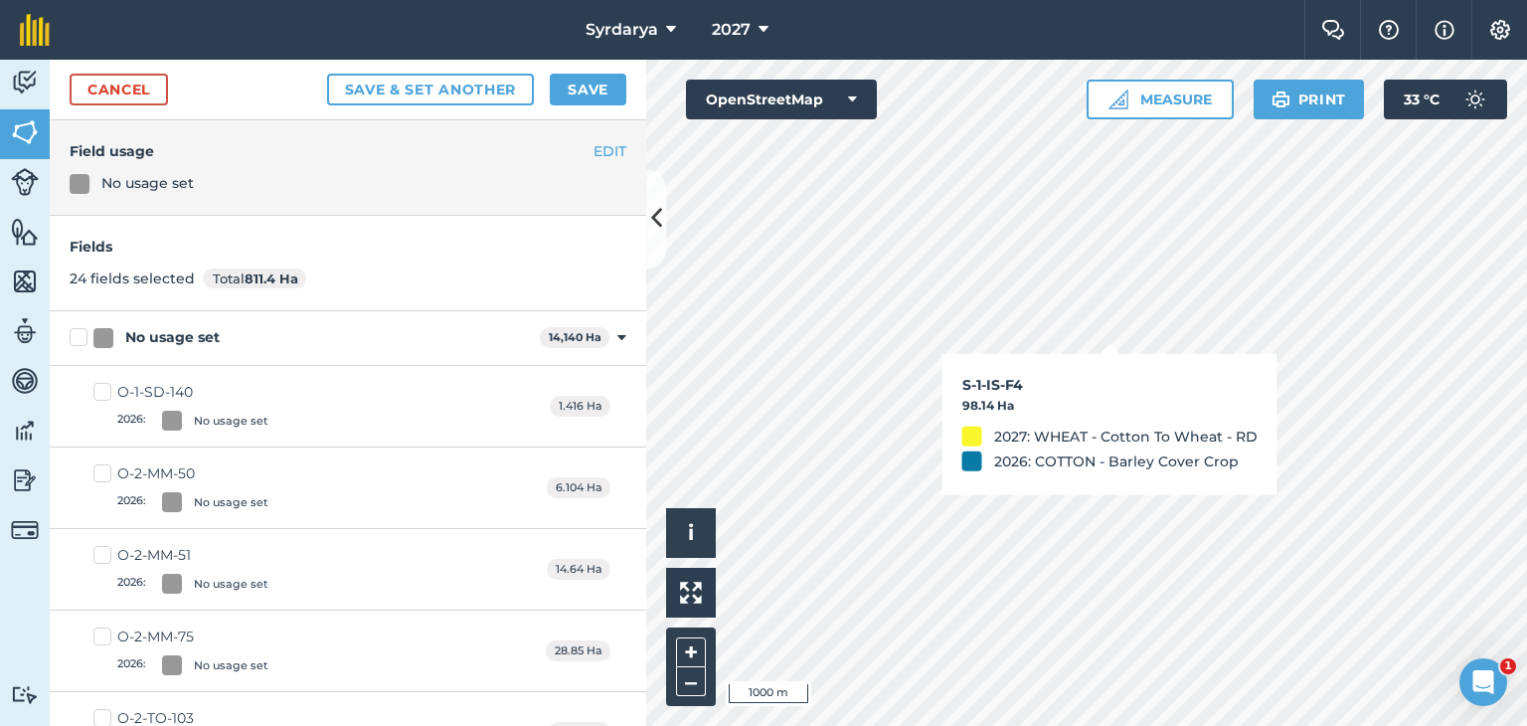
checkbox input "true"
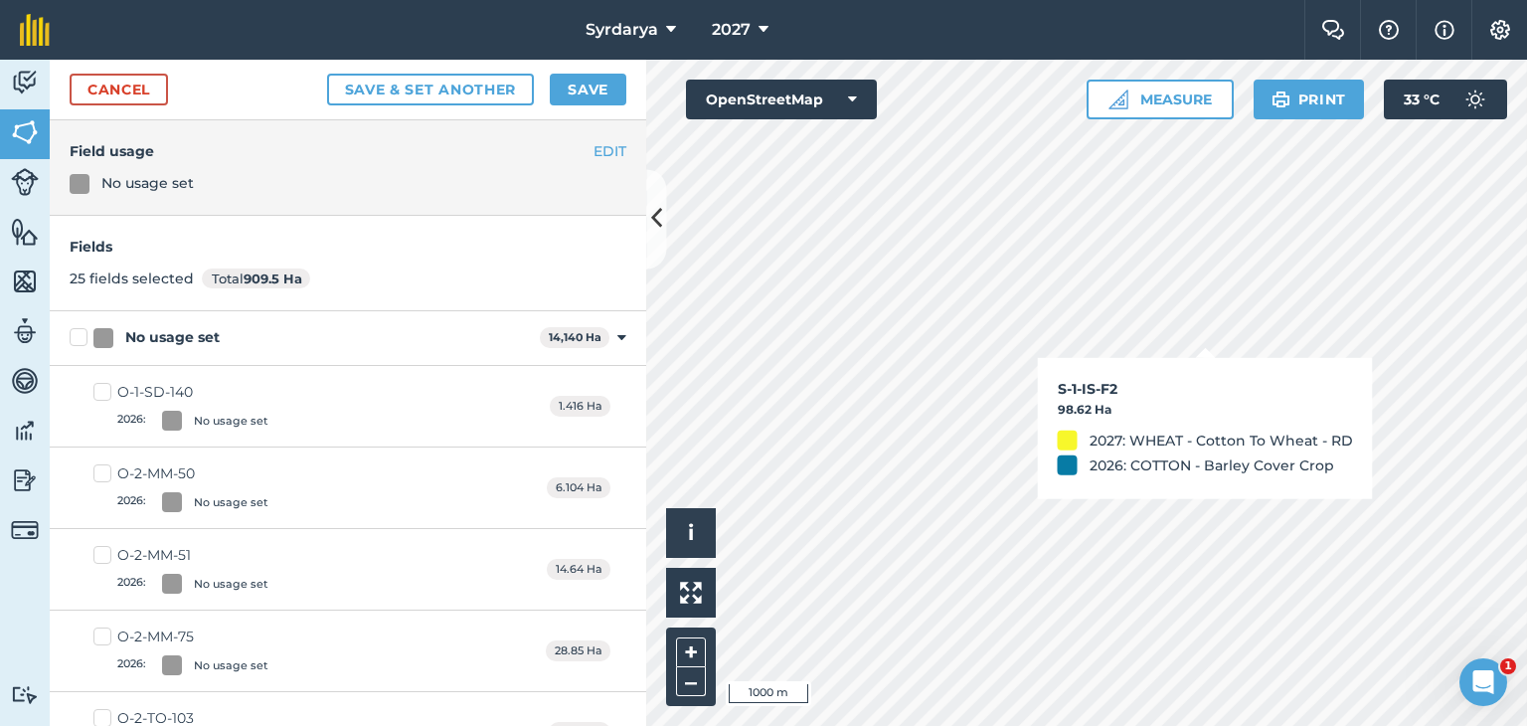
checkbox input "true"
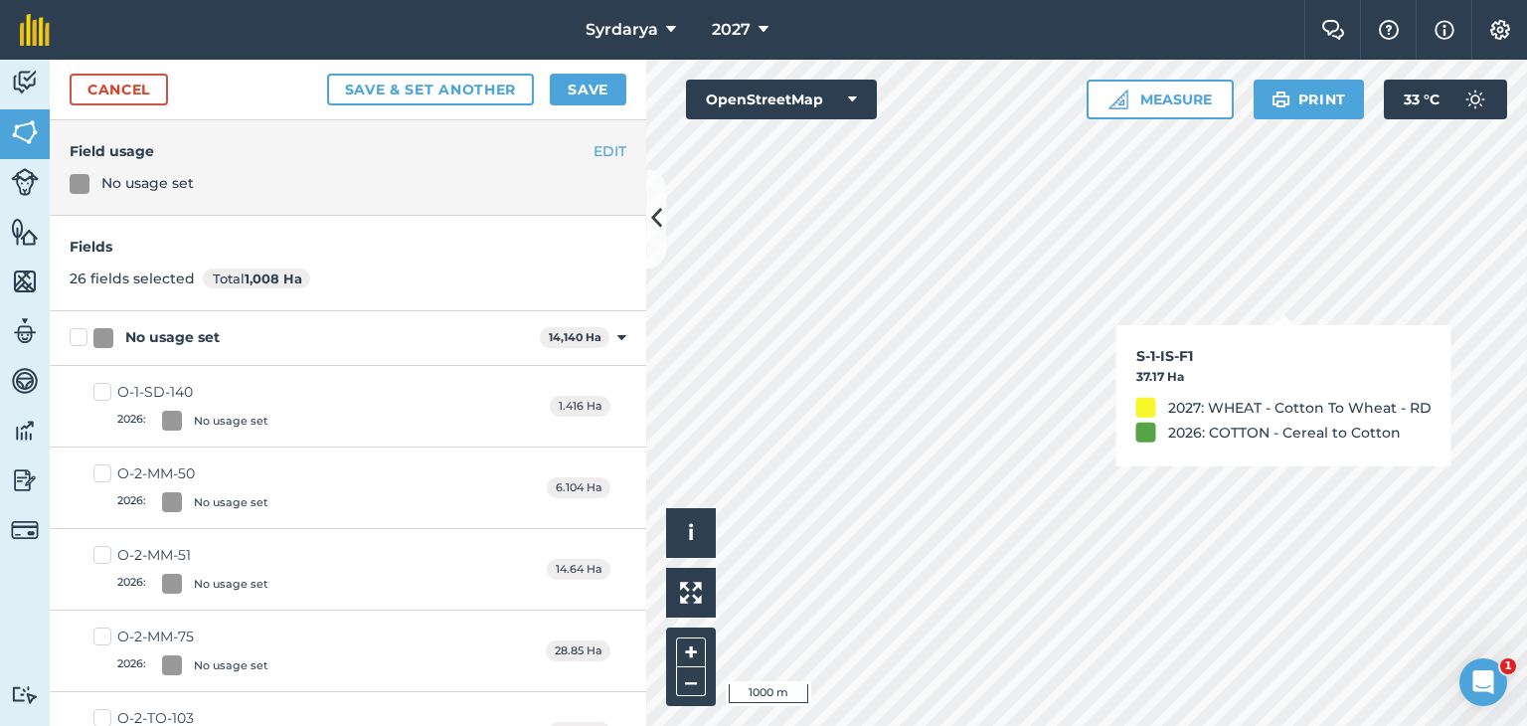
checkbox input "true"
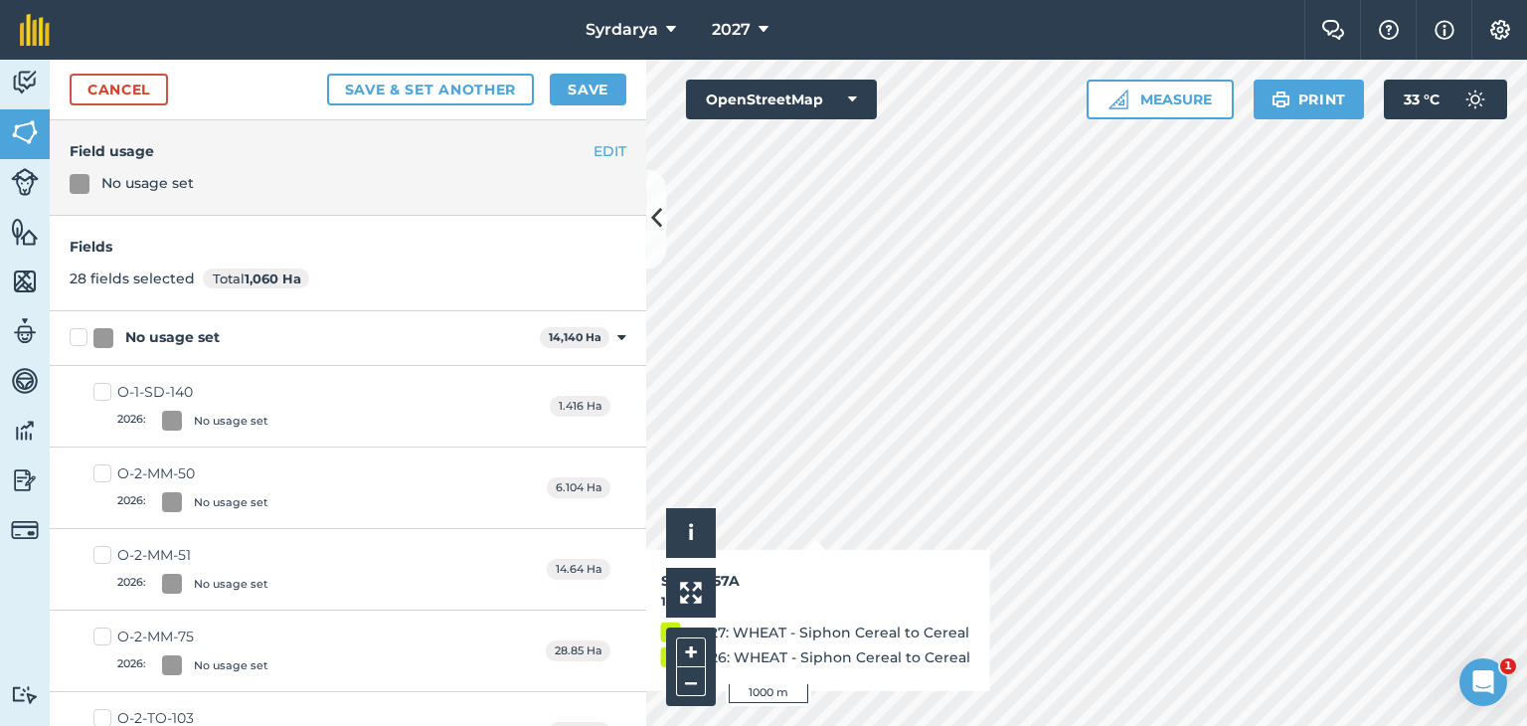
checkbox input "false"
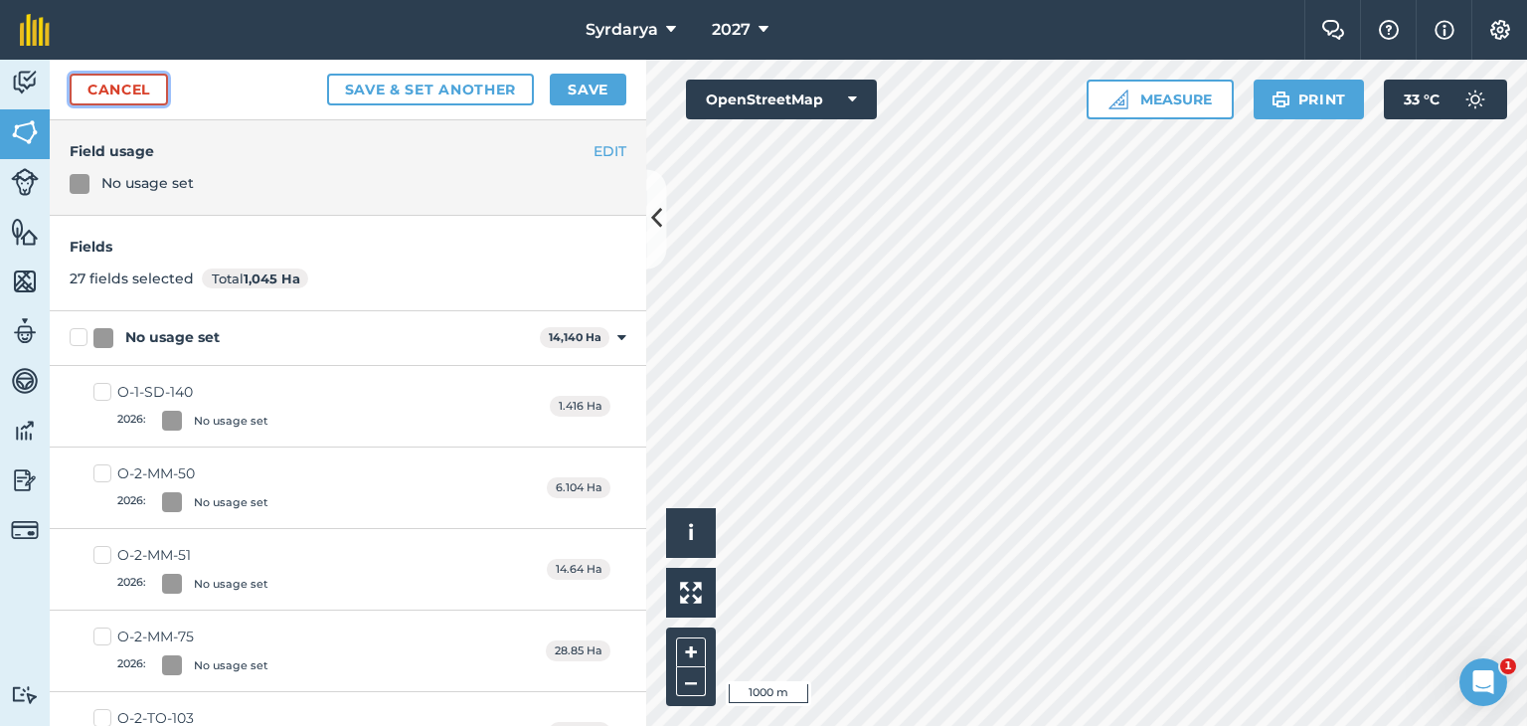
click at [127, 84] on link "Cancel" at bounding box center [119, 90] width 98 height 32
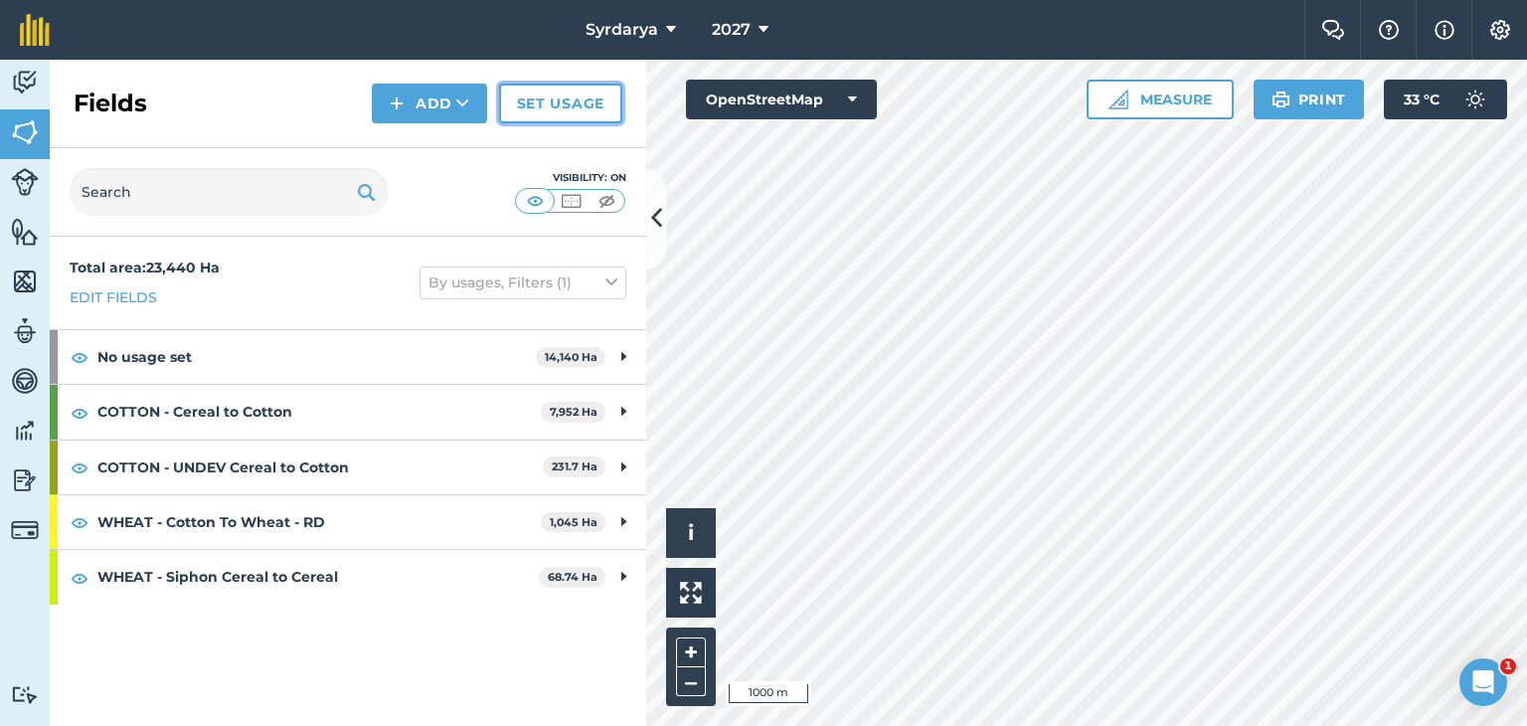
click at [550, 104] on link "Set usage" at bounding box center [560, 104] width 123 height 40
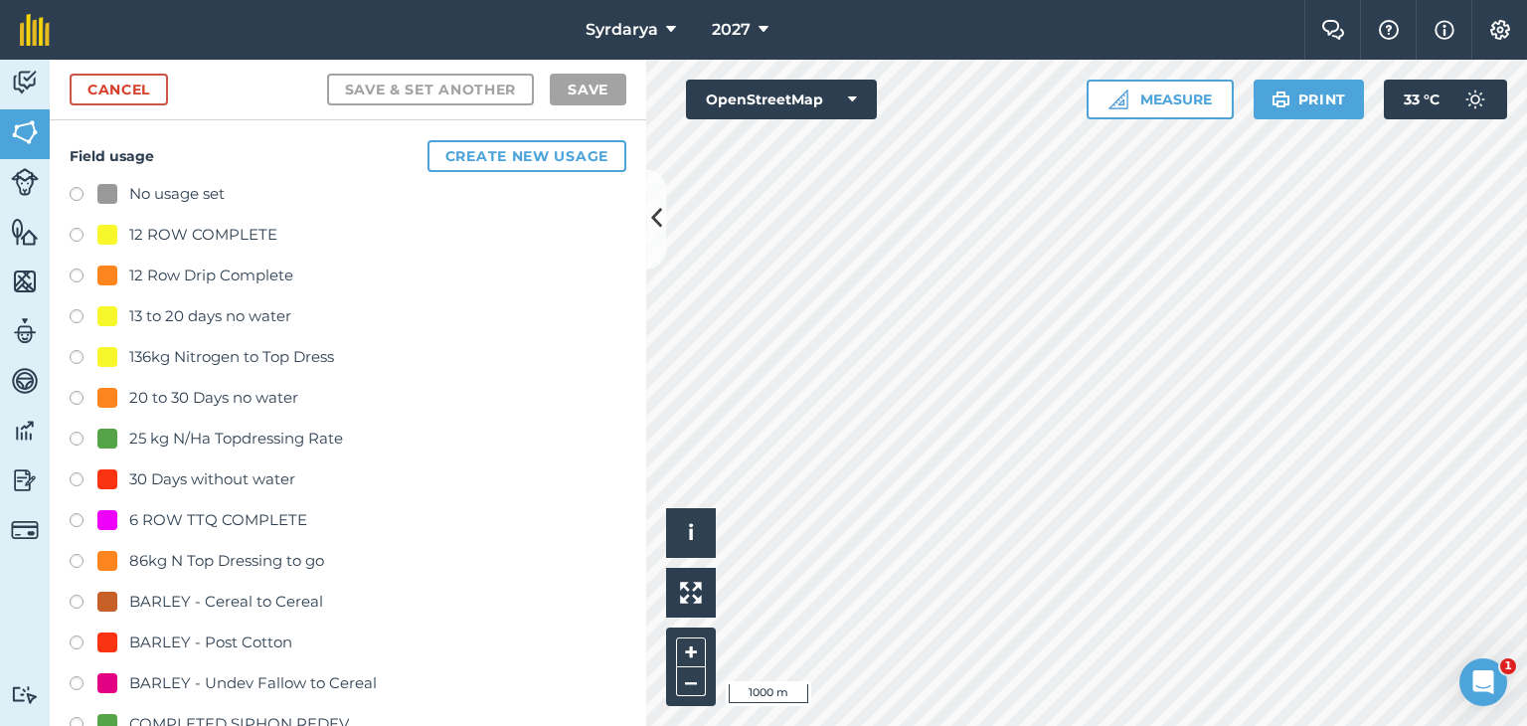
click at [80, 196] on label at bounding box center [84, 197] width 28 height 20
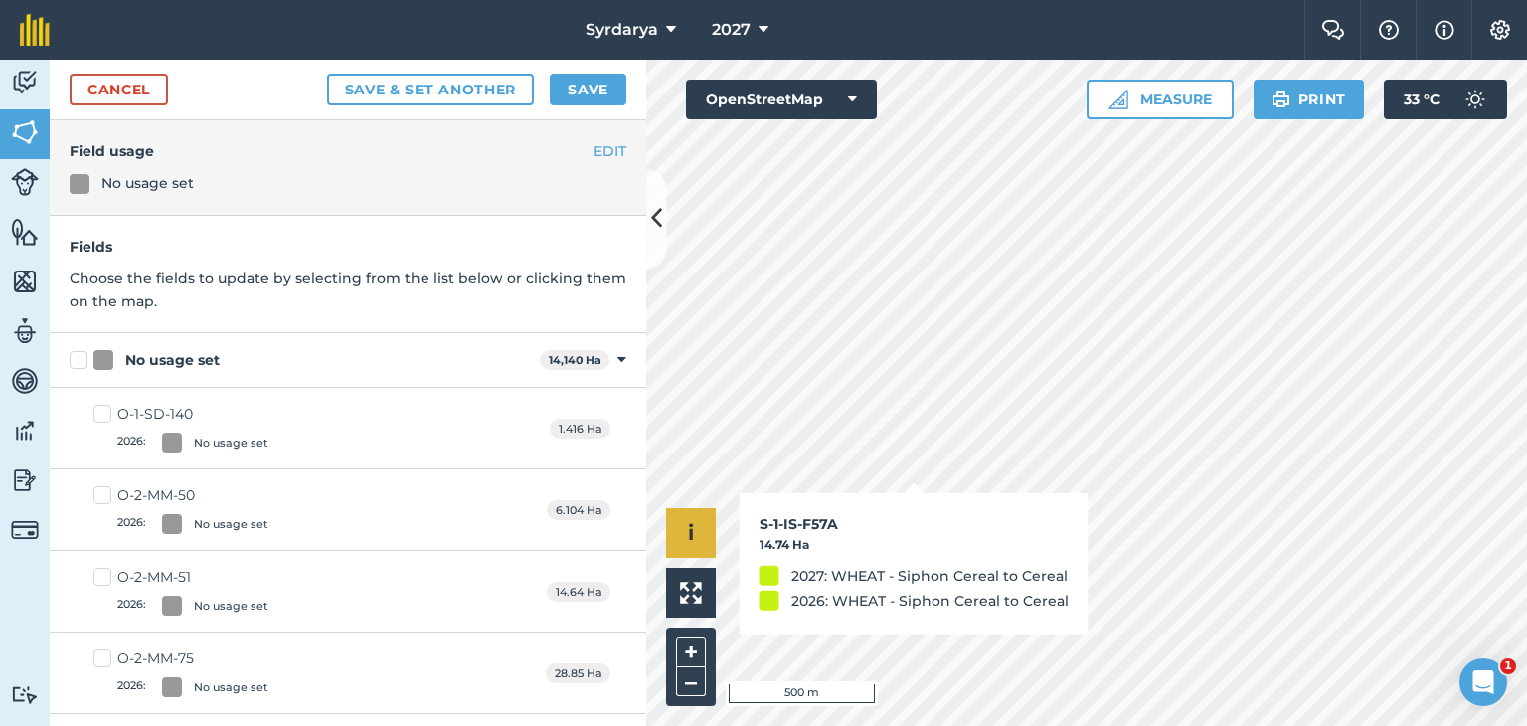
checkbox input "true"
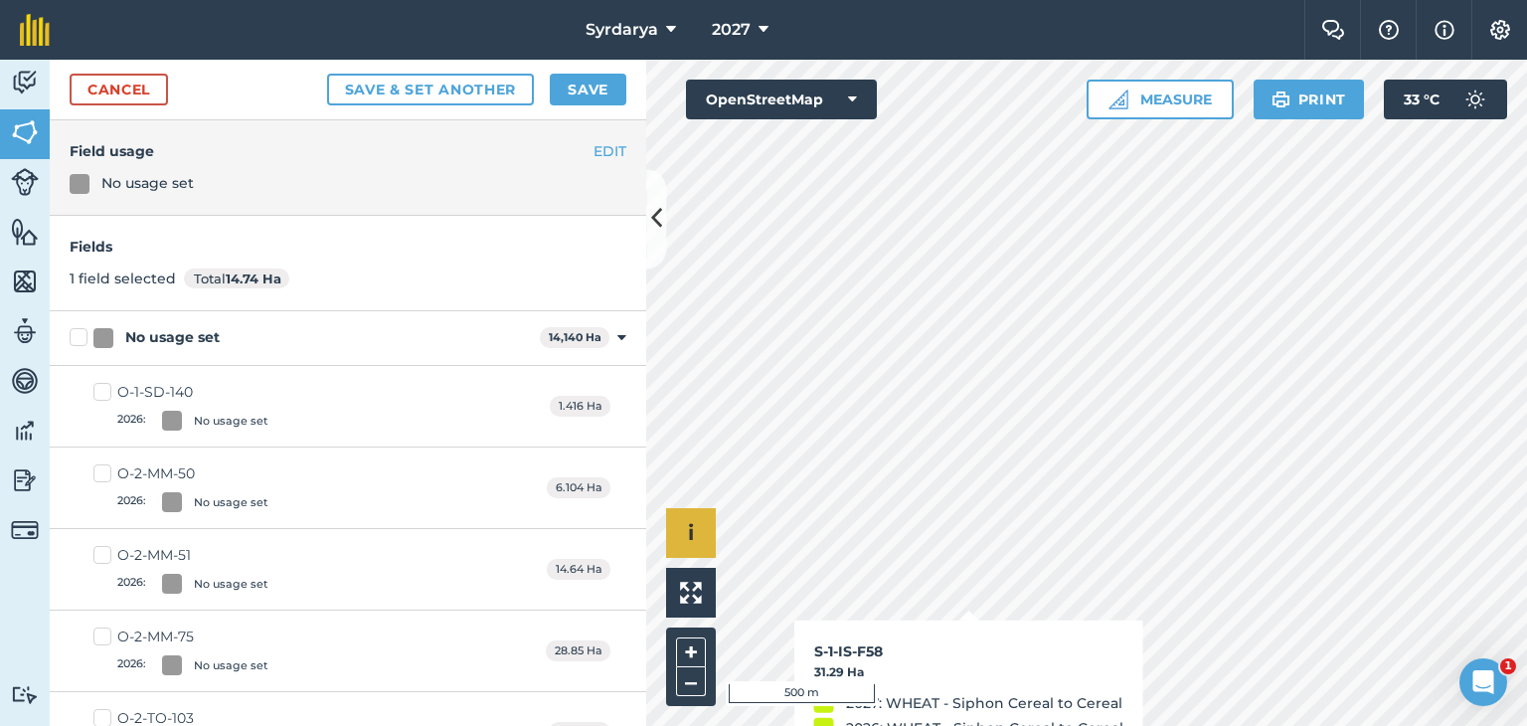
checkbox input "true"
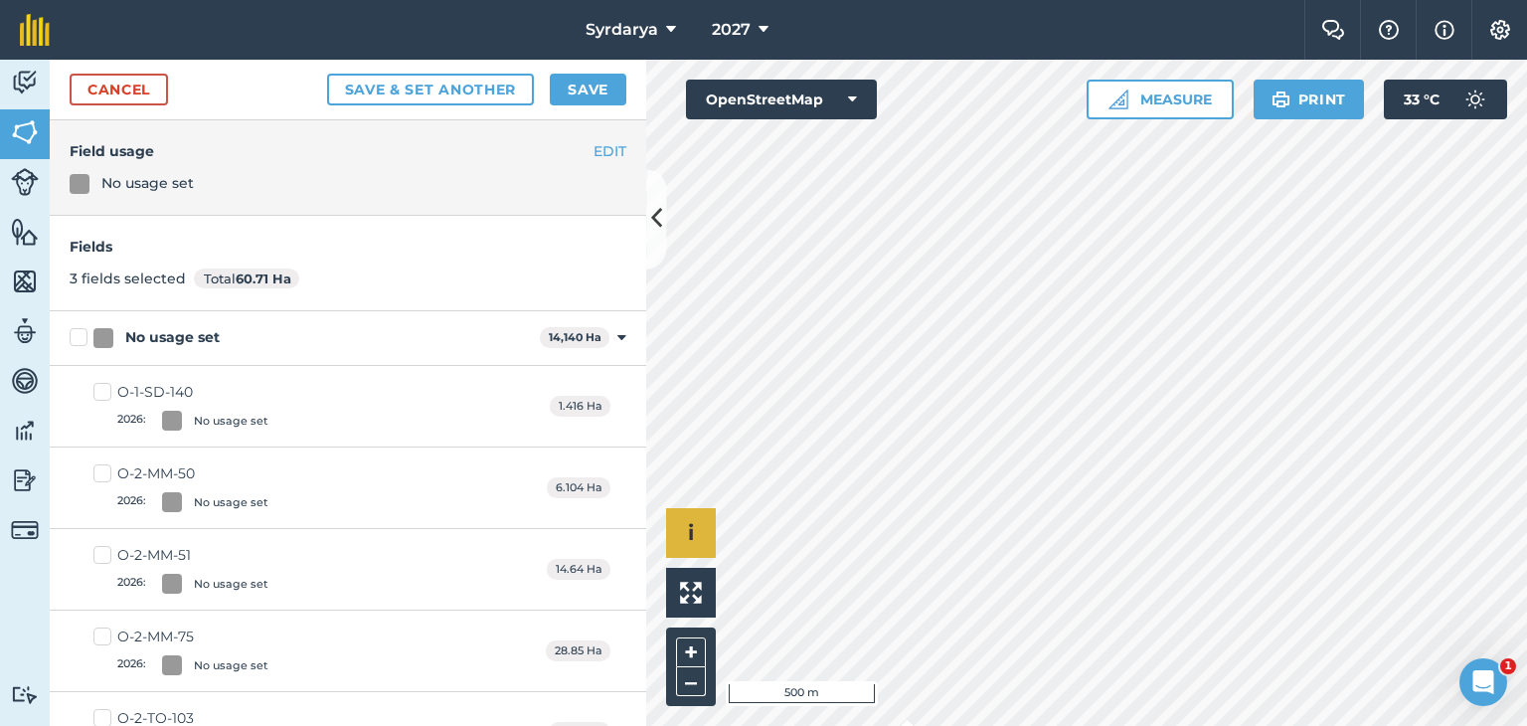
checkbox input "true"
click at [115, 84] on link "Cancel" at bounding box center [119, 90] width 98 height 32
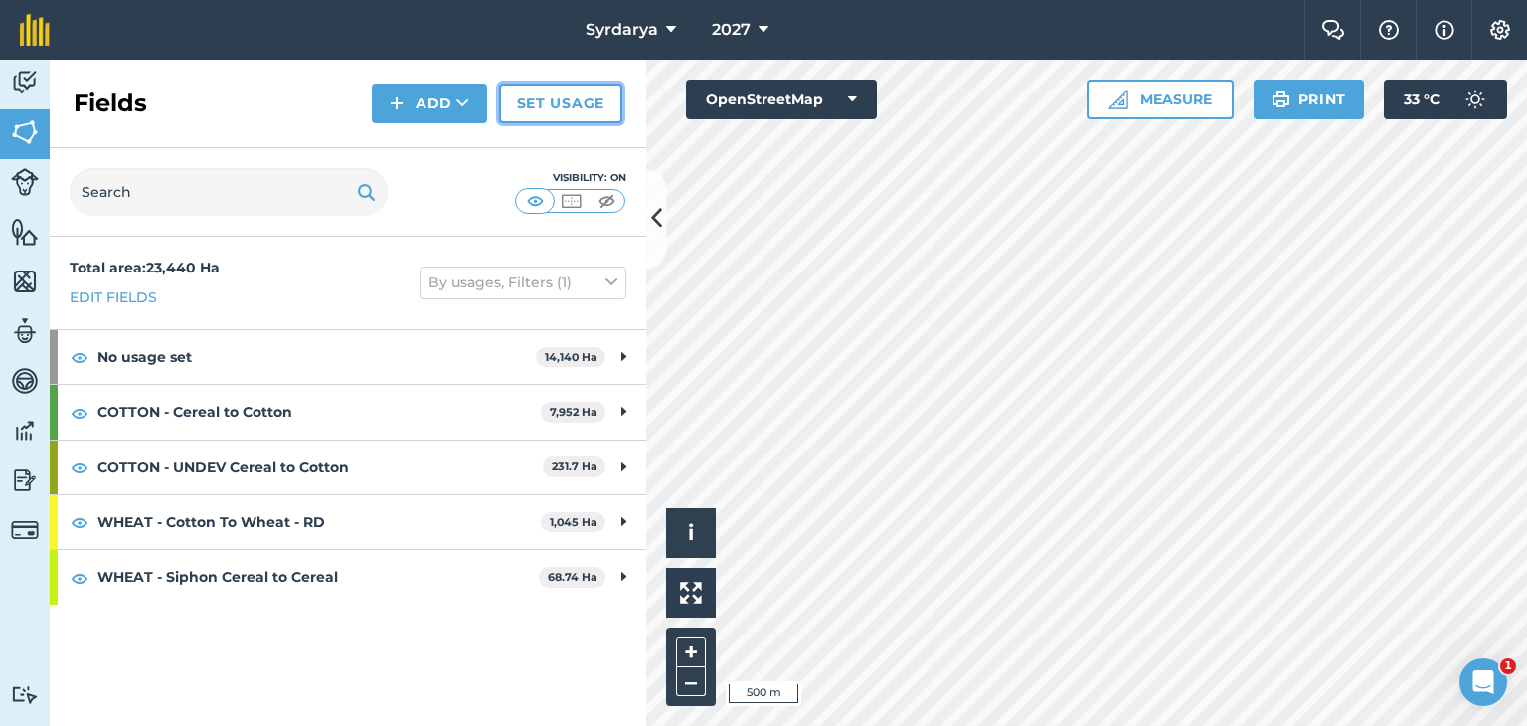
click at [559, 91] on link "Set usage" at bounding box center [560, 104] width 123 height 40
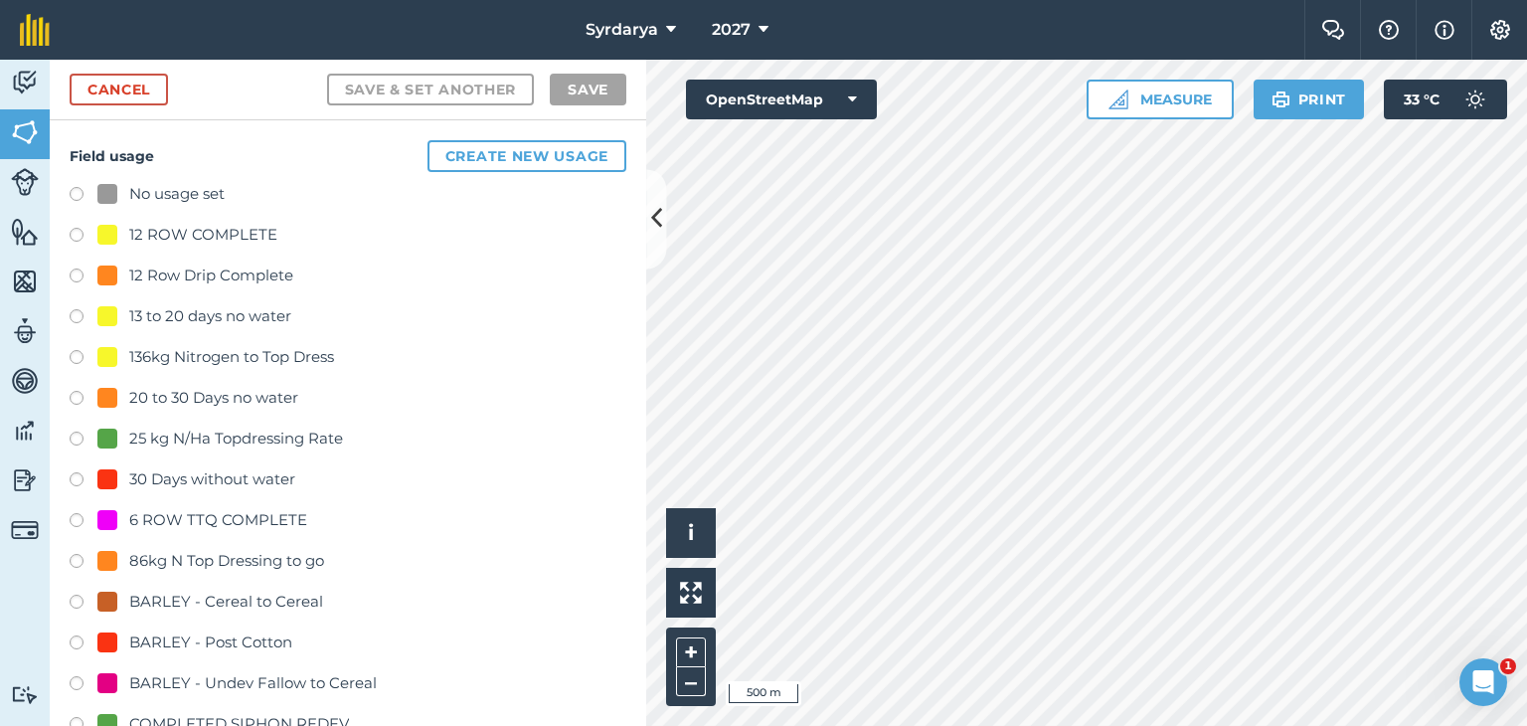
click at [73, 192] on label at bounding box center [84, 197] width 28 height 20
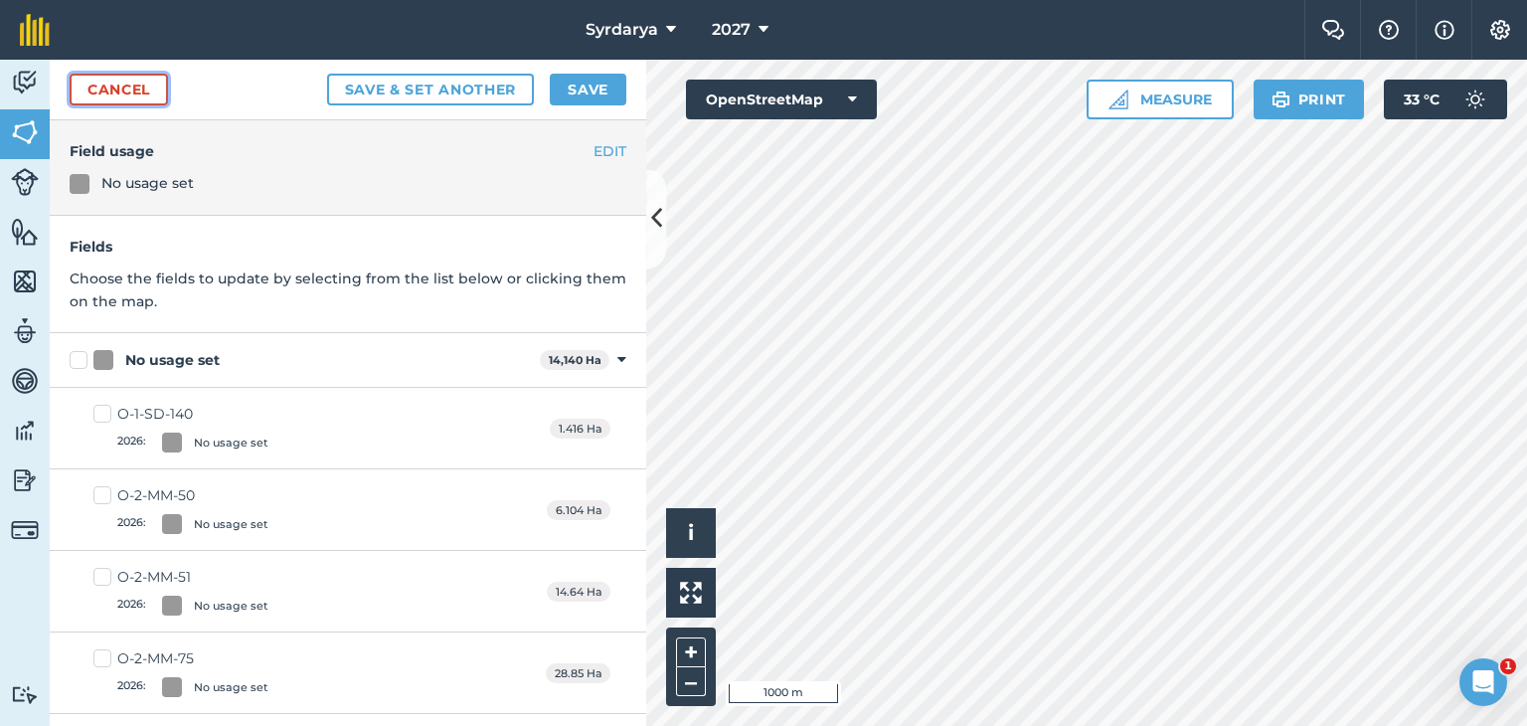
click at [112, 88] on link "Cancel" at bounding box center [119, 90] width 98 height 32
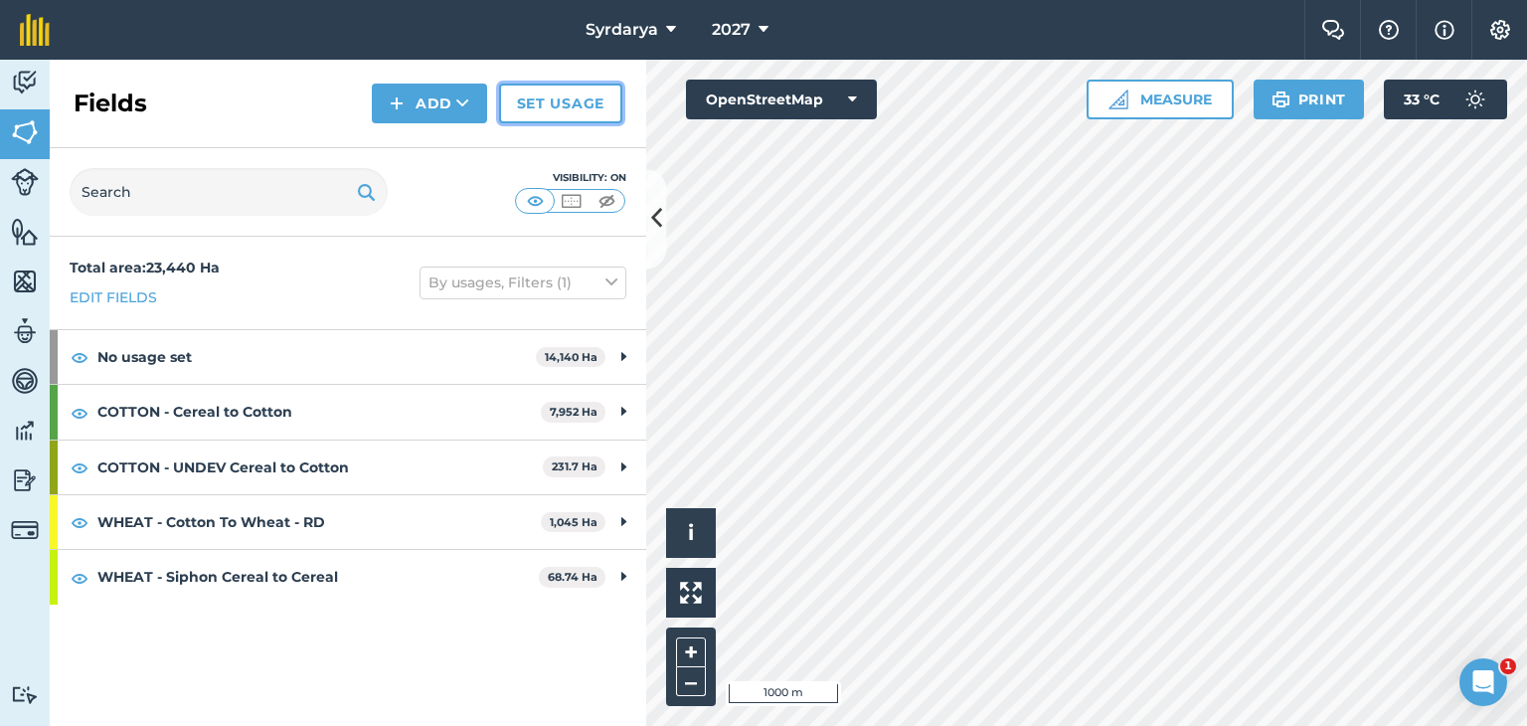
click at [575, 102] on link "Set usage" at bounding box center [560, 104] width 123 height 40
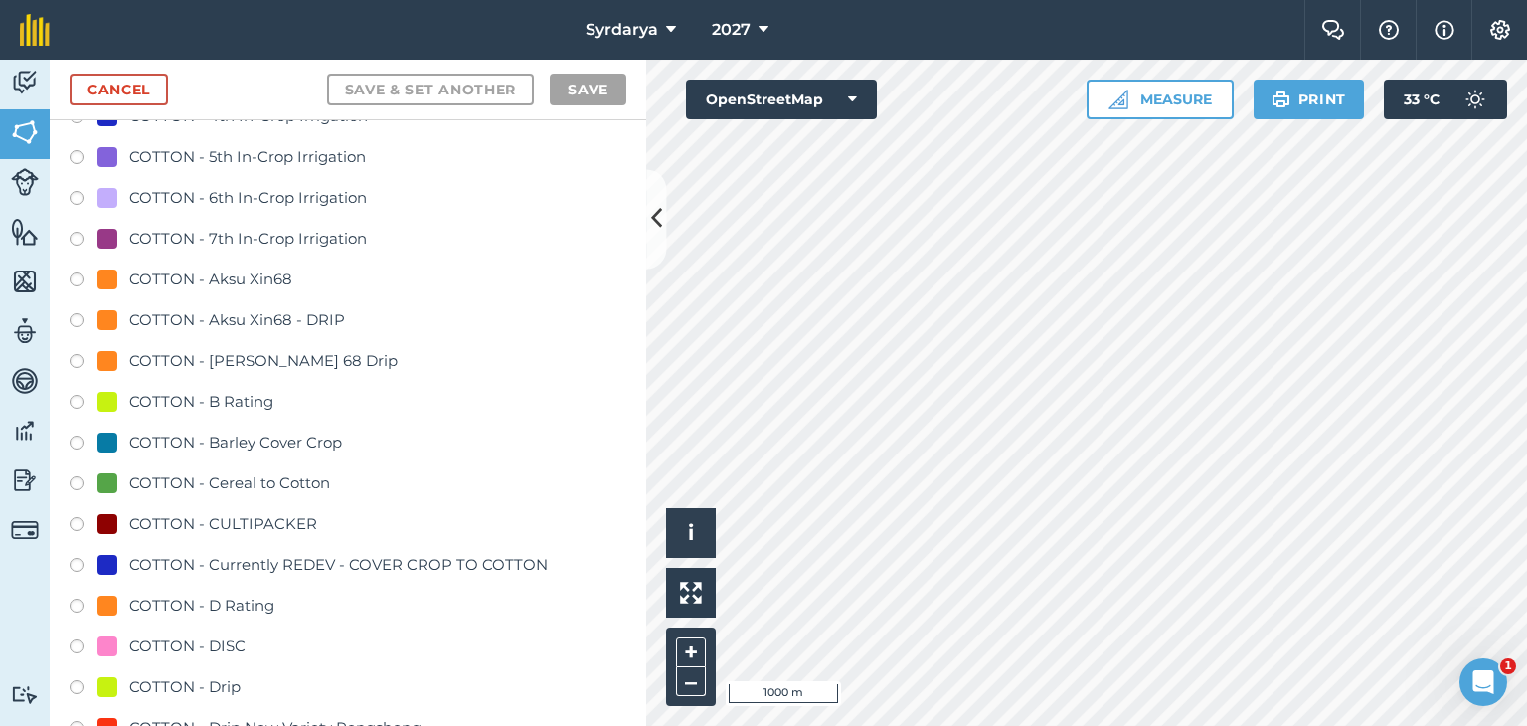
scroll to position [895, 0]
click at [76, 436] on label at bounding box center [84, 443] width 28 height 20
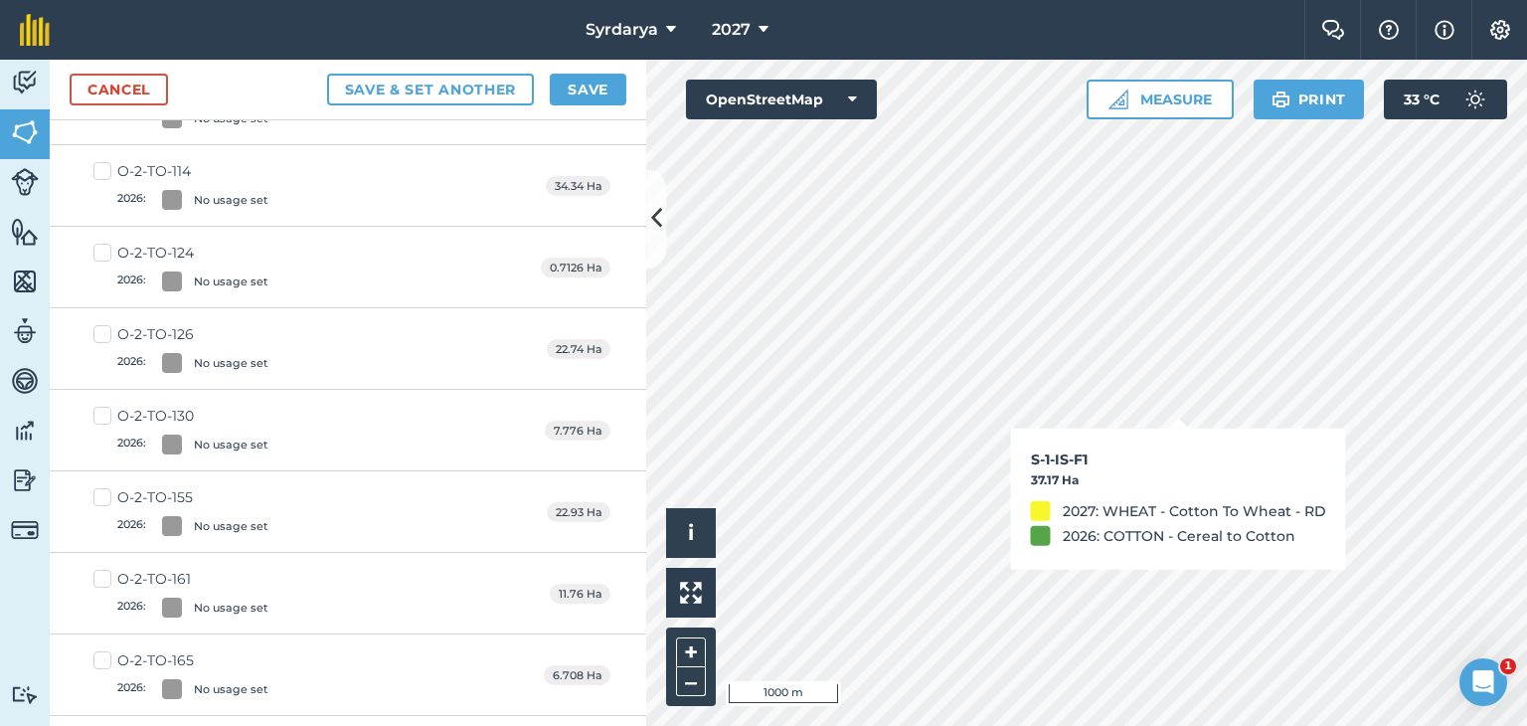
checkbox input "true"
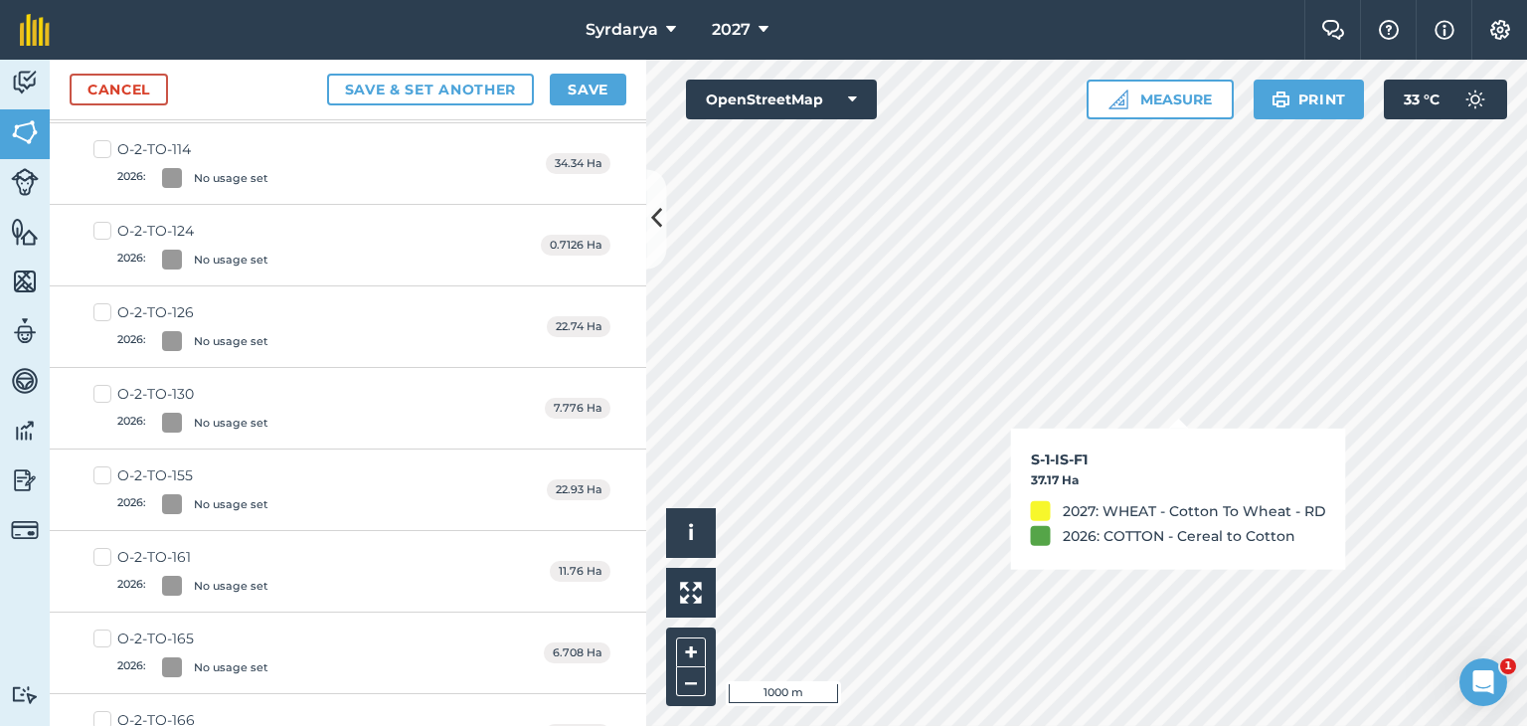
scroll to position [872, 0]
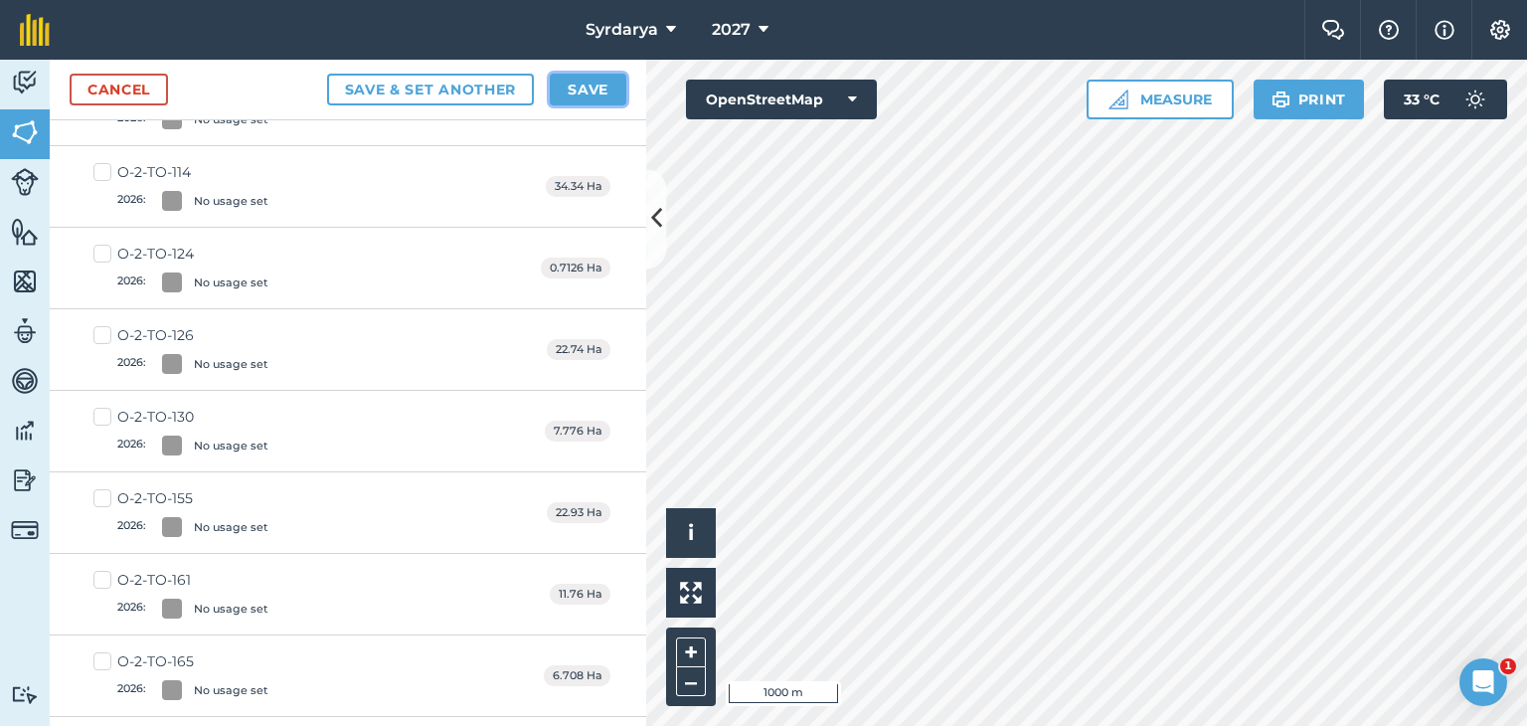
click at [556, 90] on button "Save" at bounding box center [588, 90] width 77 height 32
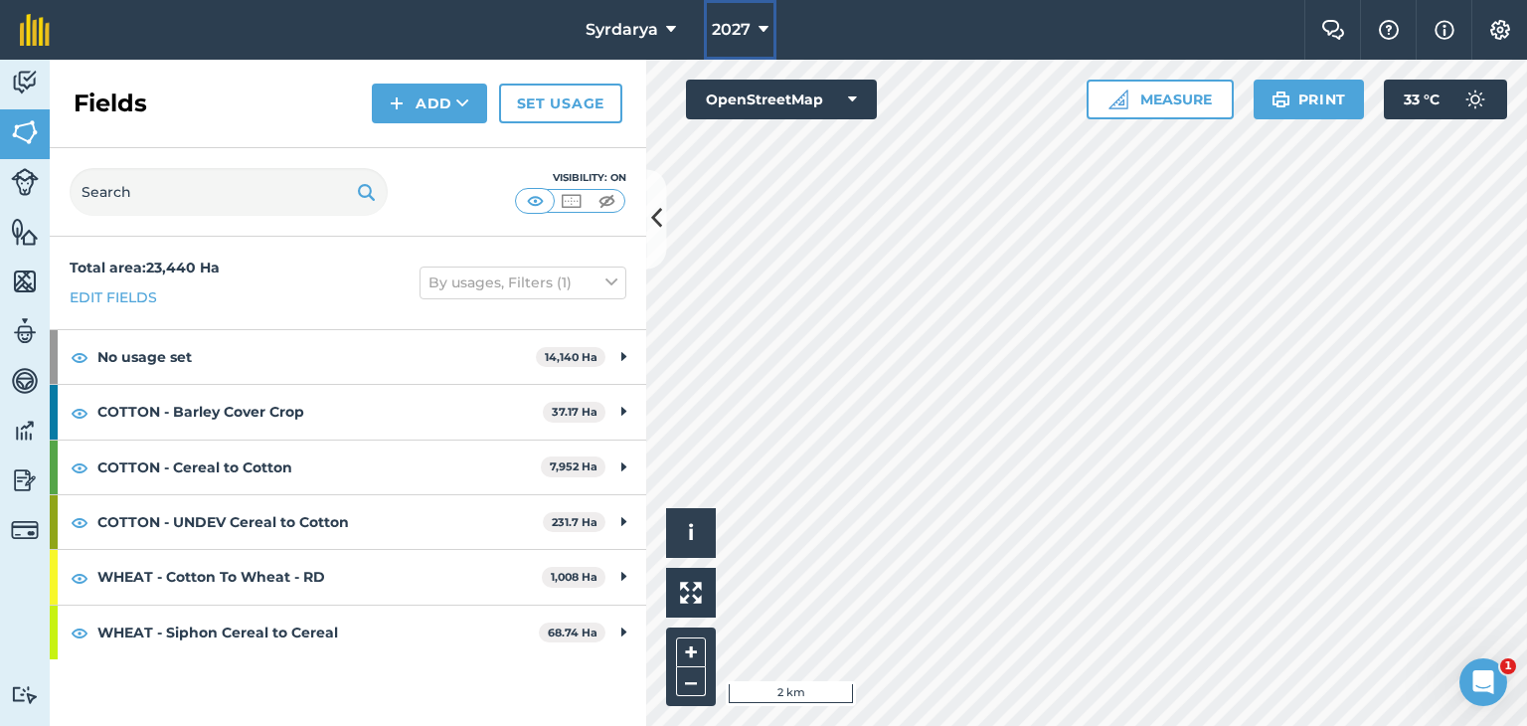
click at [716, 33] on span "2027" at bounding box center [731, 30] width 39 height 24
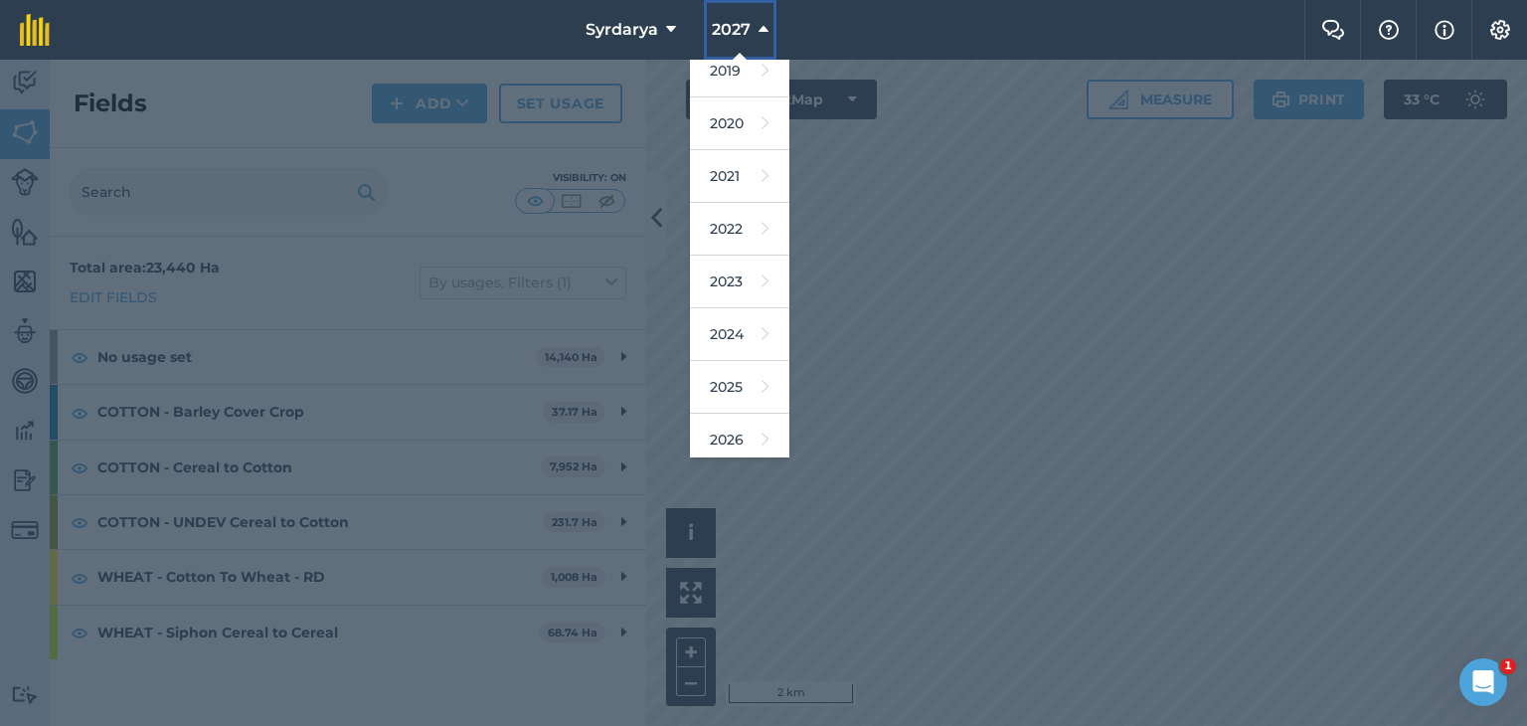
scroll to position [127, 0]
click at [729, 380] on link "2026" at bounding box center [739, 380] width 99 height 53
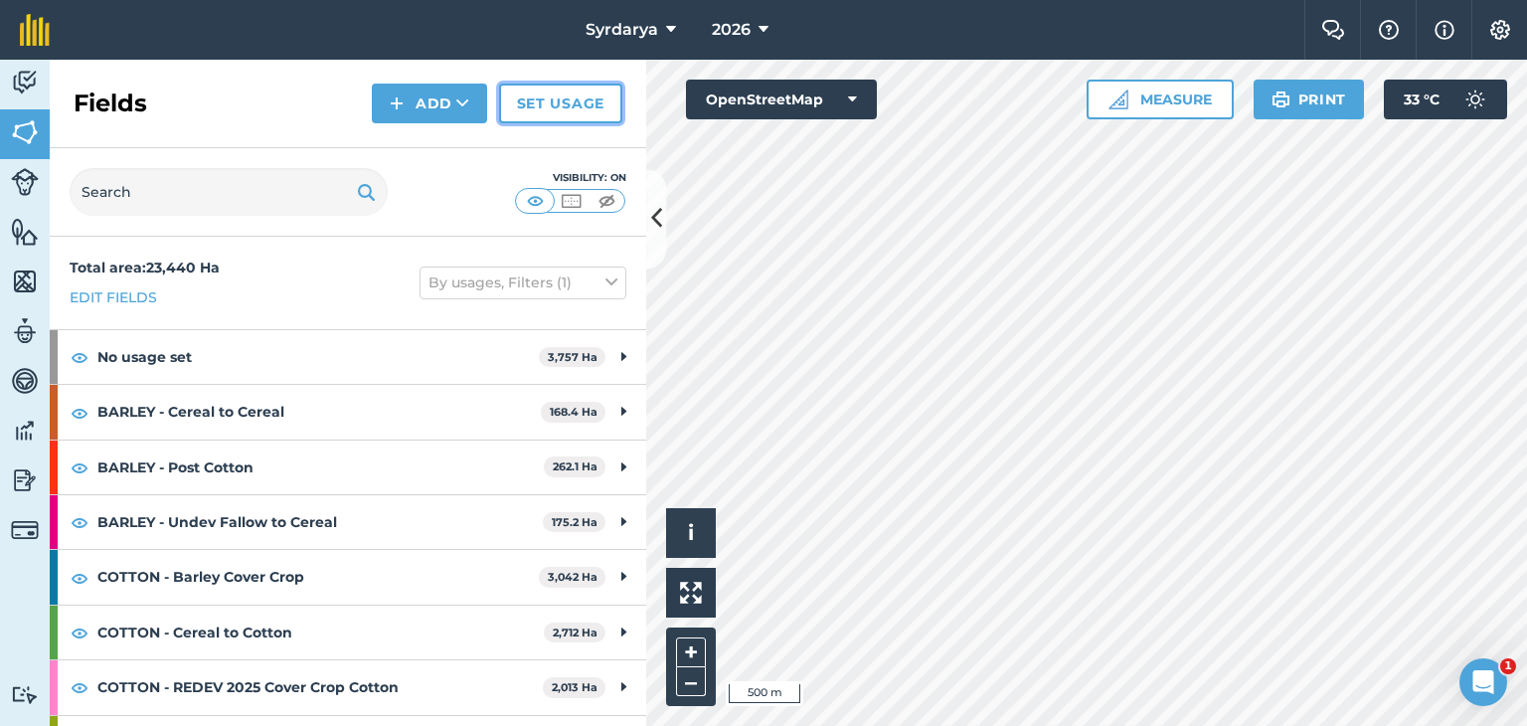
click at [565, 102] on link "Set usage" at bounding box center [560, 104] width 123 height 40
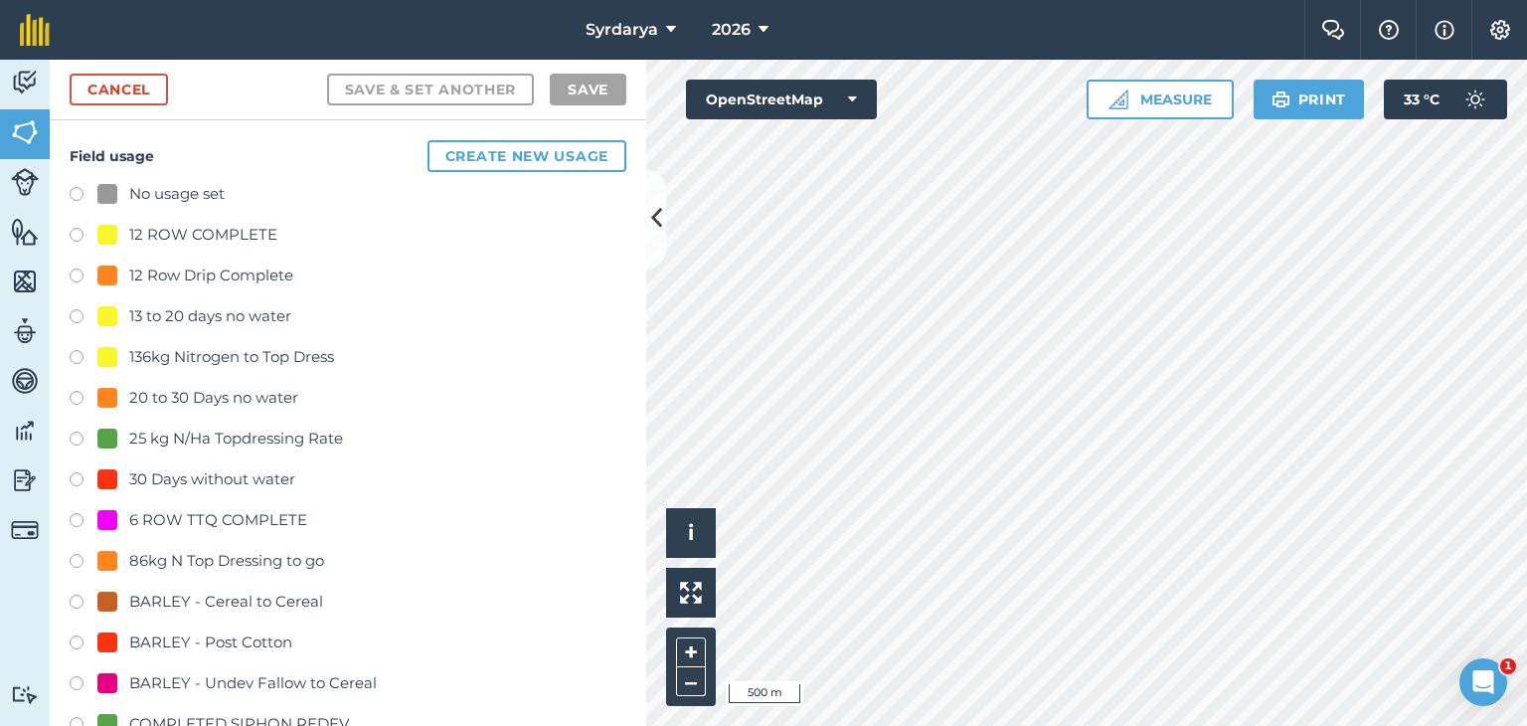
click at [80, 196] on label at bounding box center [84, 197] width 28 height 20
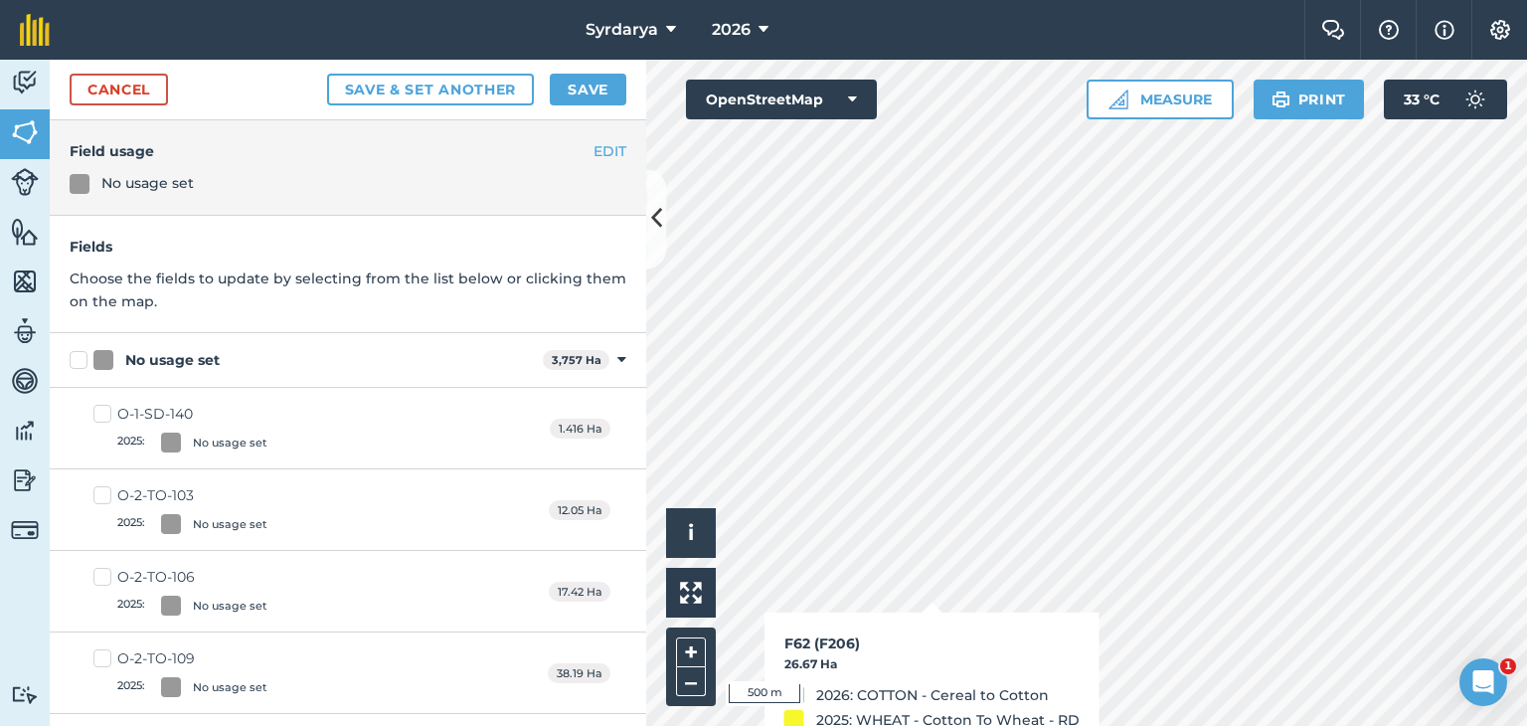
checkbox input "true"
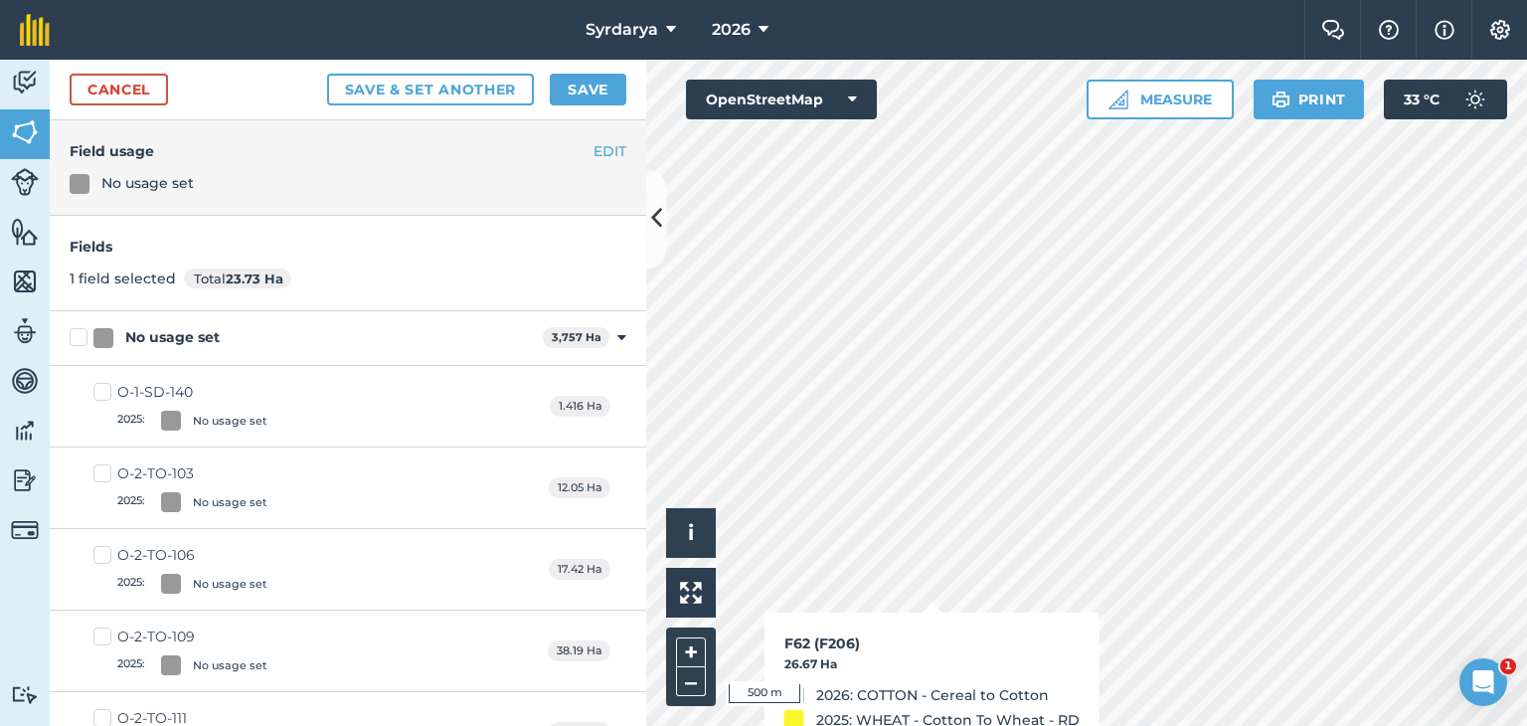
checkbox input "true"
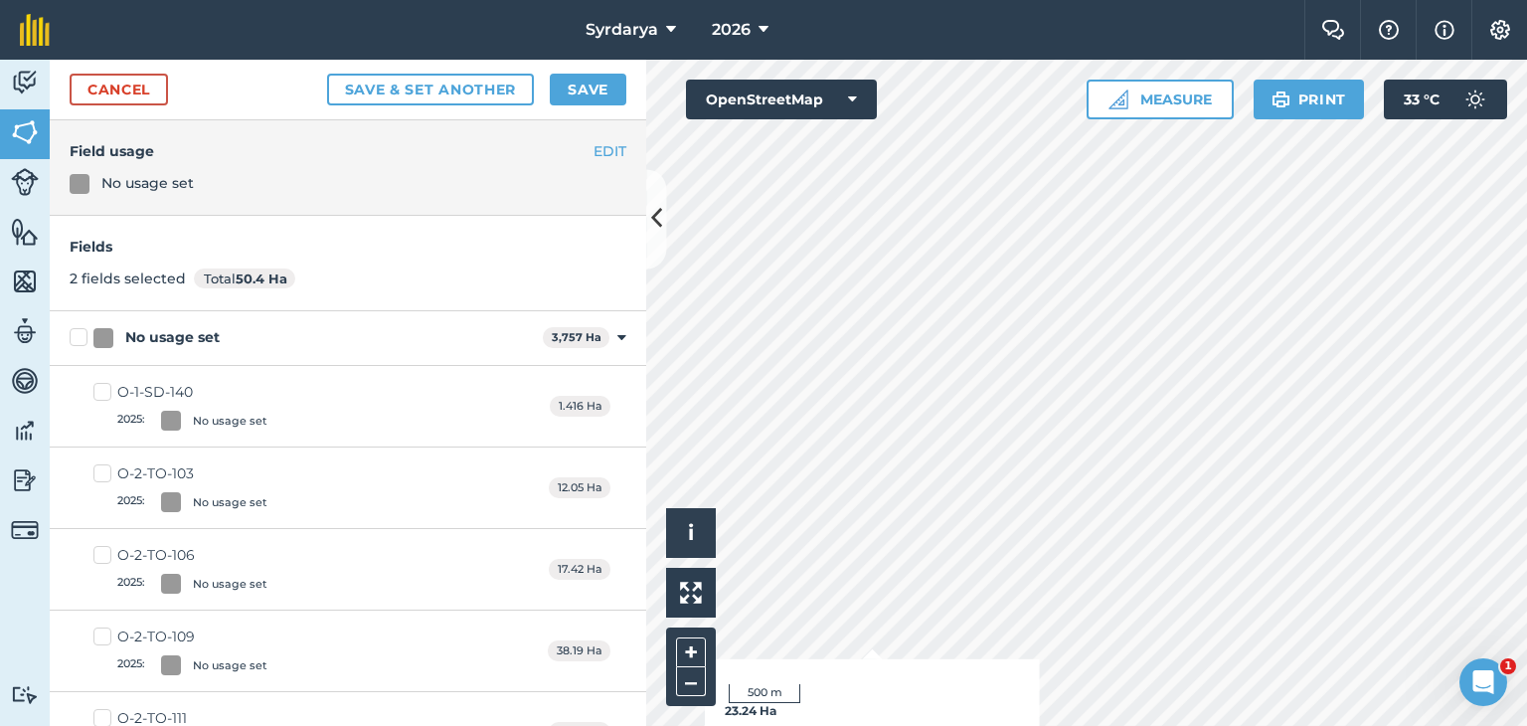
checkbox input "true"
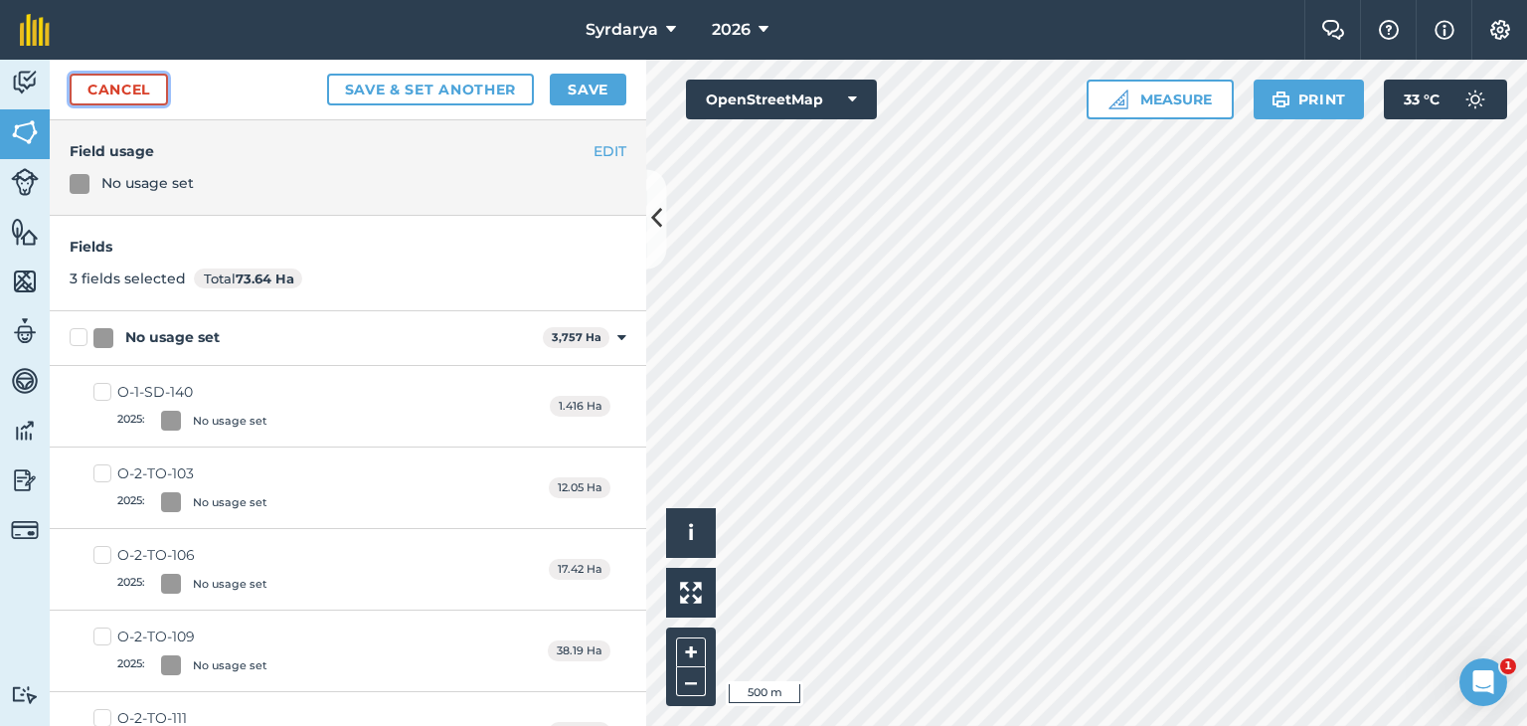
click at [146, 88] on link "Cancel" at bounding box center [119, 90] width 98 height 32
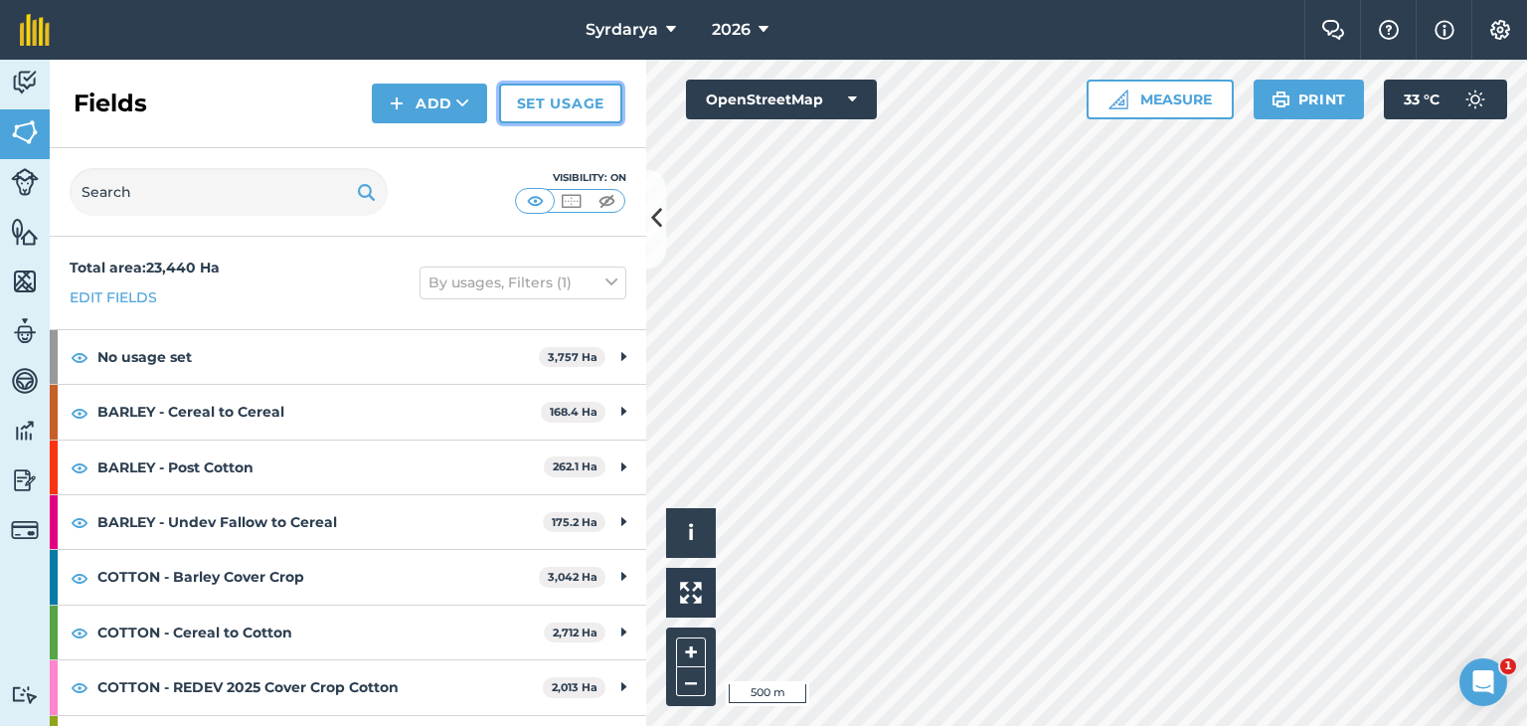
click at [558, 100] on link "Set usage" at bounding box center [560, 104] width 123 height 40
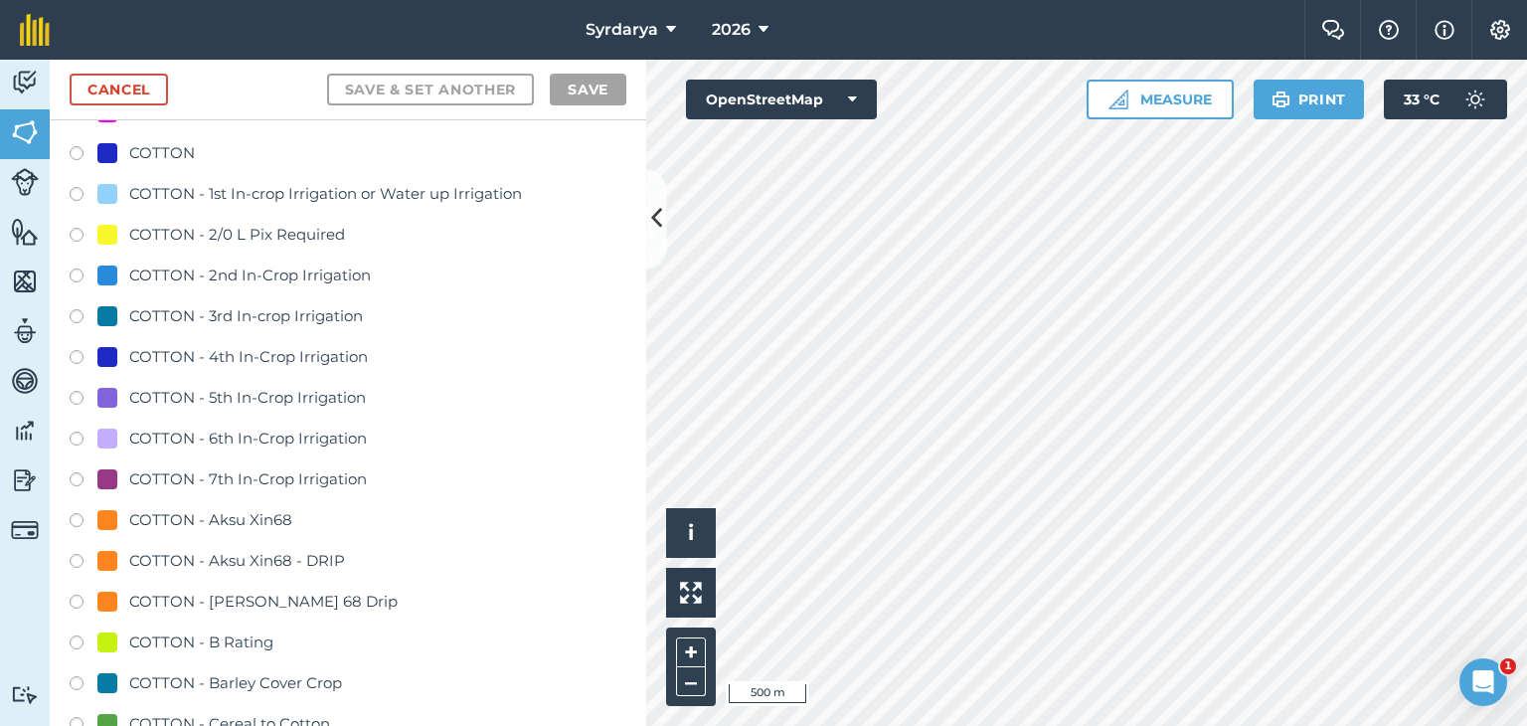
scroll to position [895, 0]
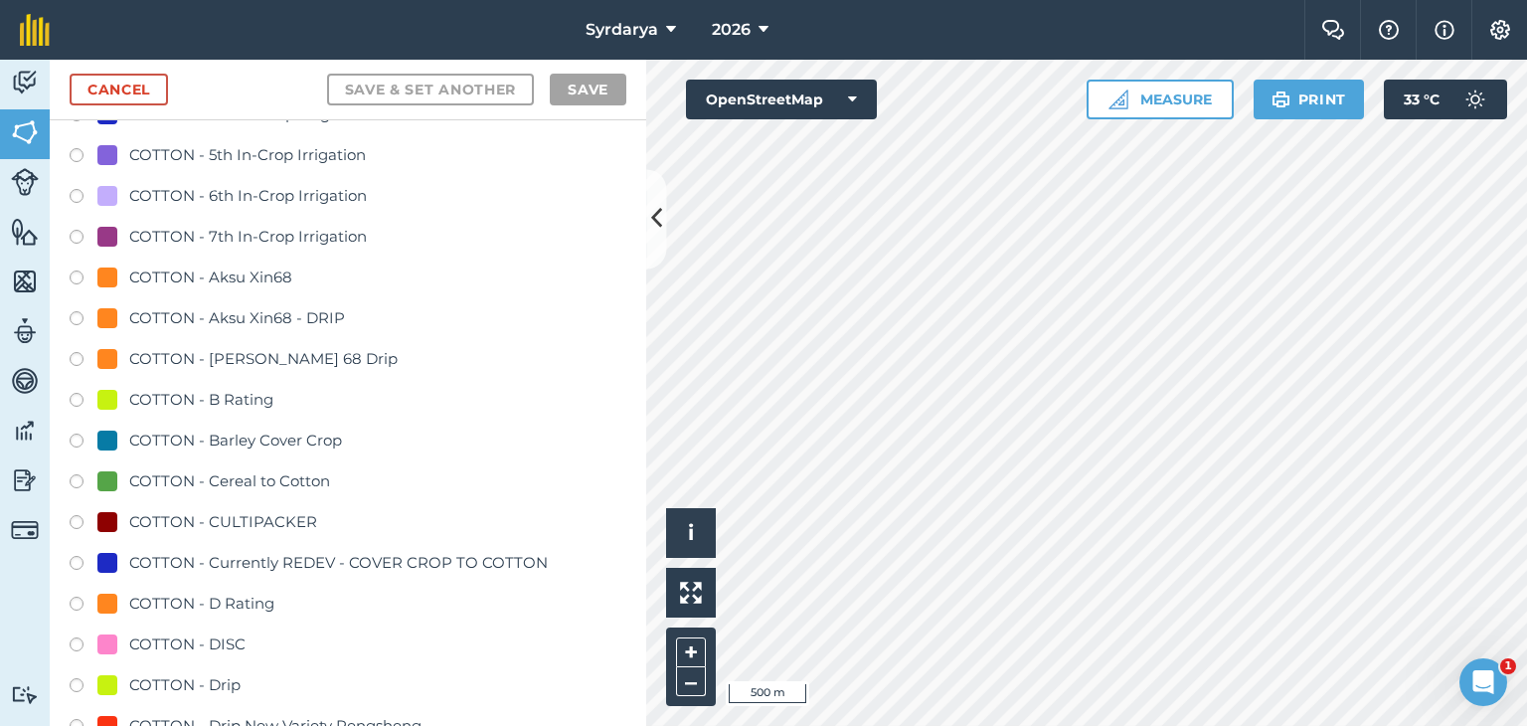
click at [78, 438] on label at bounding box center [84, 443] width 28 height 20
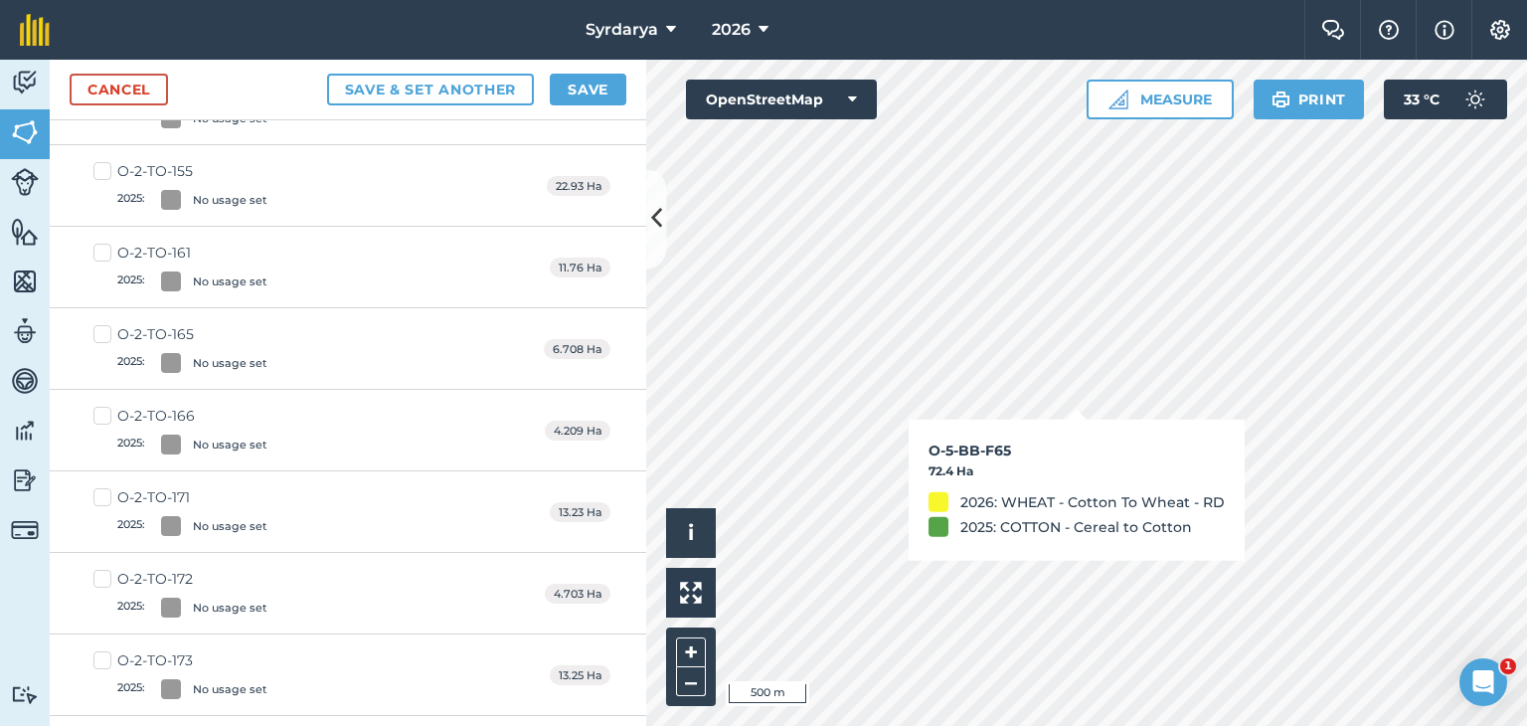
checkbox input "true"
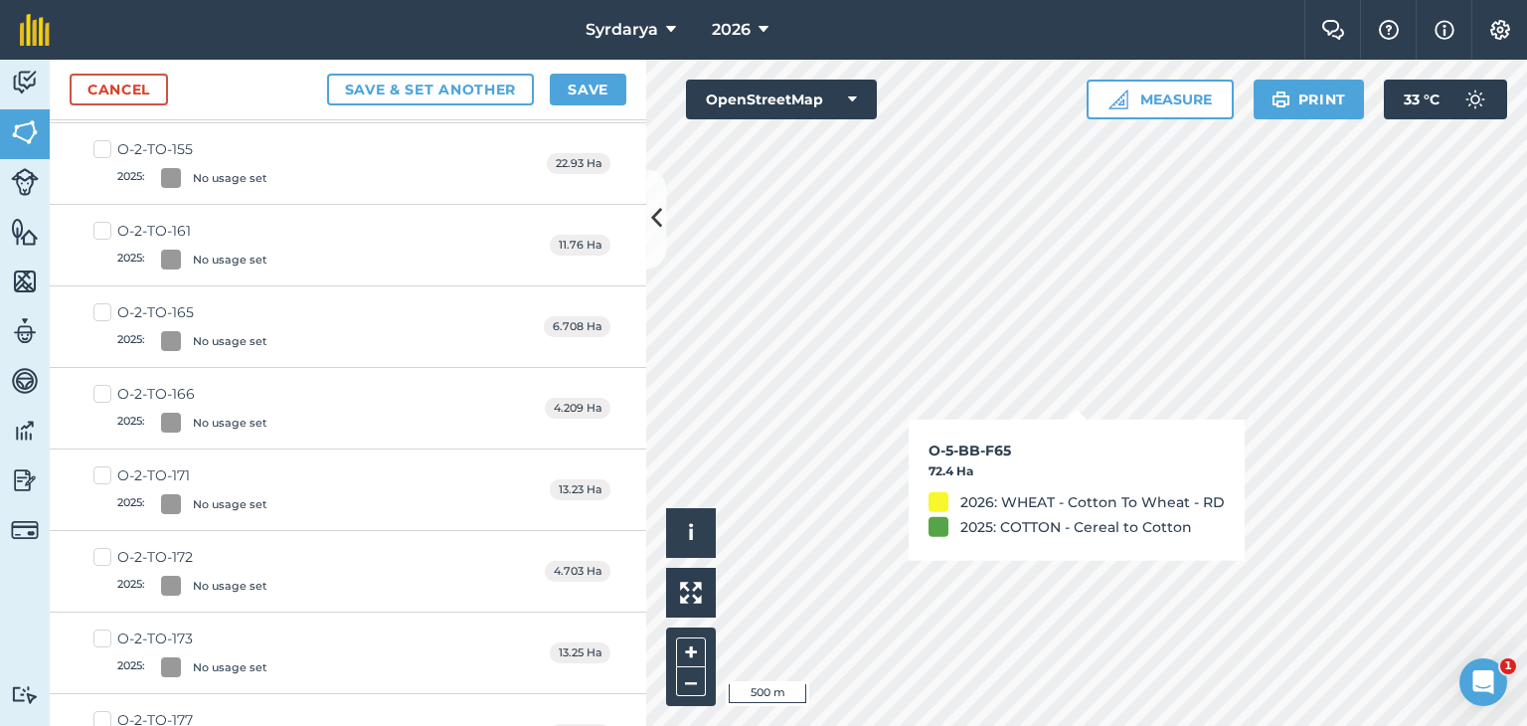
scroll to position [872, 0]
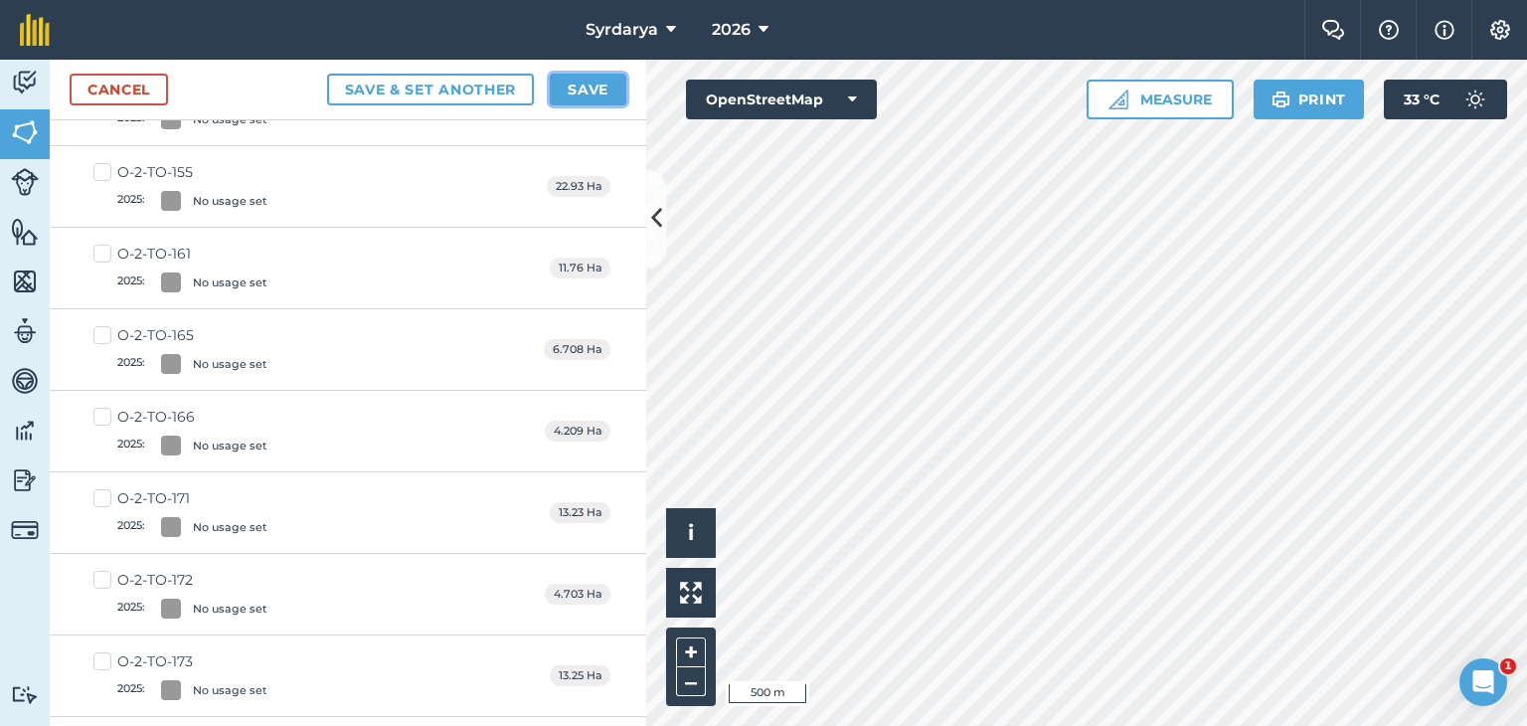
click at [590, 87] on button "Save" at bounding box center [588, 90] width 77 height 32
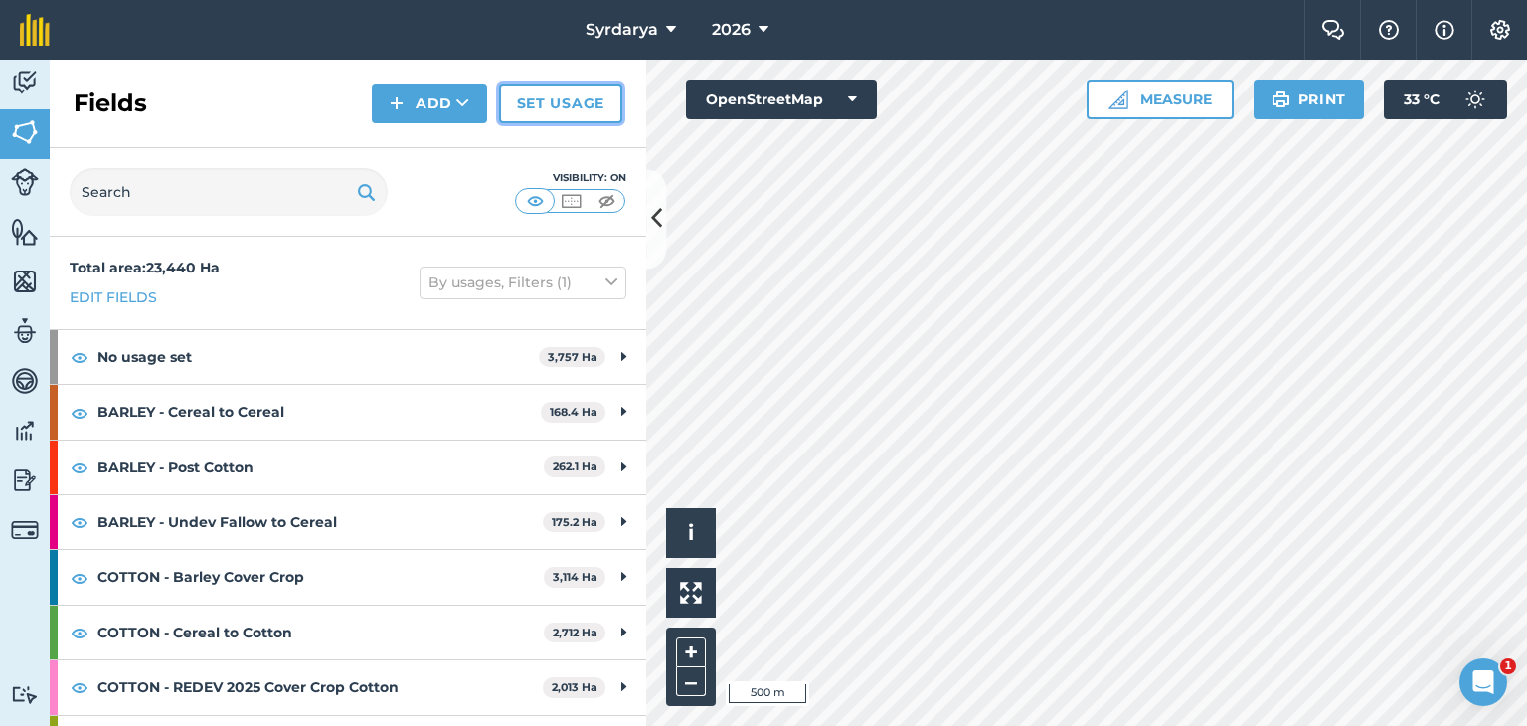
click at [561, 96] on link "Set usage" at bounding box center [560, 104] width 123 height 40
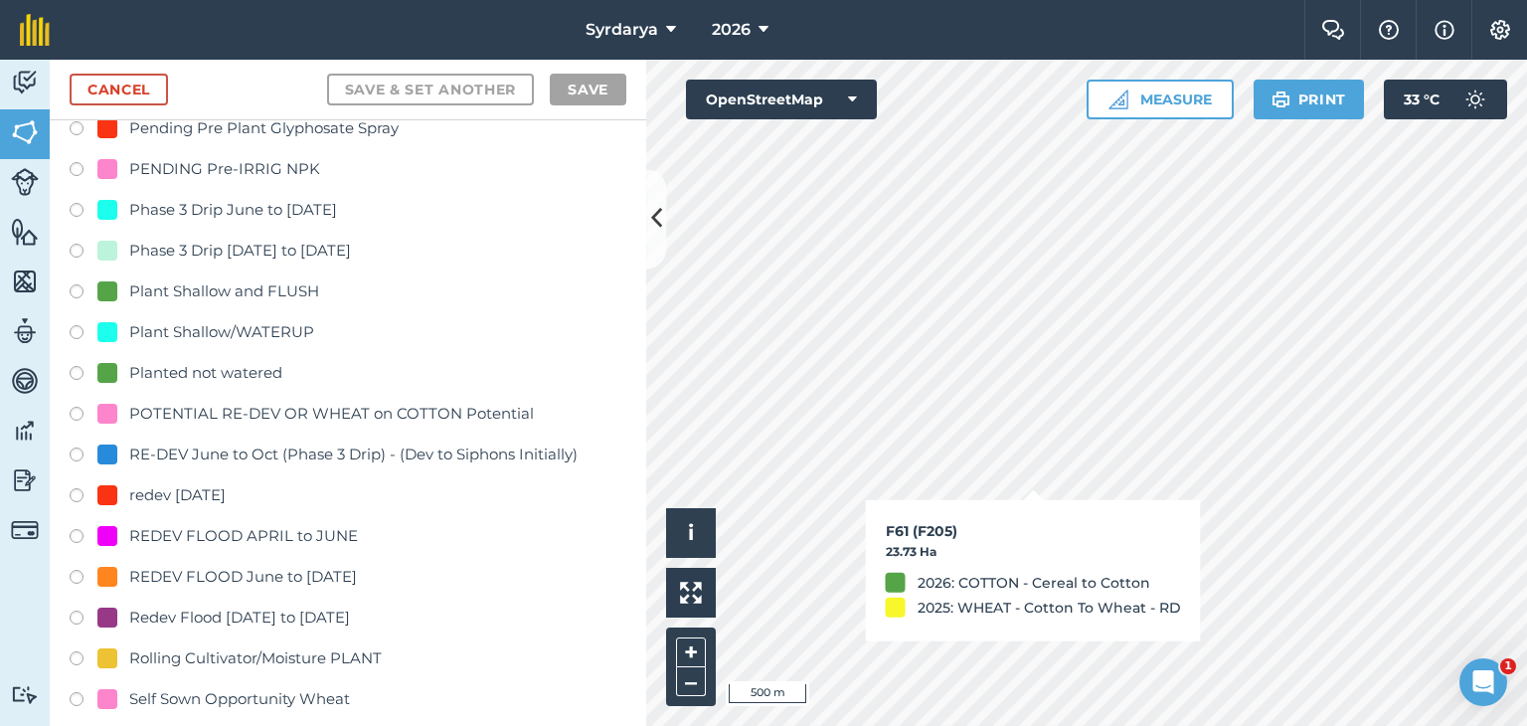
scroll to position [4076, 0]
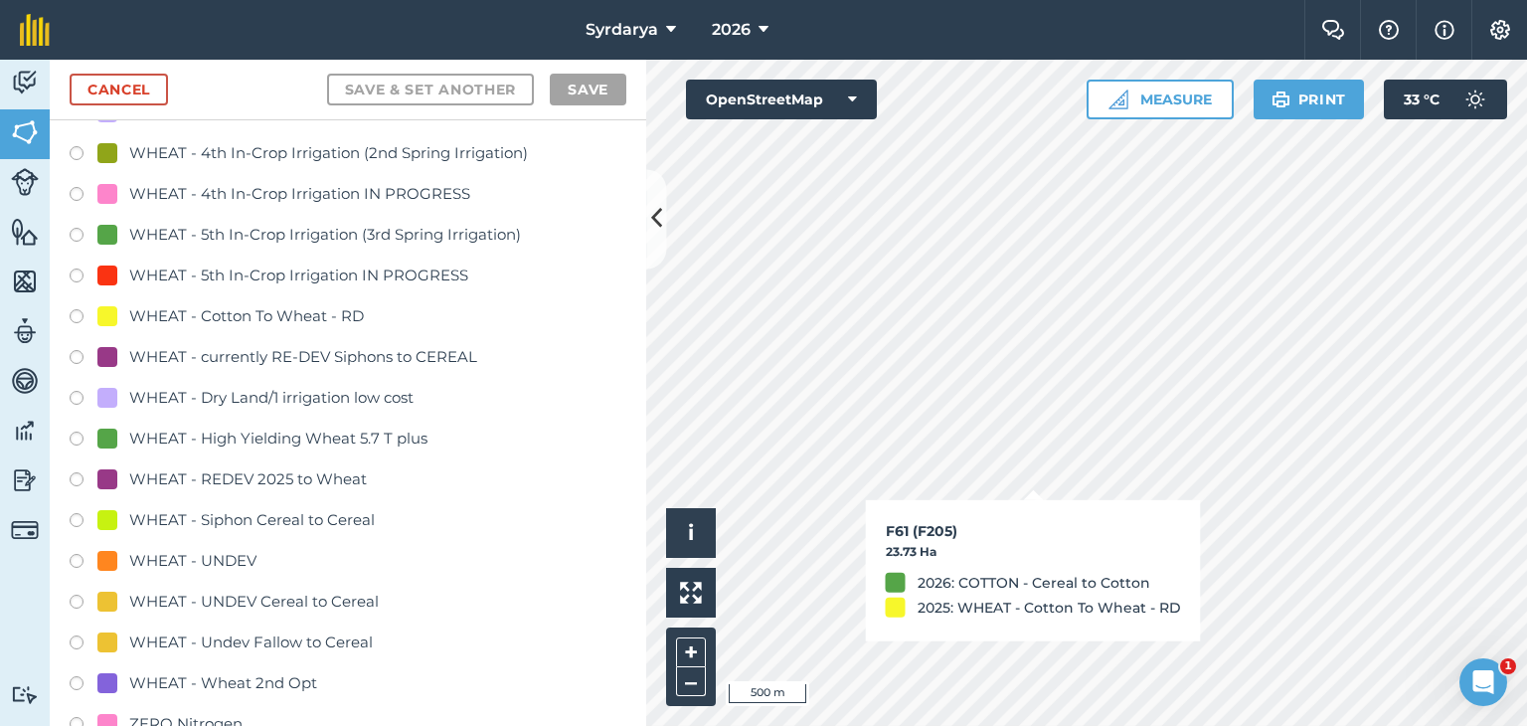
click at [76, 520] on label at bounding box center [84, 523] width 28 height 20
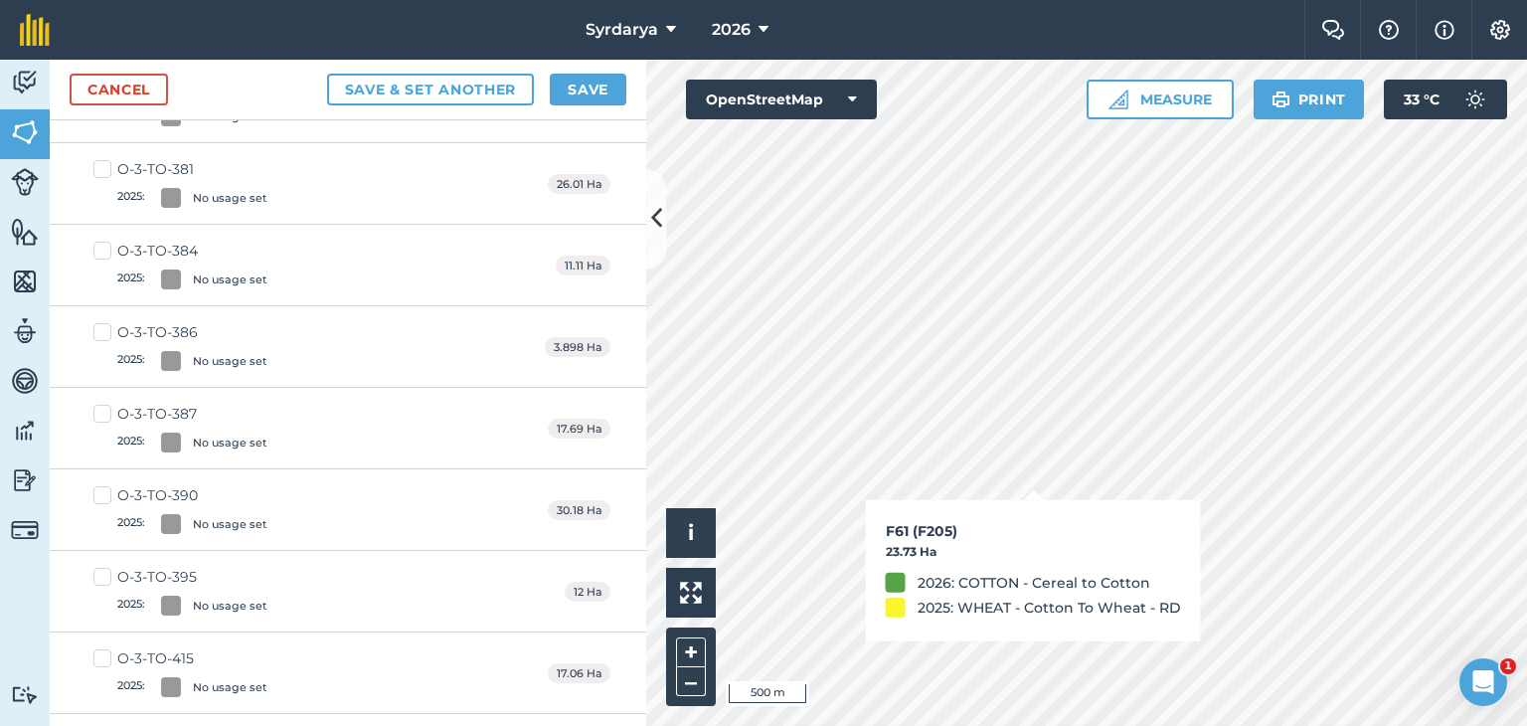
checkbox input "true"
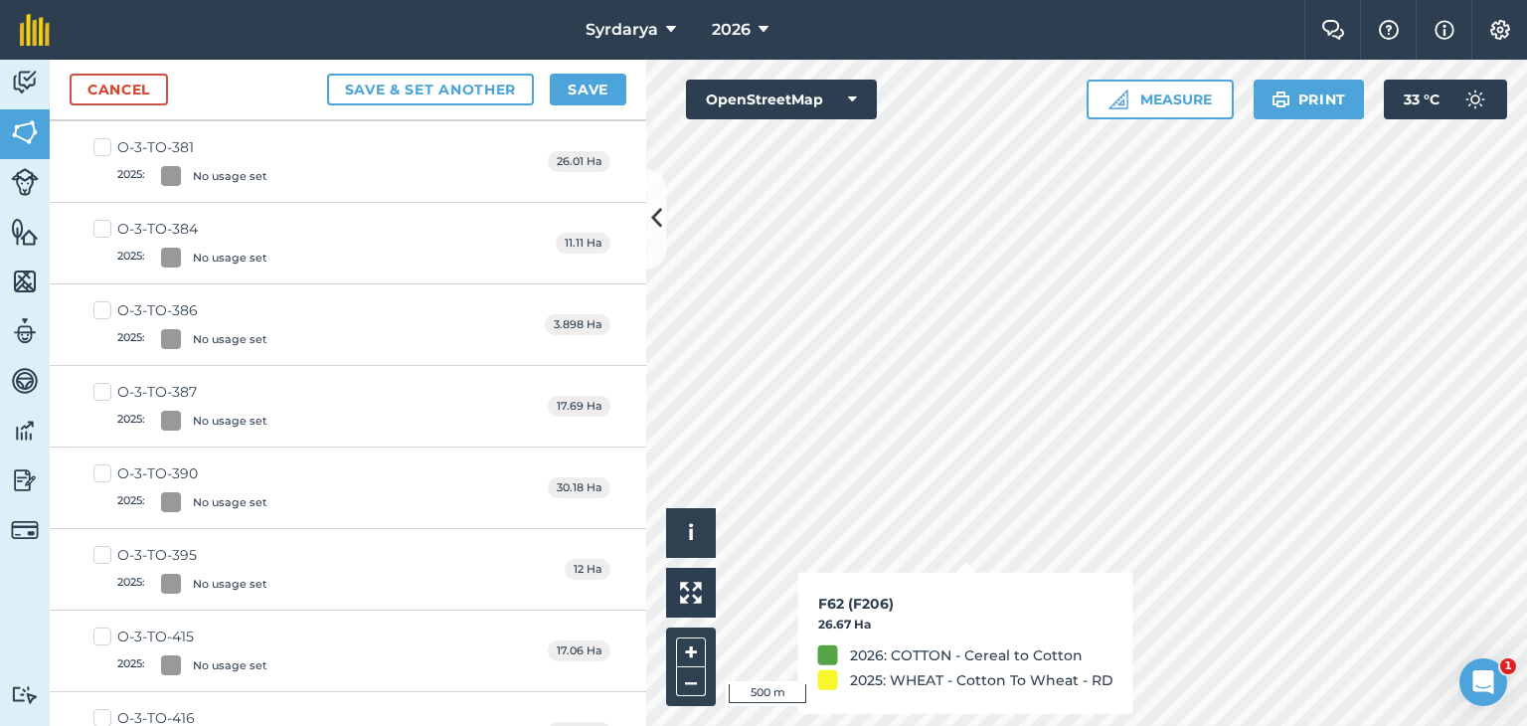
scroll to position [4053, 0]
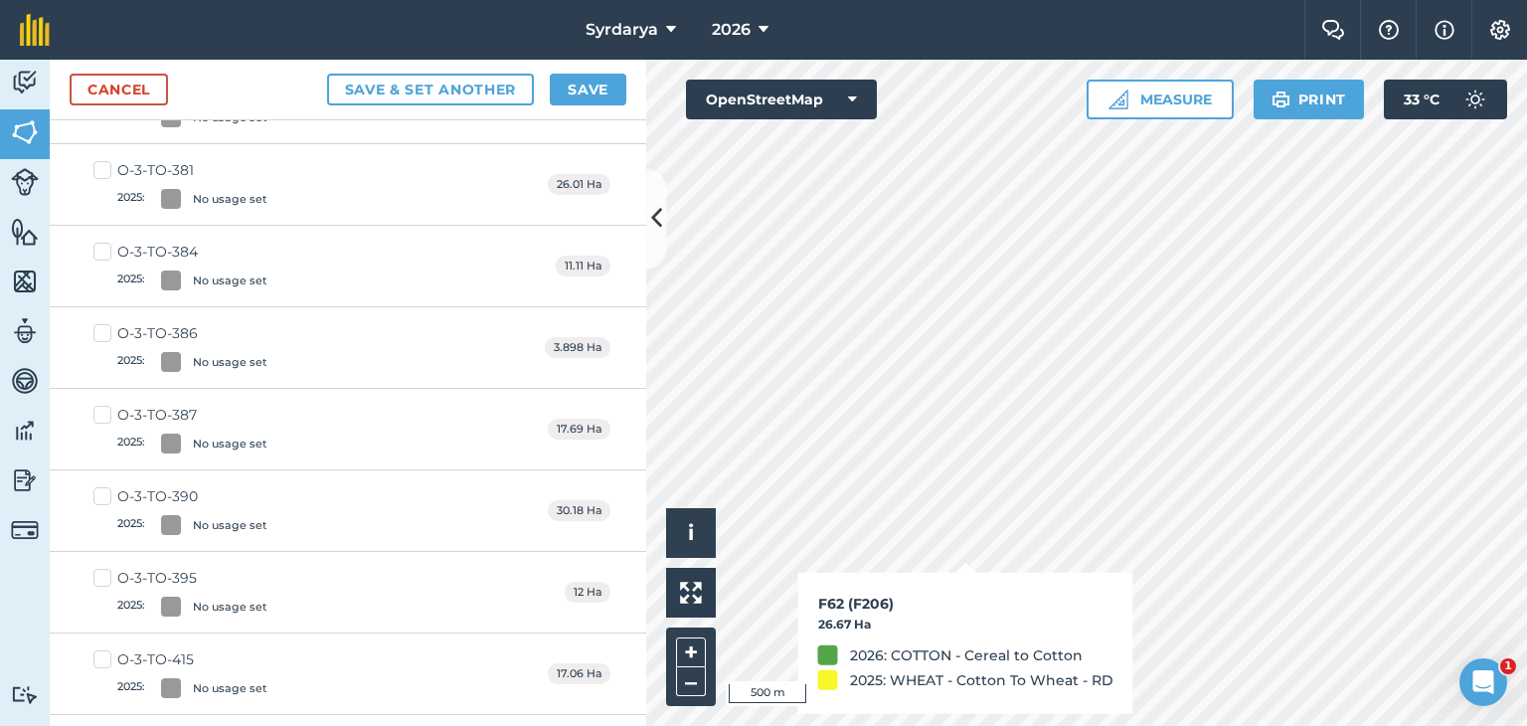
checkbox input "true"
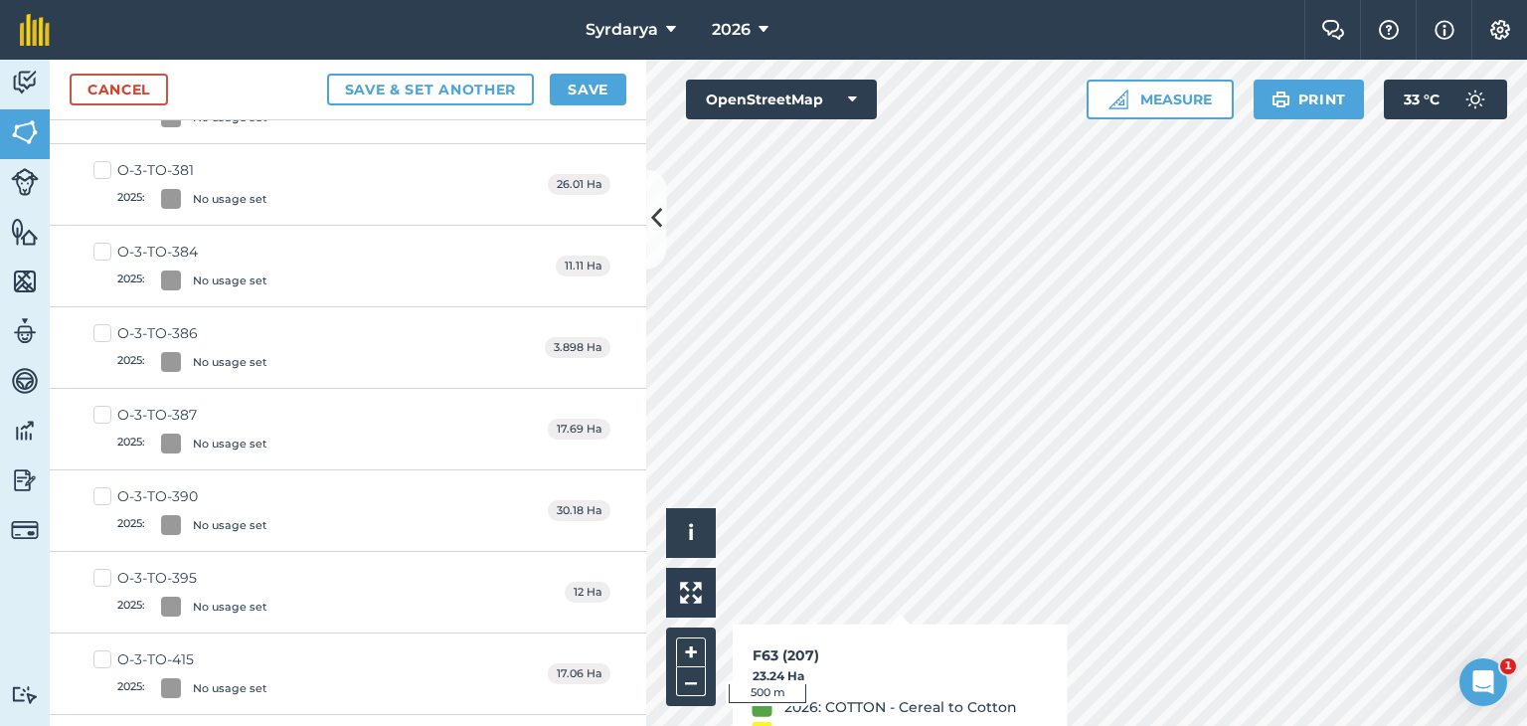
checkbox input "true"
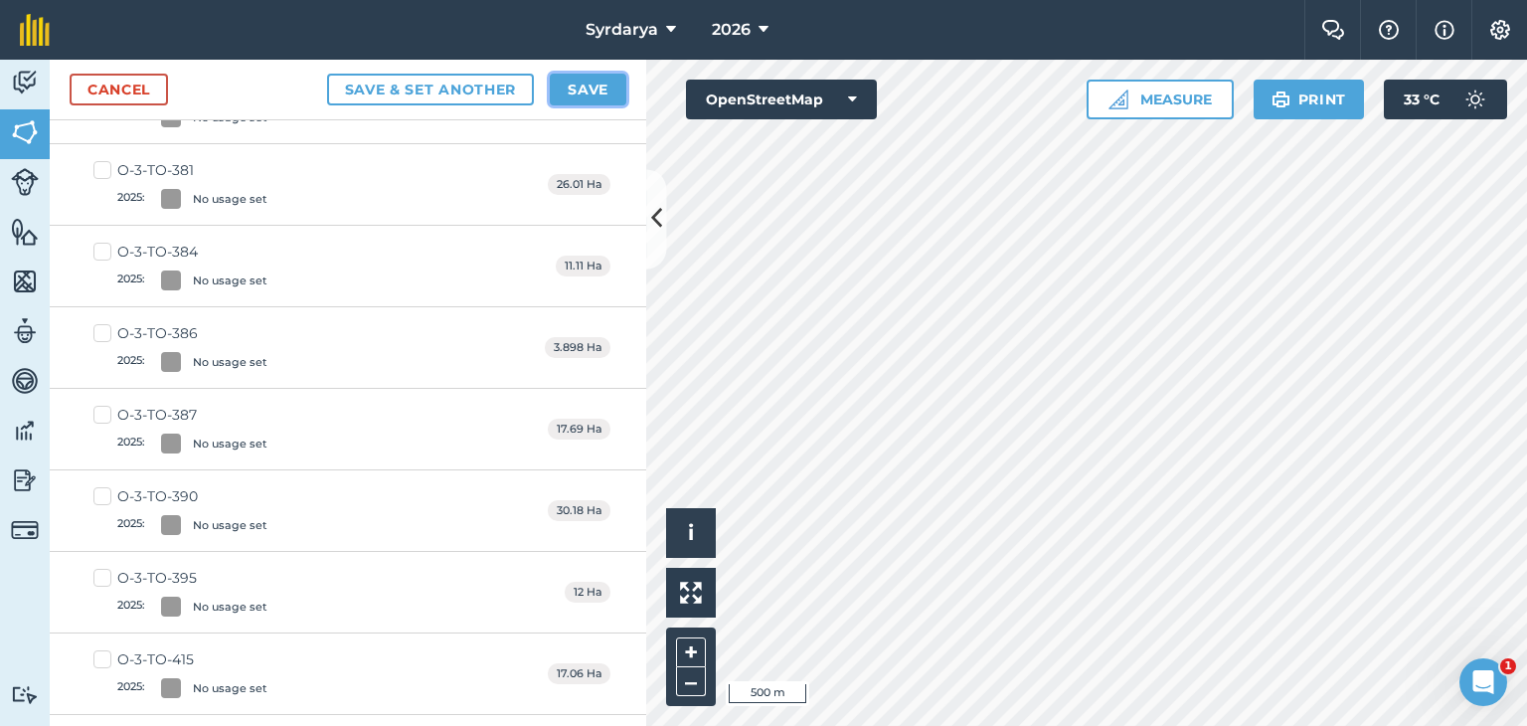
click at [584, 86] on button "Save" at bounding box center [588, 90] width 77 height 32
